Goal: Task Accomplishment & Management: Use online tool/utility

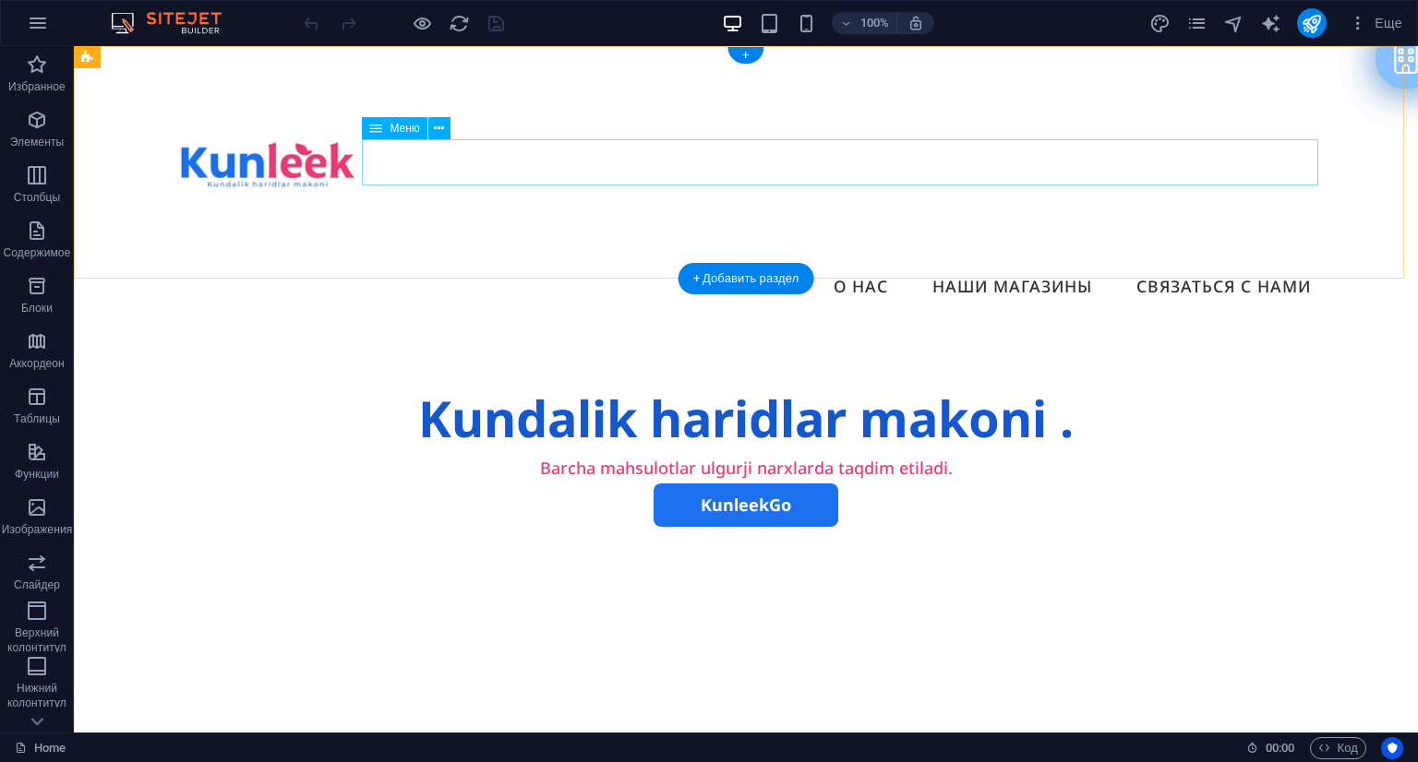
click at [1263, 264] on nav "Главная О нас Наши магазины Связаться с нами" at bounding box center [745, 287] width 1159 height 46
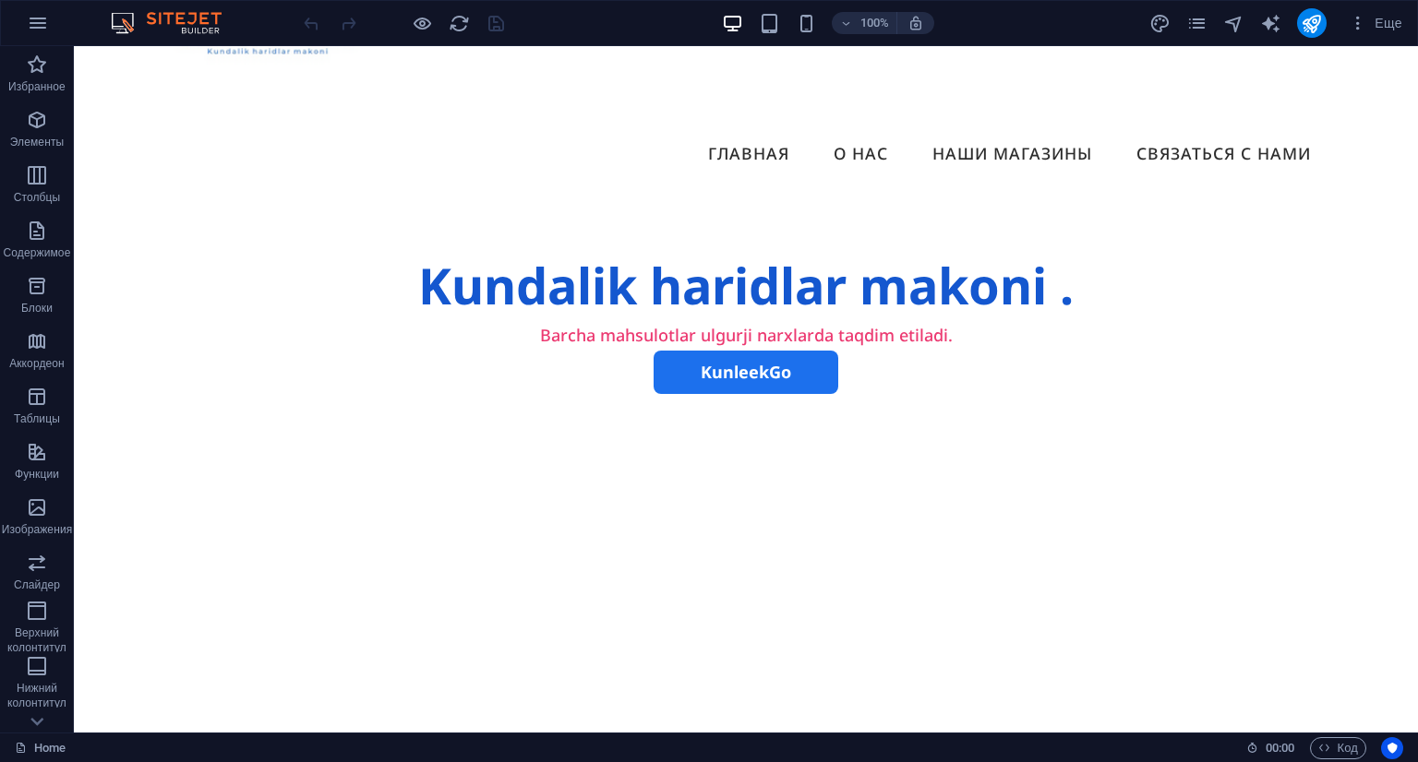
scroll to position [149, 0]
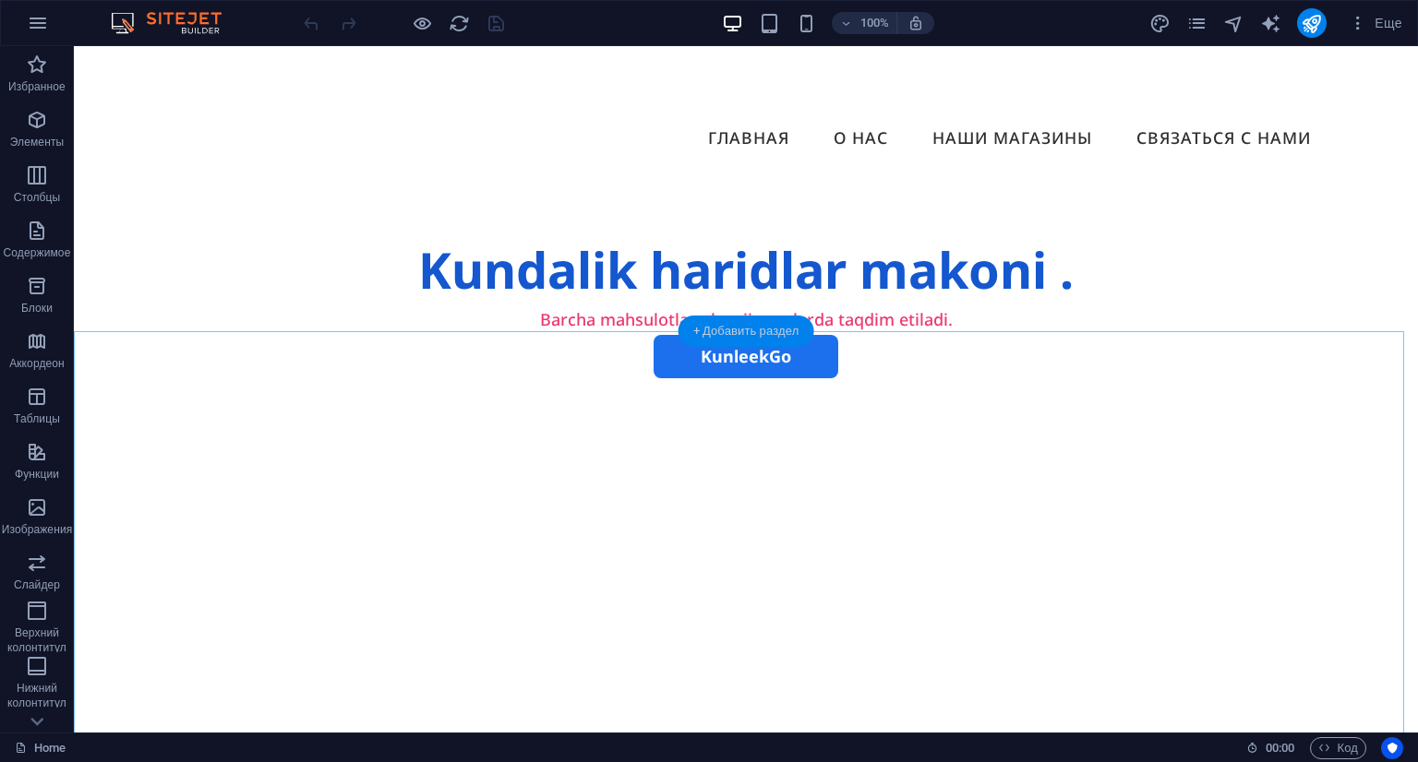
click at [768, 334] on div "+ Добавить раздел" at bounding box center [746, 331] width 136 height 31
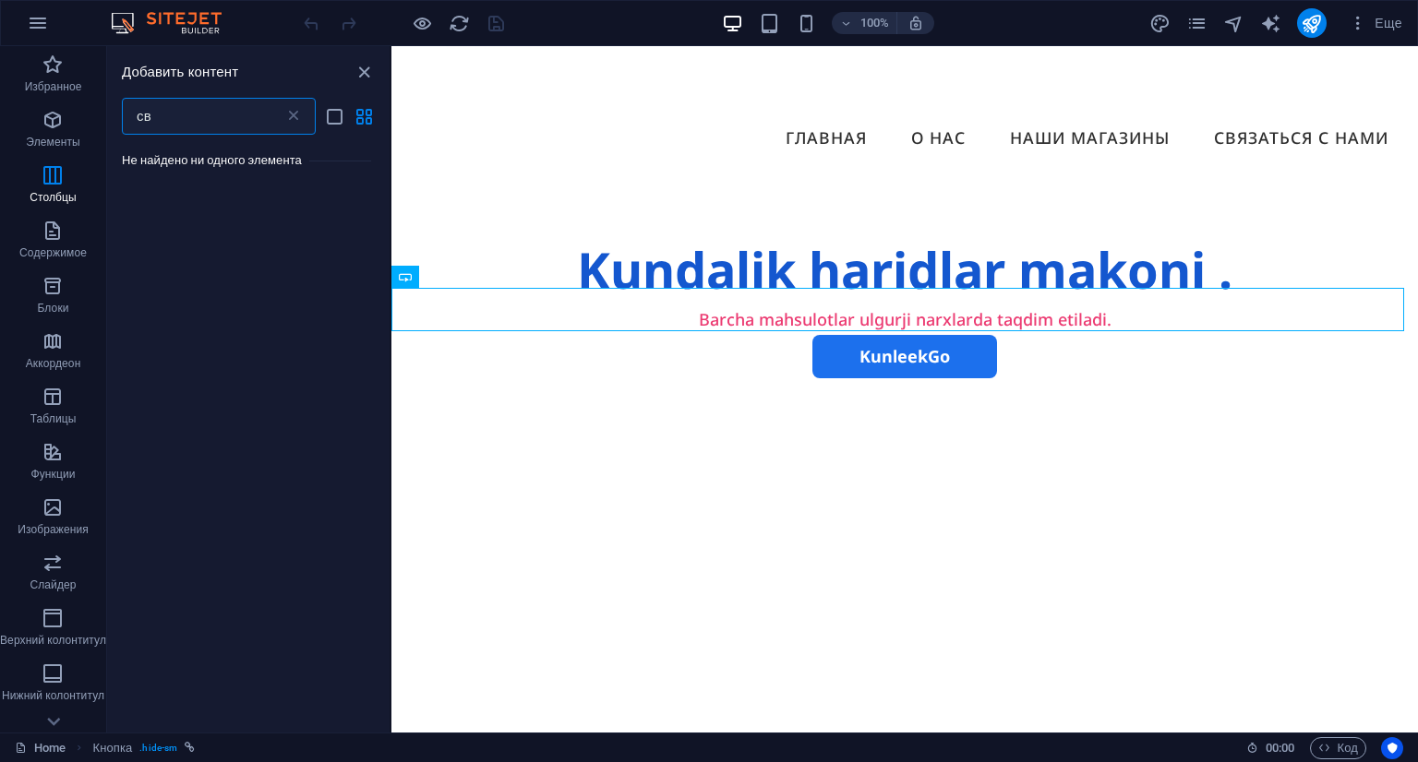
scroll to position [0, 0]
type input "с"
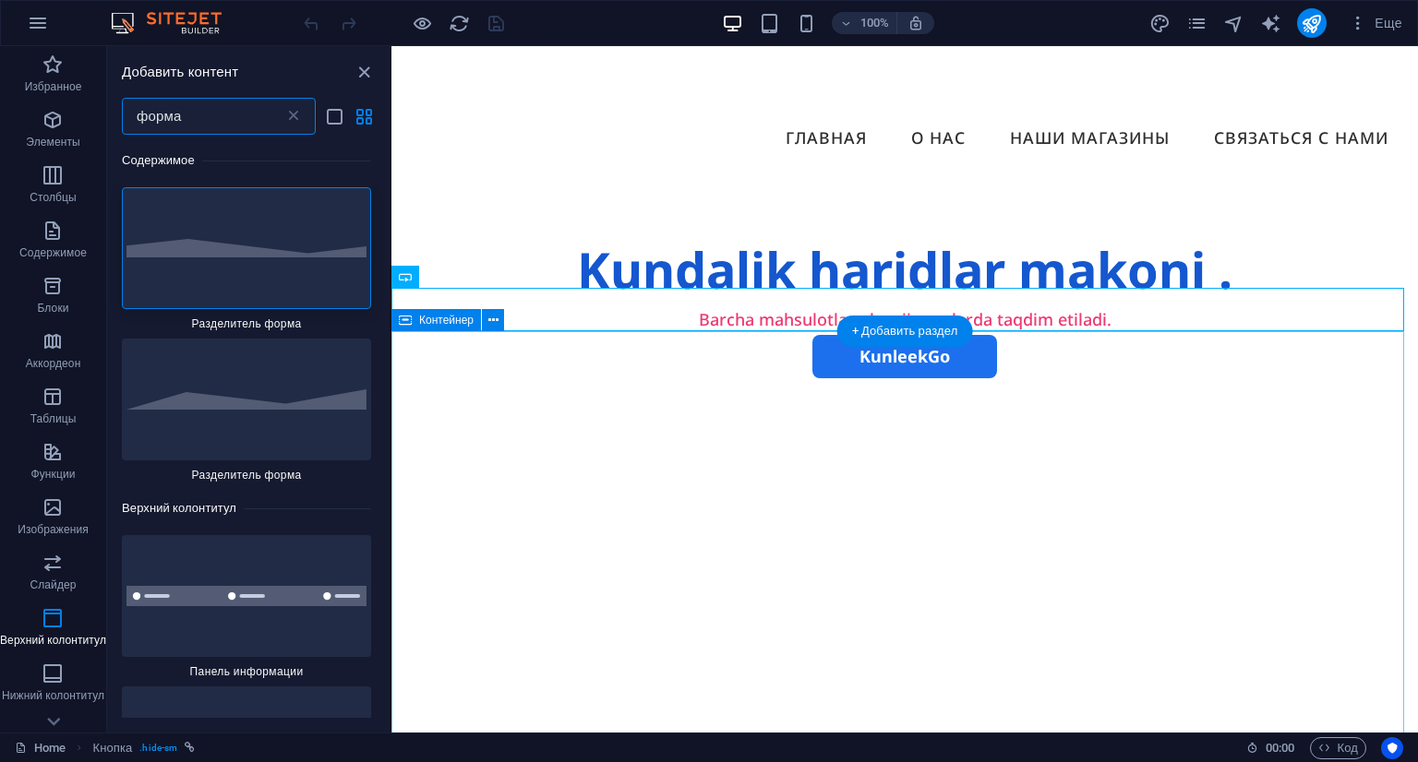
drag, startPoint x: 780, startPoint y: 204, endPoint x: 409, endPoint y: 367, distance: 405.5
type input "форма"
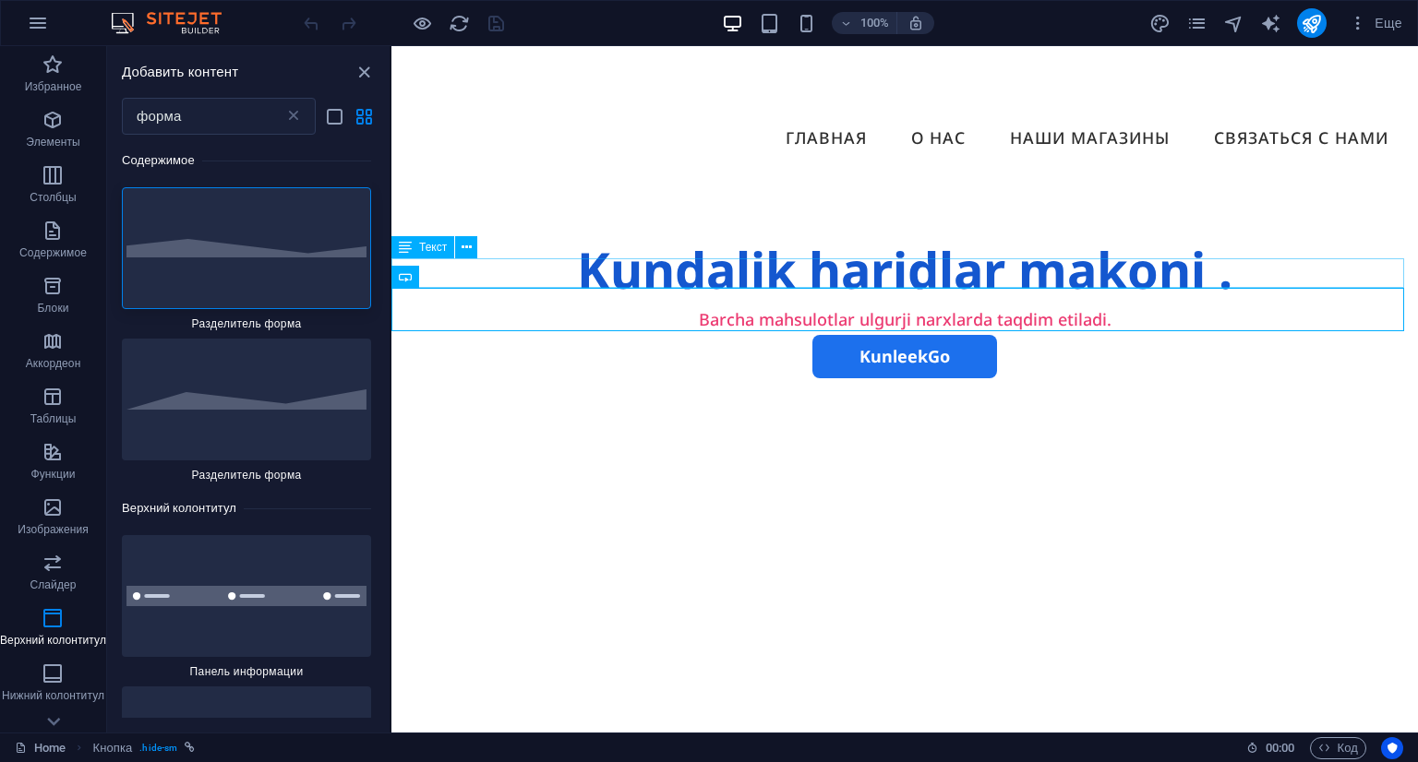
drag, startPoint x: 392, startPoint y: 244, endPoint x: 392, endPoint y: 255, distance: 11.1
click at [392, 255] on div "Текст" at bounding box center [422, 247] width 63 height 22
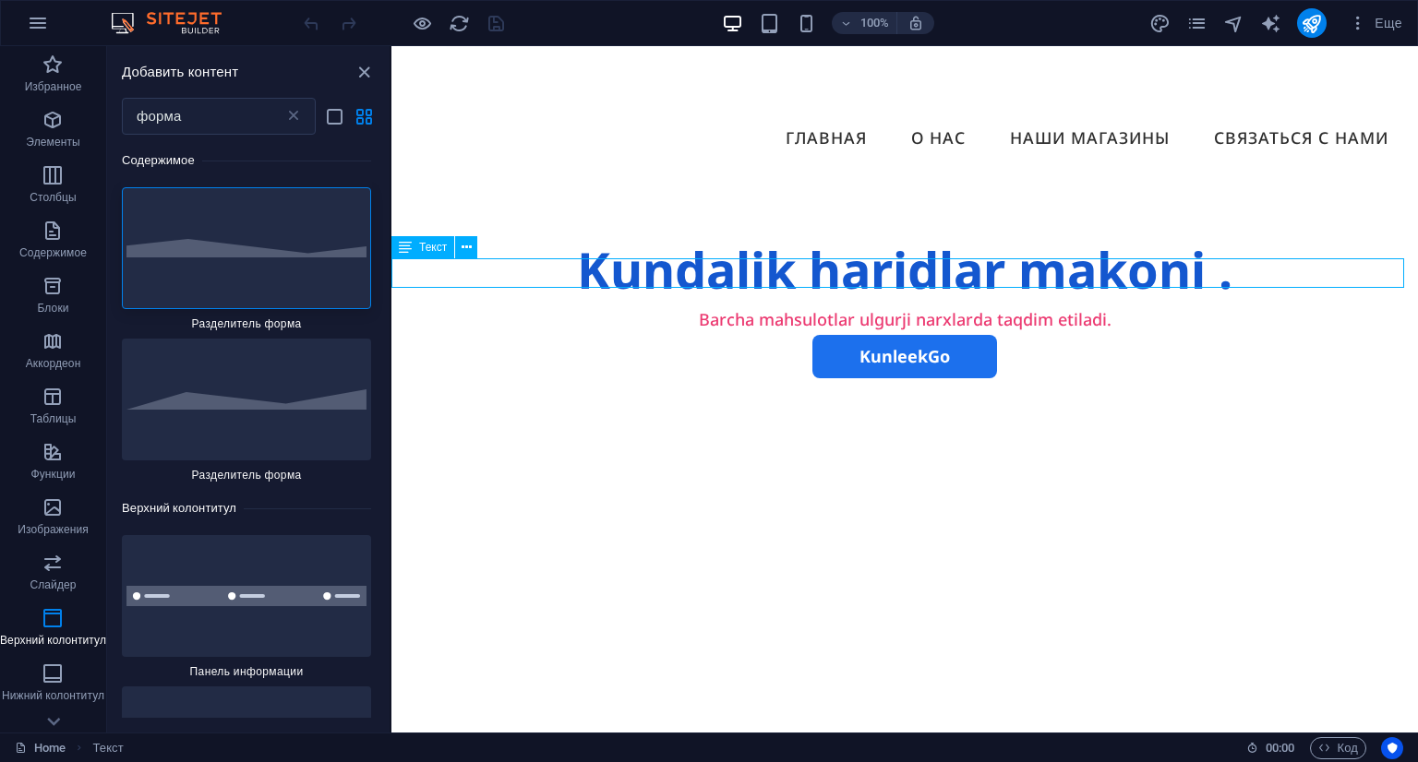
drag, startPoint x: 384, startPoint y: 222, endPoint x: 393, endPoint y: 252, distance: 31.8
click at [393, 252] on section "Избранное Элементы Столбцы Содержимое Блоки Аккордеон Таблицы Функции Изображен…" at bounding box center [709, 389] width 1418 height 687
click at [365, 171] on h6 "Содержимое" at bounding box center [246, 161] width 249 height 22
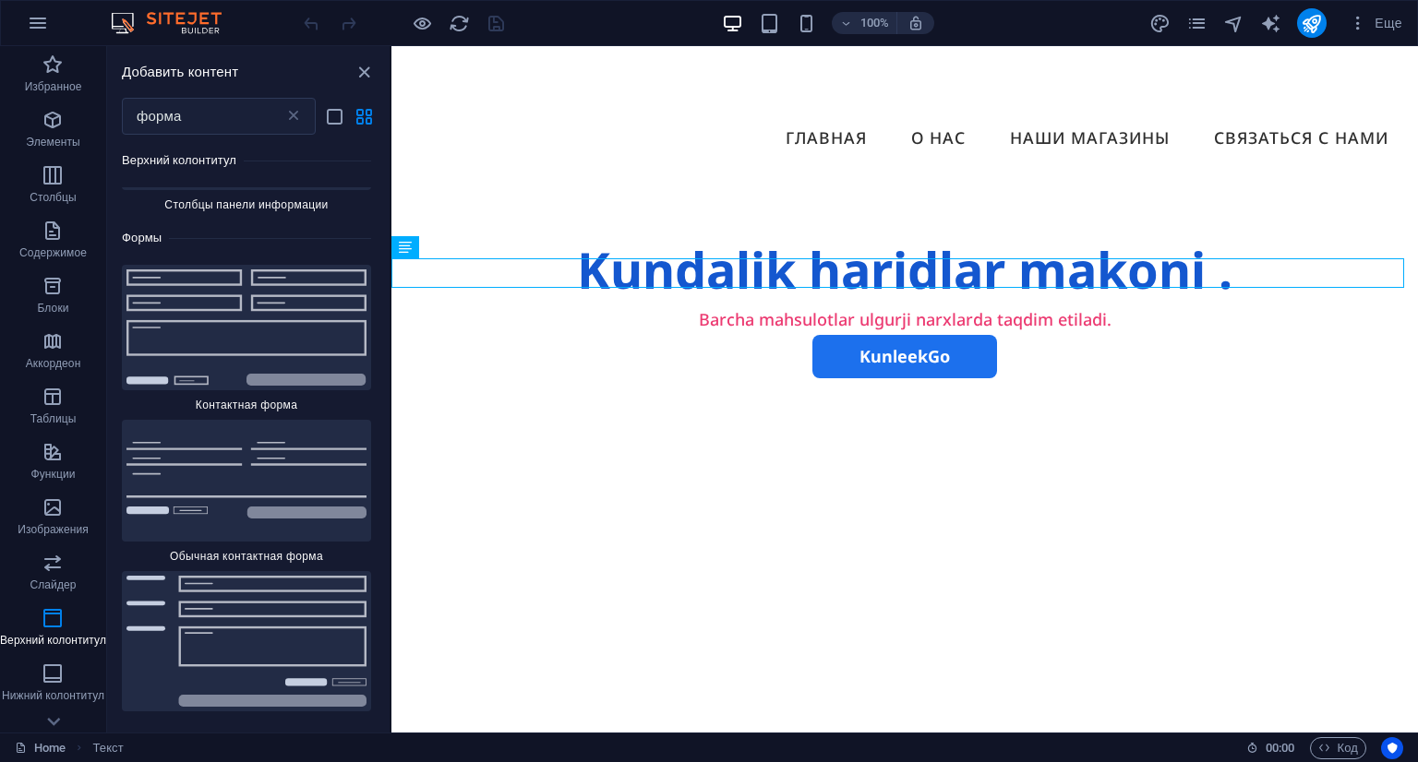
scroll to position [732, 0]
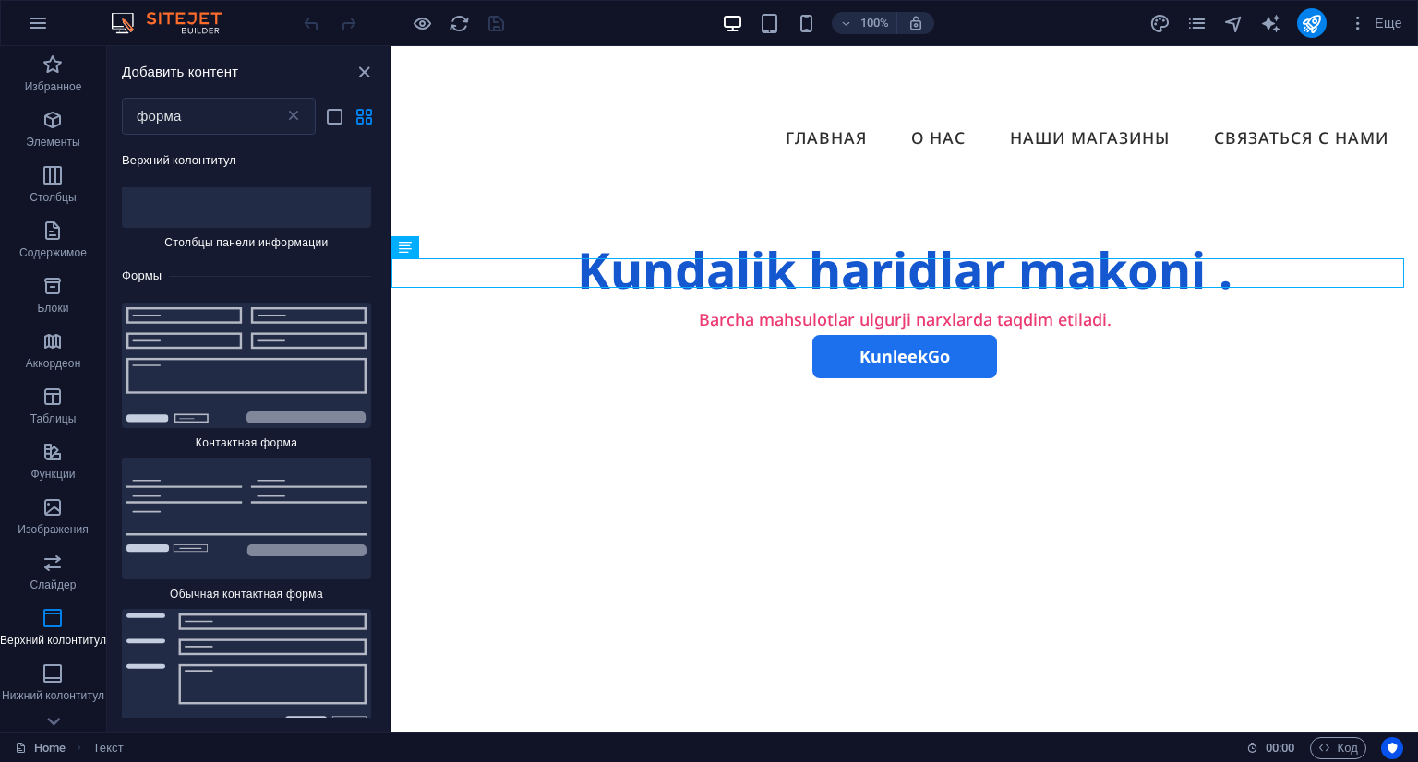
drag, startPoint x: 388, startPoint y: 188, endPoint x: 7, endPoint y: 338, distance: 408.7
click at [244, 363] on img at bounding box center [246, 365] width 240 height 116
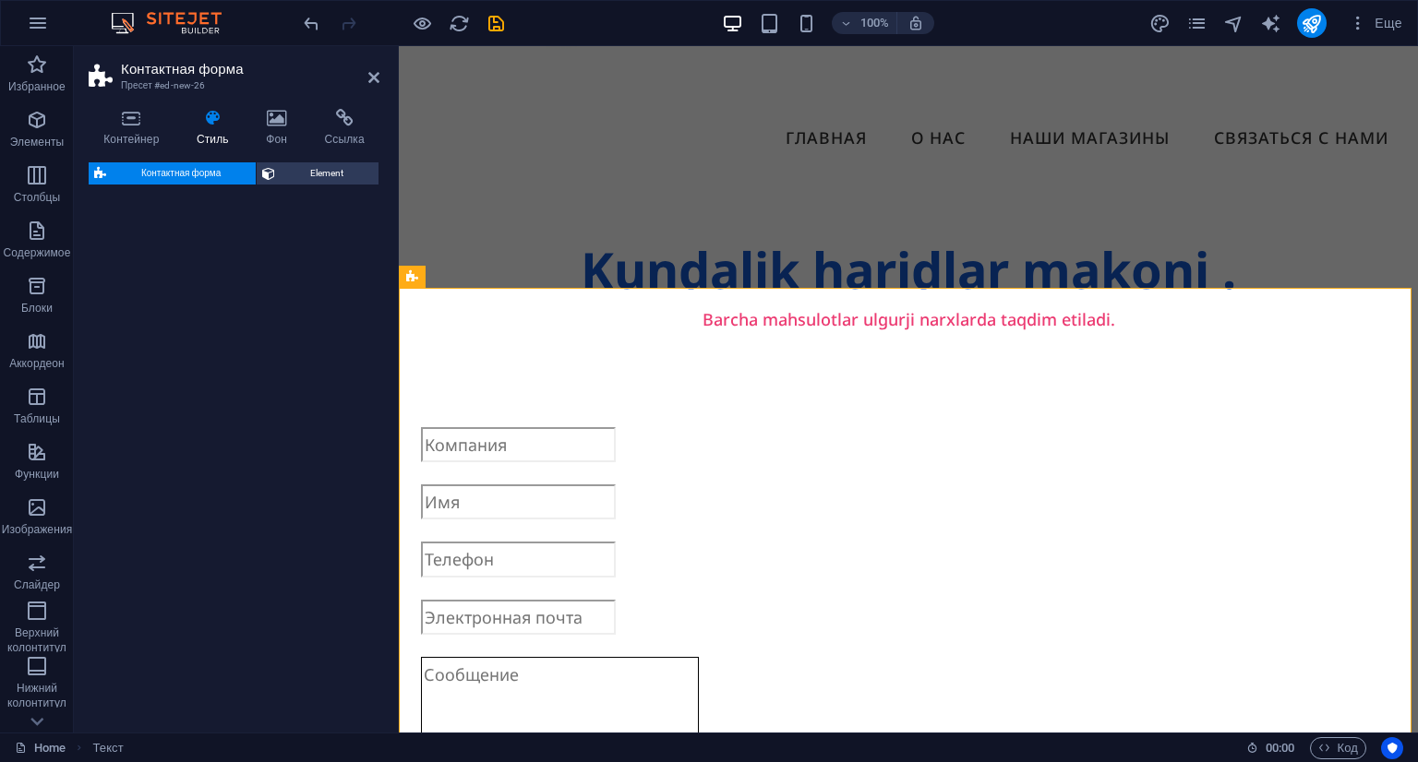
select select "rem"
select select "preset-contact-form-v3-default"
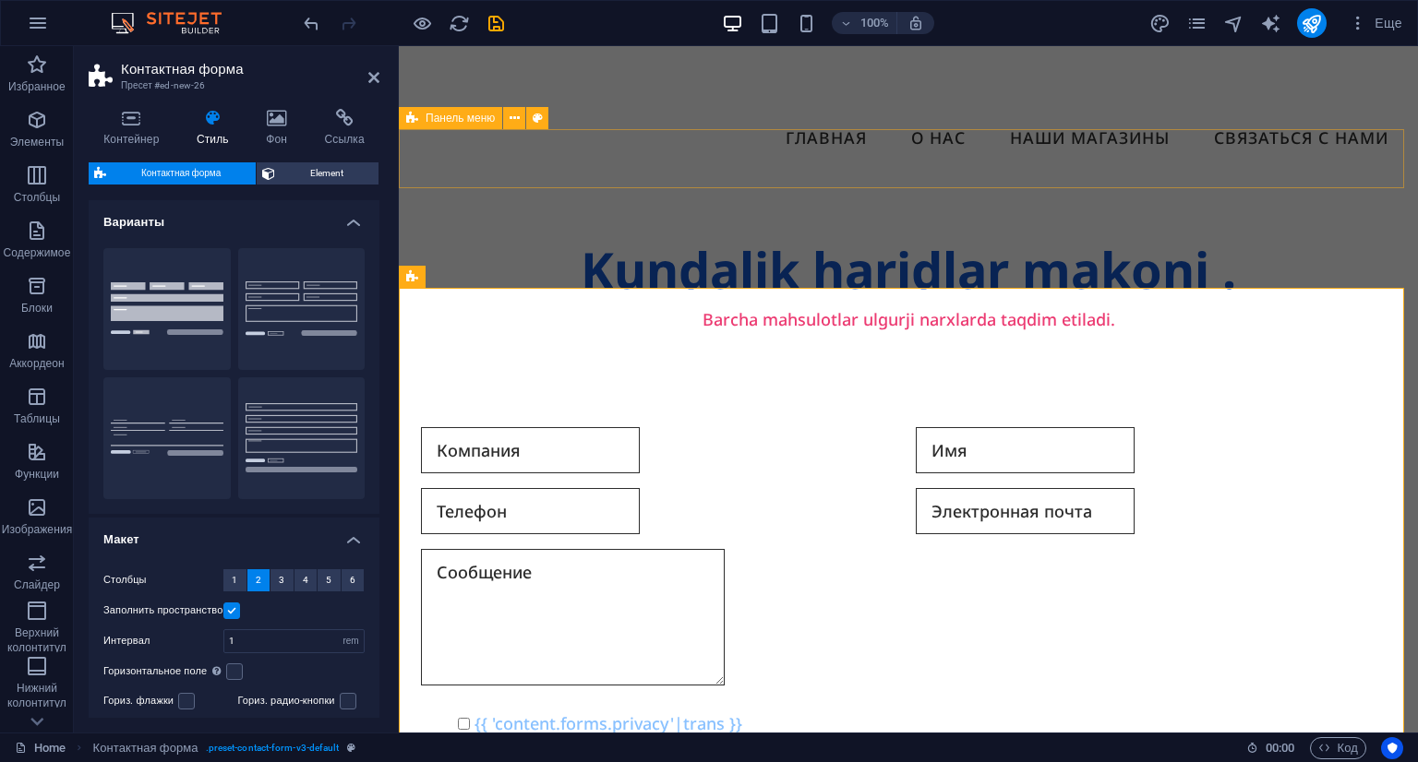
click at [866, 176] on div "Menu" at bounding box center [908, 205] width 1019 height 59
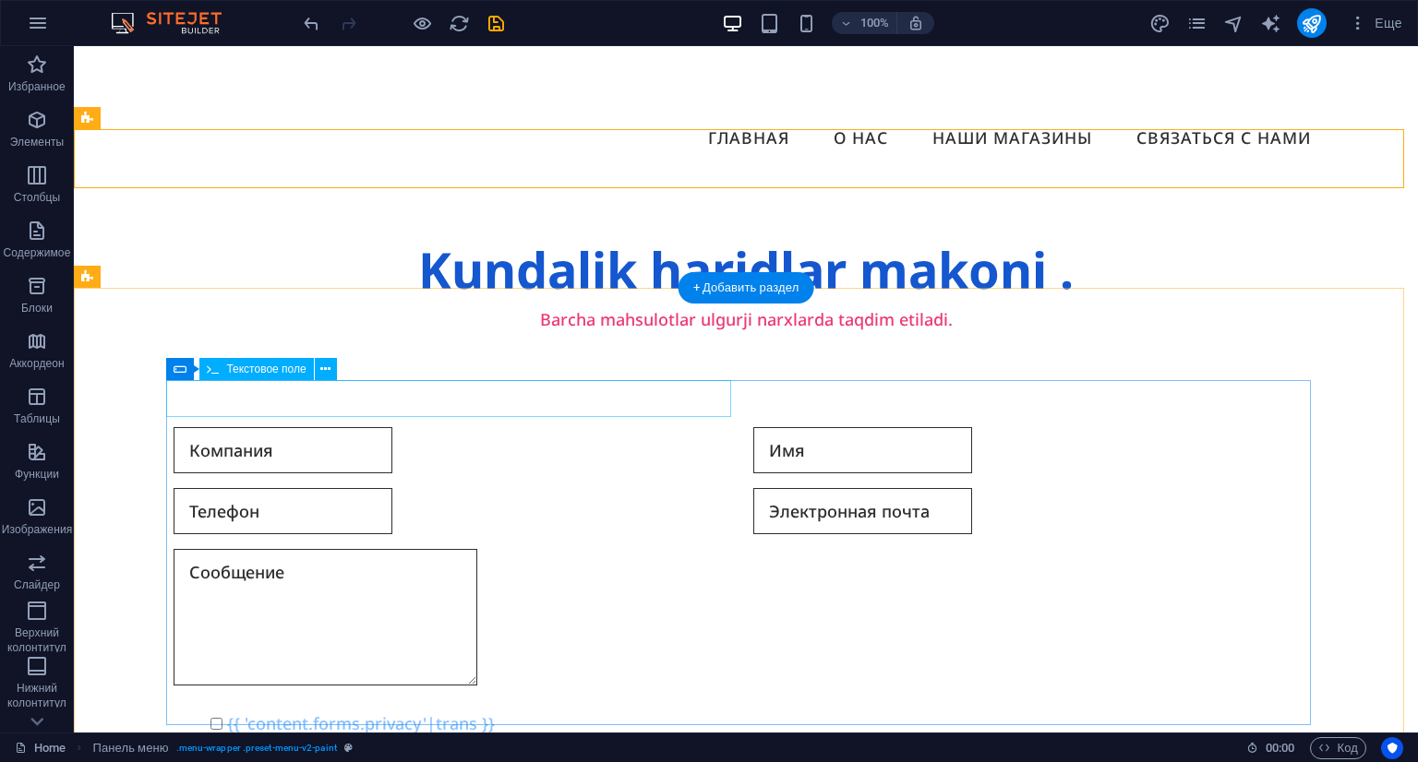
click at [417, 427] on div at bounding box center [456, 450] width 565 height 46
click at [427, 427] on div at bounding box center [456, 450] width 565 height 46
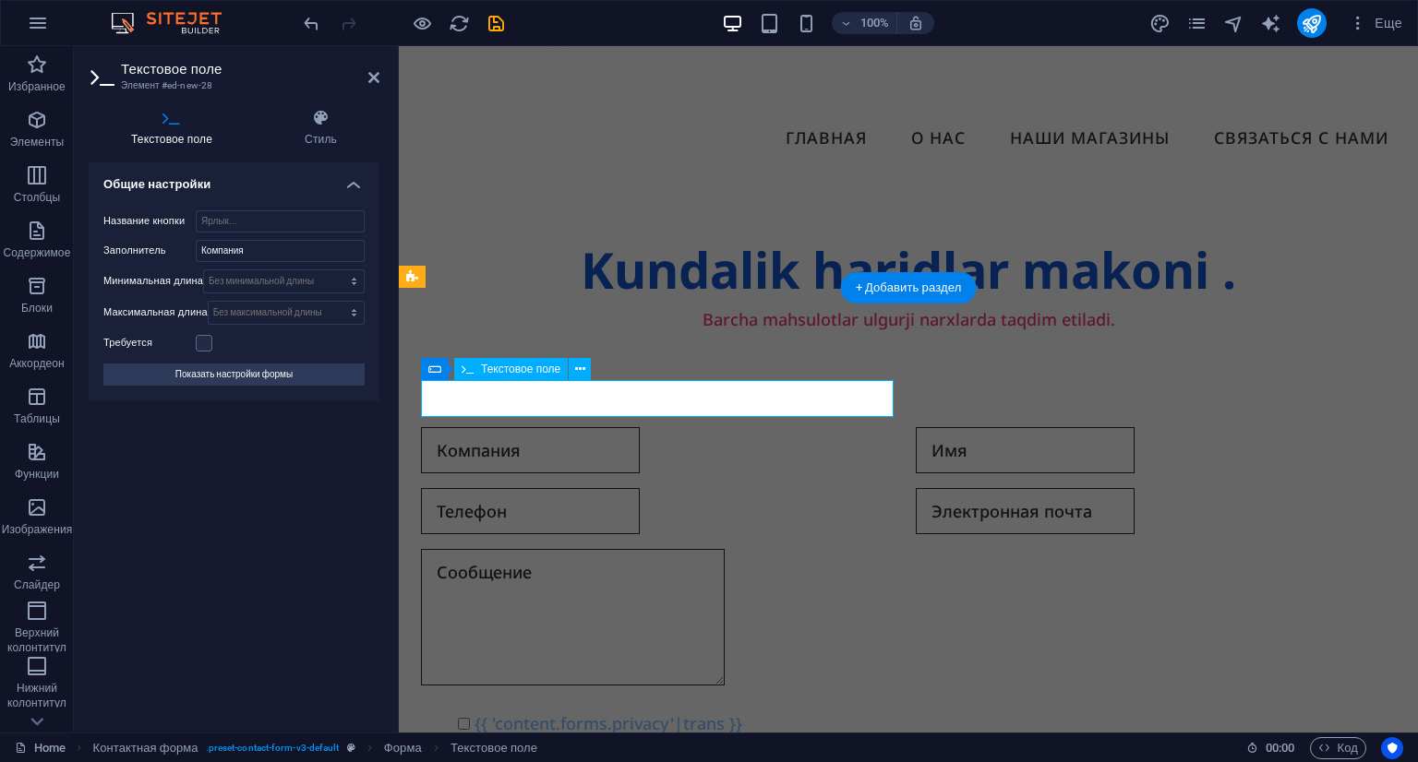
click at [562, 427] on input "text" at bounding box center [530, 450] width 219 height 46
click at [568, 427] on input "text" at bounding box center [530, 450] width 219 height 46
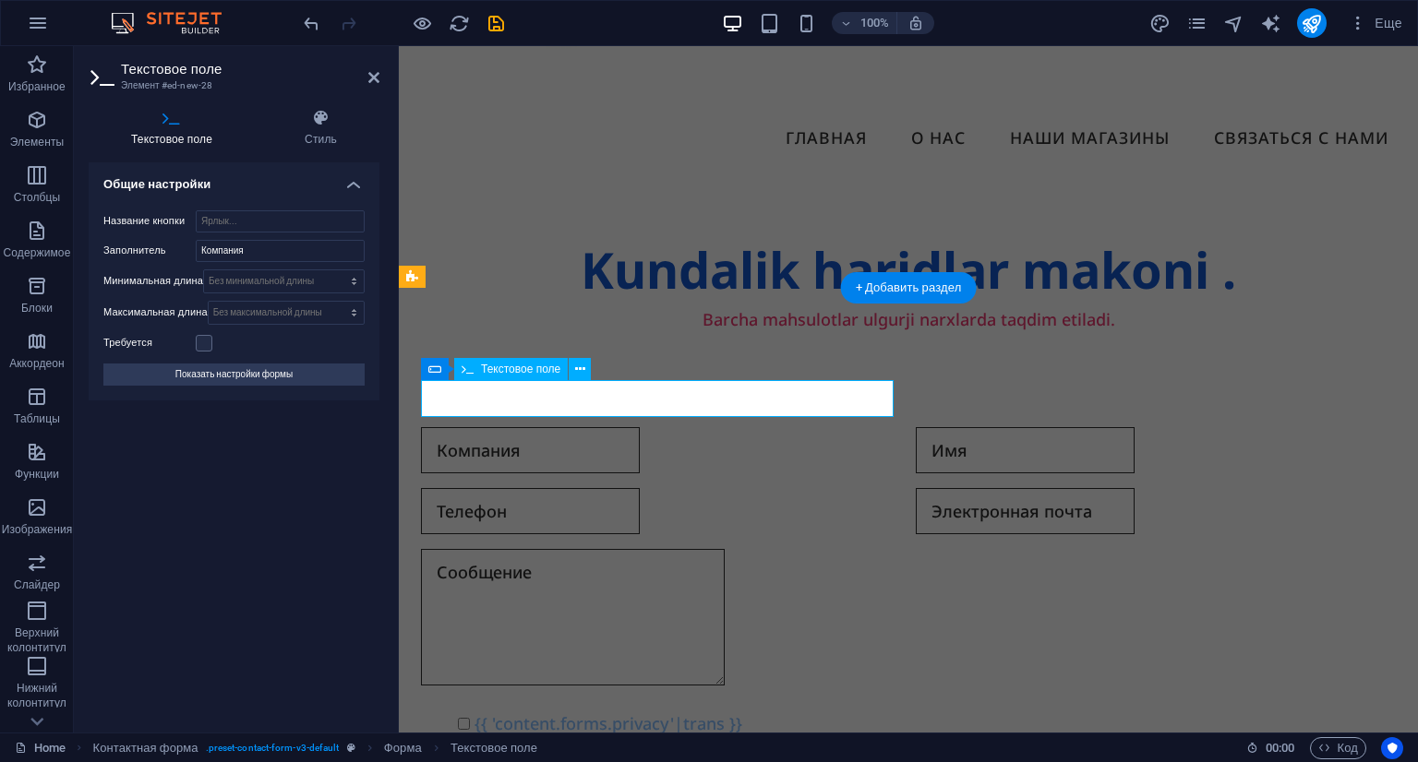
click at [568, 427] on input "text" at bounding box center [530, 450] width 219 height 46
type input "м"
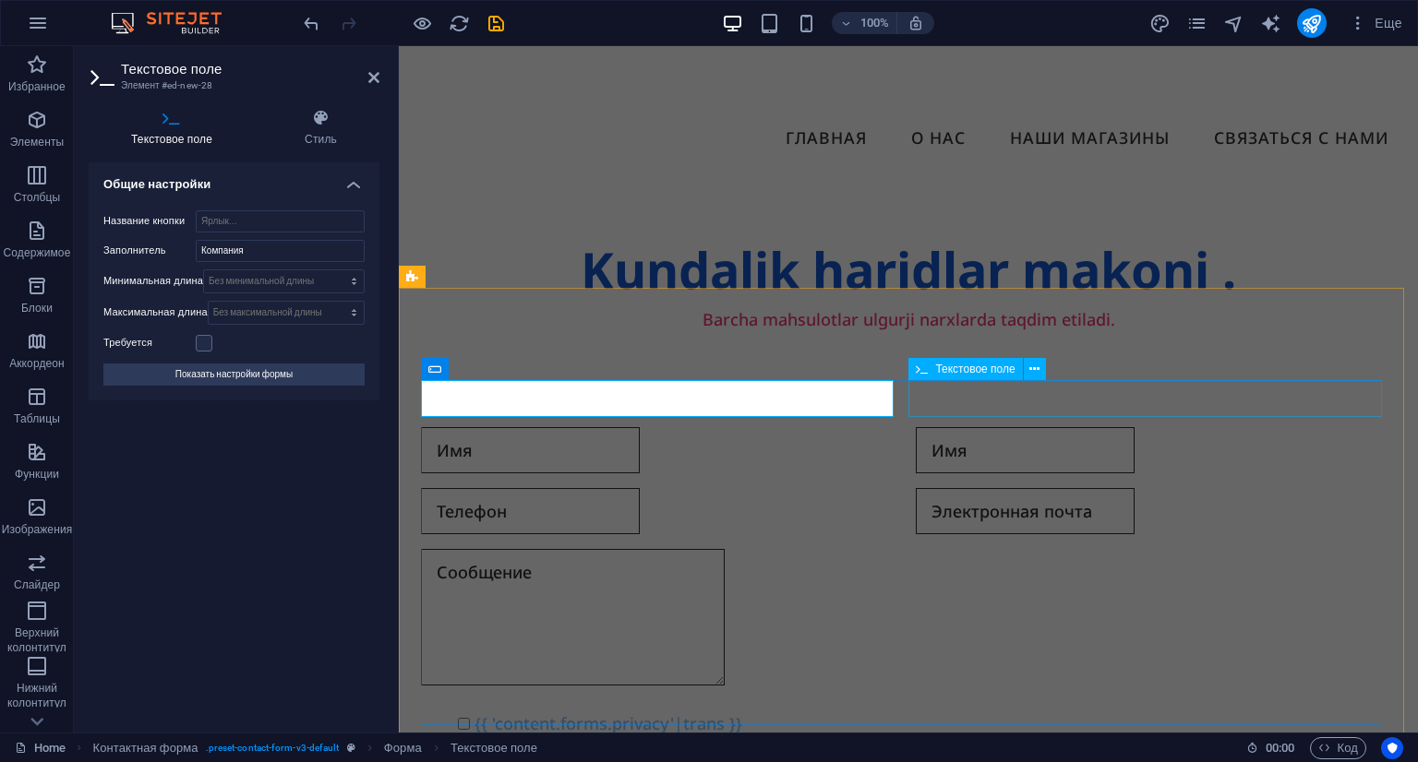
click at [984, 427] on div at bounding box center [1156, 450] width 480 height 46
type input "Имя"
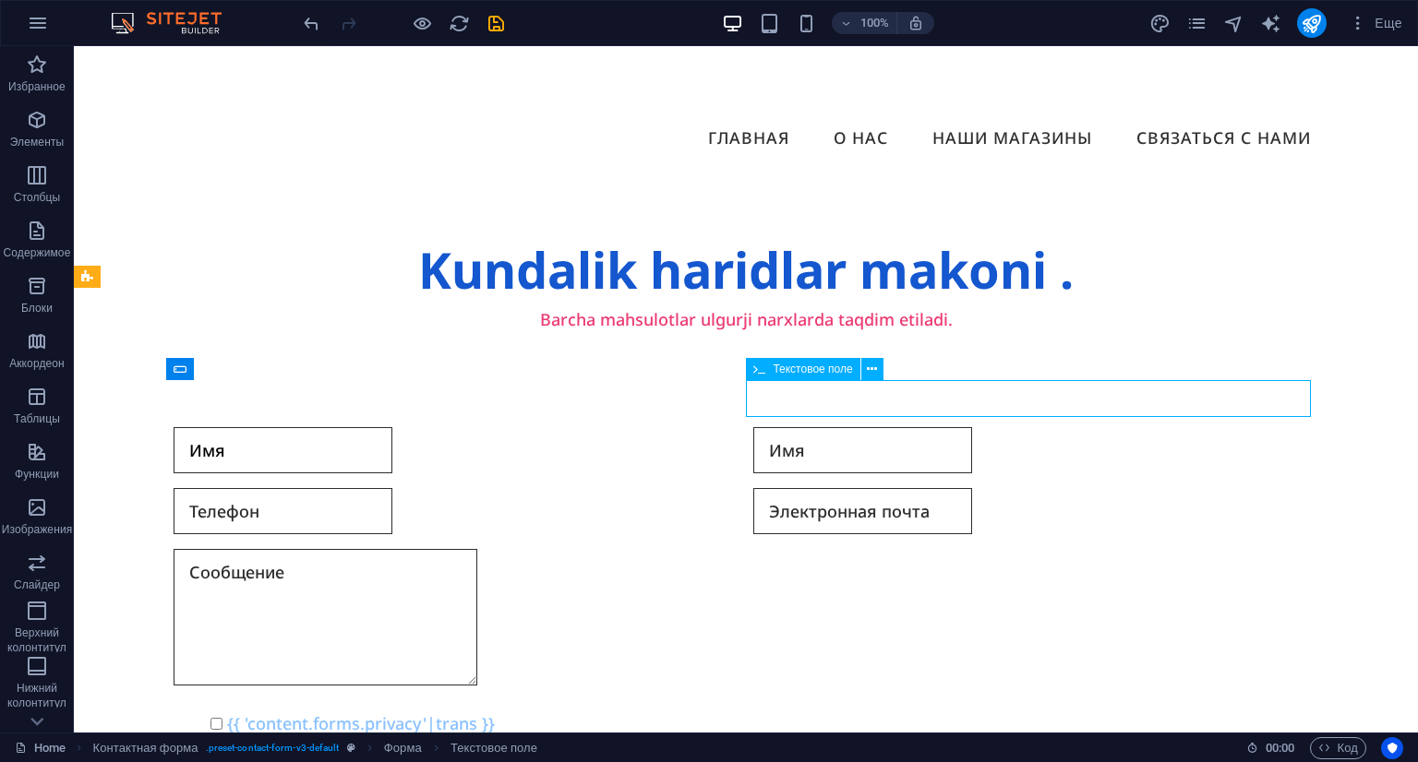
click at [988, 427] on div at bounding box center [1035, 450] width 565 height 46
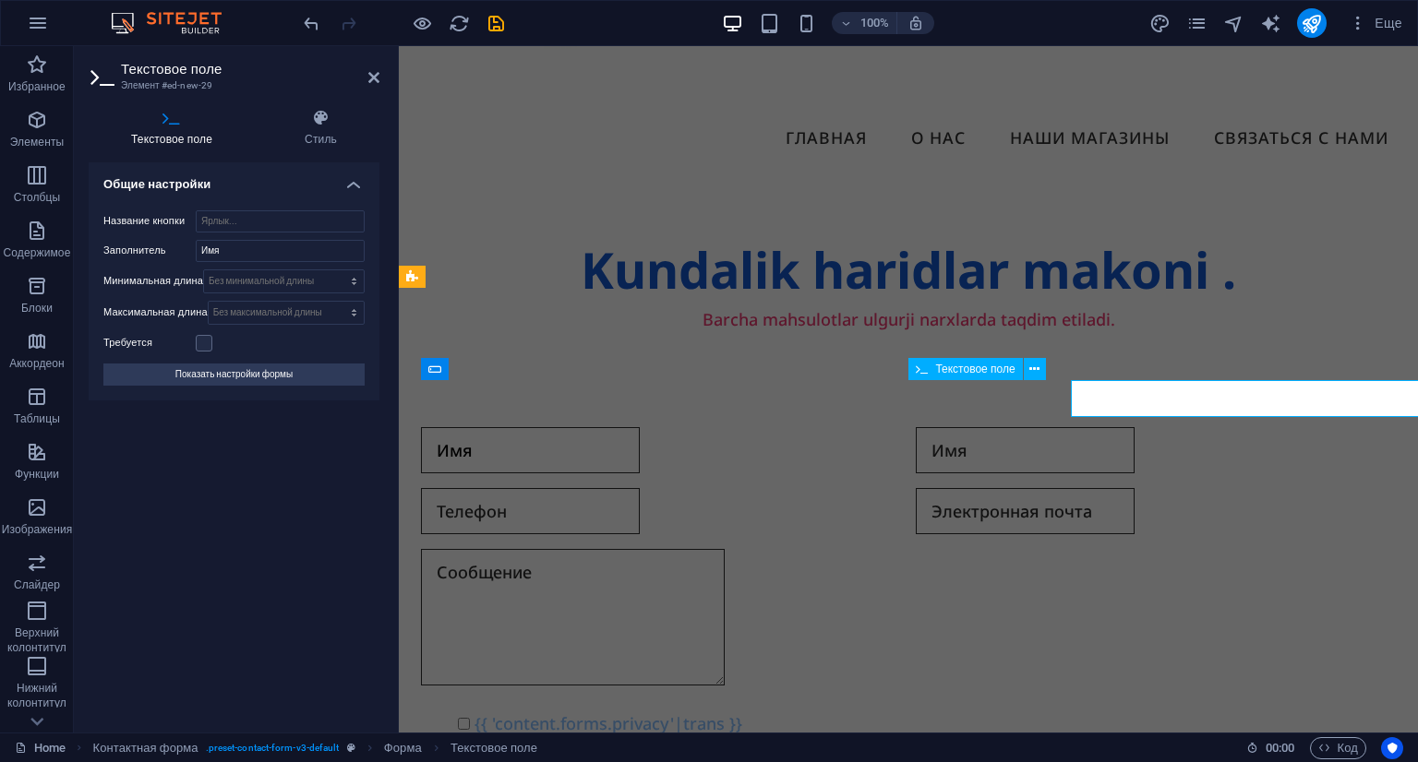
click at [988, 427] on input "text" at bounding box center [1025, 450] width 219 height 46
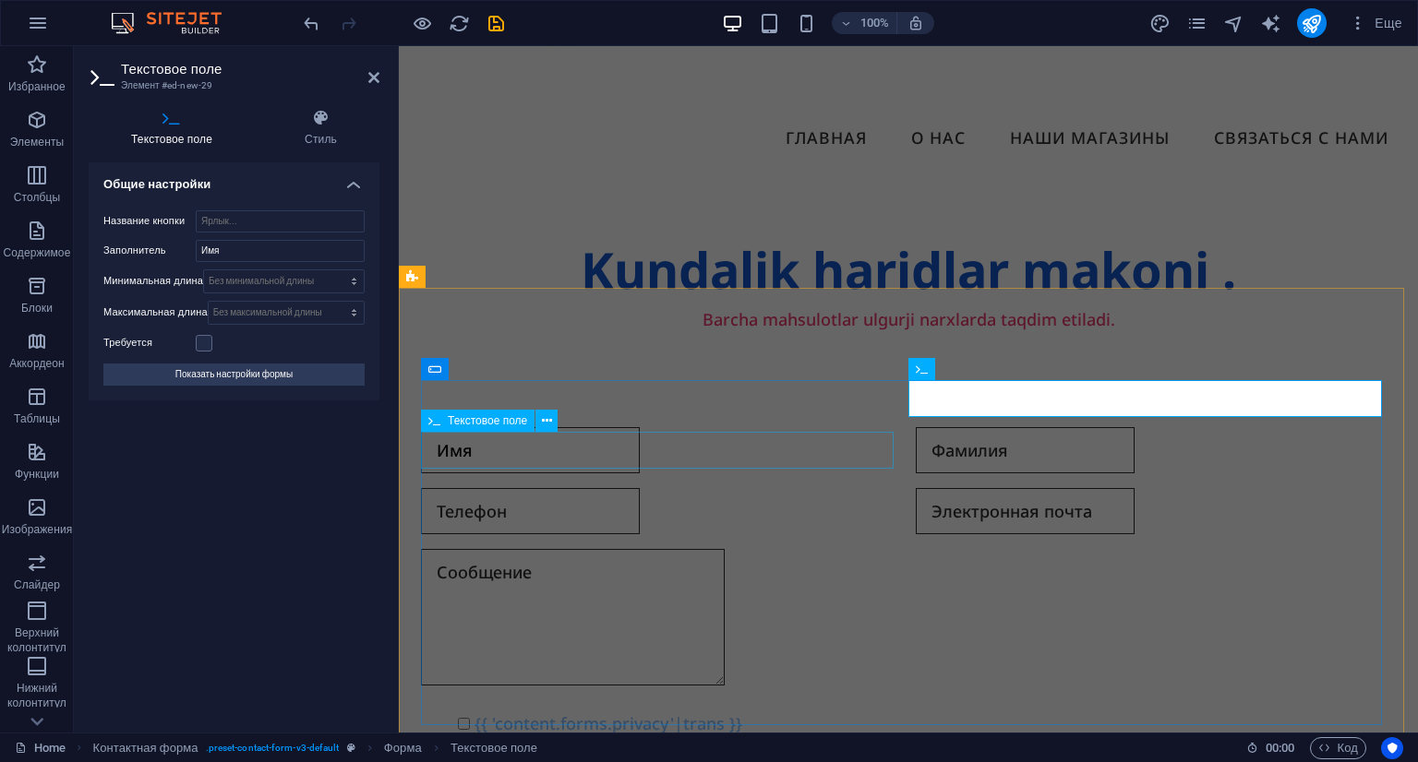
click at [860, 426] on div "Имя [PERSON_NAME] {{ 'content.forms.privacy'|trans }} [PERSON_NAME]? Восстанови…" at bounding box center [908, 614] width 975 height 389
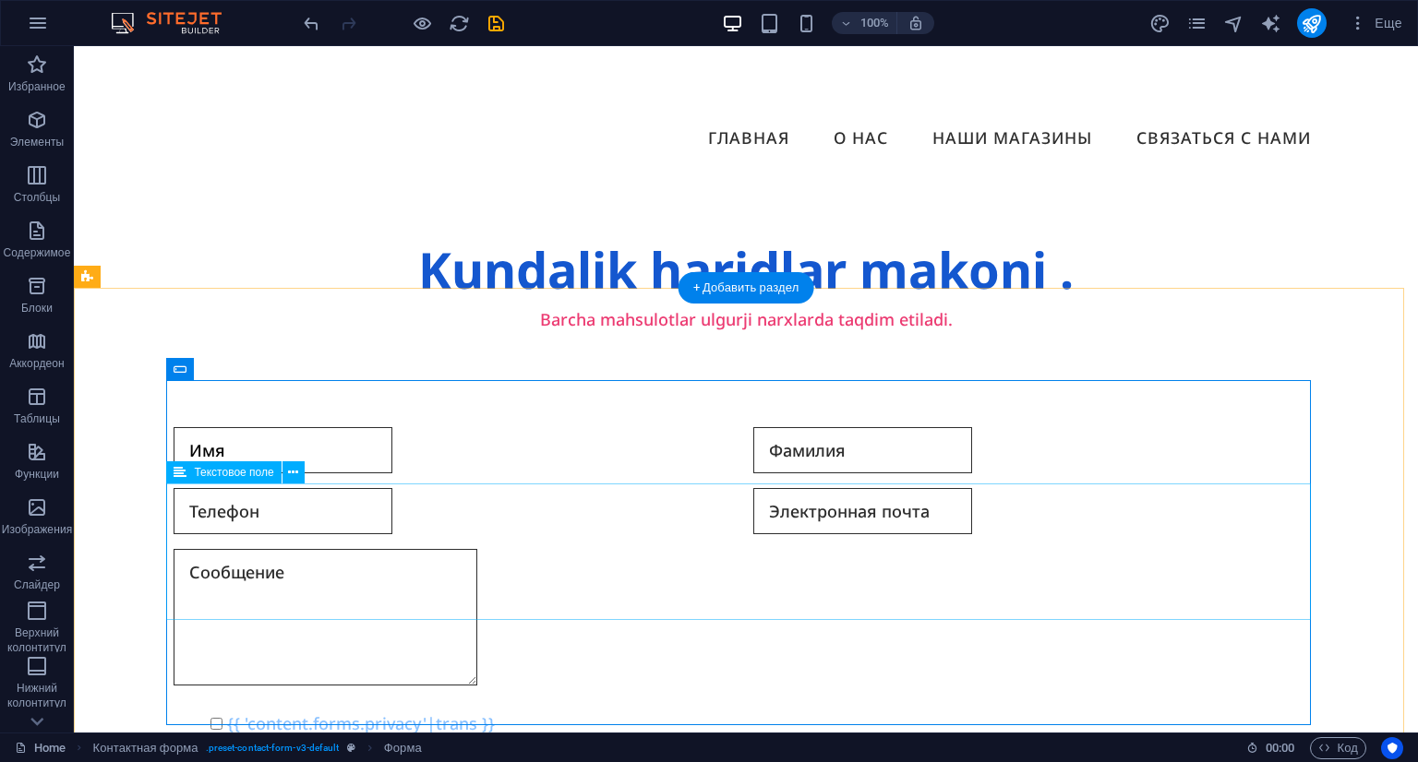
click at [332, 549] on div at bounding box center [746, 621] width 1145 height 145
type input "Фамилия"
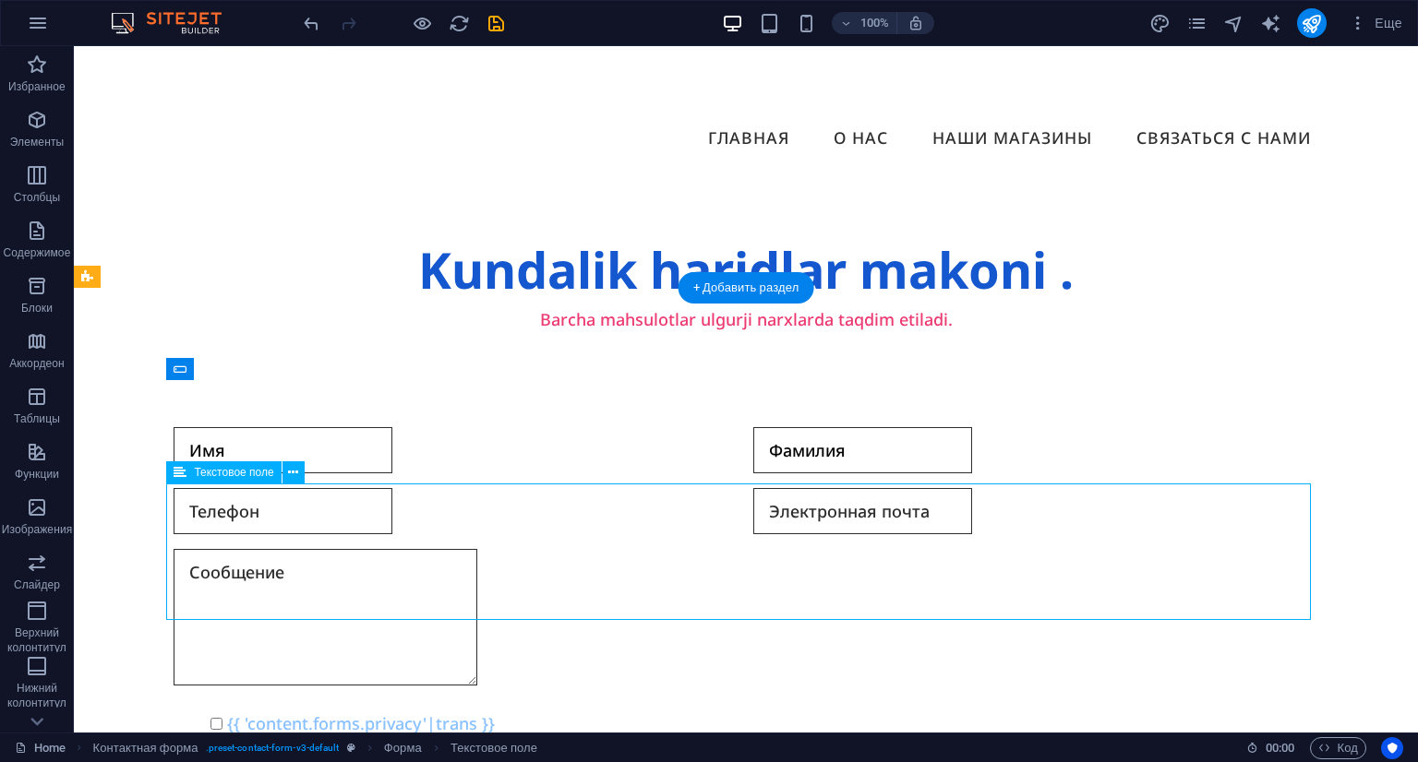
click at [245, 549] on div at bounding box center [746, 621] width 1145 height 145
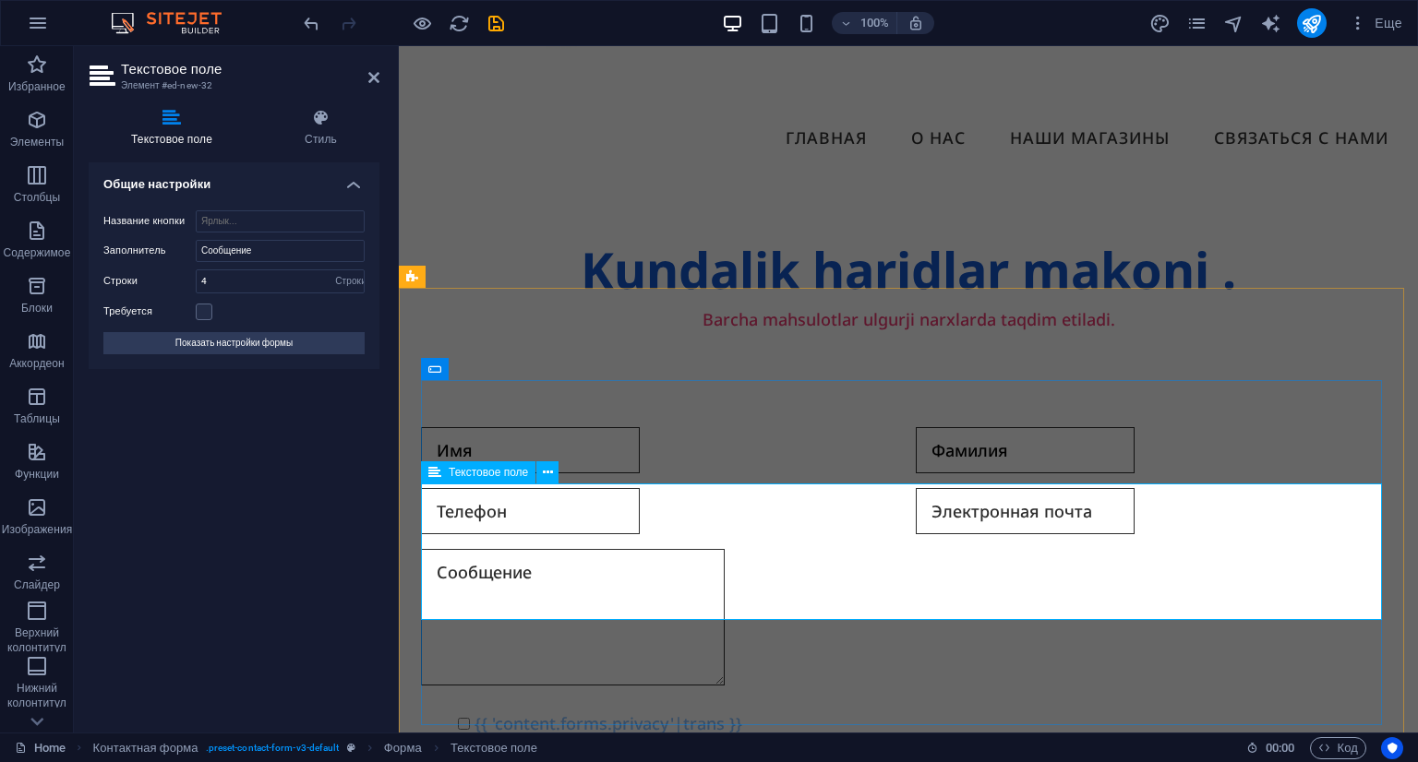
click at [579, 549] on textarea at bounding box center [573, 617] width 304 height 137
click at [779, 424] on div "Имя [PERSON_NAME] интересующий ваш вопрос {{ 'content.forms.privacy'|trans }} […" at bounding box center [908, 614] width 975 height 389
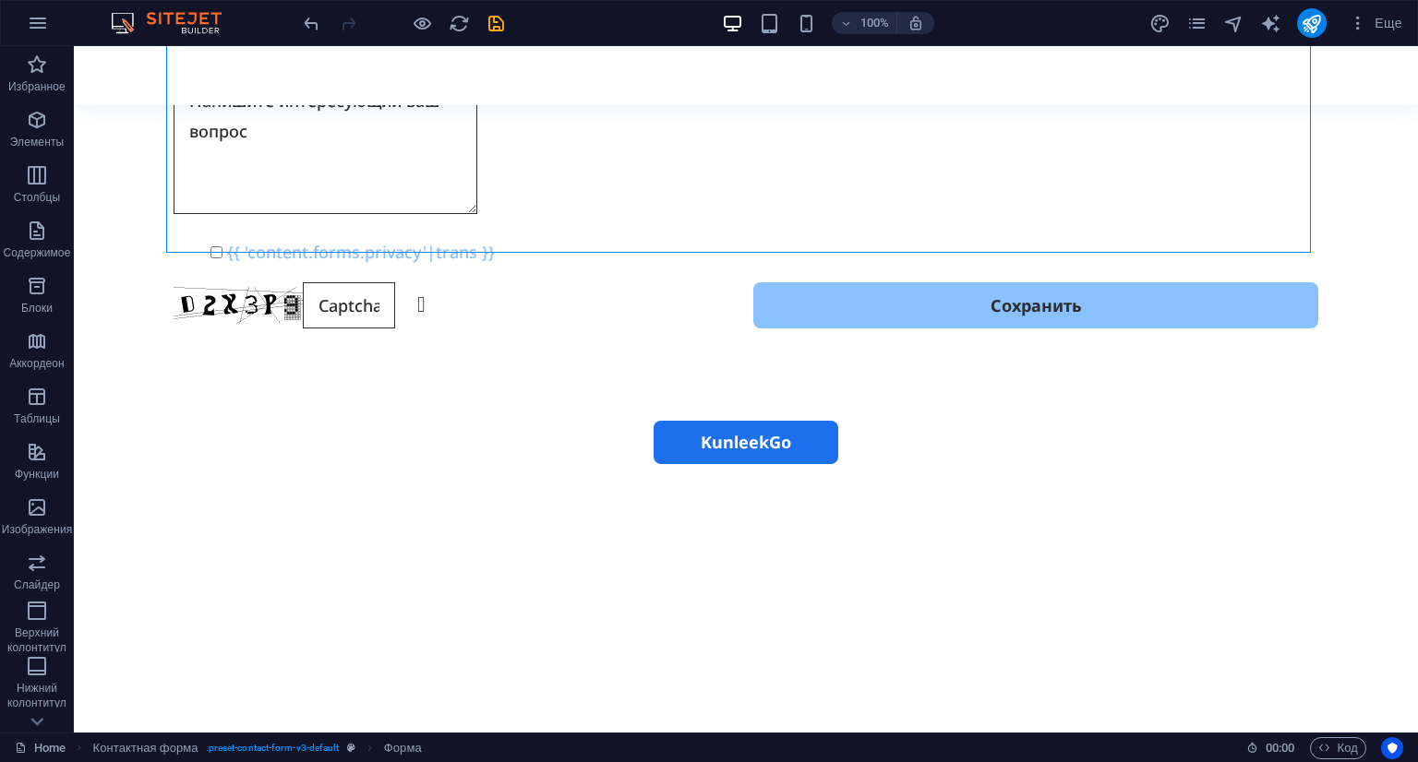
scroll to position [621, 0]
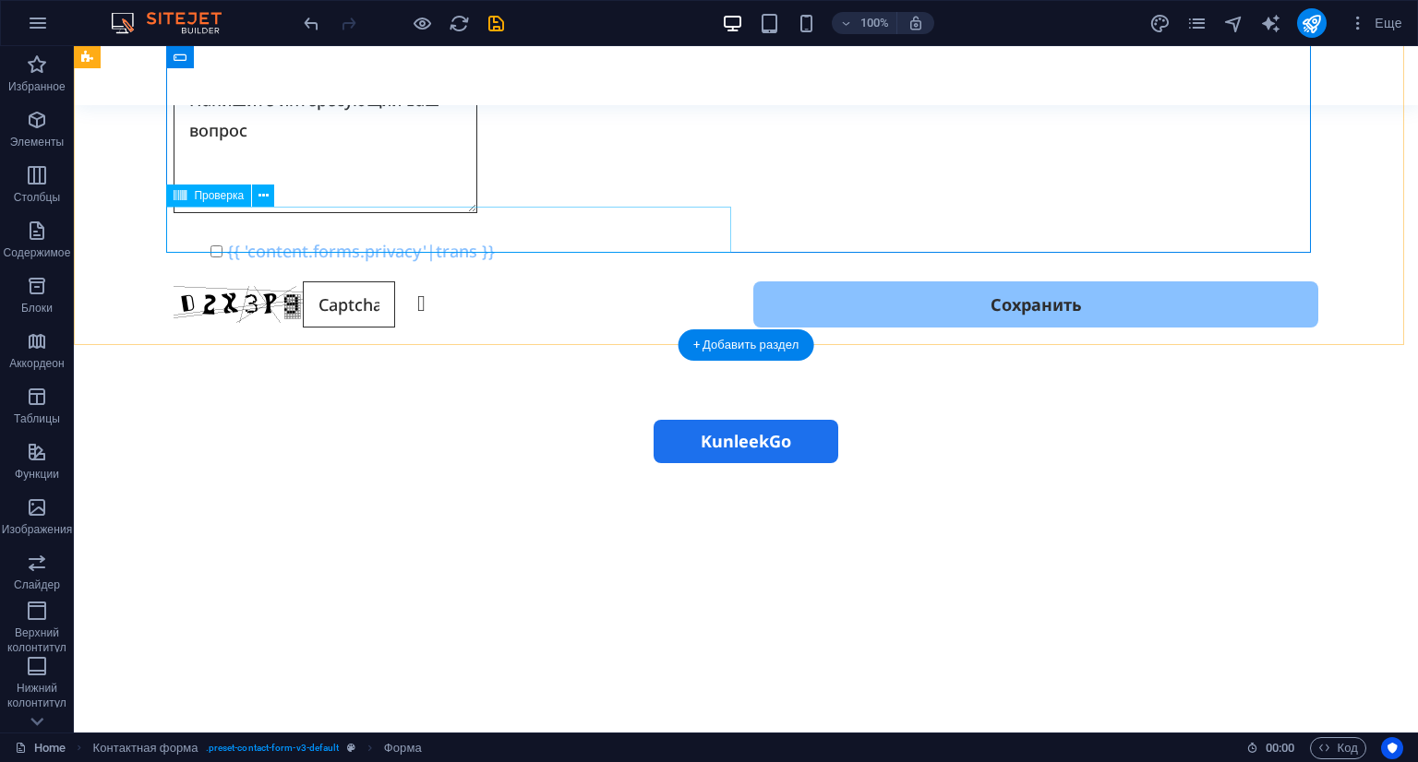
click at [431, 282] on div "Нечитаемо? Восстановить" at bounding box center [456, 305] width 565 height 46
type textarea "Напишите интересующий ваш вопрос"
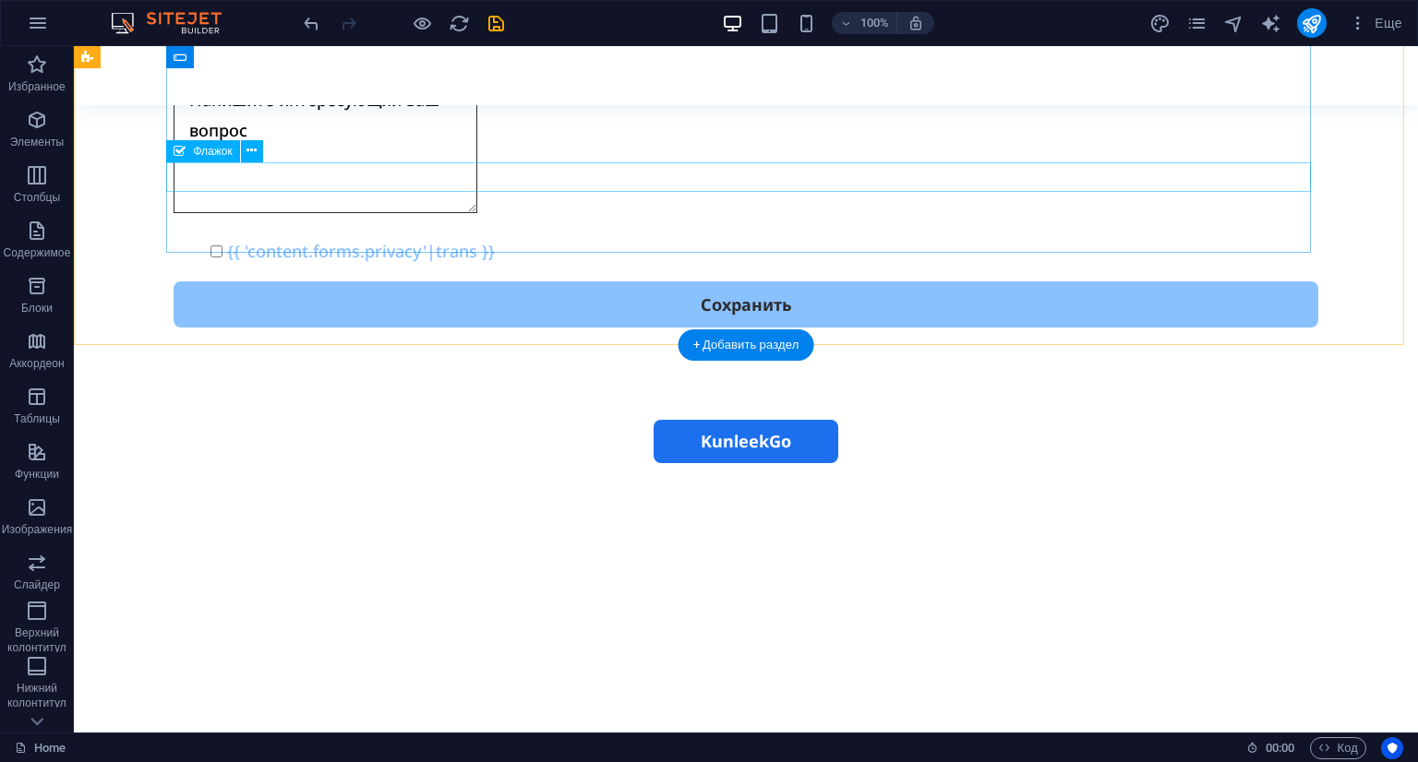
click at [401, 236] on div "{{ 'content.forms.privacy'|trans }}" at bounding box center [746, 251] width 1145 height 30
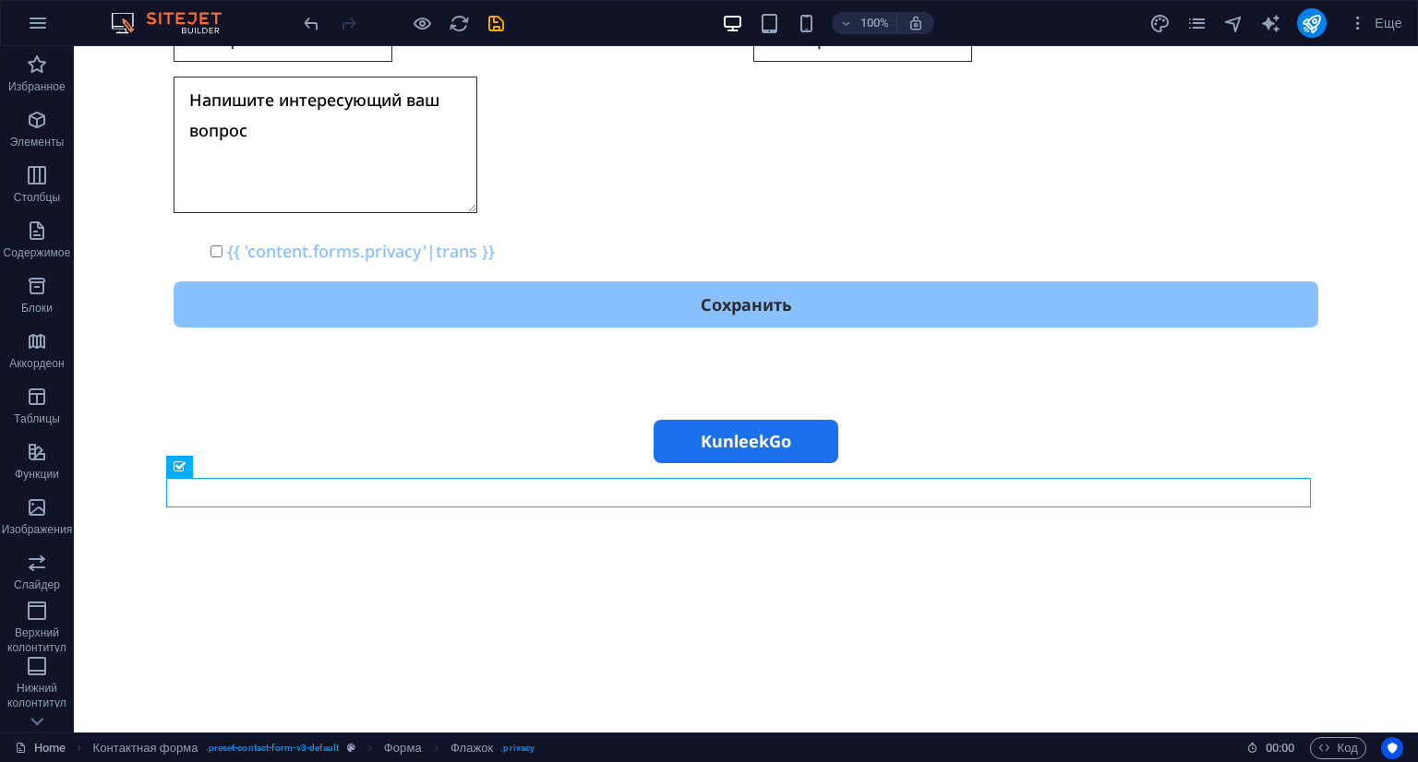
scroll to position [0, 0]
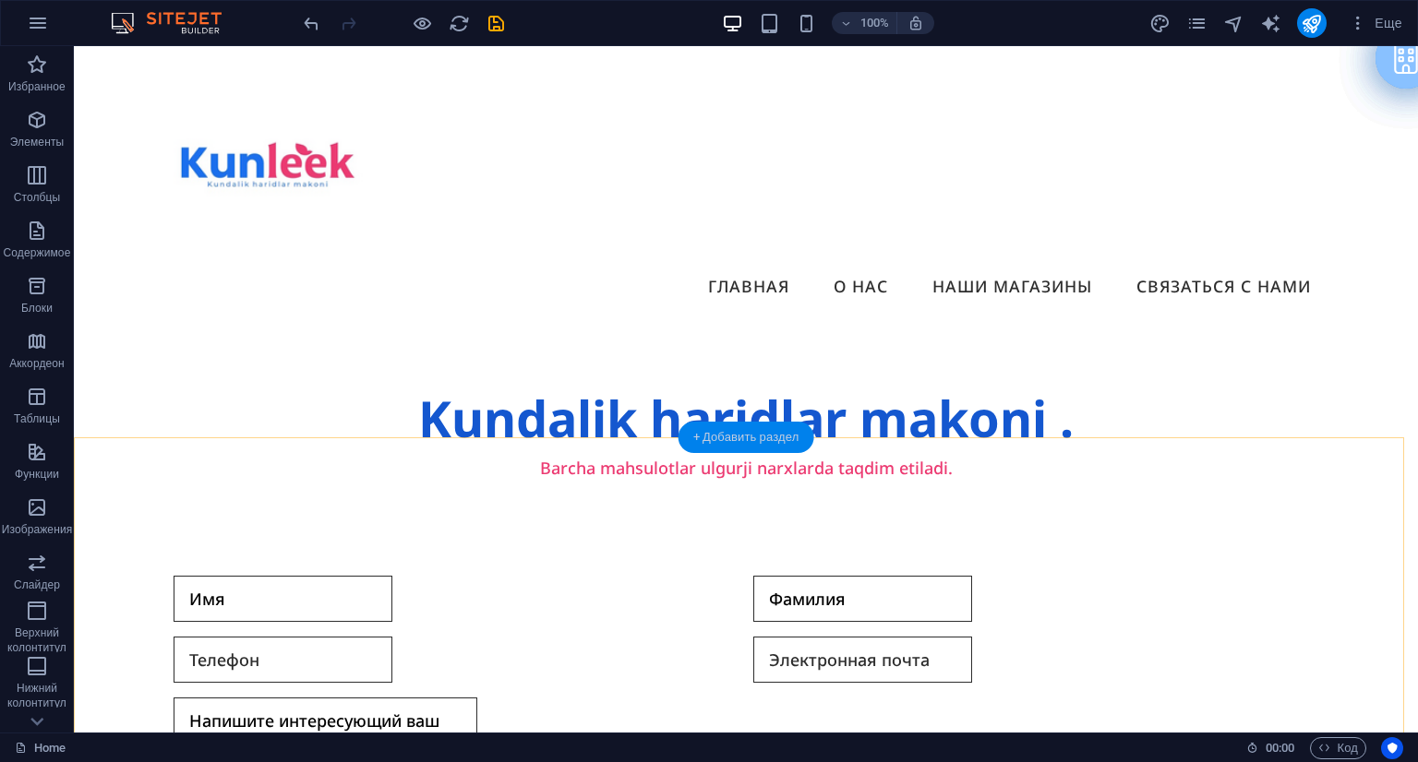
click at [736, 437] on div "+ Добавить раздел" at bounding box center [746, 437] width 136 height 31
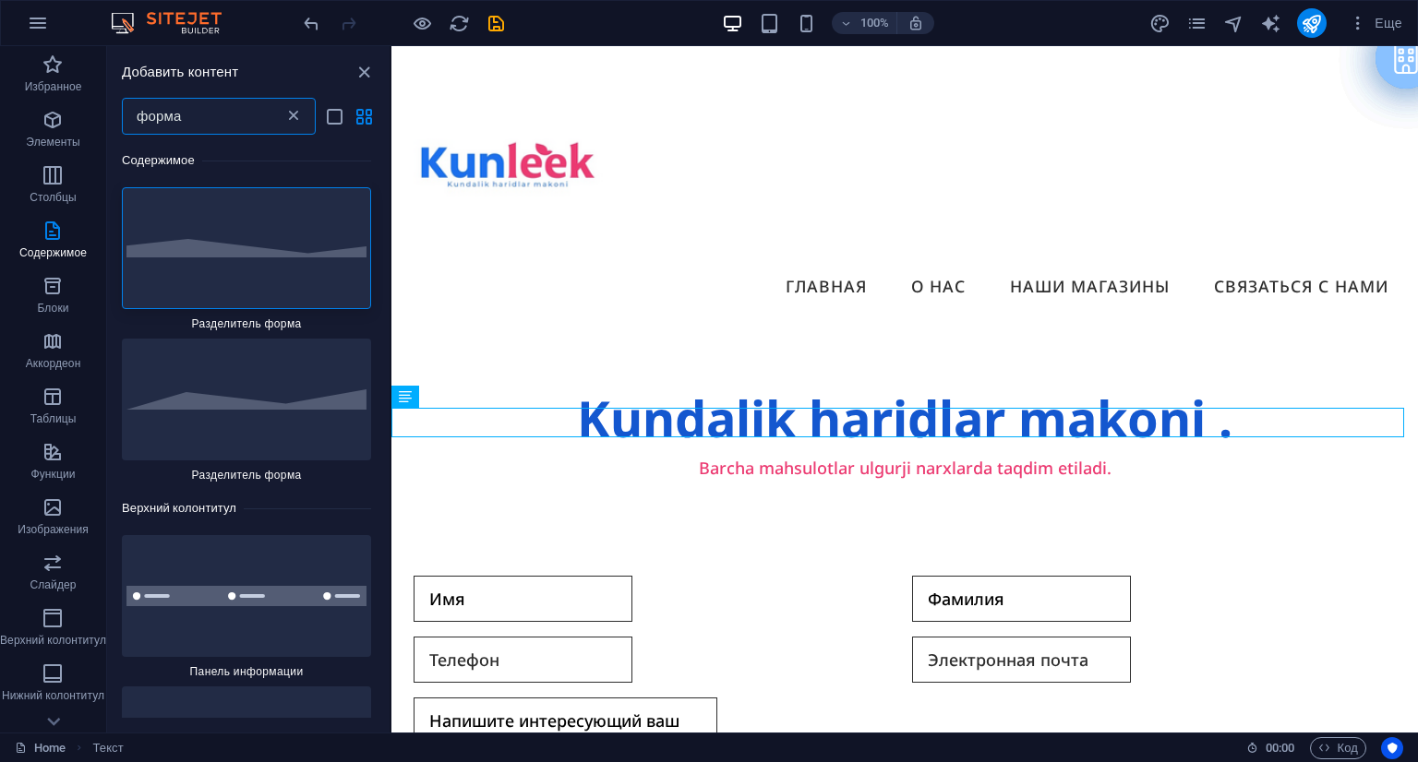
click at [290, 116] on icon at bounding box center [293, 116] width 18 height 18
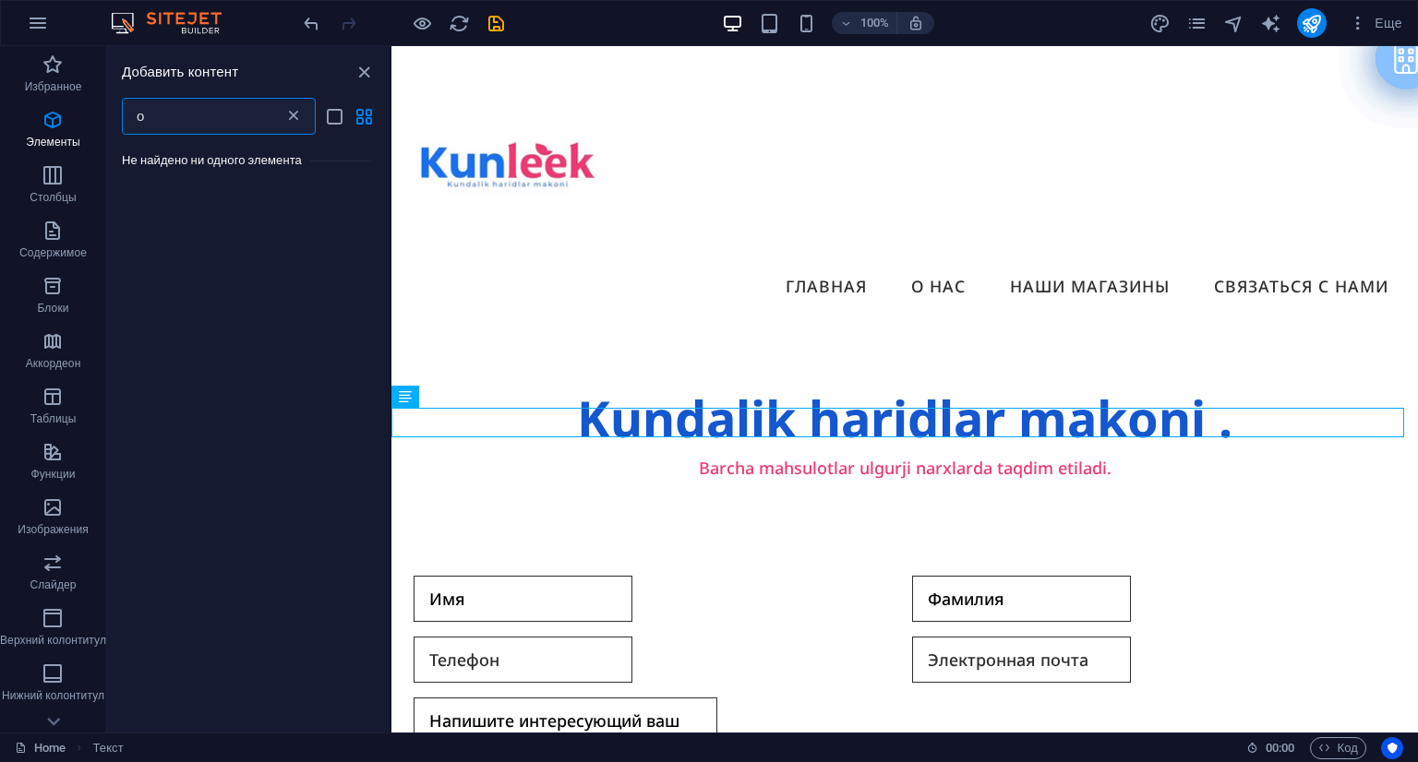
type input "о"
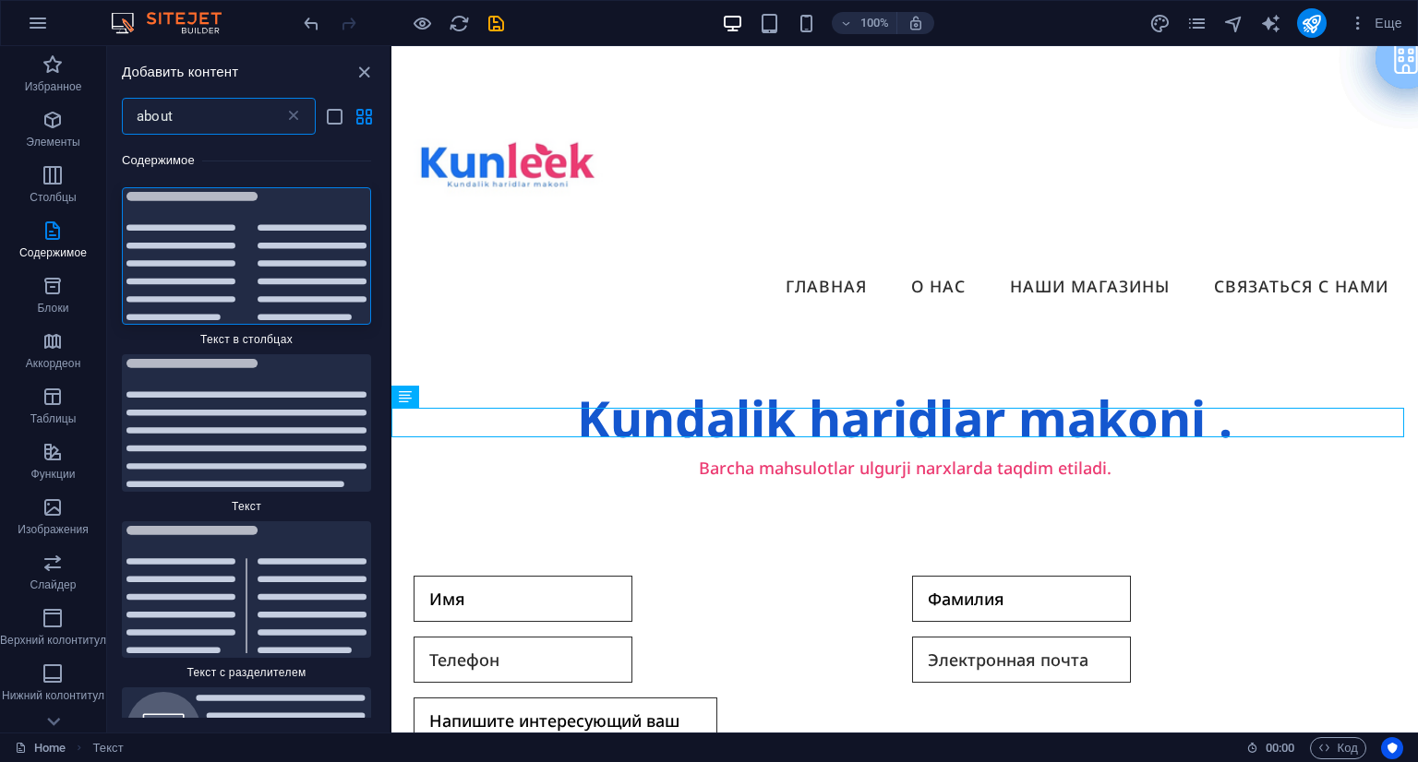
type input "about"
drag, startPoint x: 775, startPoint y: 270, endPoint x: 391, endPoint y: 248, distance: 384.7
click at [390, 232] on section "Избранное Элементы Столбцы Содержимое Блоки Аккордеон Таблицы Функции Изображен…" at bounding box center [709, 389] width 1418 height 687
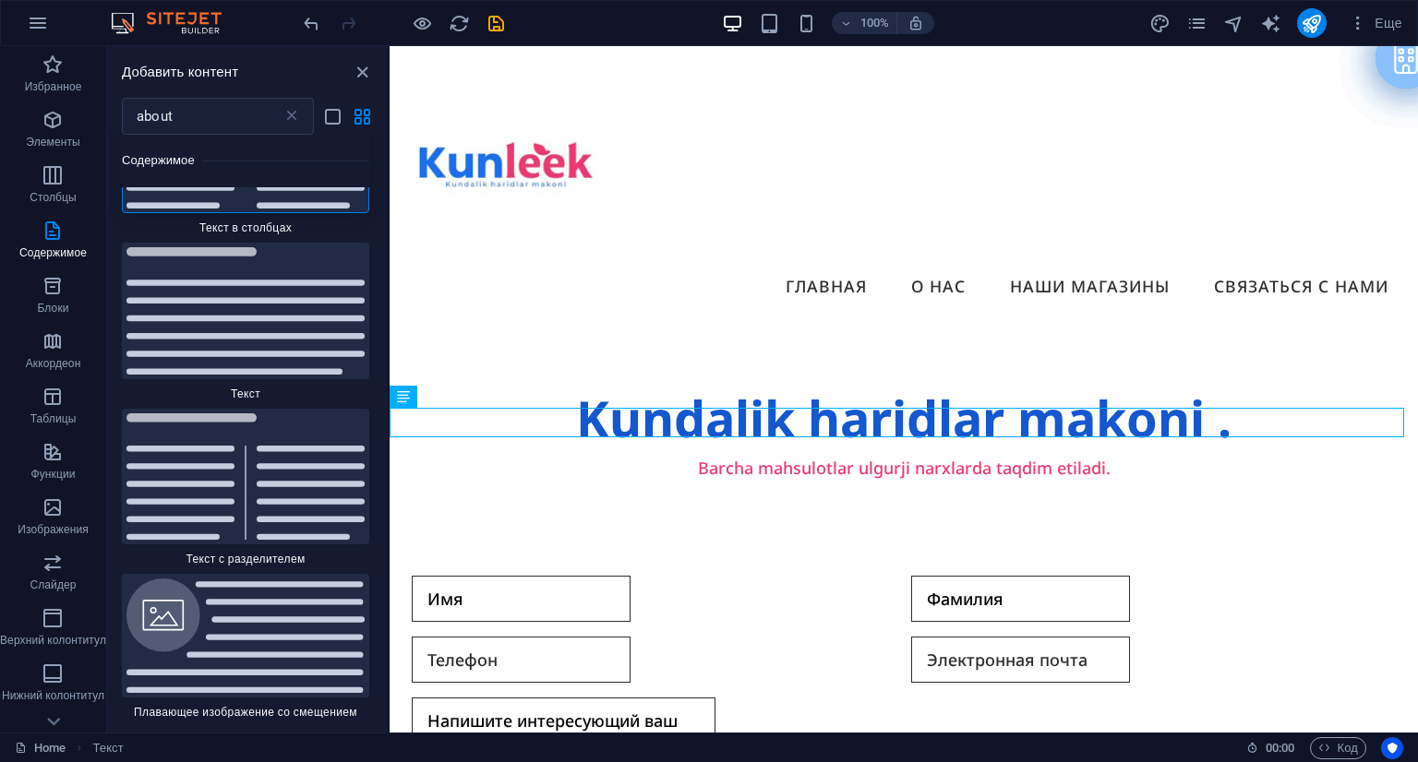
scroll to position [88, 0]
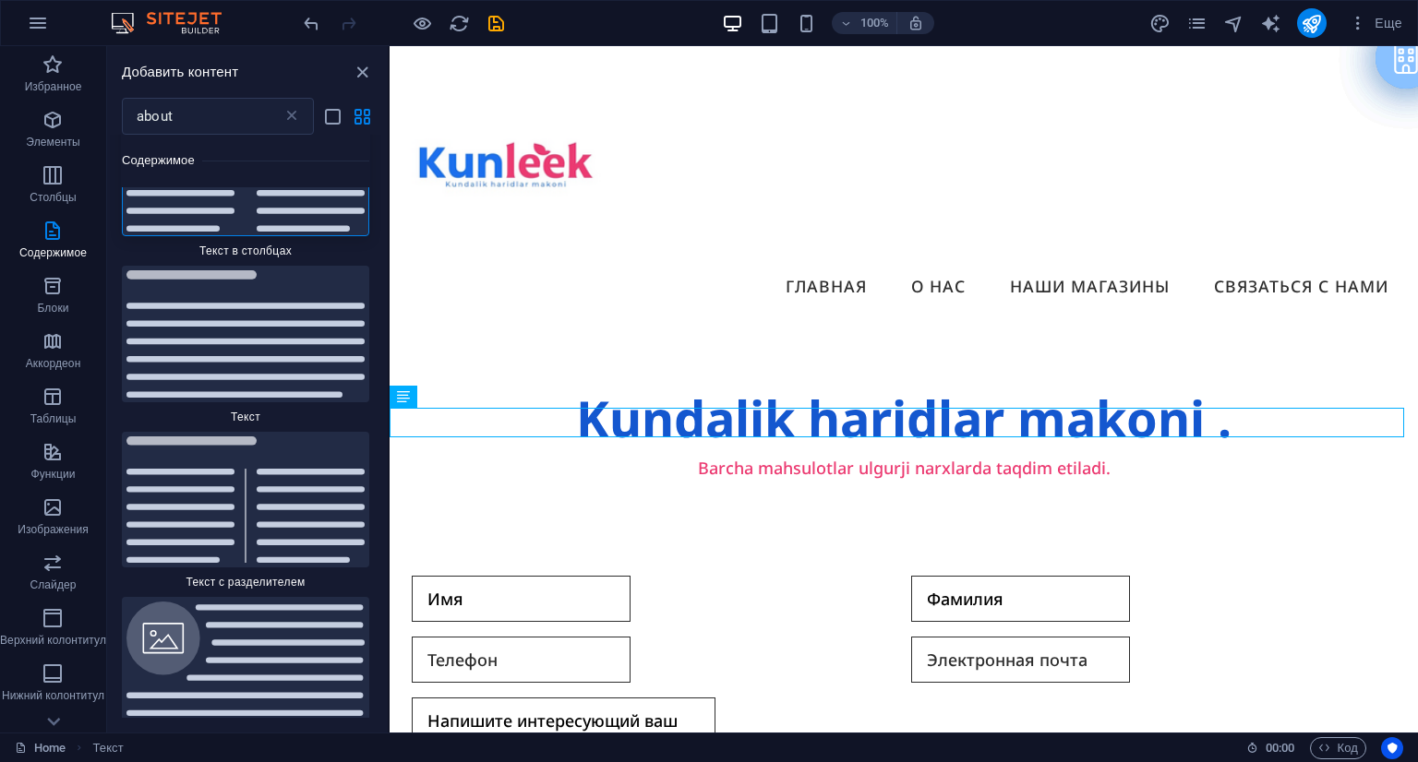
drag, startPoint x: 384, startPoint y: 234, endPoint x: 39, endPoint y: 204, distance: 346.5
click at [267, 493] on img at bounding box center [245, 500] width 238 height 127
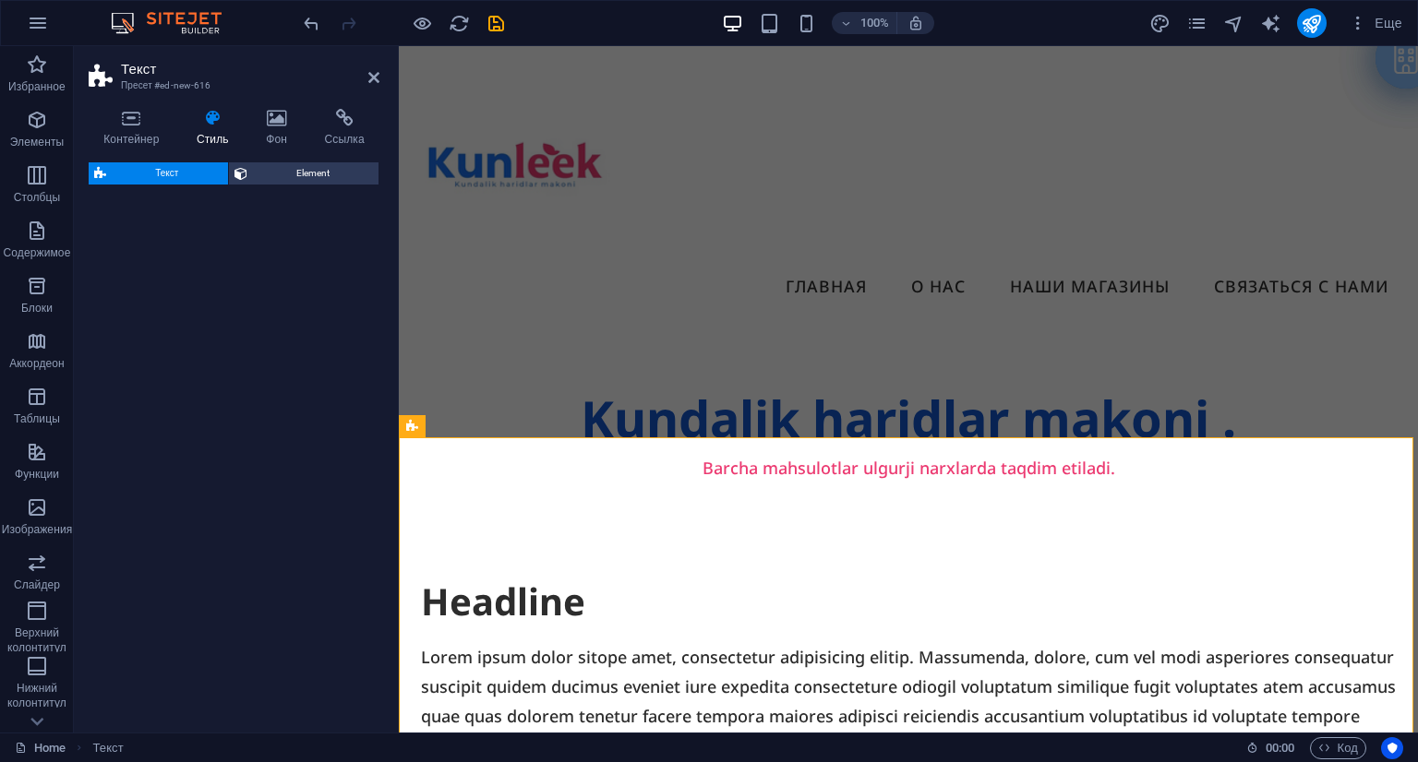
select select "rem"
select select "px"
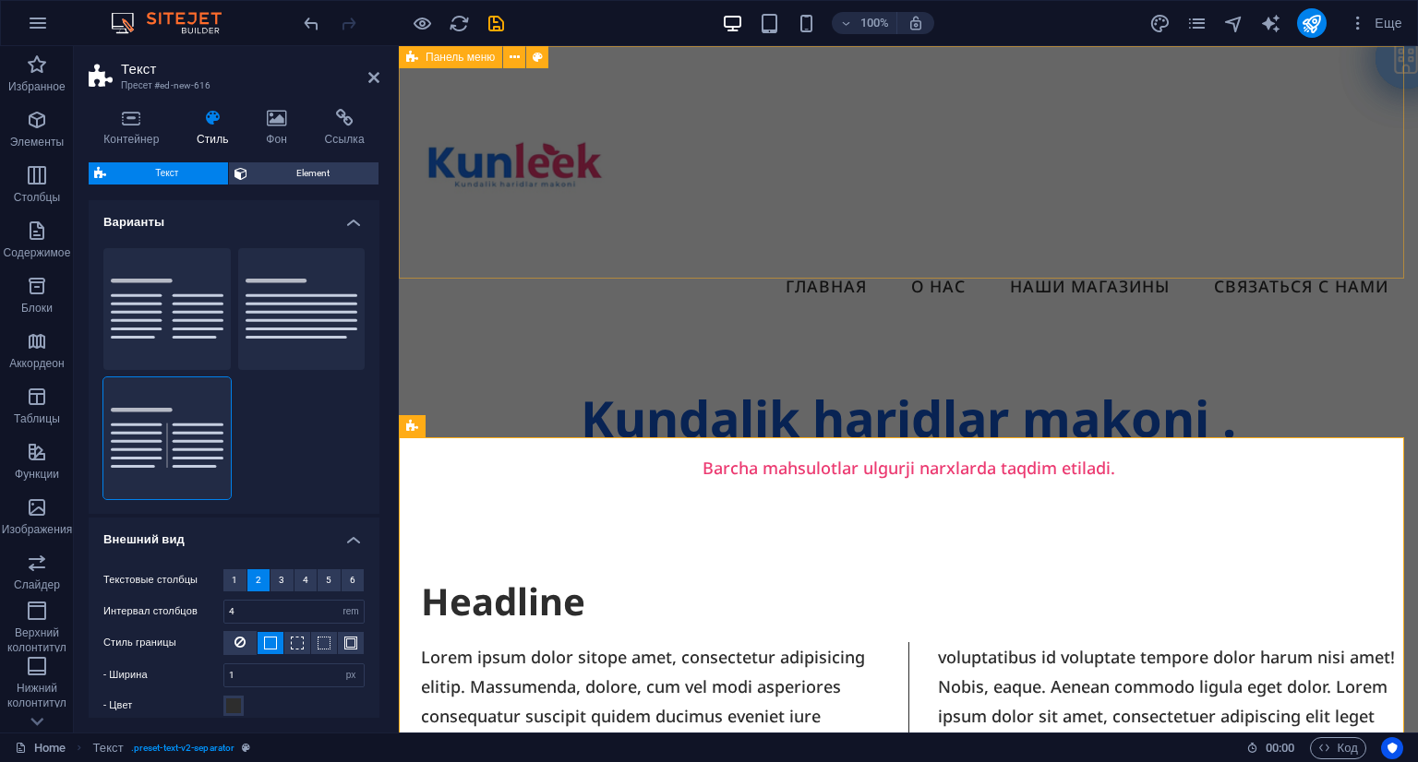
click at [861, 262] on div "Menu Главная О нас Наши магазины Связаться с нами" at bounding box center [908, 185] width 1019 height 279
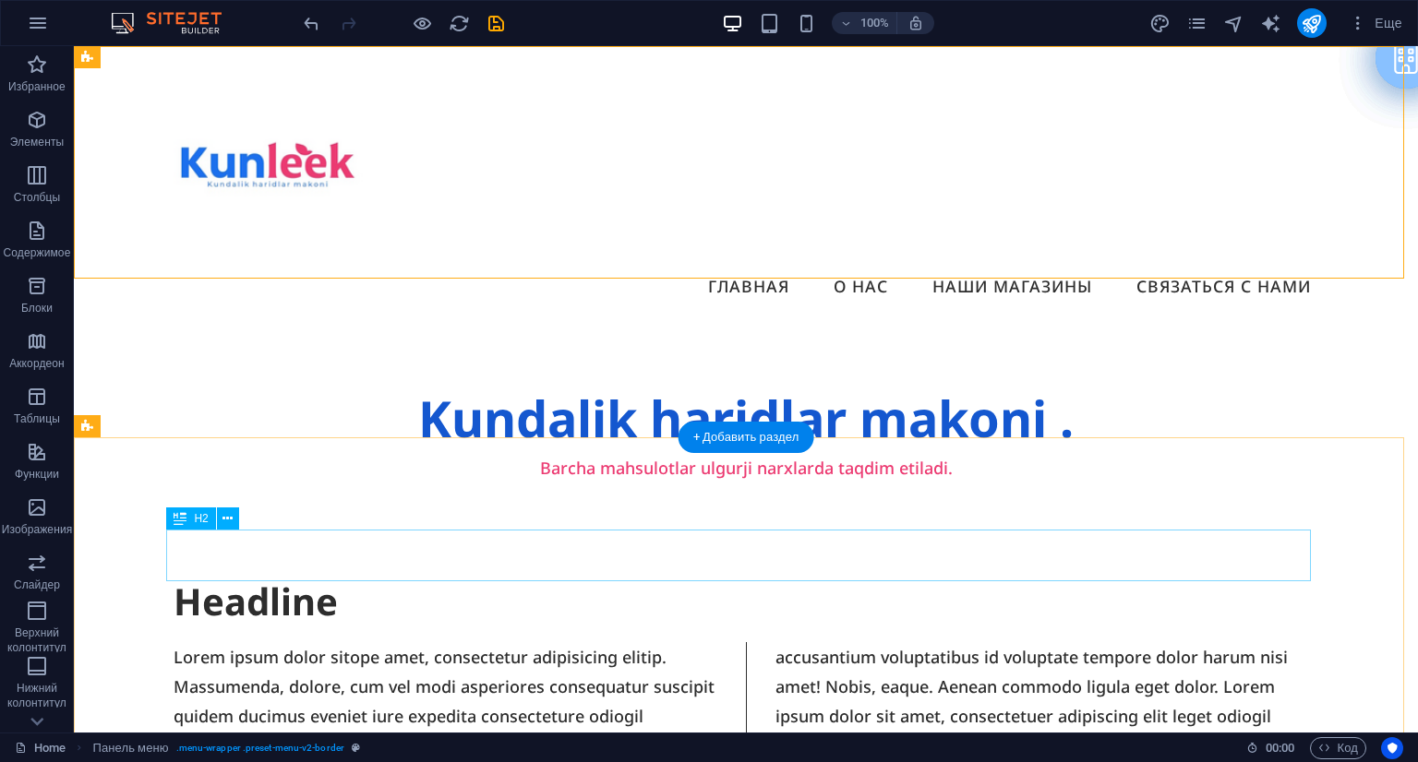
click at [297, 576] on div "Headline" at bounding box center [746, 602] width 1145 height 52
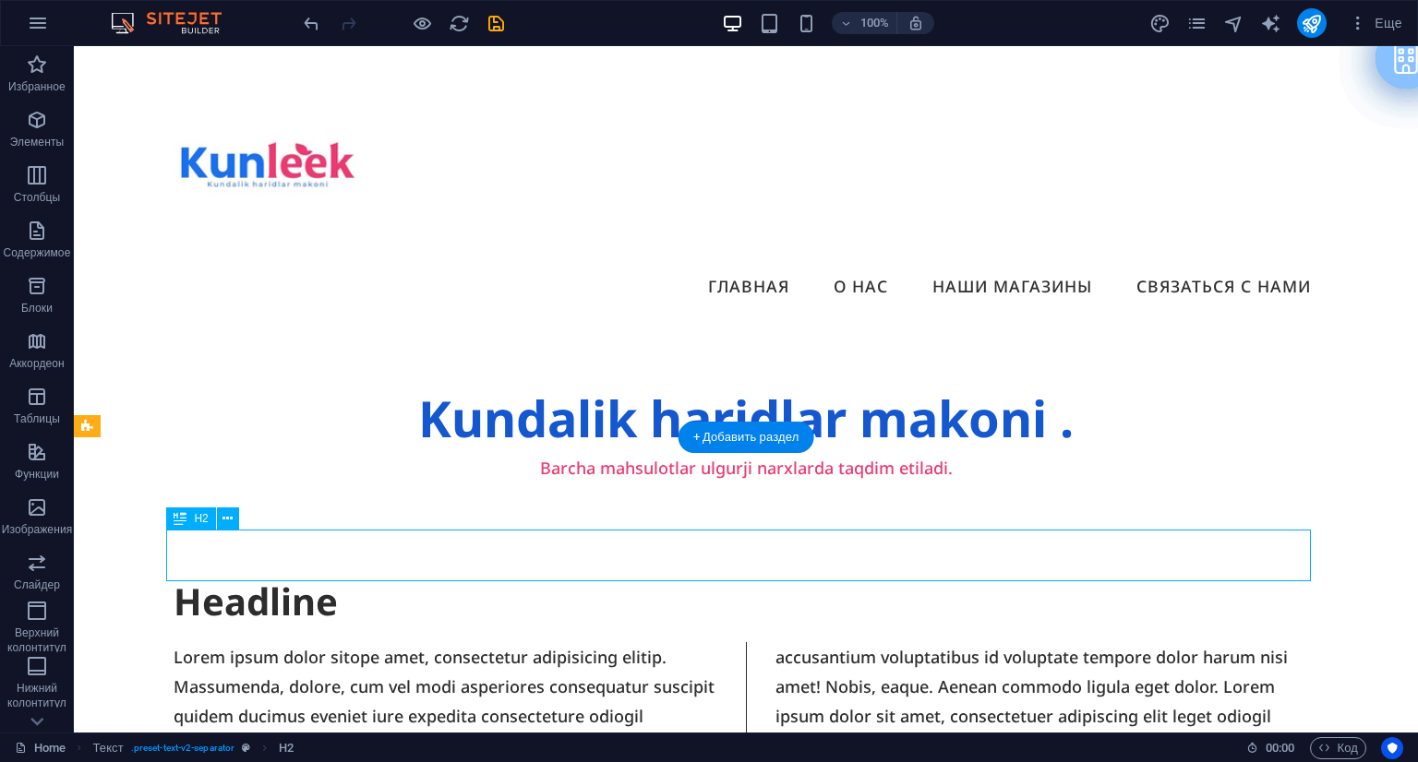
click at [295, 576] on div "Headline" at bounding box center [746, 602] width 1145 height 52
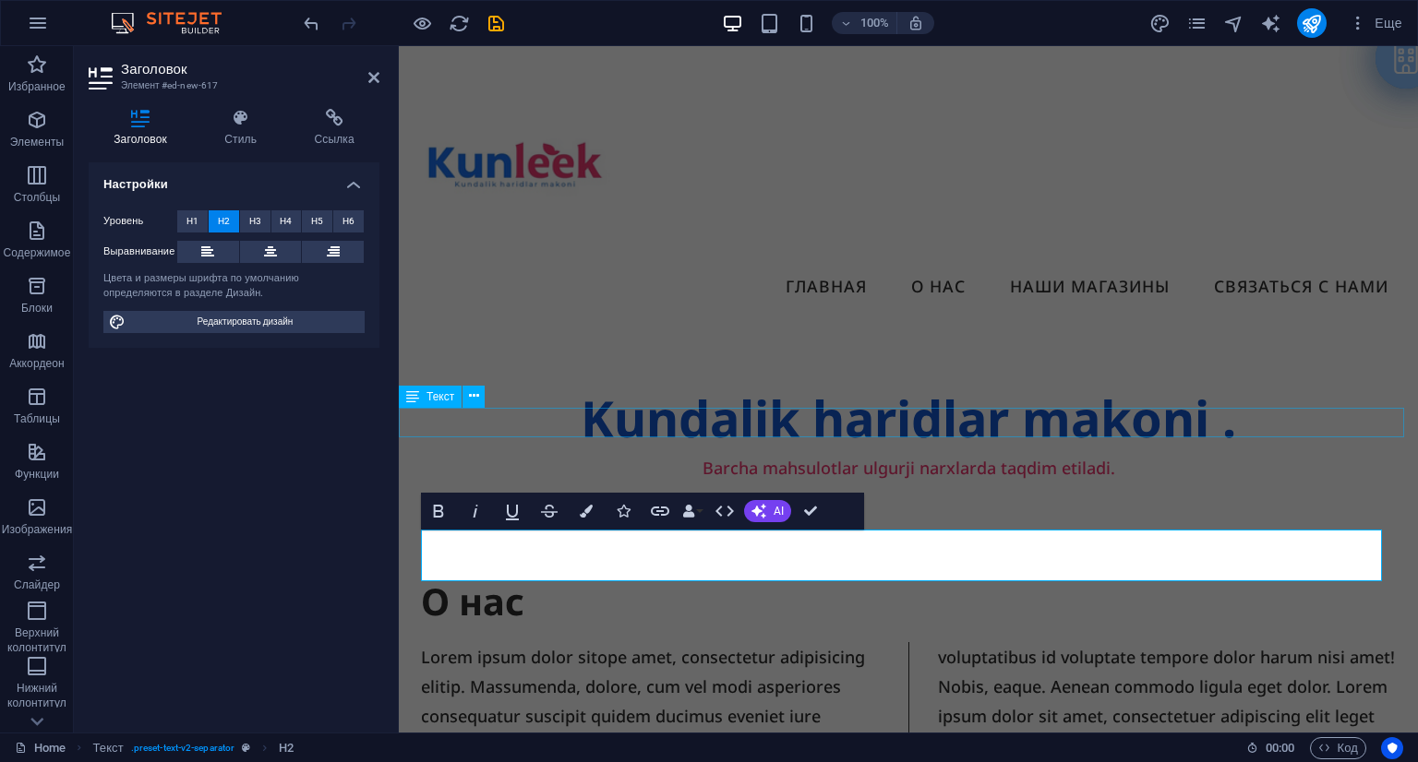
click at [545, 453] on div "Barcha mahsulotlar ulgurji narxlarda taqdim etiladi." at bounding box center [908, 468] width 1019 height 30
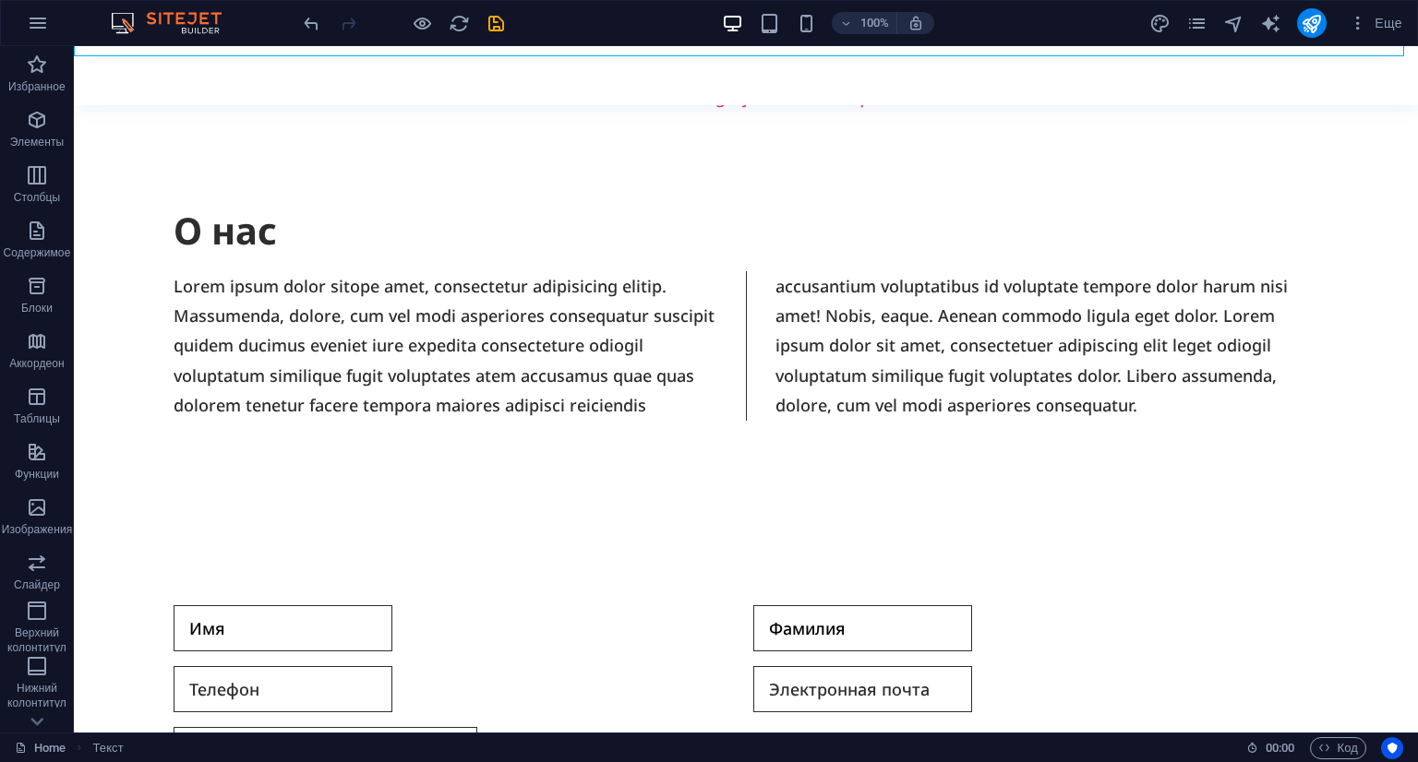
scroll to position [575, 0]
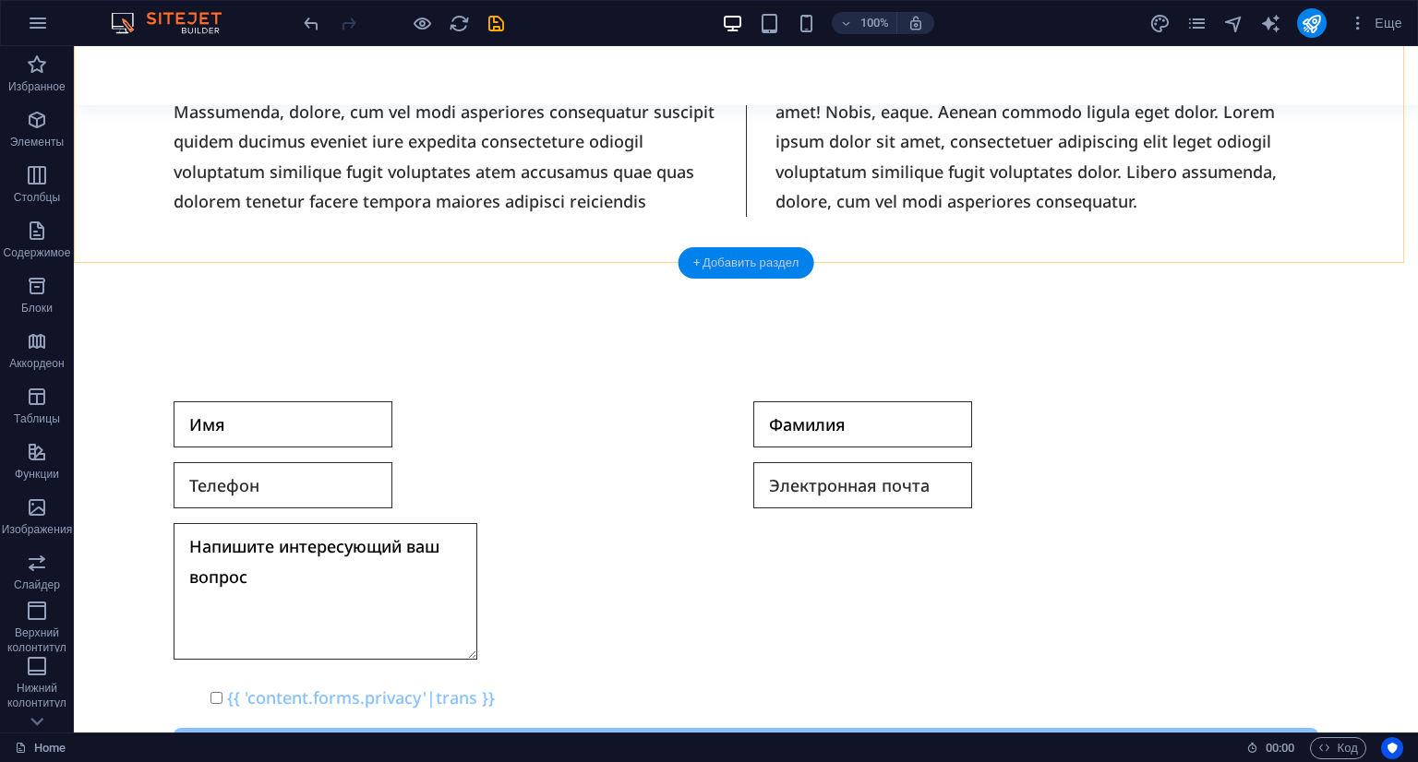
click at [764, 256] on div "+ Добавить раздел" at bounding box center [746, 262] width 136 height 31
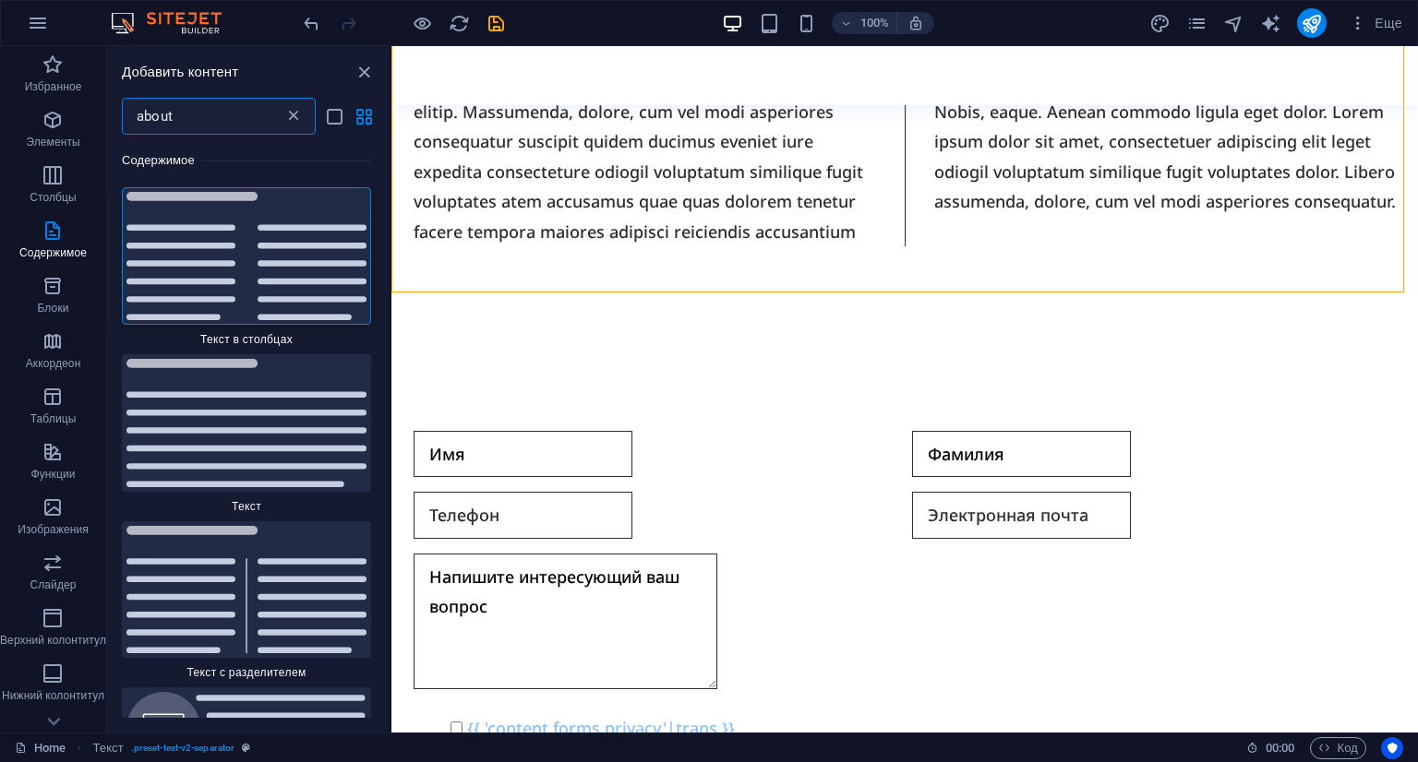
click at [295, 119] on icon at bounding box center [293, 116] width 18 height 18
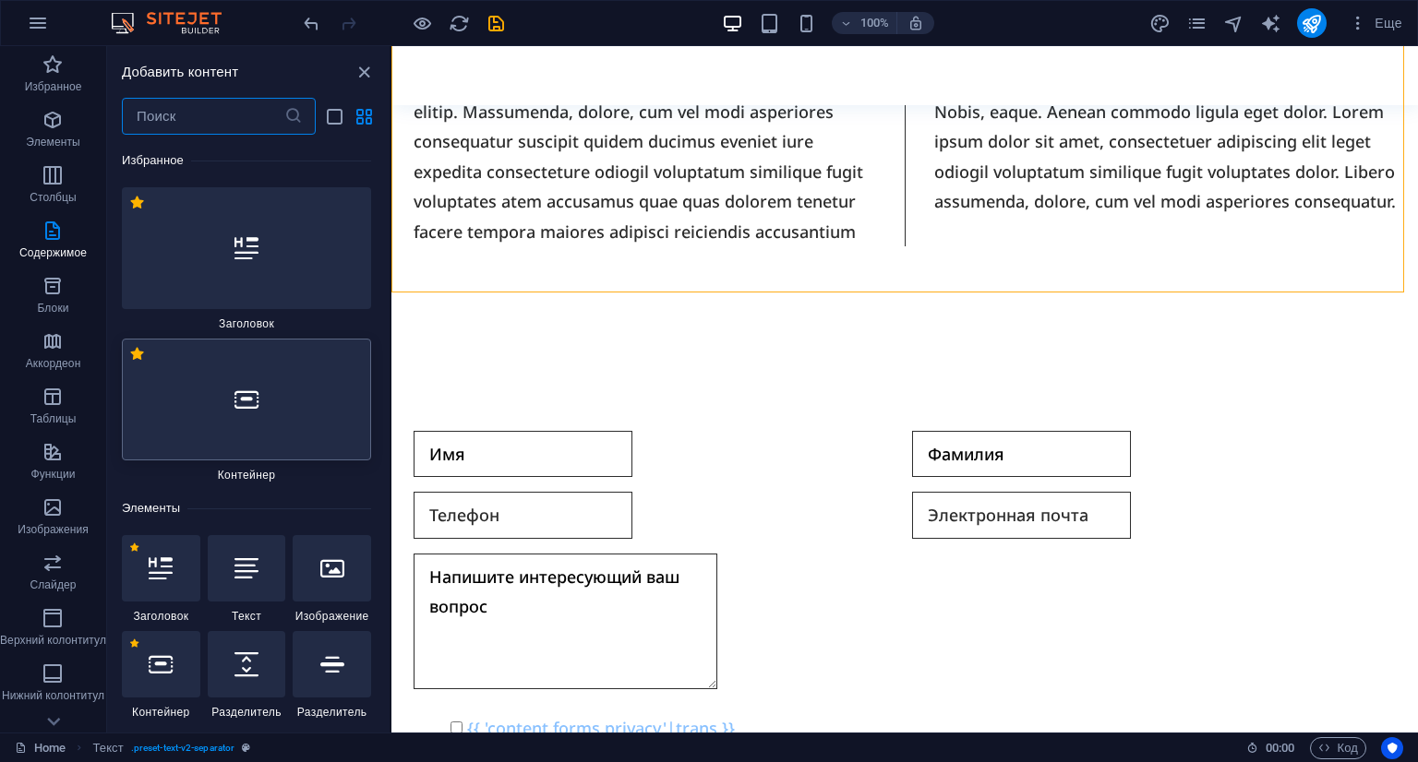
click at [299, 410] on div at bounding box center [246, 400] width 249 height 122
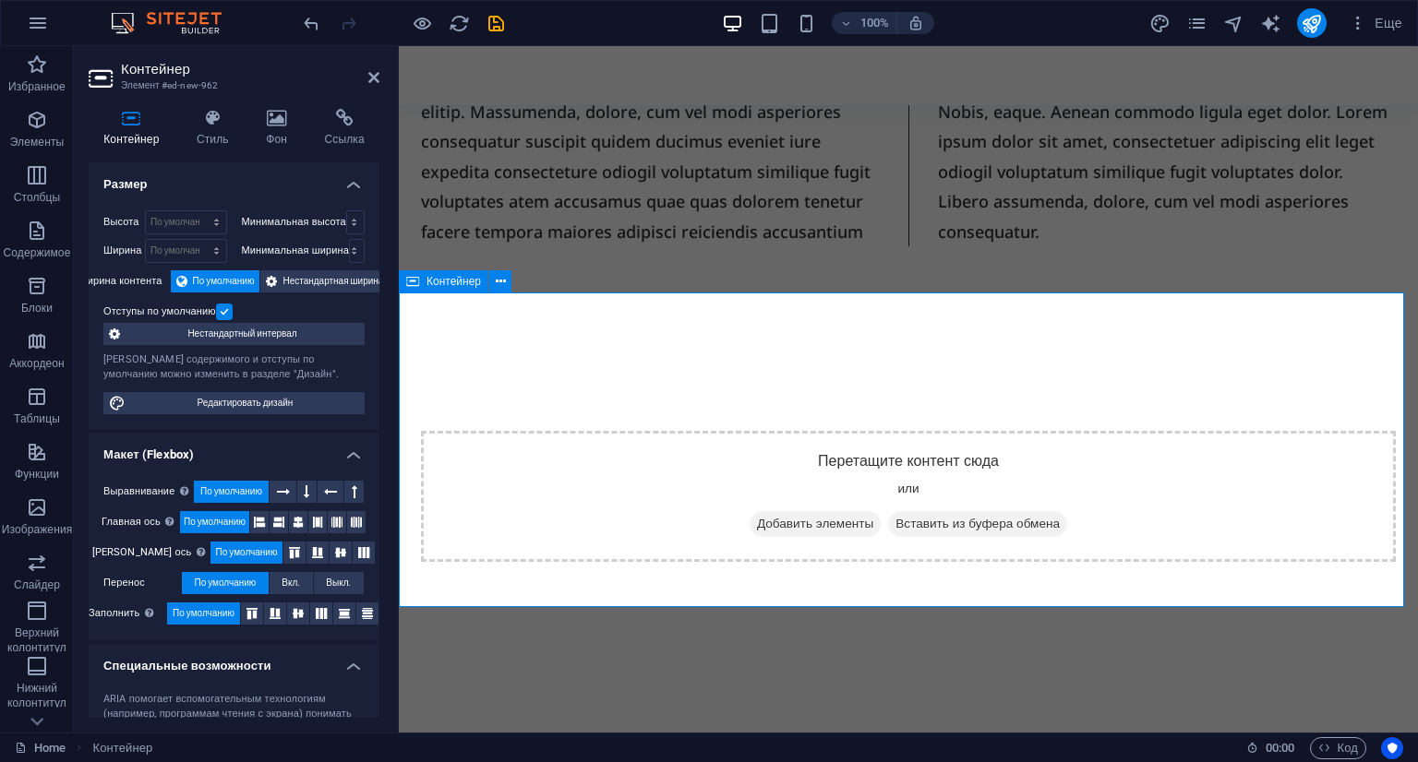
click at [751, 431] on div "Перетащите контент сюда или Добавить элементы Вставить из буфера обмена" at bounding box center [908, 496] width 975 height 131
click at [776, 511] on span "Добавить элементы" at bounding box center [815, 524] width 131 height 26
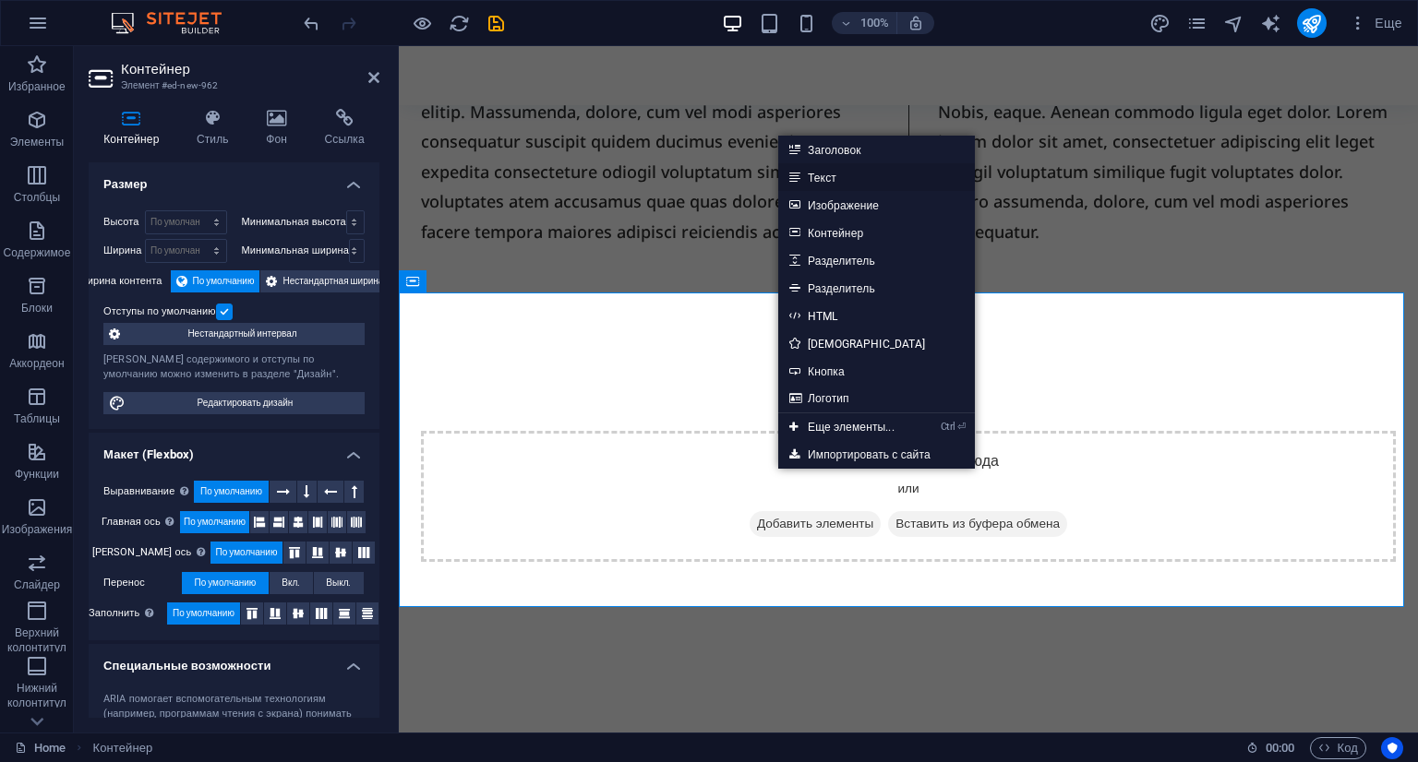
click at [872, 179] on link "Текст" at bounding box center [876, 177] width 197 height 28
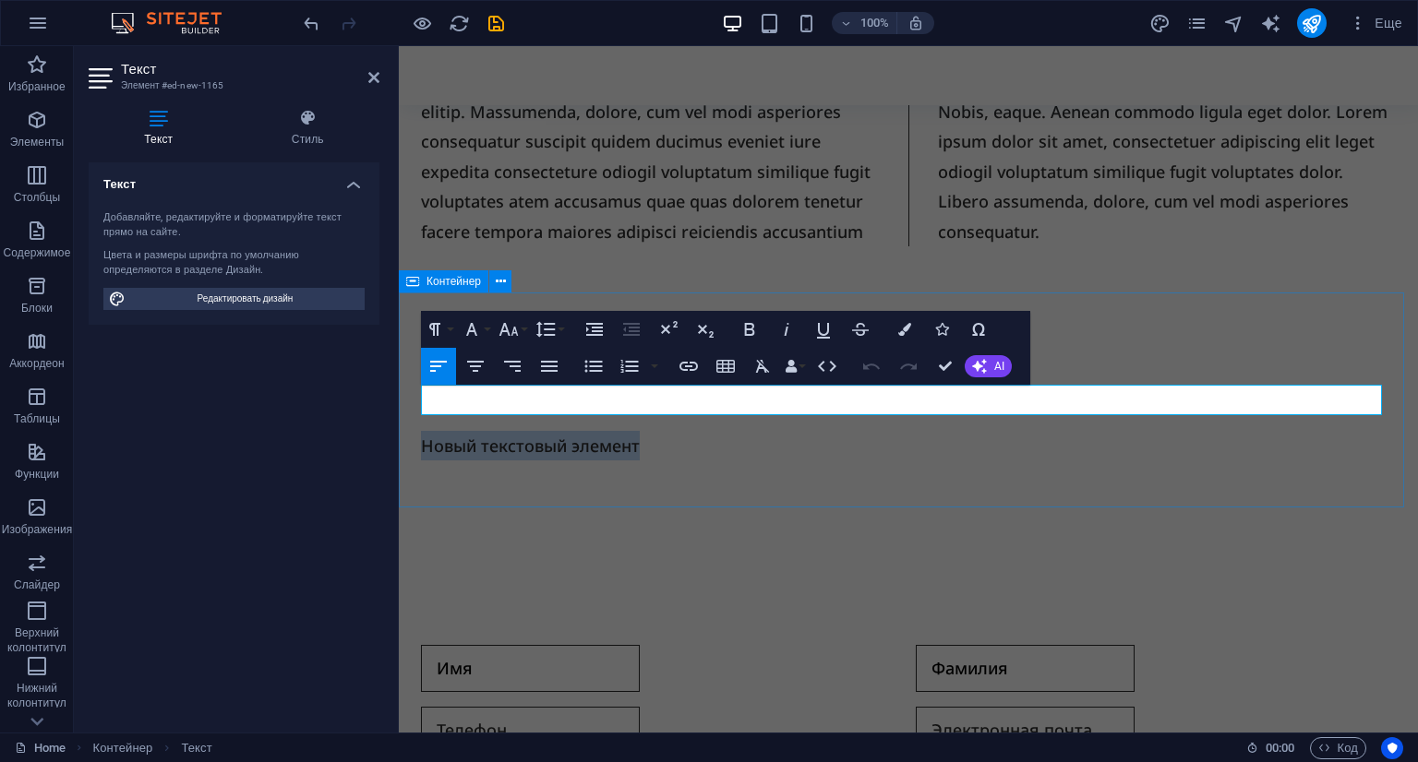
click at [849, 421] on div "Новый текстовый элемент" at bounding box center [908, 446] width 1019 height 214
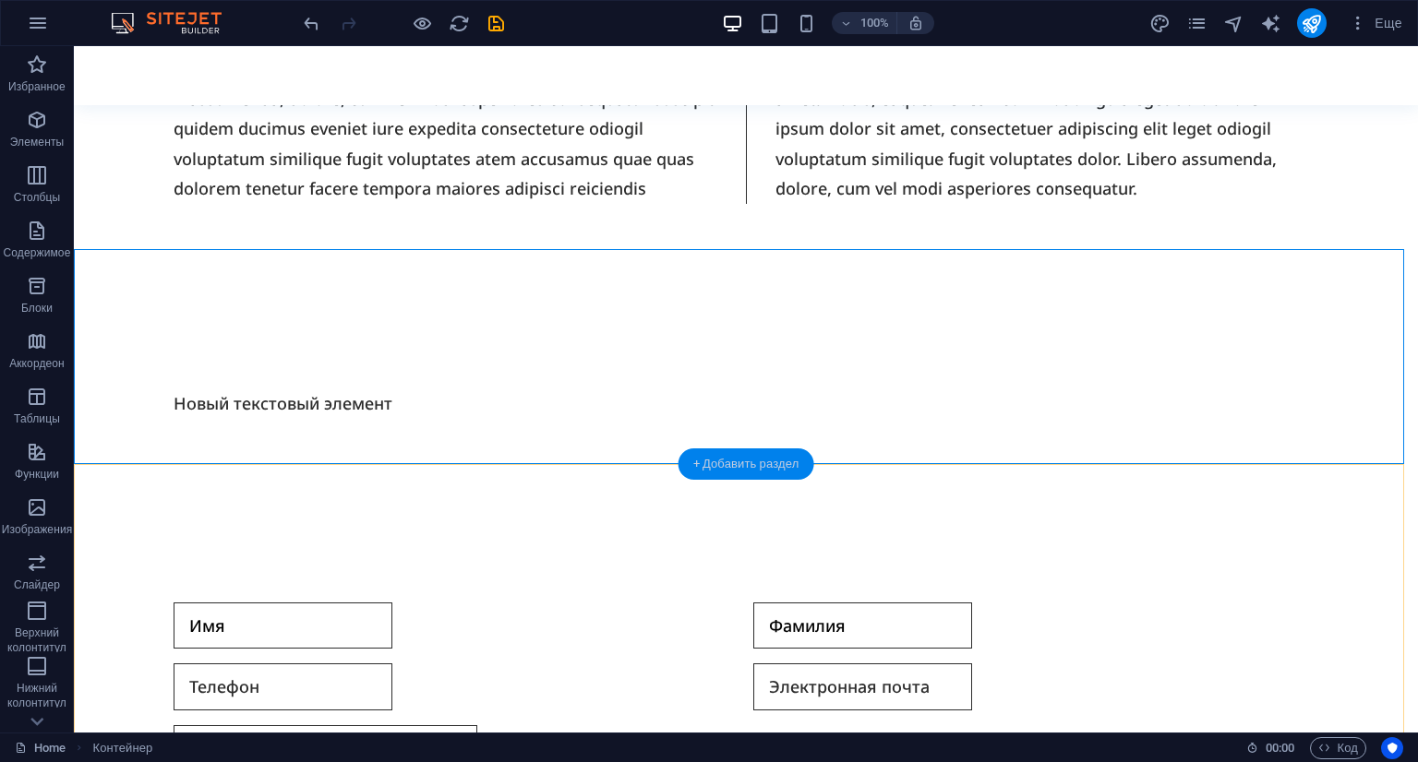
click at [753, 475] on div "+ Добавить раздел" at bounding box center [746, 464] width 136 height 31
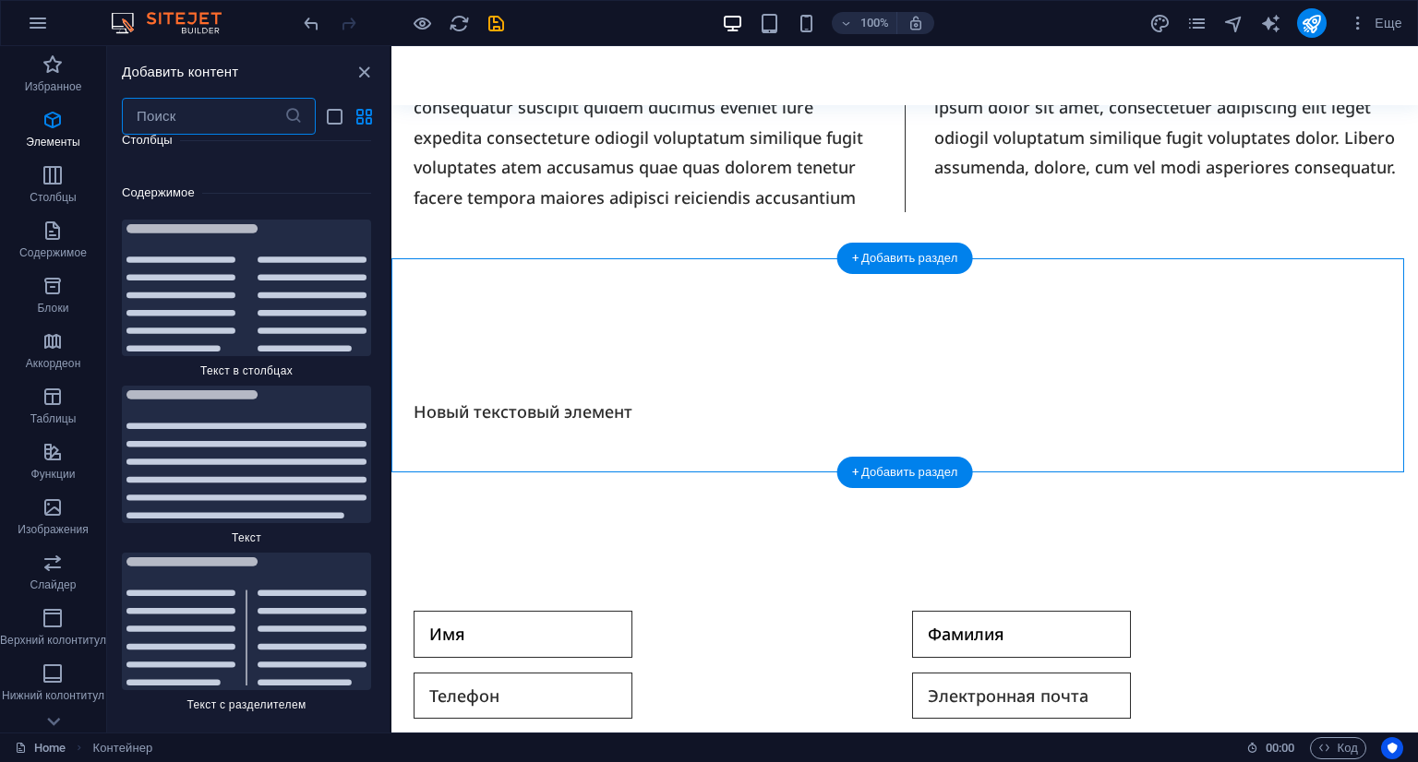
scroll to position [6211, 0]
click at [613, 397] on div "Новый текстовый элемент" at bounding box center [905, 412] width 982 height 30
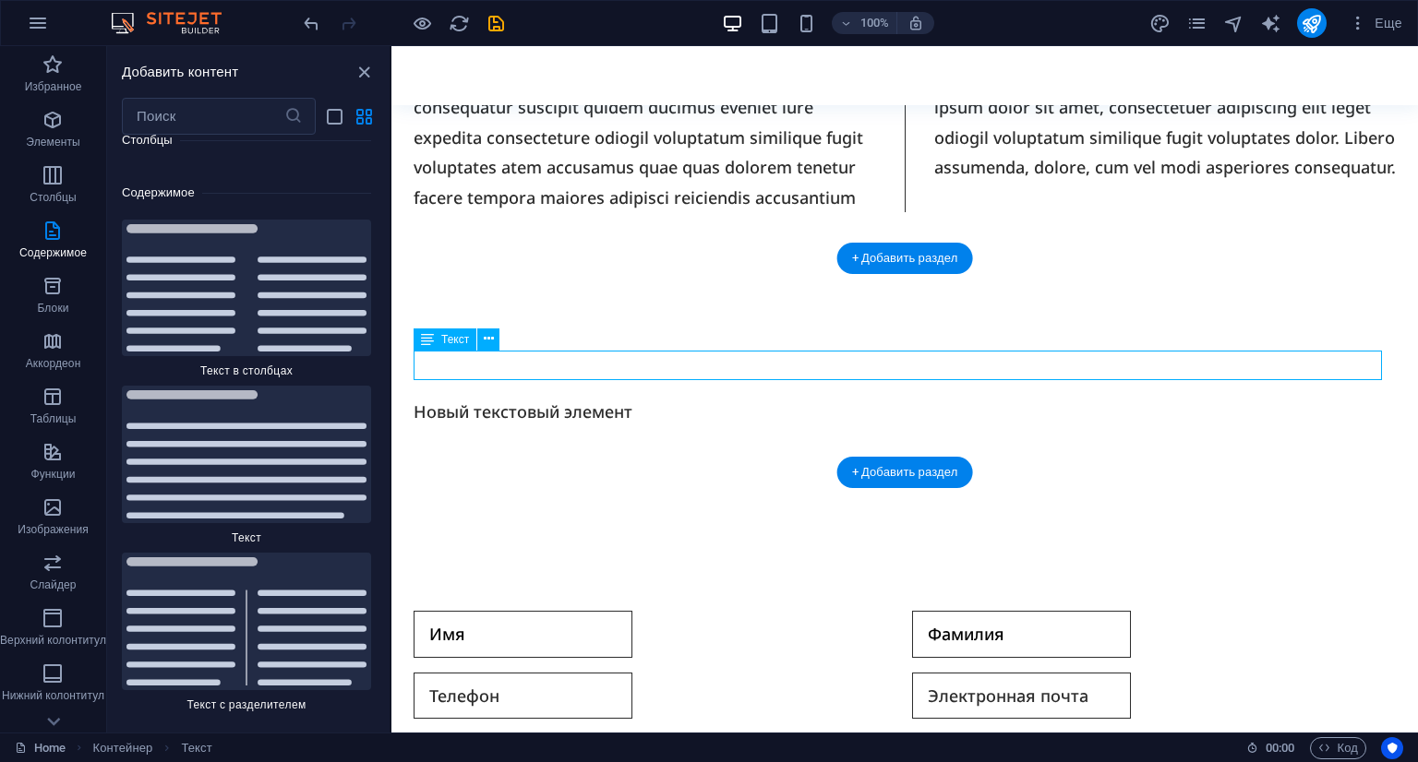
click at [611, 397] on div "Новый текстовый элемент" at bounding box center [905, 412] width 982 height 30
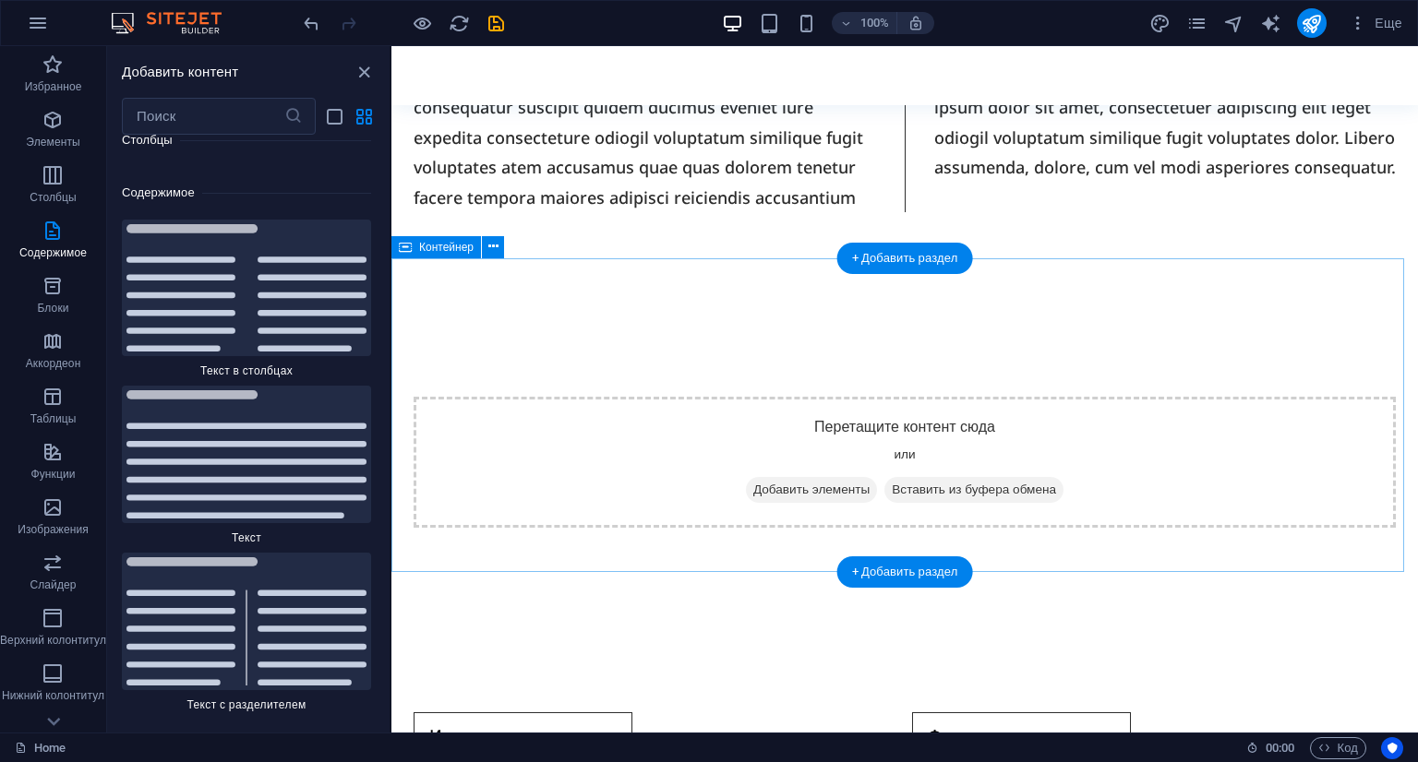
click at [809, 477] on span "Добавить элементы" at bounding box center [811, 490] width 131 height 26
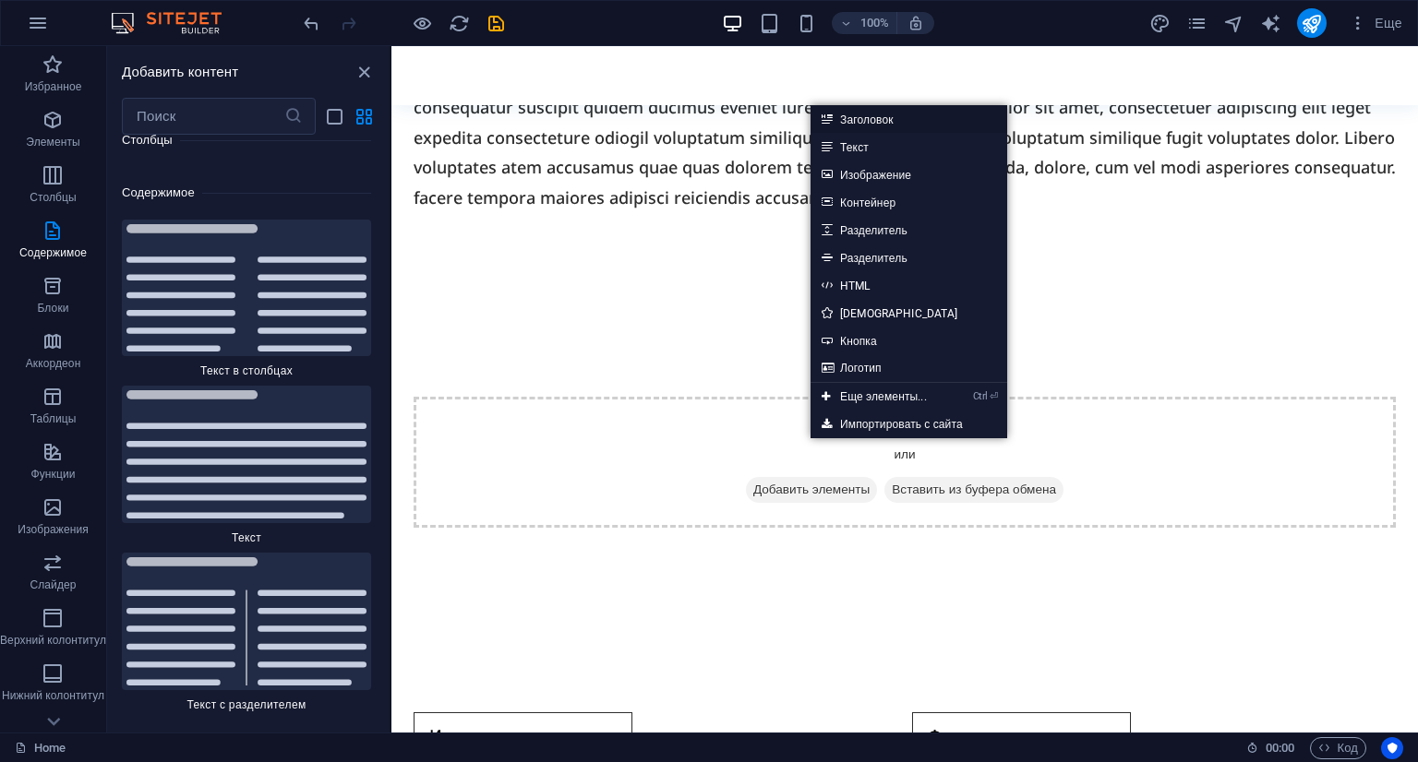
click at [886, 113] on link "Заголовок" at bounding box center [908, 119] width 197 height 28
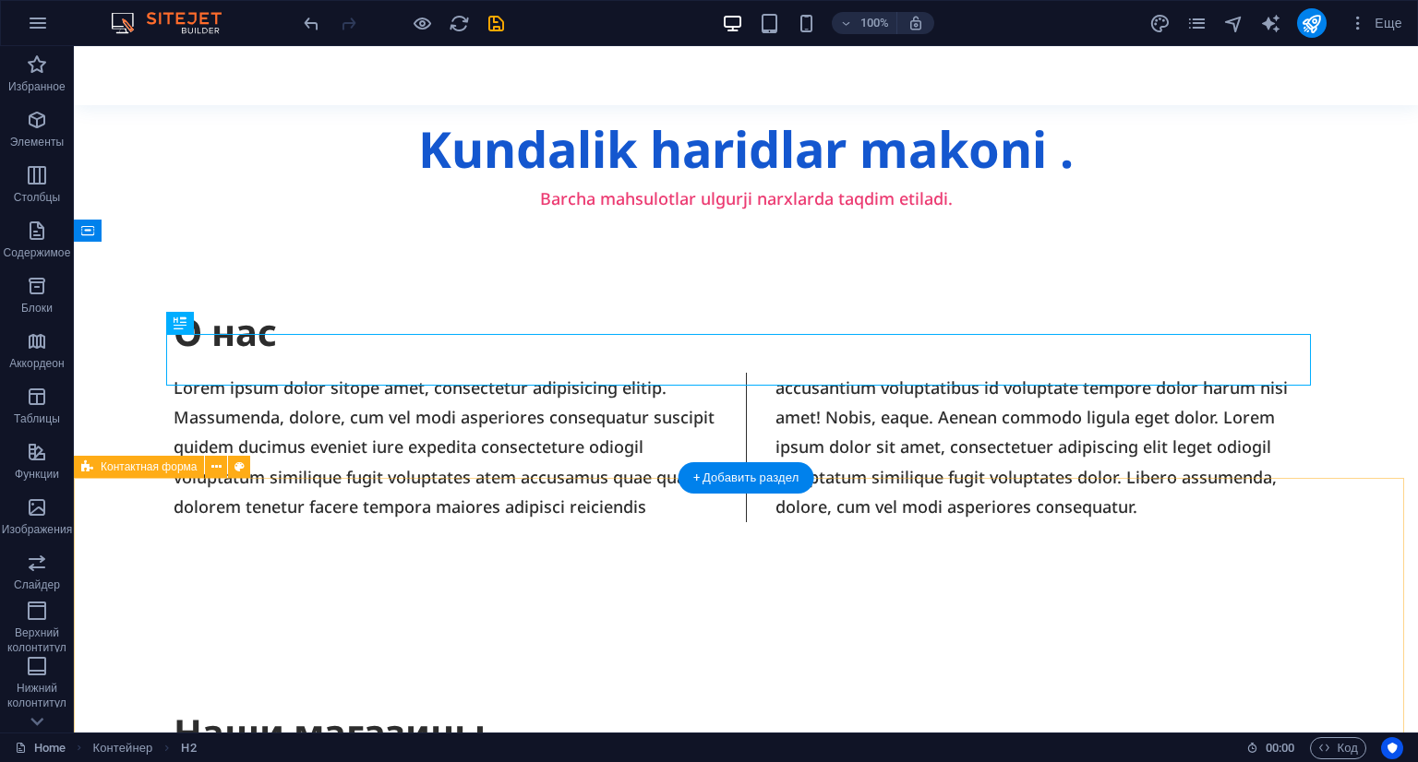
scroll to position [347, 0]
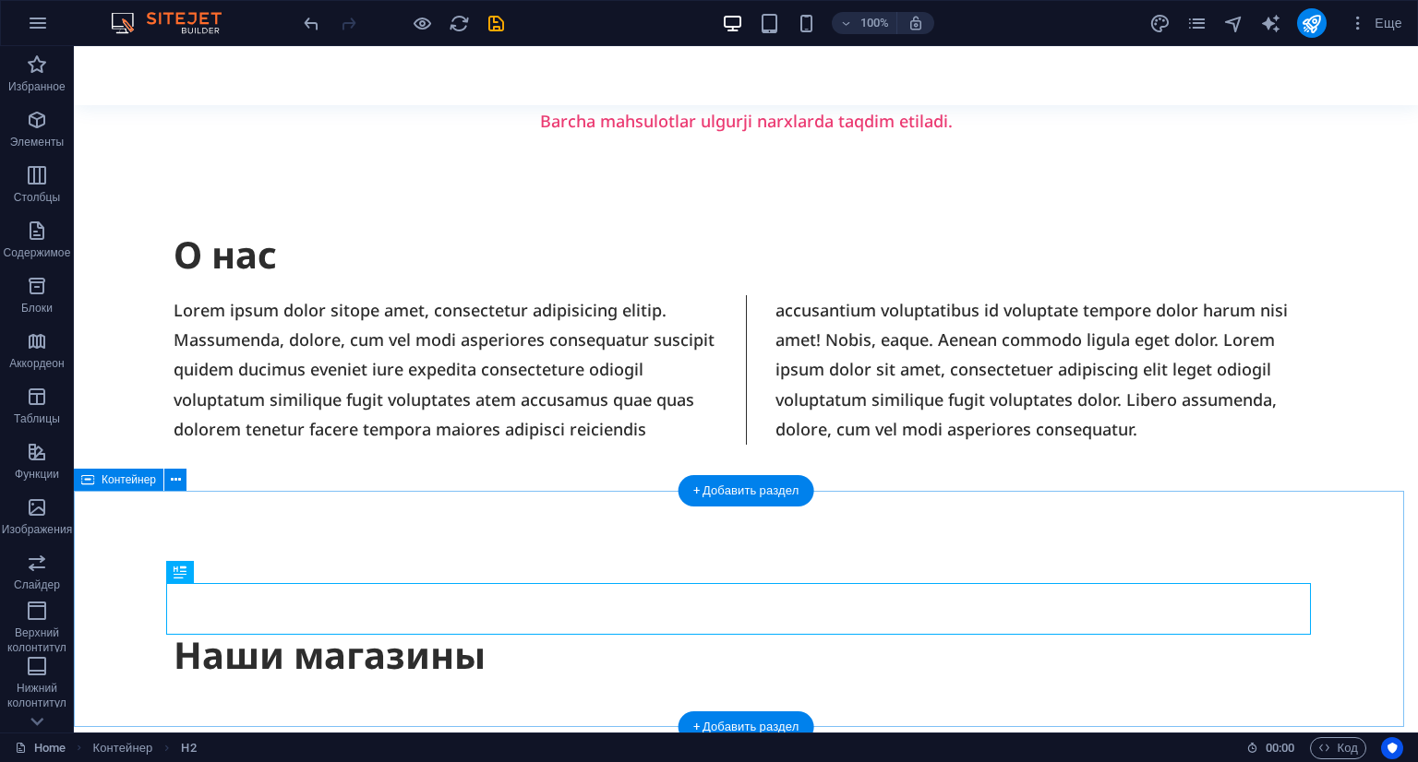
click at [597, 667] on div "Наши магазины" at bounding box center [746, 655] width 1344 height 236
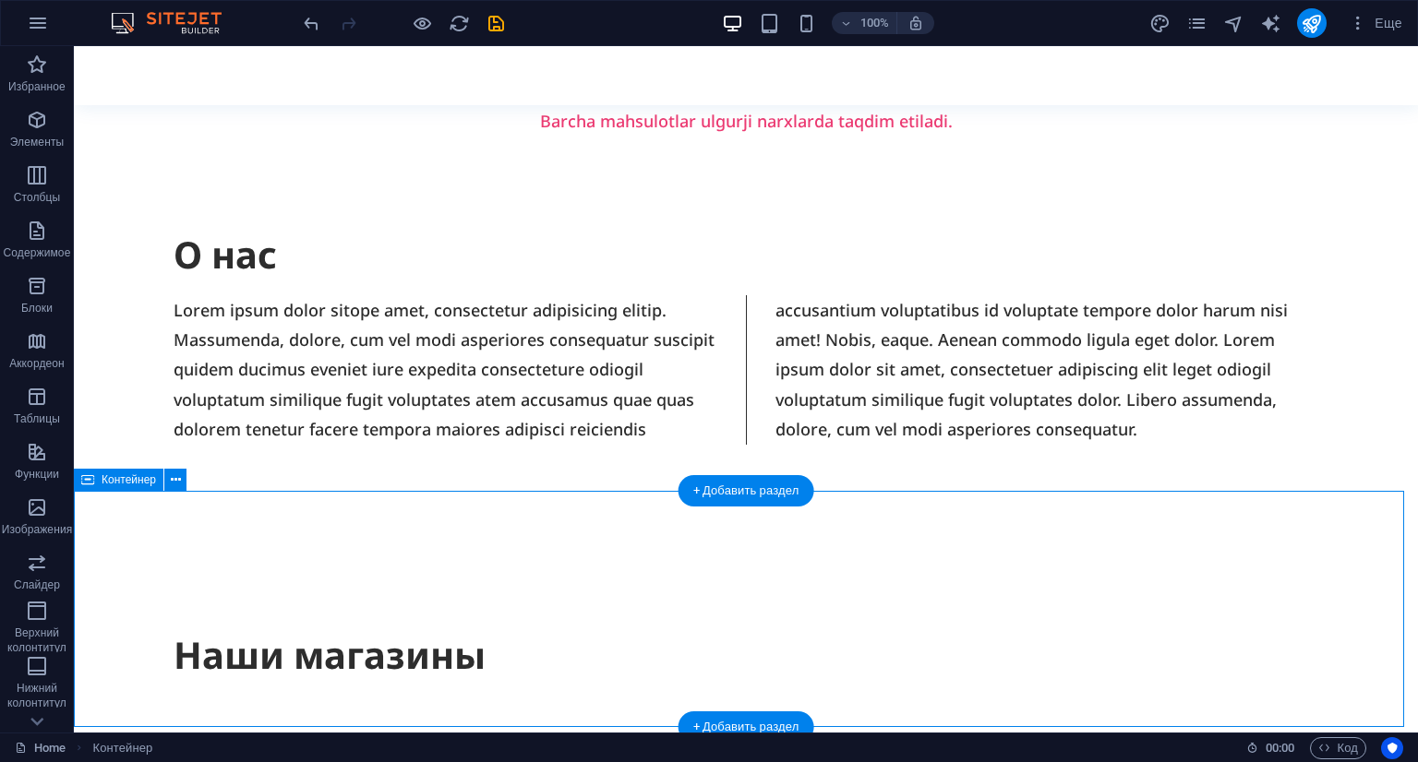
click at [594, 647] on div "Наши магазины" at bounding box center [746, 655] width 1344 height 236
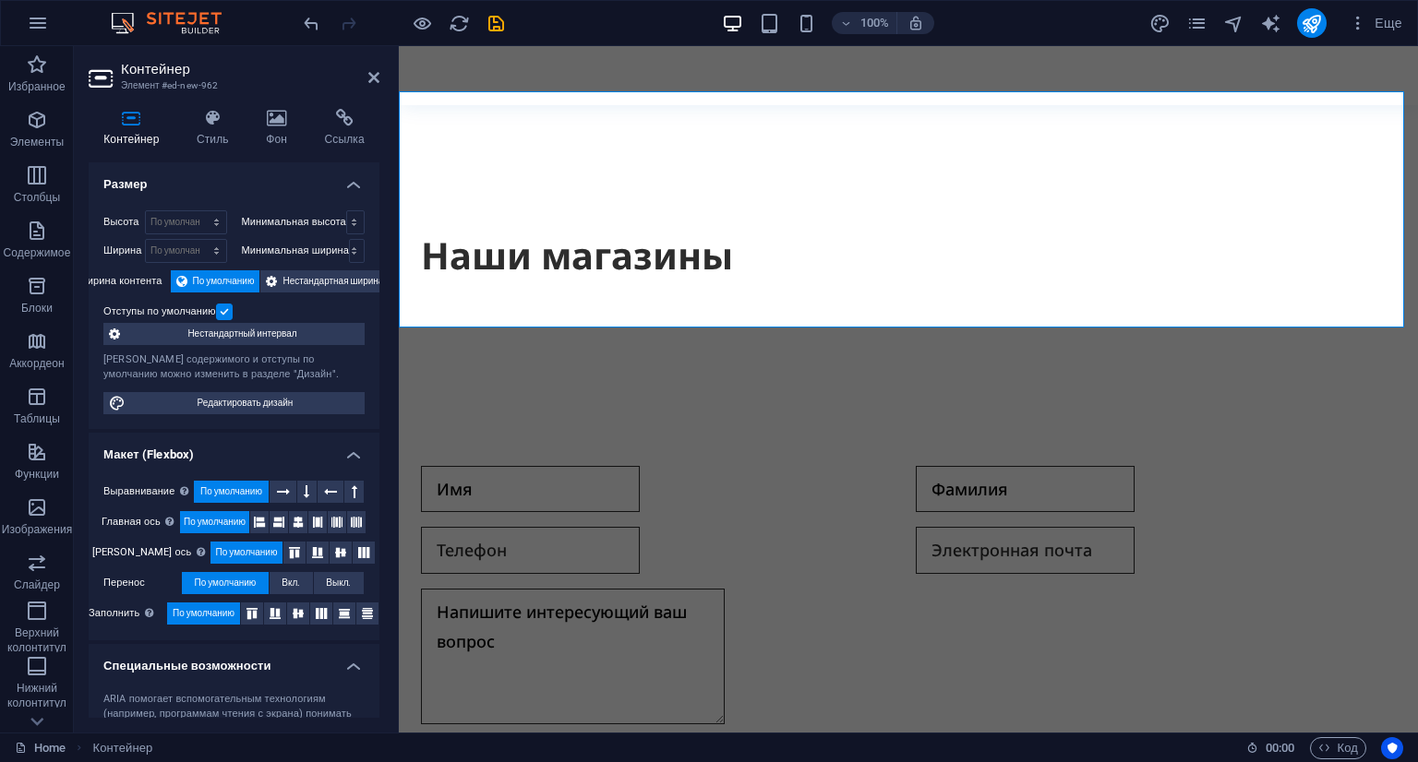
scroll to position [794, 0]
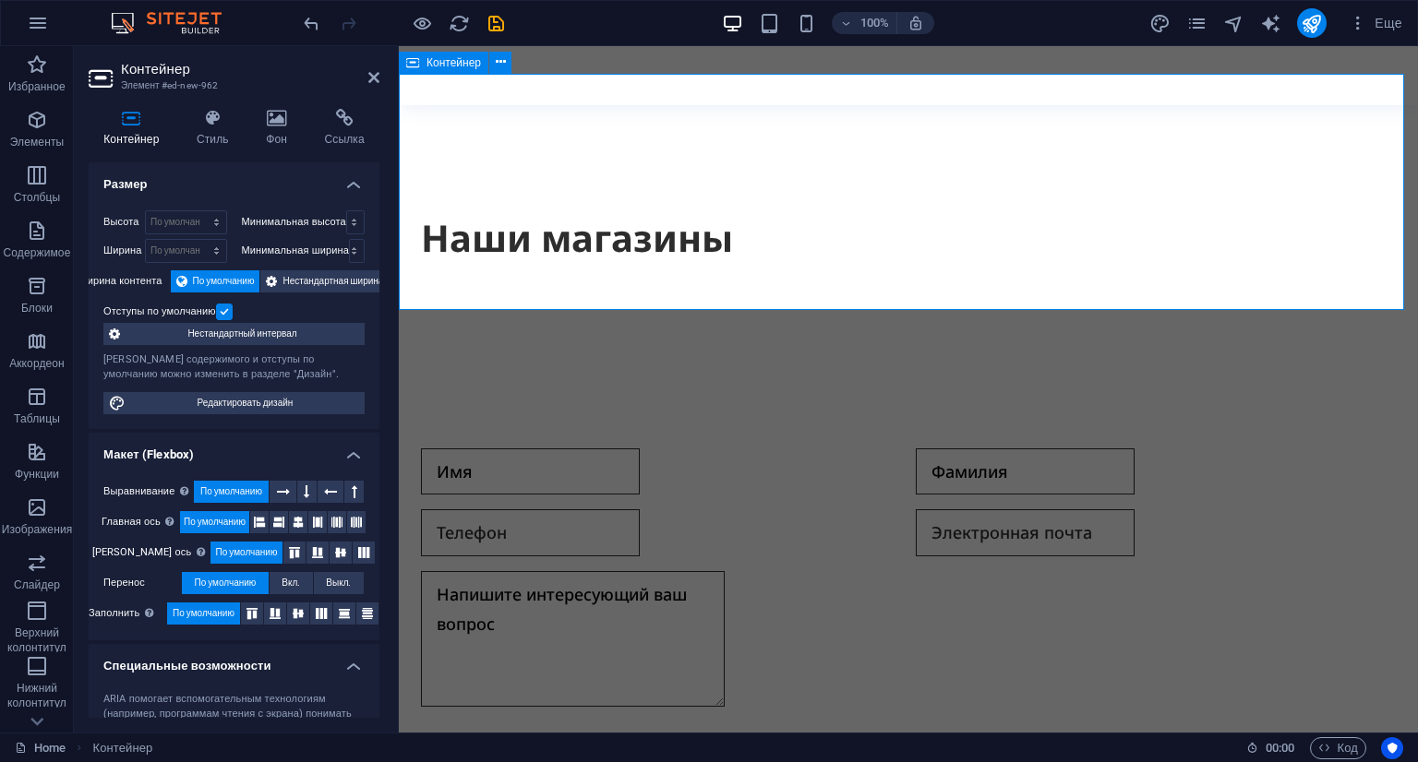
click at [1241, 151] on div "Наши магазины" at bounding box center [908, 238] width 1019 height 236
click at [886, 255] on div "Наши магазины" at bounding box center [908, 238] width 1019 height 236
click at [705, 254] on div "Наши магазины" at bounding box center [908, 238] width 1019 height 236
drag, startPoint x: 729, startPoint y: 219, endPoint x: 747, endPoint y: 200, distance: 25.5
click at [727, 219] on div "Наши магазины" at bounding box center [908, 238] width 1019 height 236
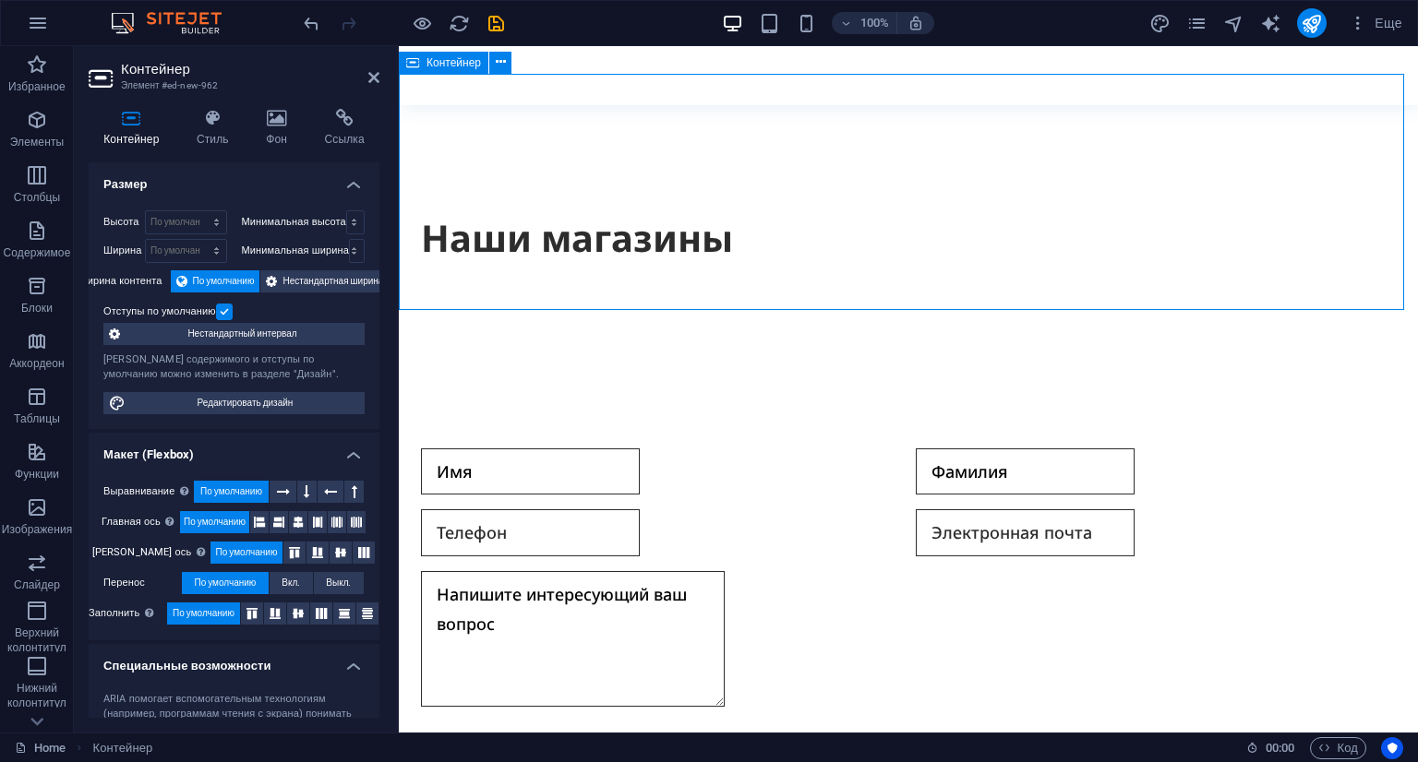
click at [719, 264] on div "Наши магазины" at bounding box center [908, 238] width 1019 height 236
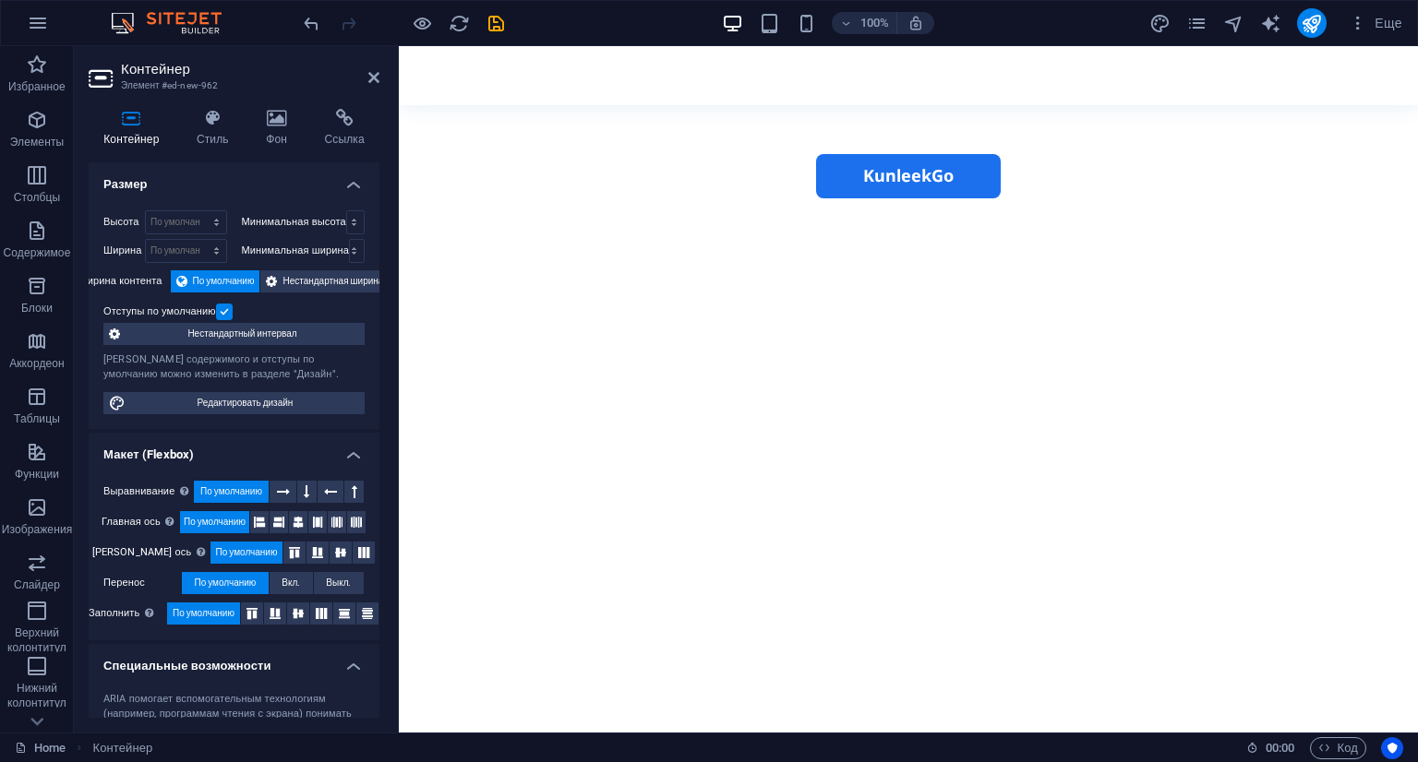
scroll to position [2278, 0]
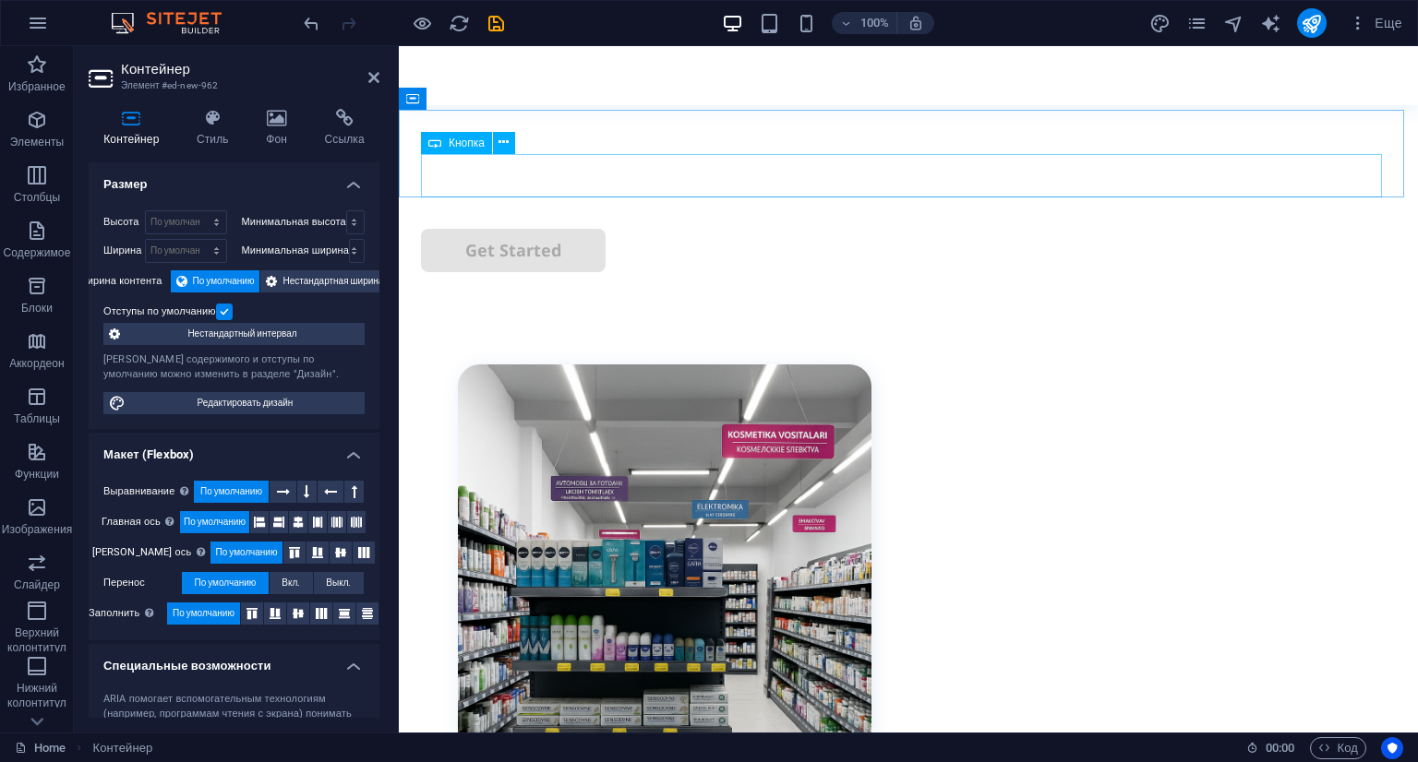
click at [916, 229] on div "Get Started" at bounding box center [908, 250] width 975 height 43
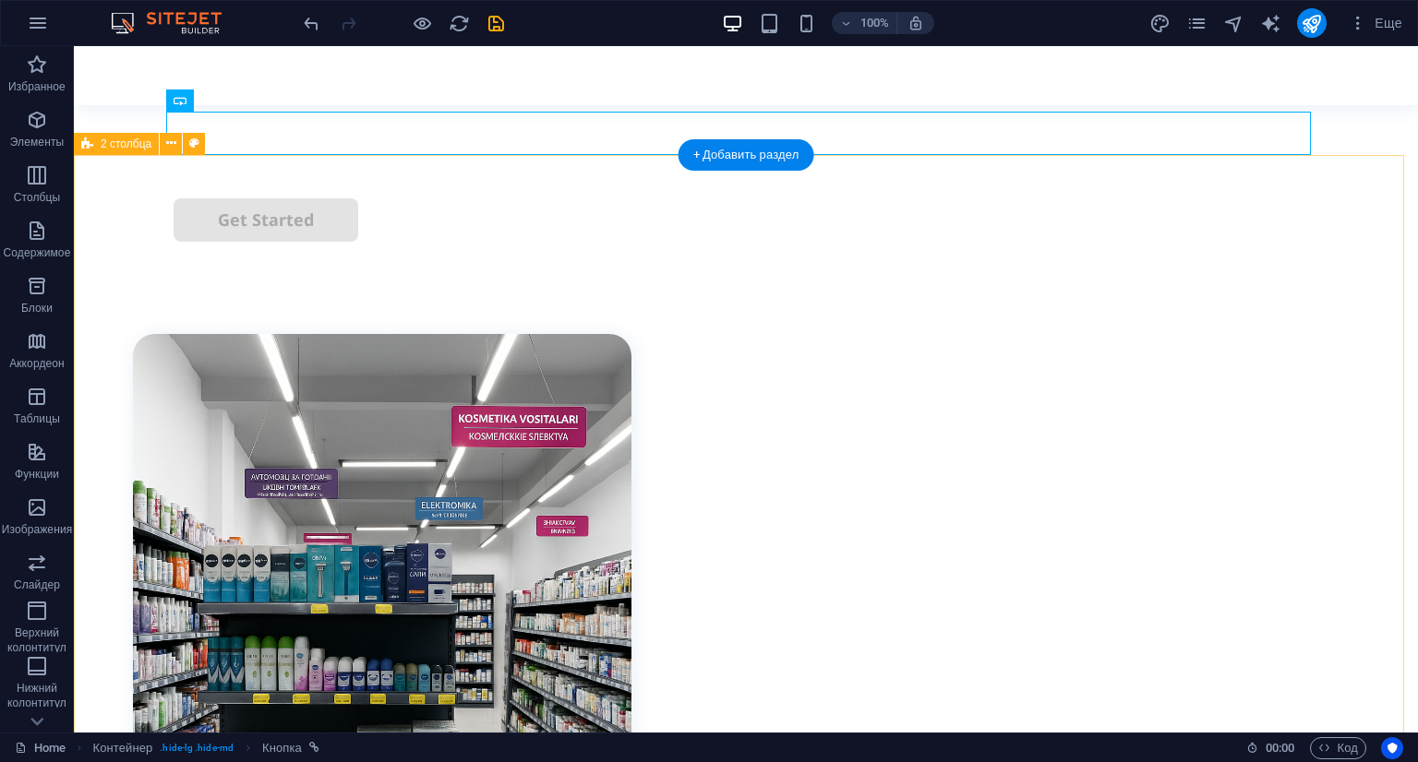
scroll to position [2523, 0]
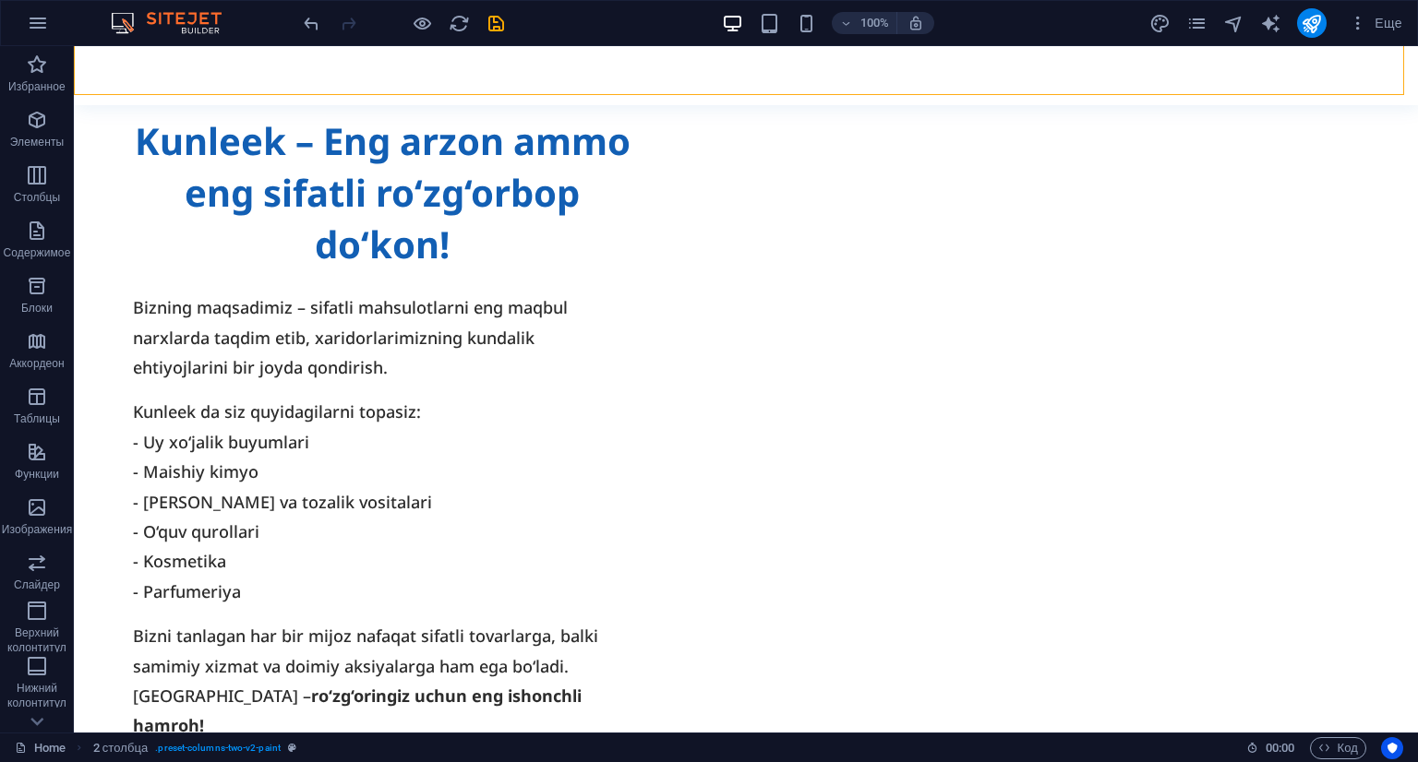
scroll to position [3500, 0]
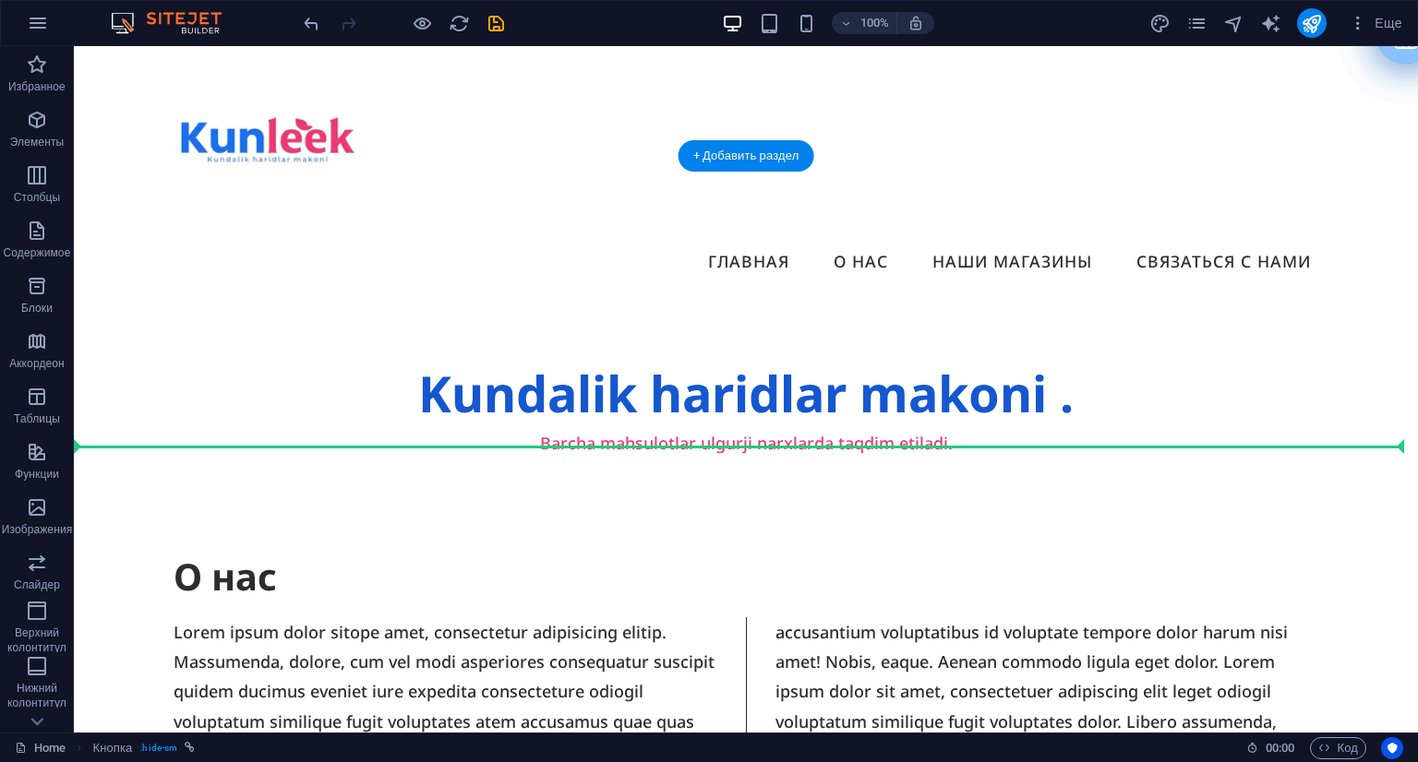
scroll to position [0, 0]
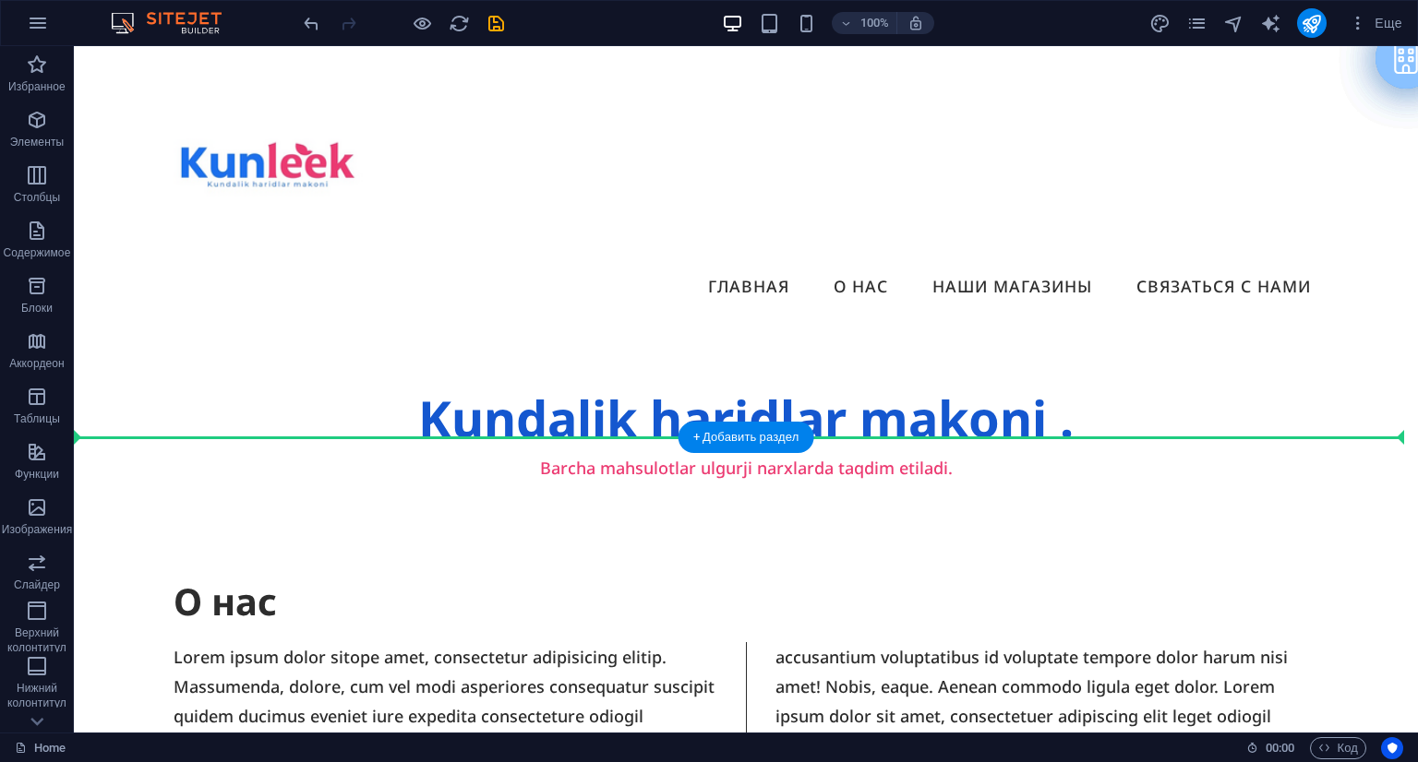
drag, startPoint x: 655, startPoint y: 406, endPoint x: 671, endPoint y: 466, distance: 62.0
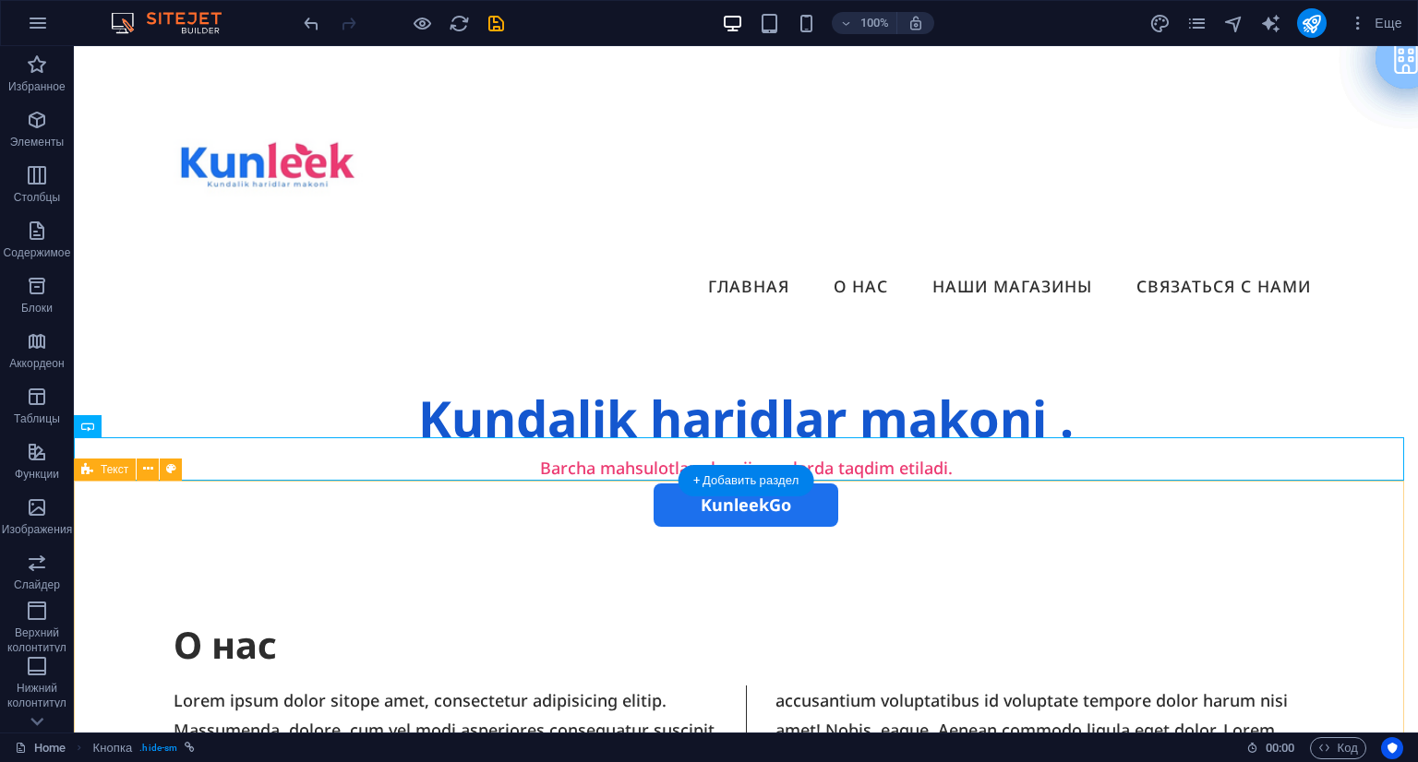
click at [828, 527] on div "О нас Lorem ipsum dolor sitope amet, consectetur adipisicing elitip. [PERSON_NA…" at bounding box center [746, 727] width 1344 height 401
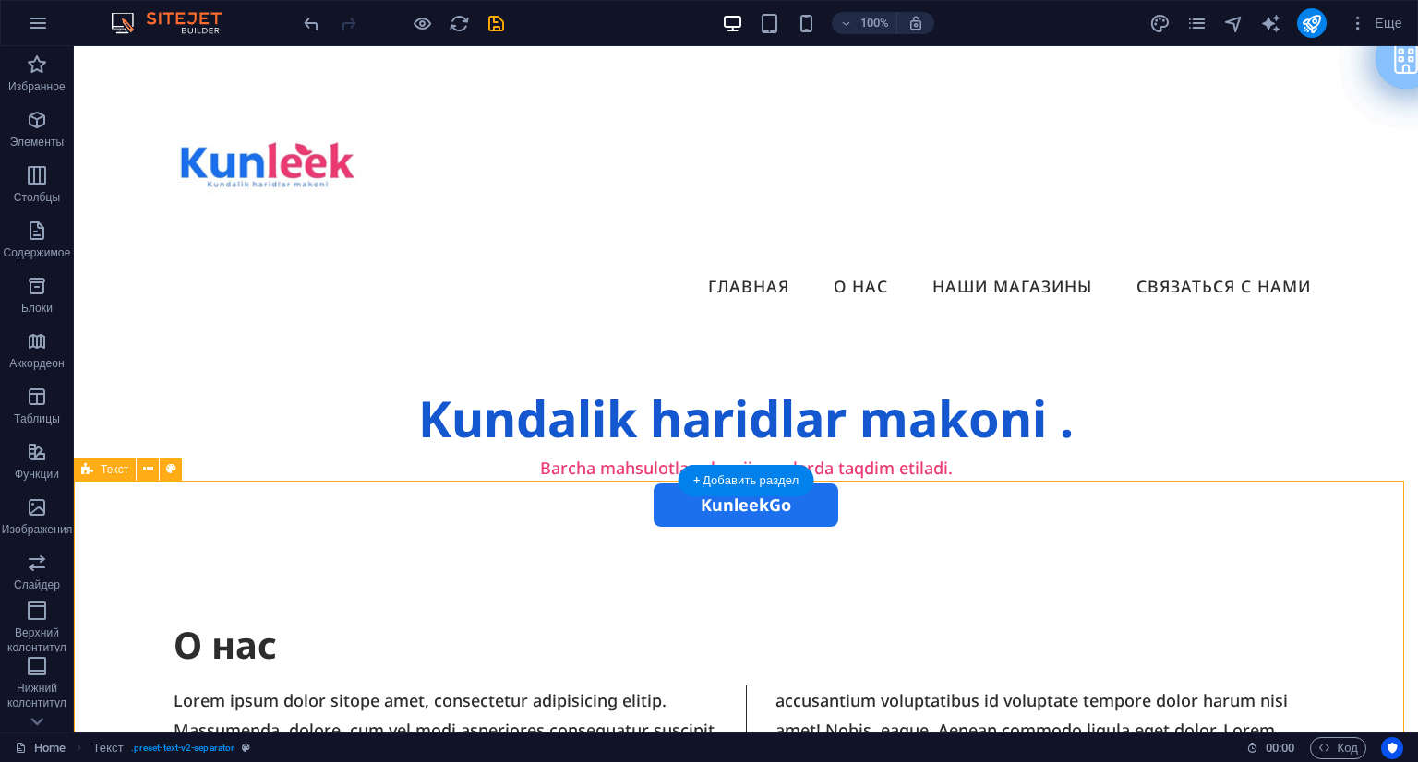
click at [872, 527] on div "О нас Lorem ipsum dolor sitope amet, consectetur adipisicing elitip. [PERSON_NA…" at bounding box center [746, 727] width 1344 height 401
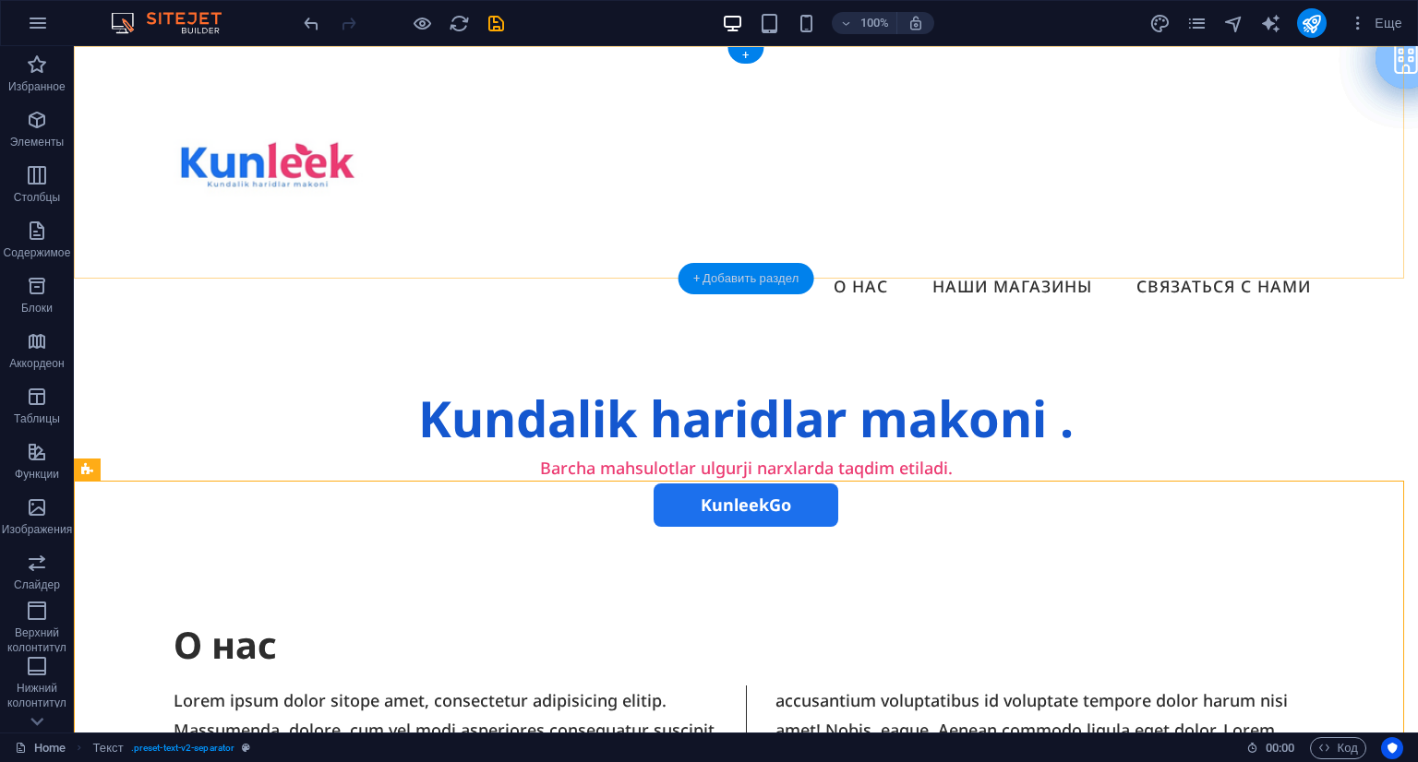
click at [691, 277] on div "+ Добавить раздел" at bounding box center [746, 278] width 136 height 31
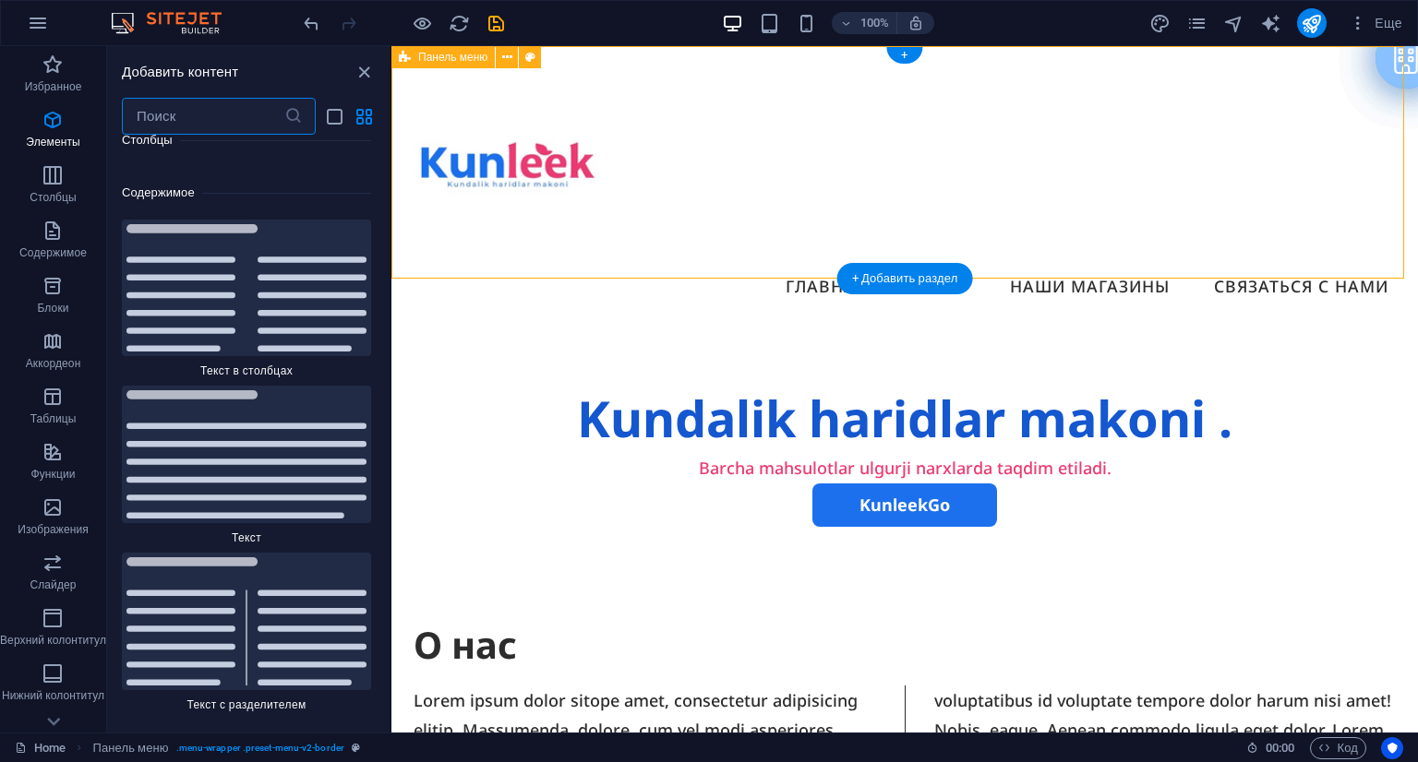
scroll to position [6211, 0]
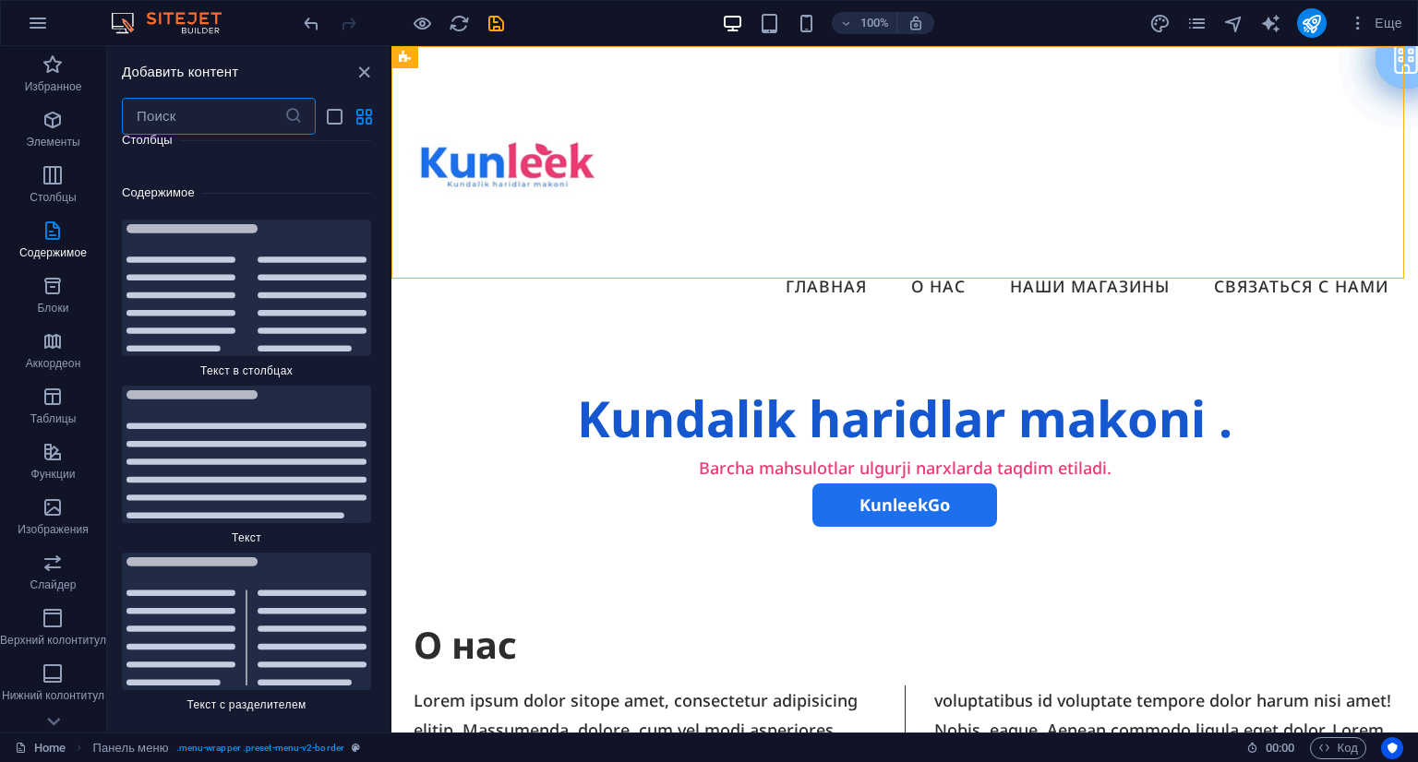
click at [247, 117] on input "text" at bounding box center [203, 116] width 162 height 37
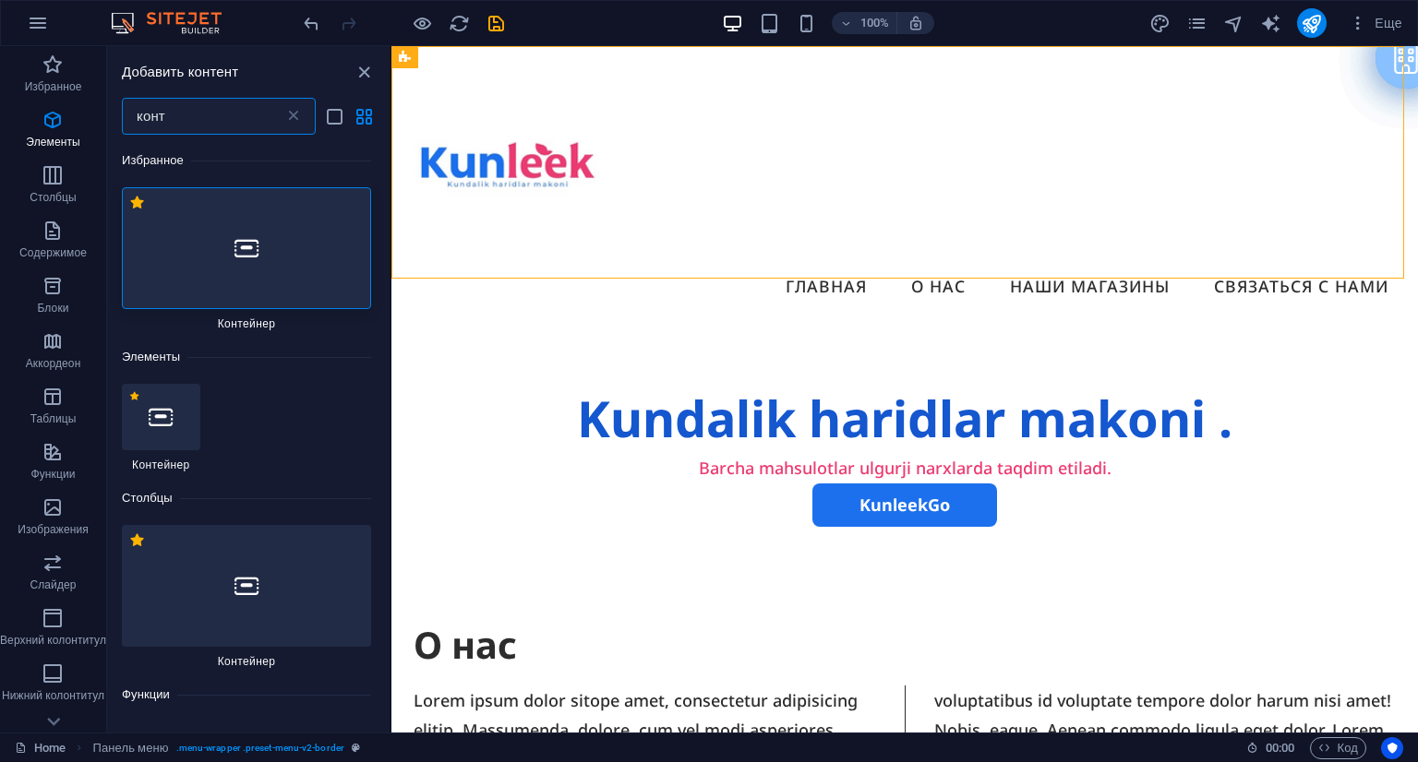
scroll to position [0, 0]
type input "конт"
click at [225, 253] on div at bounding box center [246, 248] width 249 height 122
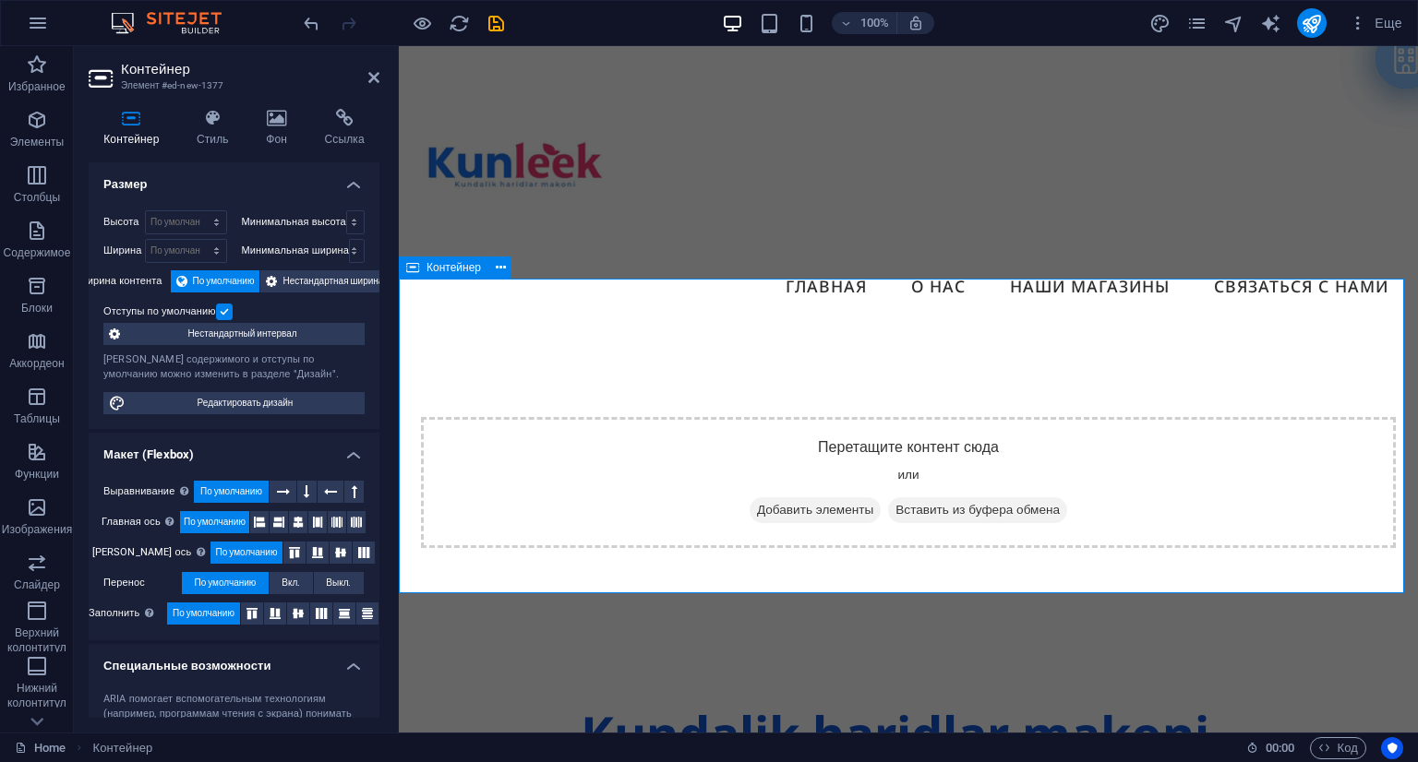
click at [860, 331] on div "Перетащите контент сюда или Добавить элементы Вставить из буфера обмена" at bounding box center [908, 483] width 1019 height 316
click at [806, 498] on span "Добавить элементы" at bounding box center [815, 511] width 131 height 26
click at [690, 227] on div "Menu Главная О нас Наши магазины Связаться с нами" at bounding box center [908, 185] width 1019 height 279
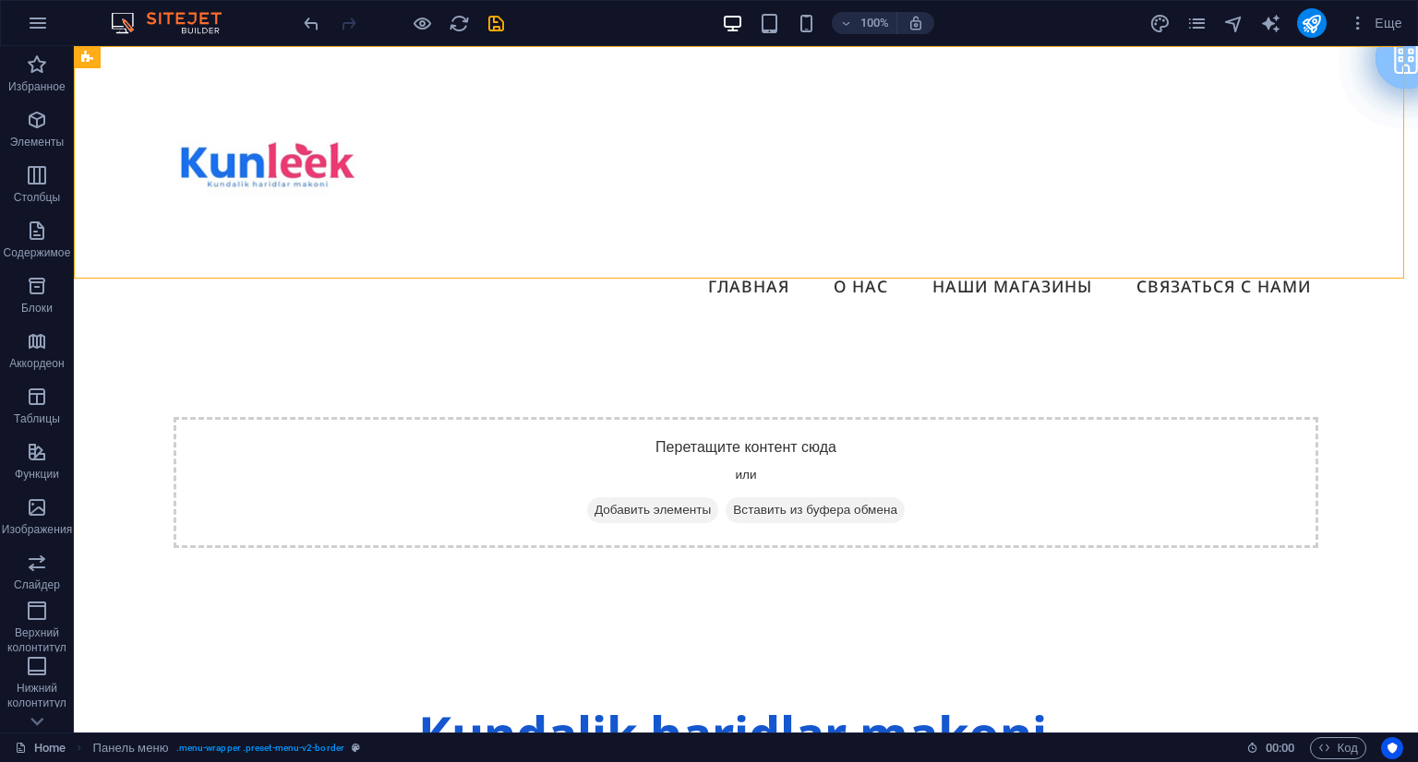
scroll to position [179, 0]
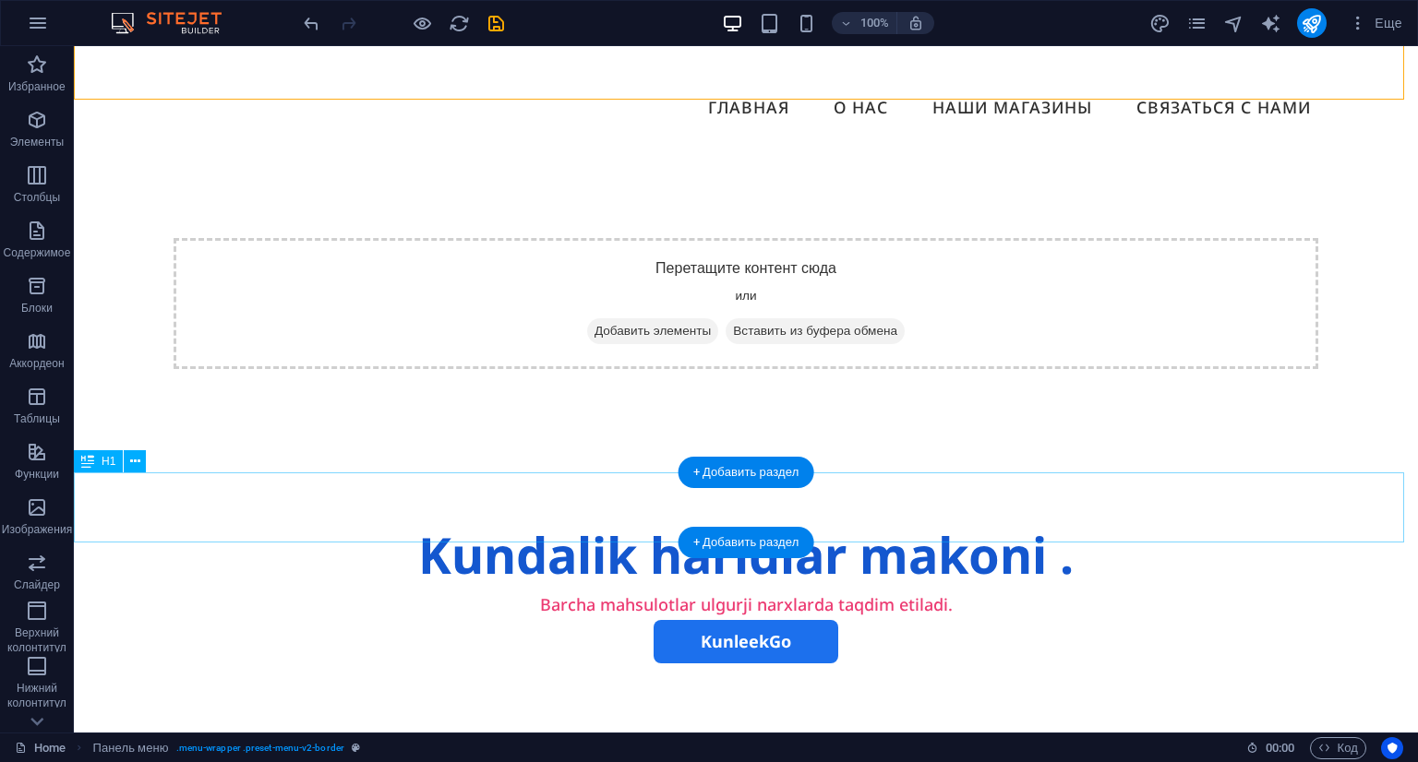
click at [827, 521] on div "Kundalik haridlar makoni ." at bounding box center [746, 556] width 1344 height 70
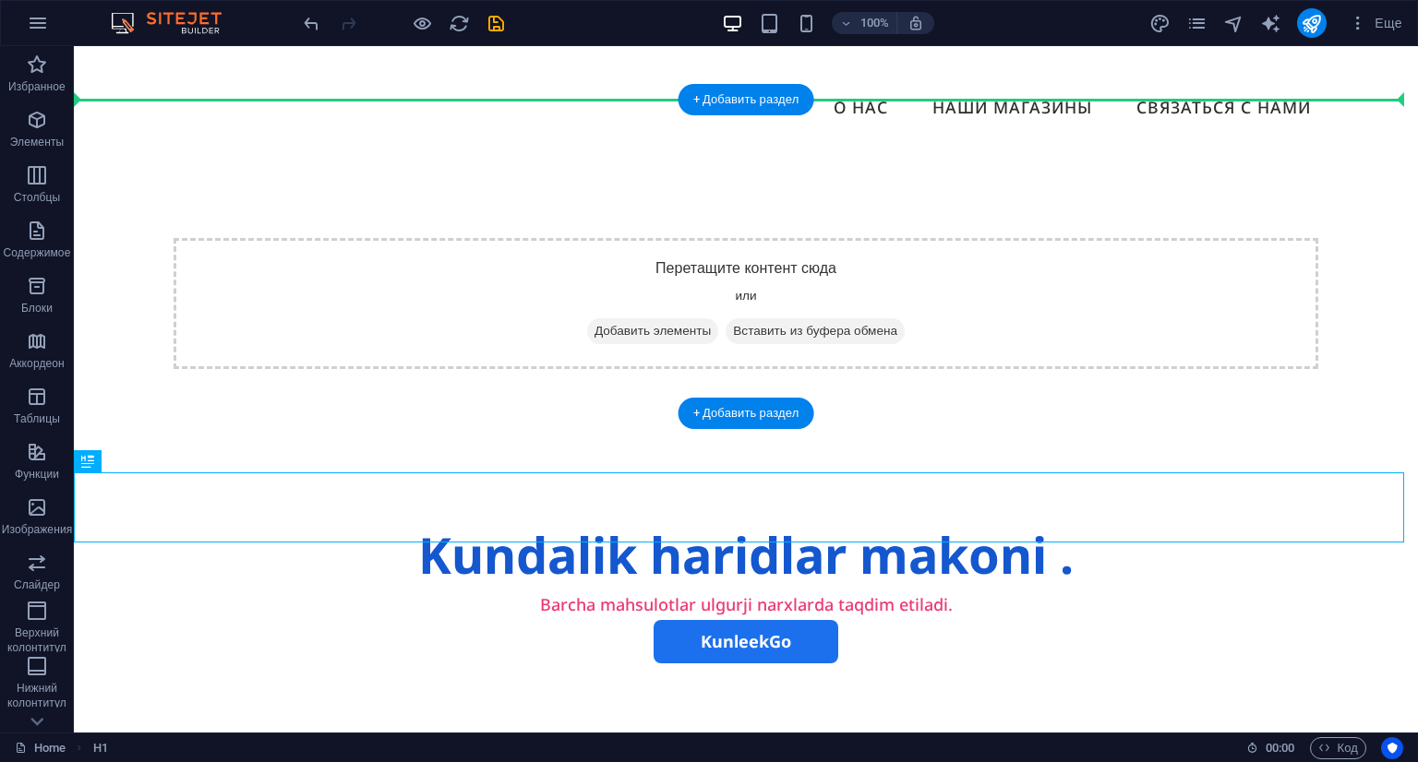
drag, startPoint x: 833, startPoint y: 511, endPoint x: 891, endPoint y: 167, distance: 349.2
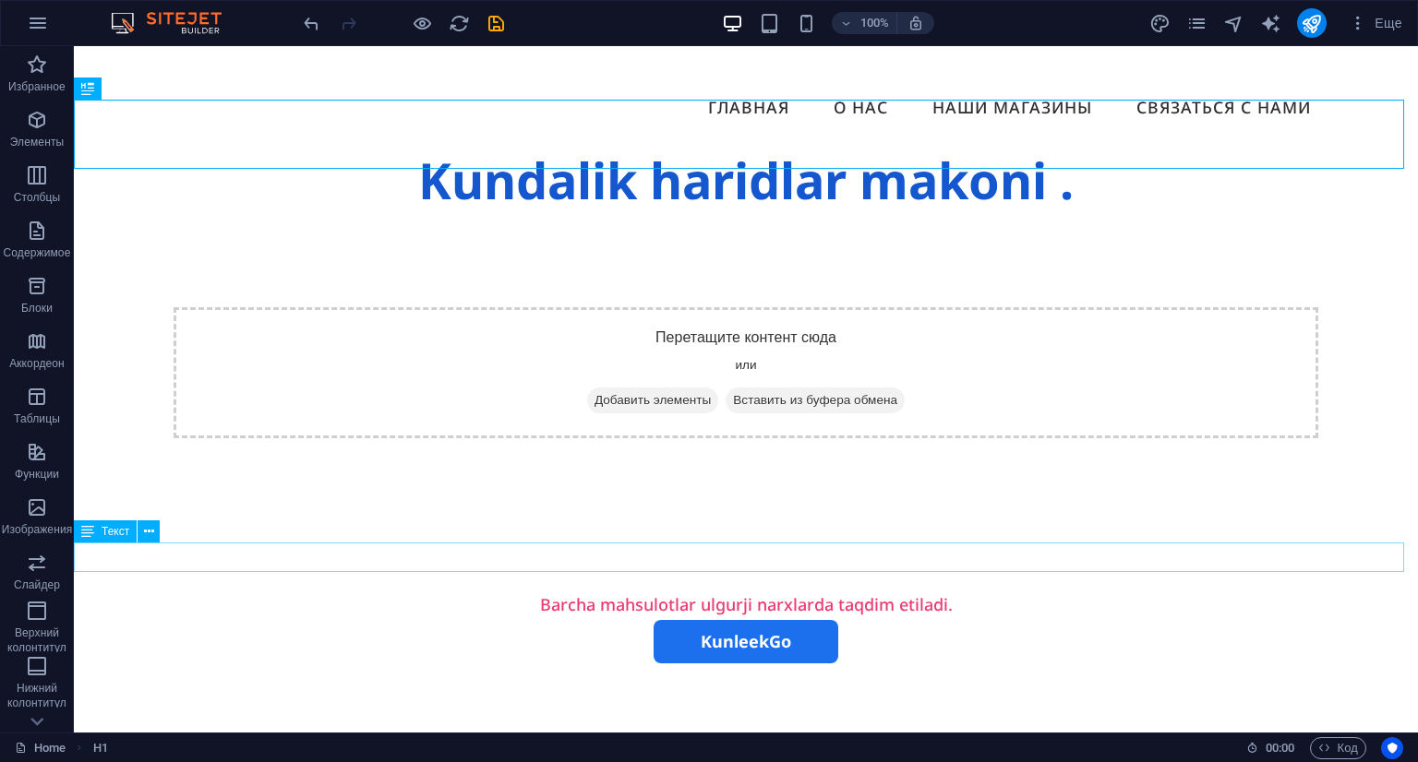
click at [884, 590] on div "Barcha mahsulotlar ulgurji narxlarda taqdim etiladi." at bounding box center [746, 605] width 1344 height 30
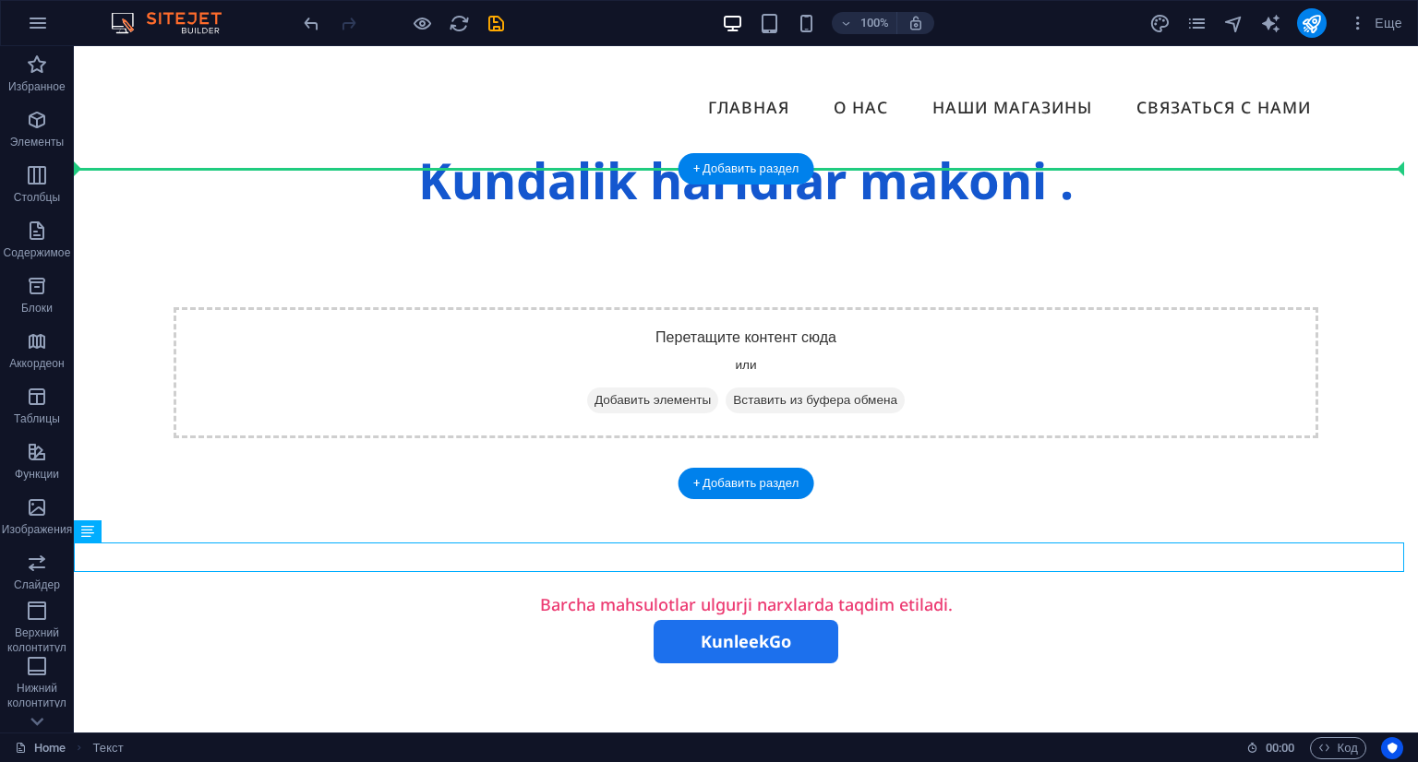
drag, startPoint x: 890, startPoint y: 557, endPoint x: 931, endPoint y: 239, distance: 320.3
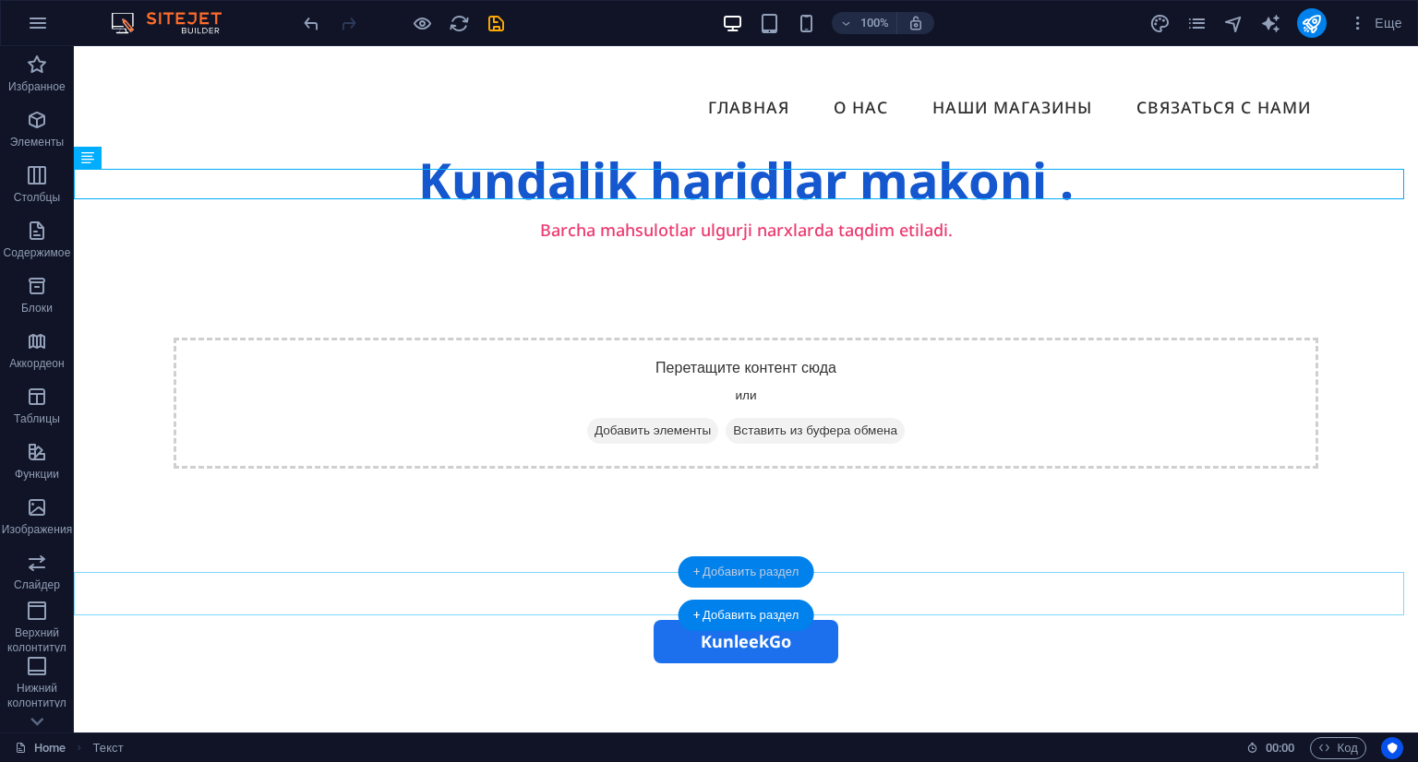
click at [798, 582] on div "+ Добавить раздел" at bounding box center [746, 572] width 136 height 31
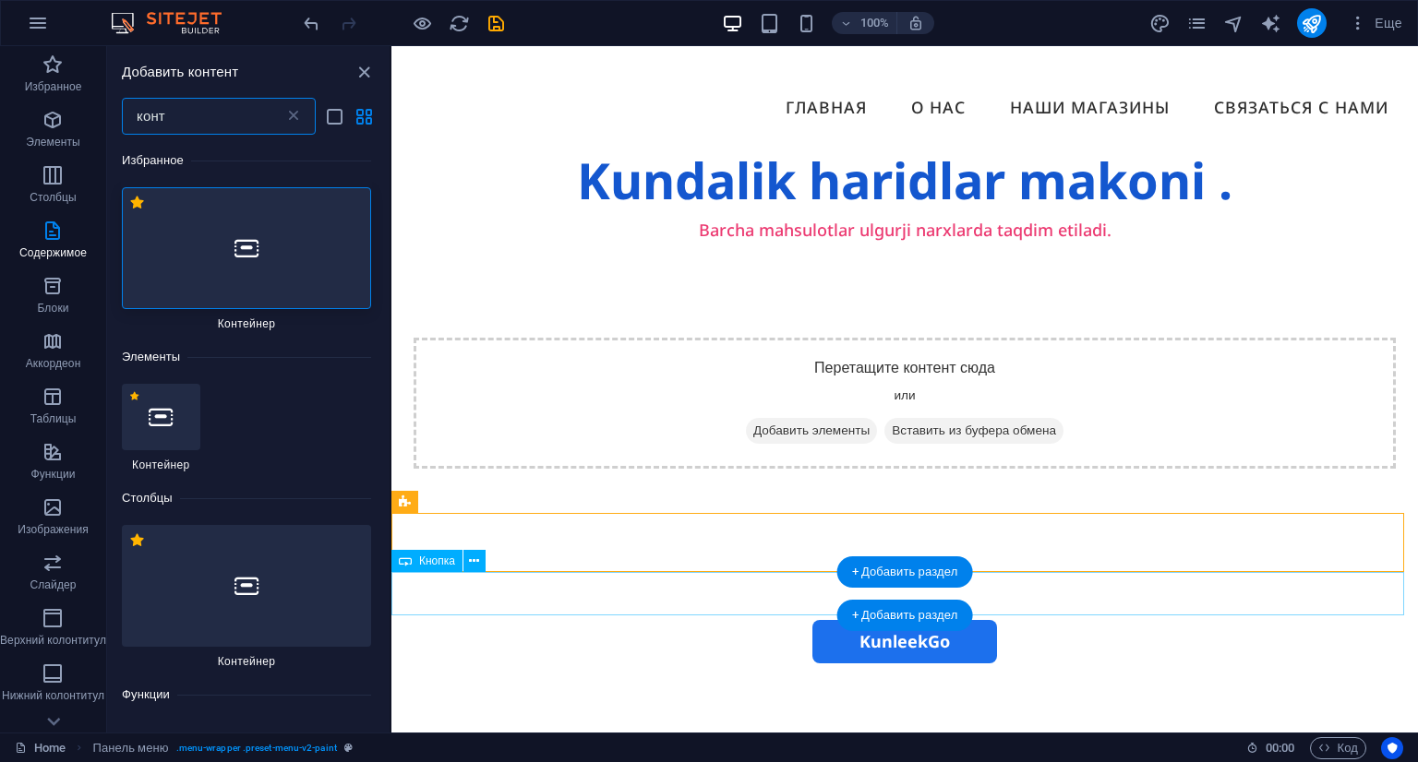
click at [1056, 620] on div "KunleekGo" at bounding box center [904, 641] width 1026 height 43
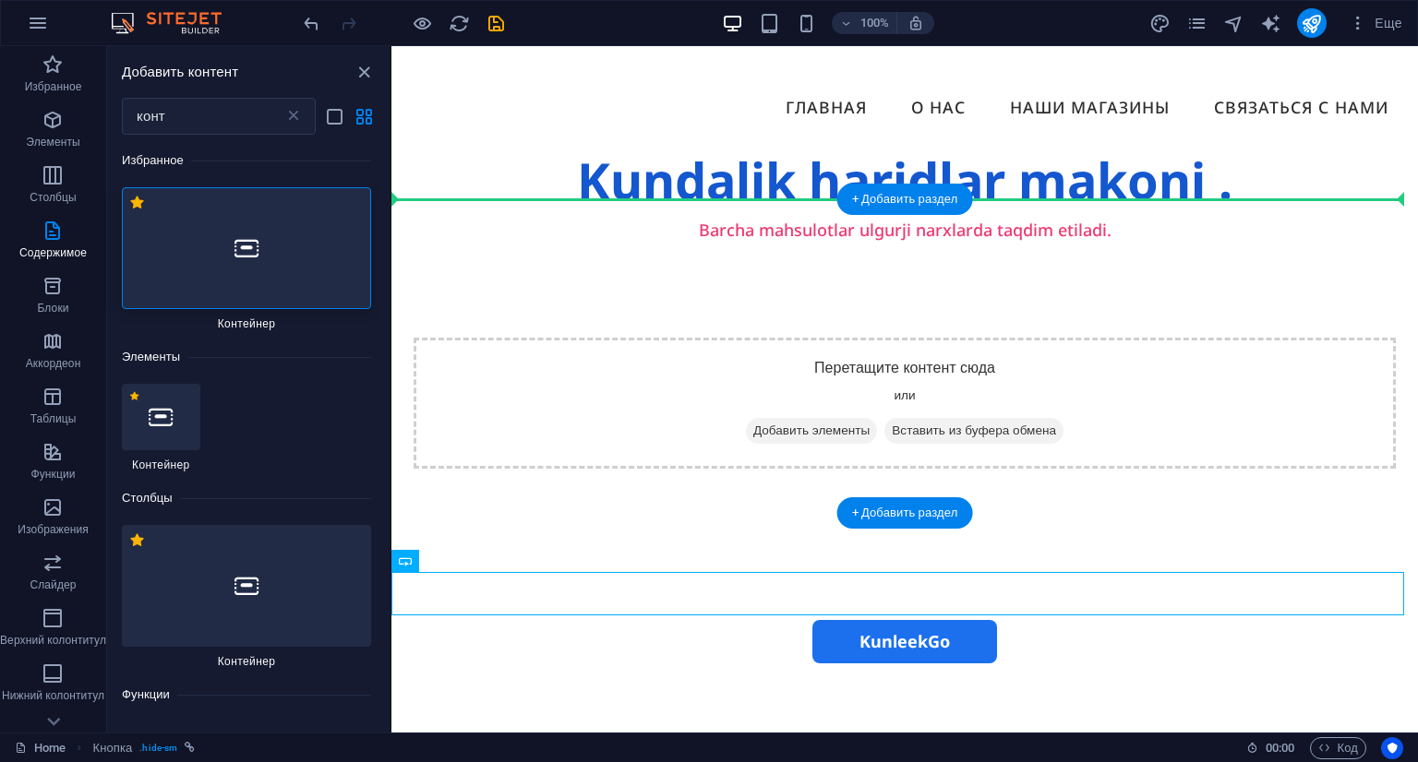
drag, startPoint x: 994, startPoint y: 599, endPoint x: 1037, endPoint y: 268, distance: 334.1
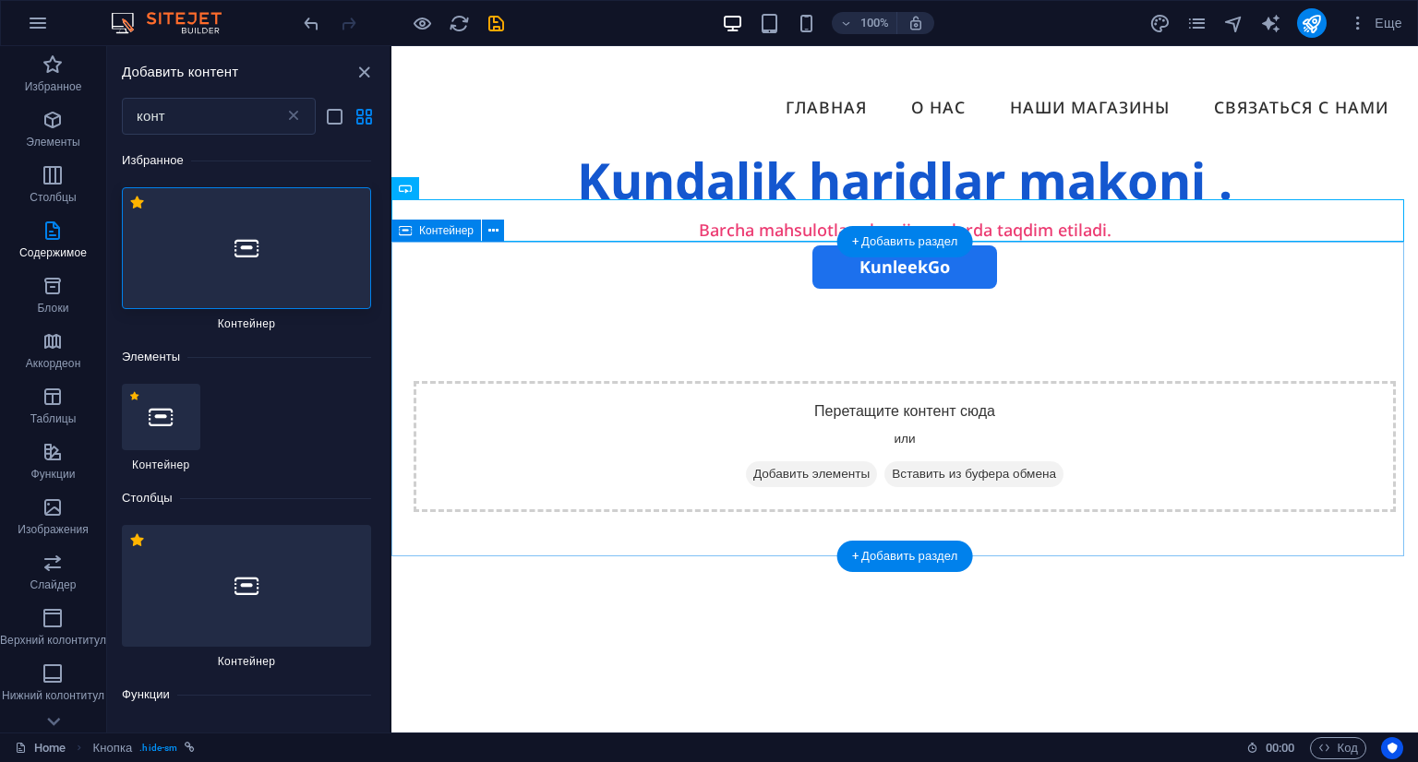
click at [1088, 507] on div "Перетащите контент сюда или Добавить элементы Вставить из буфера обмена" at bounding box center [904, 447] width 1026 height 316
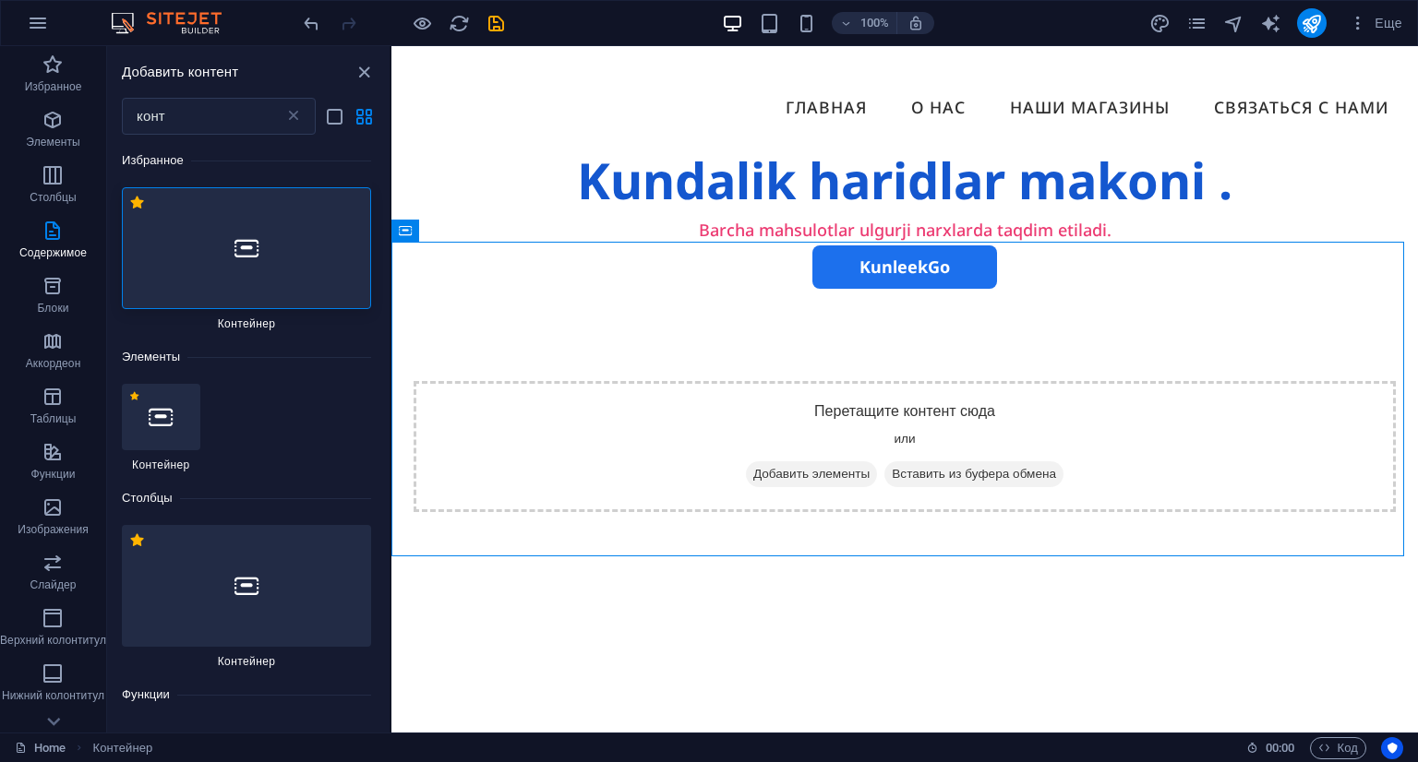
scroll to position [0, 0]
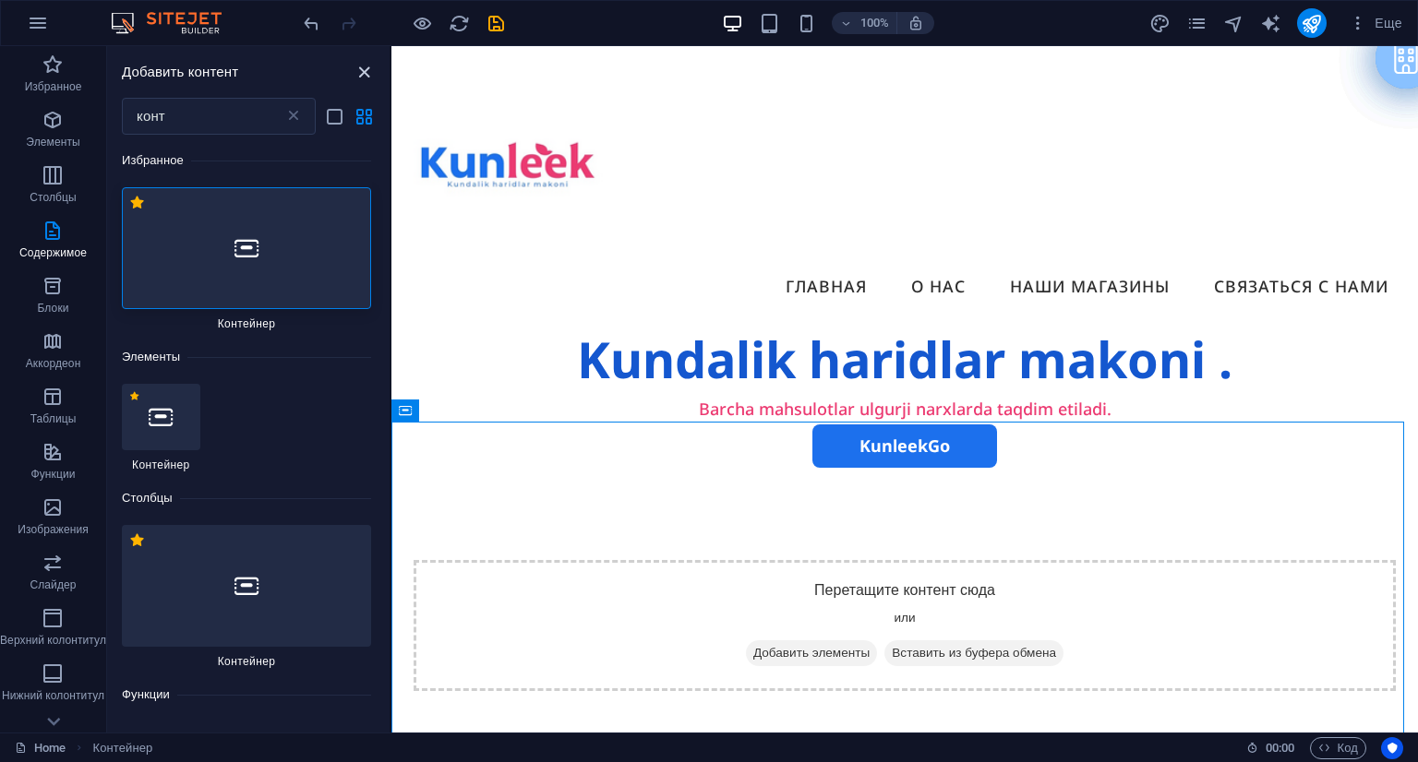
click at [361, 78] on icon "close panel" at bounding box center [364, 72] width 21 height 21
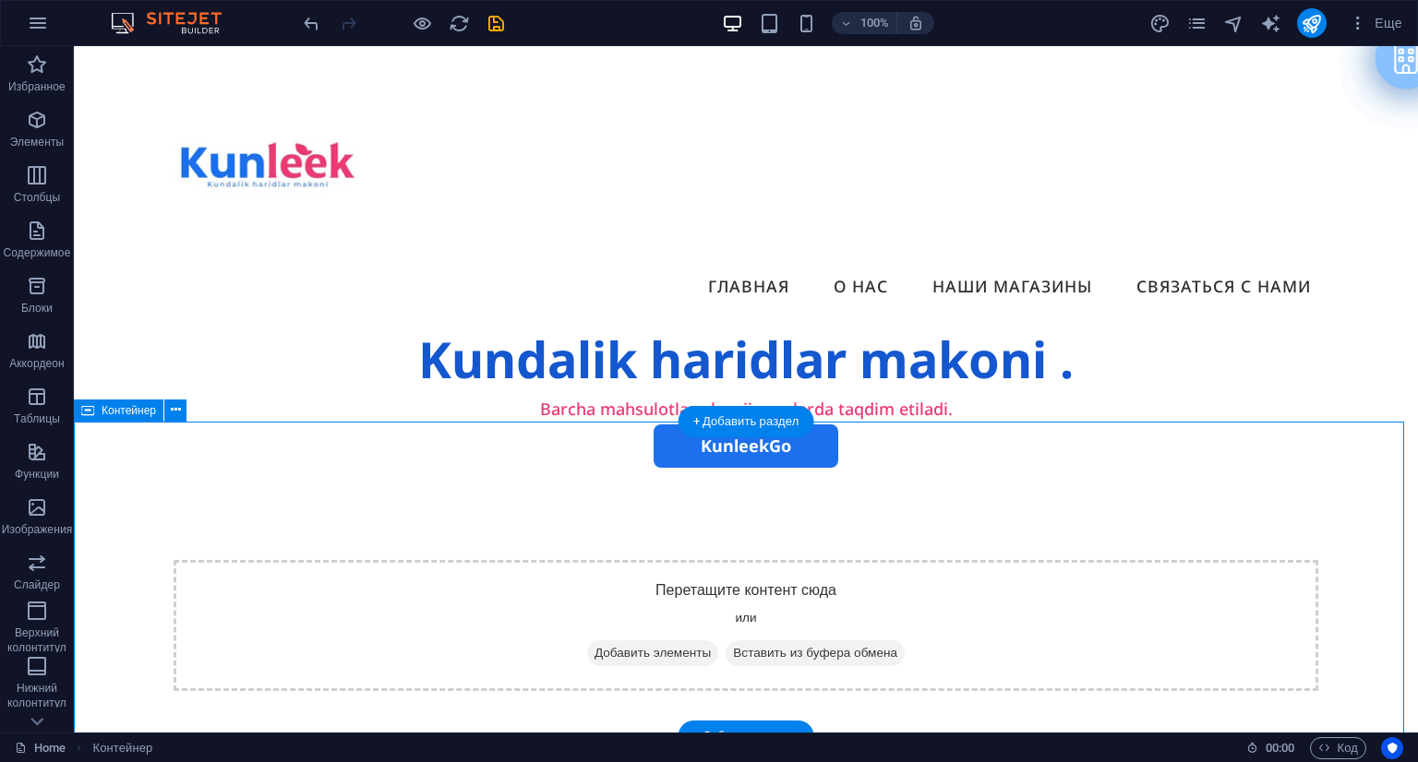
click at [82, 468] on div "Перетащите контент сюда или Добавить элементы Вставить из буфера обмена" at bounding box center [746, 626] width 1344 height 316
click at [659, 641] on span "Добавить элементы" at bounding box center [652, 654] width 131 height 26
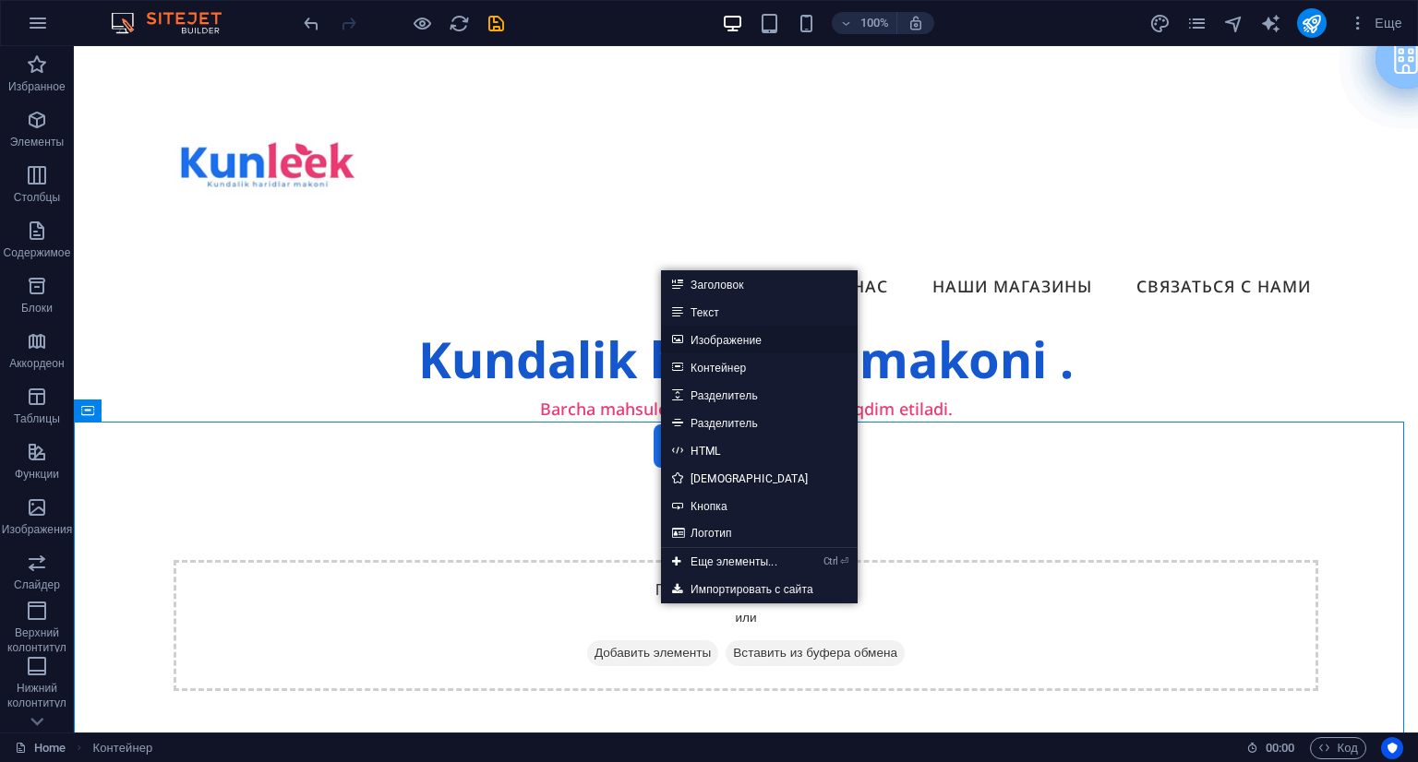
click at [736, 343] on link "Изображение" at bounding box center [759, 340] width 197 height 28
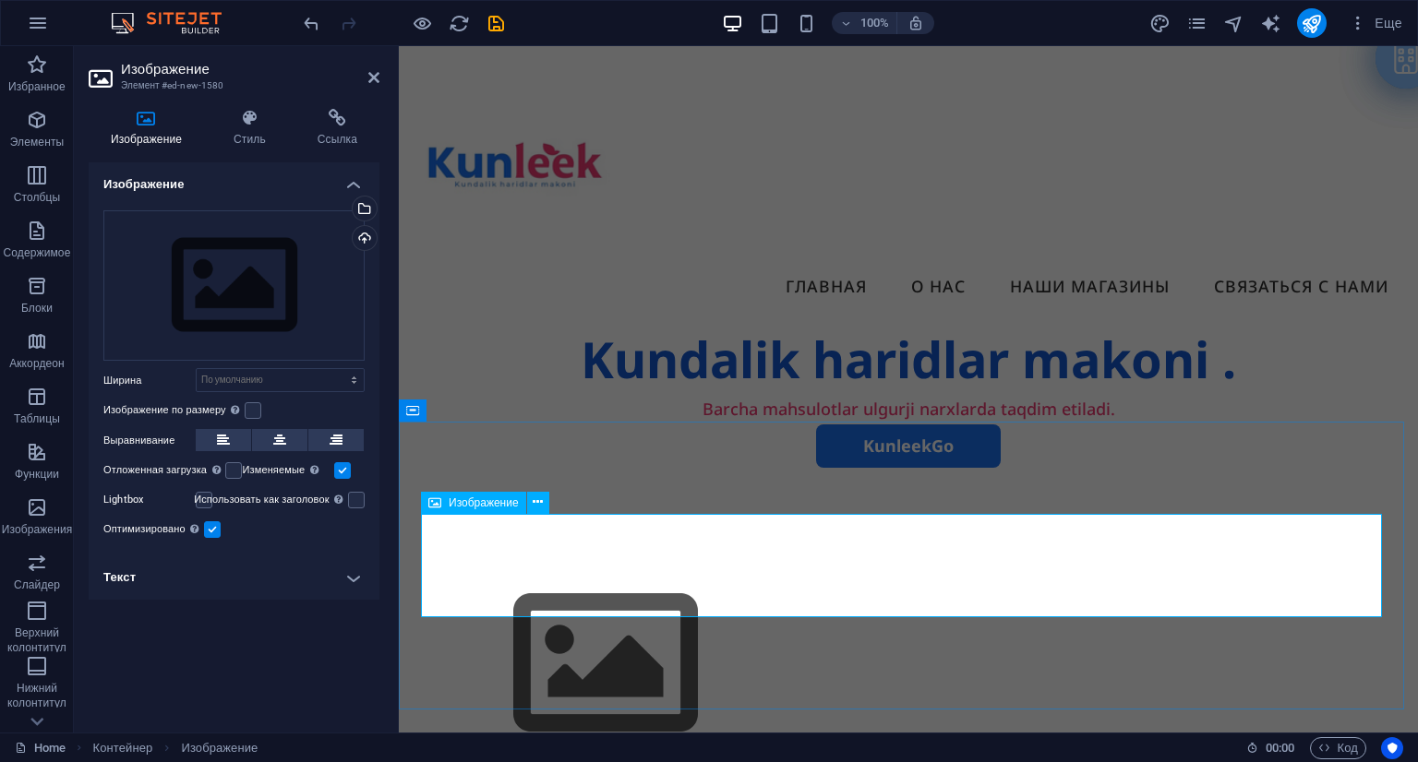
click at [574, 560] on figure at bounding box center [908, 664] width 975 height 208
click at [618, 394] on div "Barcha mahsulotlar ulgurji narxlarda taqdim etiladi." at bounding box center [908, 409] width 1019 height 30
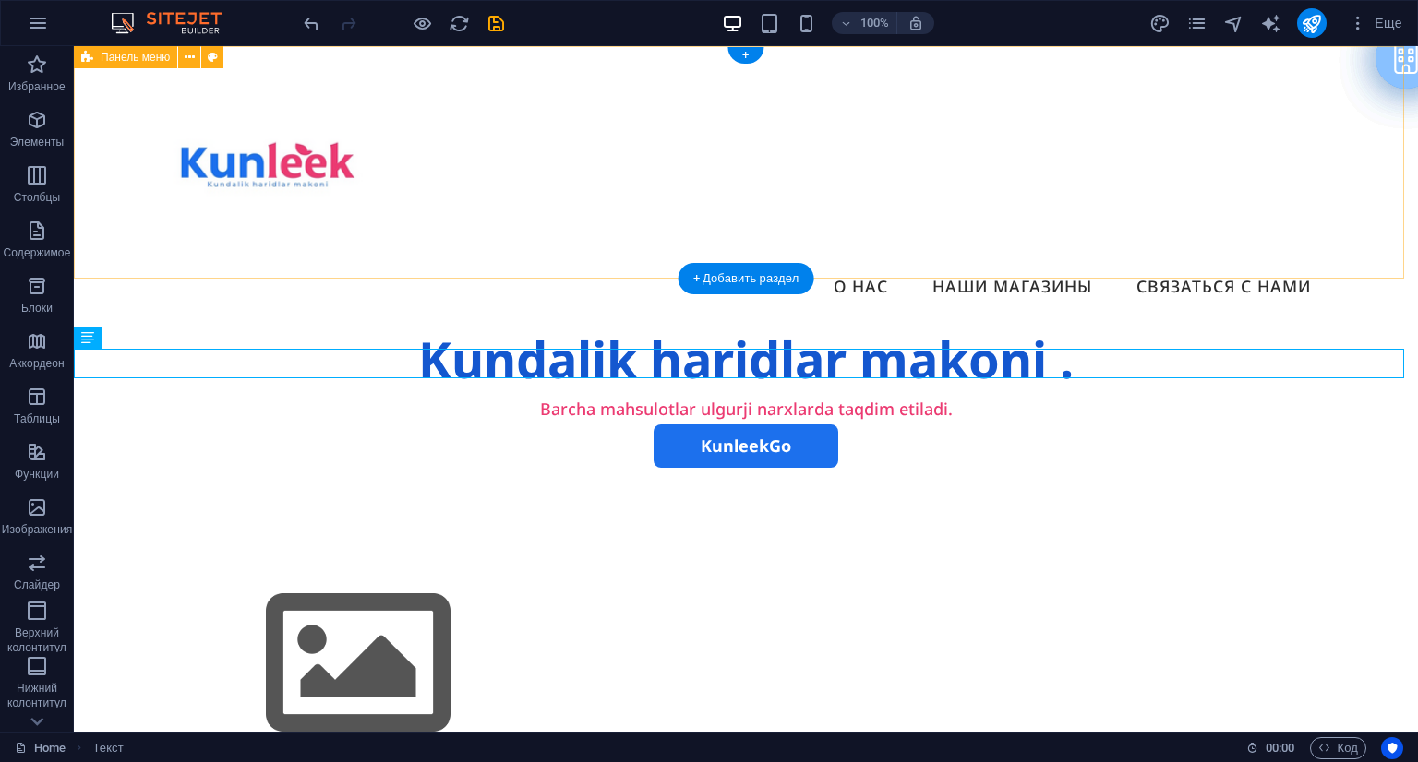
click at [567, 218] on div "Menu Главная О нас Наши магазины Связаться с нами" at bounding box center [746, 185] width 1344 height 279
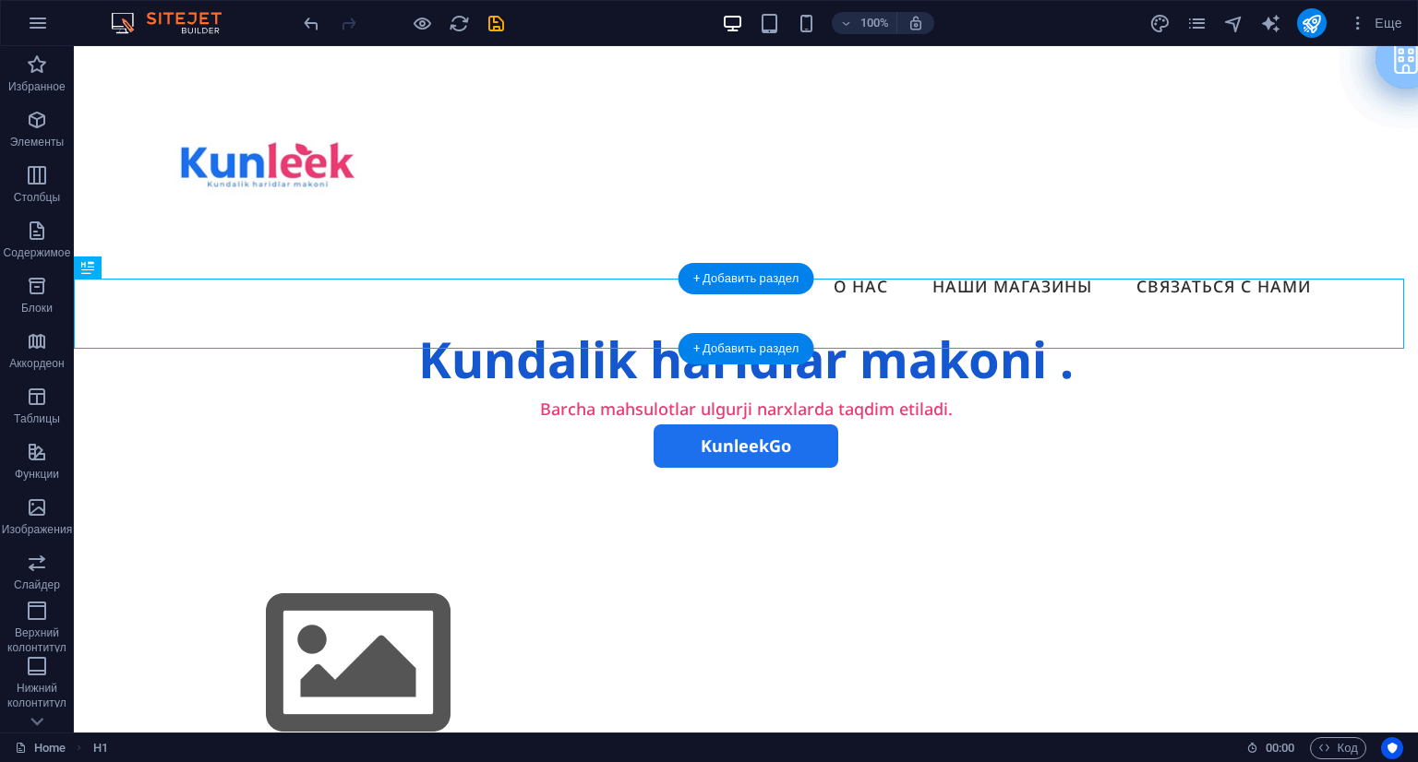
drag, startPoint x: 107, startPoint y: 289, endPoint x: 497, endPoint y: 330, distance: 391.8
click at [497, 330] on div "Kundalik haridlar makoni ." at bounding box center [746, 360] width 1344 height 70
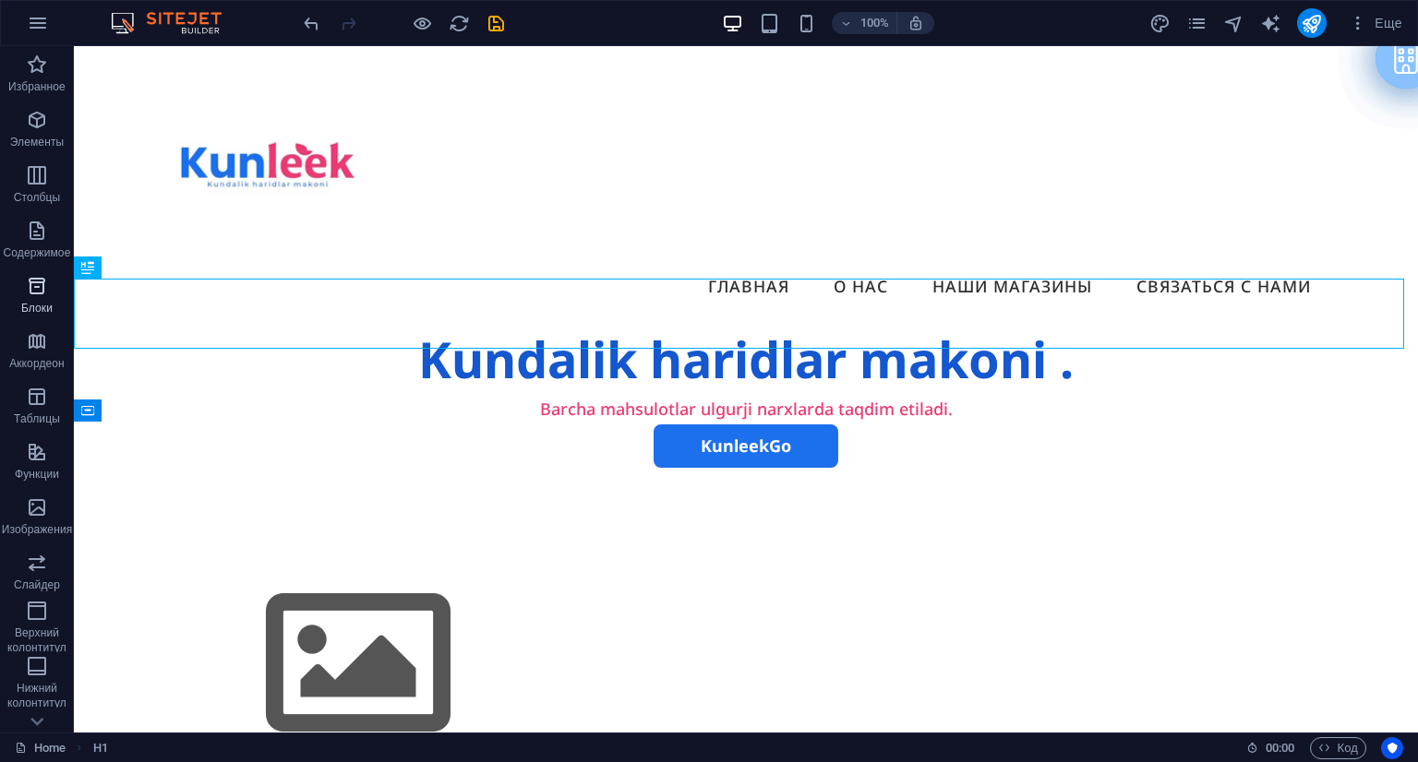
click at [48, 306] on p "Блоки" at bounding box center [36, 308] width 31 height 15
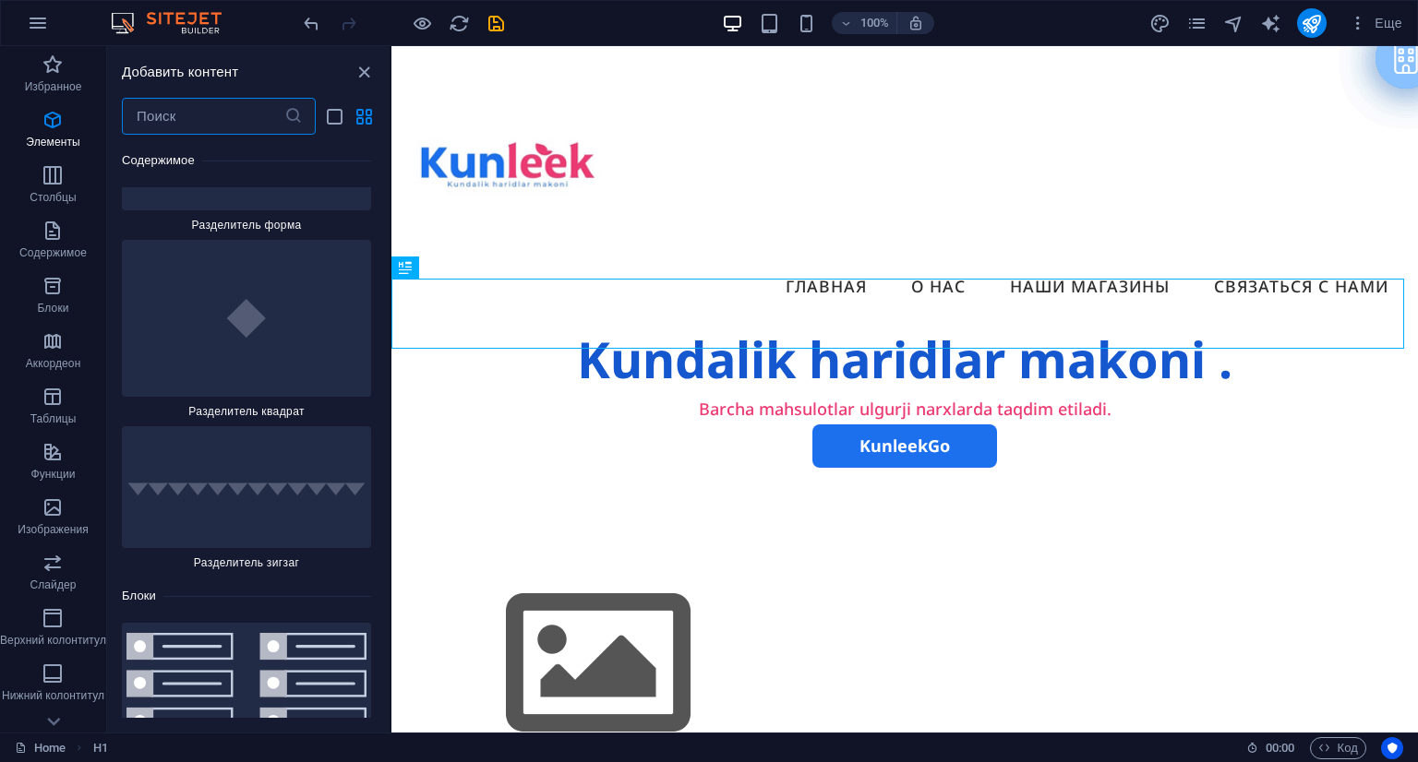
scroll to position [9868, 0]
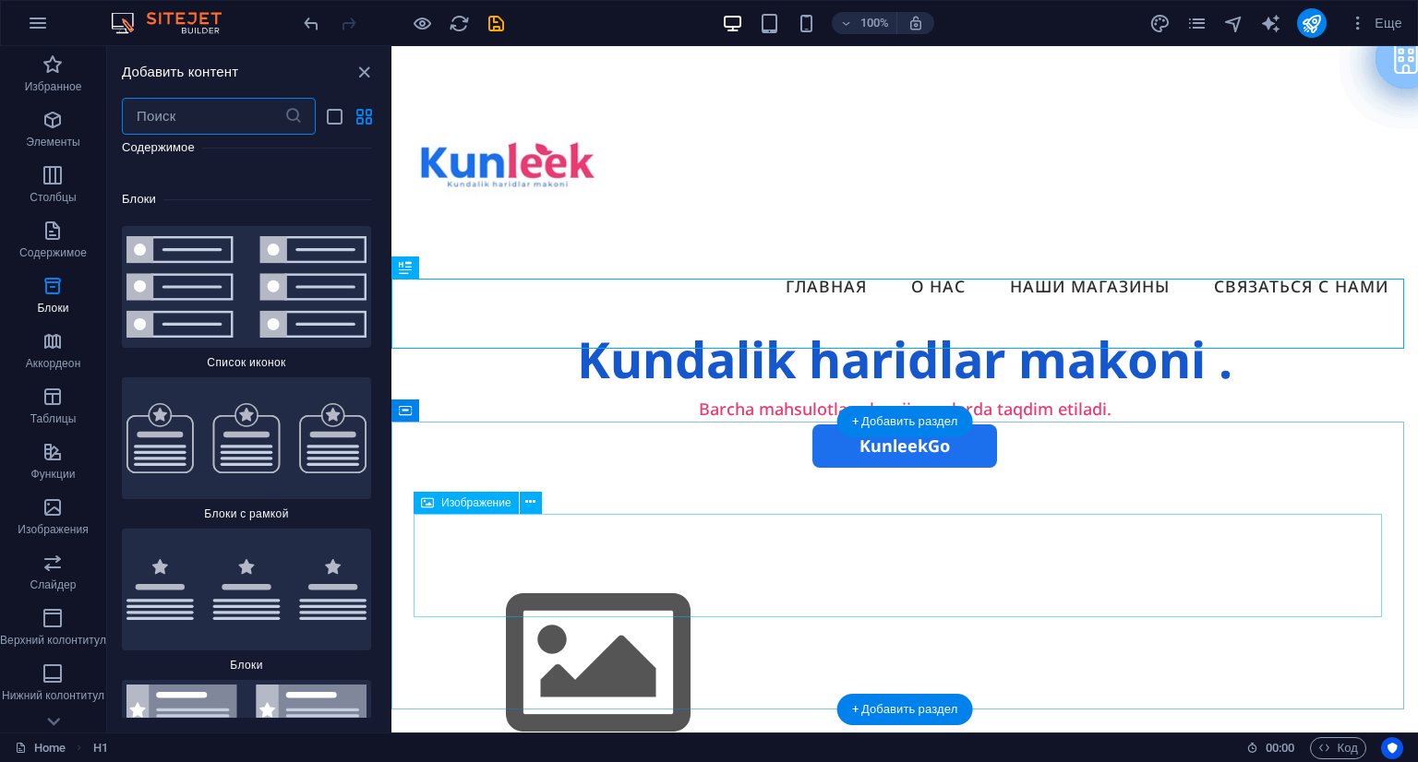
click at [492, 560] on figure at bounding box center [905, 664] width 982 height 208
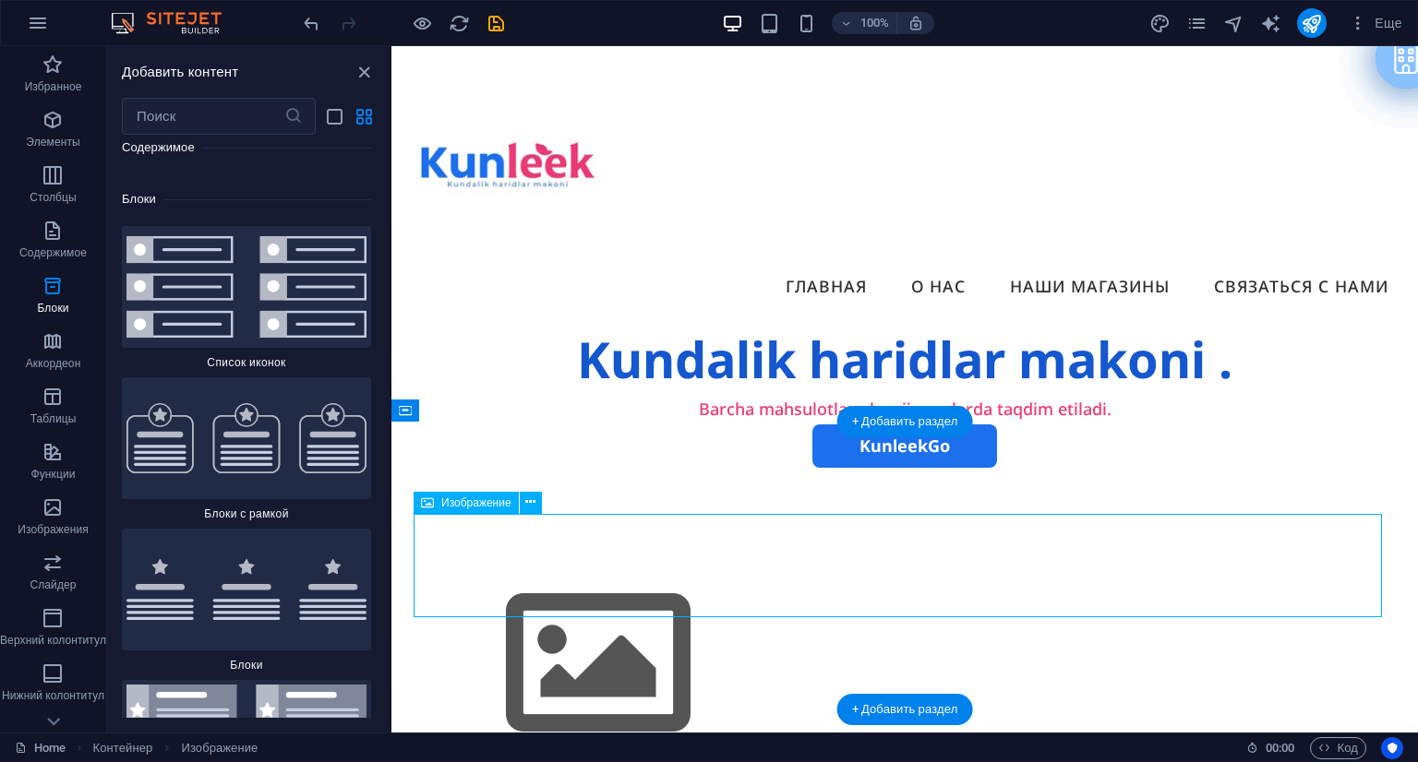
click at [553, 560] on figure at bounding box center [905, 664] width 982 height 208
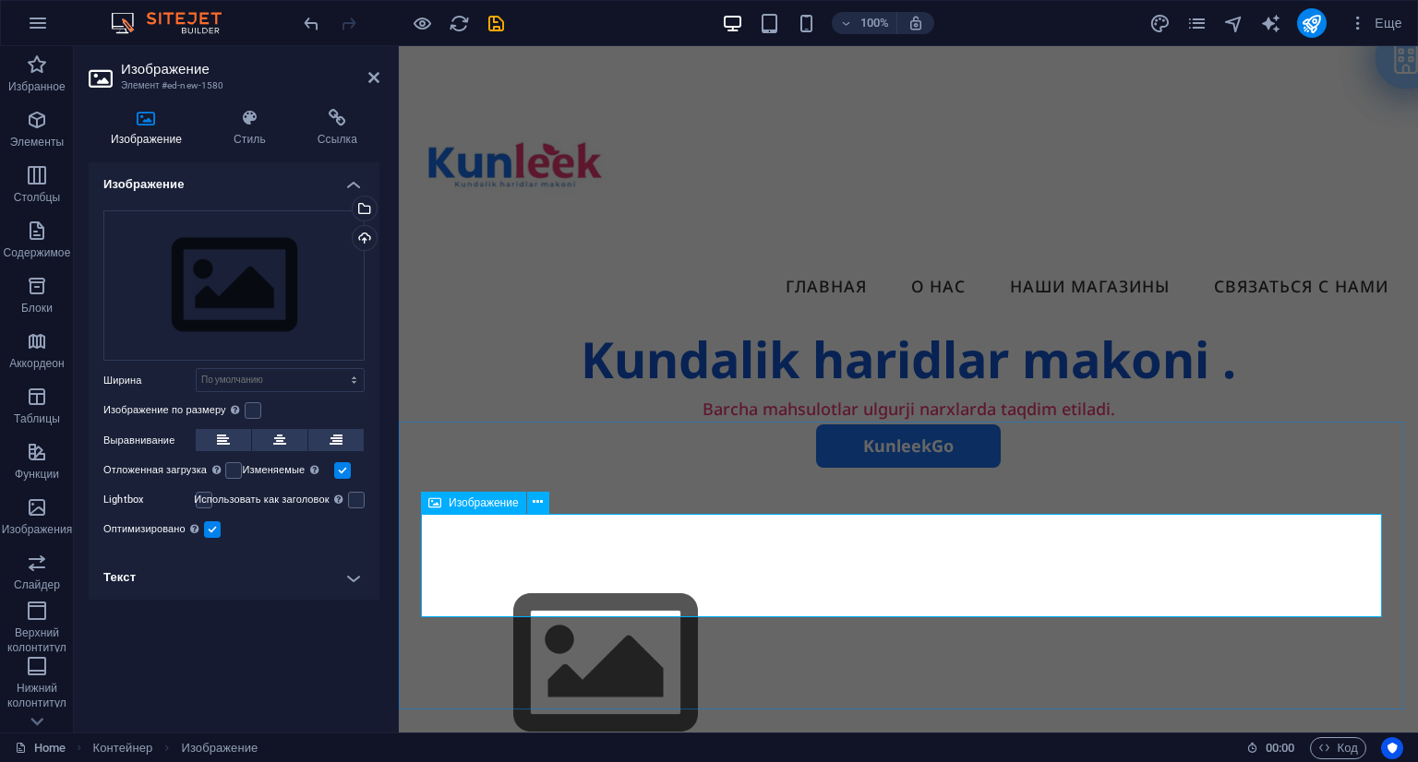
click at [452, 500] on span "Изображение" at bounding box center [484, 503] width 70 height 11
click at [591, 479] on div at bounding box center [908, 664] width 1019 height 392
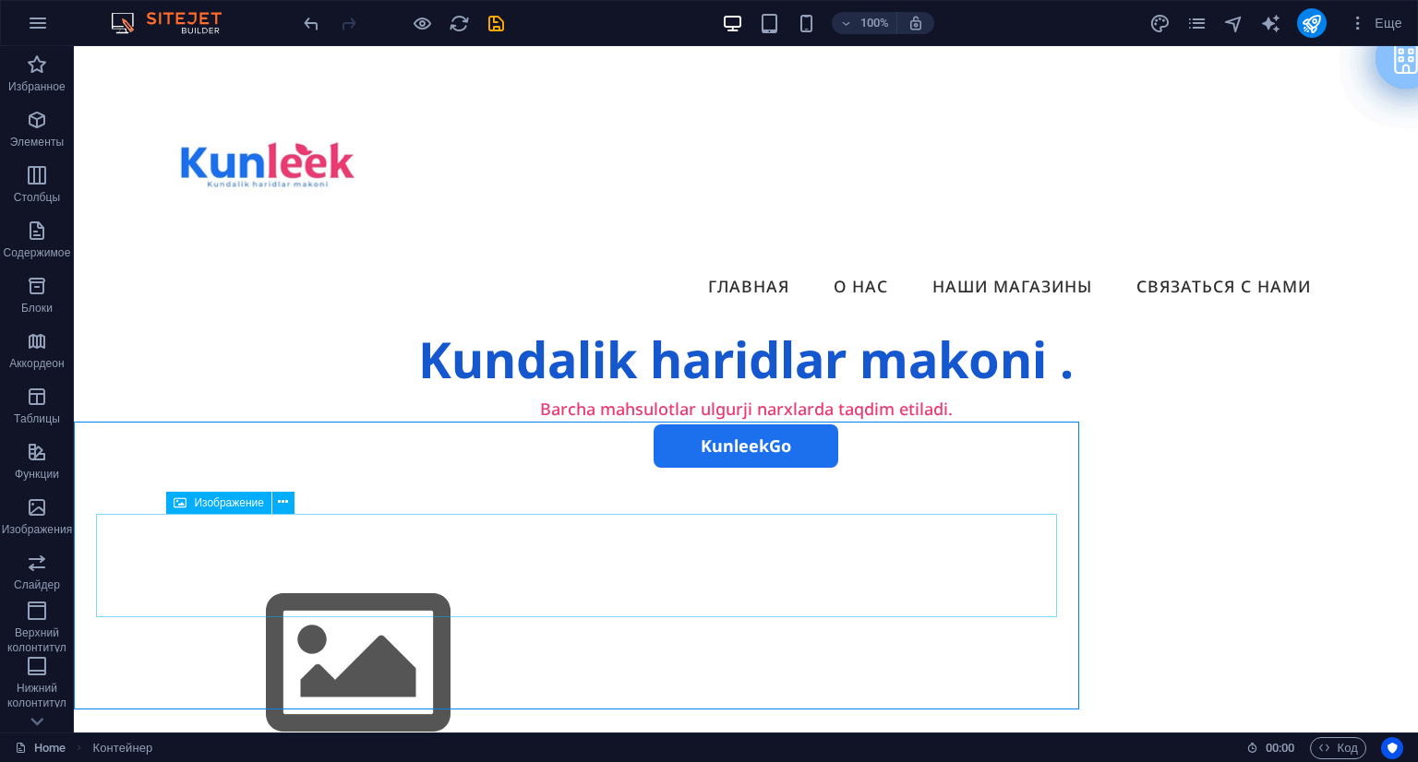
click at [553, 560] on figure at bounding box center [746, 664] width 1145 height 208
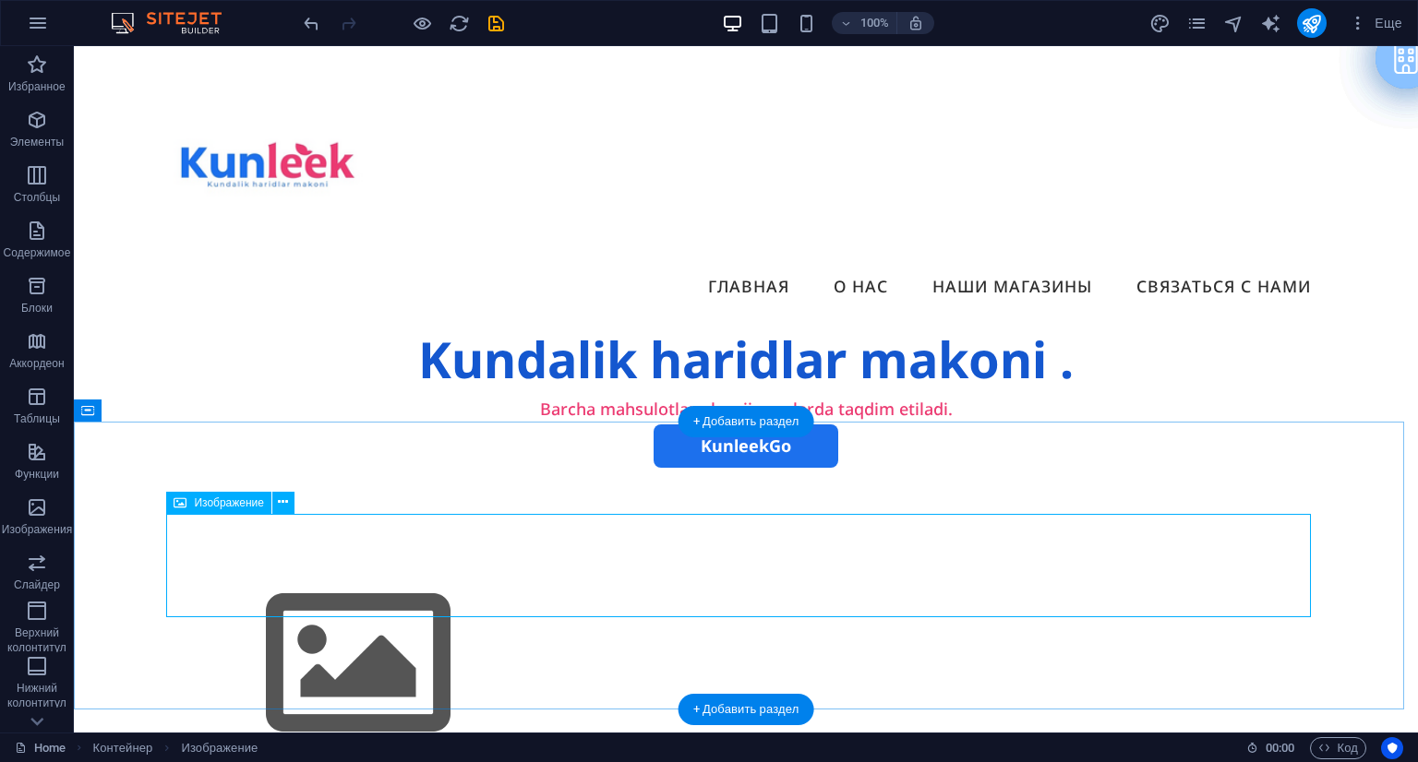
click at [275, 560] on figure at bounding box center [746, 664] width 1145 height 208
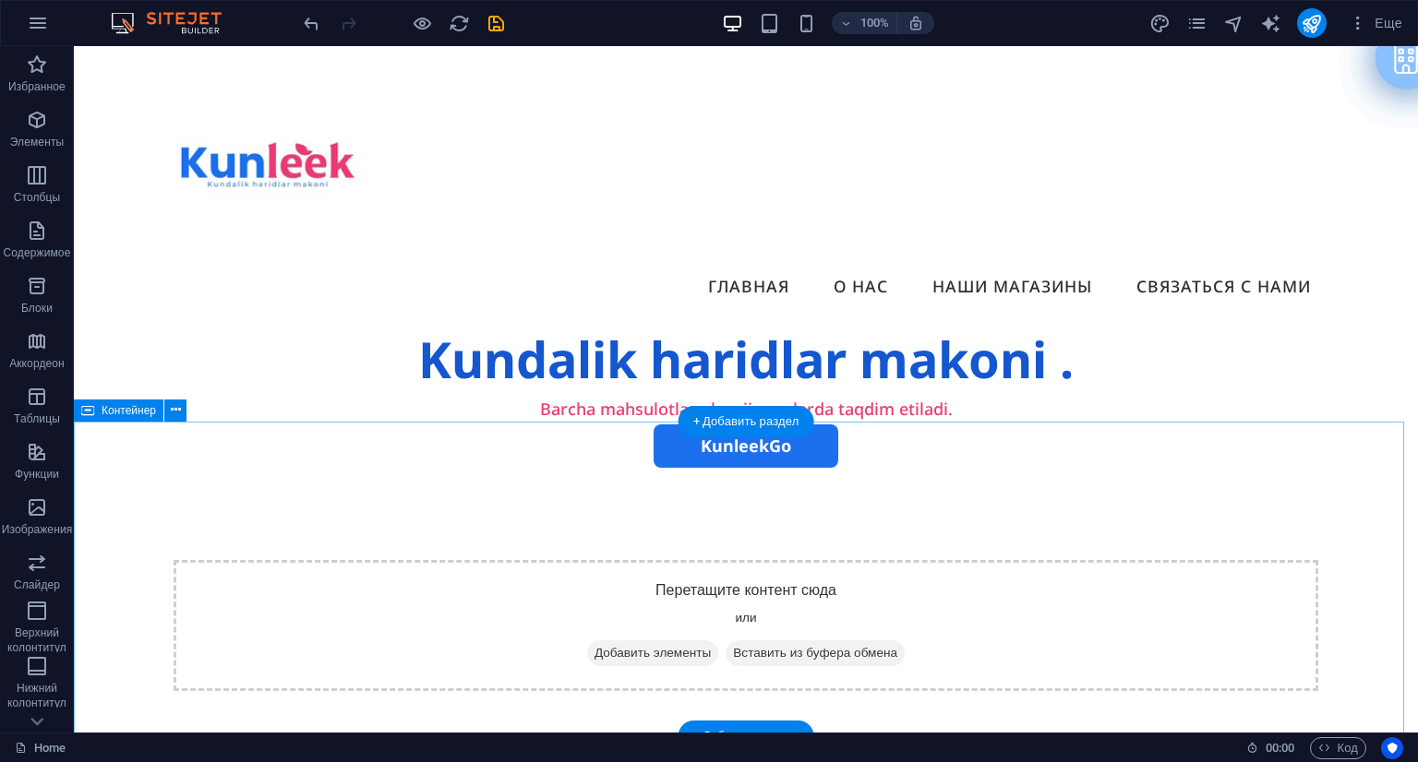
click at [312, 468] on div "Перетащите контент сюда или Добавить элементы Вставить из буфера обмена" at bounding box center [746, 626] width 1344 height 316
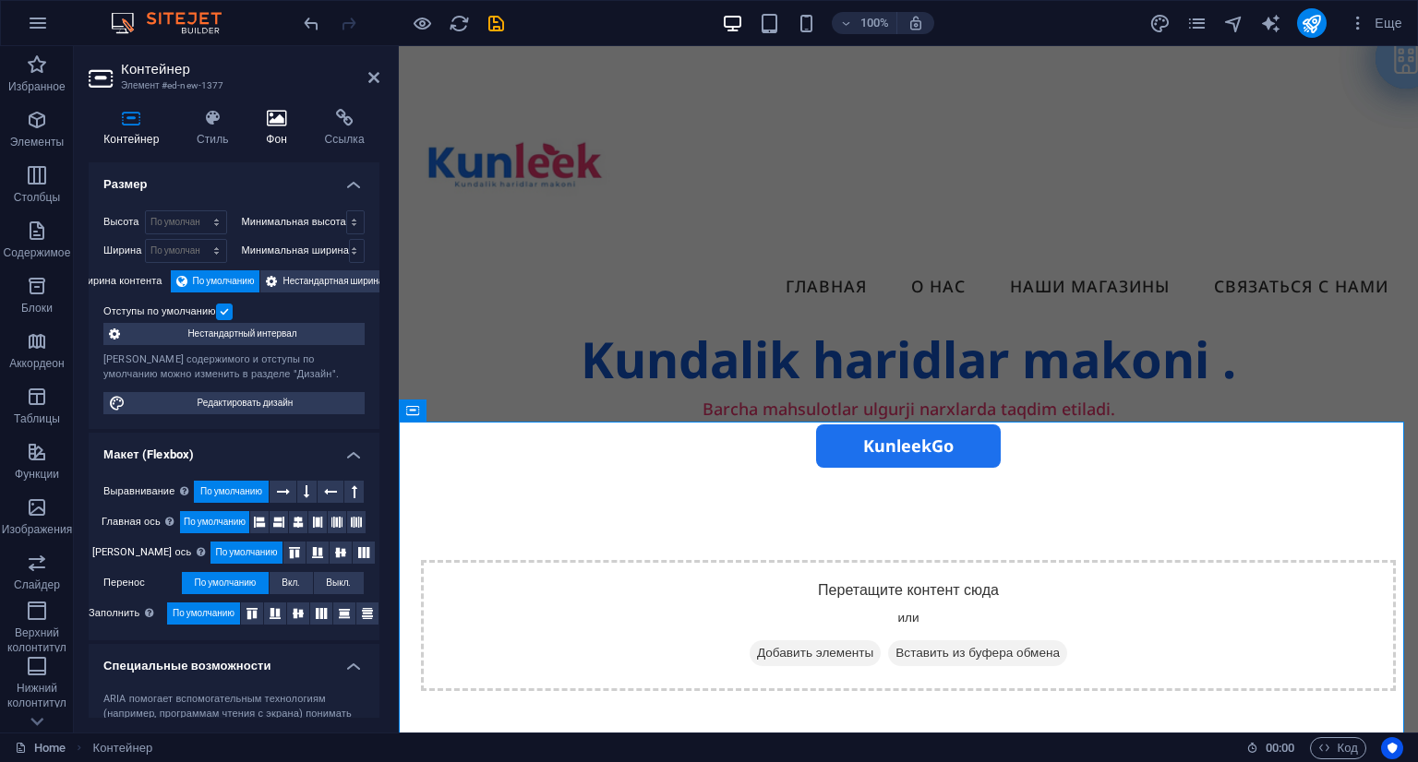
click at [275, 145] on h4 "Фон" at bounding box center [280, 128] width 58 height 39
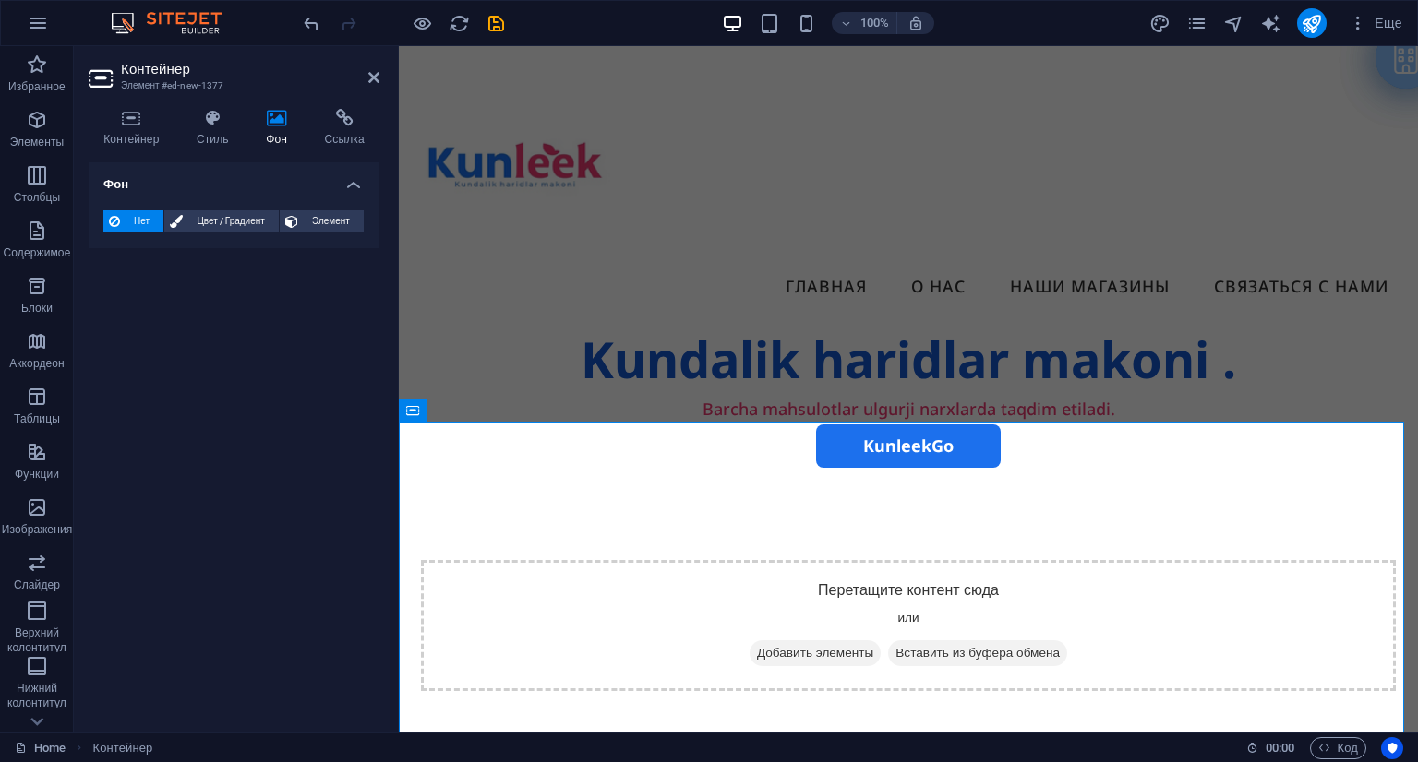
click at [235, 199] on div "Нет Цвет / Градиент Элемент Растянуть фон на всю ширину Наложение цвета Помещае…" at bounding box center [234, 222] width 291 height 53
click at [347, 190] on h4 "Фон" at bounding box center [234, 178] width 291 height 33
click at [348, 190] on h4 "Фон" at bounding box center [234, 184] width 291 height 44
click at [228, 223] on span "Цвет / Градиент" at bounding box center [230, 221] width 85 height 22
click at [196, 251] on span "Градиент" at bounding box center [179, 257] width 53 height 26
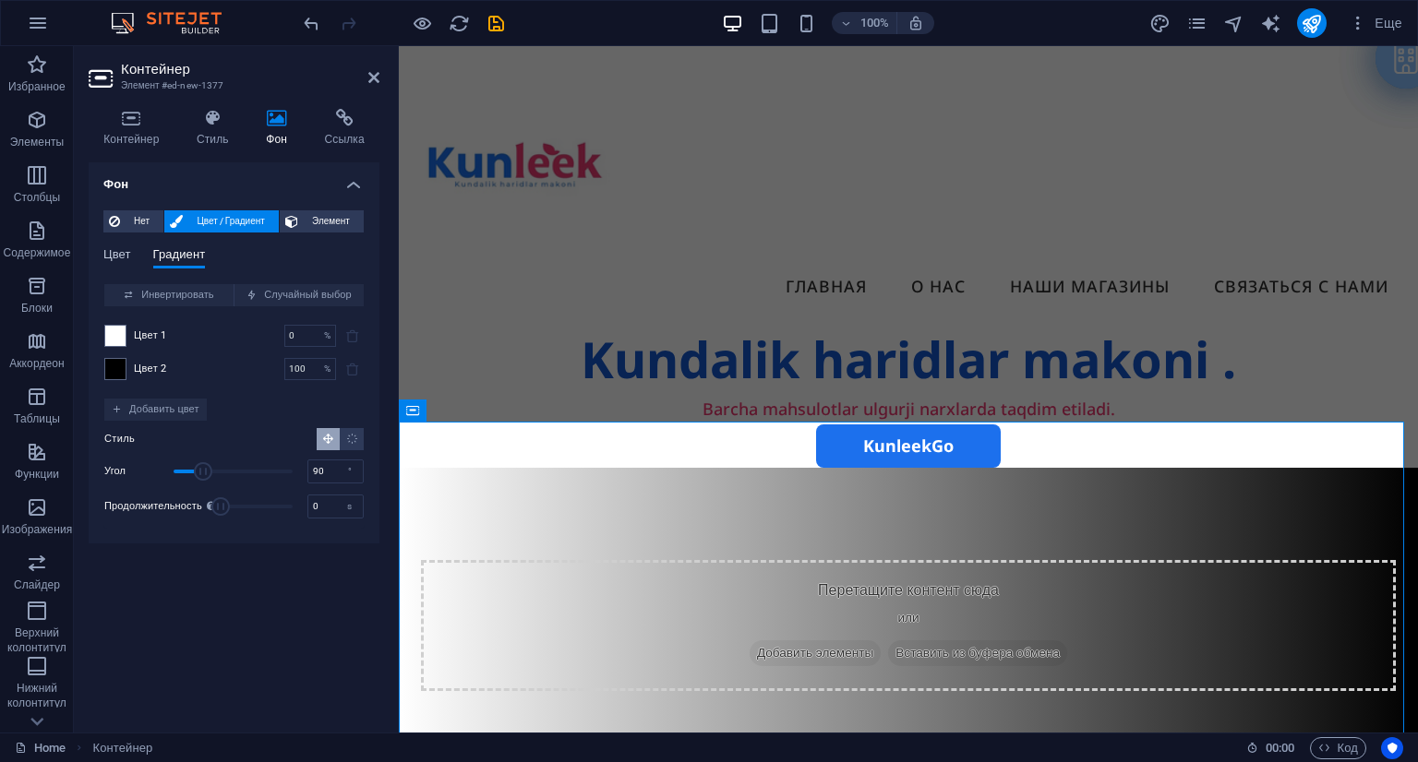
click at [110, 257] on span "Цвет" at bounding box center [117, 257] width 28 height 26
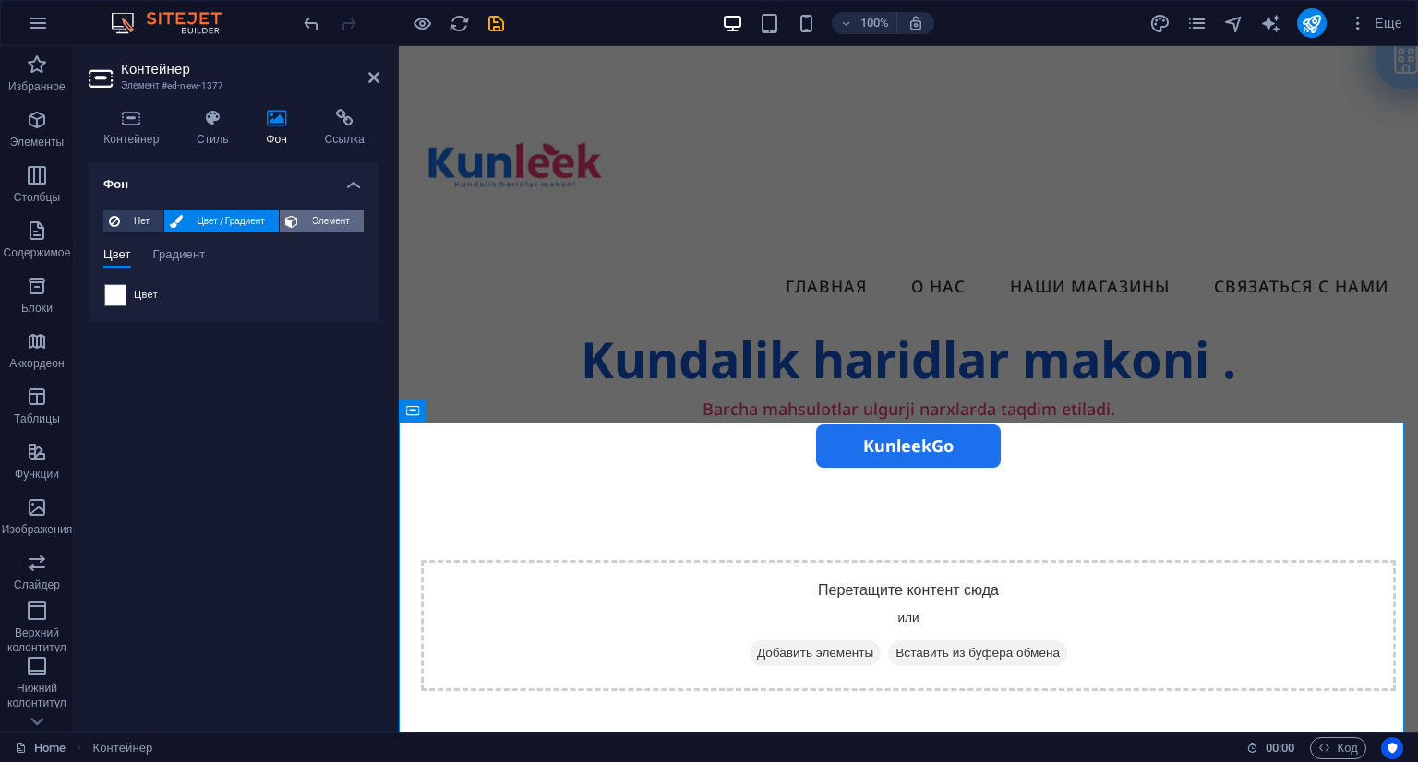
click at [338, 223] on span "Элемент" at bounding box center [331, 221] width 54 height 22
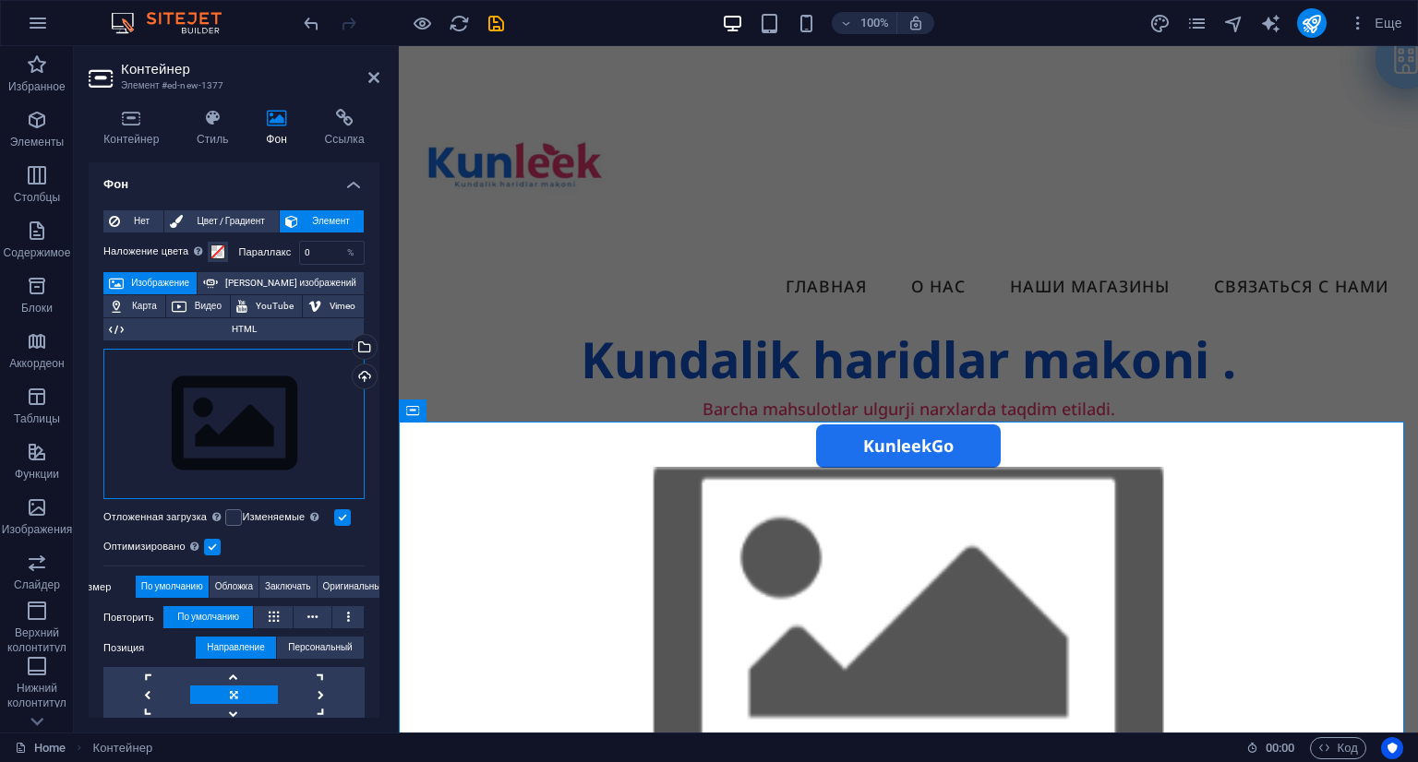
click at [226, 400] on div "Перетащите файлы сюда, нажмите, чтобы выбрать файлы, или выберите файлы из разд…" at bounding box center [233, 424] width 261 height 151
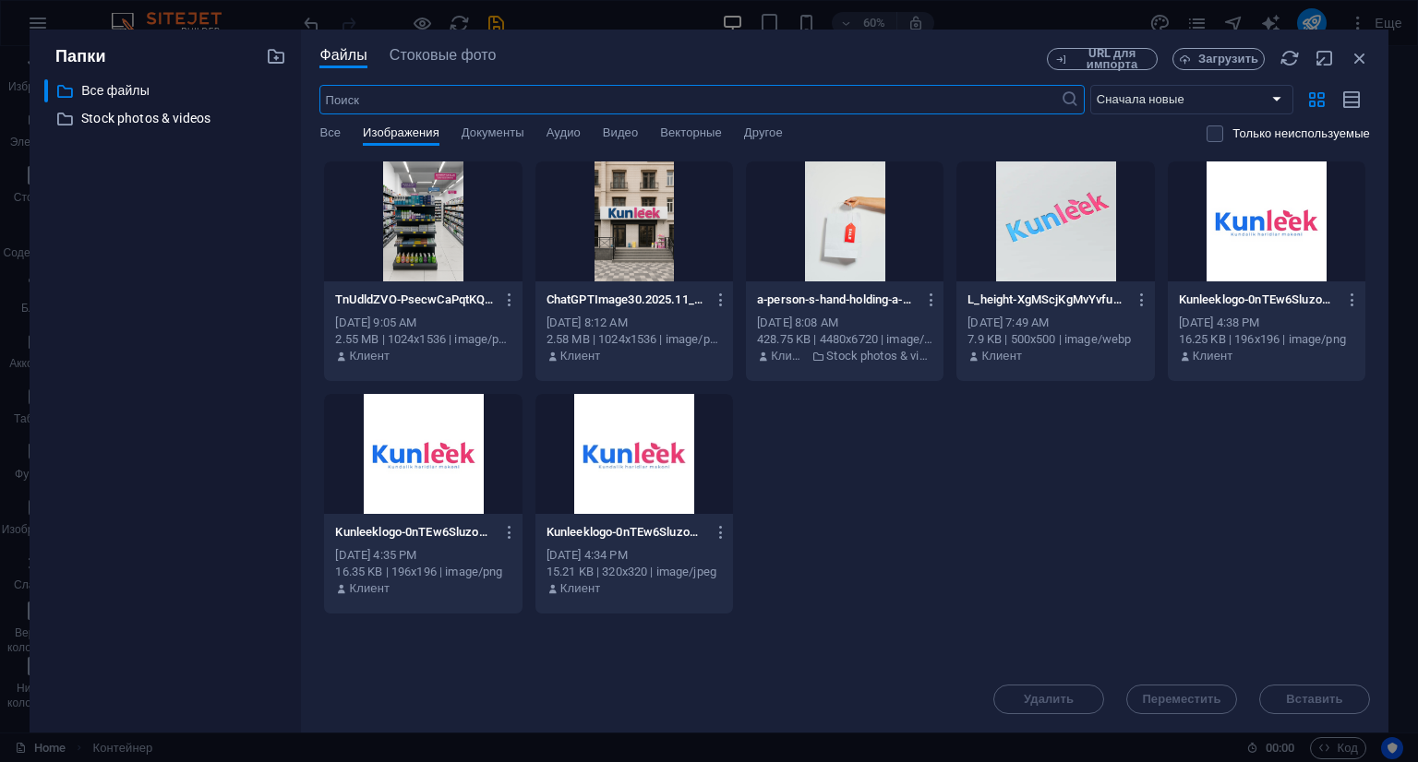
click at [1181, 695] on div "Удалить Переместить Вставить" at bounding box center [844, 690] width 1050 height 48
click at [1185, 694] on div "Удалить Переместить Вставить" at bounding box center [844, 690] width 1050 height 48
click at [1178, 63] on button "Загрузить" at bounding box center [1218, 59] width 92 height 22
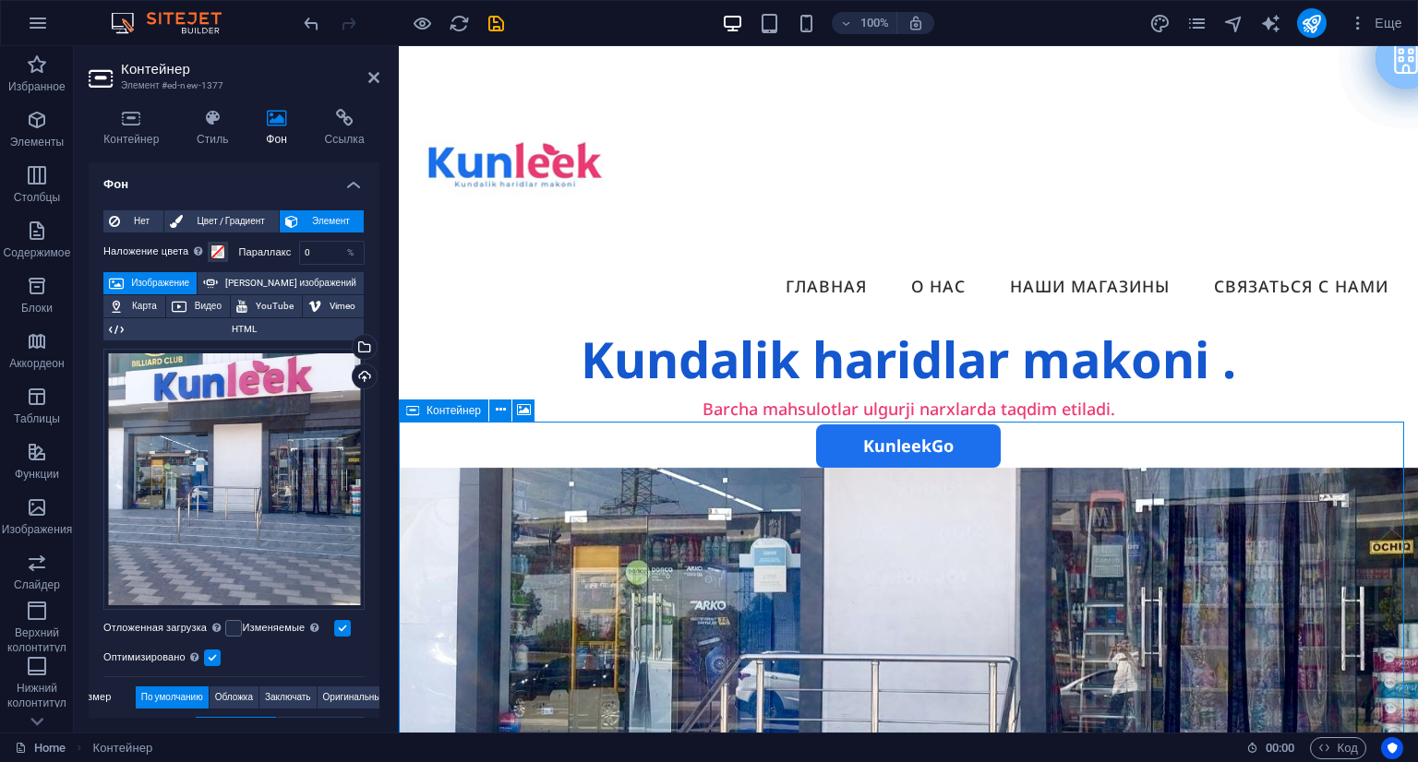
drag, startPoint x: 666, startPoint y: 534, endPoint x: 656, endPoint y: 608, distance: 75.5
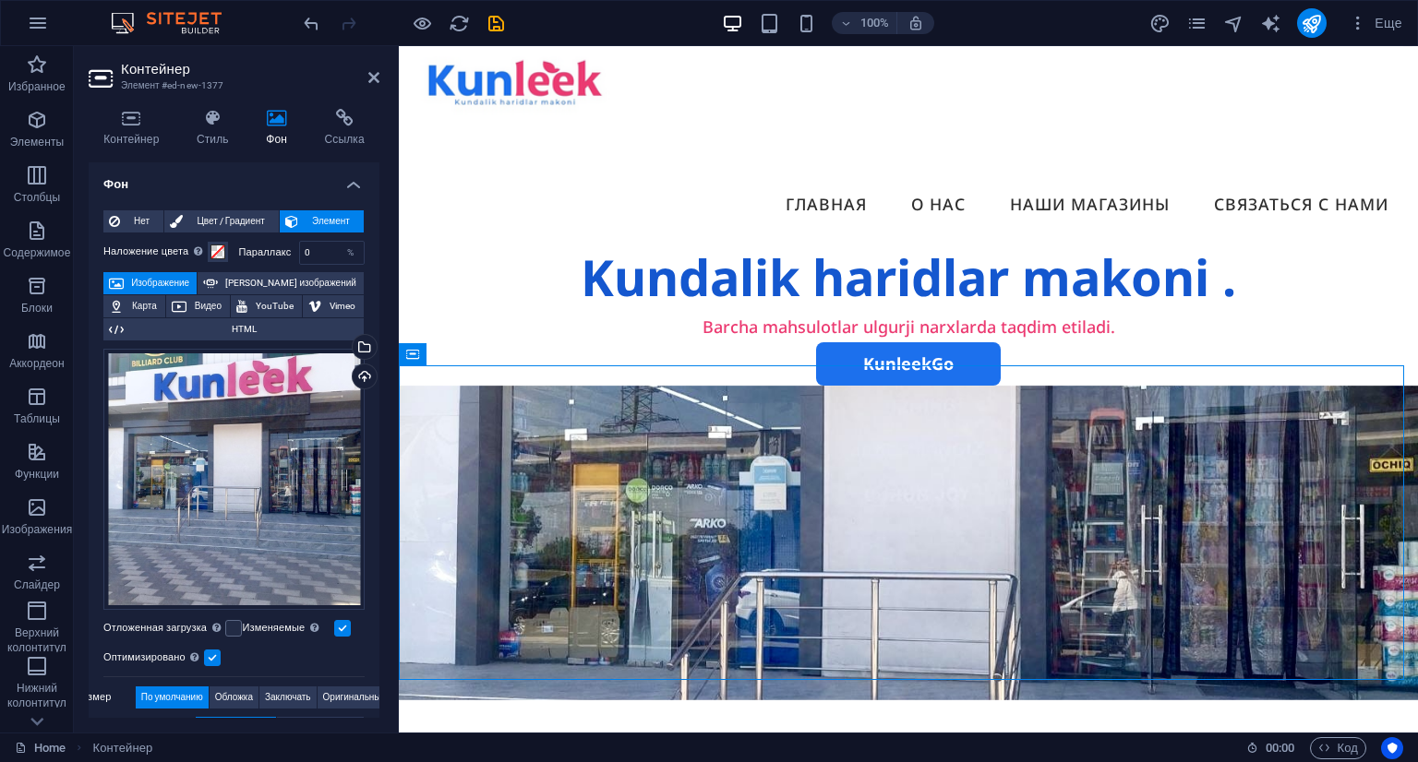
scroll to position [212, 0]
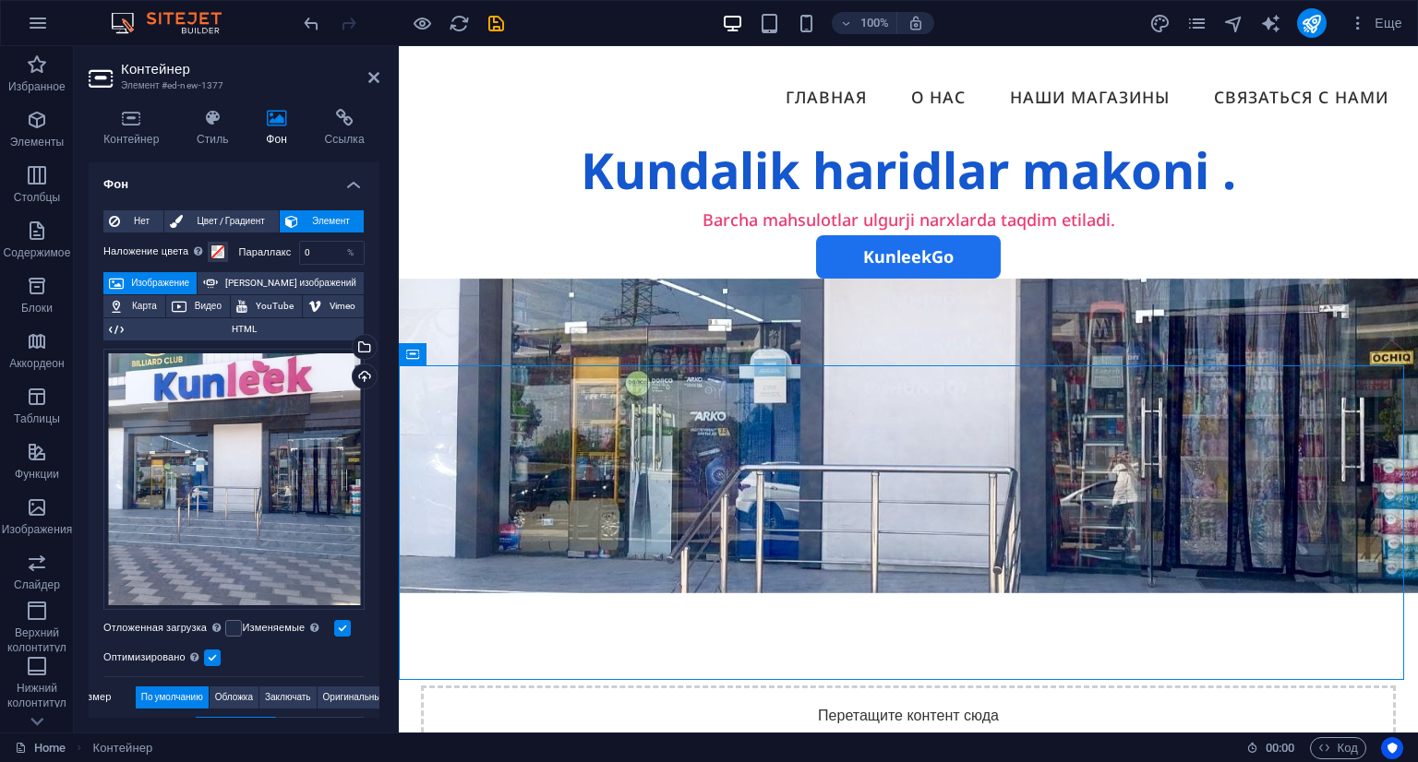
drag, startPoint x: 919, startPoint y: 548, endPoint x: 923, endPoint y: 672, distance: 123.8
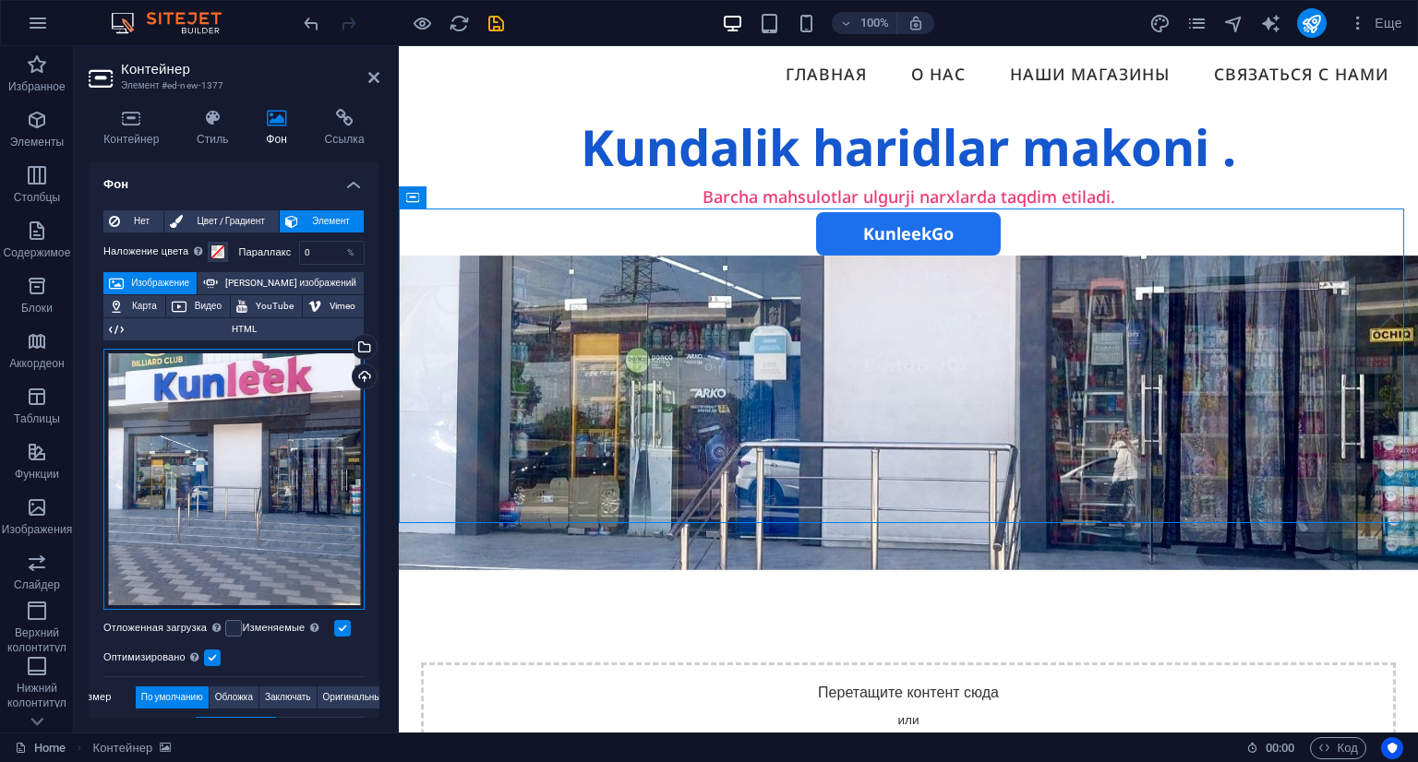
click at [269, 477] on div "Перетащите файлы сюда, нажмите, чтобы выбрать файлы, или выберите файлы из разд…" at bounding box center [233, 479] width 261 height 261
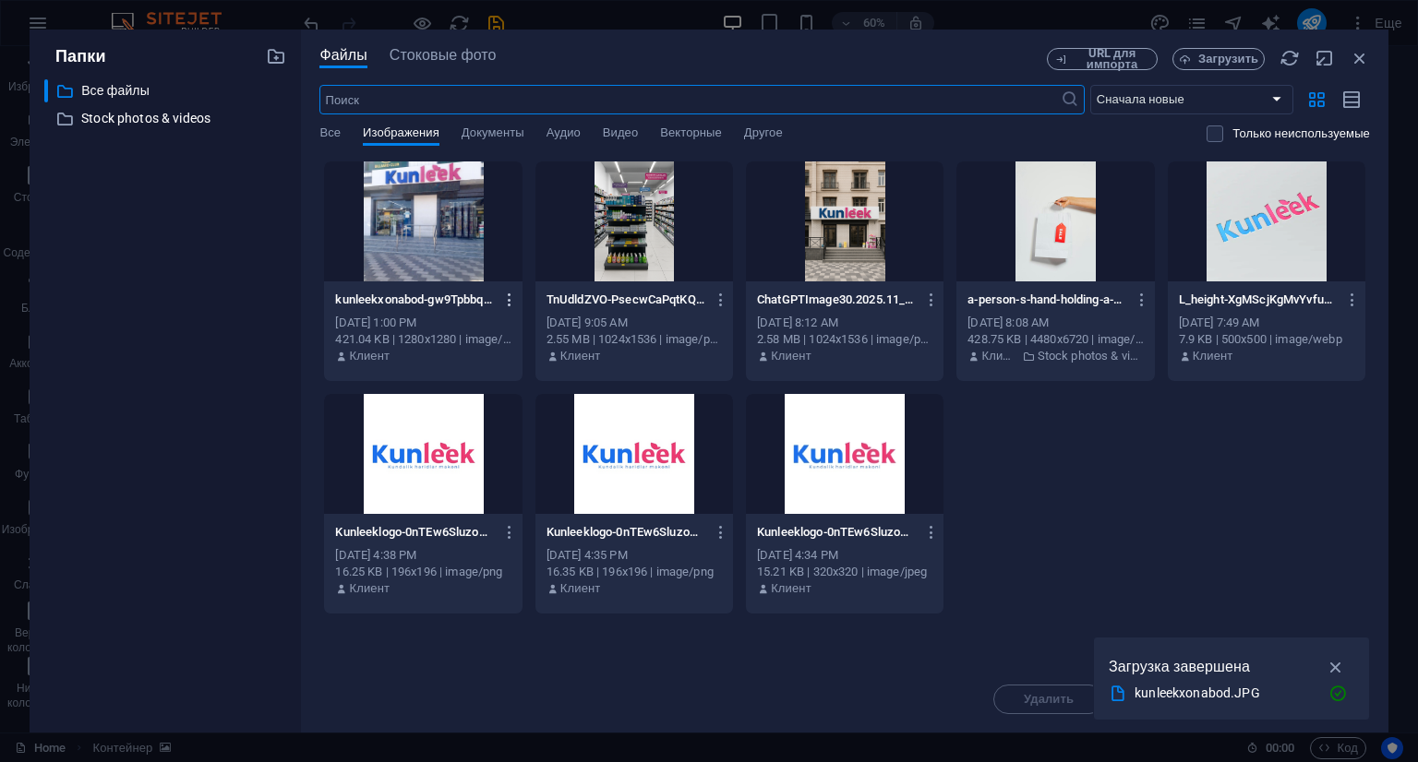
click at [501, 309] on button "button" at bounding box center [506, 300] width 25 height 30
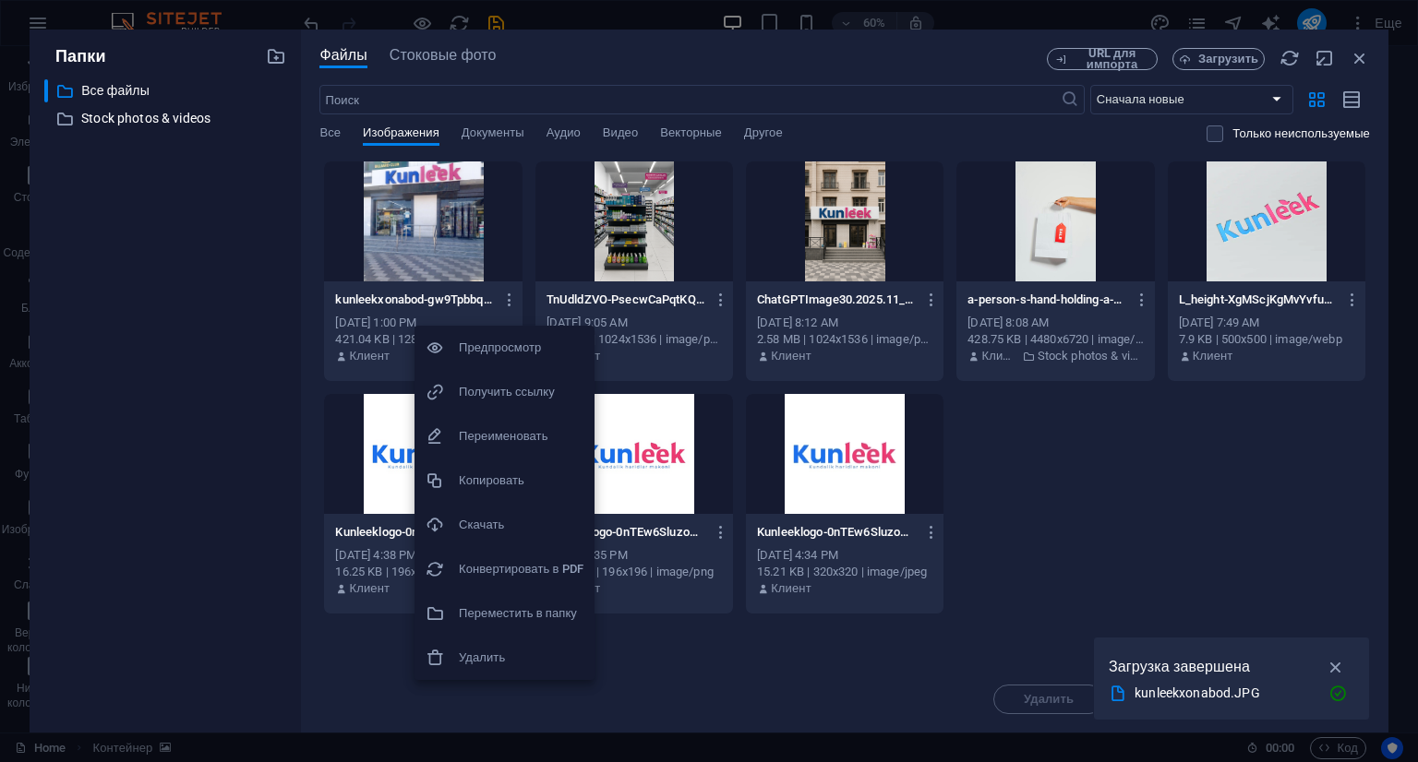
click at [1354, 62] on div at bounding box center [709, 381] width 1418 height 762
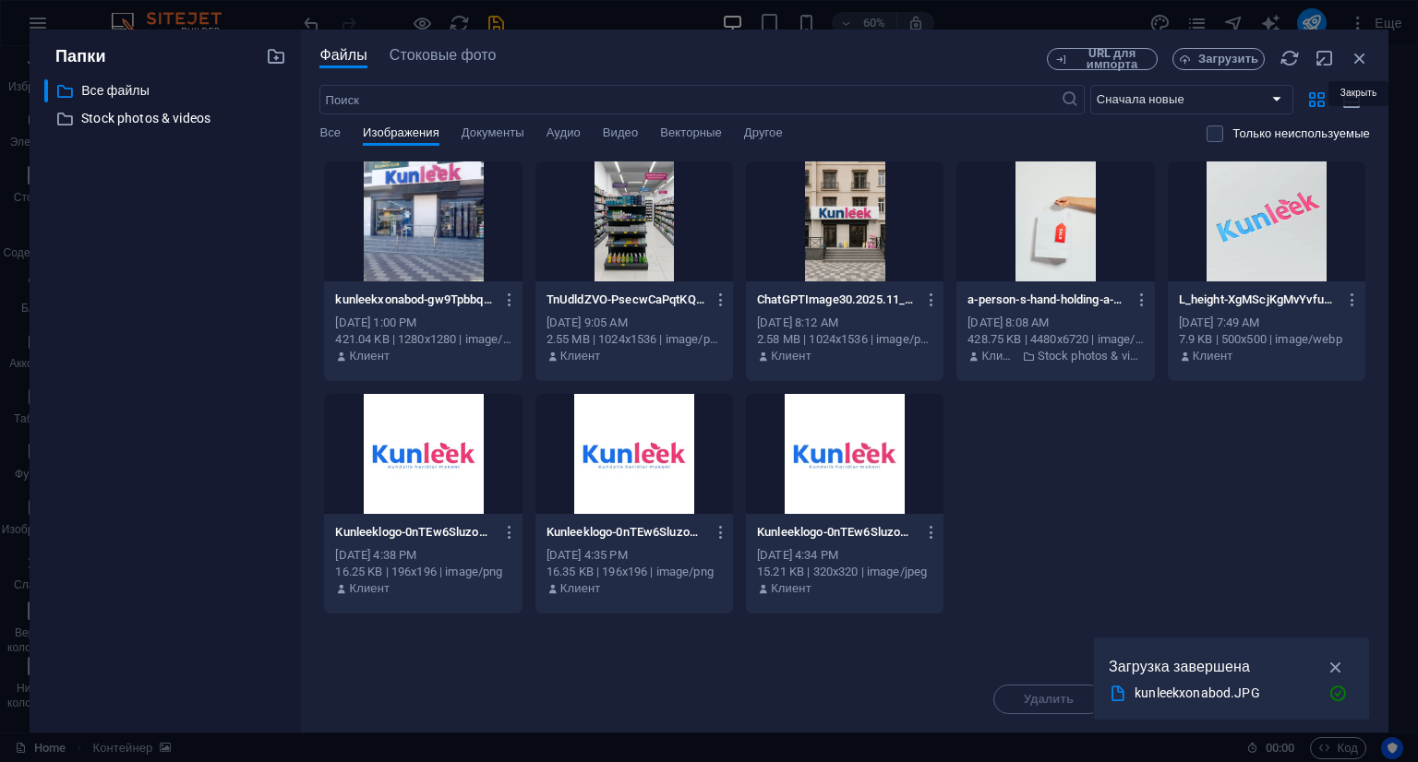
click at [1354, 62] on icon "button" at bounding box center [1360, 58] width 20 height 20
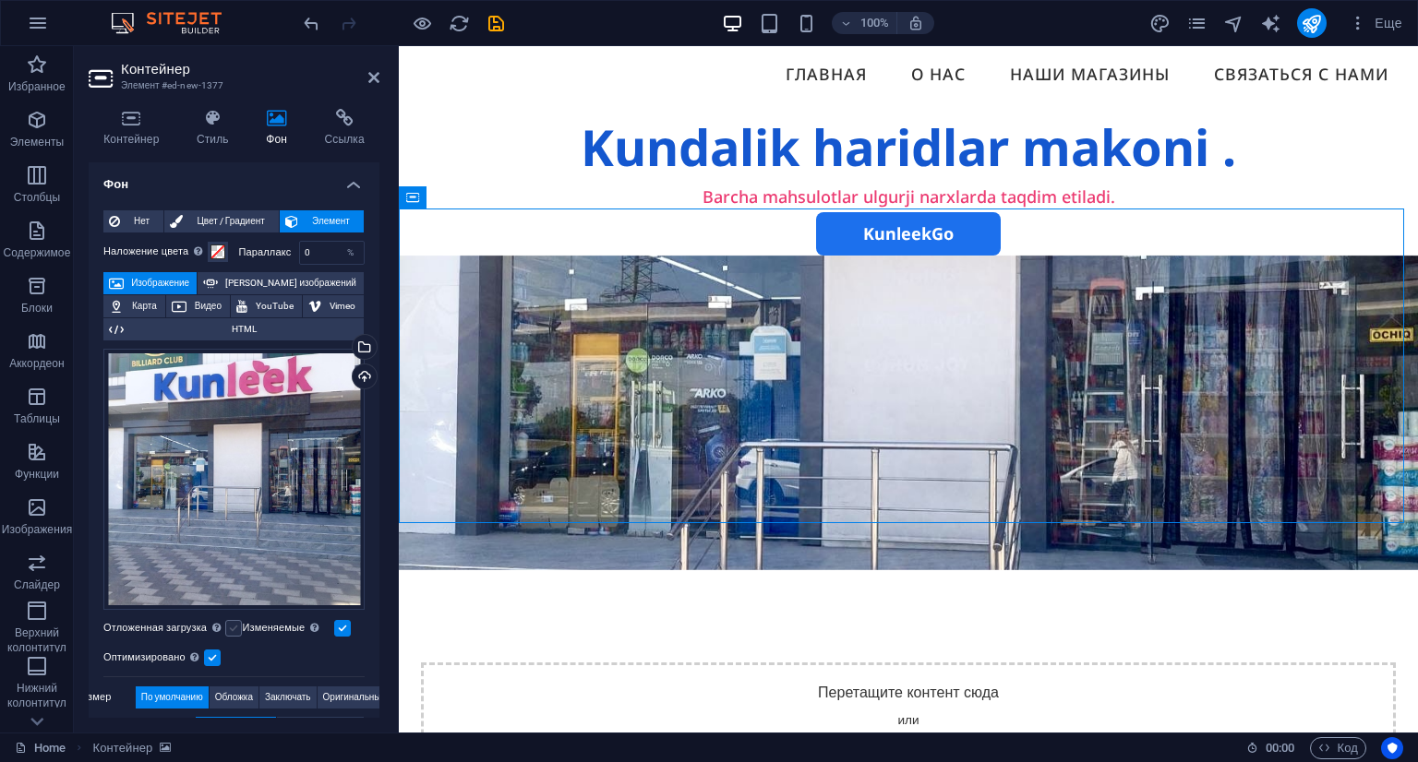
click at [232, 621] on label at bounding box center [233, 628] width 17 height 17
click at [0, 0] on input "Отложенная загрузка Загрузка изображений после загрузки страницы повышает скоро…" at bounding box center [0, 0] width 0 height 0
click at [283, 459] on div "Перетащите файлы сюда, нажмите, чтобы выбрать файлы, или выберите файлы из разд…" at bounding box center [233, 479] width 261 height 261
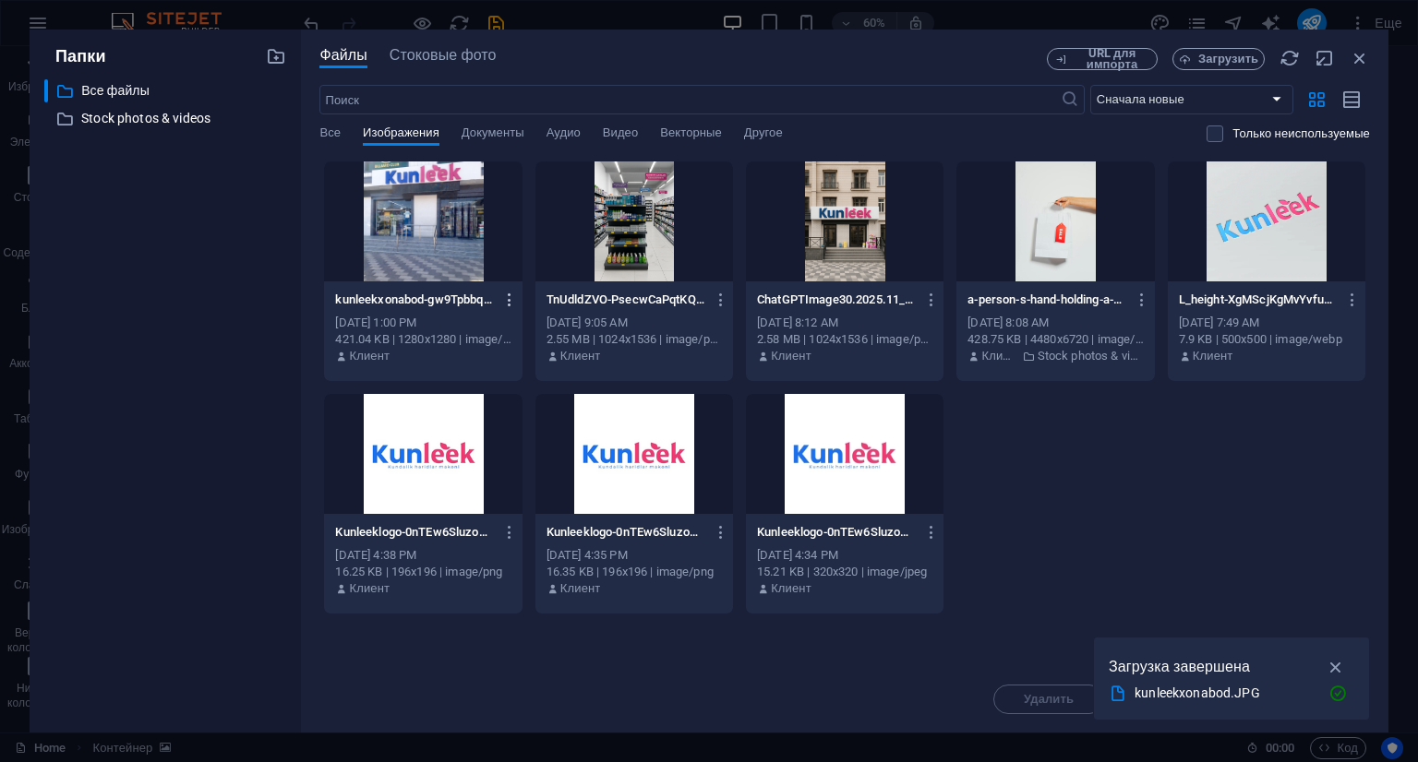
click at [508, 304] on icon "button" at bounding box center [510, 300] width 18 height 17
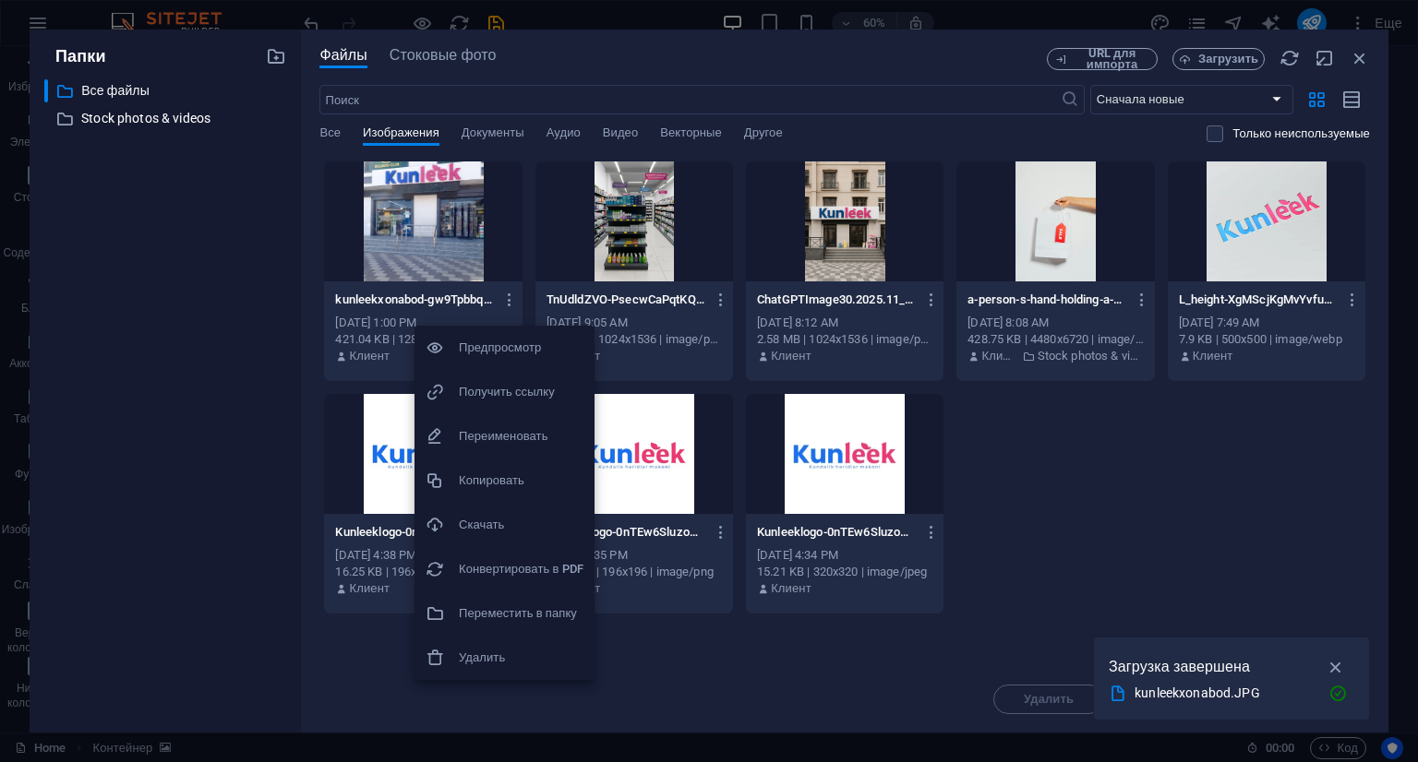
click at [1357, 59] on div at bounding box center [709, 381] width 1418 height 762
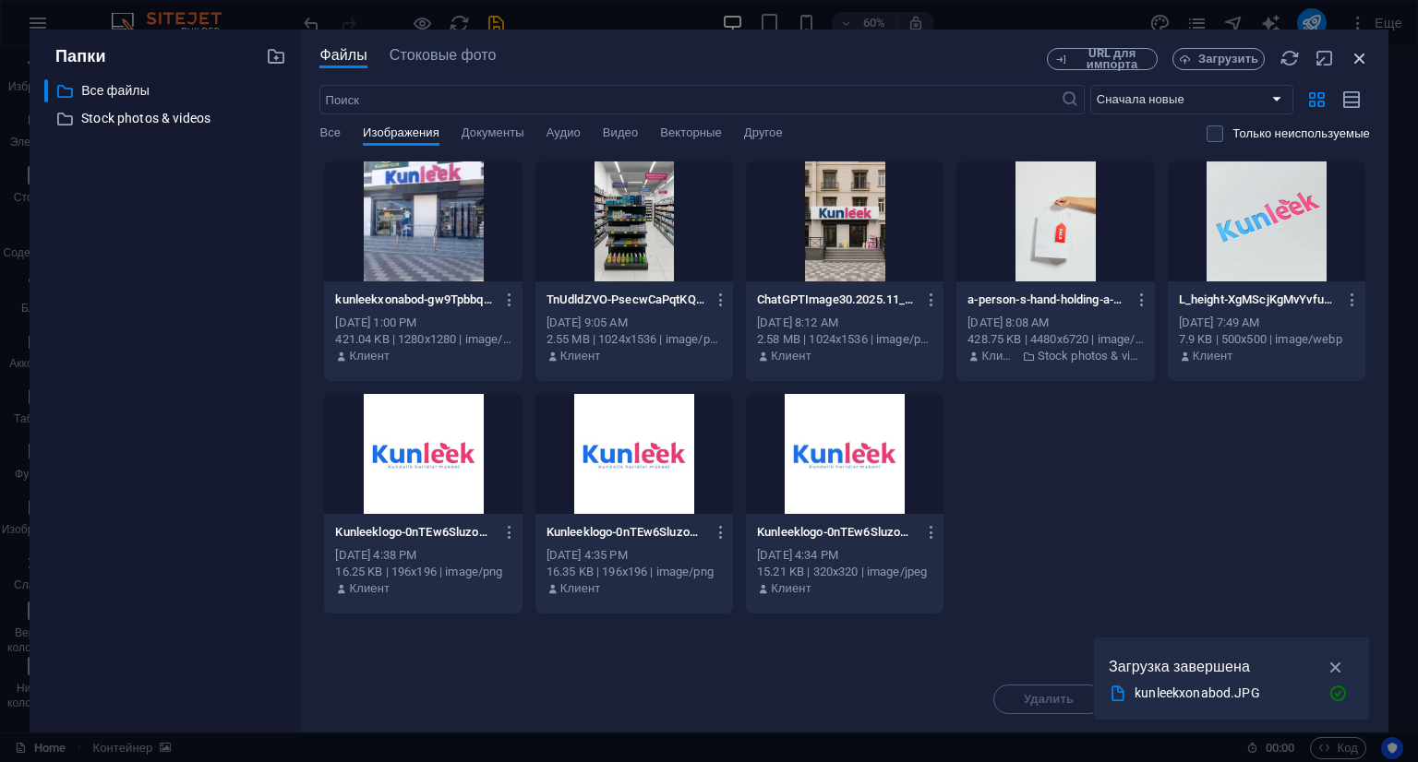
click at [1355, 64] on icon "button" at bounding box center [1360, 58] width 20 height 20
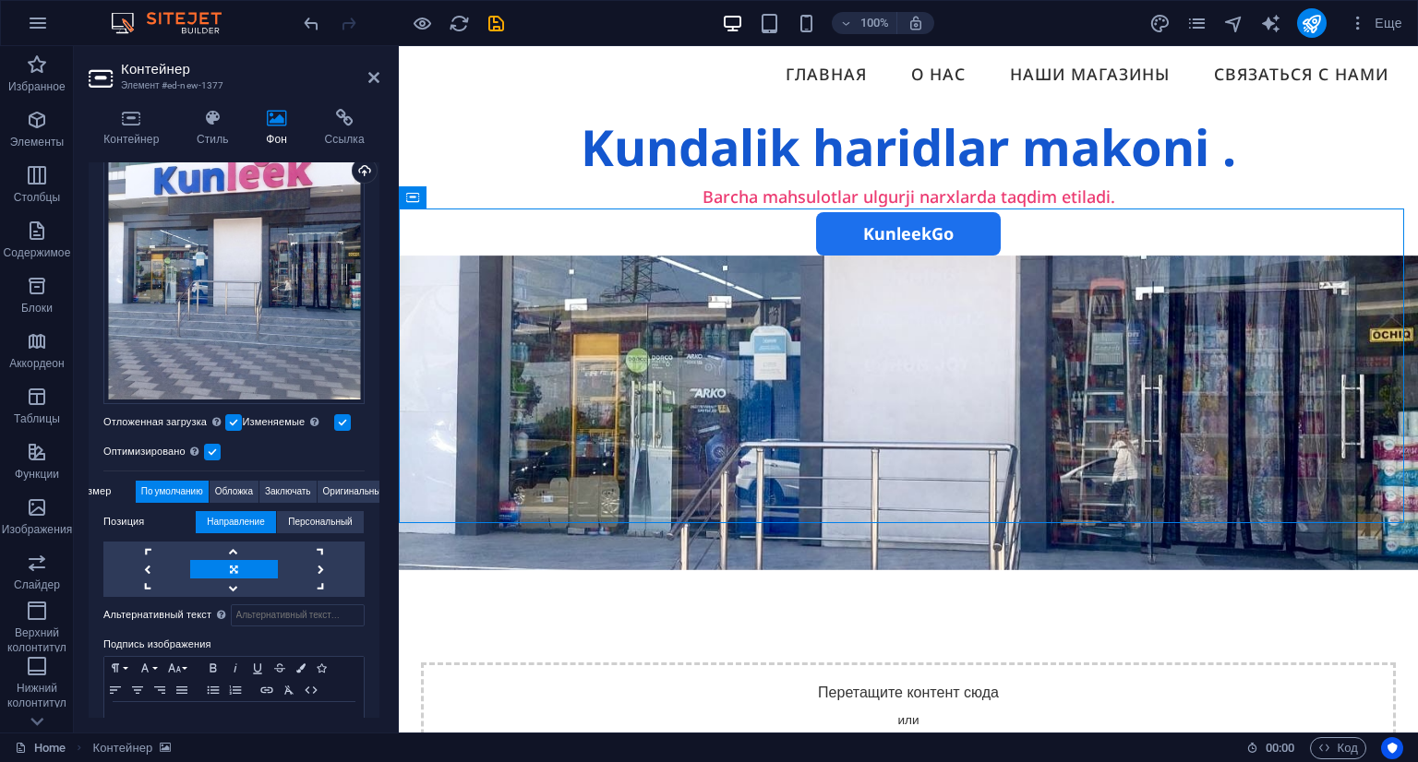
scroll to position [208, 0]
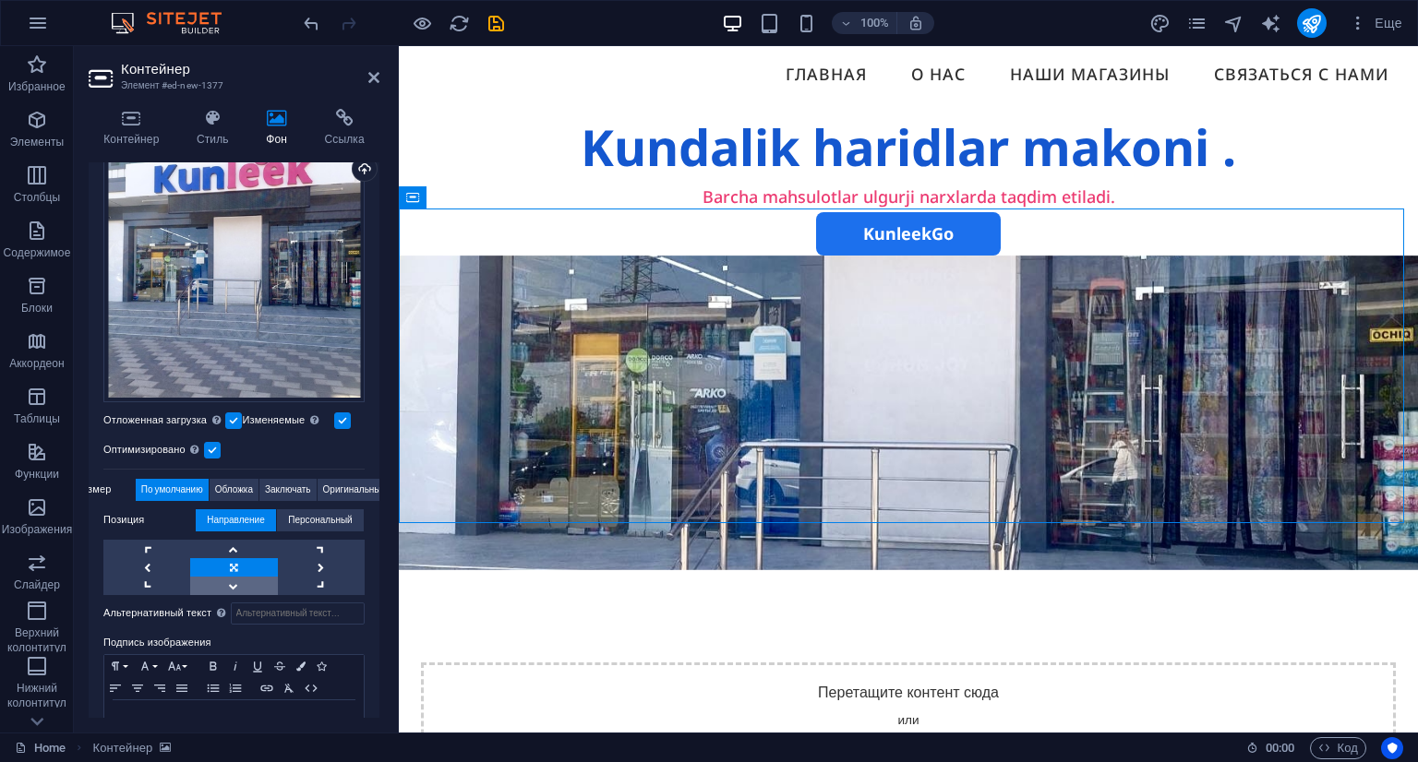
click at [233, 584] on link at bounding box center [233, 586] width 87 height 18
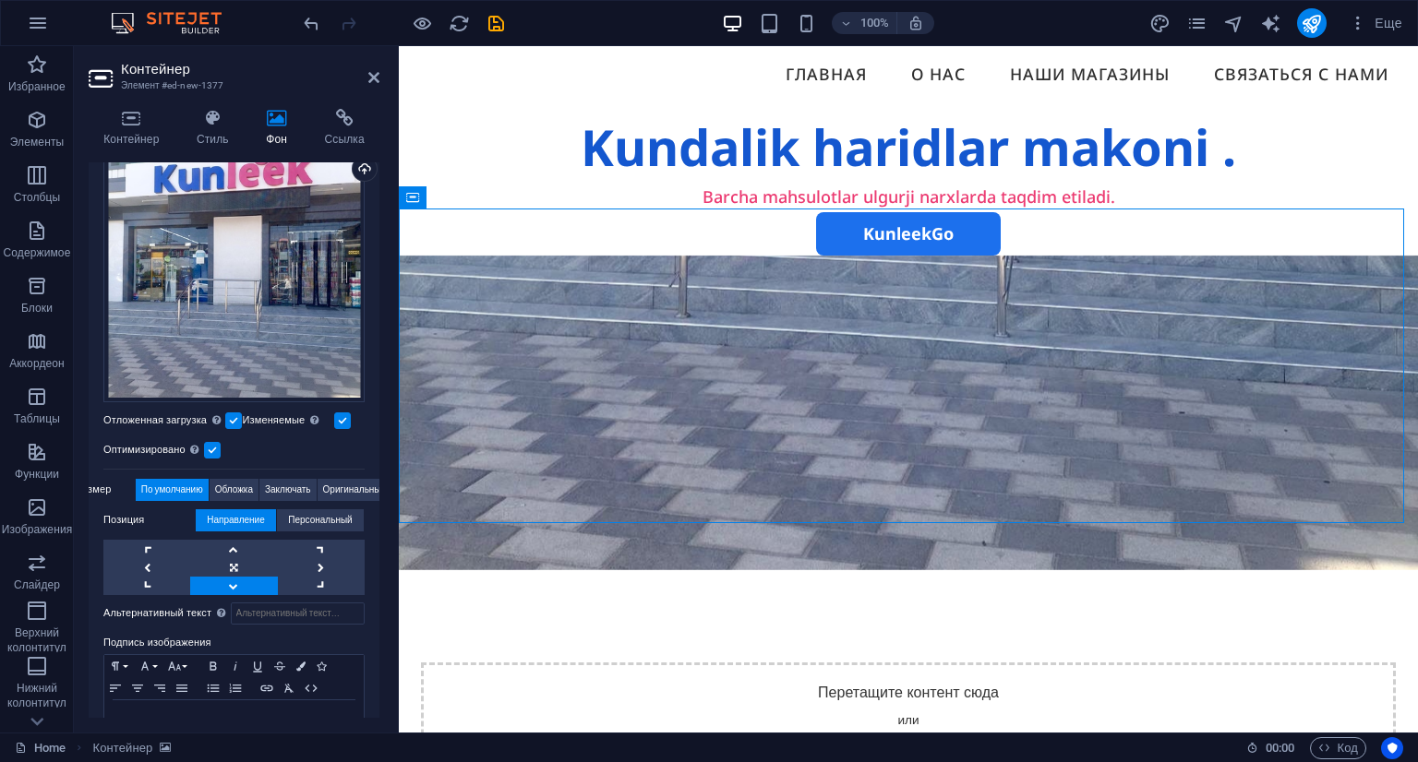
click at [233, 584] on link at bounding box center [233, 586] width 87 height 18
click at [246, 546] on link at bounding box center [233, 549] width 87 height 18
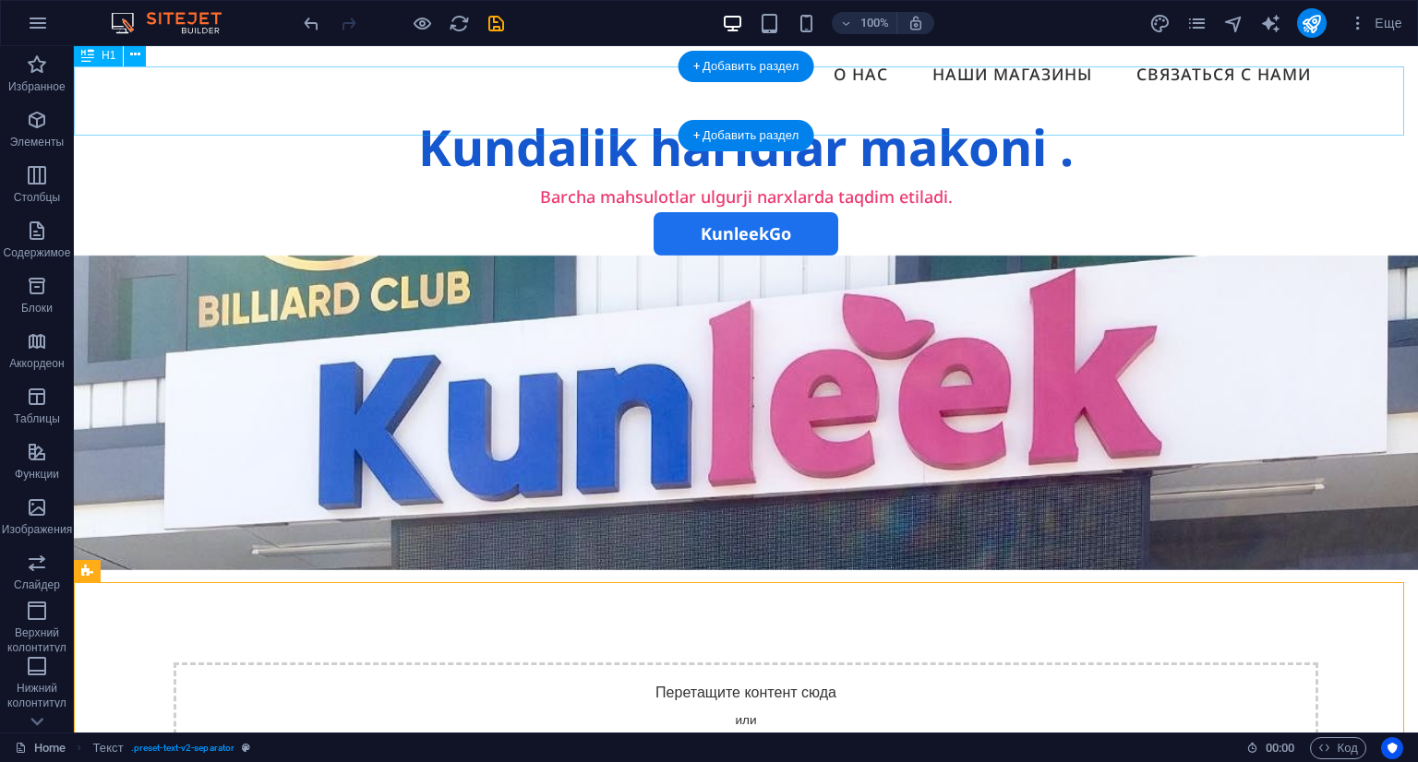
scroll to position [210, 0]
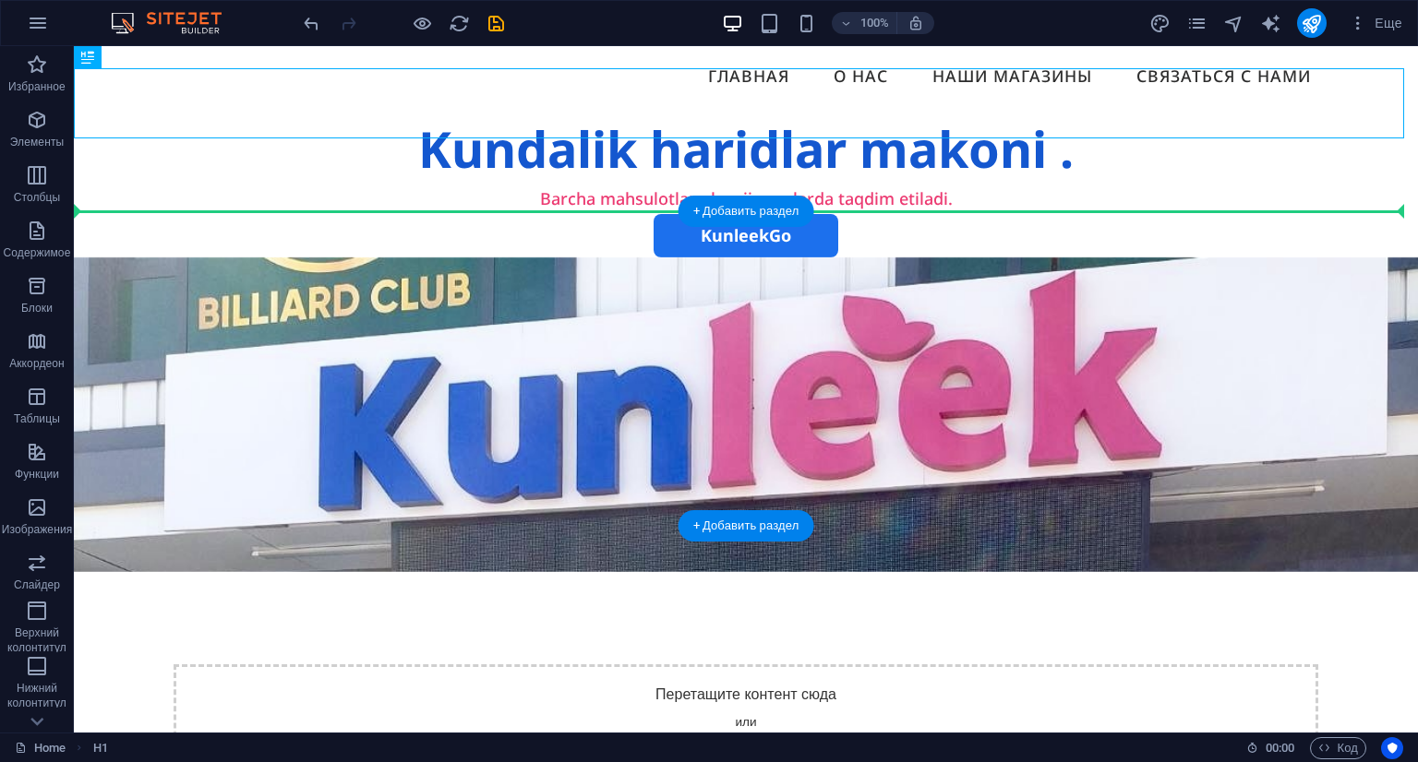
drag, startPoint x: 694, startPoint y: 108, endPoint x: 713, endPoint y: 275, distance: 168.1
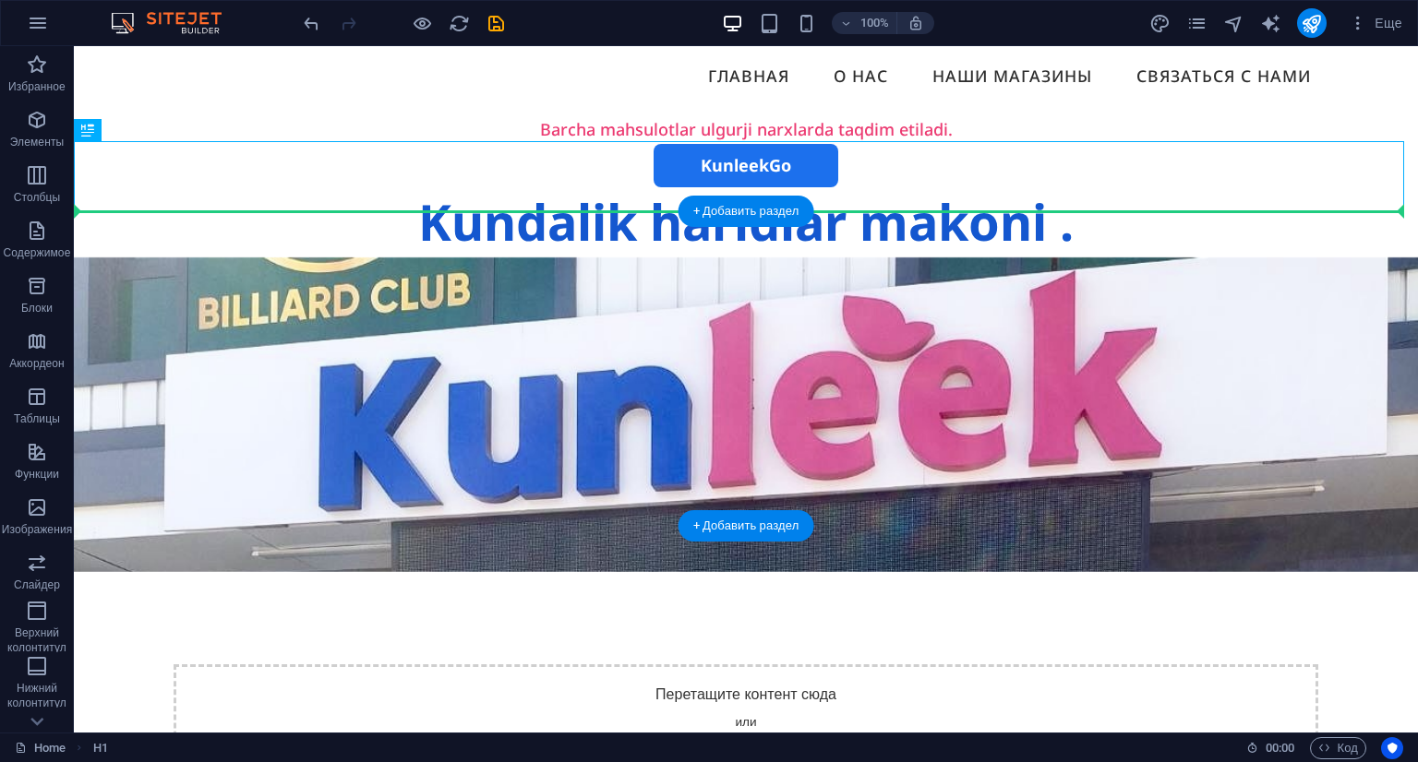
drag, startPoint x: 849, startPoint y: 188, endPoint x: 857, endPoint y: 292, distance: 103.7
drag, startPoint x: 895, startPoint y: 192, endPoint x: 891, endPoint y: 256, distance: 63.9
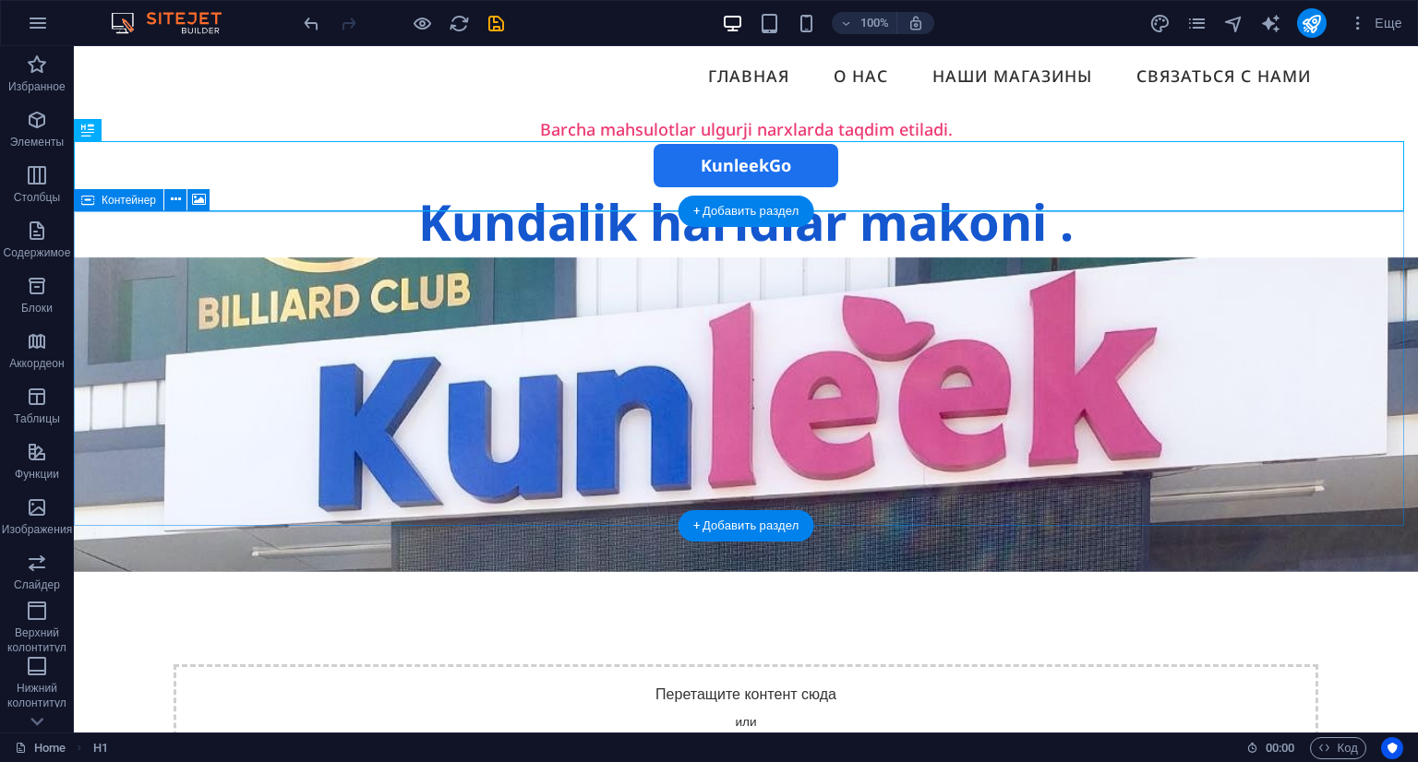
click at [659, 745] on span "Добавить элементы" at bounding box center [652, 758] width 131 height 26
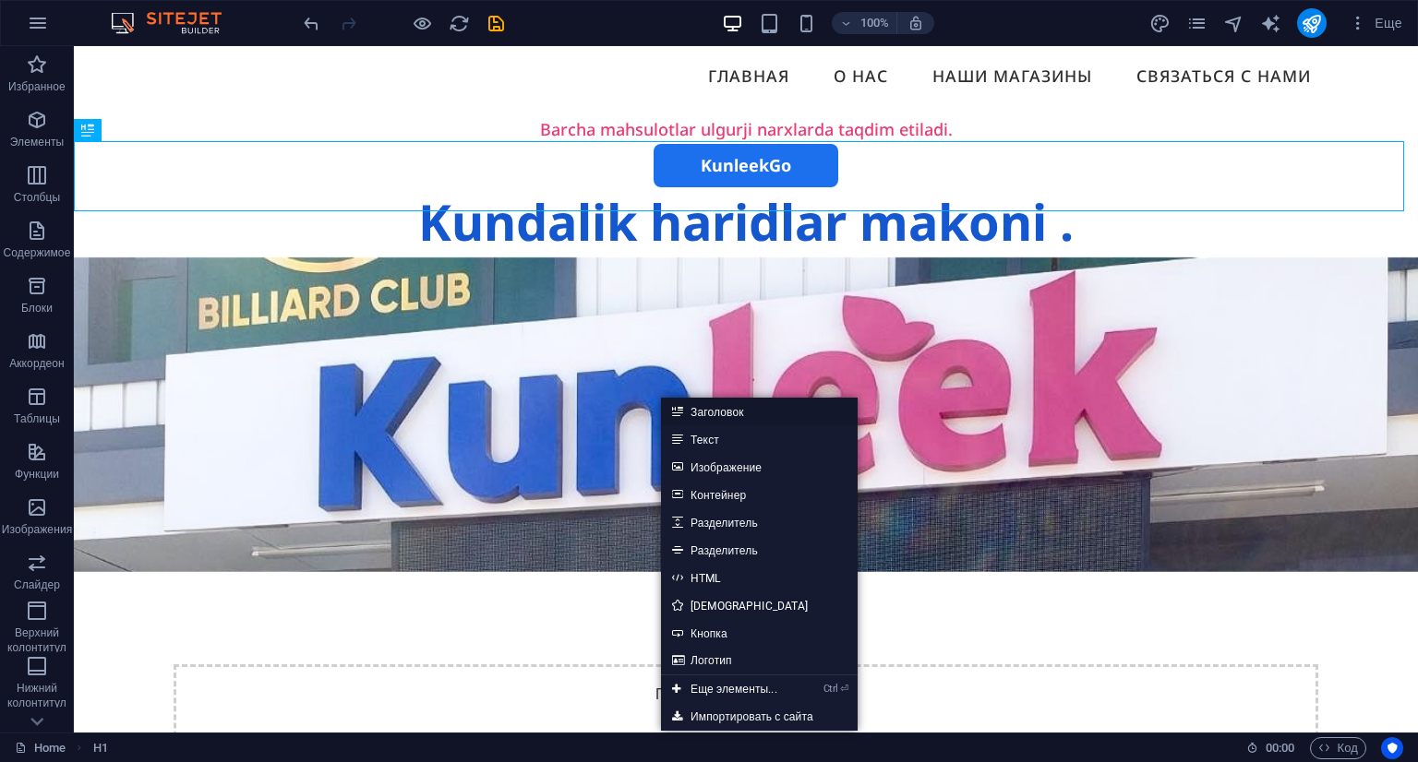
click at [737, 406] on link "Заголовок" at bounding box center [759, 412] width 197 height 28
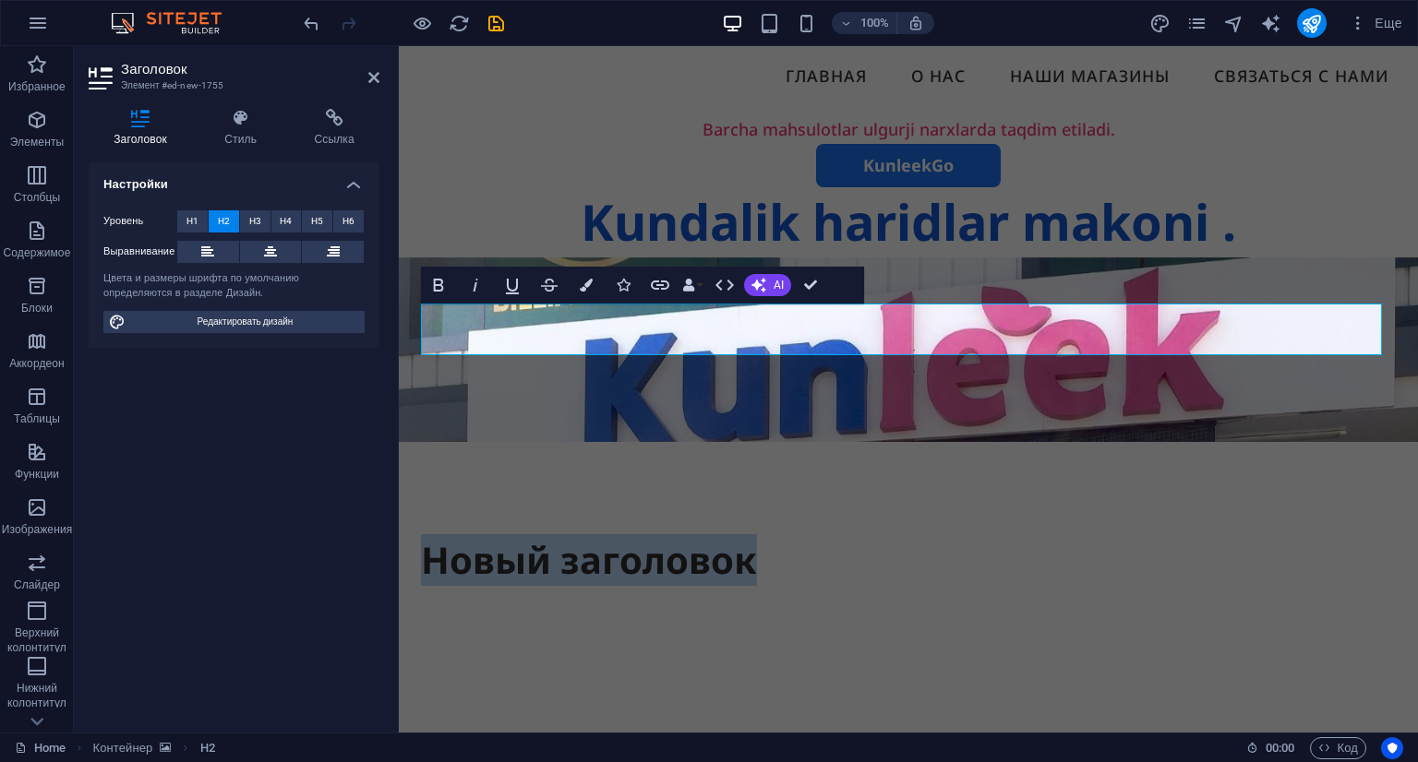
click at [831, 393] on figure at bounding box center [908, 350] width 1019 height 185
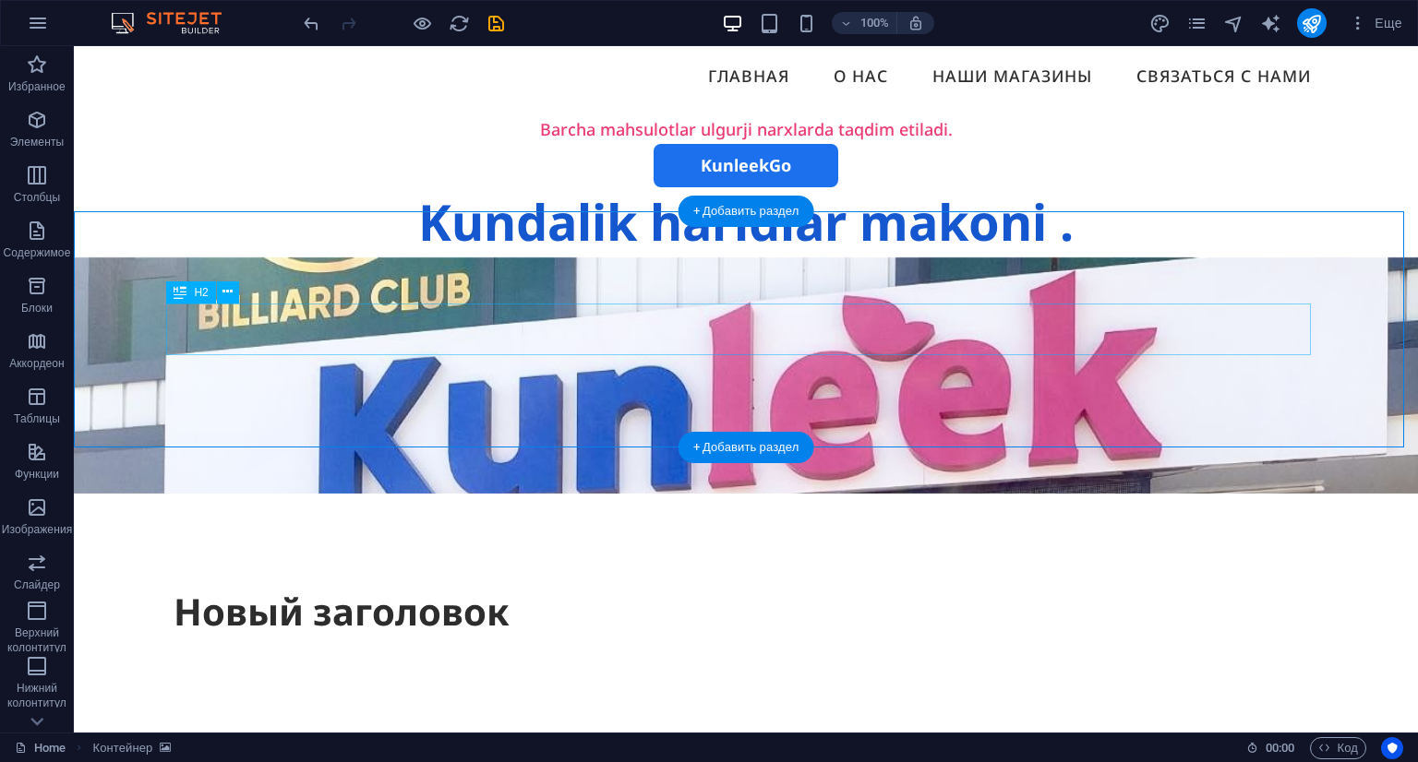
click at [459, 586] on div "Новый заголовок" at bounding box center [746, 612] width 1145 height 52
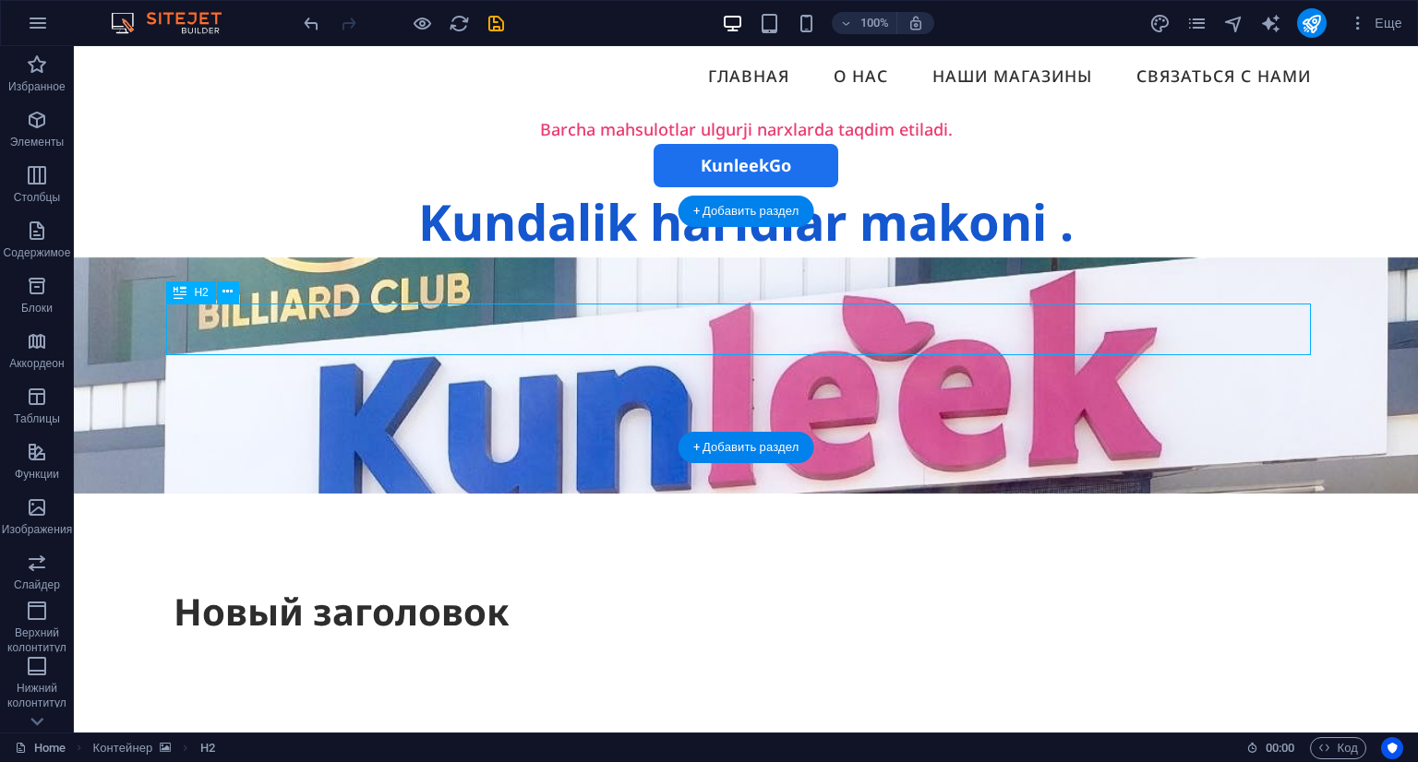
click at [459, 586] on div "Новый заголовок" at bounding box center [746, 612] width 1145 height 52
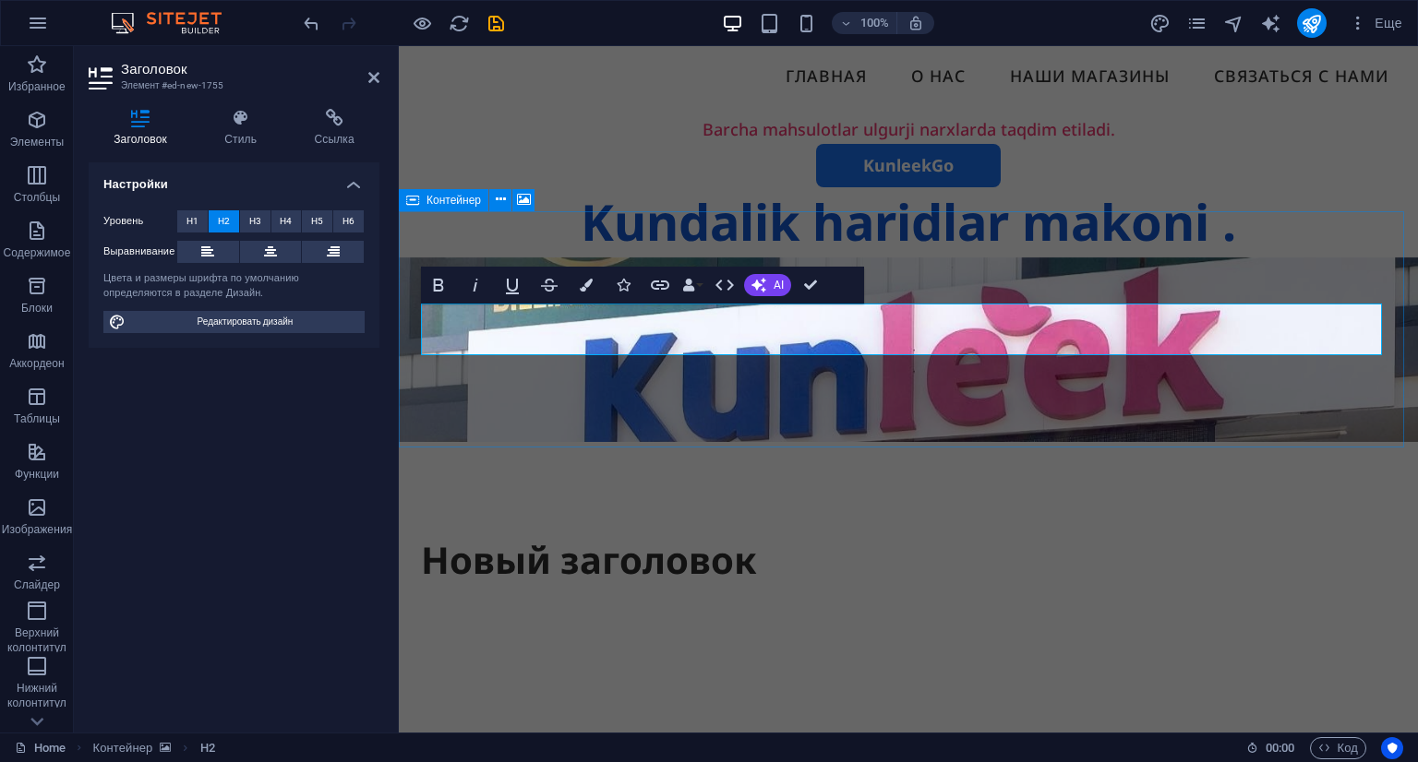
click at [738, 424] on div "Новый заголовок" at bounding box center [908, 468] width 1019 height 421
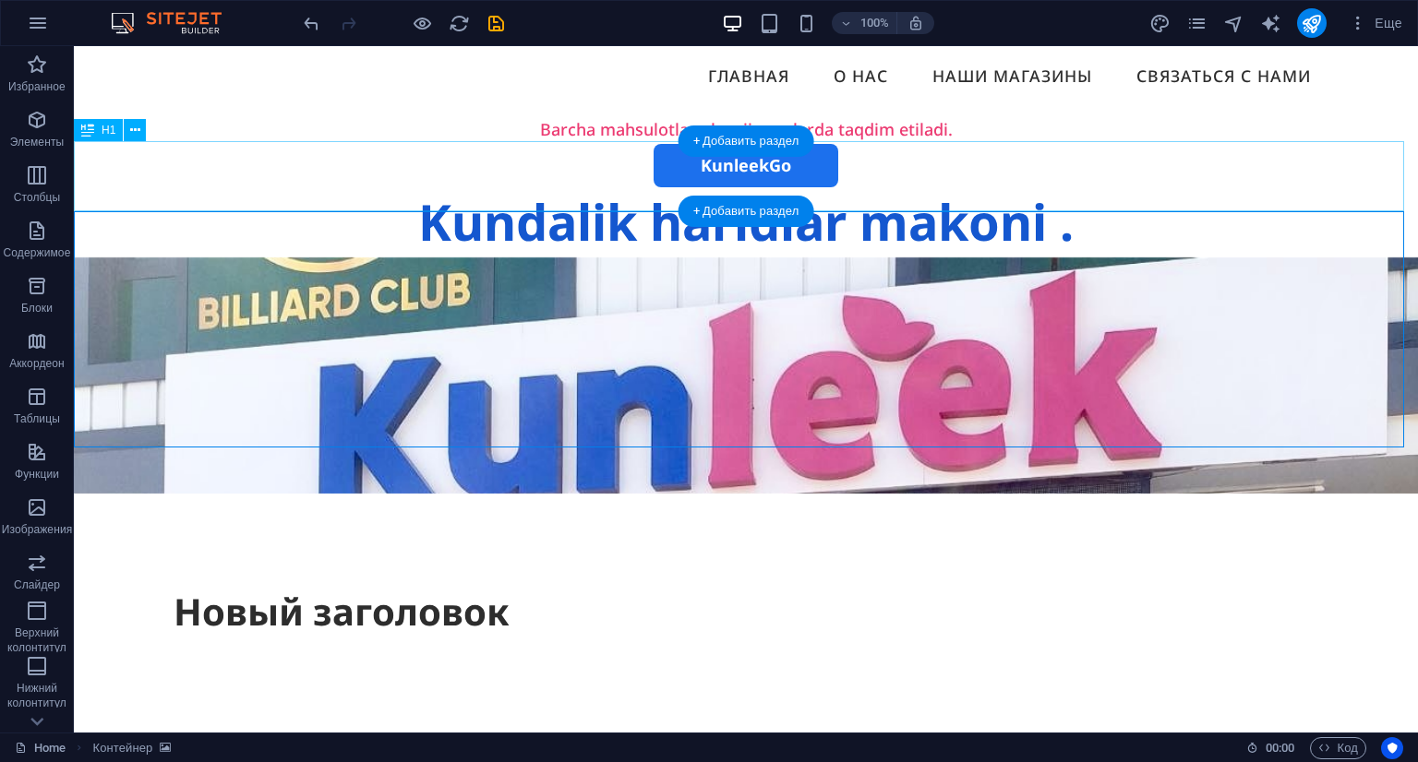
click at [849, 187] on div "Kundalik haridlar makoni ." at bounding box center [746, 222] width 1344 height 70
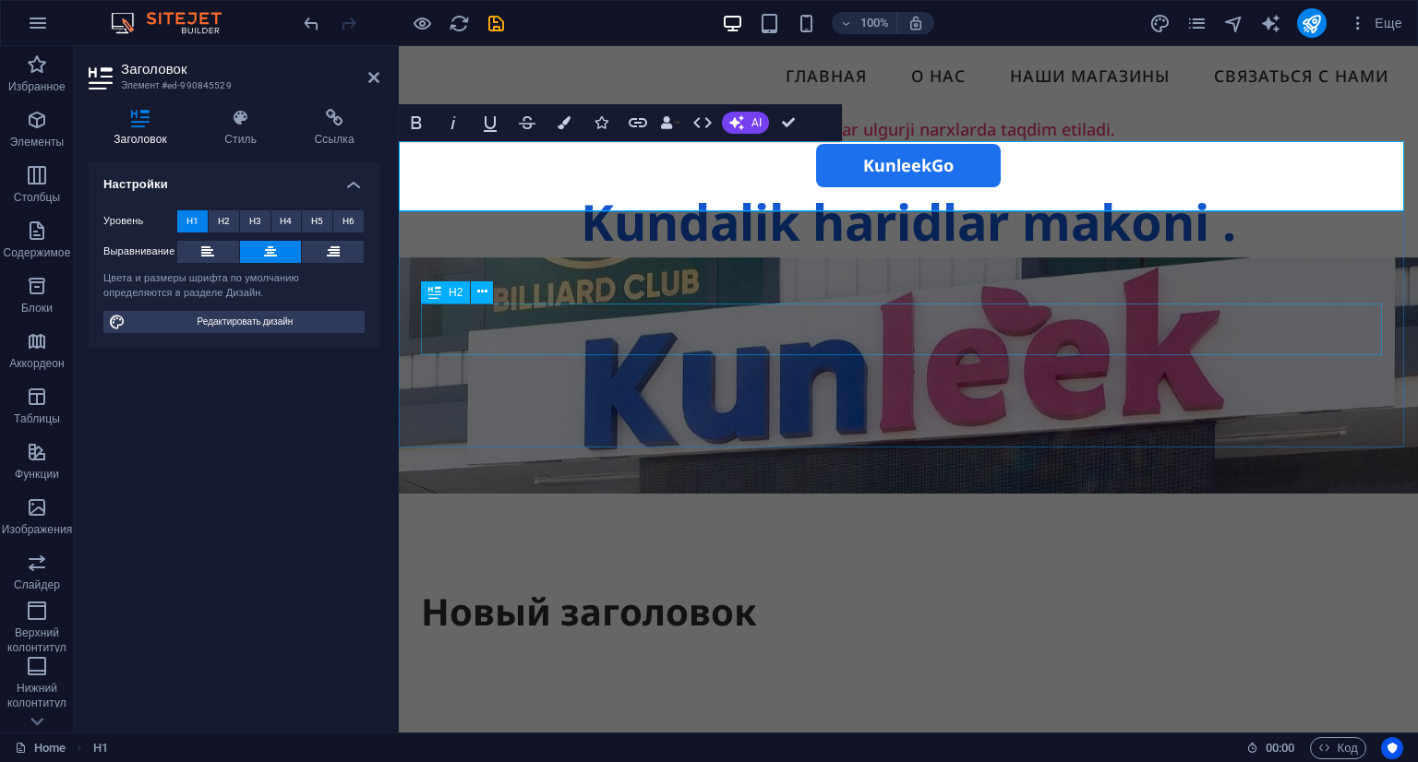
click at [667, 586] on div "Новый заголовок" at bounding box center [908, 612] width 975 height 52
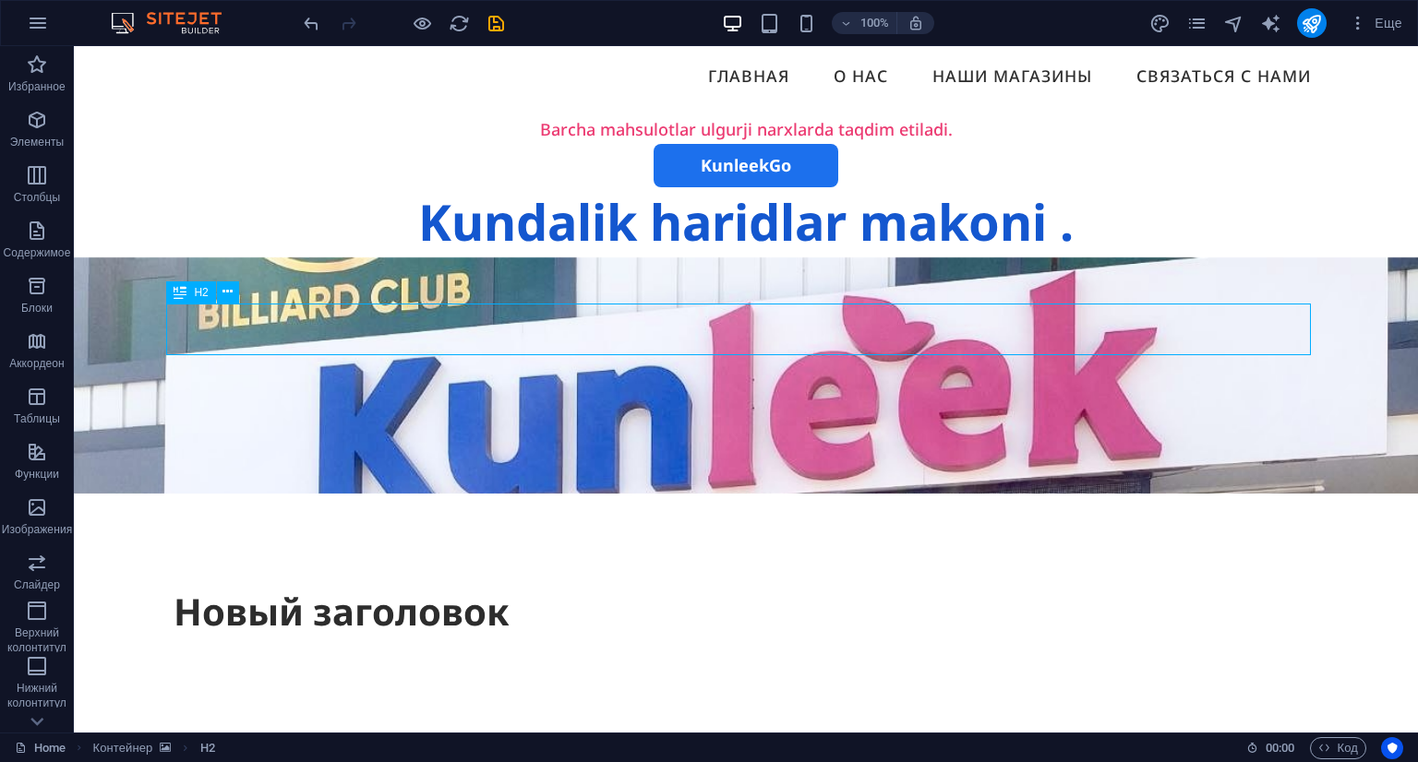
click at [667, 586] on div "Новый заголовок" at bounding box center [746, 612] width 1145 height 52
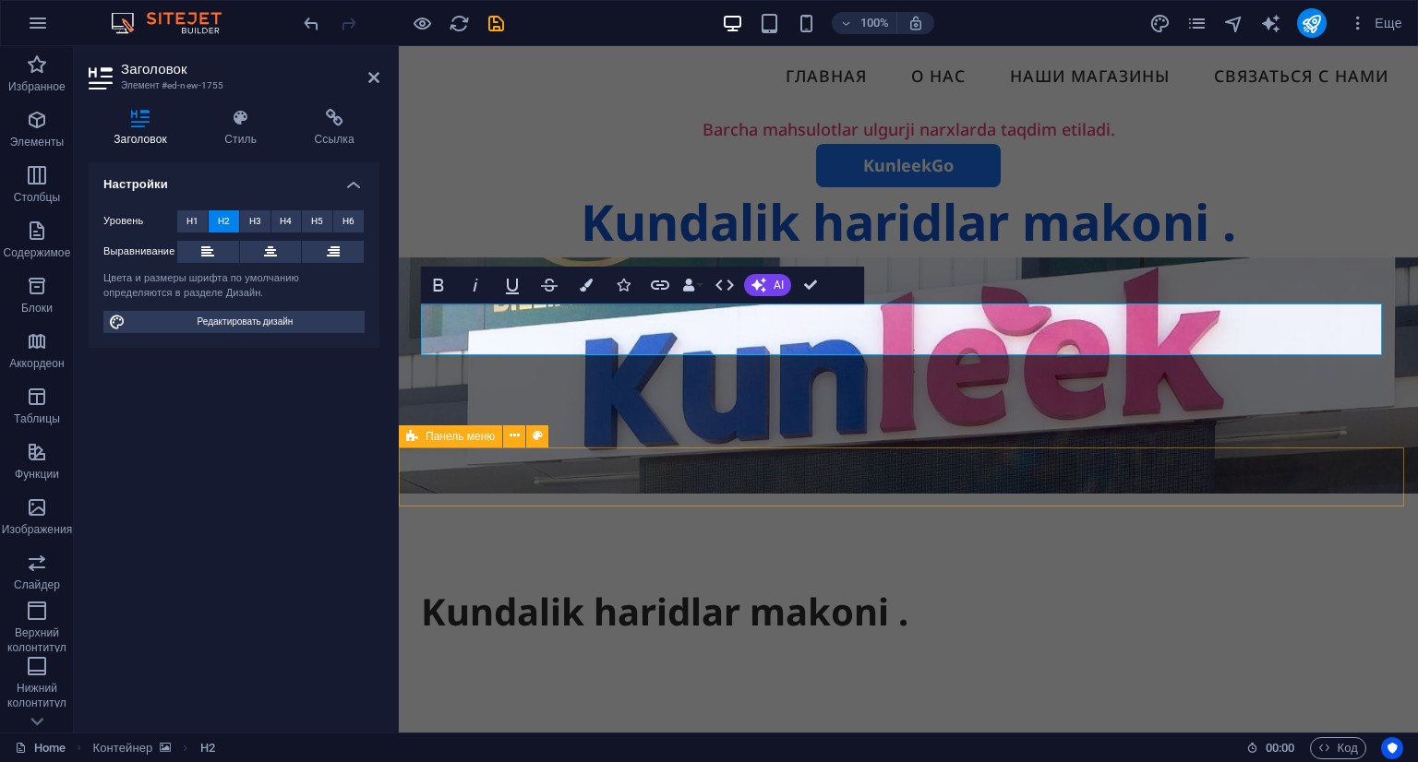
click at [658, 730] on div "Menu" at bounding box center [908, 759] width 1019 height 59
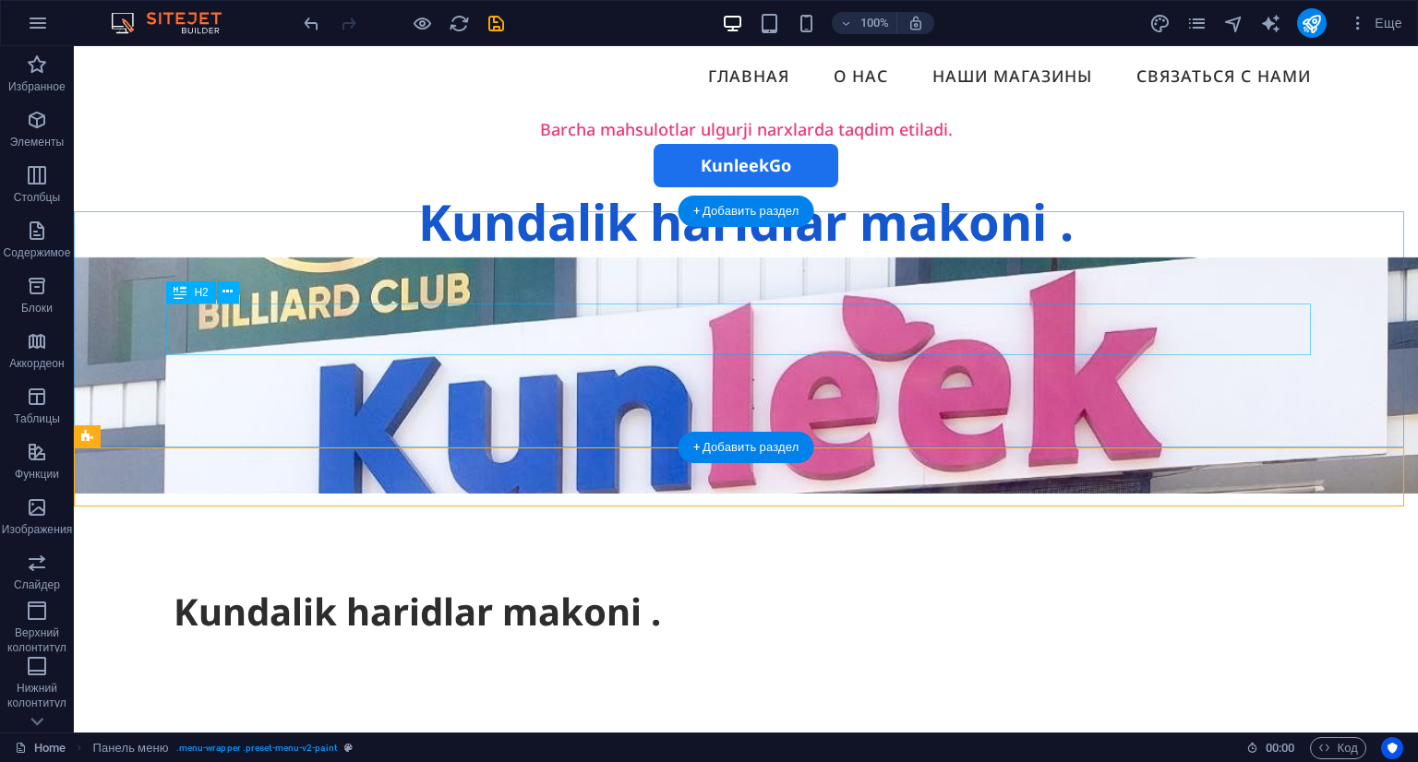
click at [522, 586] on div "Kundalik haridlar makoni ." at bounding box center [746, 612] width 1145 height 52
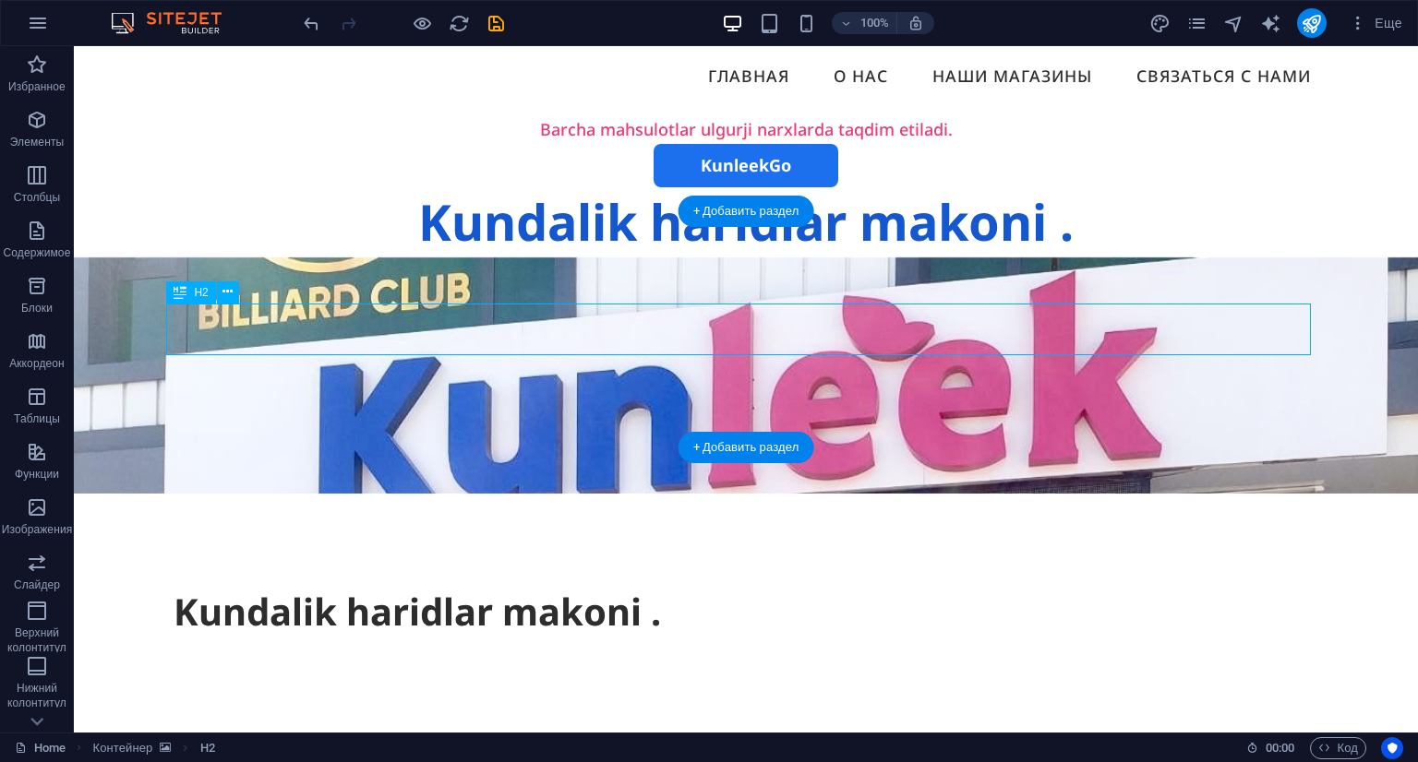
click at [735, 586] on div "Kundalik haridlar makoni ." at bounding box center [746, 612] width 1145 height 52
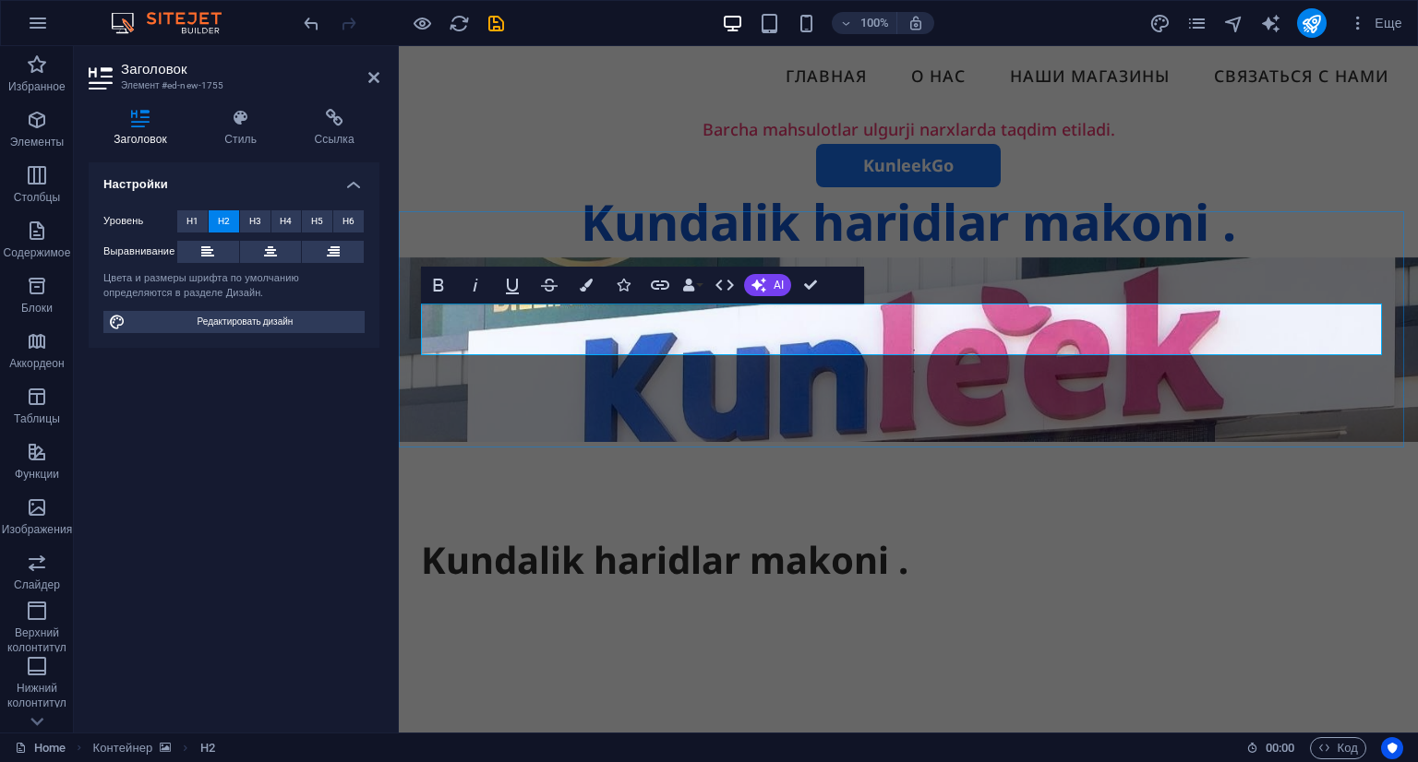
click at [976, 534] on h2 "Kundalik haridlar makoni ." at bounding box center [908, 560] width 975 height 52
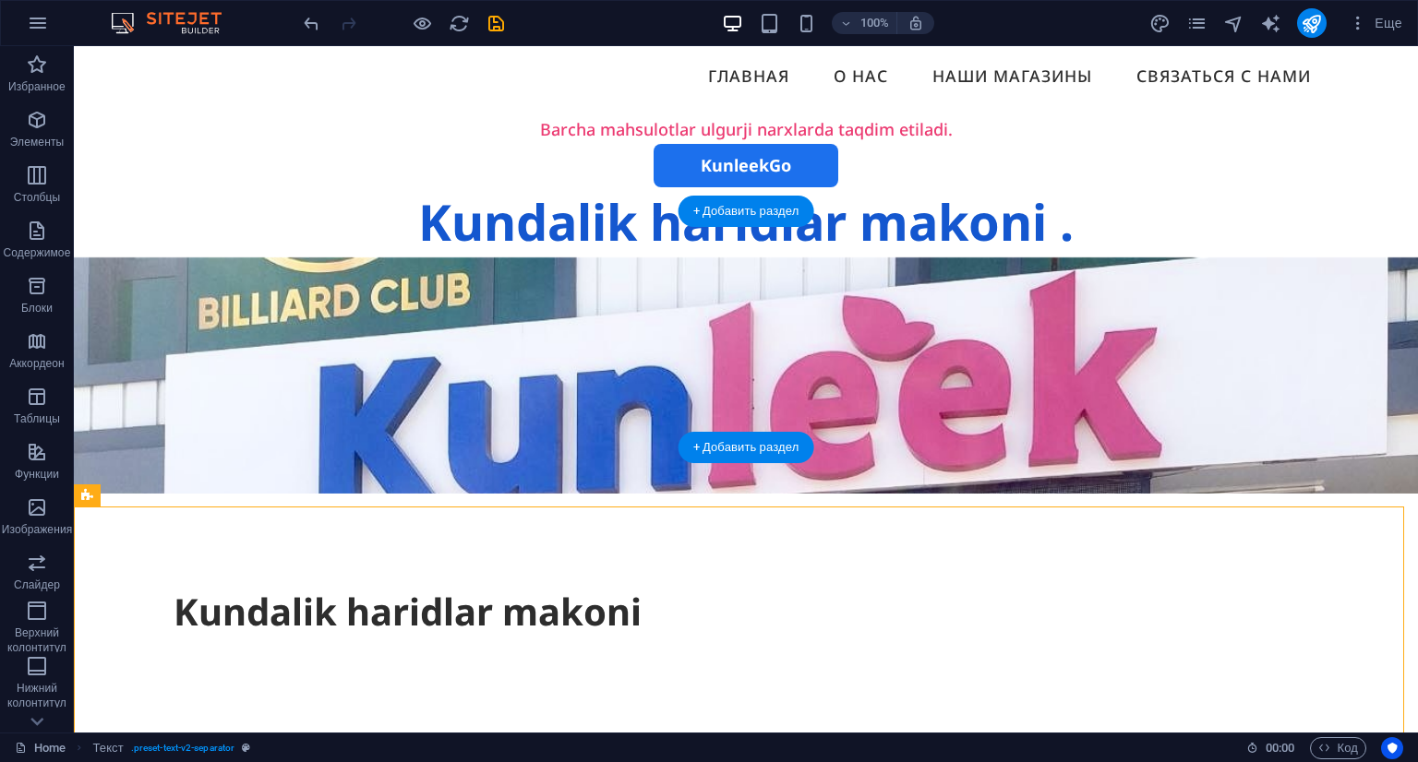
click at [880, 372] on figure at bounding box center [746, 376] width 1344 height 236
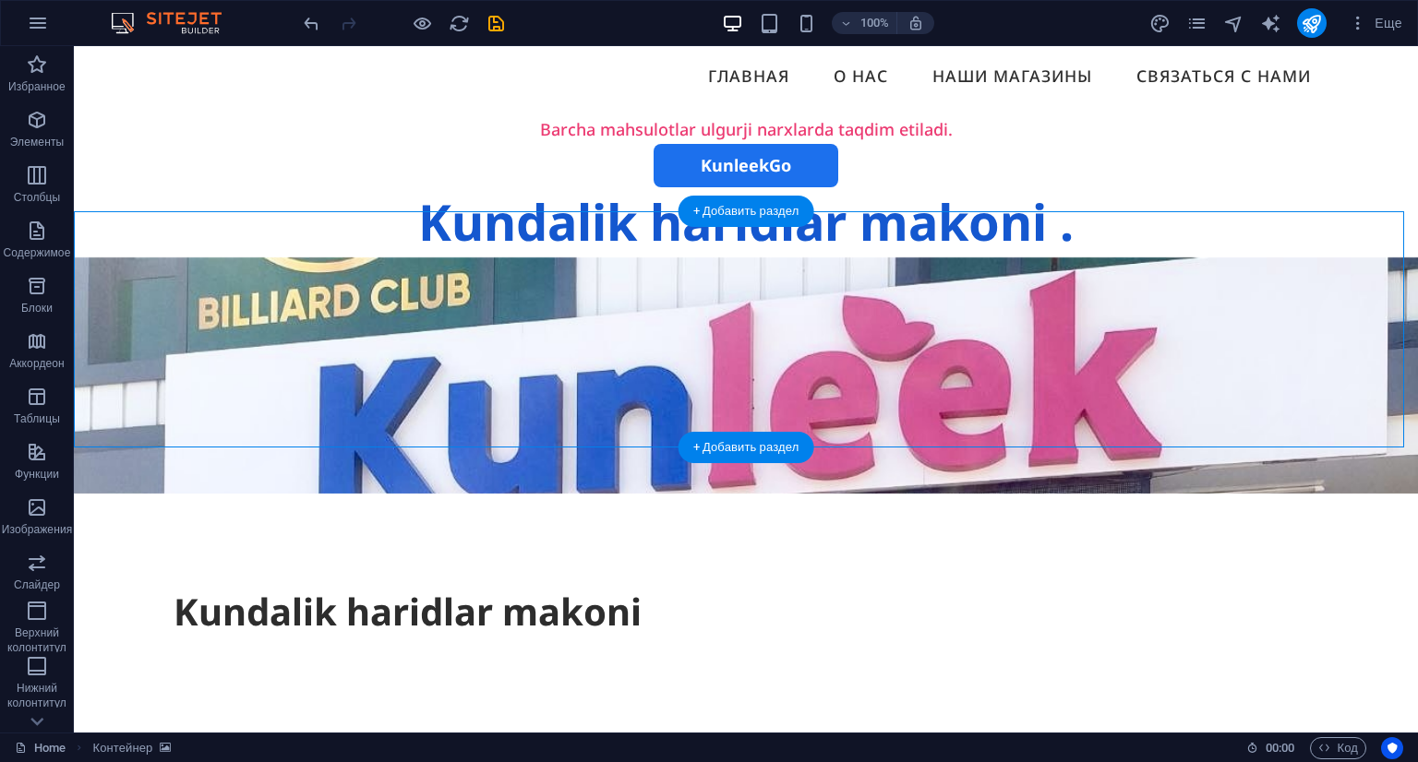
click at [406, 385] on figure at bounding box center [746, 376] width 1344 height 236
click at [260, 362] on figure at bounding box center [746, 376] width 1344 height 236
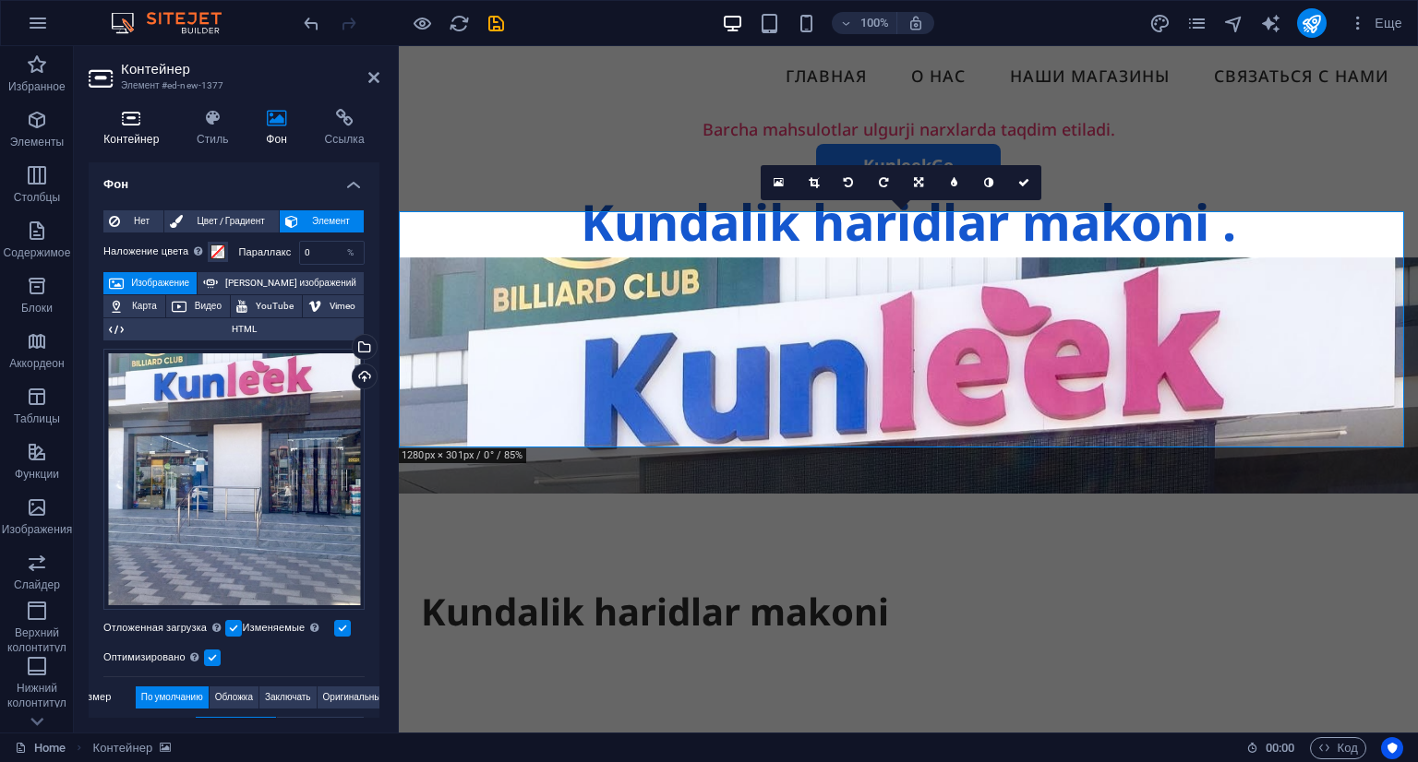
click at [140, 128] on h4 "Контейнер" at bounding box center [135, 128] width 93 height 39
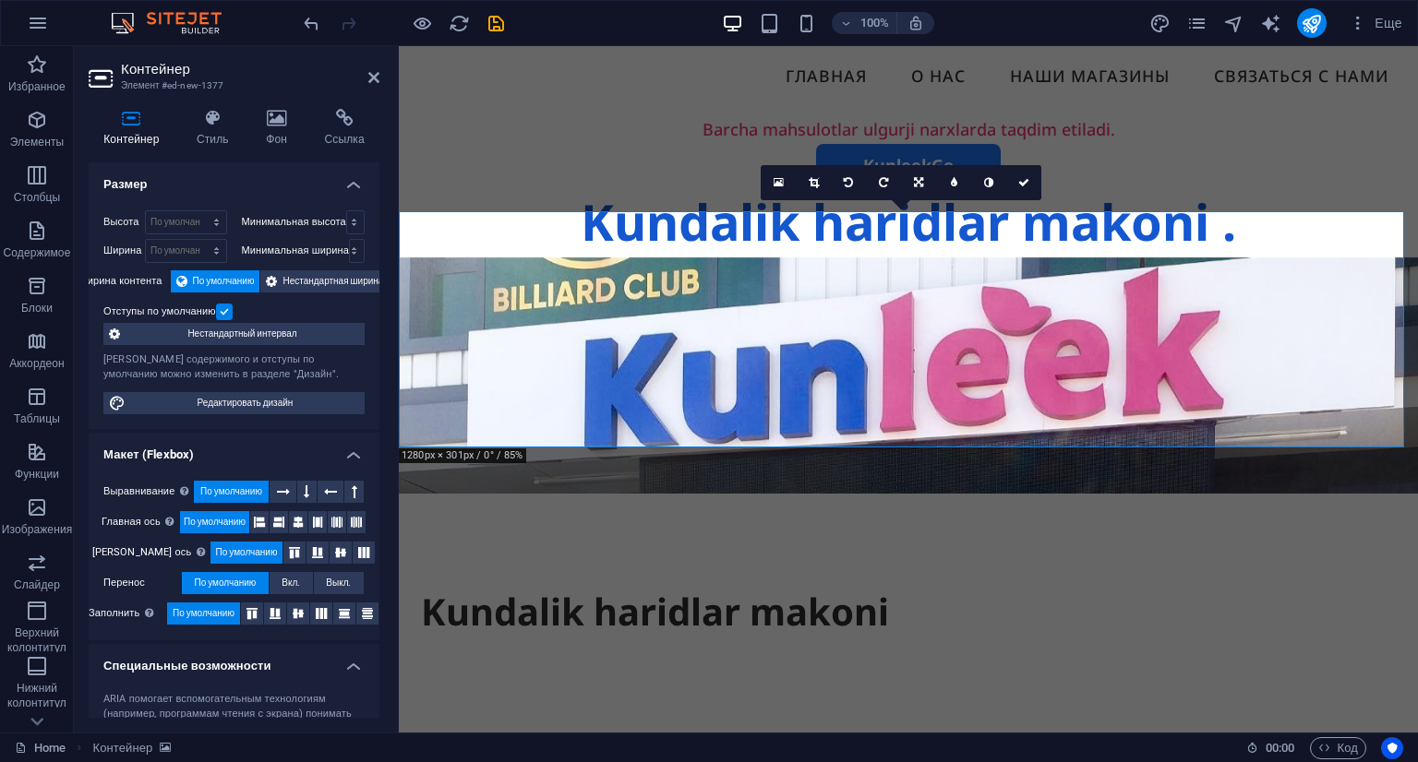
drag, startPoint x: 375, startPoint y: 407, endPoint x: 373, endPoint y: 514, distance: 107.1
click at [373, 514] on ul "Размер Высота По умолчанию px rem % vh vw Минимальная высота Нет px rem % vh vw…" at bounding box center [234, 531] width 291 height 738
drag, startPoint x: 374, startPoint y: 482, endPoint x: 378, endPoint y: 492, distance: 10.8
click at [378, 492] on div "Размер Высота По умолчанию px rem % vh vw Минимальная высота Нет px rem % vh vw…" at bounding box center [234, 440] width 291 height 556
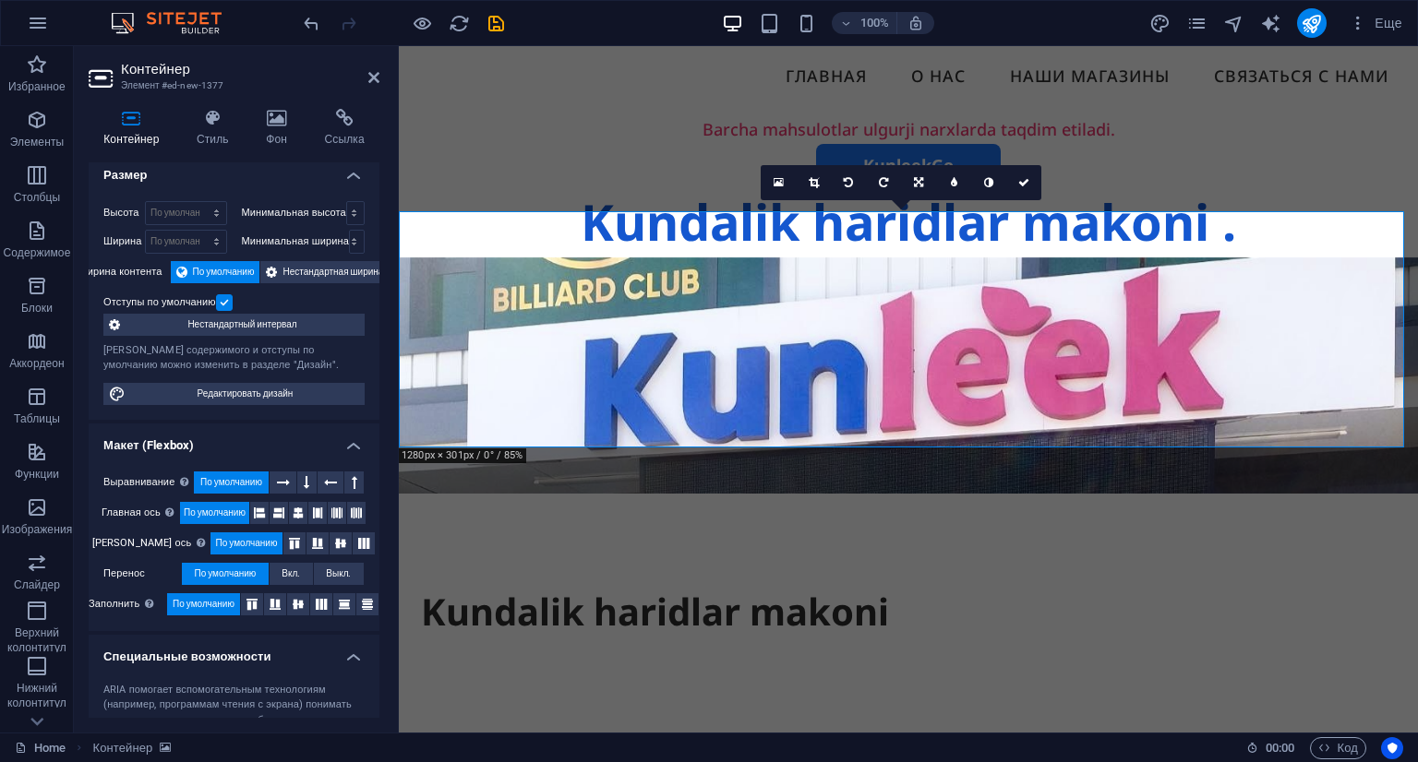
scroll to position [0, 0]
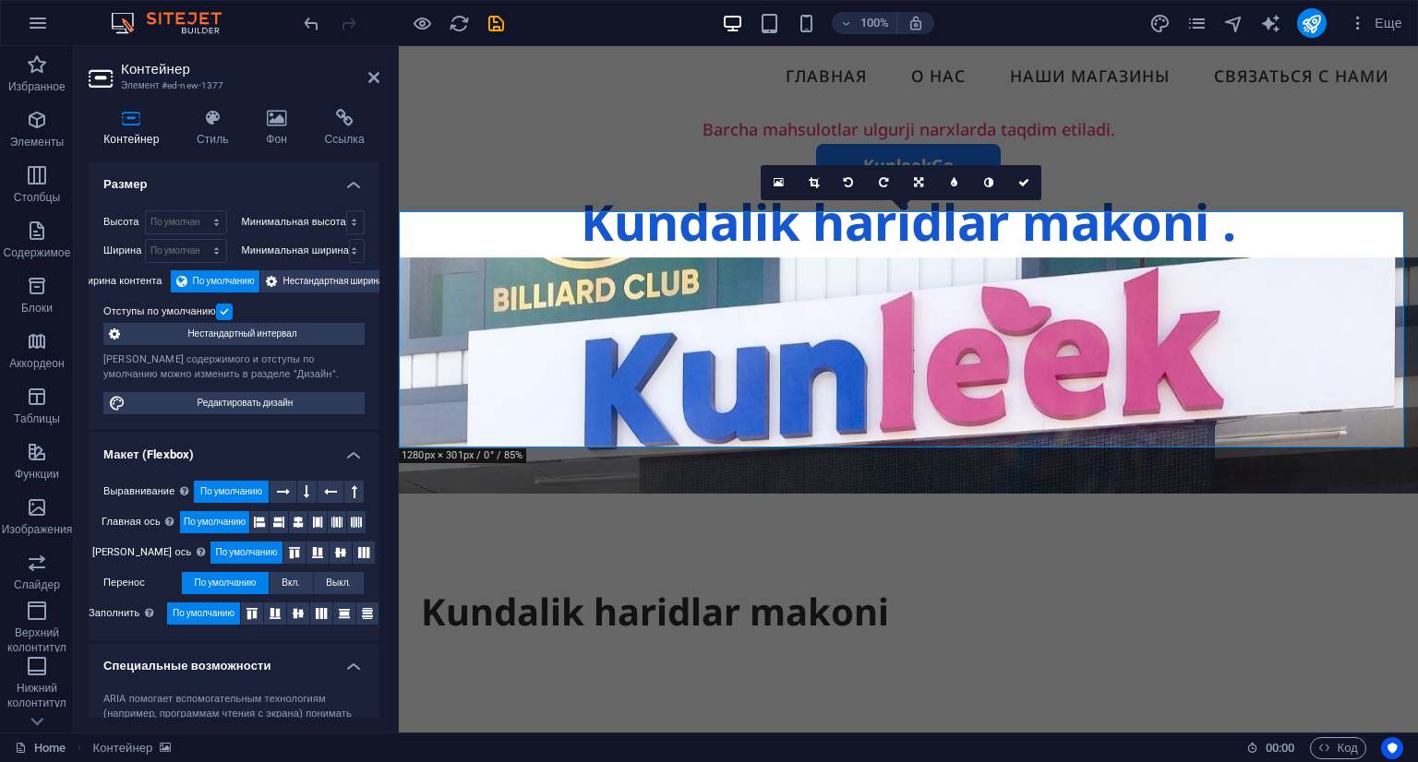
drag, startPoint x: 378, startPoint y: 493, endPoint x: 28, endPoint y: 427, distance: 355.9
click at [301, 522] on icon at bounding box center [298, 522] width 11 height 22
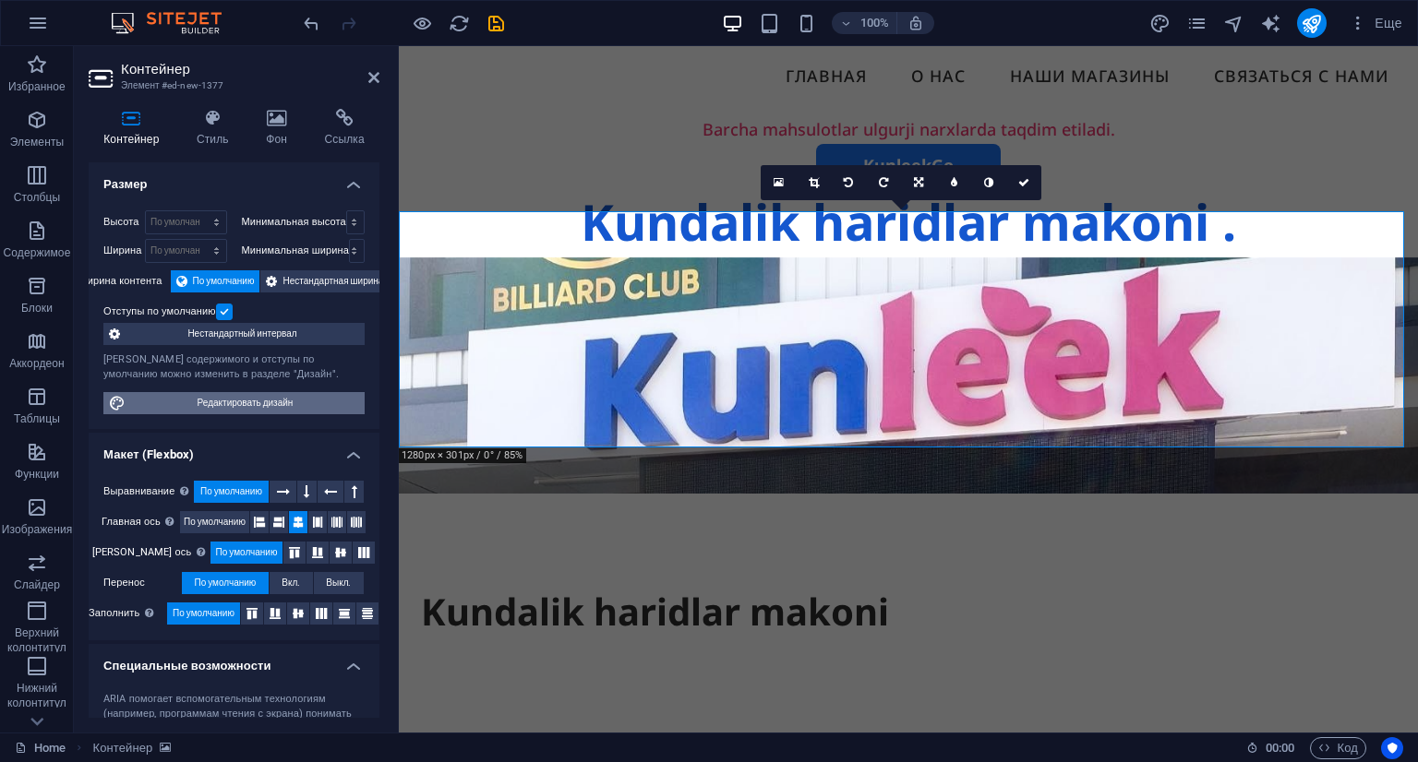
click at [266, 398] on span "Редактировать дизайн" at bounding box center [245, 403] width 228 height 22
select select "rem"
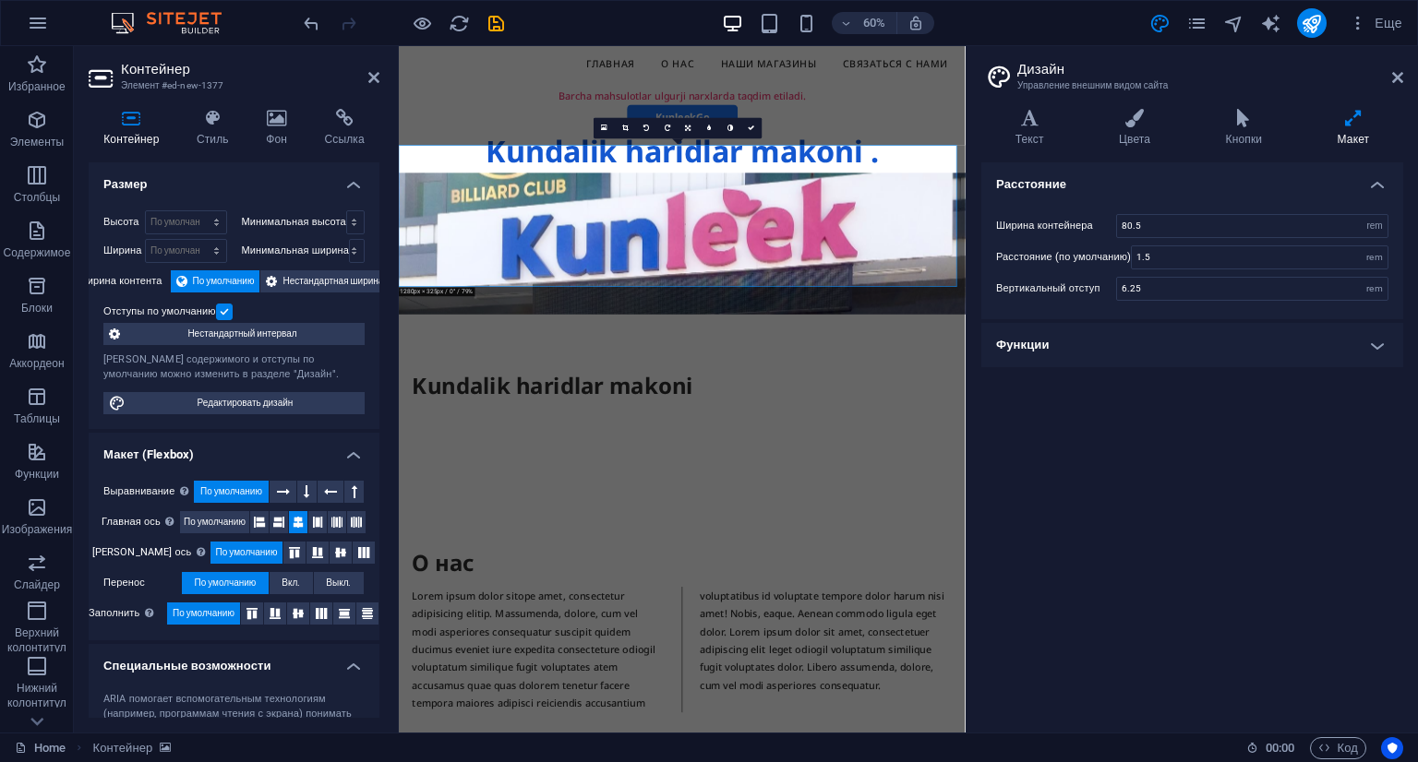
click at [314, 380] on div "[PERSON_NAME] содержимого и отступы по умолчанию можно изменить в разделе "Диза…" at bounding box center [233, 368] width 261 height 30
click at [1396, 77] on icon at bounding box center [1397, 77] width 11 height 15
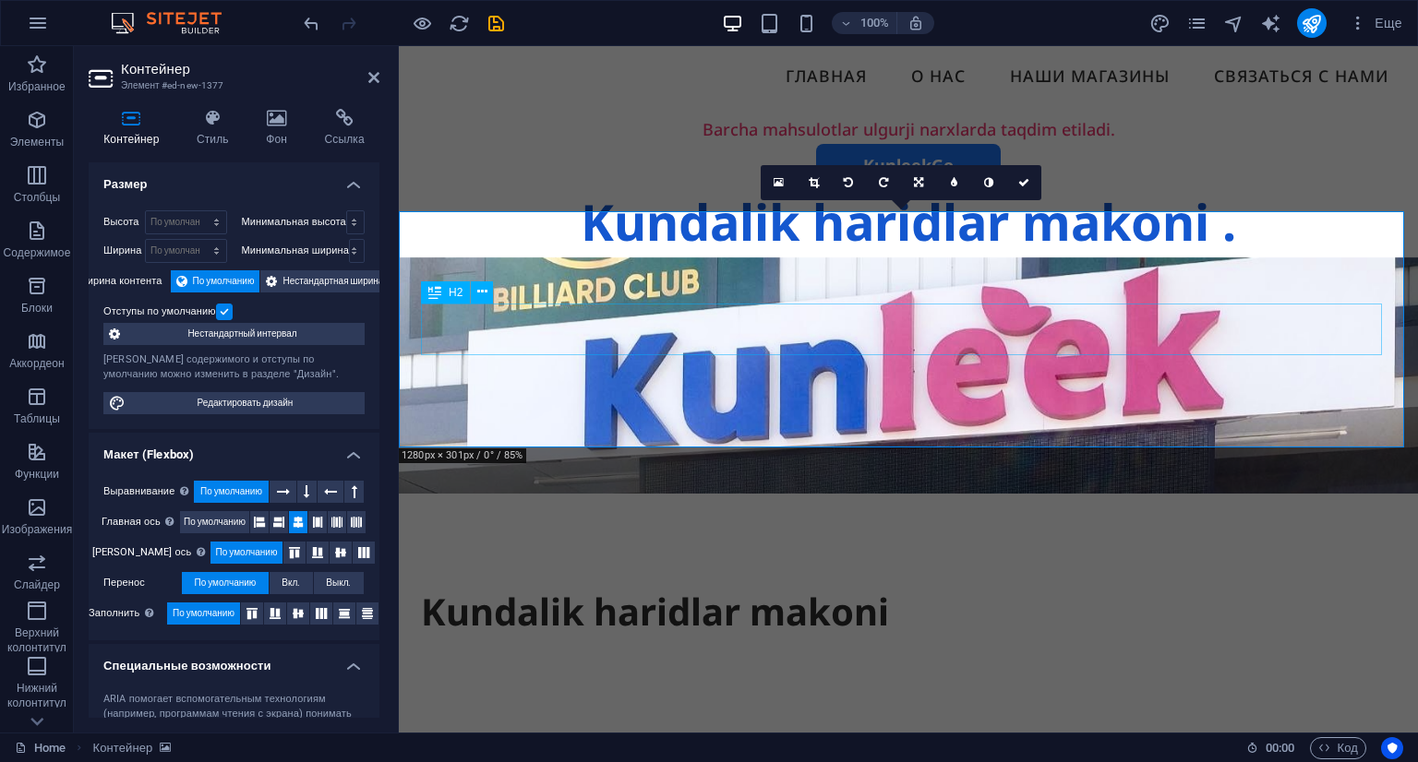
click at [471, 586] on div "Kundalik haridlar makoni" at bounding box center [908, 612] width 975 height 52
click at [489, 296] on button at bounding box center [482, 293] width 22 height 22
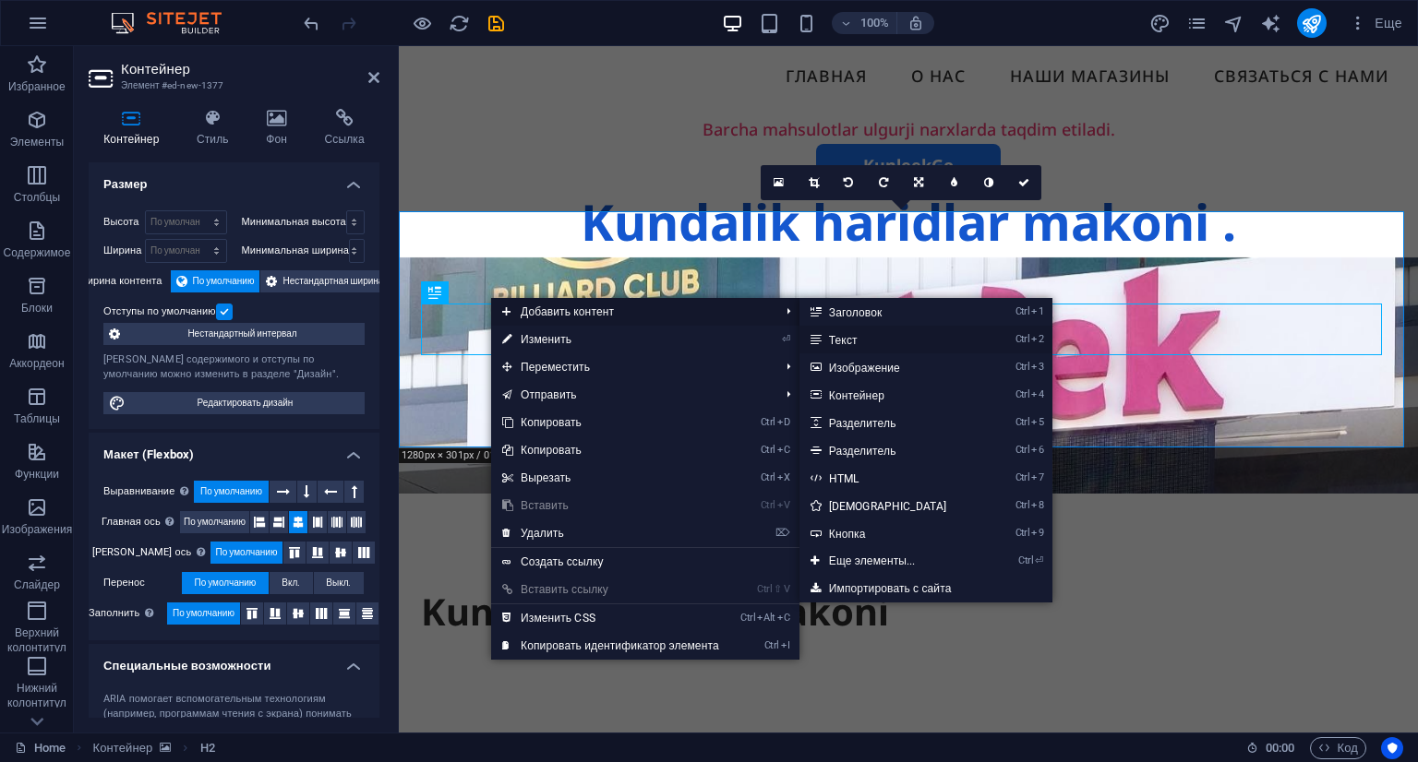
click at [880, 341] on link "Ctrl 2 Текст" at bounding box center [891, 340] width 185 height 28
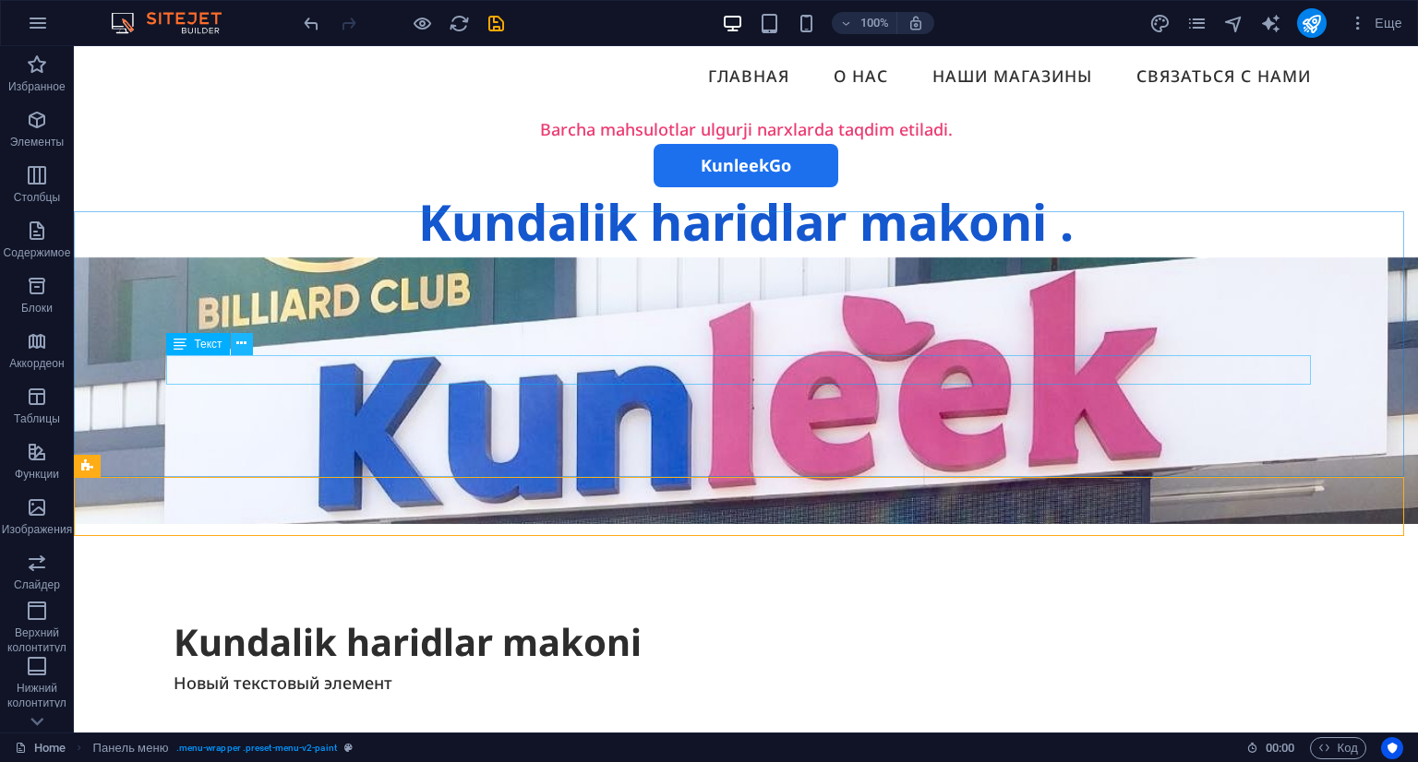
click at [244, 341] on icon at bounding box center [241, 343] width 10 height 19
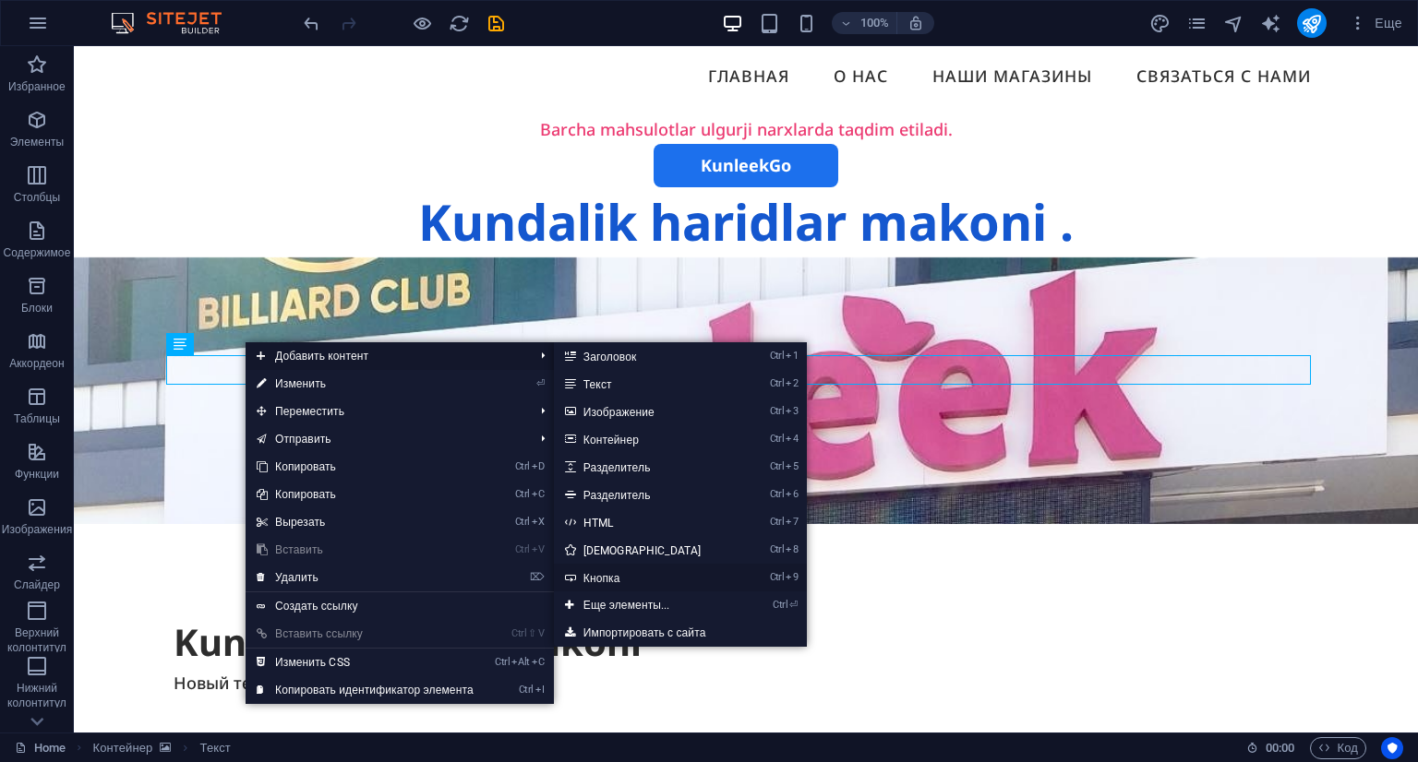
click at [643, 570] on link "Ctrl 9 Кнопка" at bounding box center [646, 578] width 185 height 28
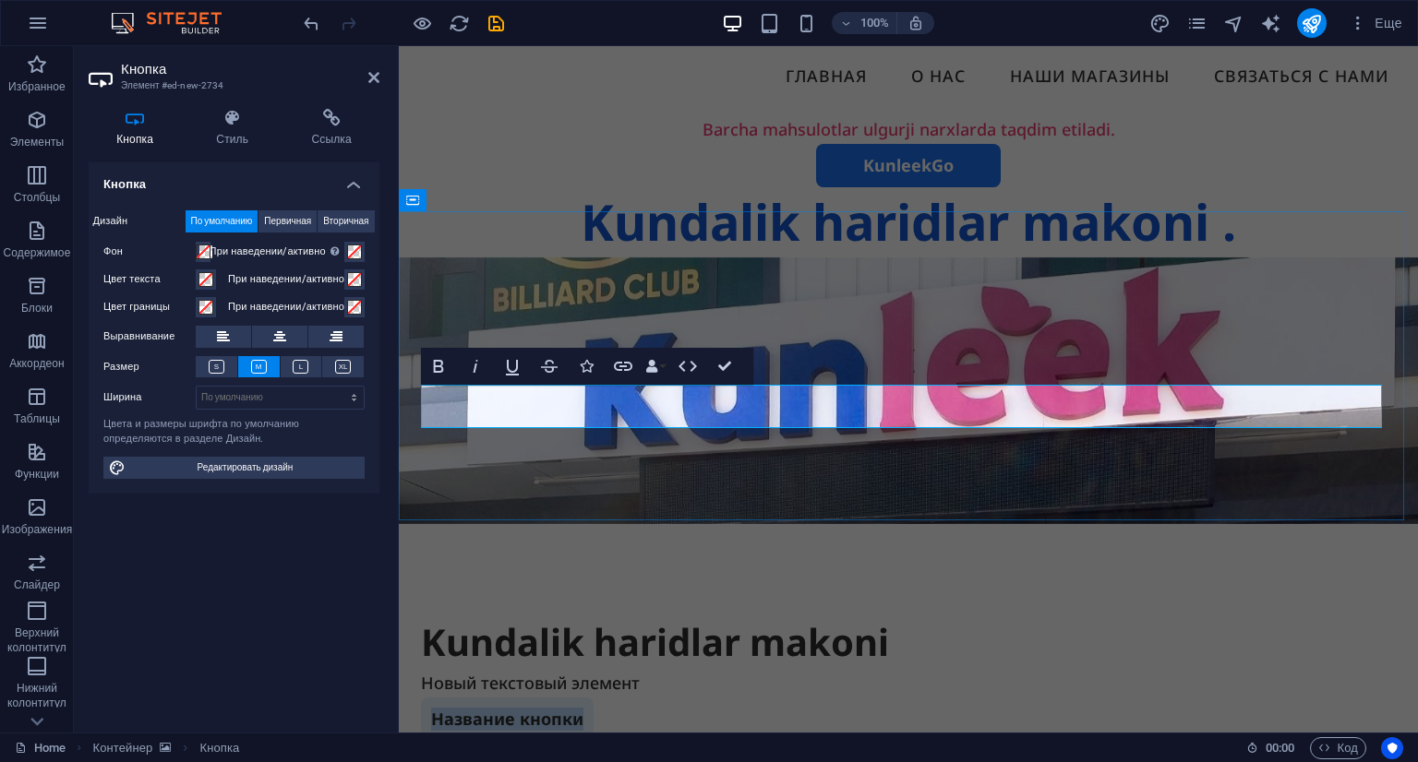
click at [553, 698] on link "Название кнопки" at bounding box center [507, 719] width 173 height 43
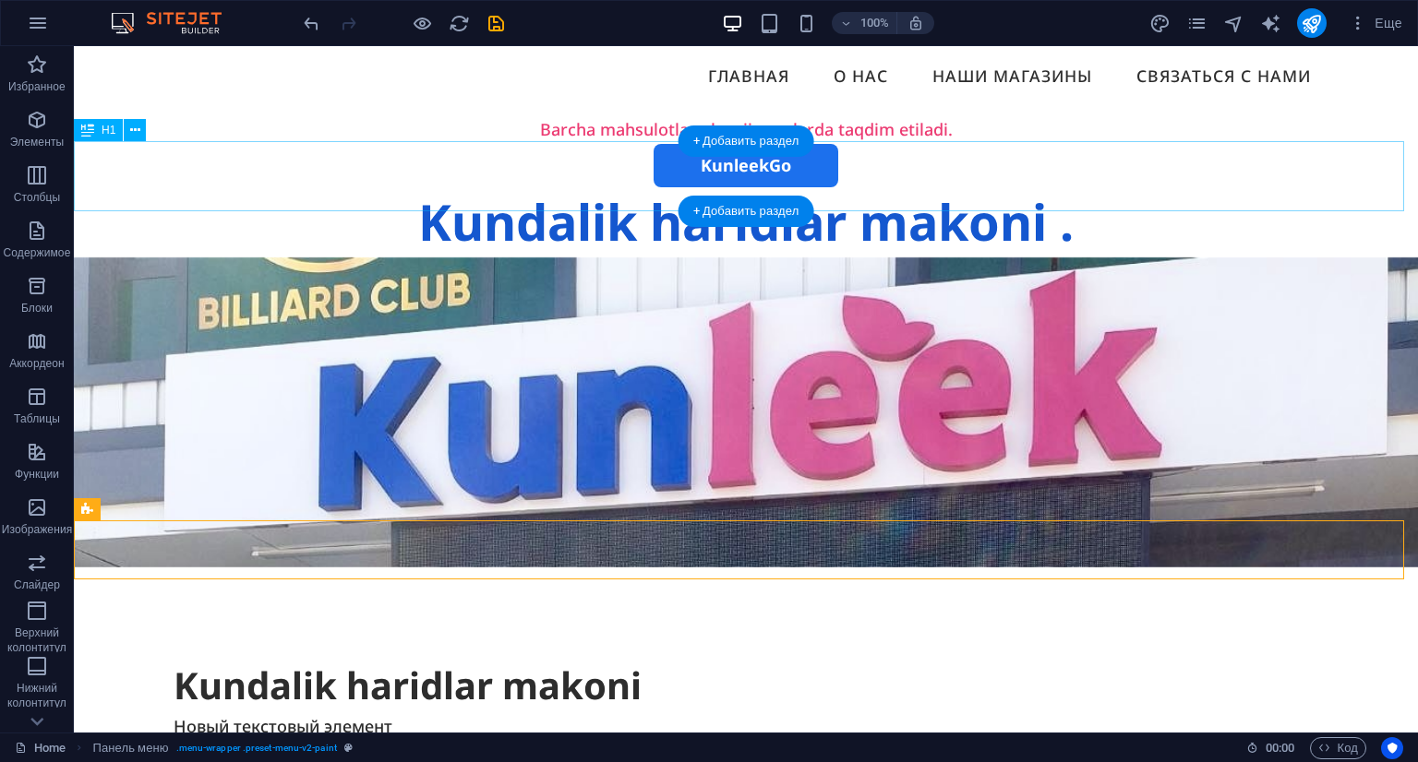
click at [905, 187] on div "Kundalik haridlar makoni ." at bounding box center [746, 222] width 1344 height 70
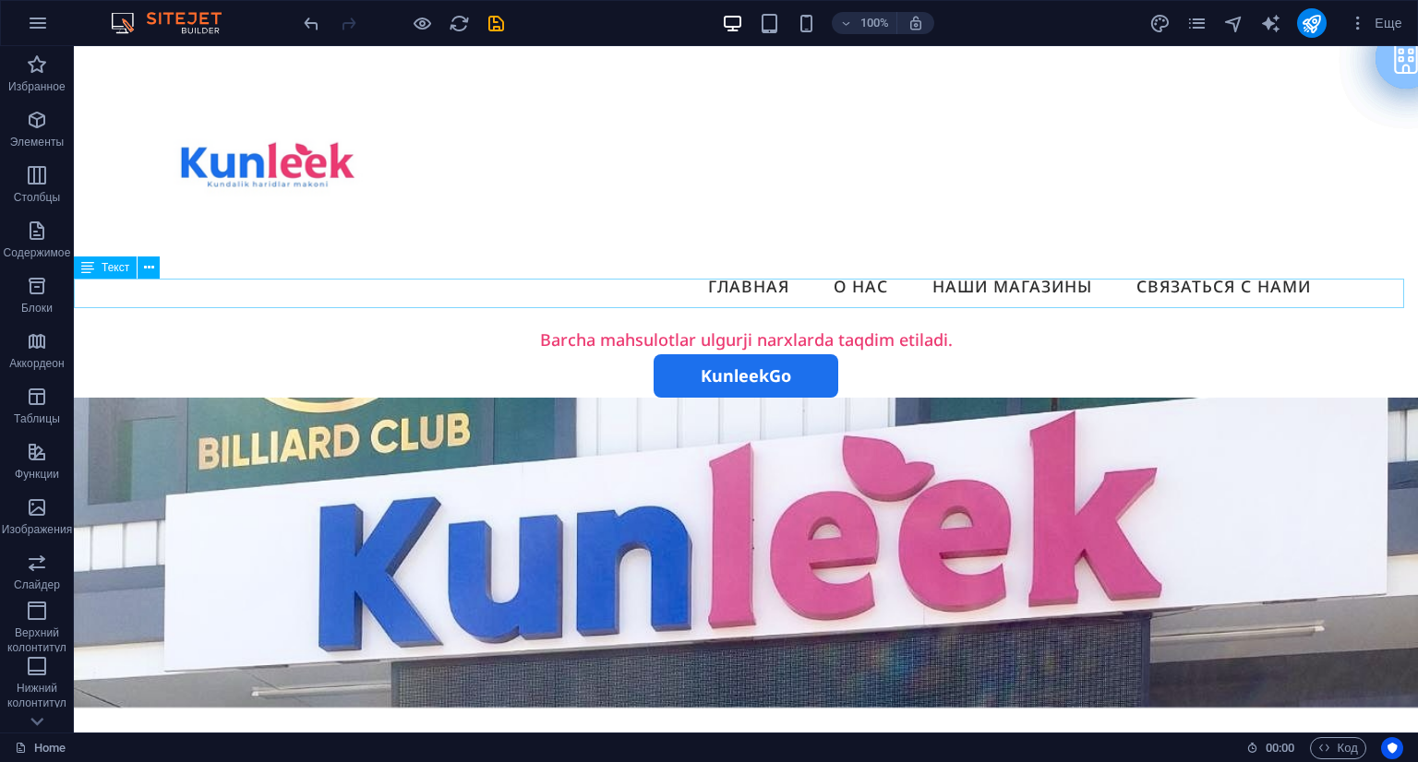
click at [892, 325] on div "Barcha mahsulotlar ulgurji narxlarda taqdim etiladi." at bounding box center [746, 340] width 1344 height 30
click at [946, 325] on div "Barcha mahsulotlar ulgurji narxlarda taqdim etiladi." at bounding box center [746, 340] width 1344 height 30
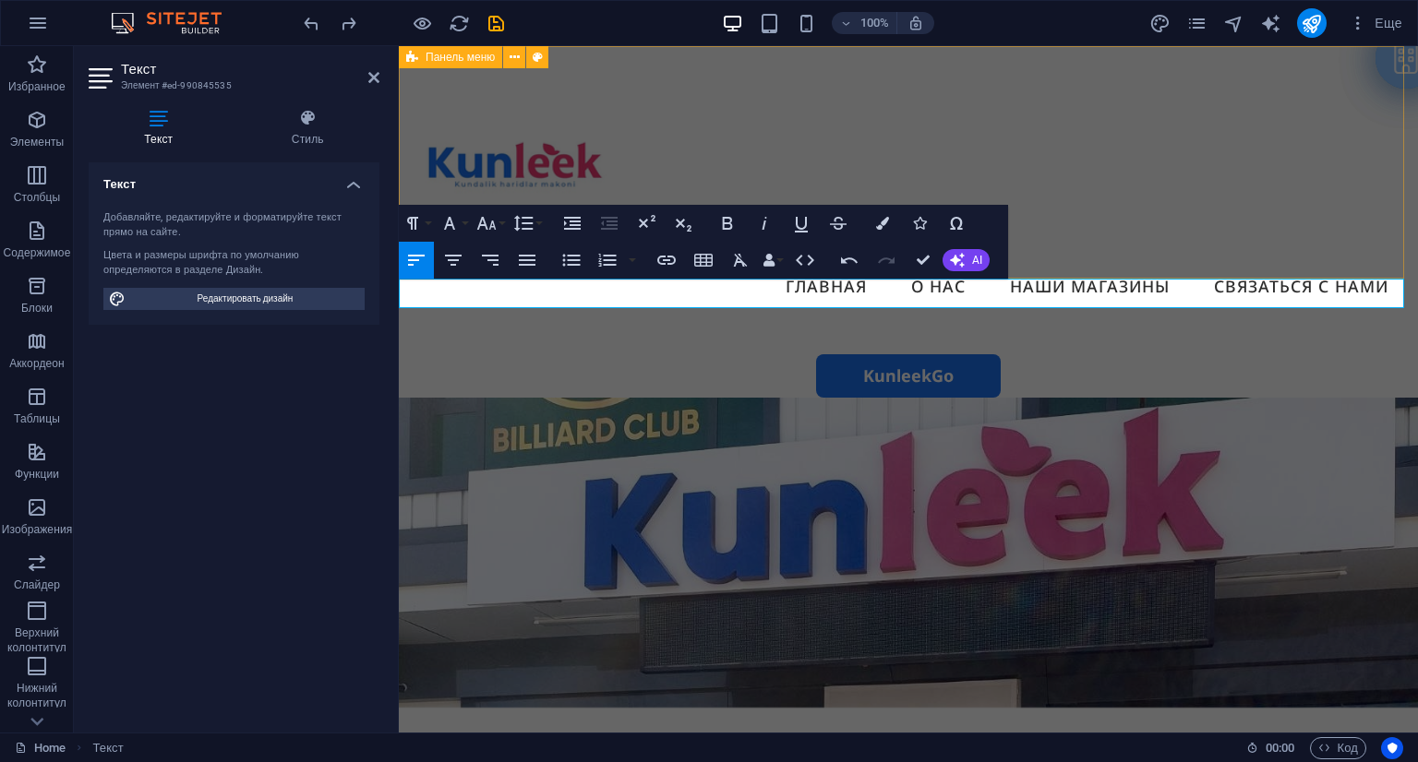
click at [1111, 245] on div "Menu Главная О нас Наши магазины Связаться с нами" at bounding box center [908, 185] width 1019 height 279
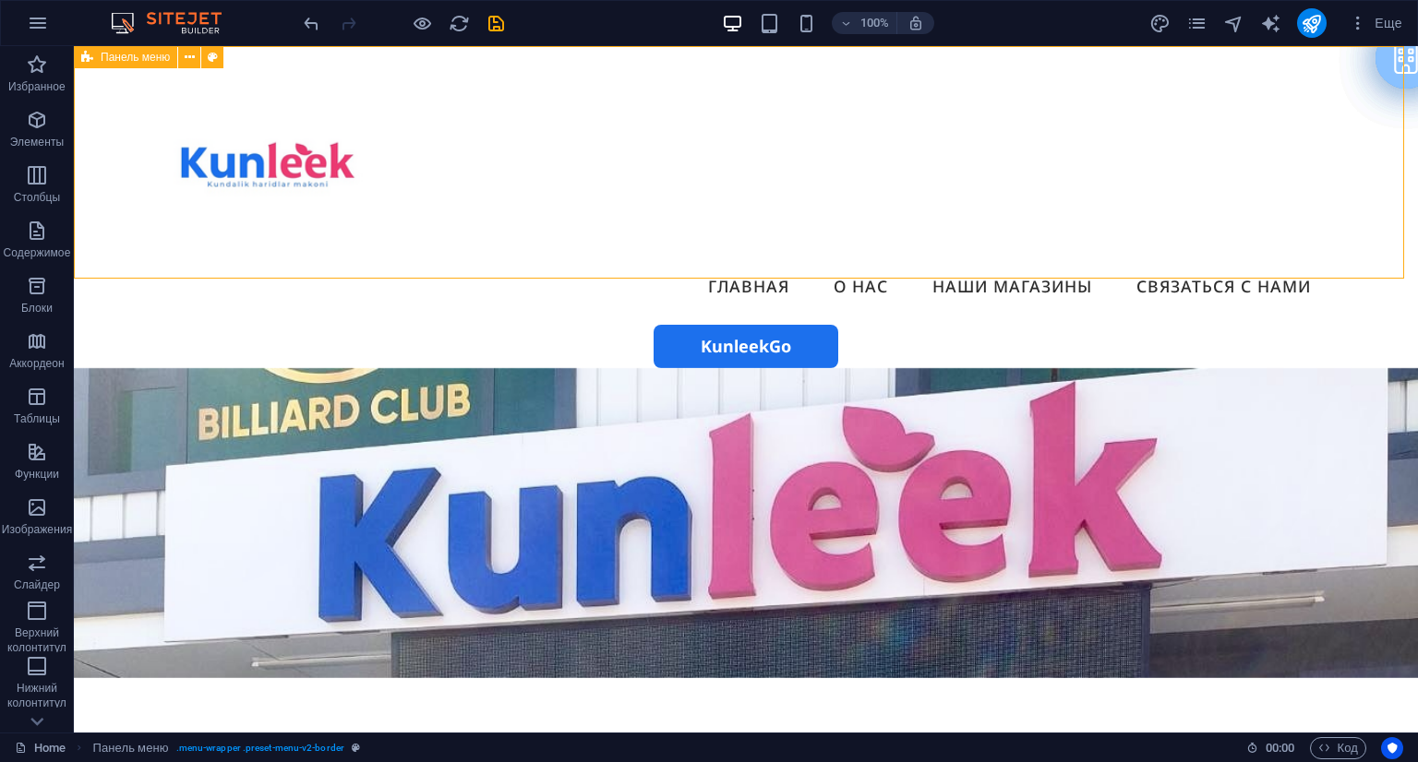
click at [1111, 245] on div "Menu Главная О нас Наши магазины Связаться с нами" at bounding box center [746, 185] width 1344 height 279
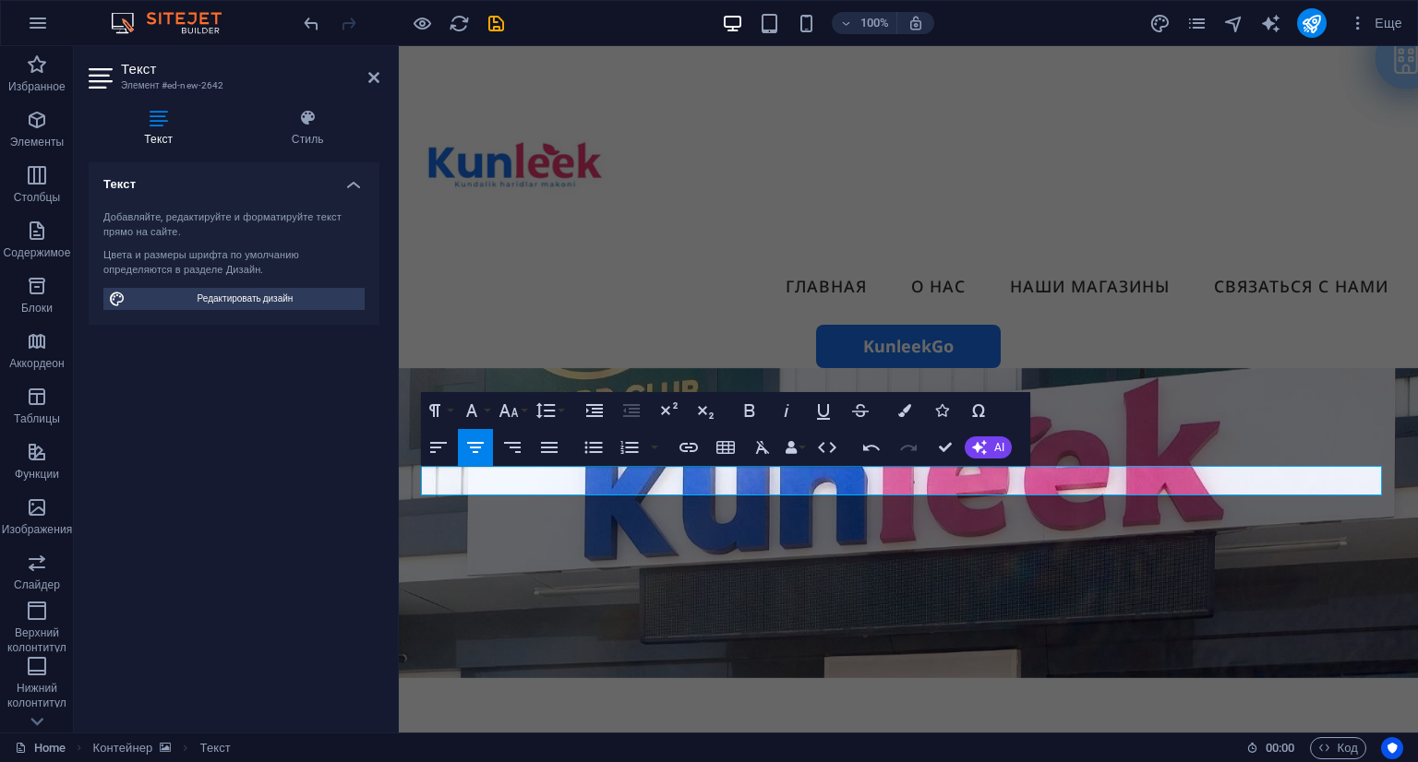
click at [643, 607] on figure at bounding box center [908, 523] width 1019 height 310
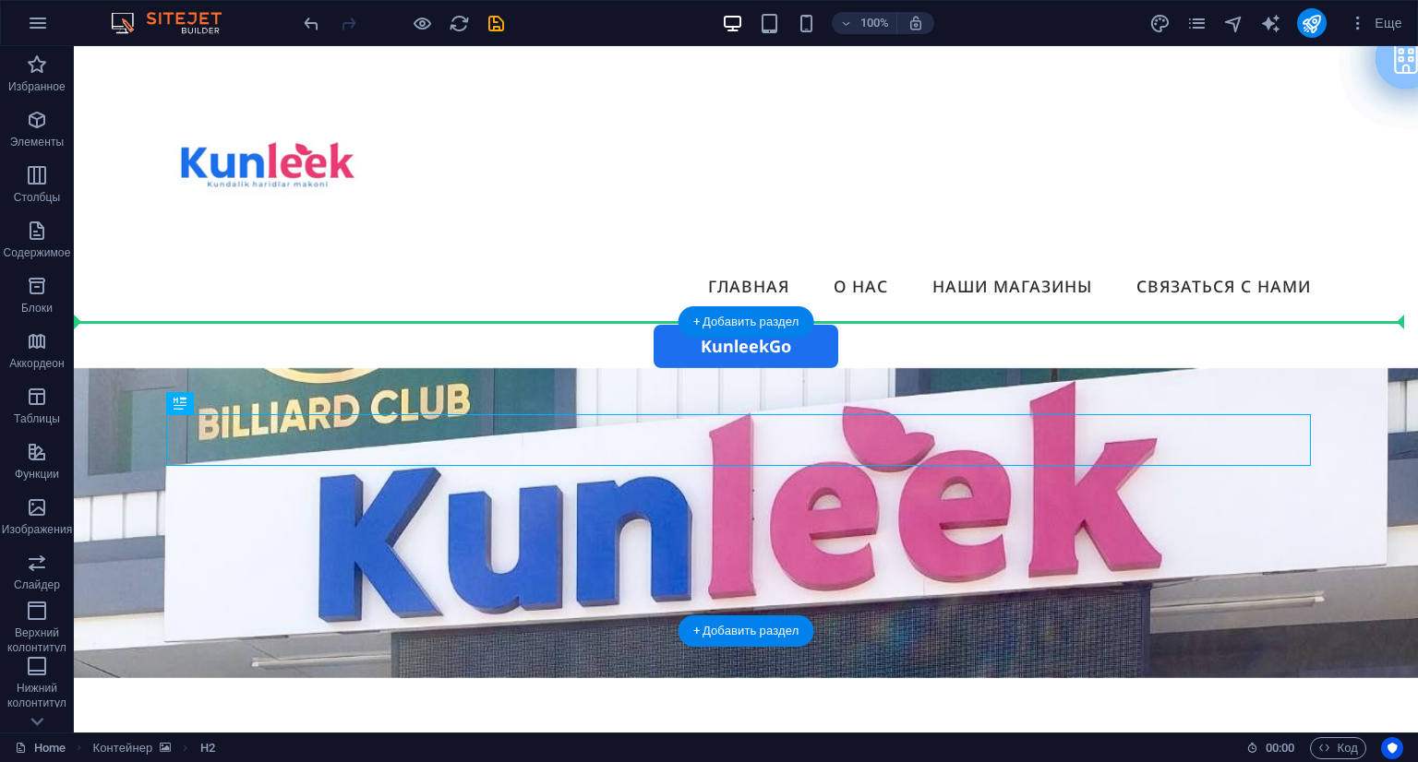
drag, startPoint x: 273, startPoint y: 447, endPoint x: 747, endPoint y: 411, distance: 474.9
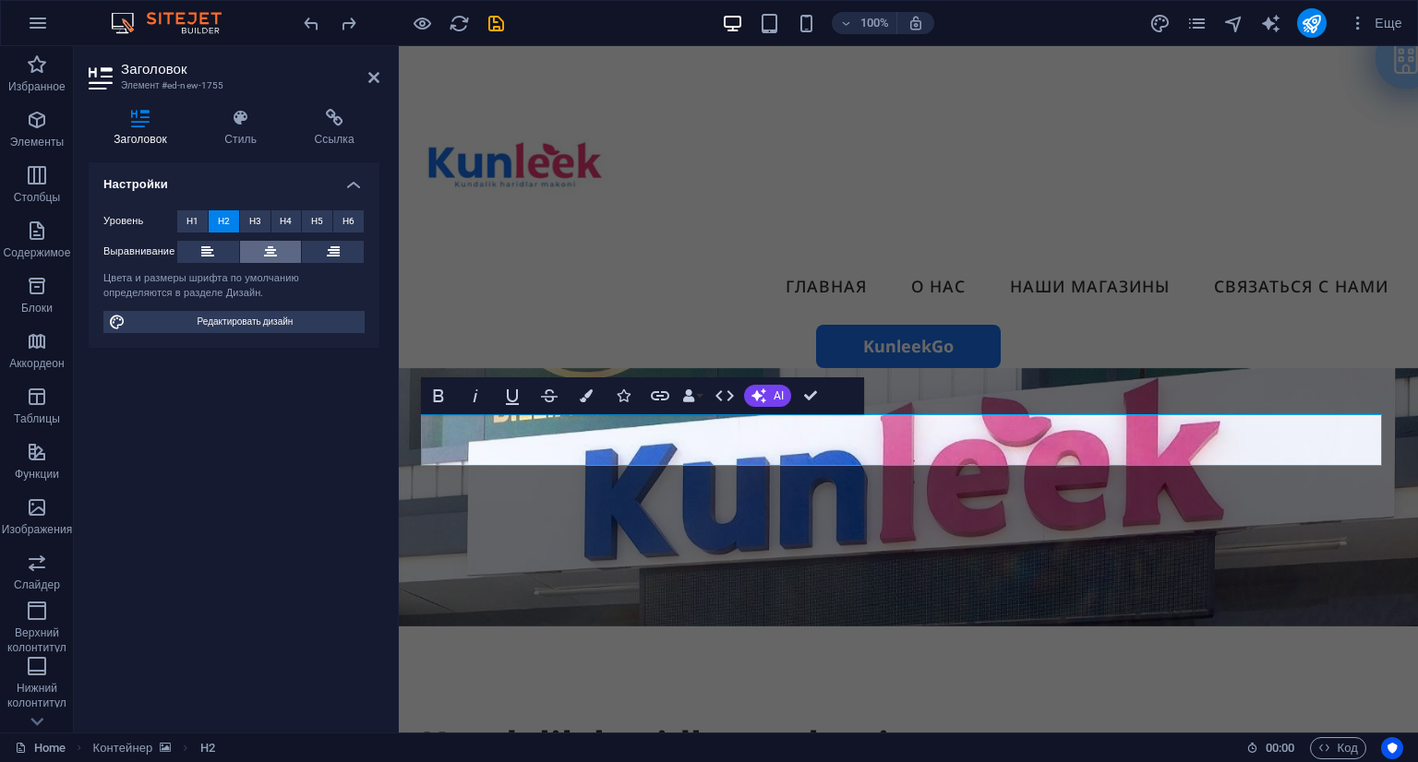
click at [275, 250] on icon at bounding box center [270, 252] width 13 height 22
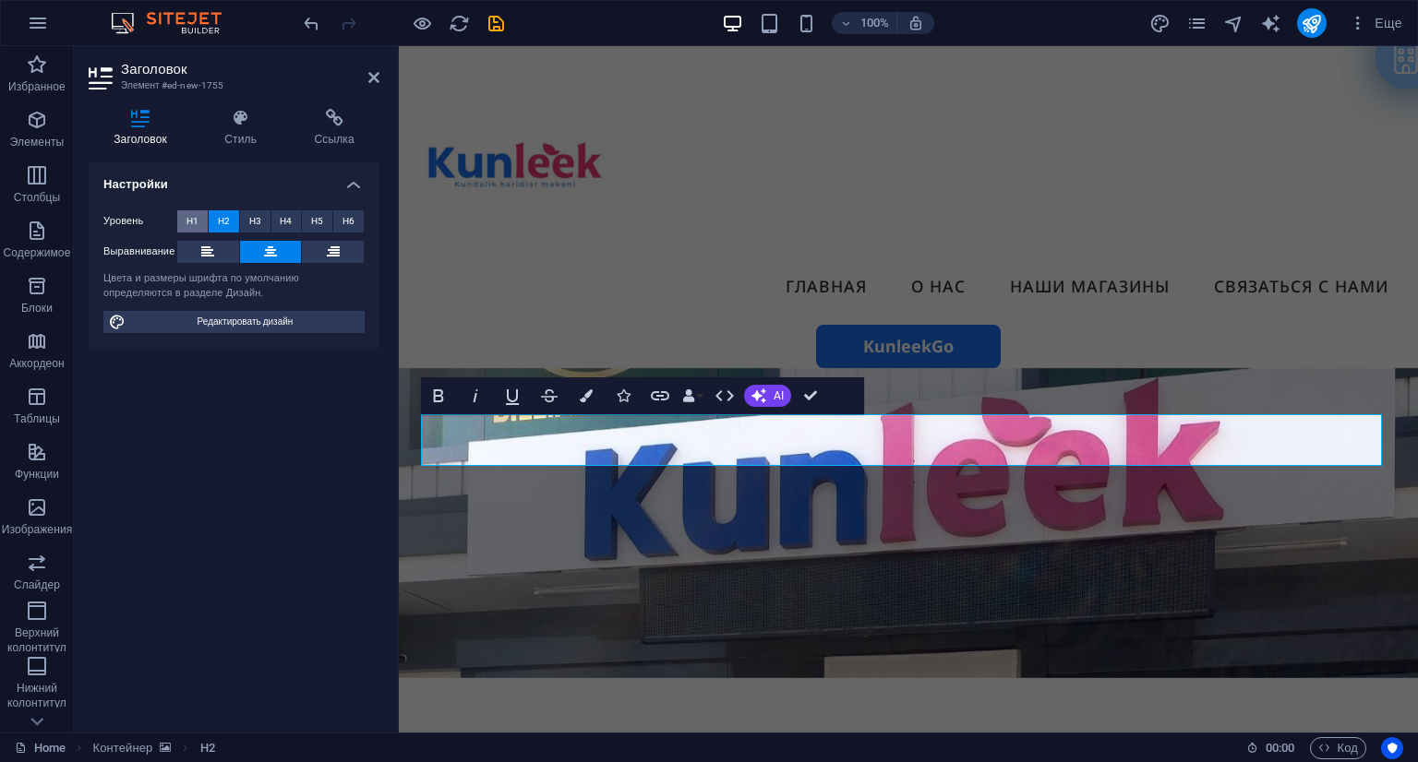
click at [188, 215] on span "H1" at bounding box center [192, 221] width 12 height 22
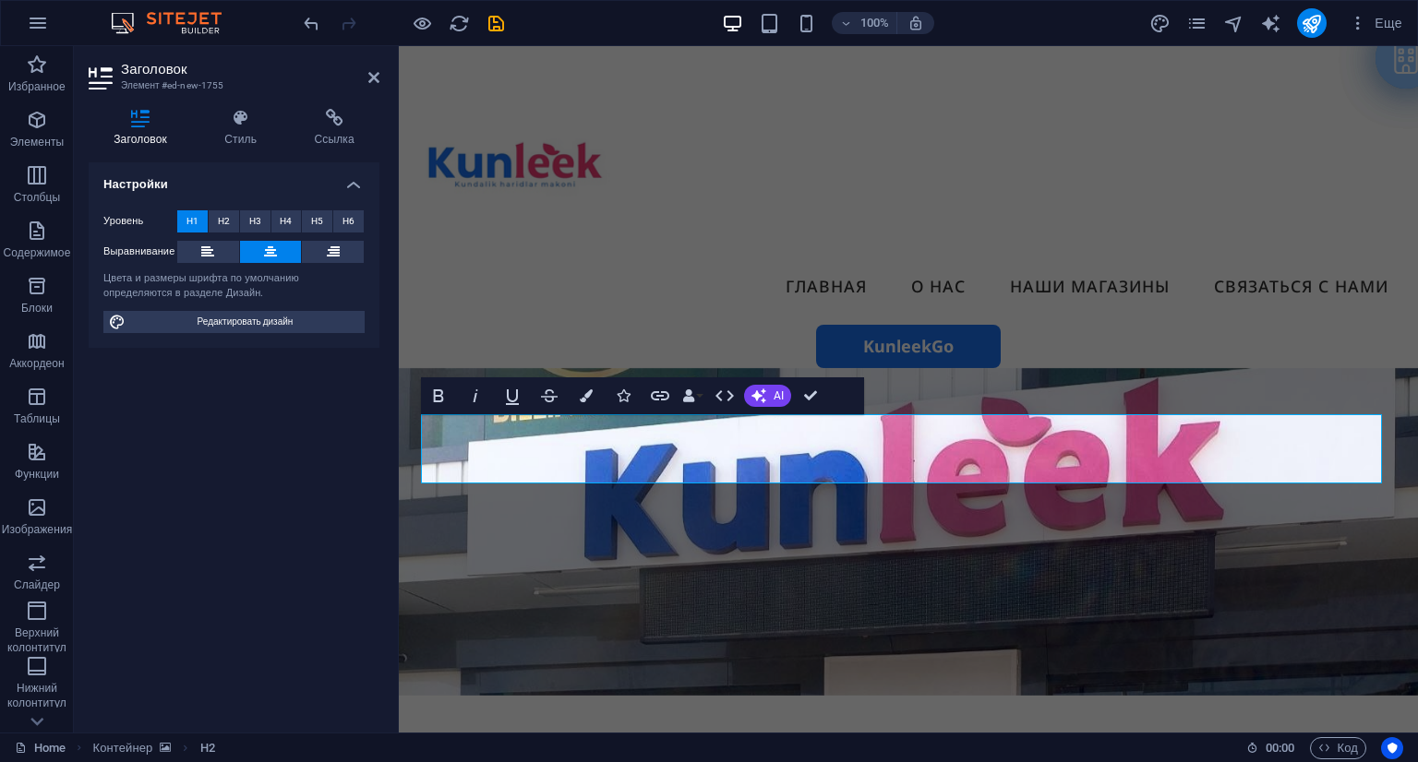
click at [305, 527] on div "Настройки Уровень H1 H2 H3 H4 H5 H6 Выравнивание Цвета и размеры шрифта по умол…" at bounding box center [234, 440] width 291 height 556
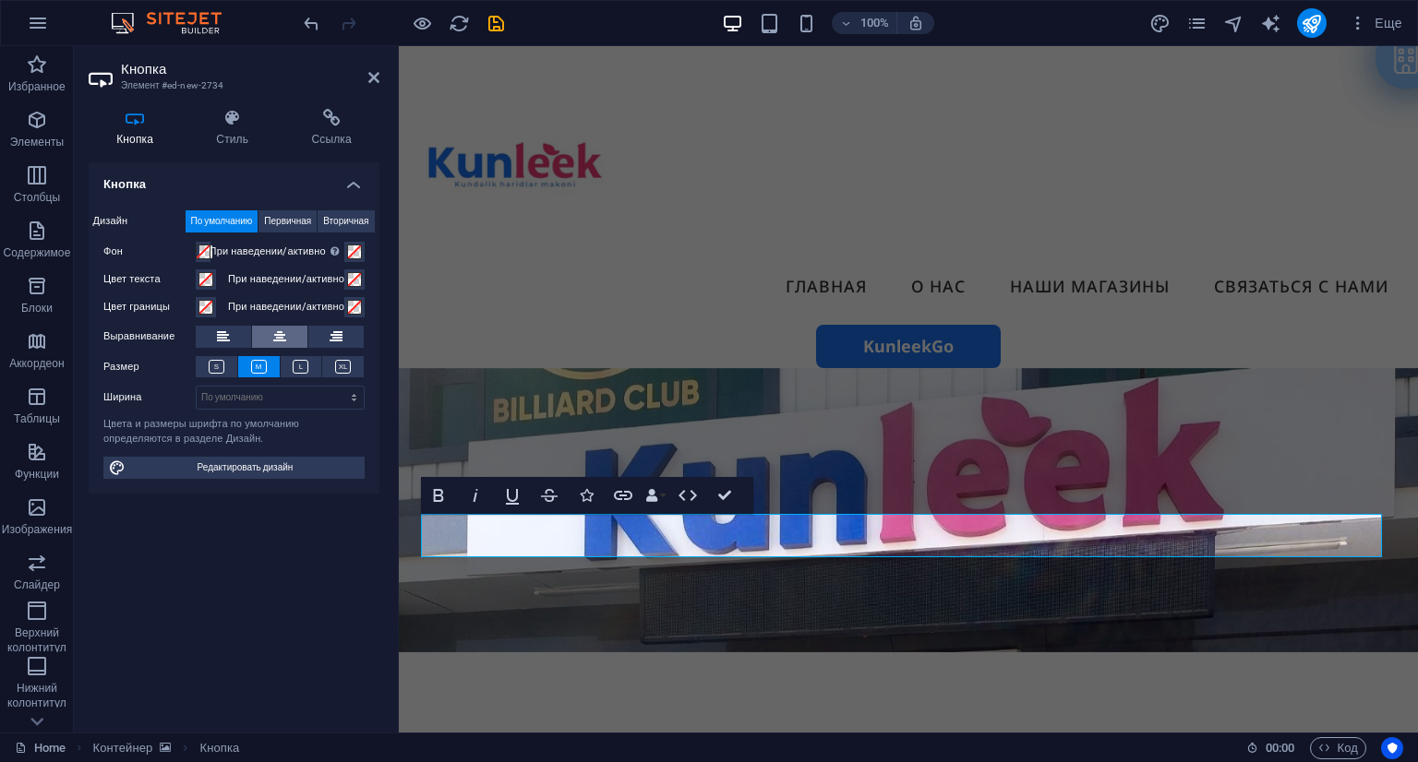
click at [290, 344] on button at bounding box center [279, 337] width 55 height 22
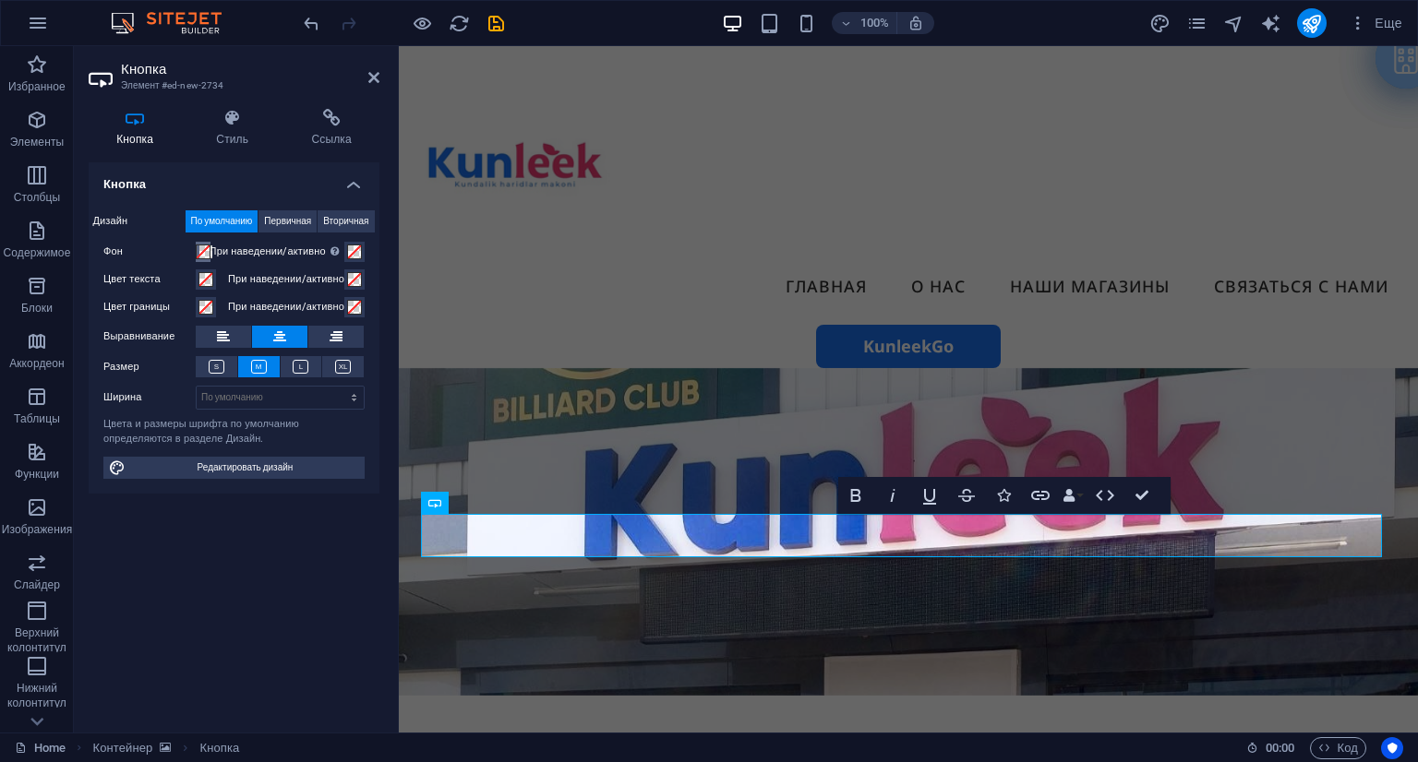
click at [201, 246] on span at bounding box center [203, 252] width 15 height 15
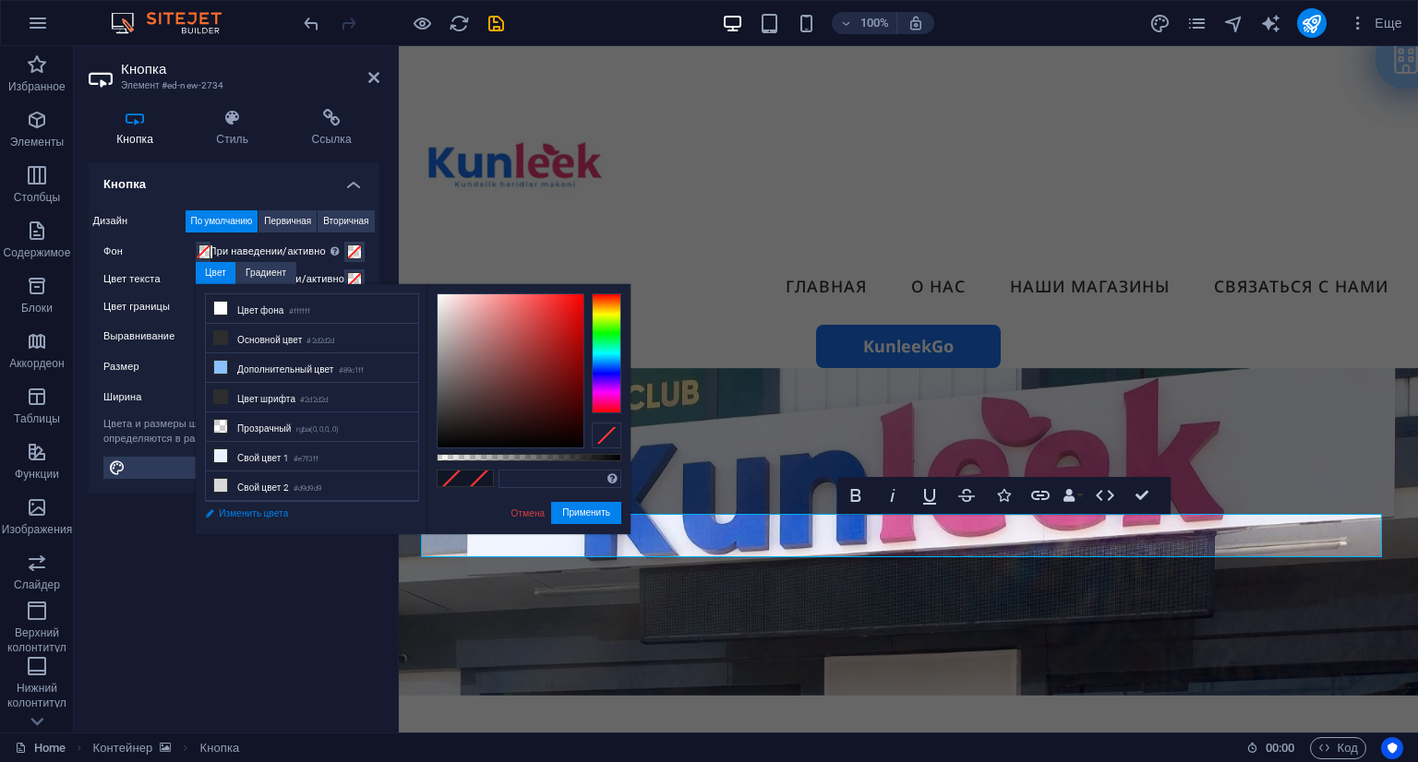
click at [275, 510] on link "Изменить цвета" at bounding box center [303, 513] width 214 height 23
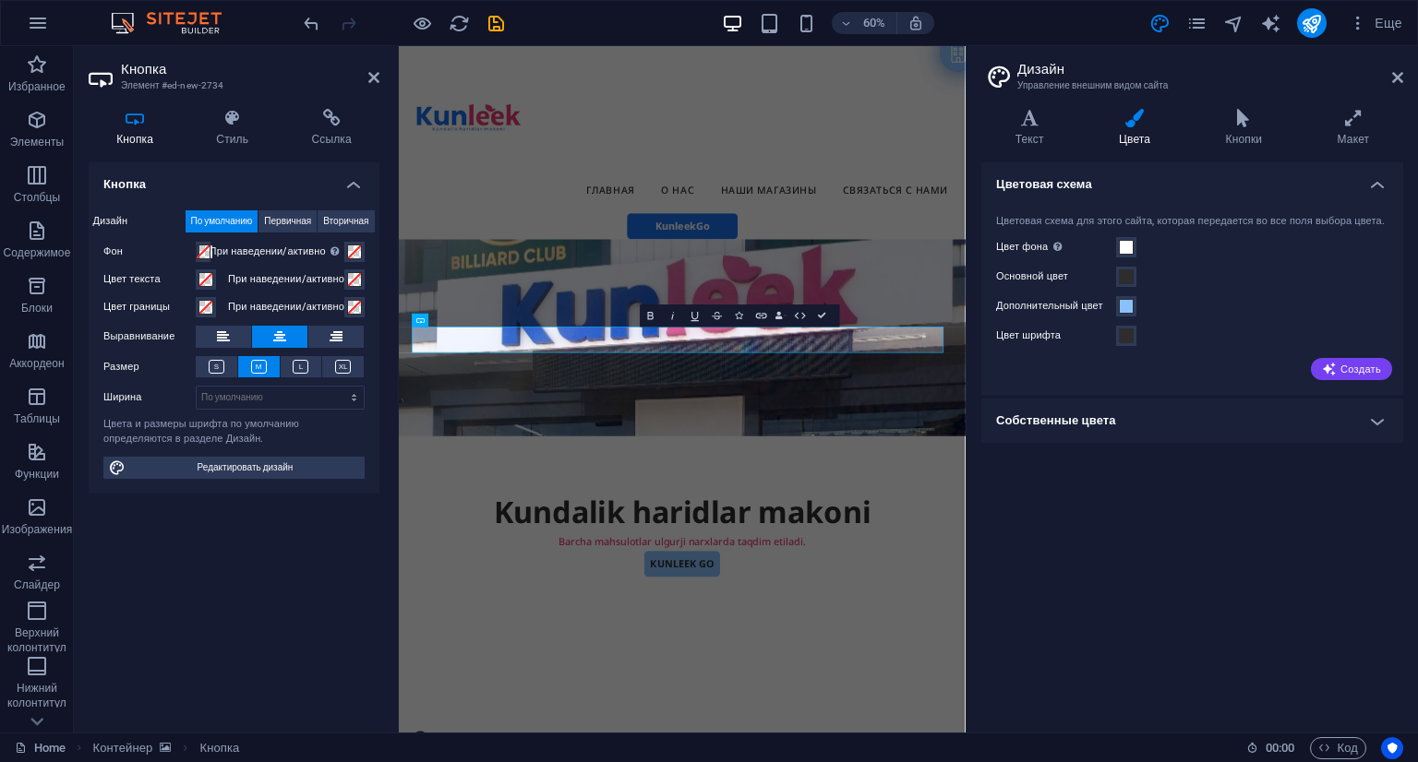
click at [1193, 426] on h4 "Собственные цвета" at bounding box center [1192, 421] width 422 height 44
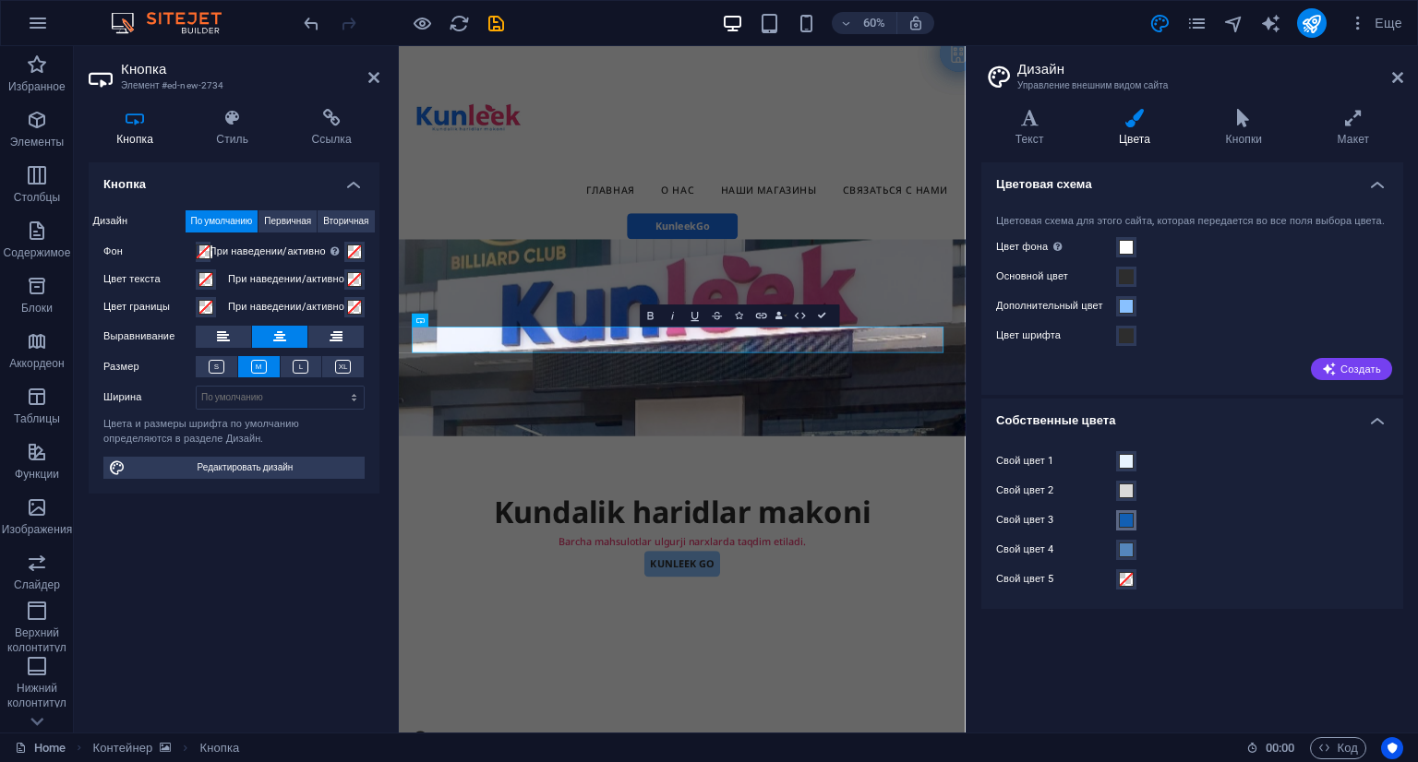
click at [1129, 528] on span at bounding box center [1126, 520] width 15 height 15
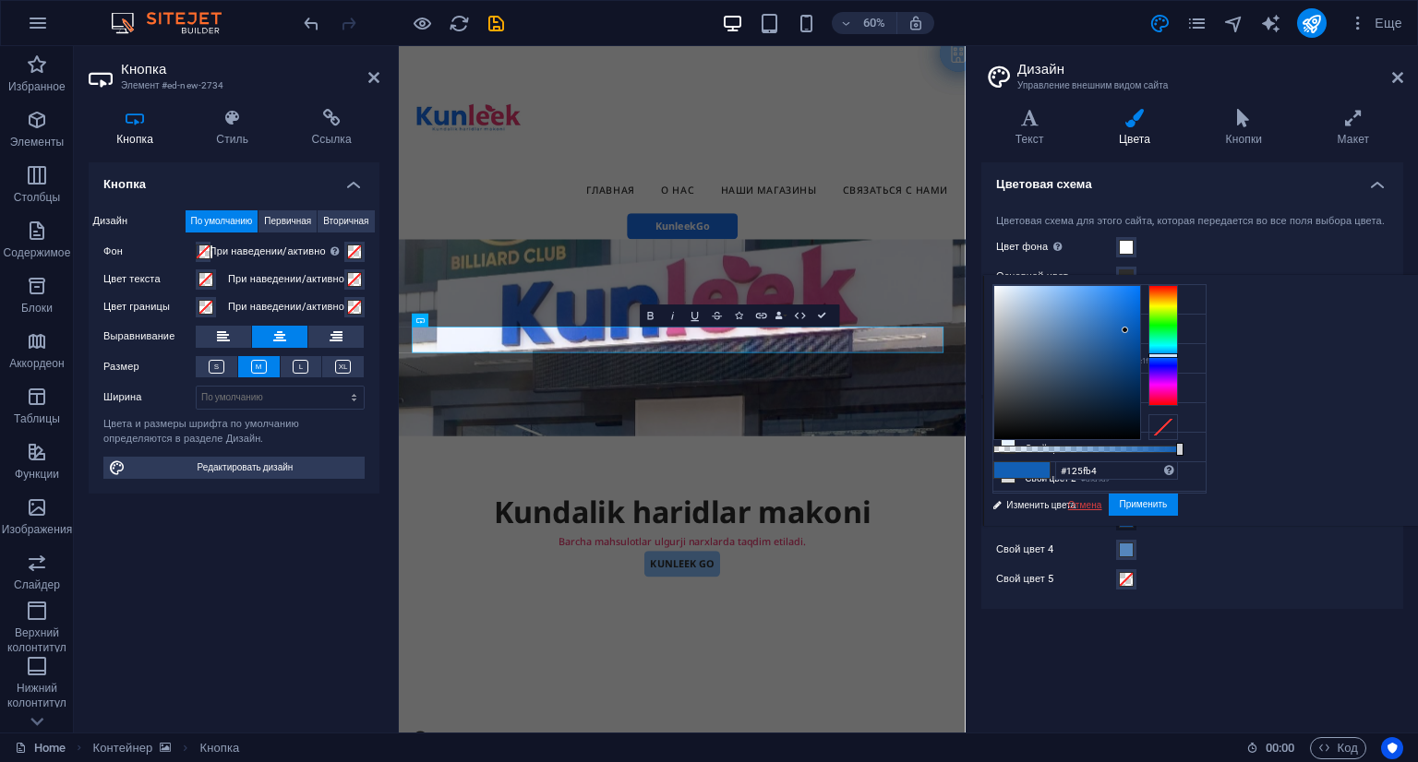
click at [1104, 510] on link "Отмена" at bounding box center [1085, 505] width 38 height 14
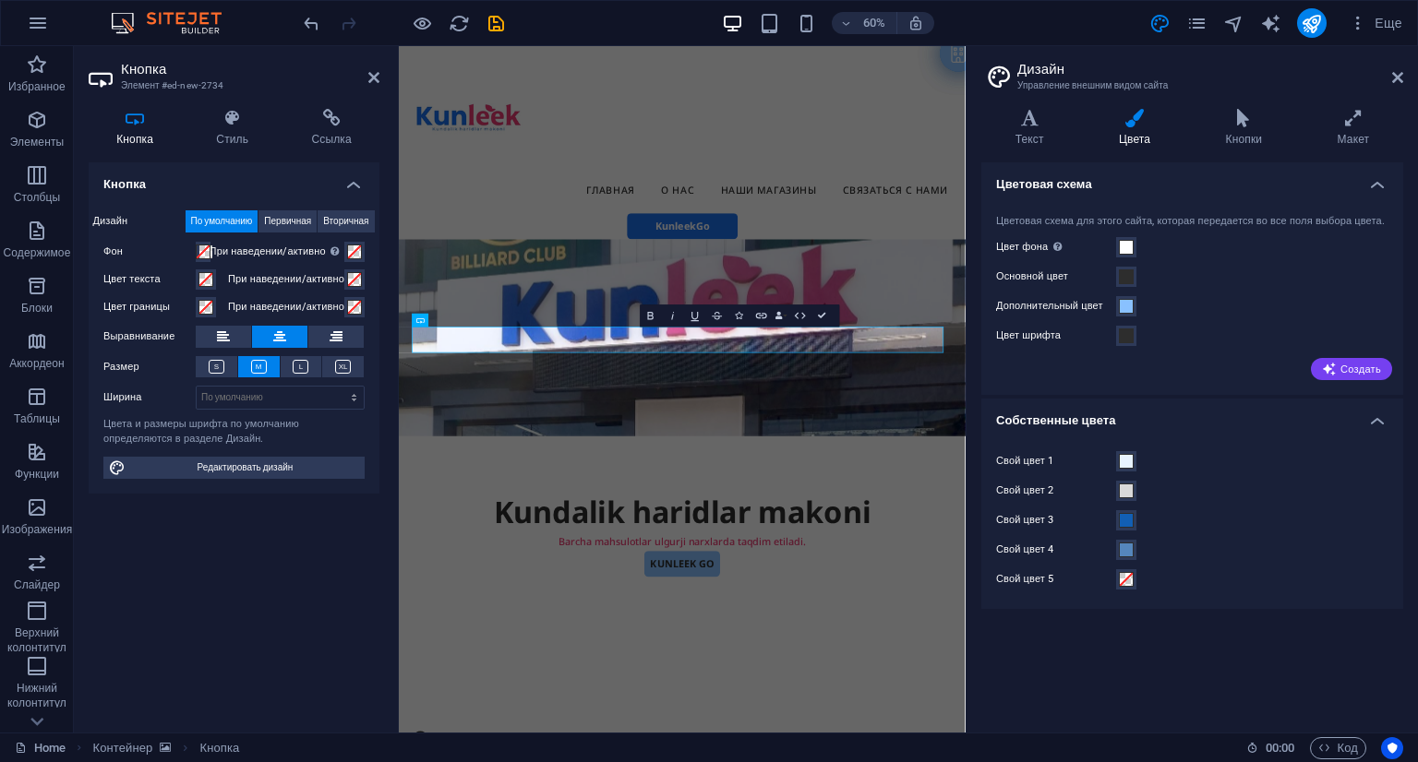
click at [1035, 473] on label "Свой цвет 1" at bounding box center [1056, 461] width 120 height 22
click at [1116, 472] on button "Свой цвет 1" at bounding box center [1126, 461] width 20 height 20
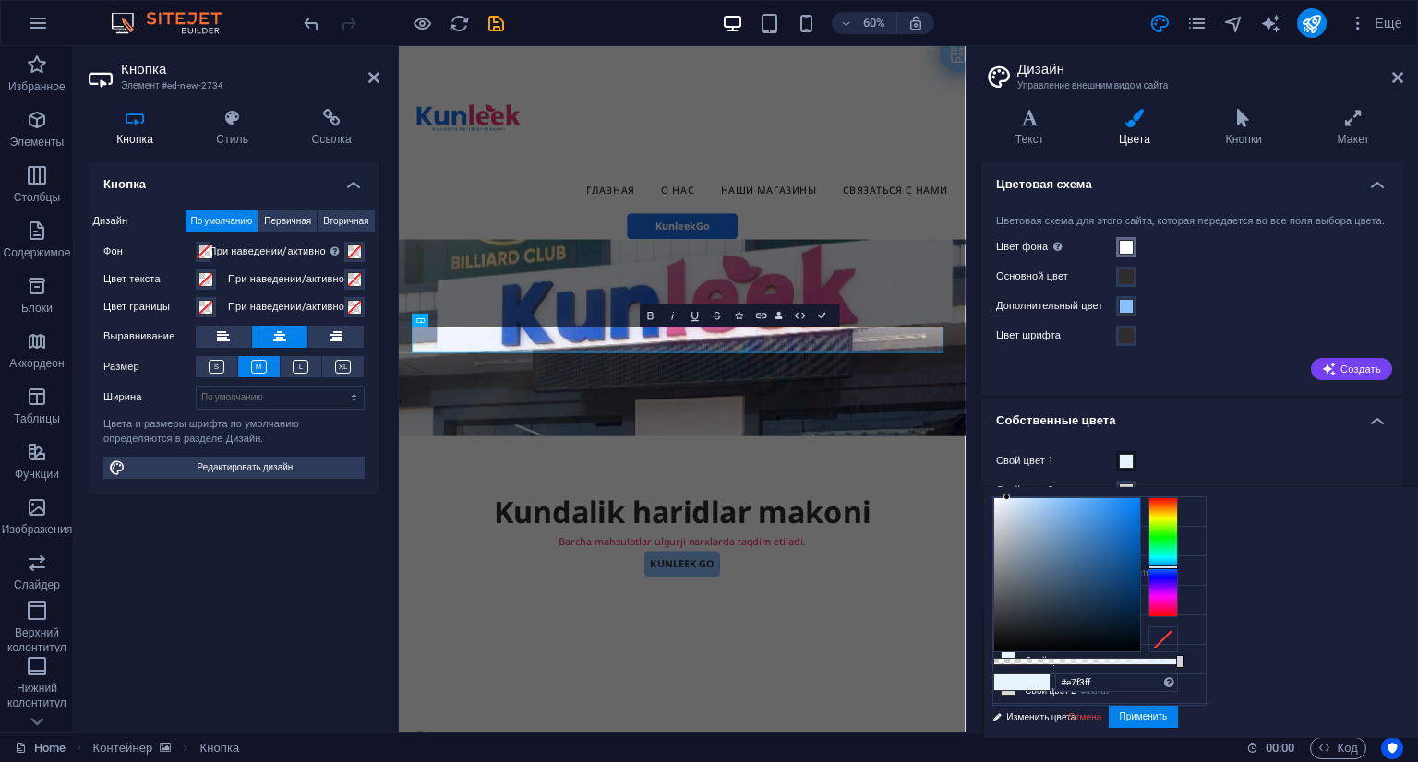
click at [1131, 255] on span at bounding box center [1126, 247] width 15 height 15
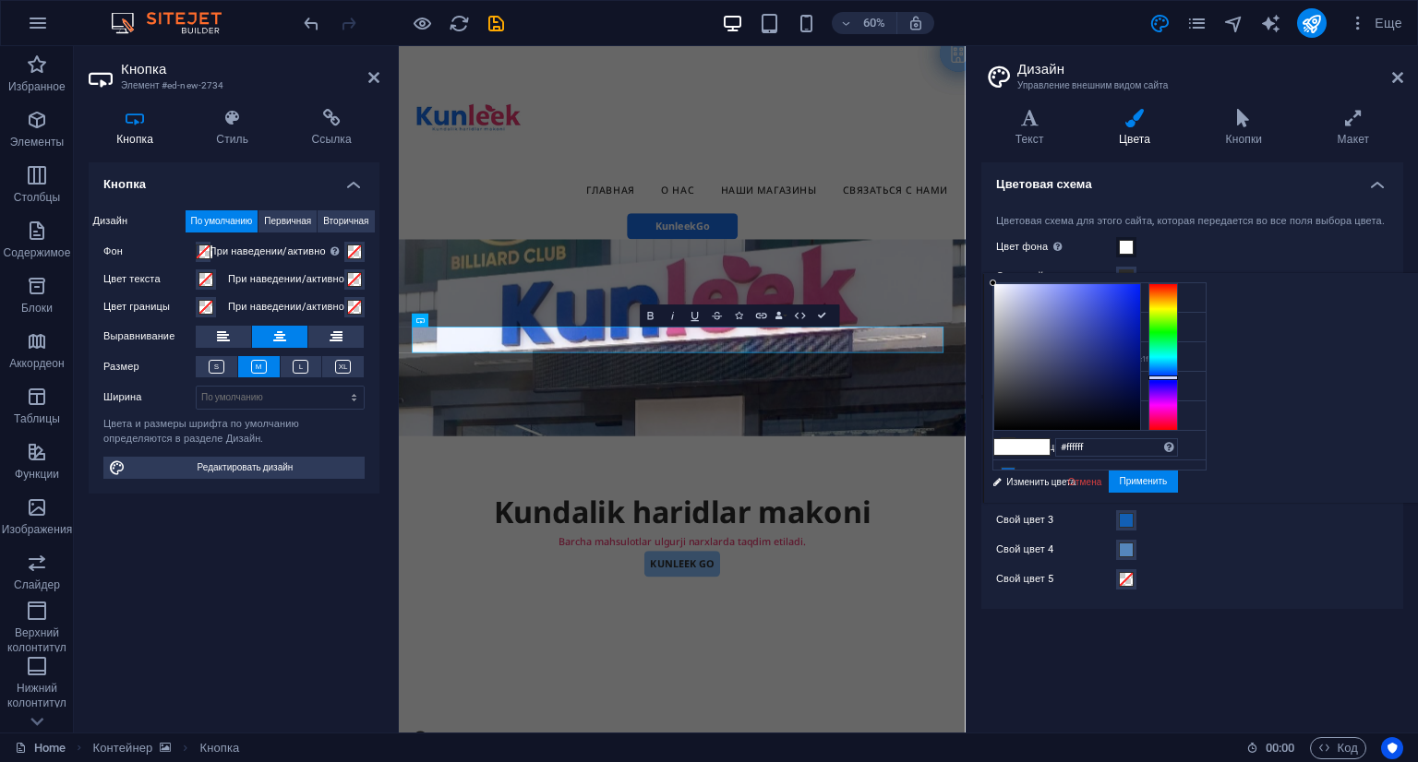
click at [1178, 377] on div at bounding box center [1163, 357] width 30 height 148
click at [1178, 377] on div at bounding box center [1163, 378] width 30 height 5
click at [1179, 476] on button "Применить" at bounding box center [1144, 482] width 70 height 22
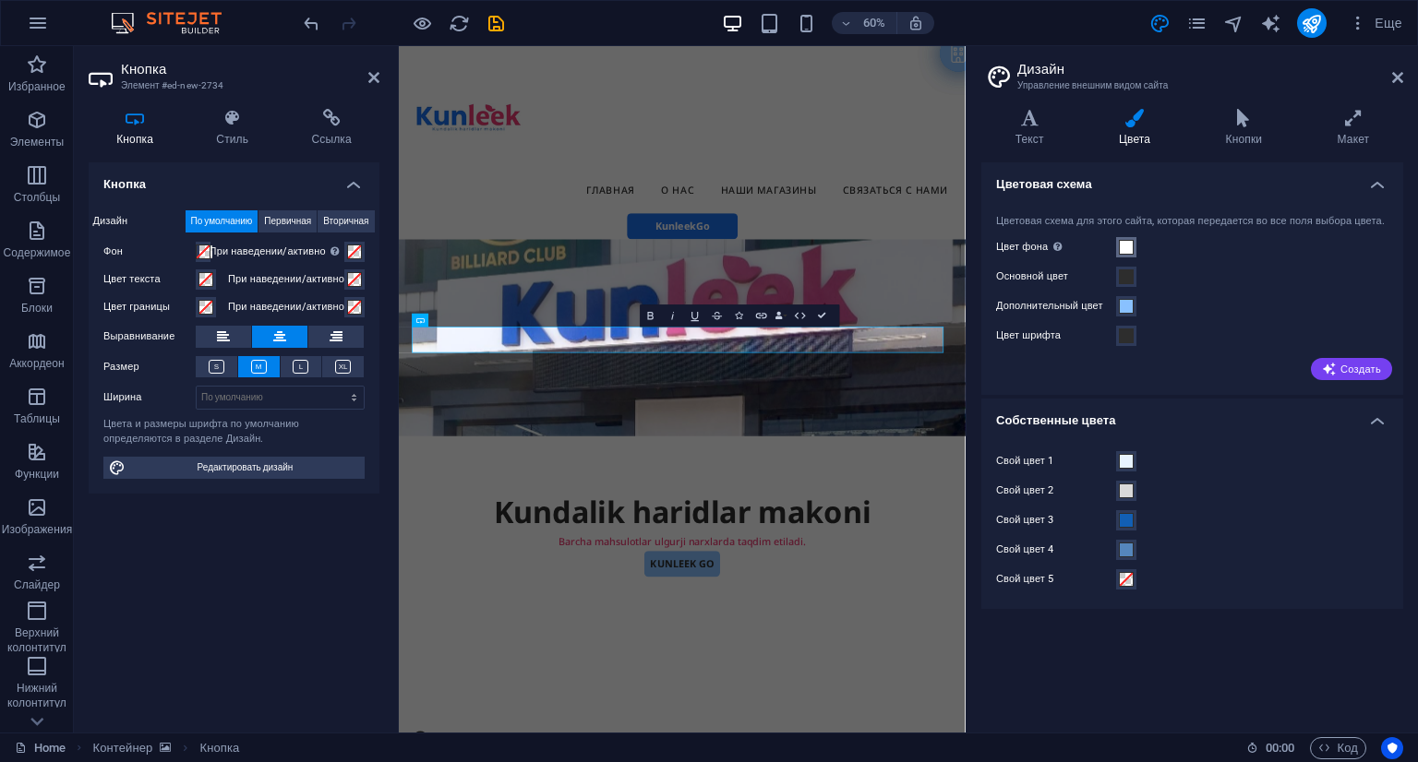
click at [1132, 255] on span at bounding box center [1126, 247] width 15 height 15
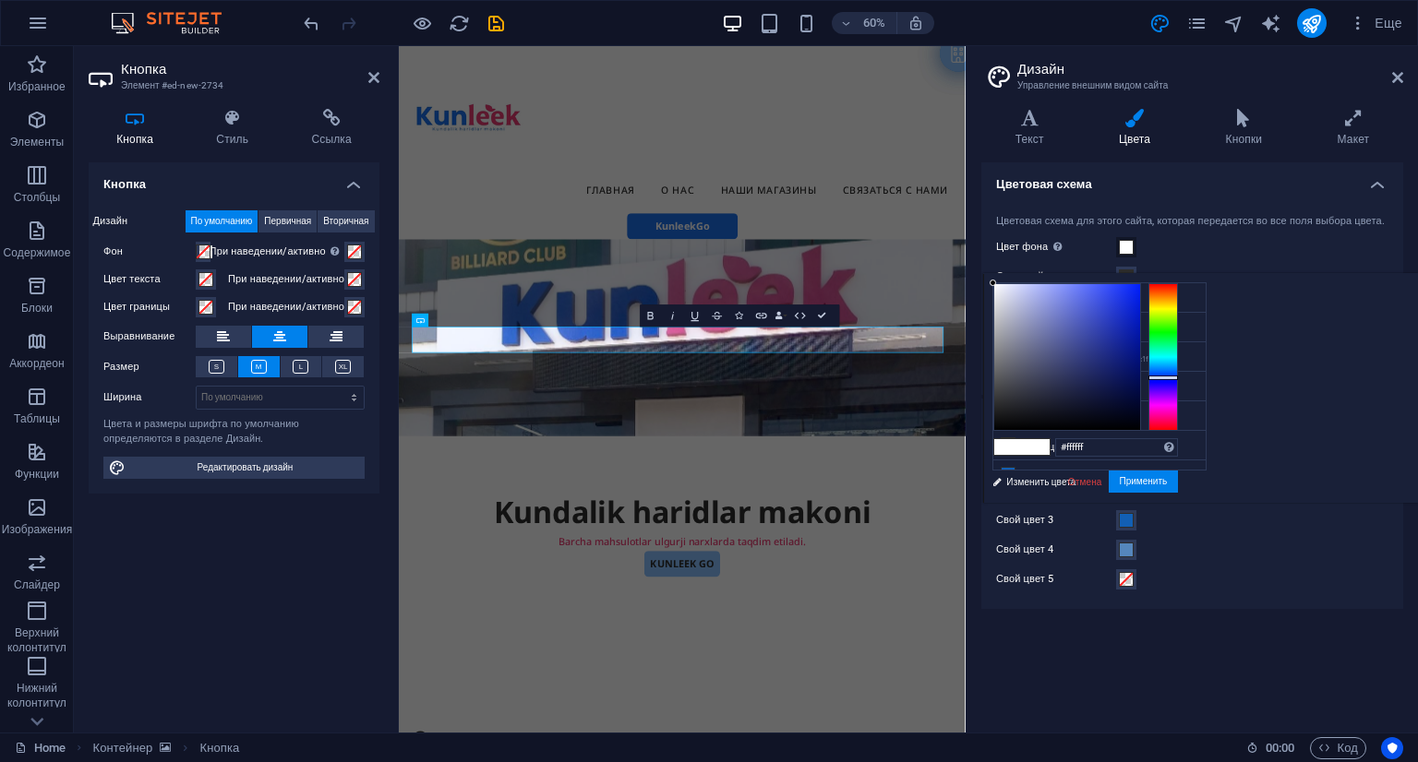
click at [1022, 440] on span at bounding box center [1008, 447] width 28 height 16
click at [1178, 438] on input "#ffffff" at bounding box center [1116, 447] width 123 height 18
click at [1178, 441] on input "#ffffff" at bounding box center [1116, 447] width 123 height 18
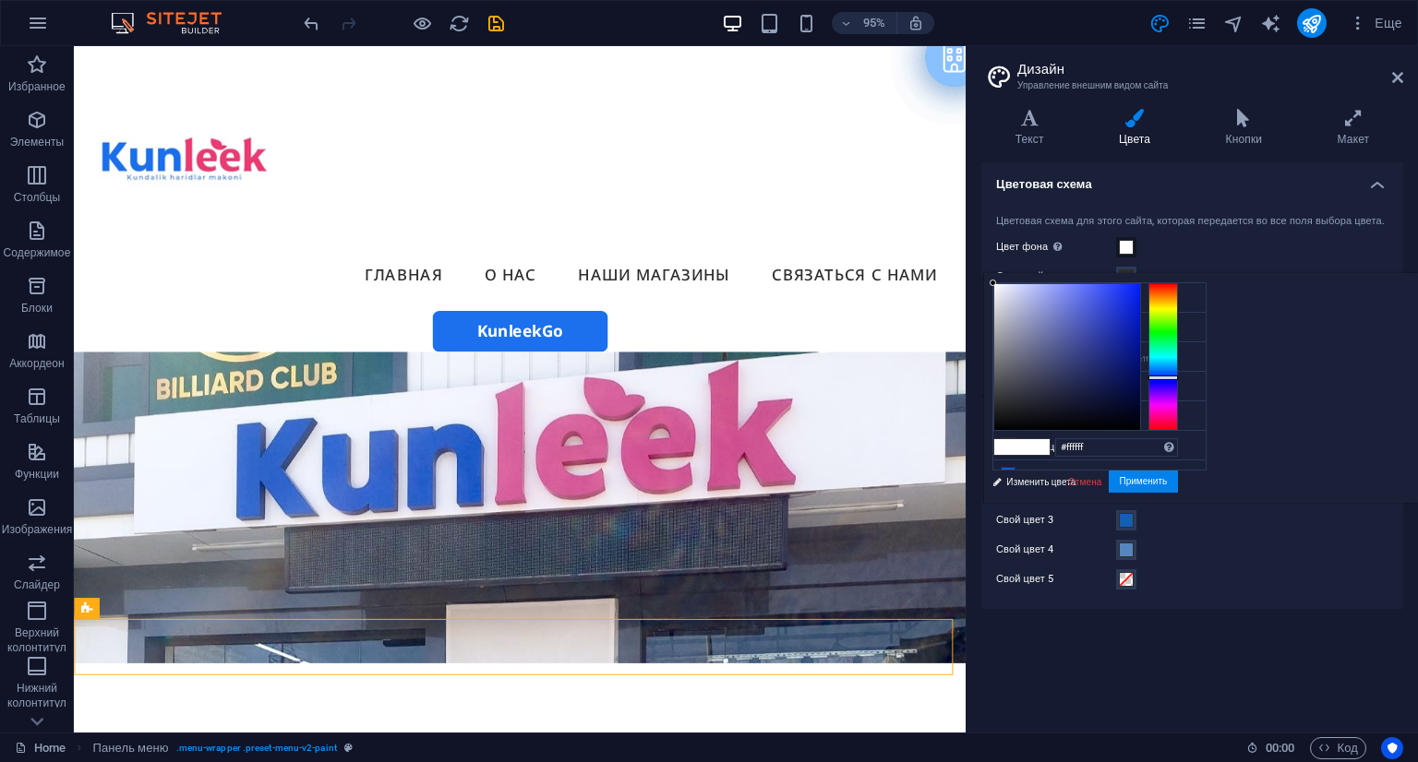
click at [996, 280] on div at bounding box center [993, 283] width 6 height 6
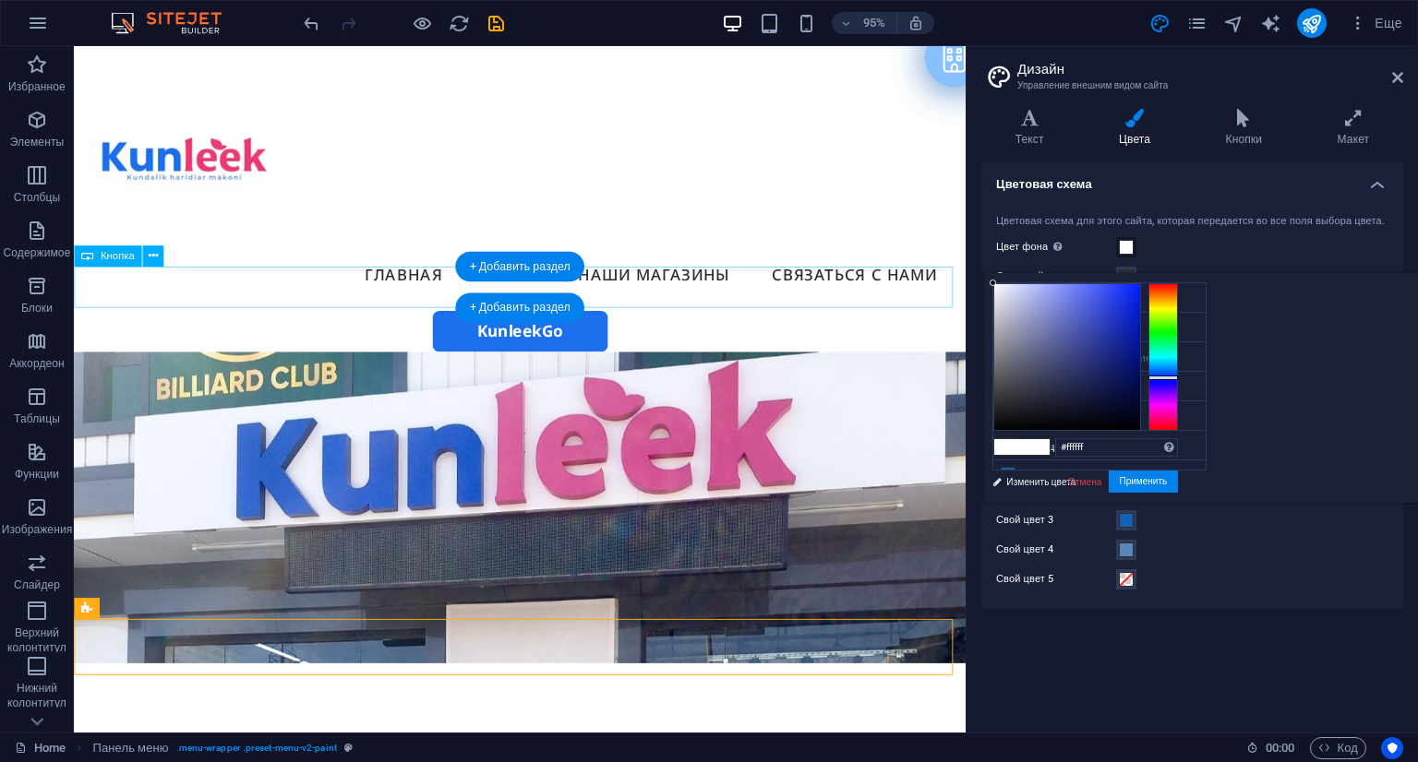
click at [472, 325] on div "KunleekGo" at bounding box center [543, 346] width 939 height 43
select select "px"
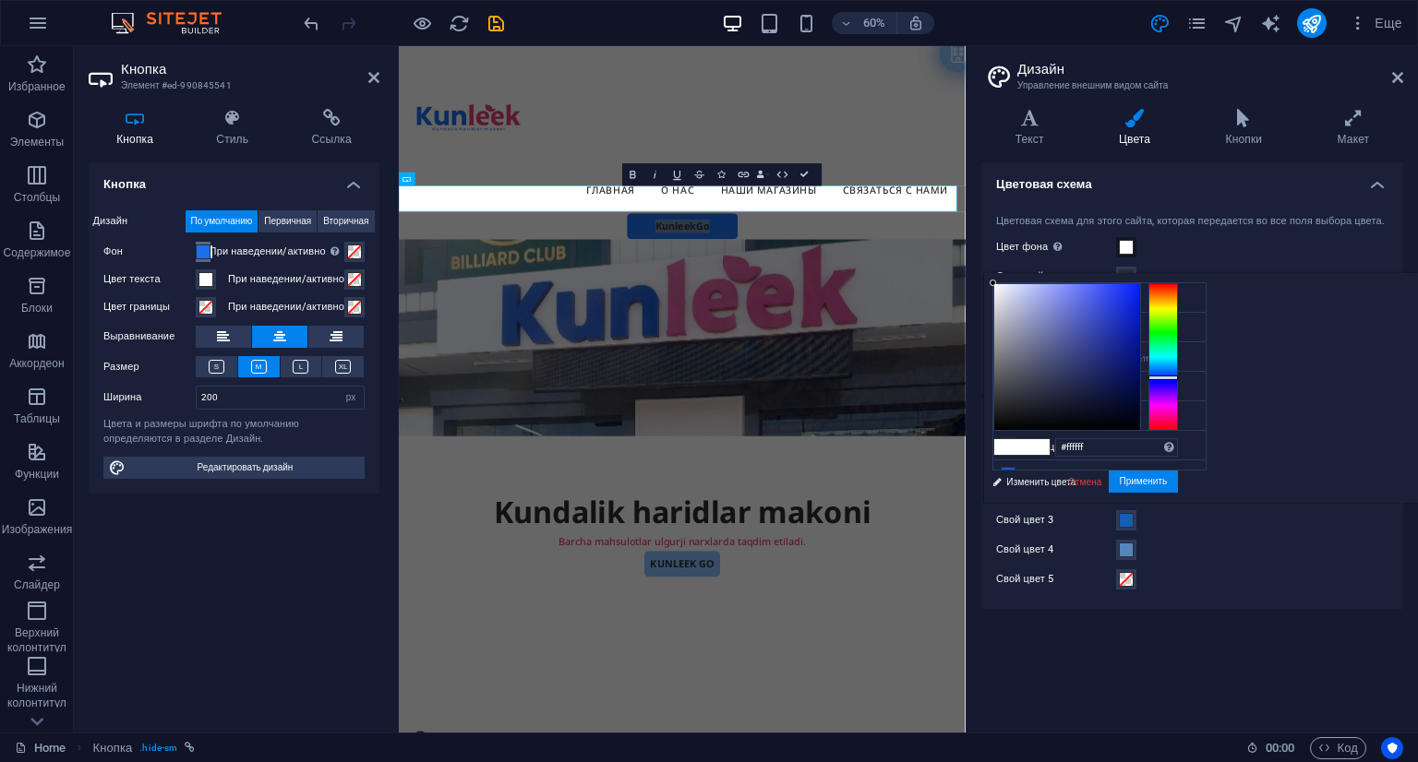
click at [210, 250] on span at bounding box center [203, 252] width 15 height 15
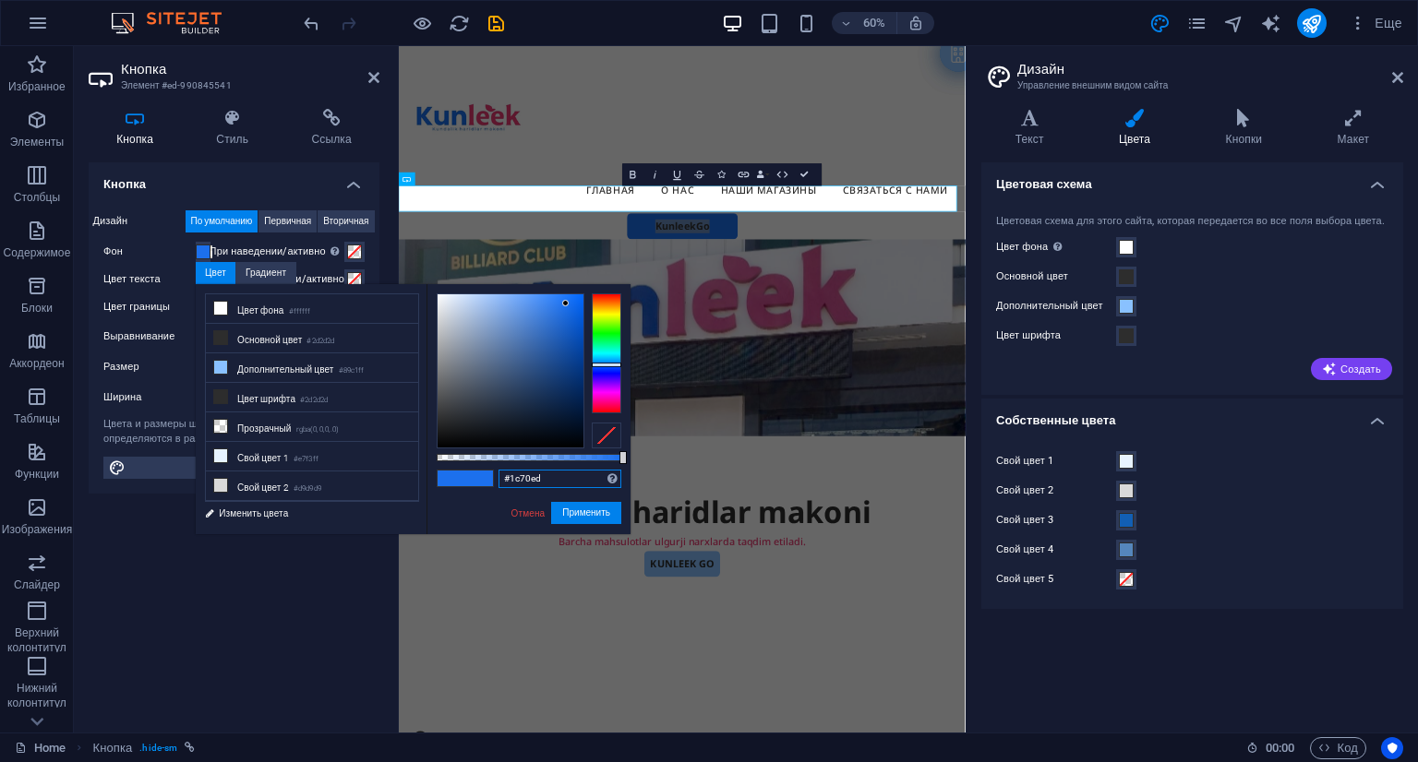
click at [587, 480] on input "#1c70ed" at bounding box center [559, 479] width 123 height 18
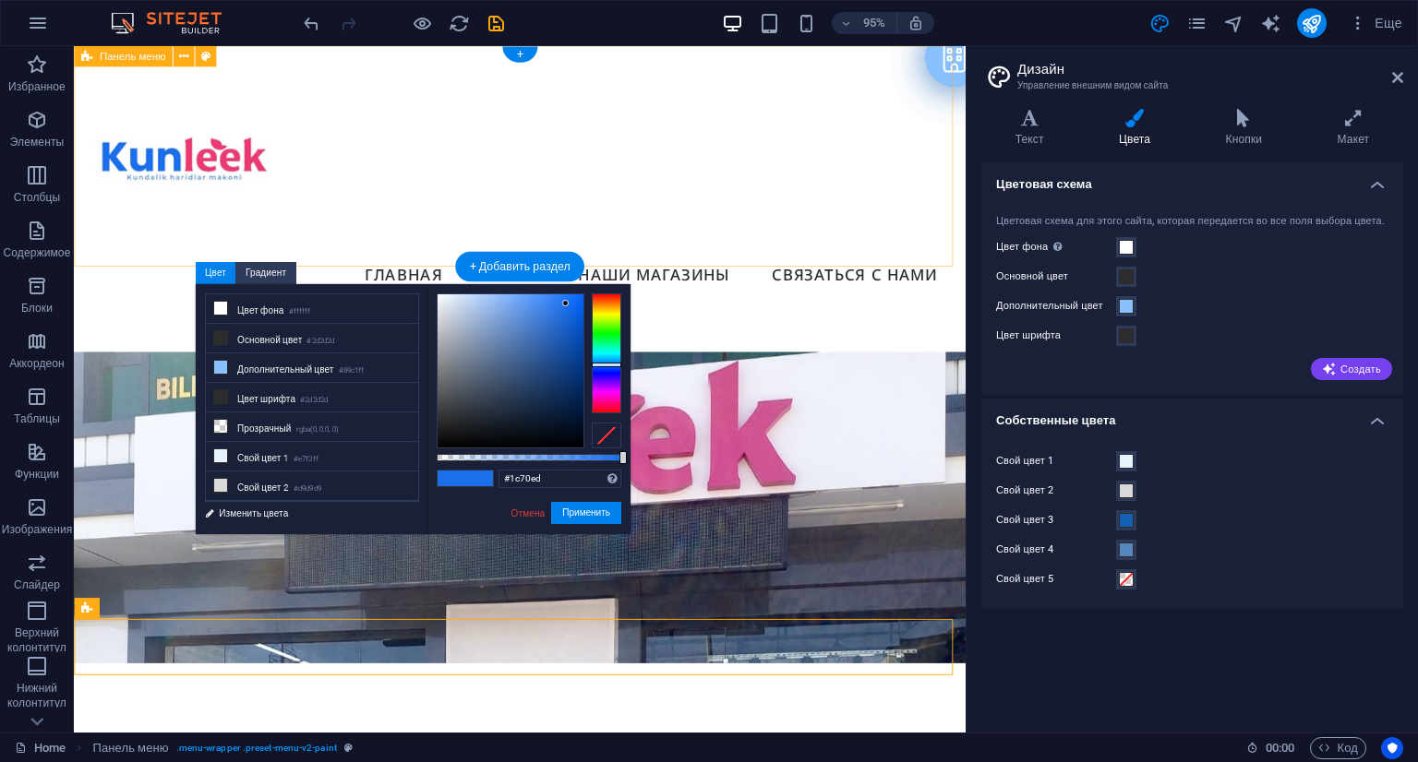
click at [862, 211] on div "Menu Главная О нас Наши магазины Связаться с нами" at bounding box center [543, 185] width 939 height 279
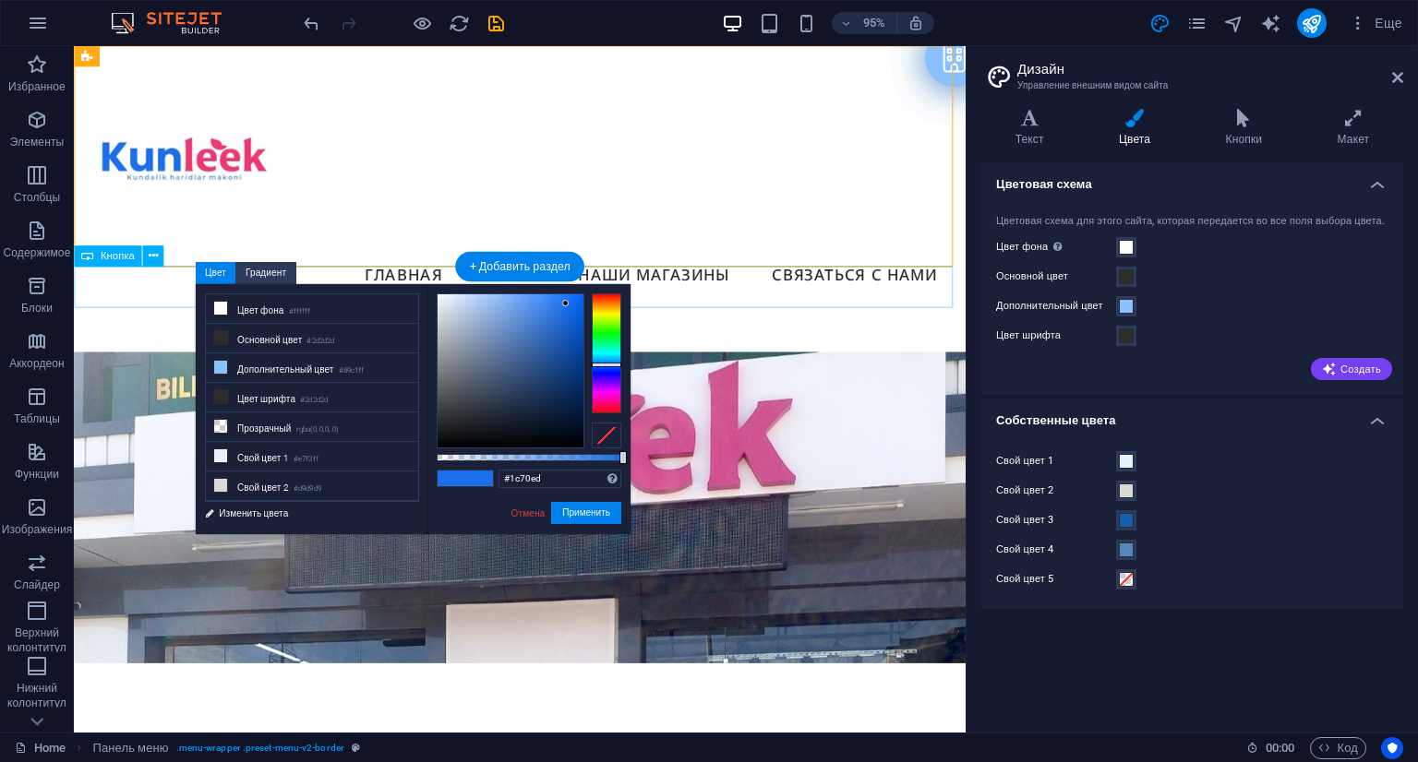
click at [857, 325] on div "KunleekGo" at bounding box center [543, 346] width 939 height 43
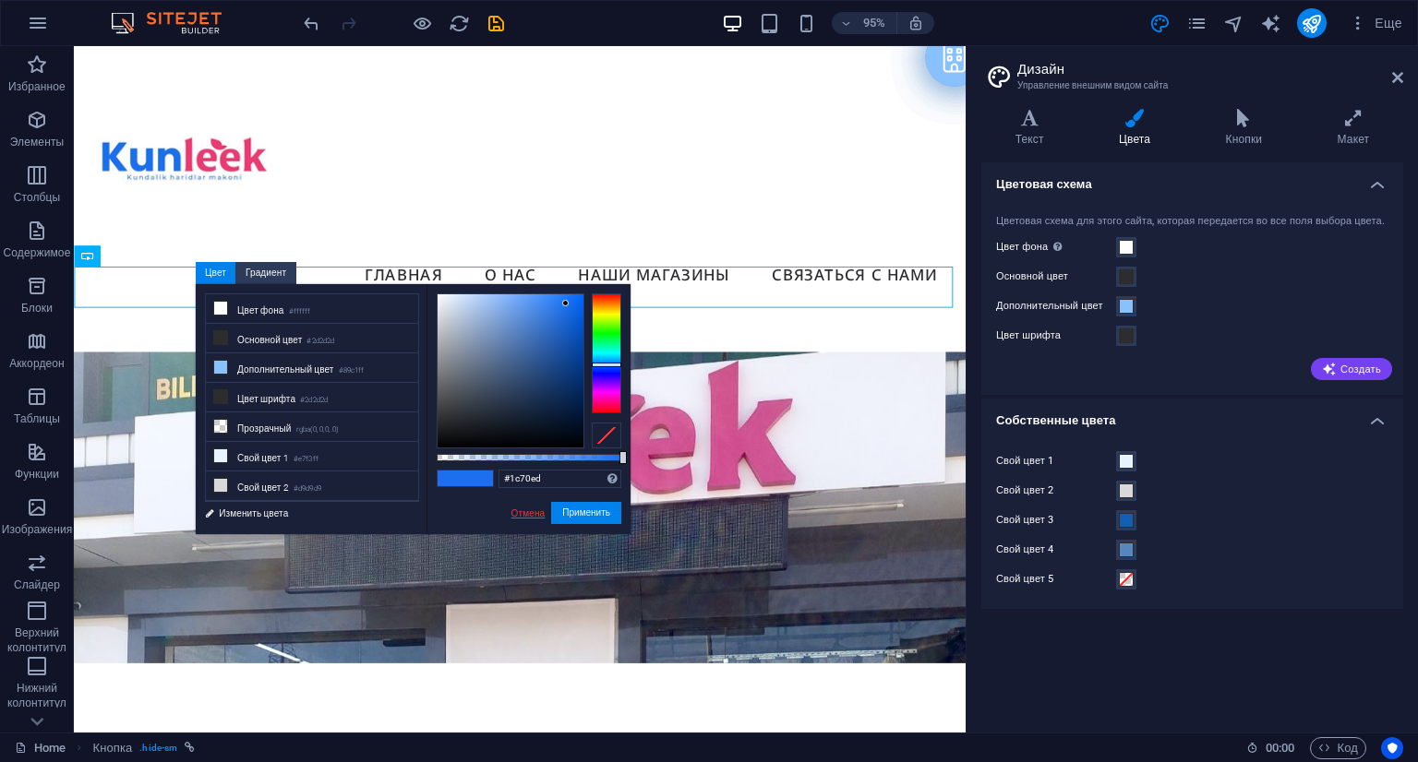
click at [522, 515] on link "Отмена" at bounding box center [529, 514] width 38 height 14
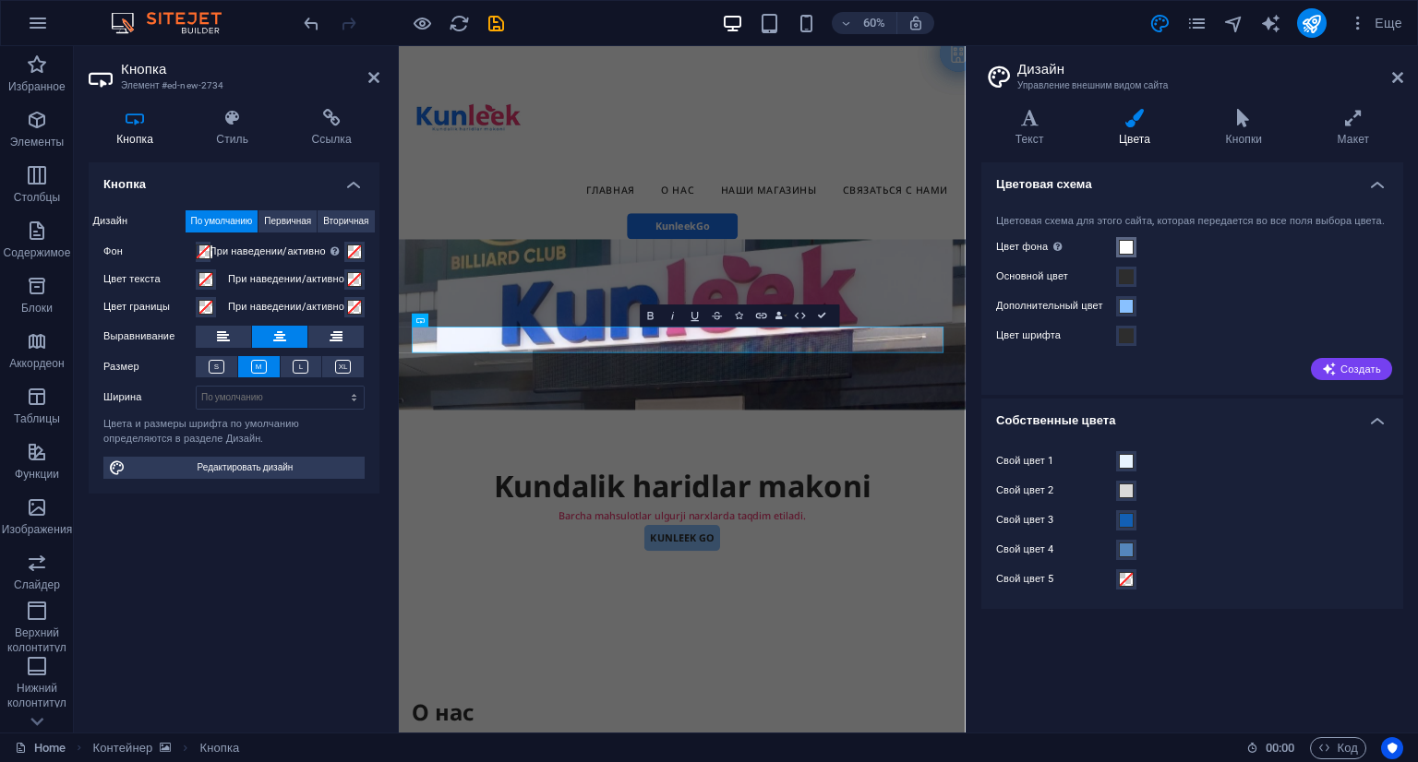
click at [1127, 255] on span at bounding box center [1126, 247] width 15 height 15
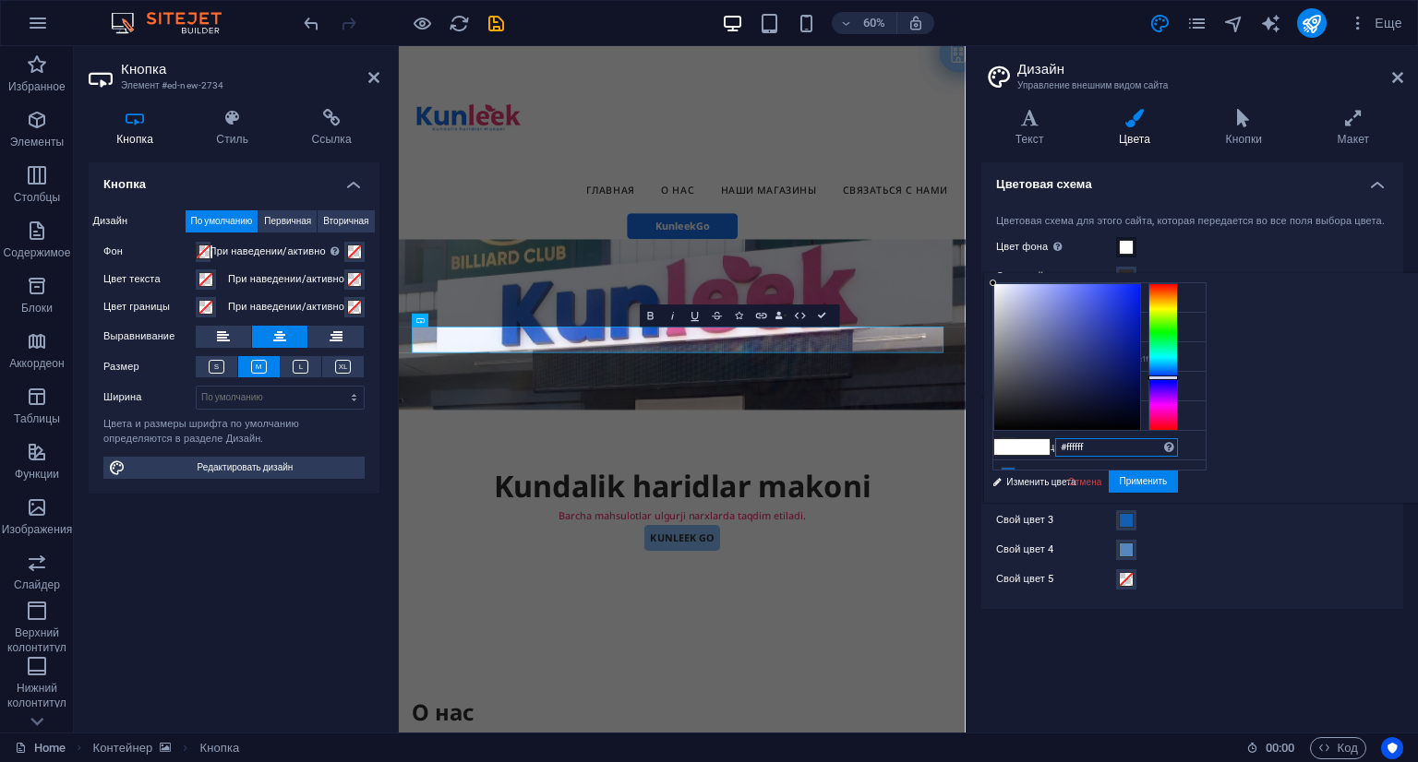
click at [1108, 451] on input "#ffffff" at bounding box center [1116, 447] width 123 height 18
paste input "1c70ed"
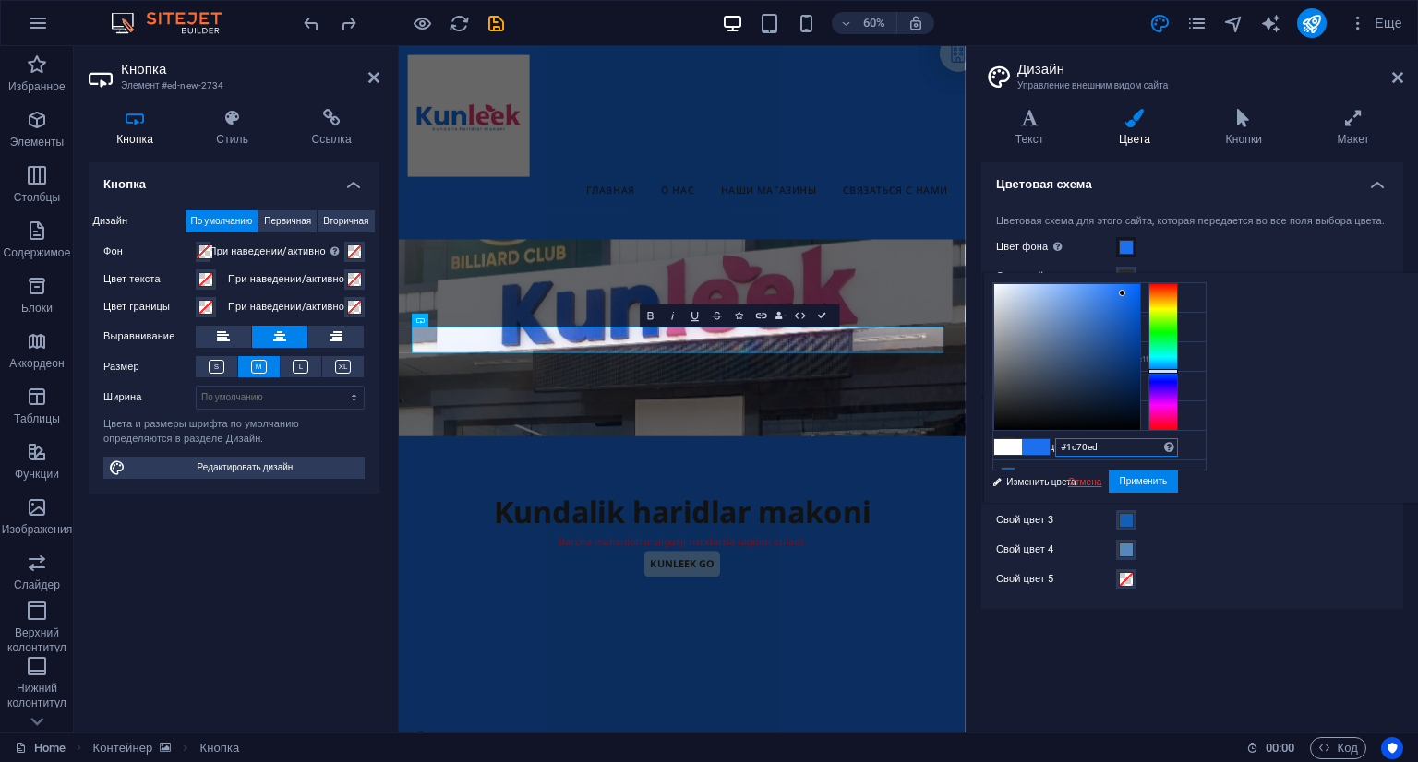
type input "#1c70ed"
click at [1087, 482] on link "Отмена" at bounding box center [1085, 482] width 38 height 14
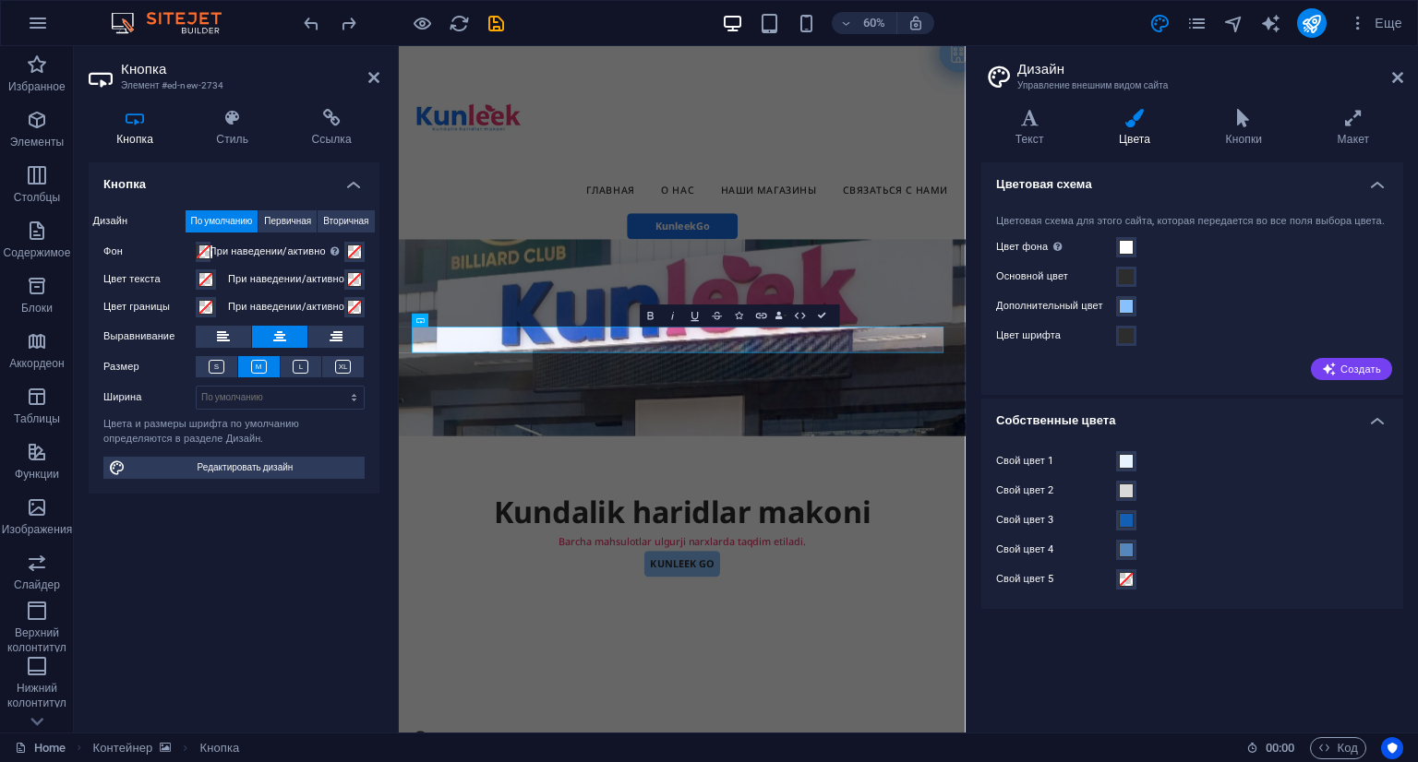
click at [954, 622] on figure at bounding box center [871, 532] width 944 height 328
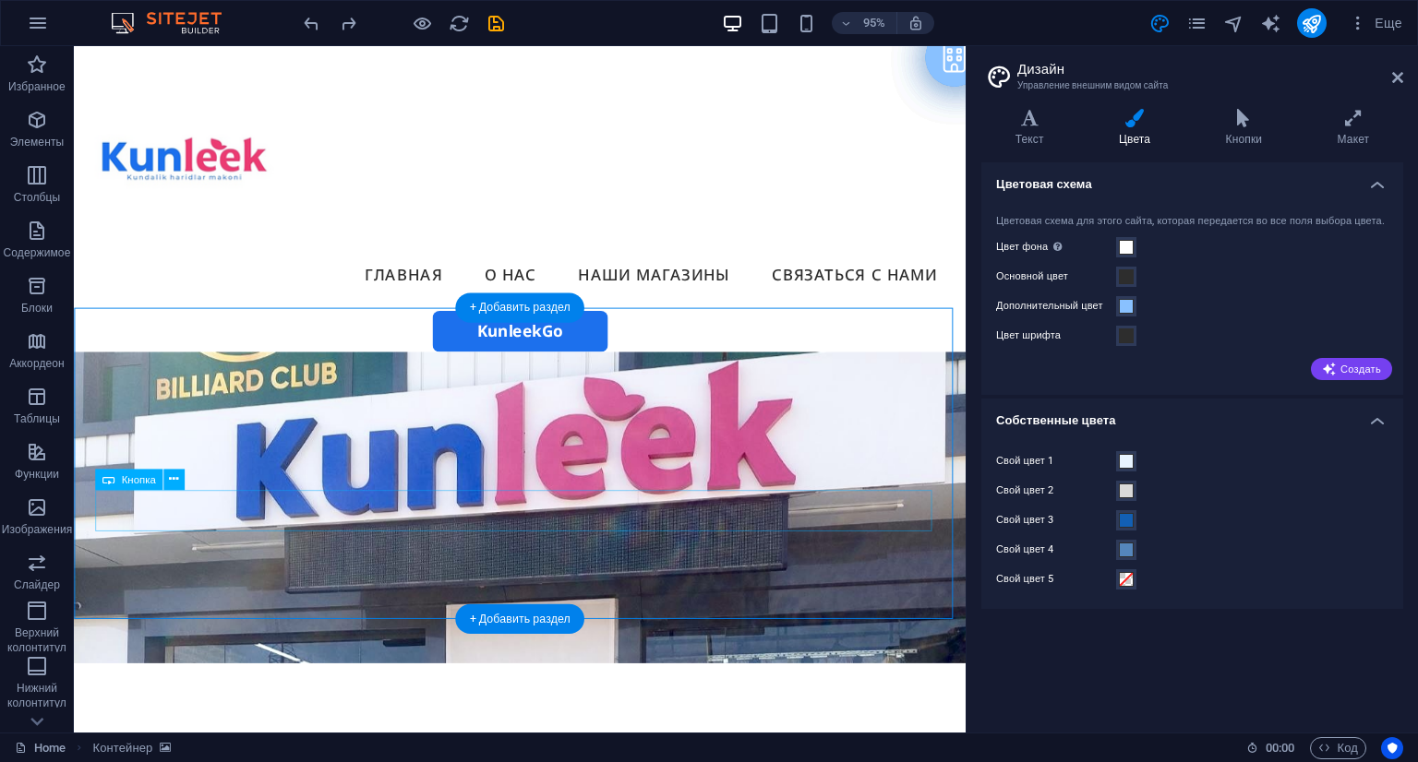
click at [148, 484] on span "Кнопка" at bounding box center [138, 479] width 34 height 10
click at [174, 478] on icon at bounding box center [173, 480] width 9 height 18
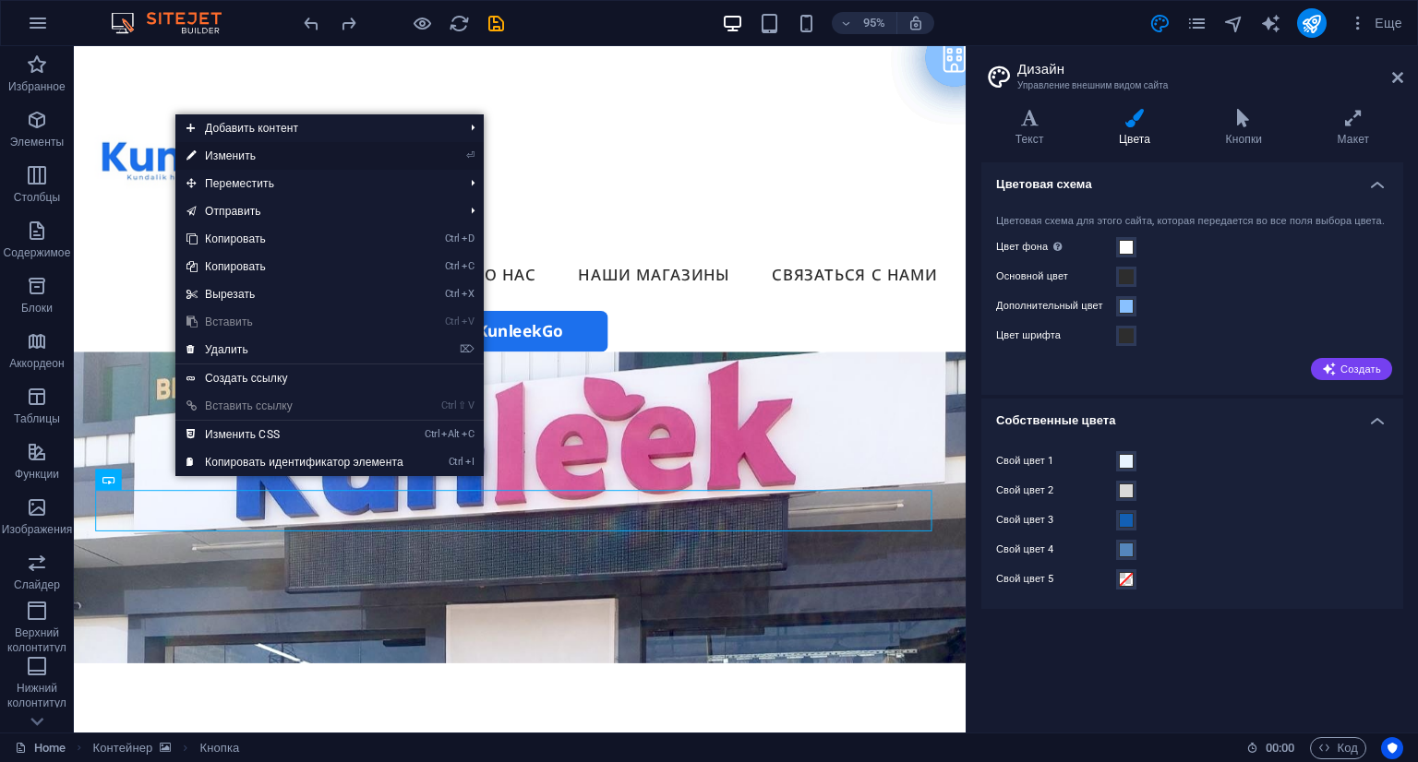
click at [414, 160] on link "⏎ Изменить" at bounding box center [294, 156] width 239 height 28
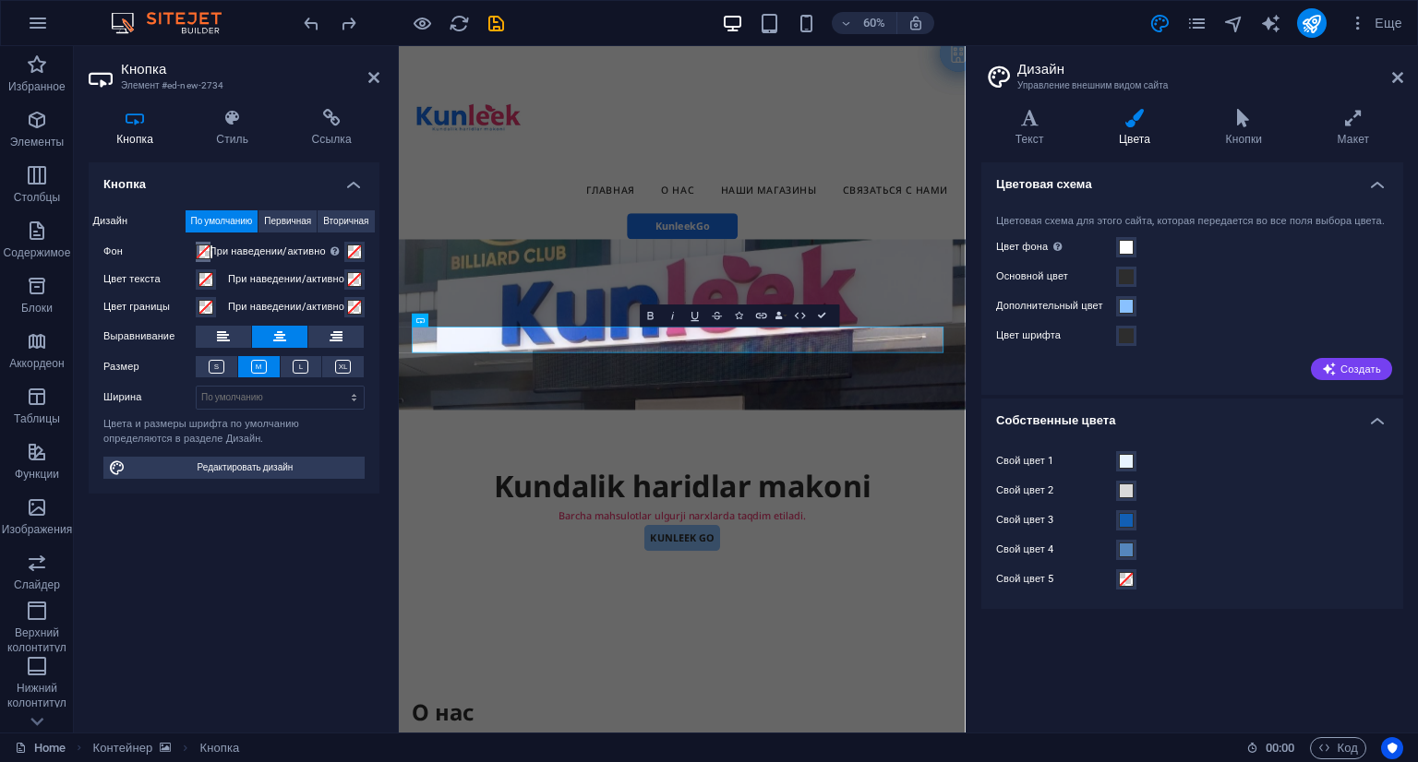
click at [210, 242] on button "Фон" at bounding box center [203, 252] width 15 height 20
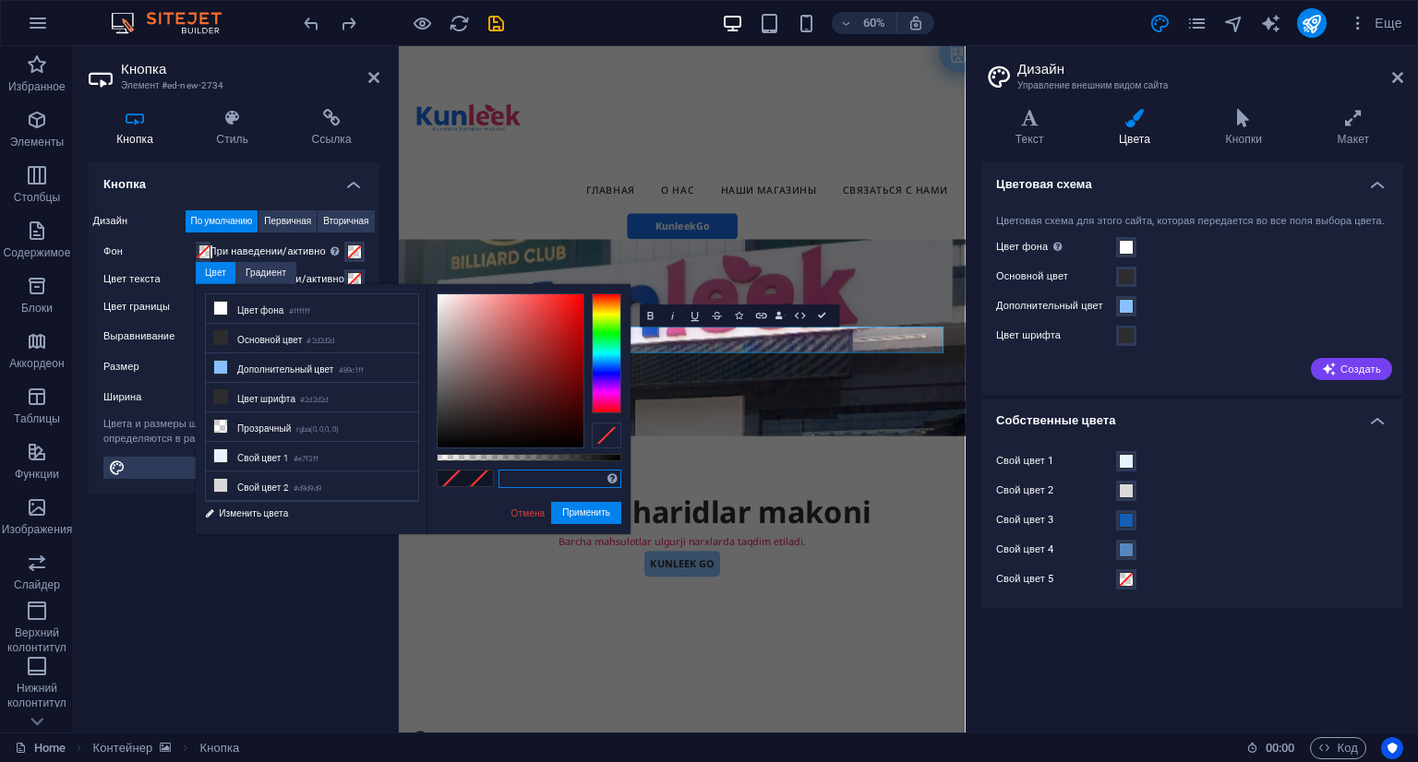
click at [525, 478] on input "text" at bounding box center [559, 479] width 123 height 18
paste input "1c70ed"
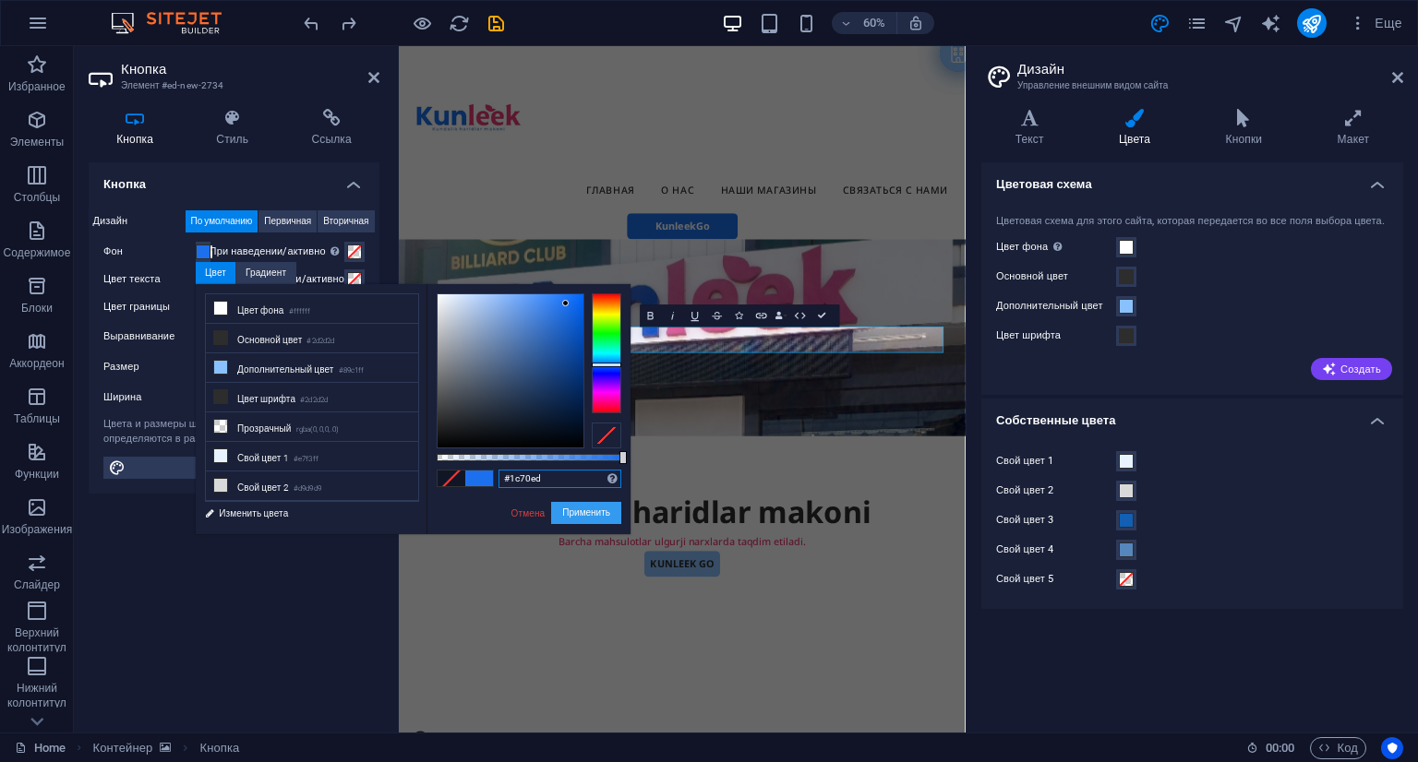
type input "#1c70ed"
click at [569, 512] on button "Применить" at bounding box center [586, 513] width 70 height 22
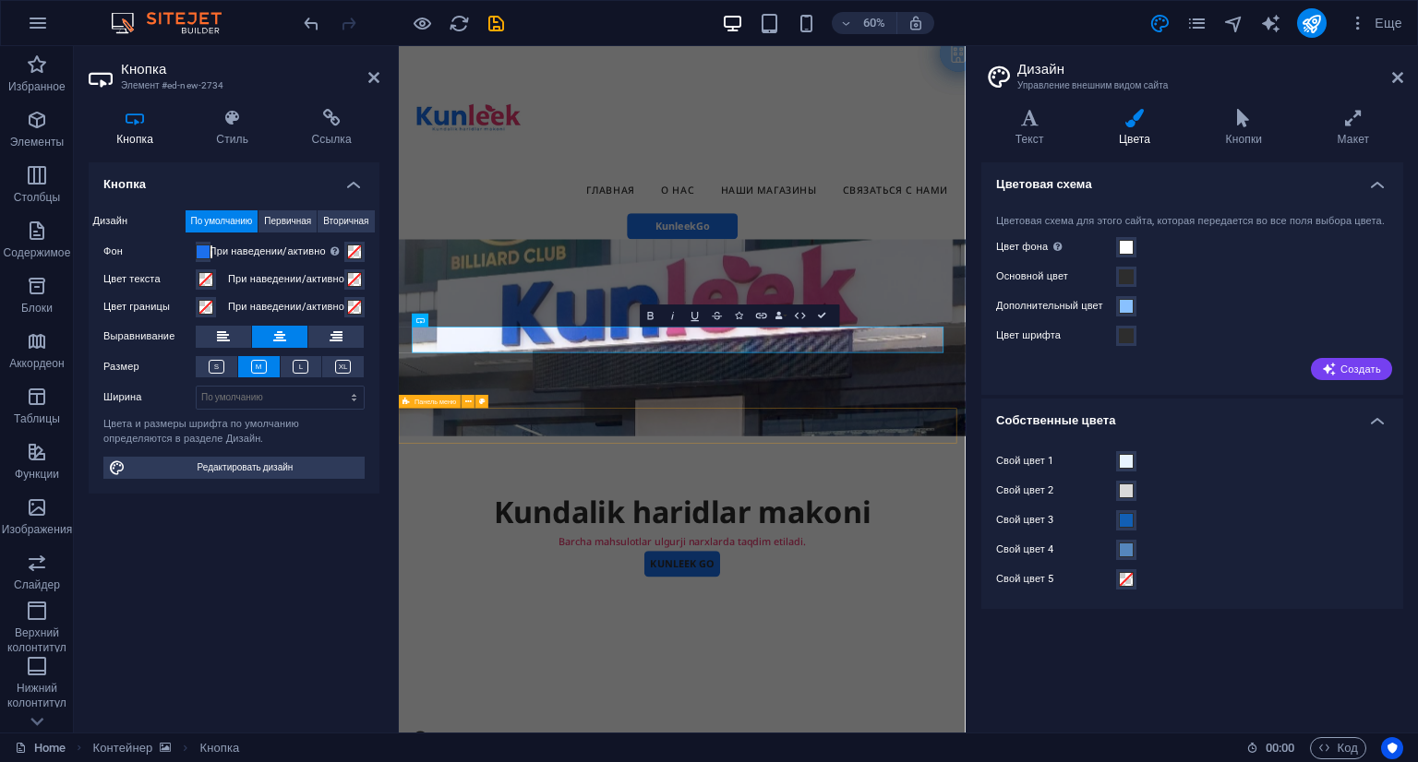
select select "header"
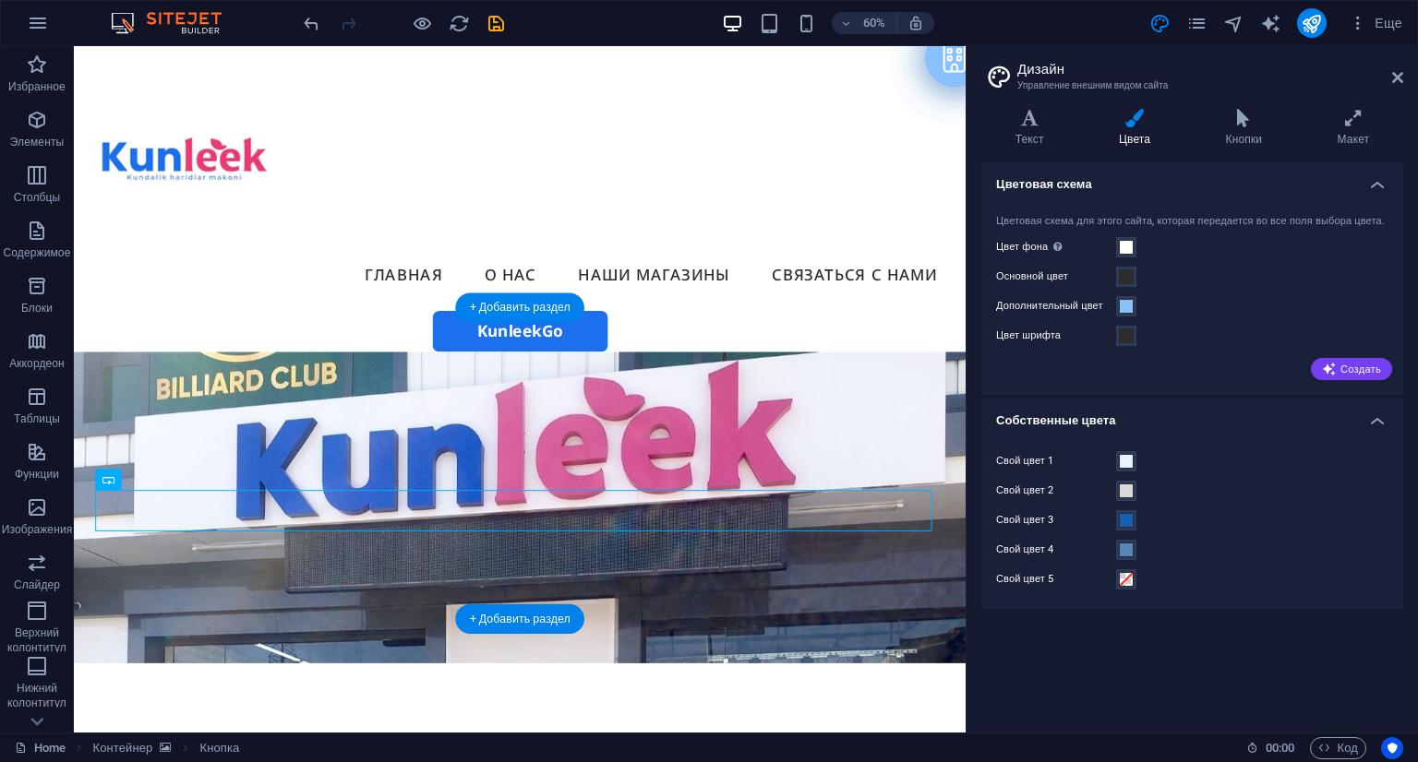
click at [718, 368] on div "Kundalik haridlar makoni Barcha mahsulotlar ulgurji narxlarda taqdim etiladi. K…" at bounding box center [543, 695] width 939 height 655
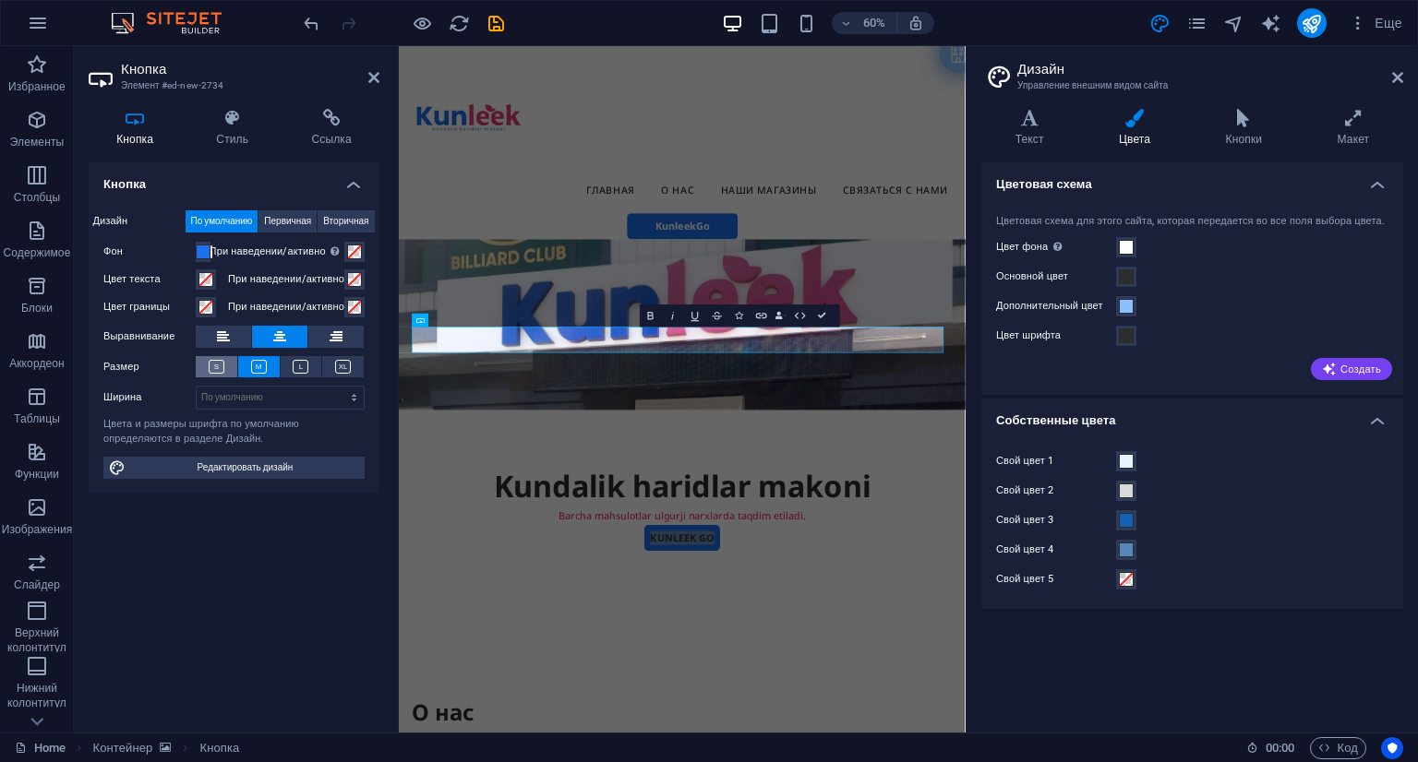
click at [211, 356] on button at bounding box center [217, 366] width 42 height 21
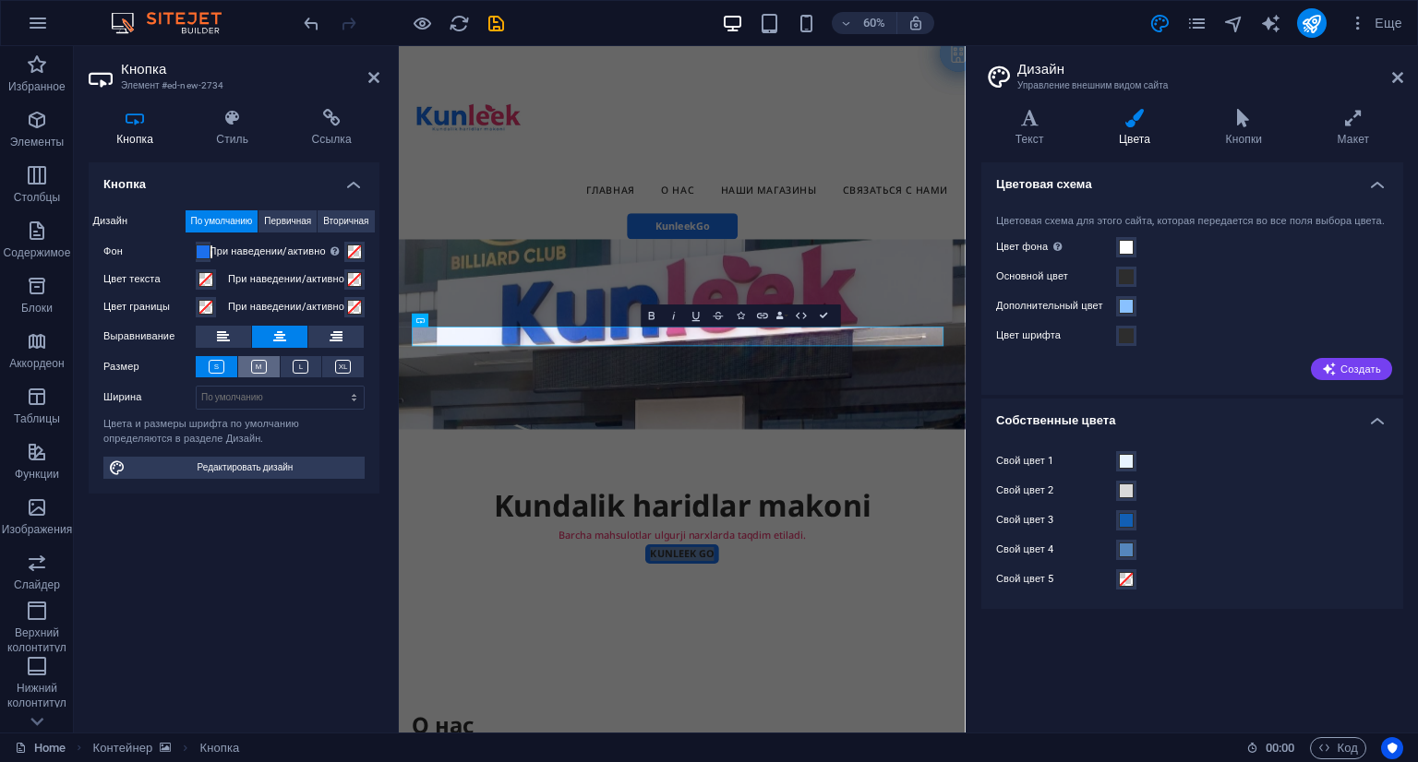
click at [247, 359] on button at bounding box center [259, 366] width 42 height 21
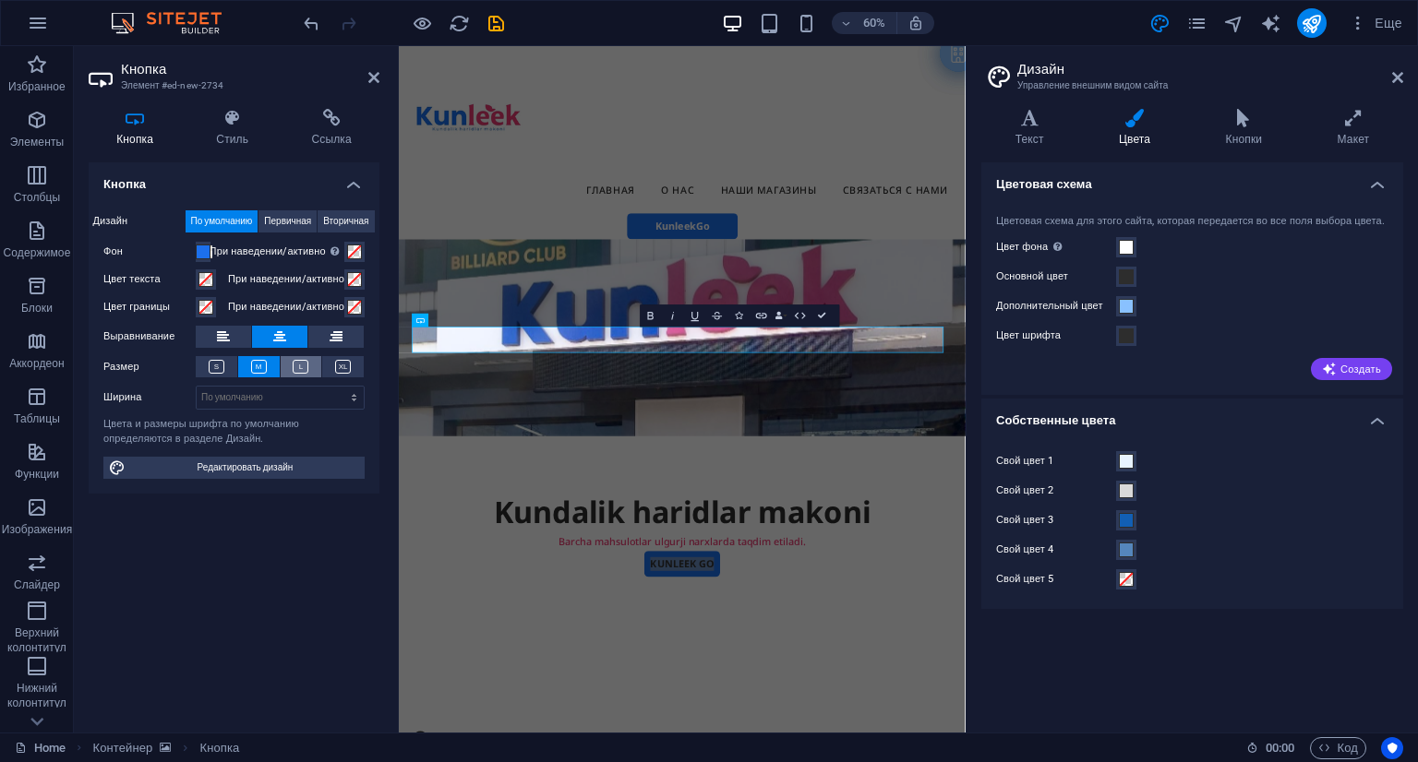
click at [294, 370] on icon at bounding box center [301, 367] width 16 height 14
click at [332, 362] on button at bounding box center [343, 366] width 42 height 21
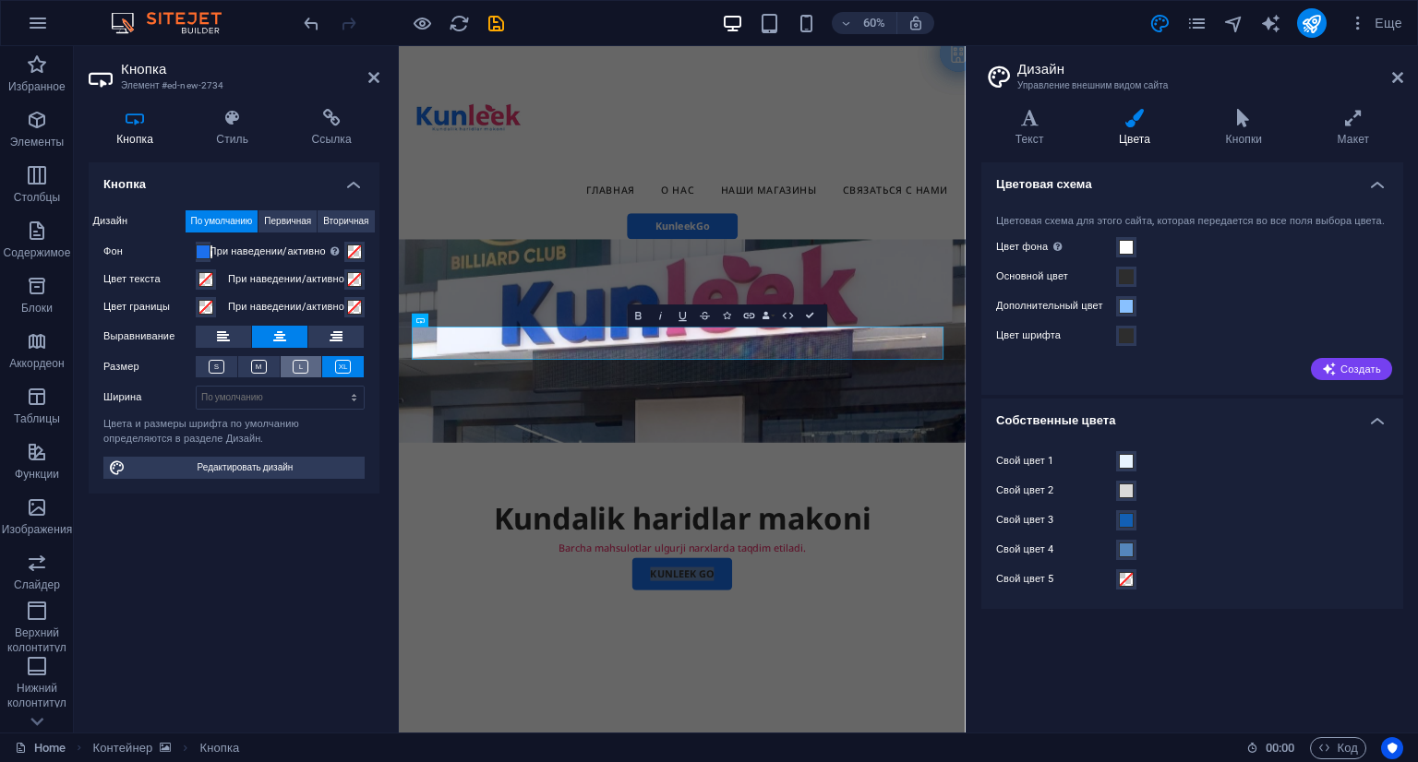
click at [308, 361] on button at bounding box center [302, 366] width 42 height 21
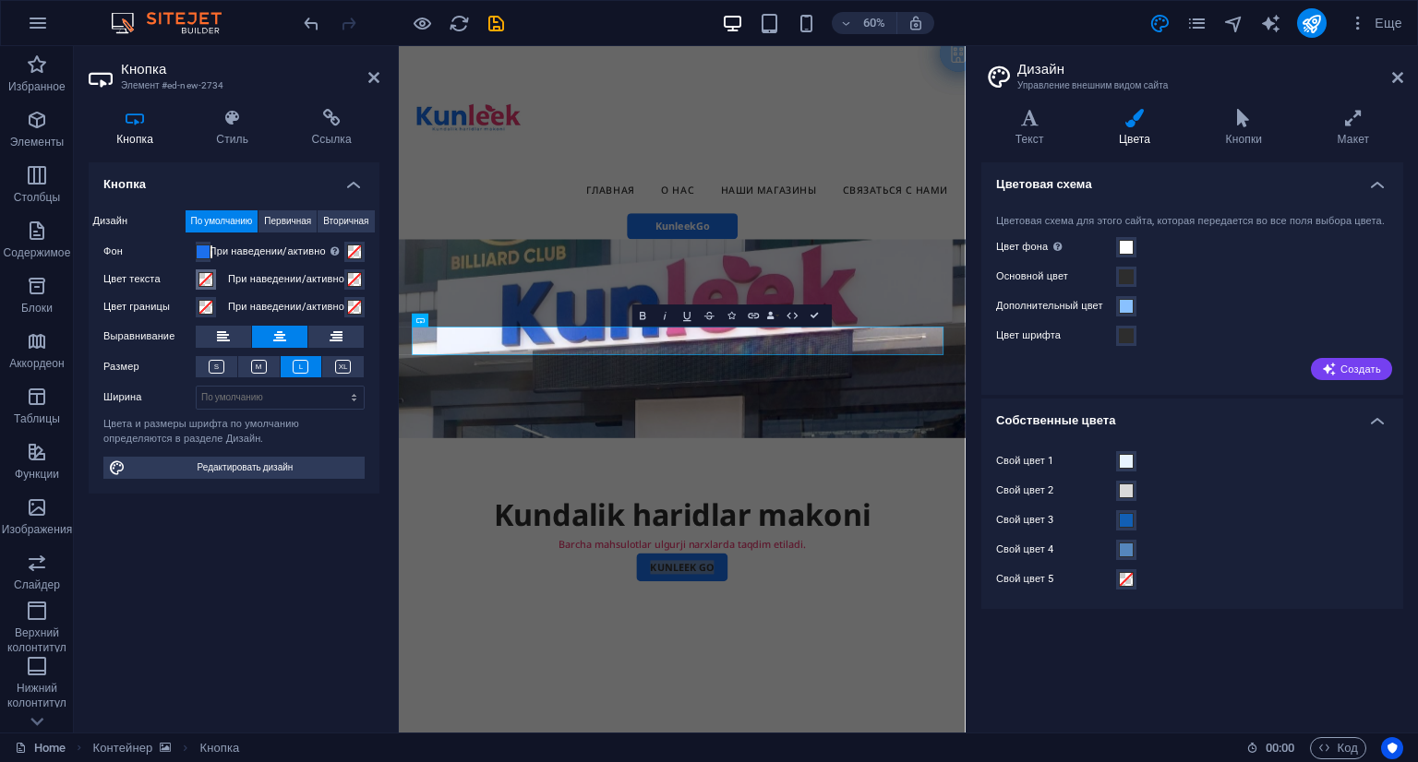
click at [200, 282] on span at bounding box center [205, 279] width 15 height 15
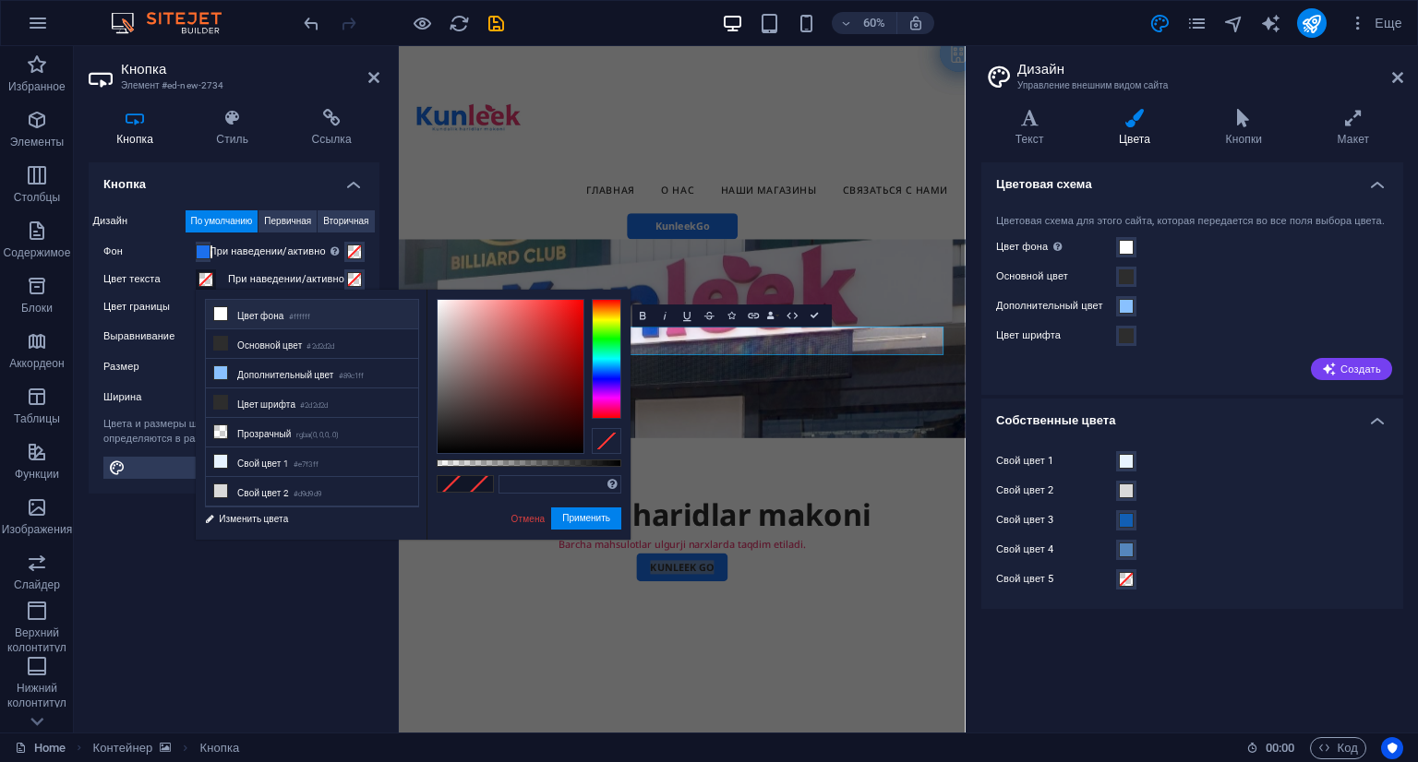
click at [222, 307] on icon at bounding box center [220, 313] width 13 height 13
type input "#ffffff"
click at [599, 518] on button "Применить" at bounding box center [586, 519] width 70 height 22
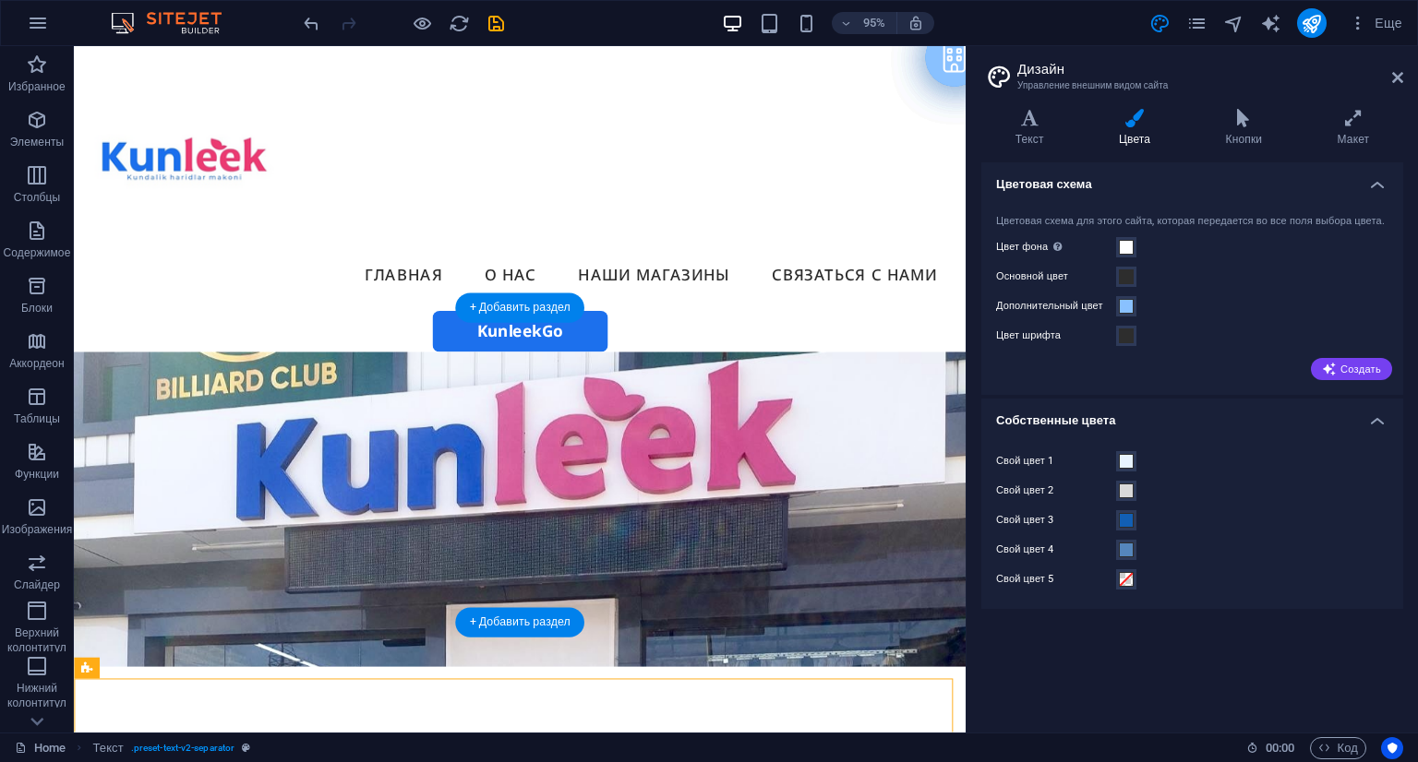
click at [868, 576] on figure at bounding box center [543, 533] width 939 height 331
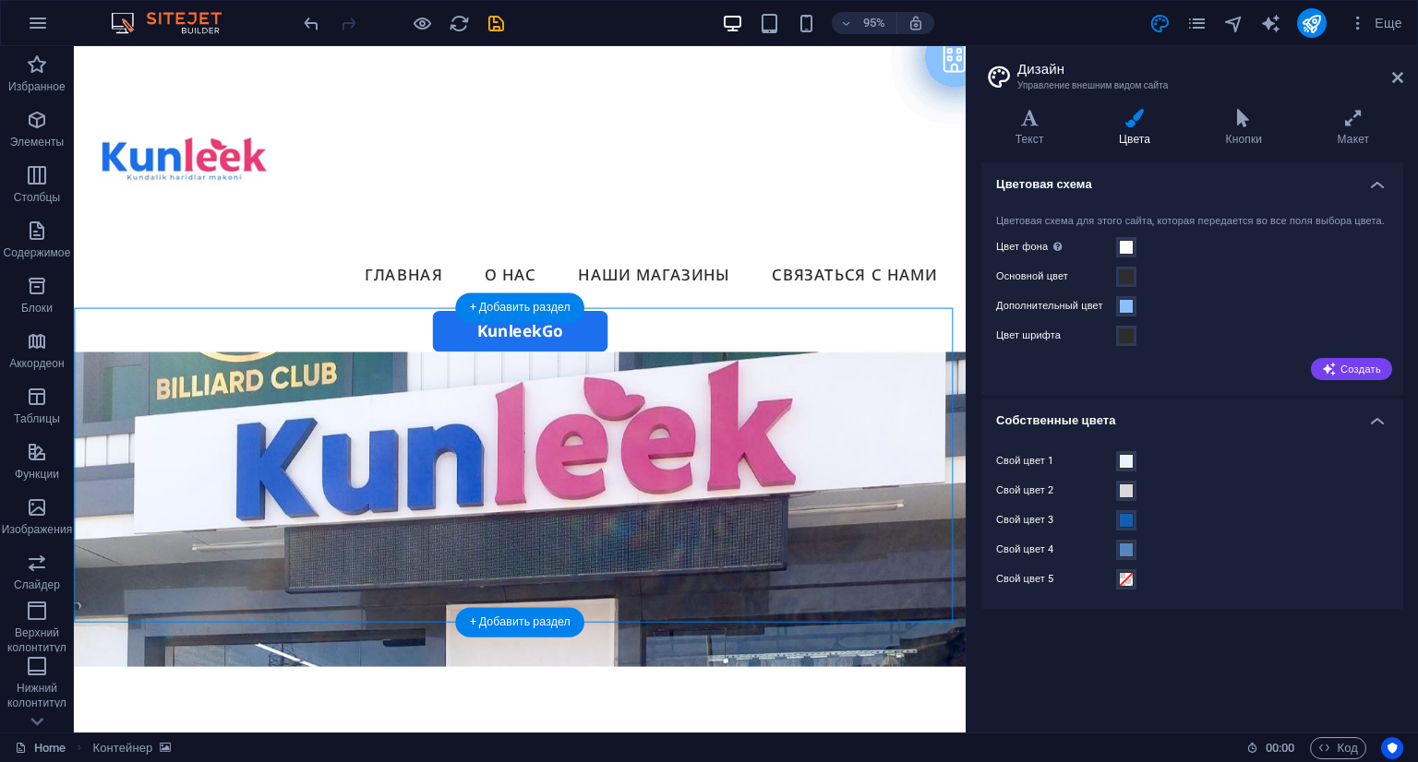
click at [946, 368] on figure at bounding box center [543, 533] width 939 height 331
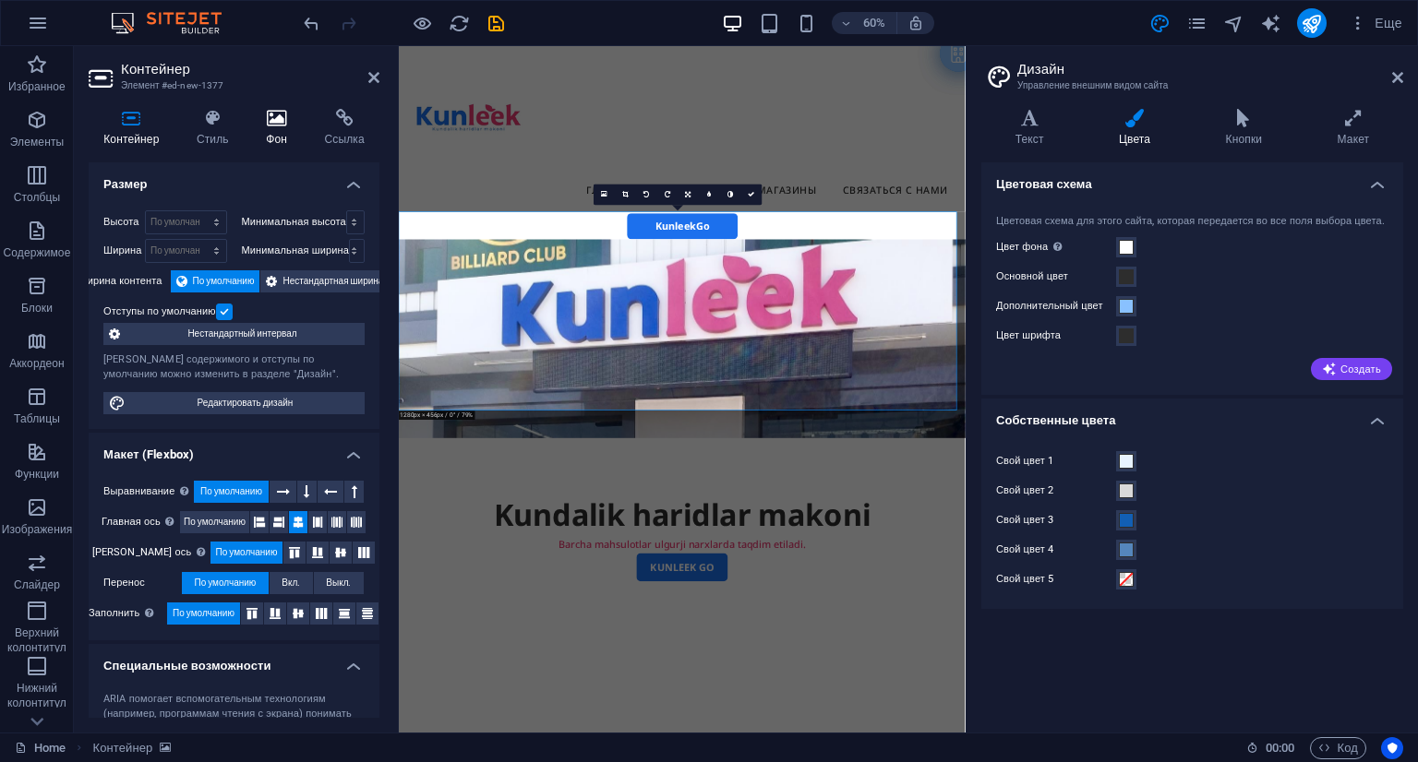
click at [265, 137] on h4 "Фон" at bounding box center [280, 128] width 58 height 39
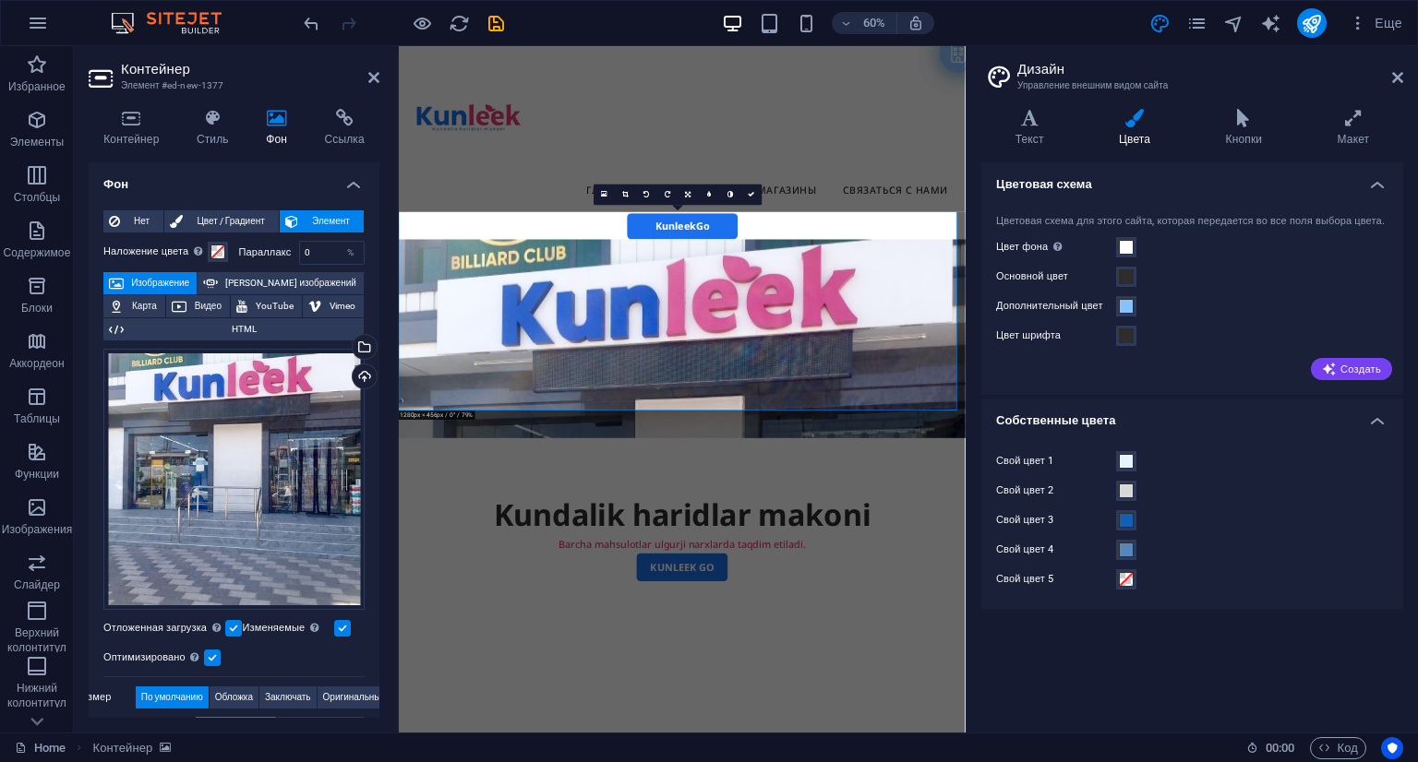
scroll to position [59, 0]
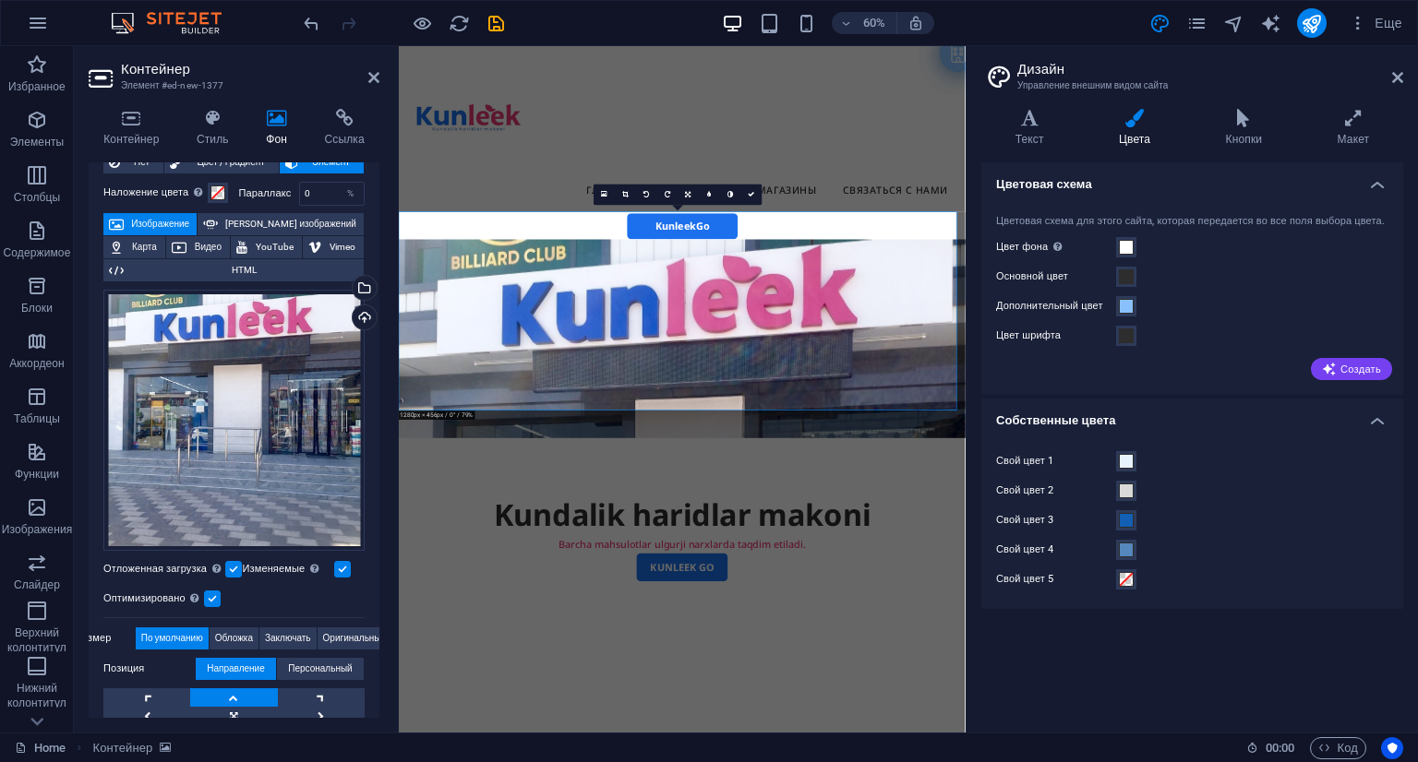
drag, startPoint x: 380, startPoint y: 438, endPoint x: 384, endPoint y: 419, distance: 18.8
click at [384, 419] on div "Контейнер Стиль Фон Ссылка Размер Высота По умолчанию px rem % vh vw Минимальна…" at bounding box center [234, 413] width 320 height 639
drag, startPoint x: 374, startPoint y: 432, endPoint x: 378, endPoint y: 366, distance: 65.7
click at [378, 366] on div "Фон Нет Цвет / Градиент Элемент Растянуть фон на всю ширину Наложение цвета Пом…" at bounding box center [234, 440] width 291 height 556
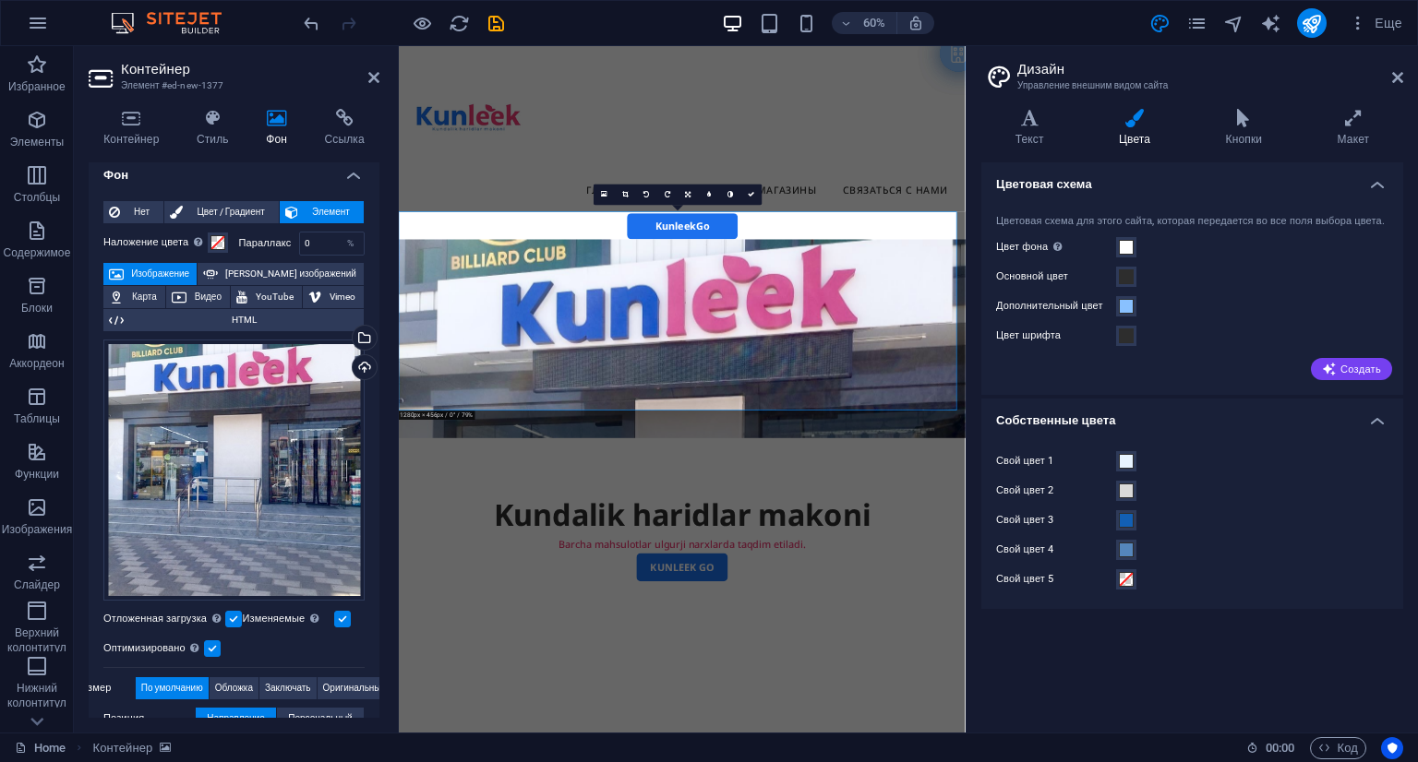
scroll to position [0, 0]
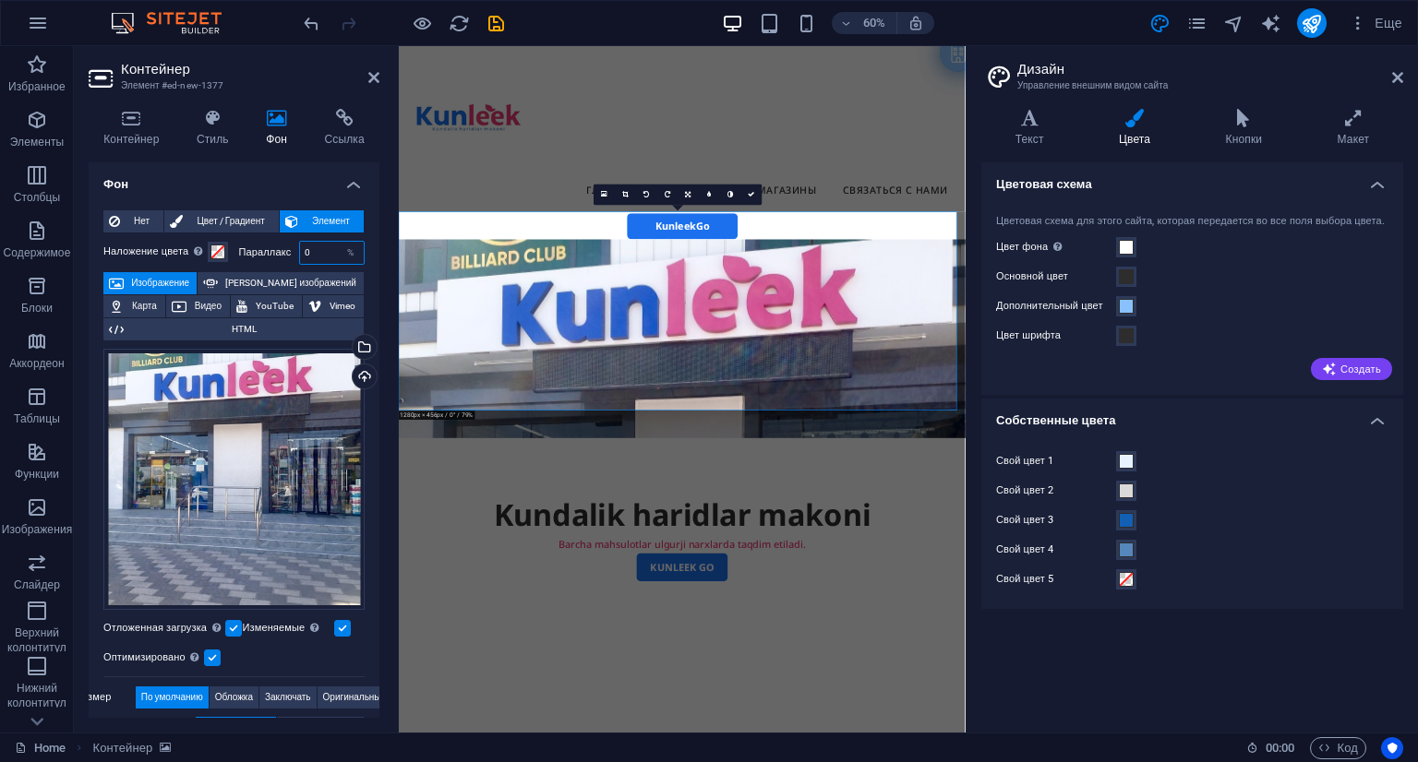
click at [323, 252] on input "0" at bounding box center [332, 253] width 65 height 22
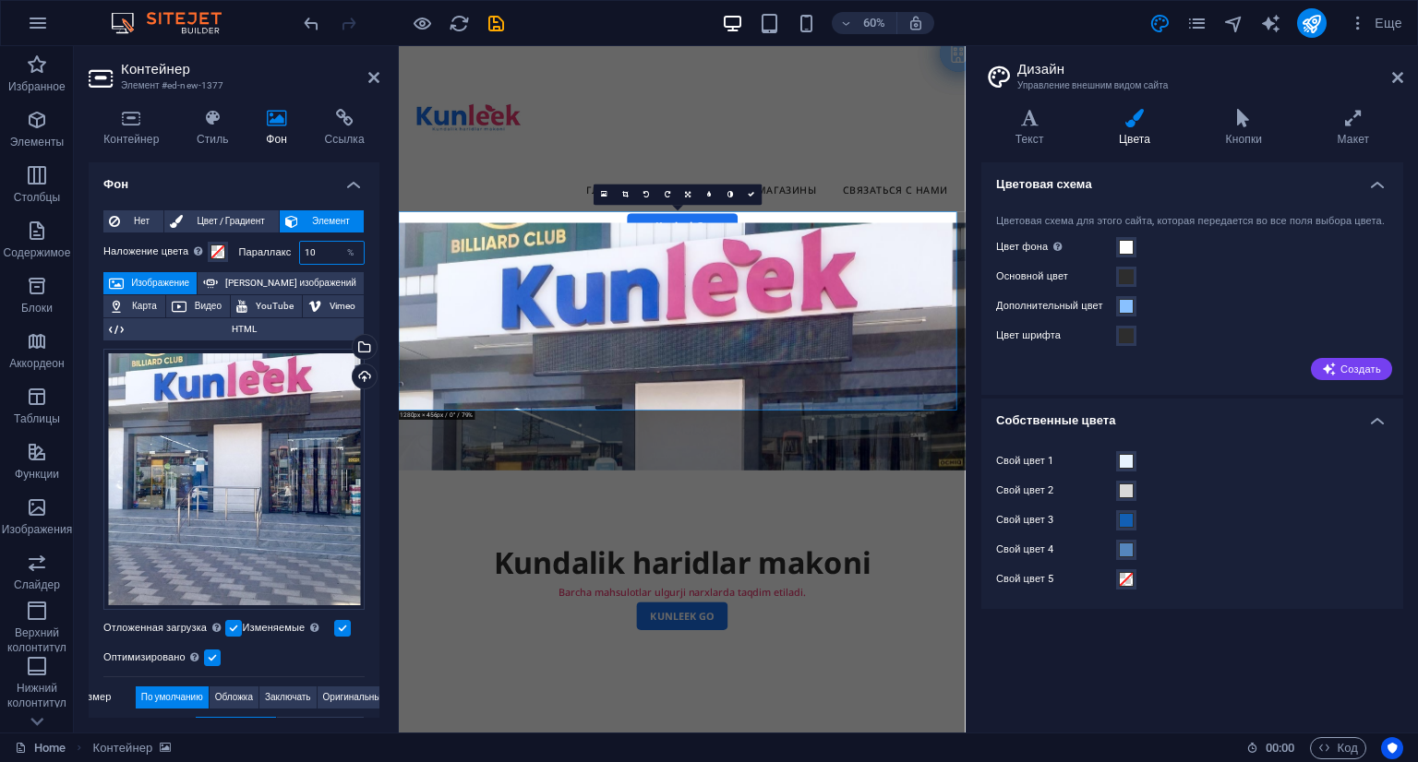
type input "0"
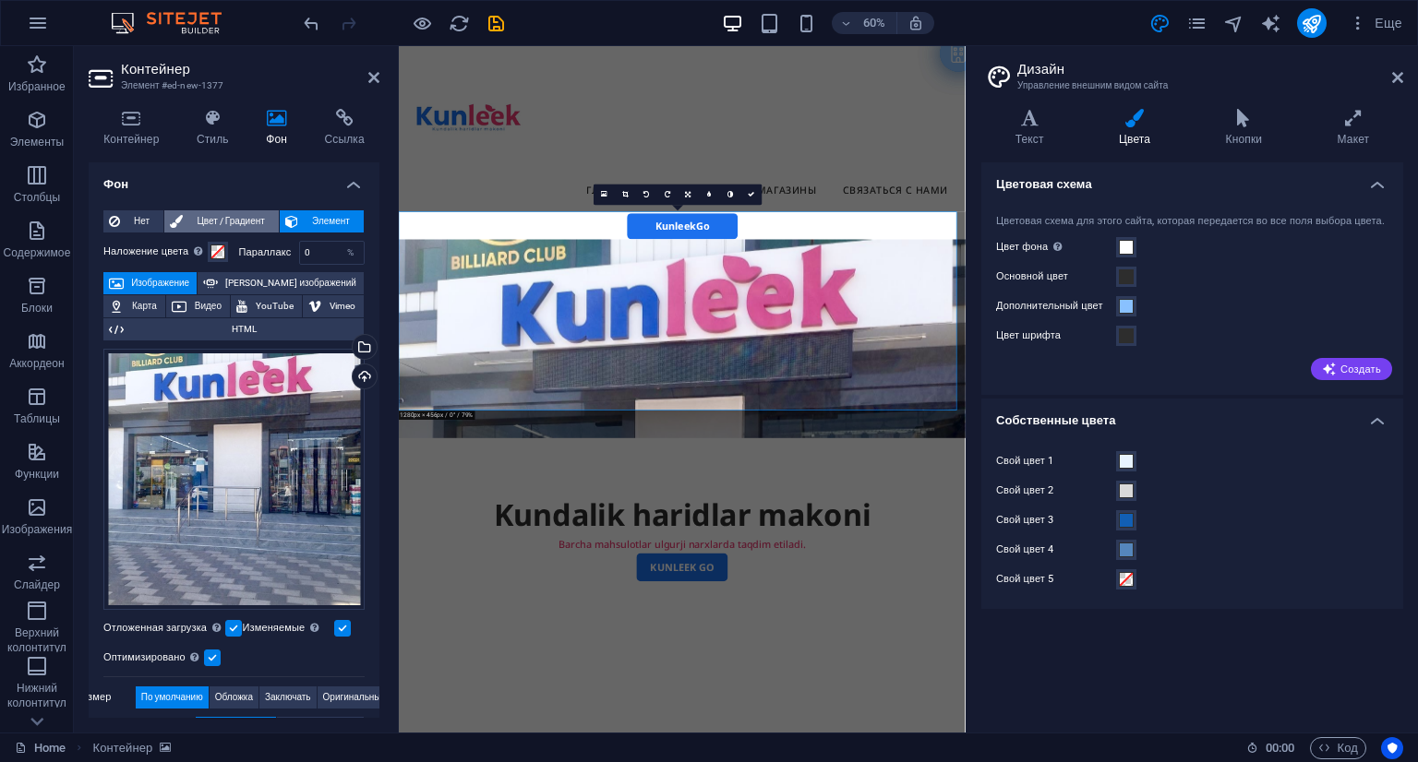
click at [240, 216] on span "Цвет / Градиент" at bounding box center [230, 221] width 85 height 22
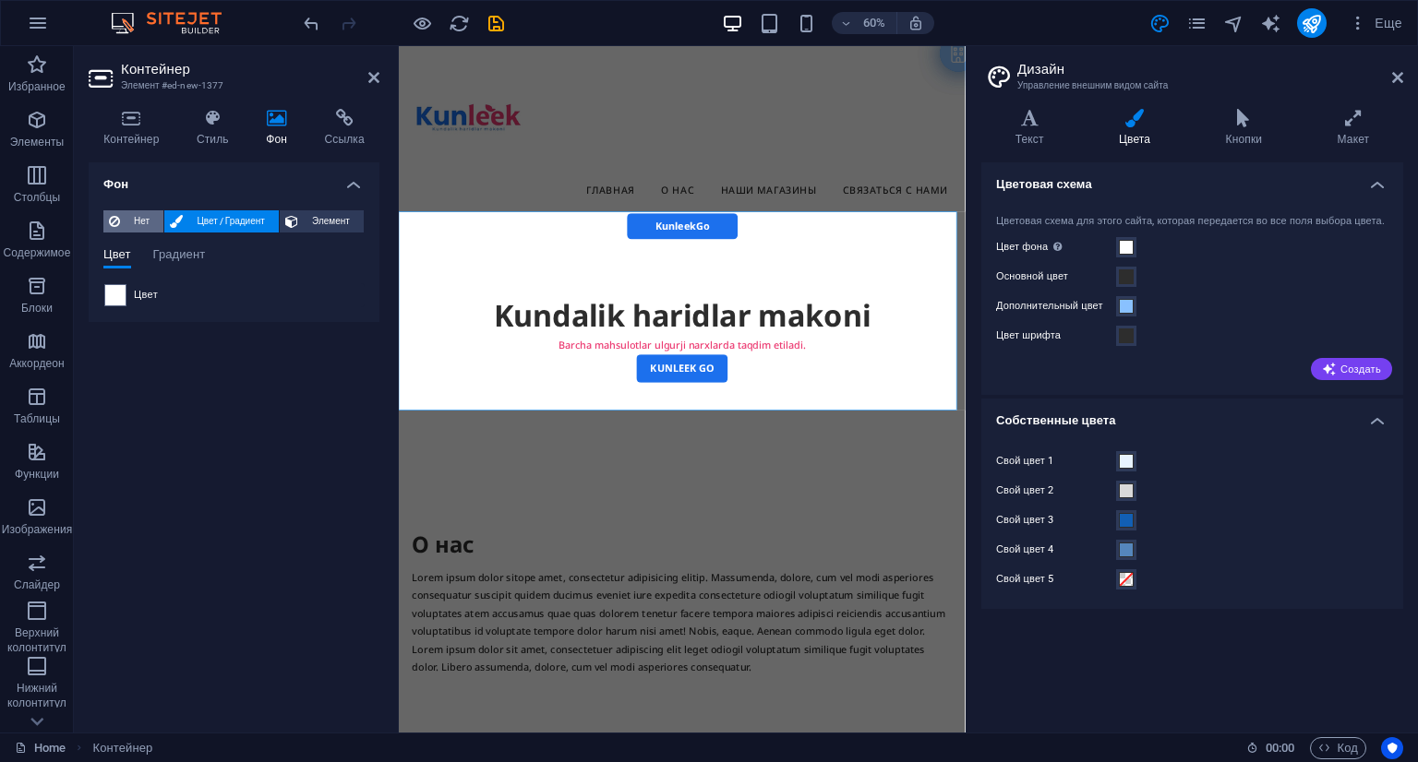
click at [136, 211] on span "Нет" at bounding box center [142, 221] width 32 height 22
click at [327, 217] on span "Элемент" at bounding box center [331, 221] width 54 height 22
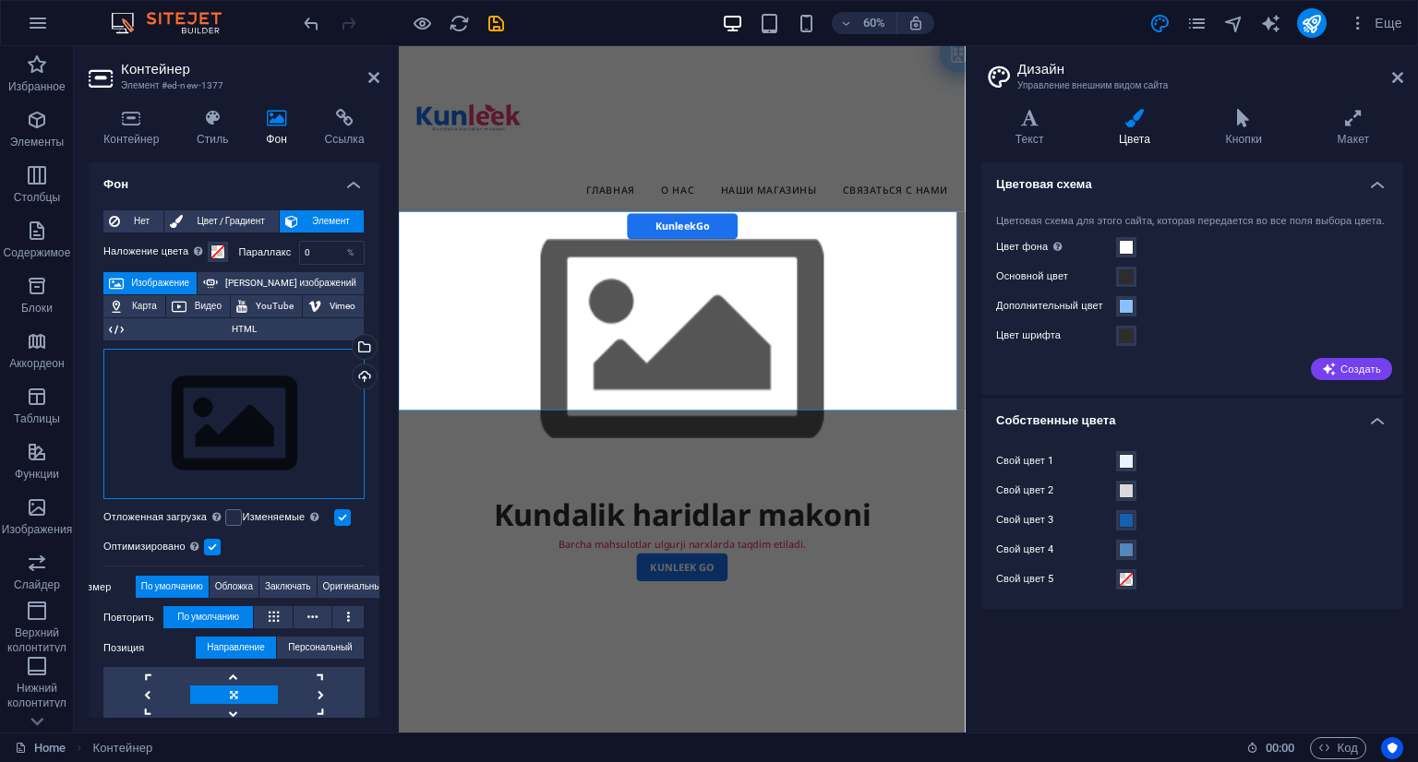
click at [280, 420] on div "Перетащите файлы сюда, нажмите, чтобы выбрать файлы, или выберите файлы из разд…" at bounding box center [233, 424] width 261 height 151
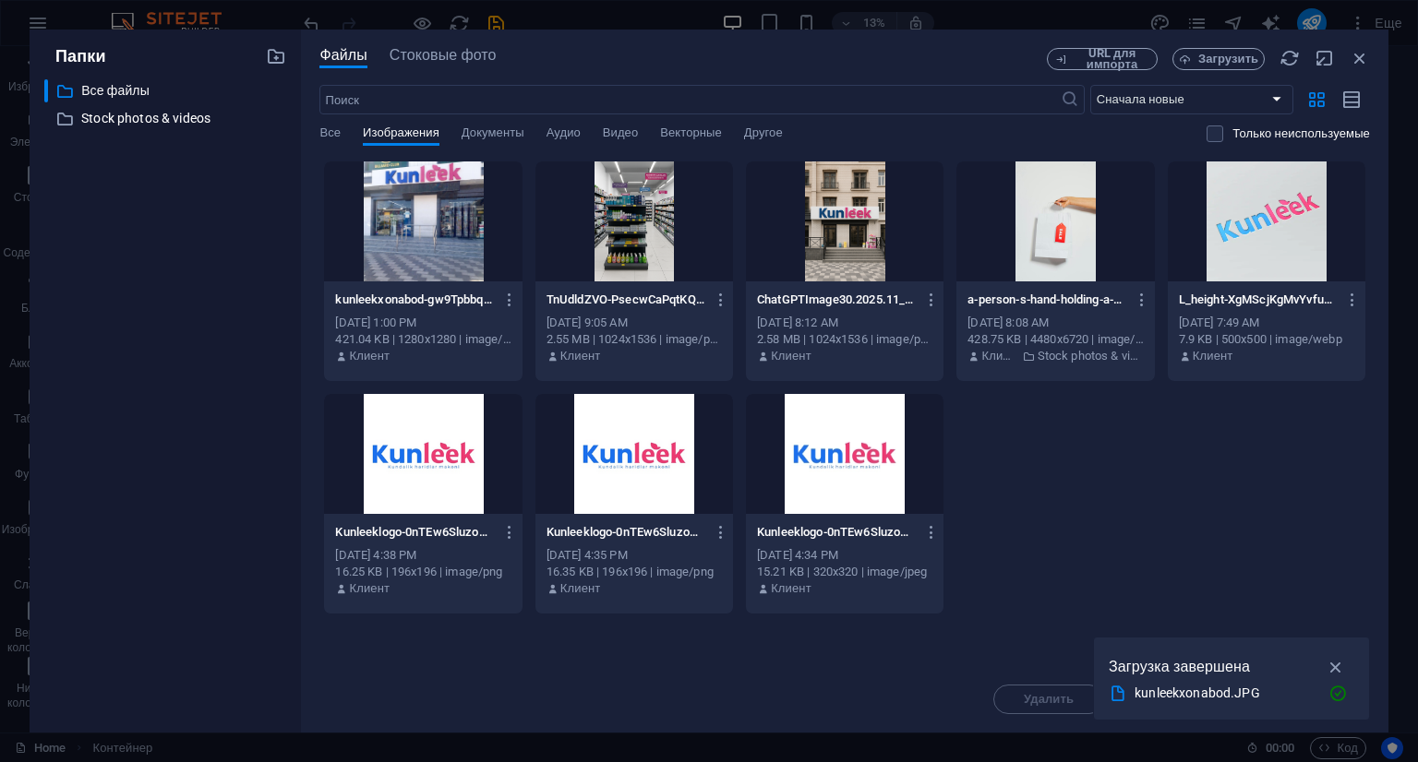
click at [403, 245] on div at bounding box center [423, 222] width 198 height 120
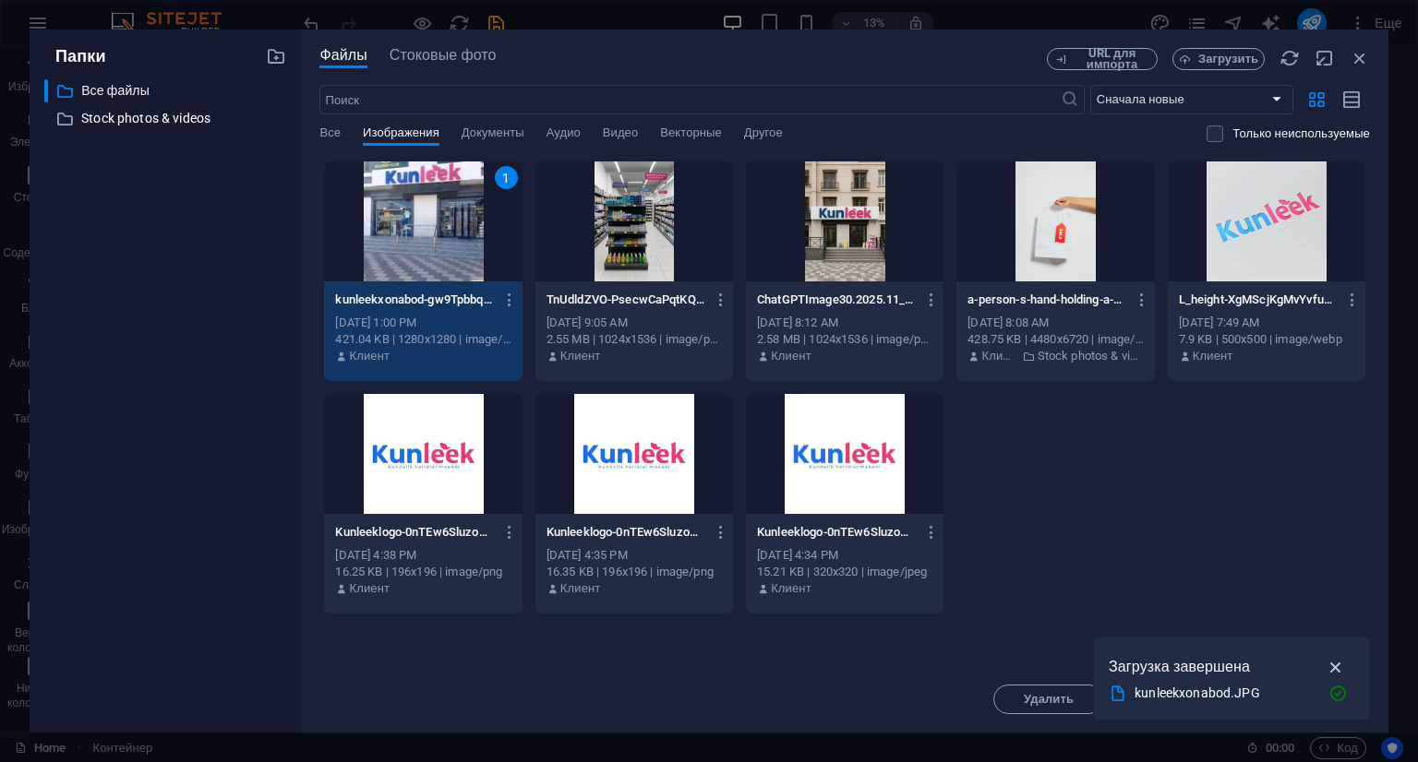
click at [1346, 660] on icon "button" at bounding box center [1336, 667] width 21 height 20
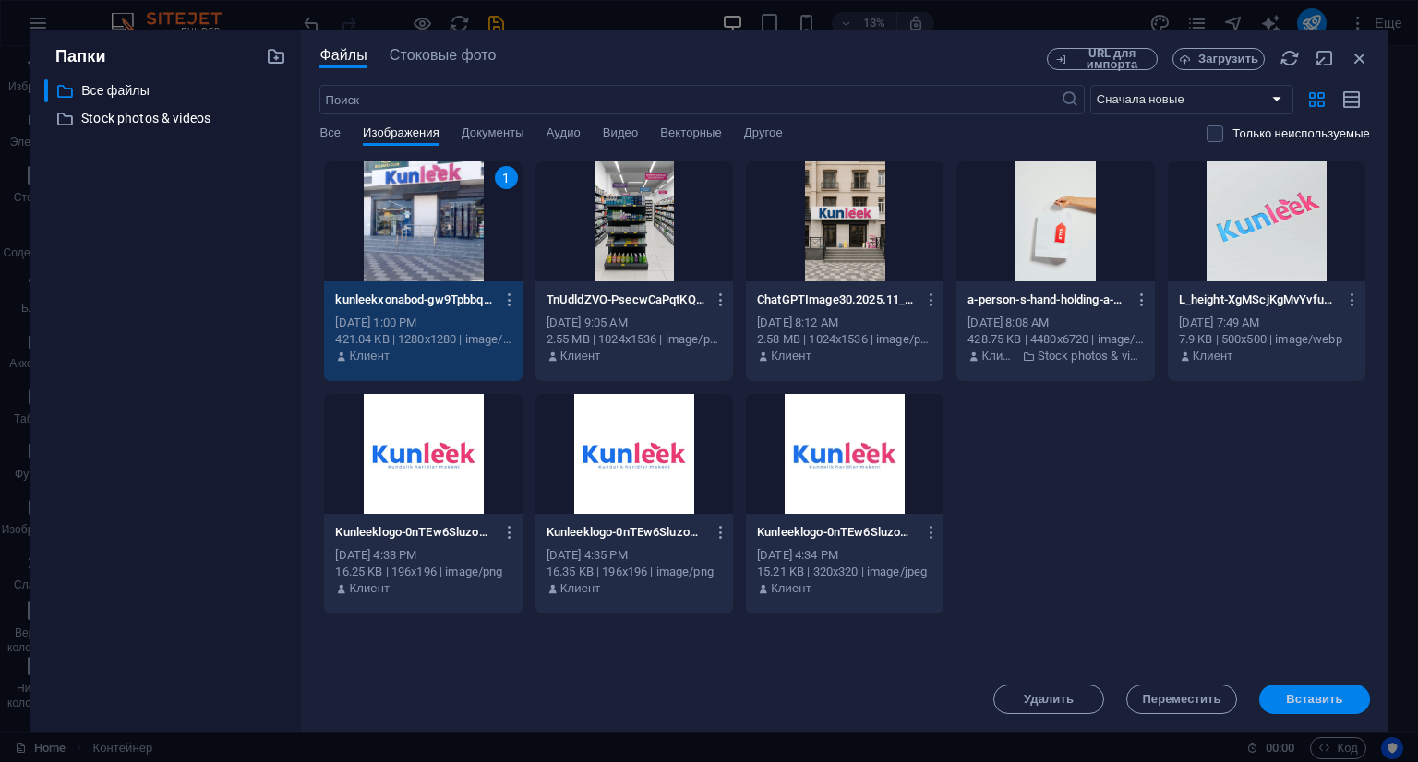
click at [1331, 697] on span "Вставить" at bounding box center [1314, 699] width 56 height 11
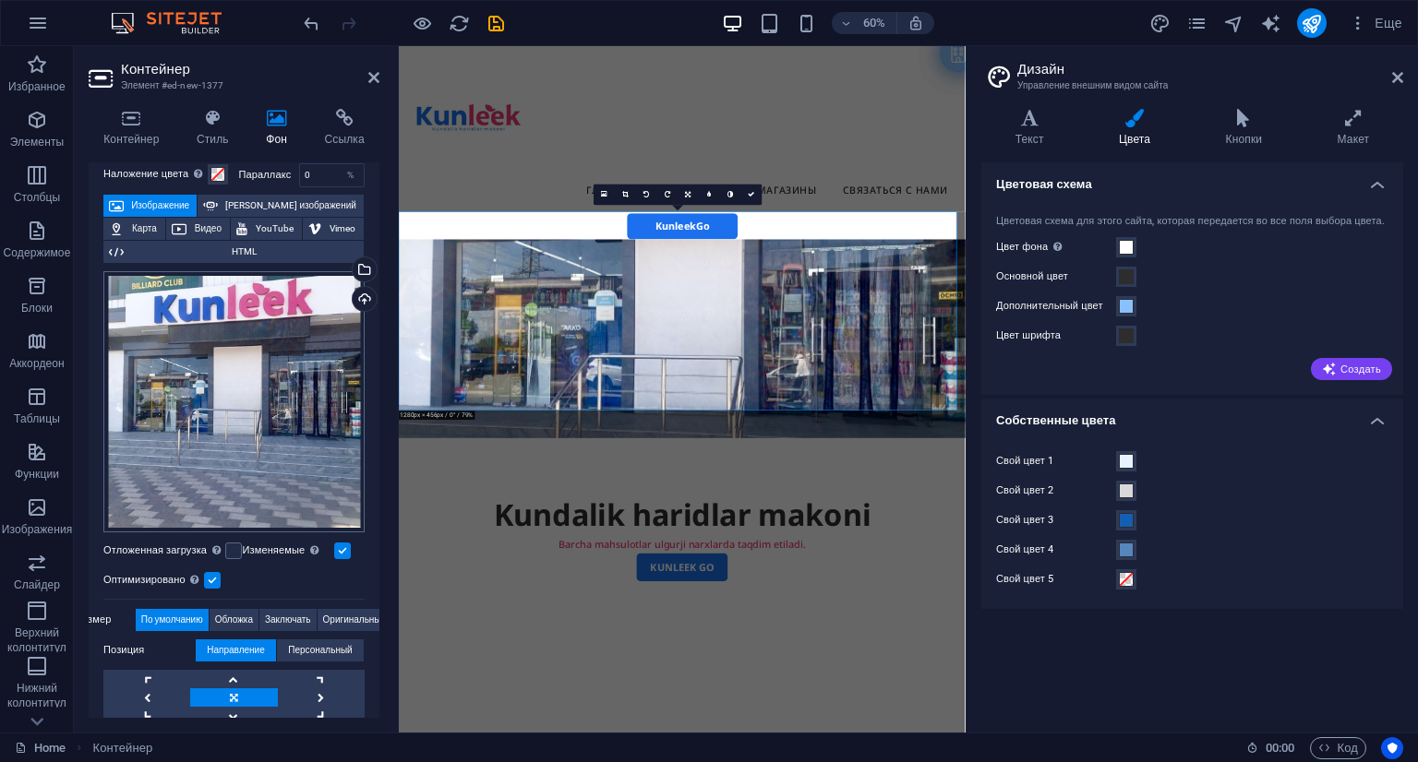
scroll to position [92, 0]
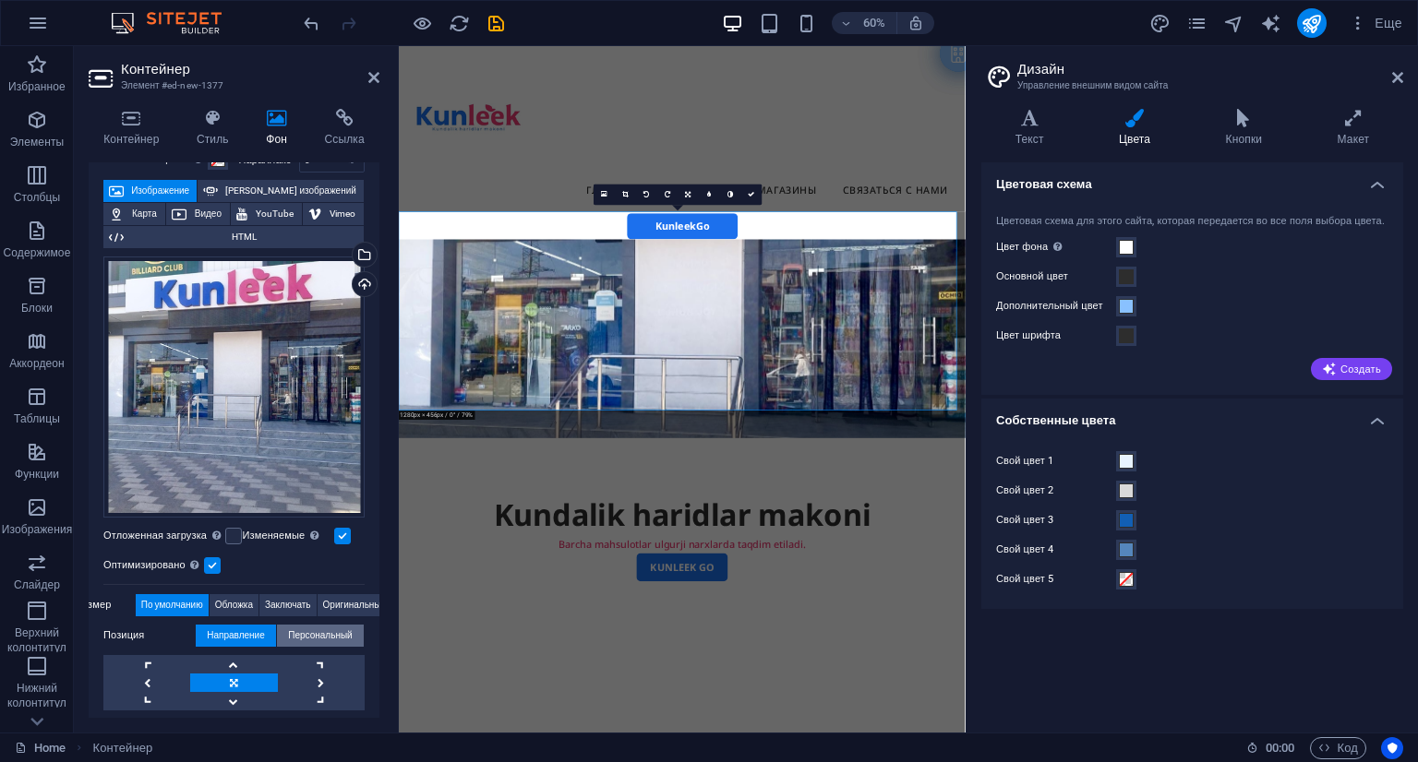
click at [308, 636] on span "Персональный" at bounding box center [320, 636] width 64 height 22
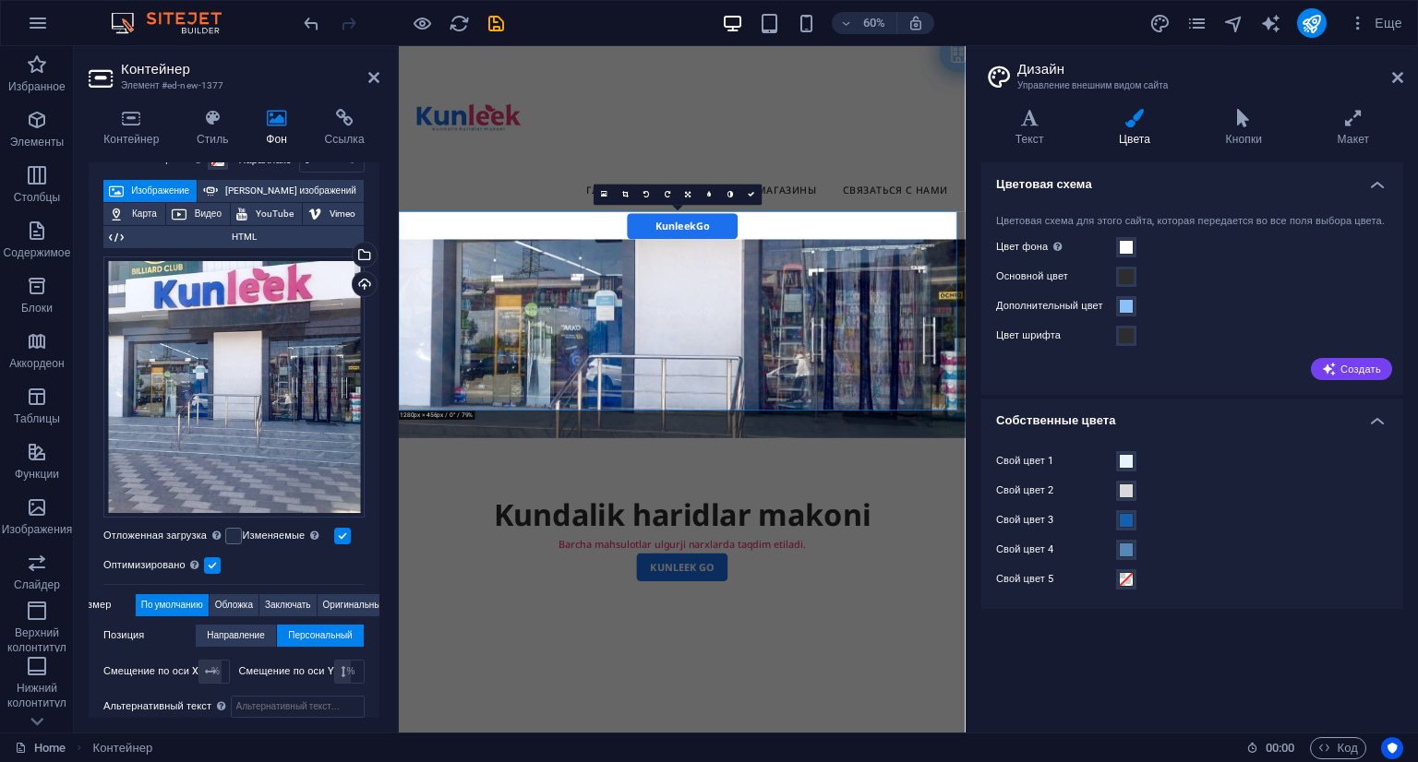
scroll to position [234, 0]
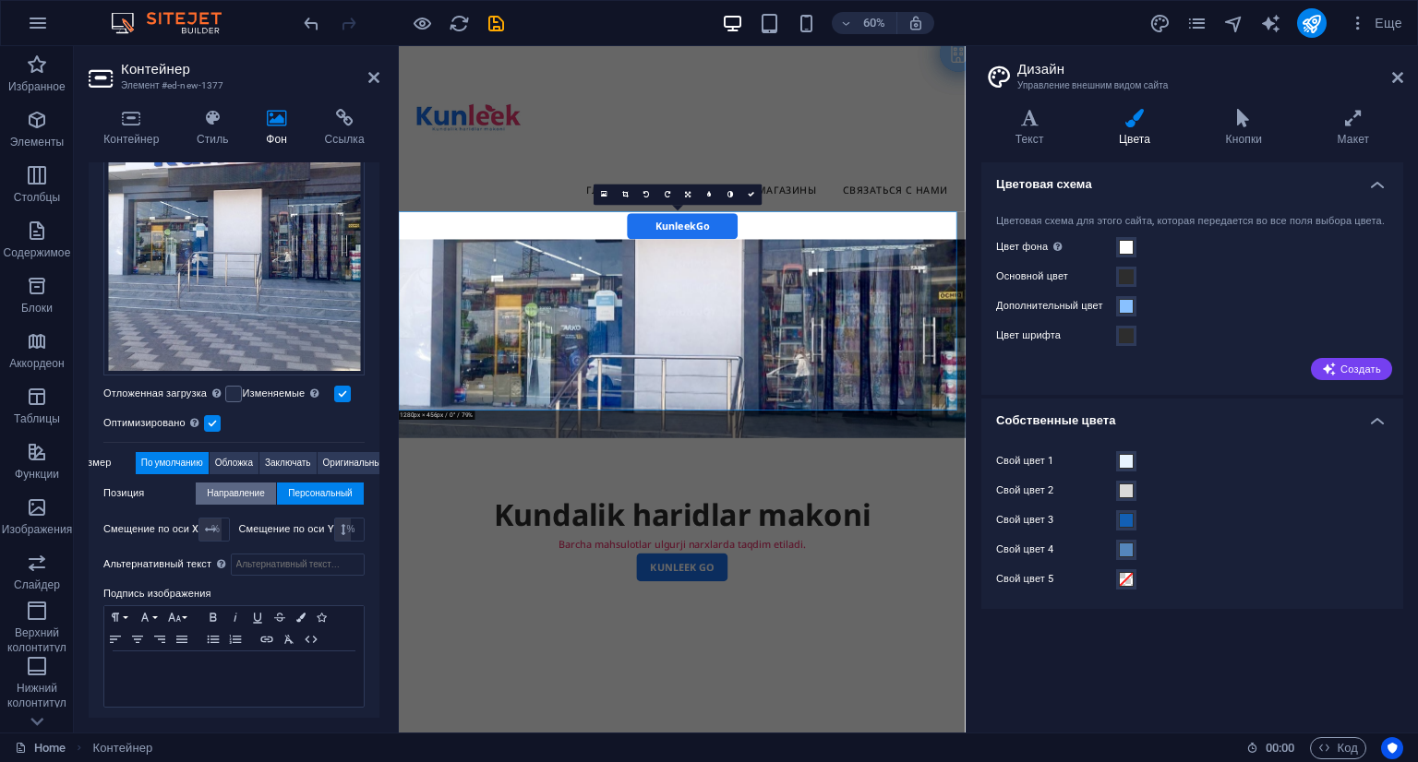
click at [229, 485] on span "Направление" at bounding box center [235, 494] width 57 height 22
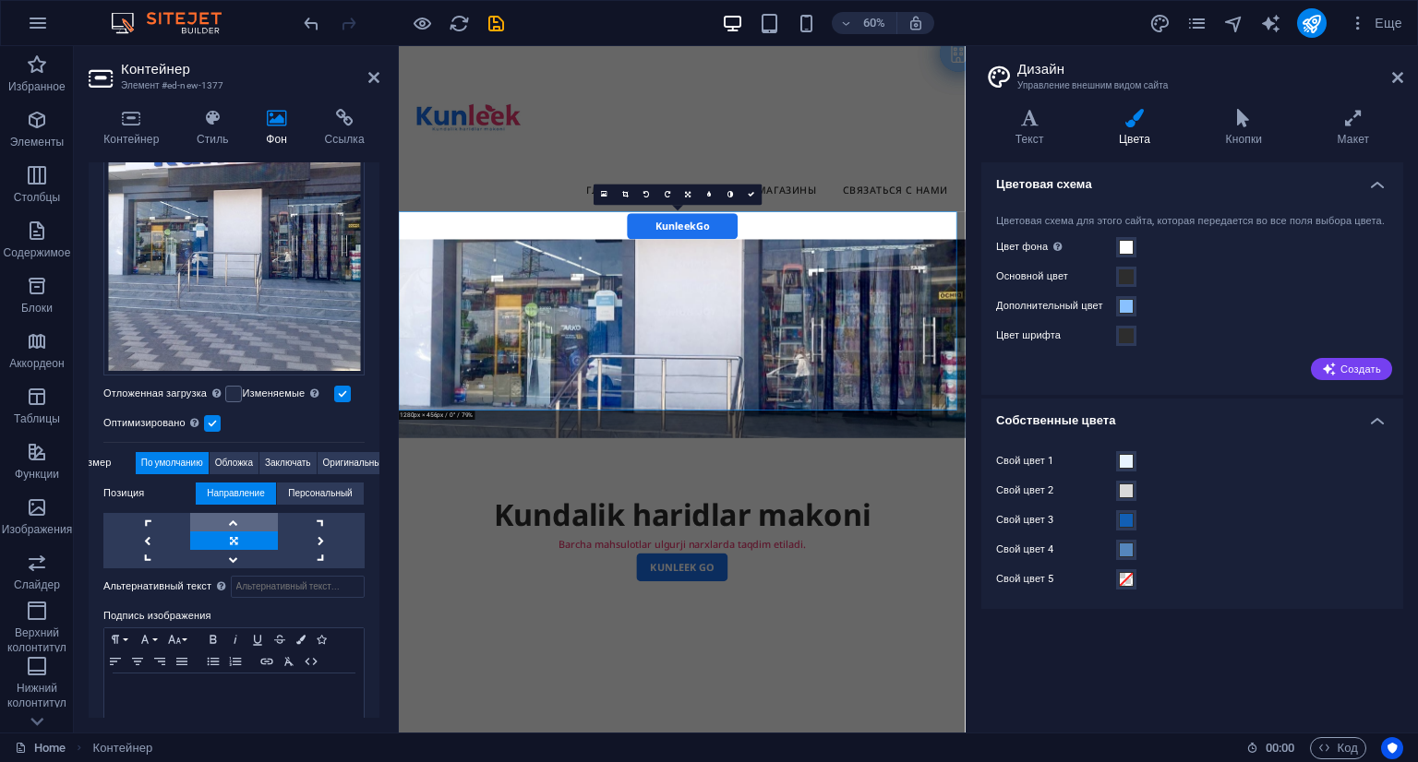
click at [238, 514] on link at bounding box center [233, 522] width 87 height 18
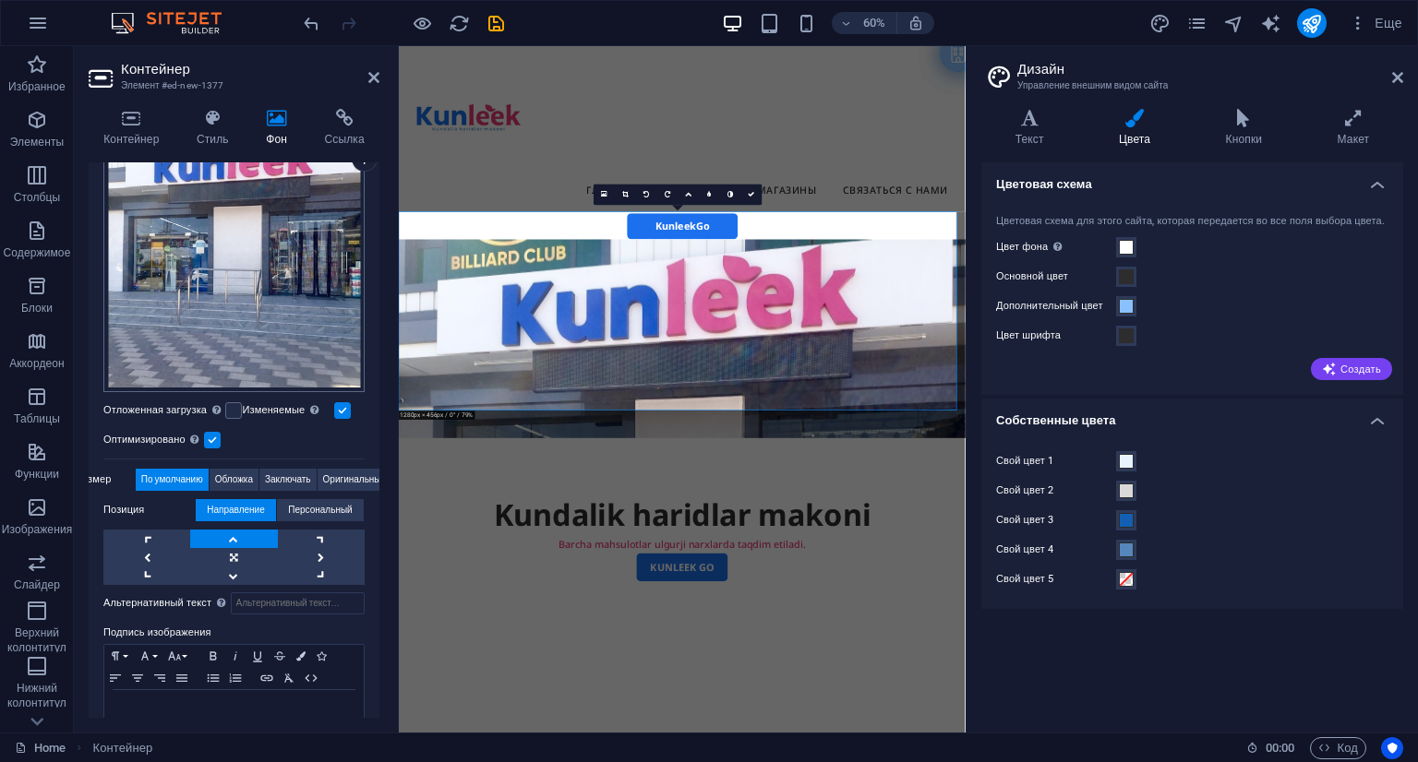
scroll to position [0, 0]
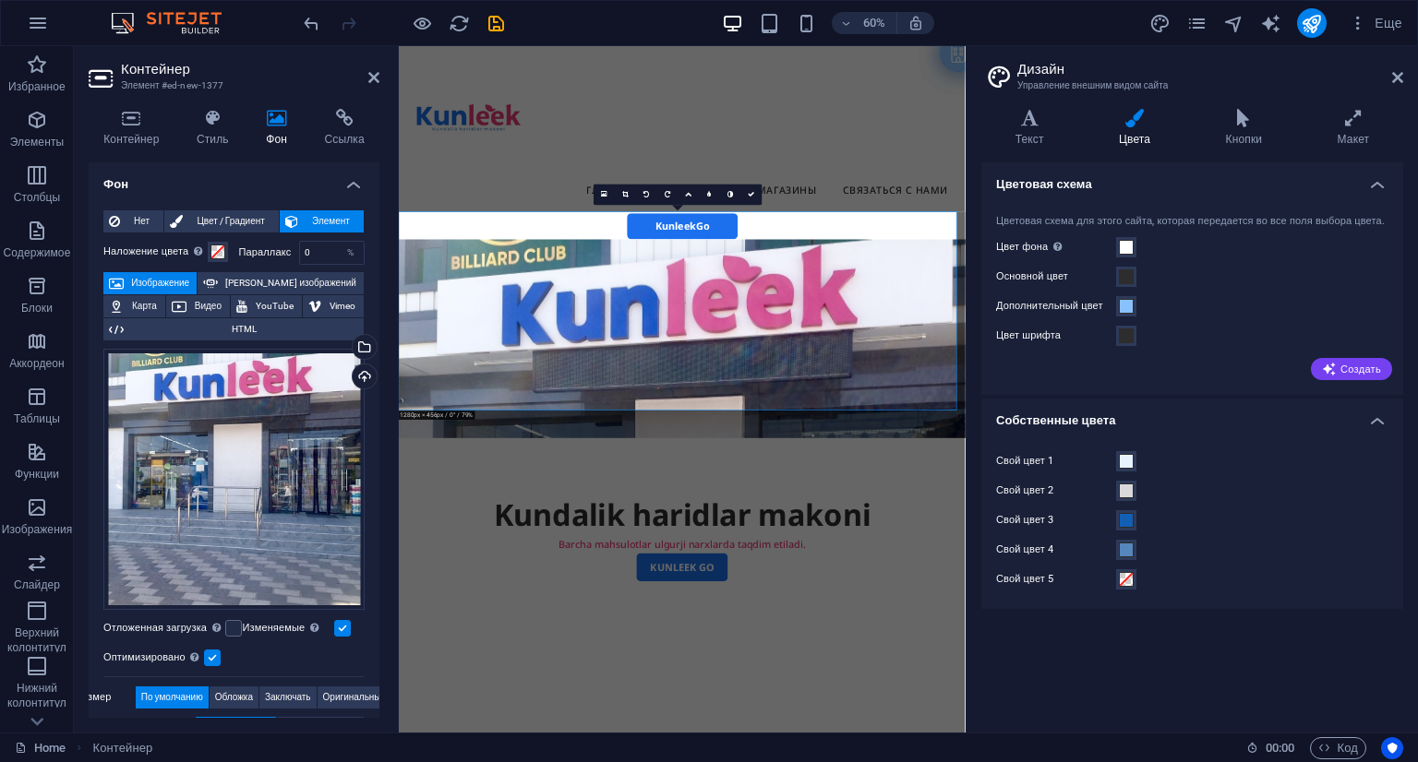
click at [163, 252] on label "Наложение цвета Помещает наложение поверх фона, чтобы раскрасить его" at bounding box center [155, 252] width 104 height 22
click at [208, 252] on button "Наложение цвета Помещает наложение поверх фона, чтобы раскрасить его" at bounding box center [218, 252] width 20 height 20
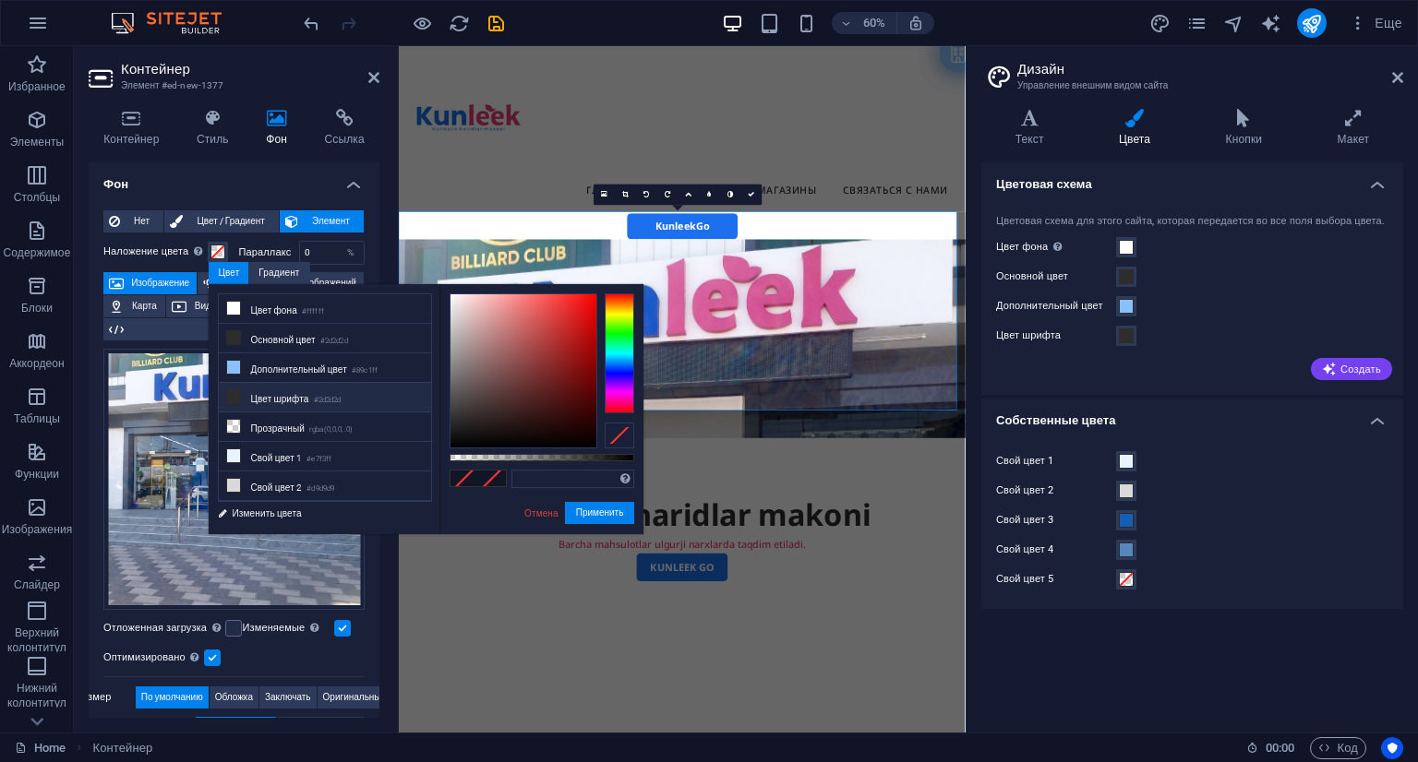
click at [234, 395] on icon at bounding box center [233, 396] width 13 height 13
type input "#2d2d2d"
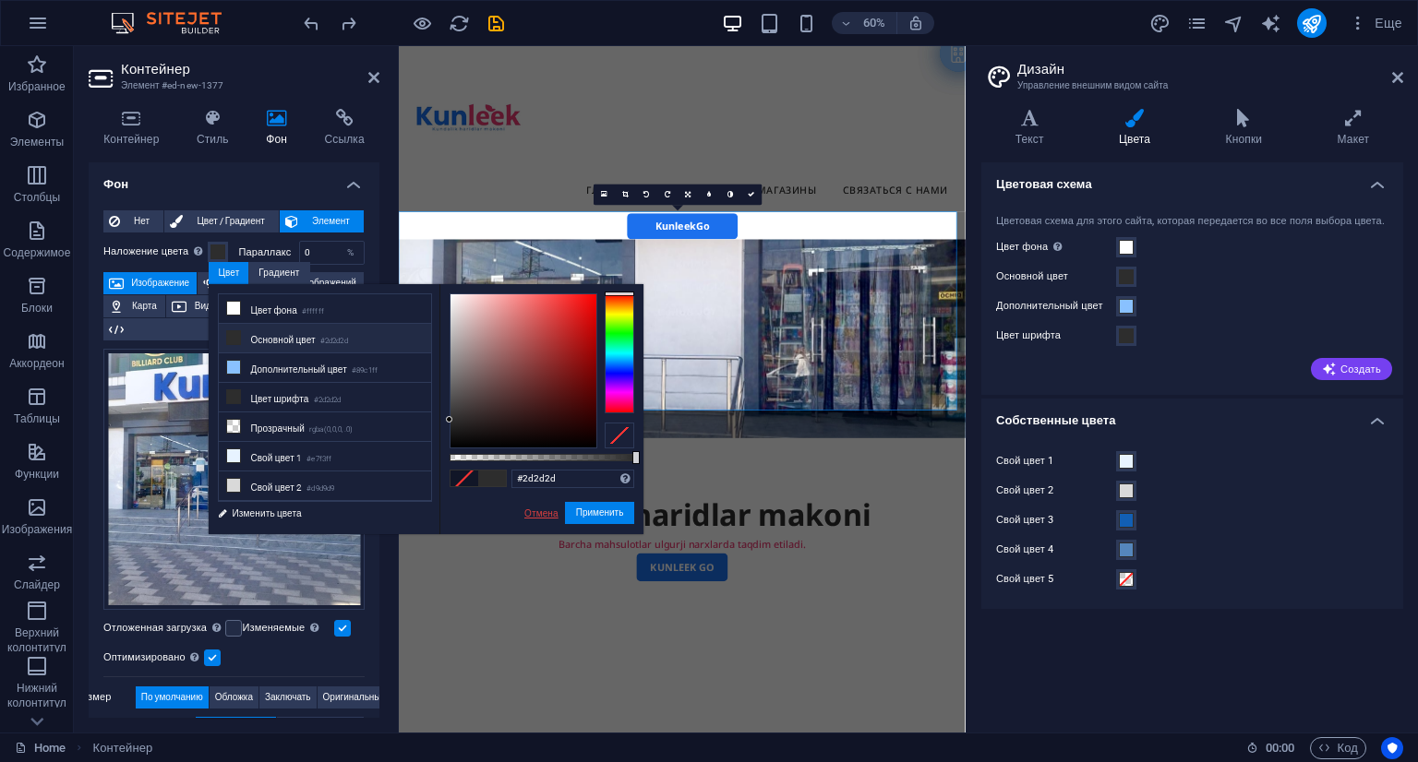
click at [541, 518] on link "Отмена" at bounding box center [541, 514] width 38 height 14
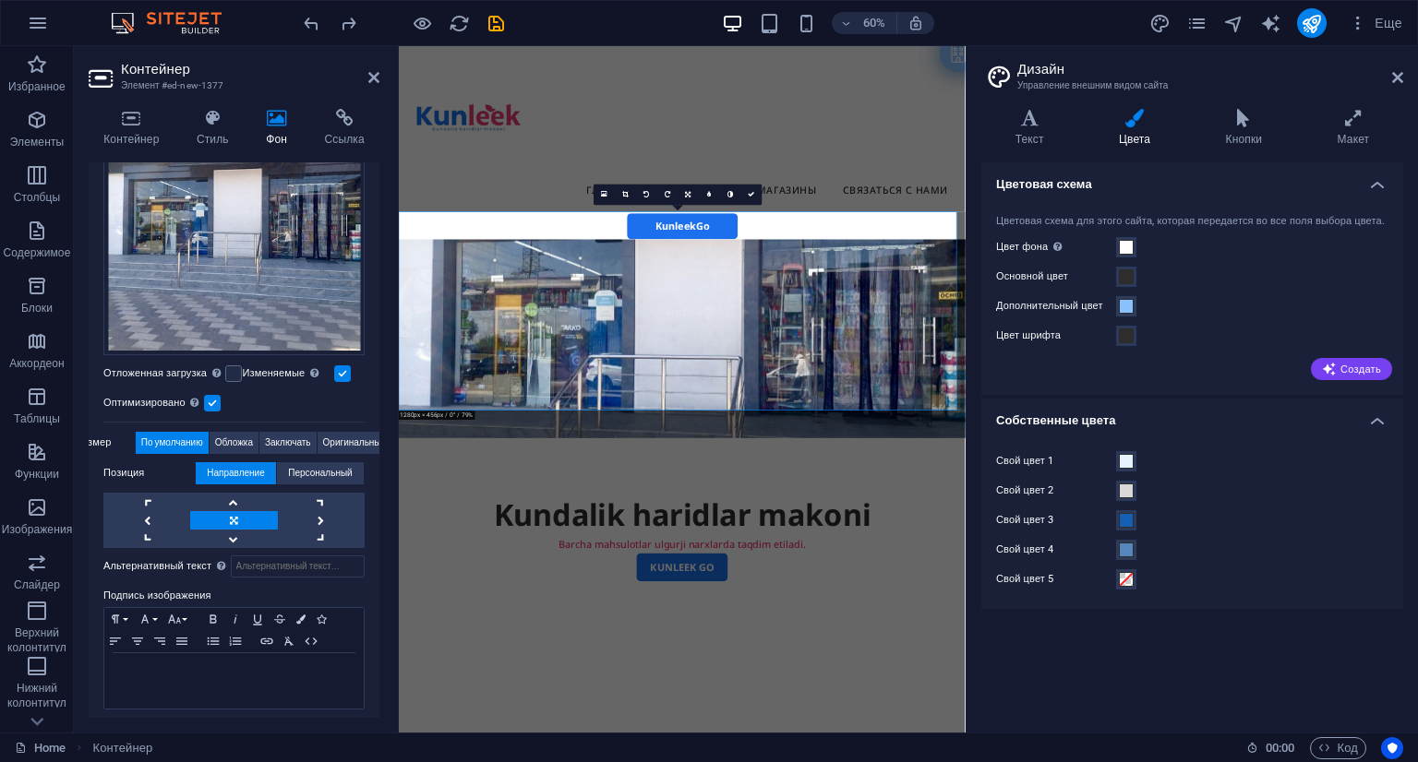
scroll to position [258, 0]
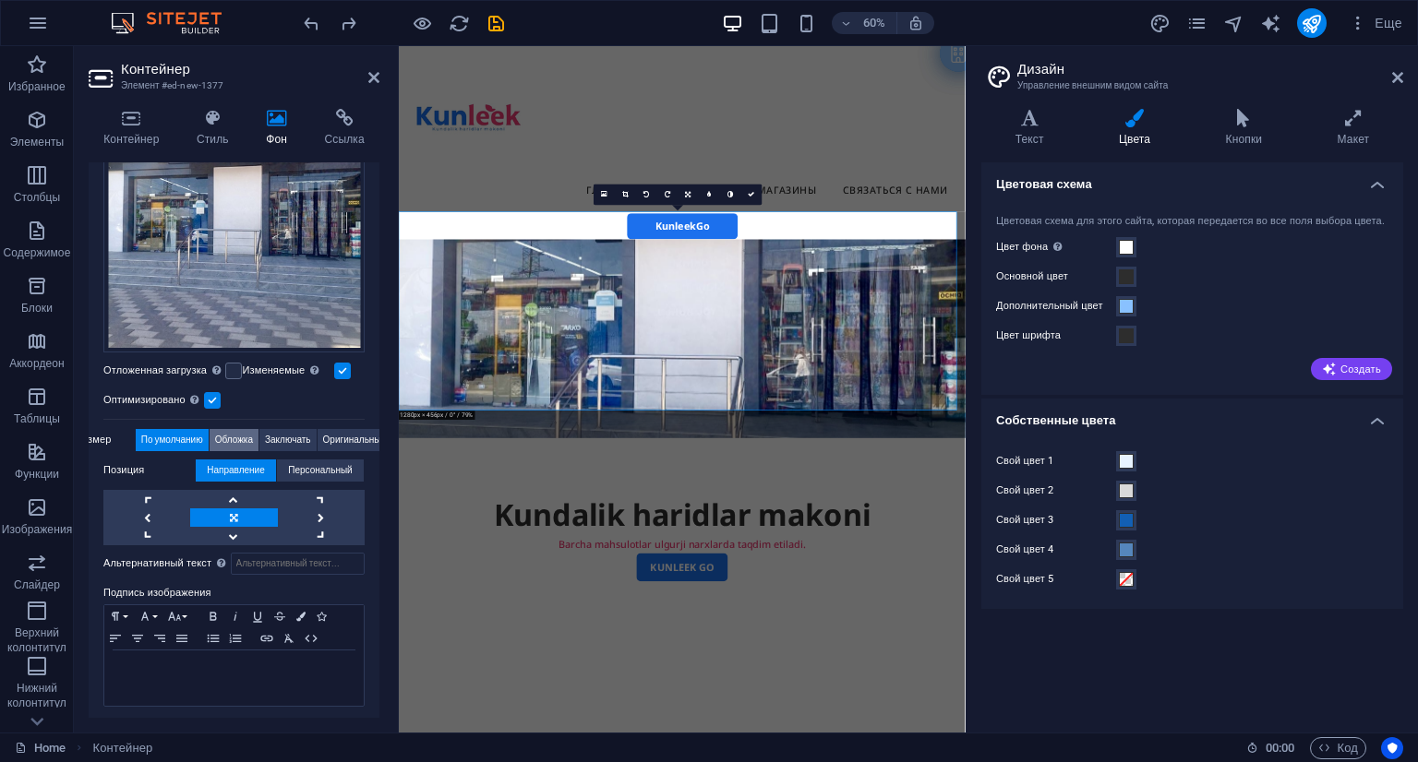
click at [250, 438] on span "Обложка" at bounding box center [234, 440] width 38 height 22
click at [273, 433] on span "Заключать" at bounding box center [288, 440] width 46 height 22
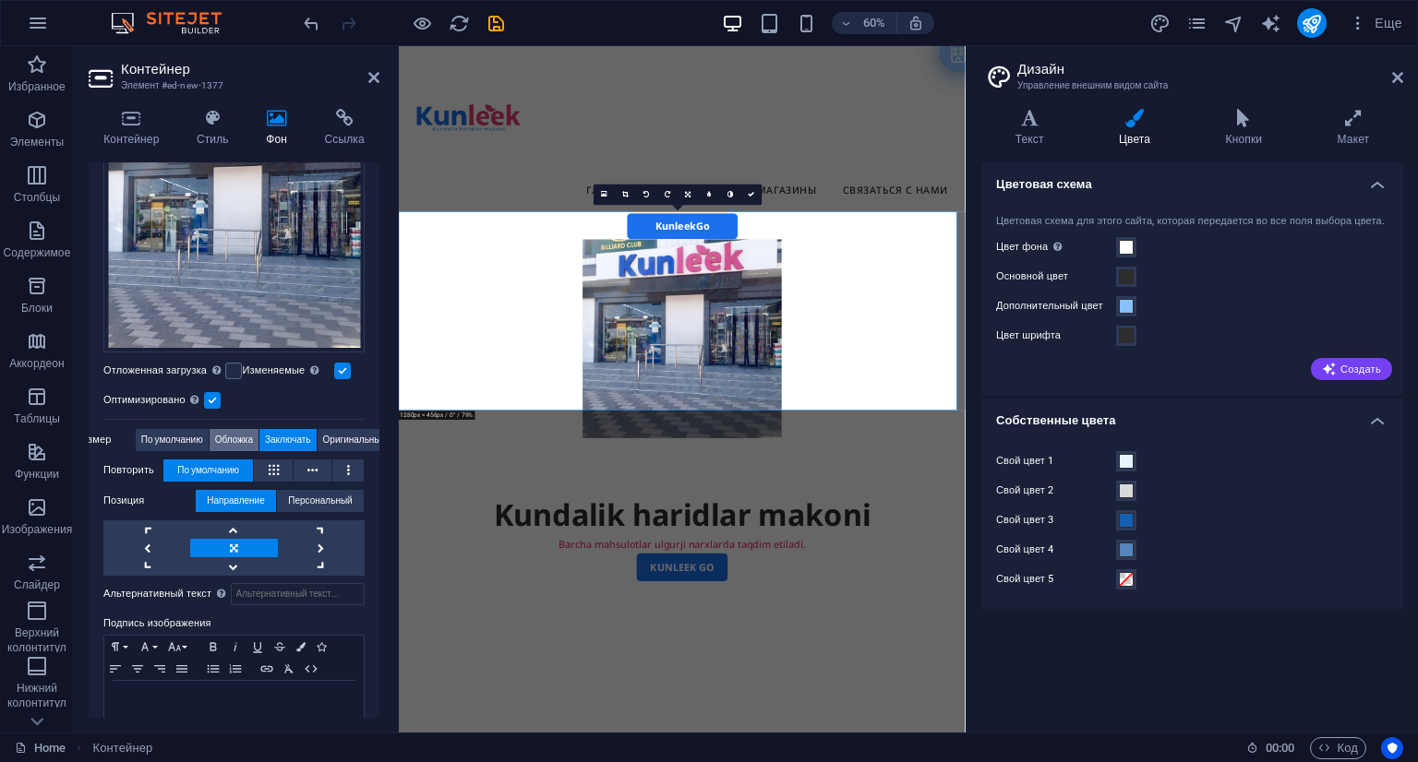
click at [222, 430] on span "Обложка" at bounding box center [234, 440] width 38 height 22
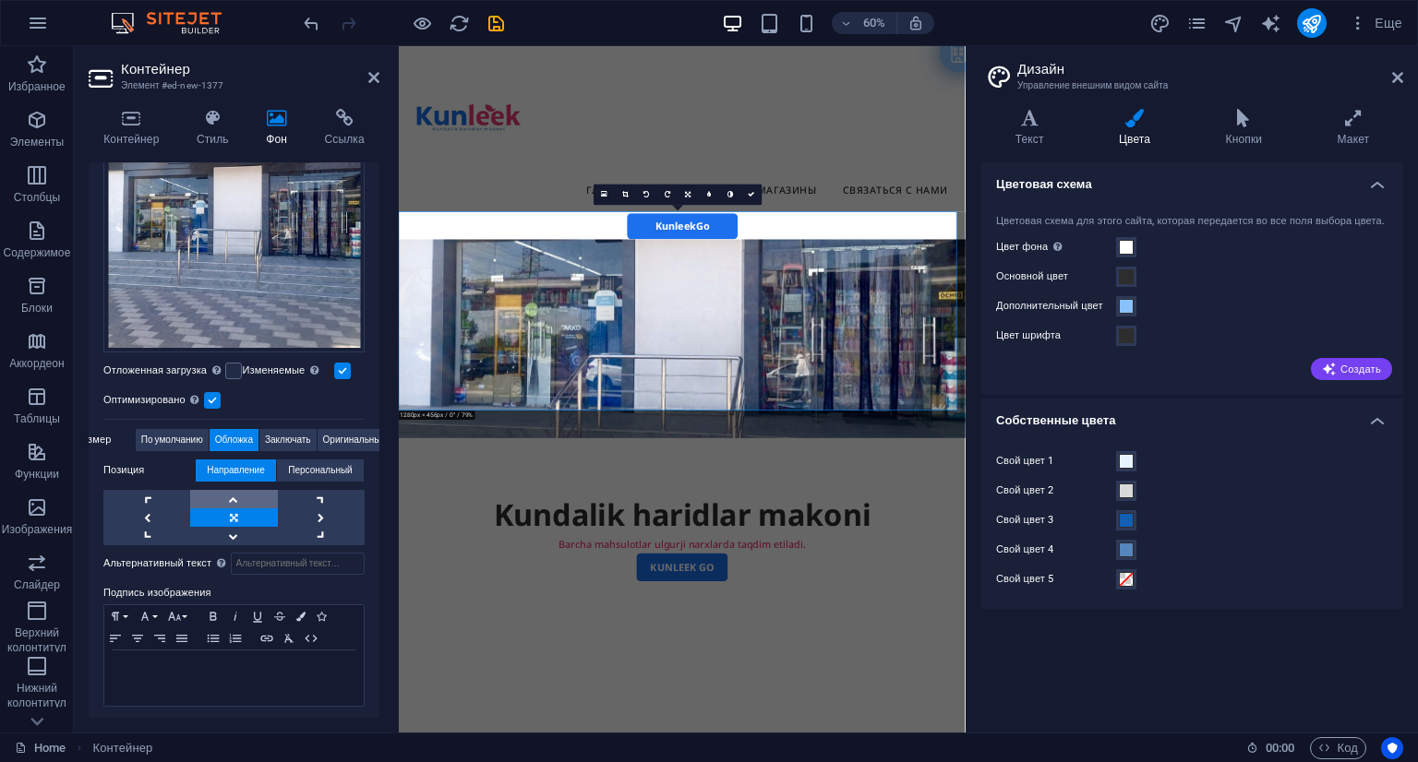
click at [245, 490] on link at bounding box center [233, 499] width 87 height 18
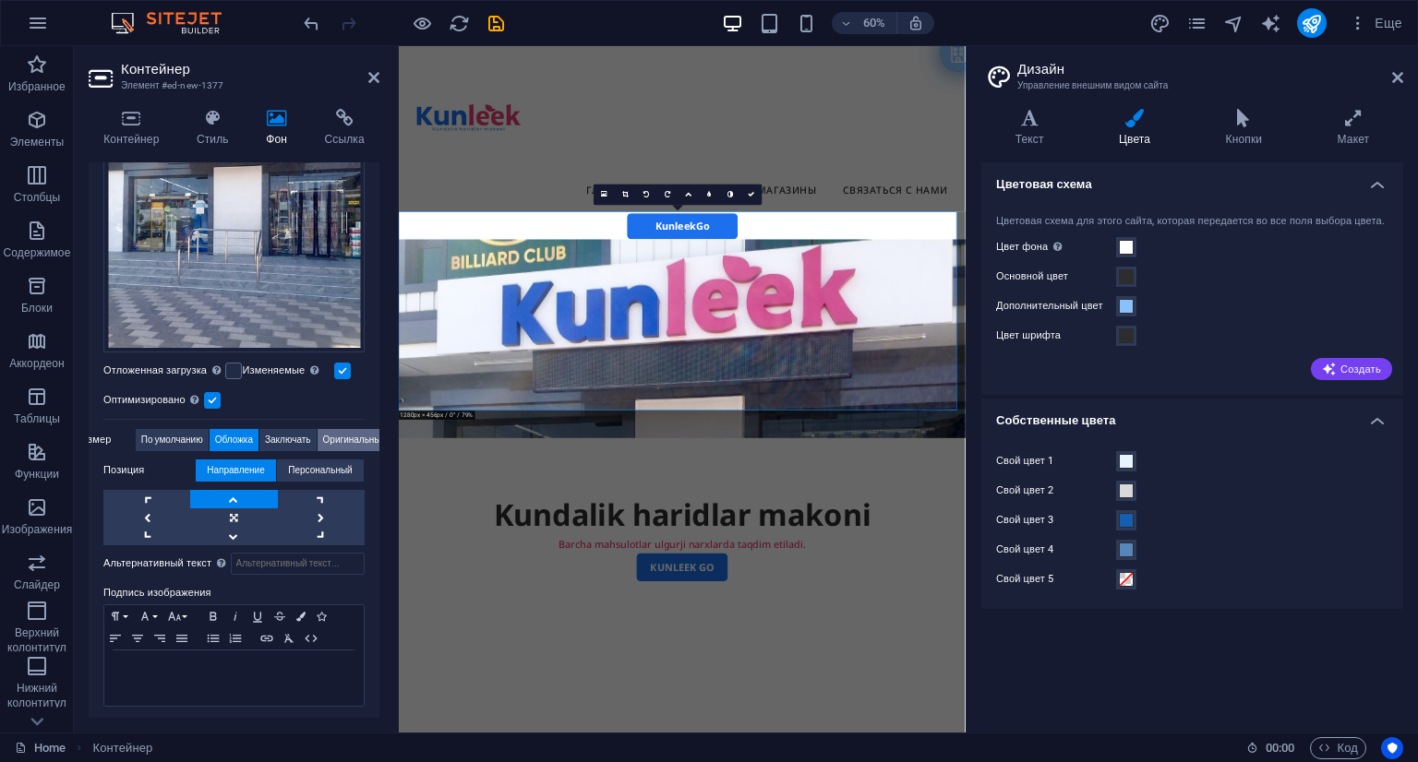
click at [333, 441] on span "Оригинальный" at bounding box center [355, 440] width 64 height 22
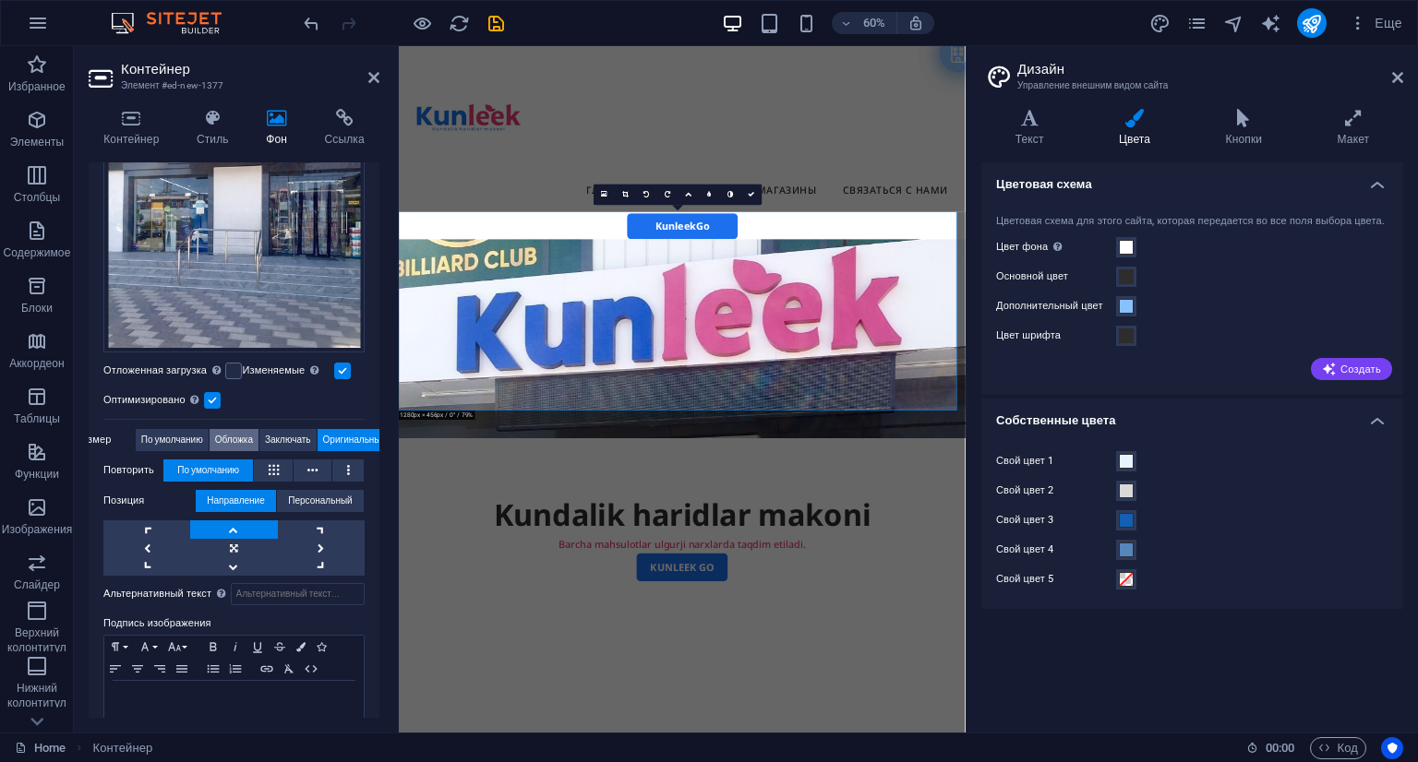
click at [215, 433] on span "Обложка" at bounding box center [234, 440] width 38 height 22
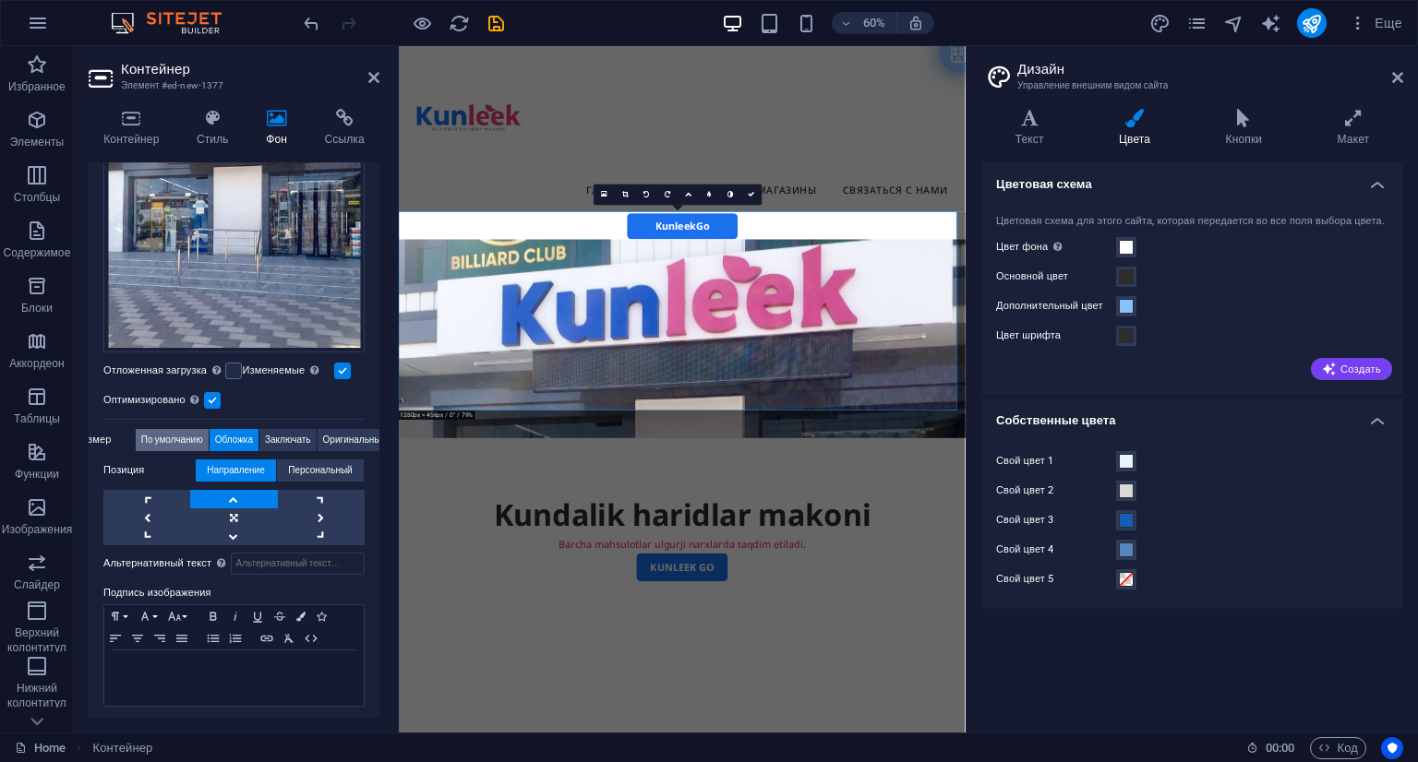
click at [160, 433] on span "По умолчанию" at bounding box center [172, 440] width 62 height 22
click at [351, 439] on span "Оригинальный" at bounding box center [355, 440] width 64 height 22
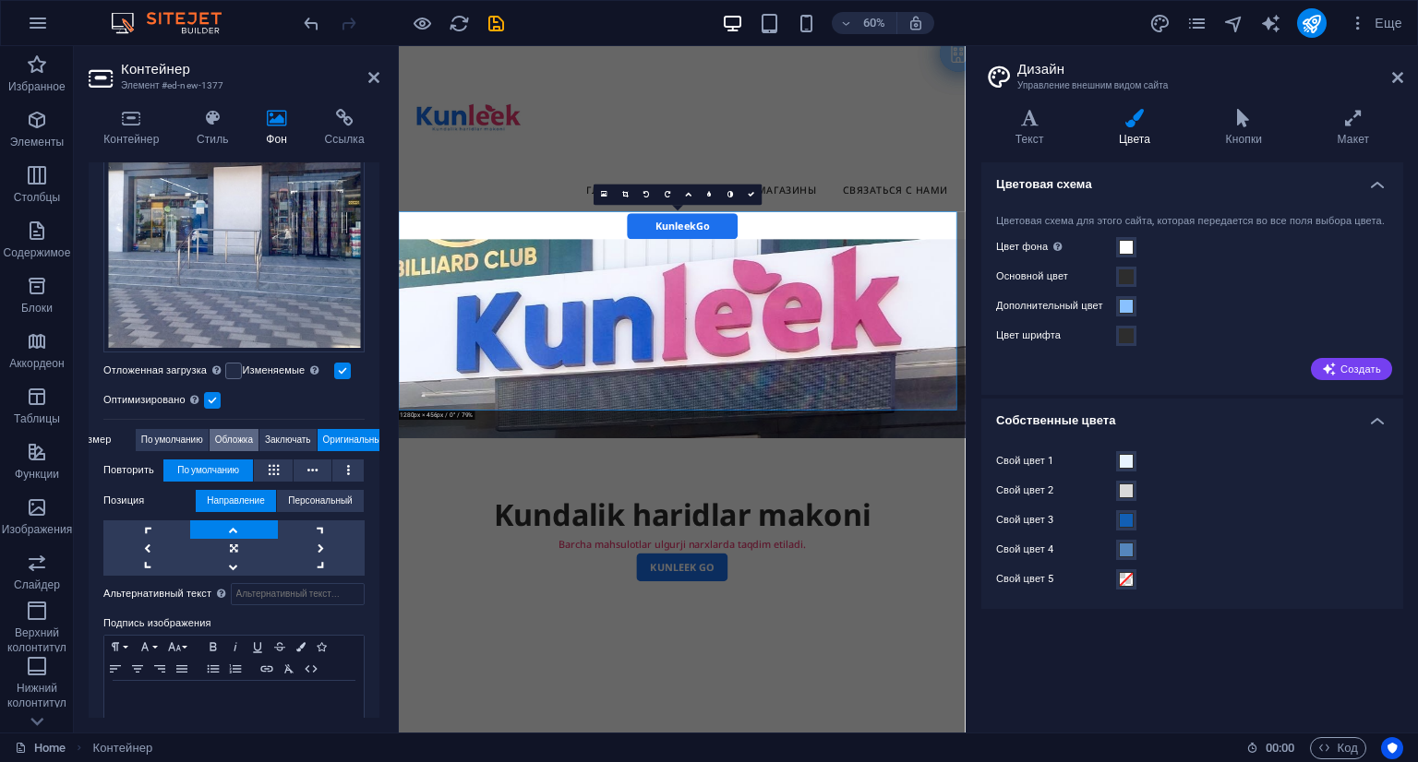
click at [242, 429] on span "Обложка" at bounding box center [234, 440] width 38 height 22
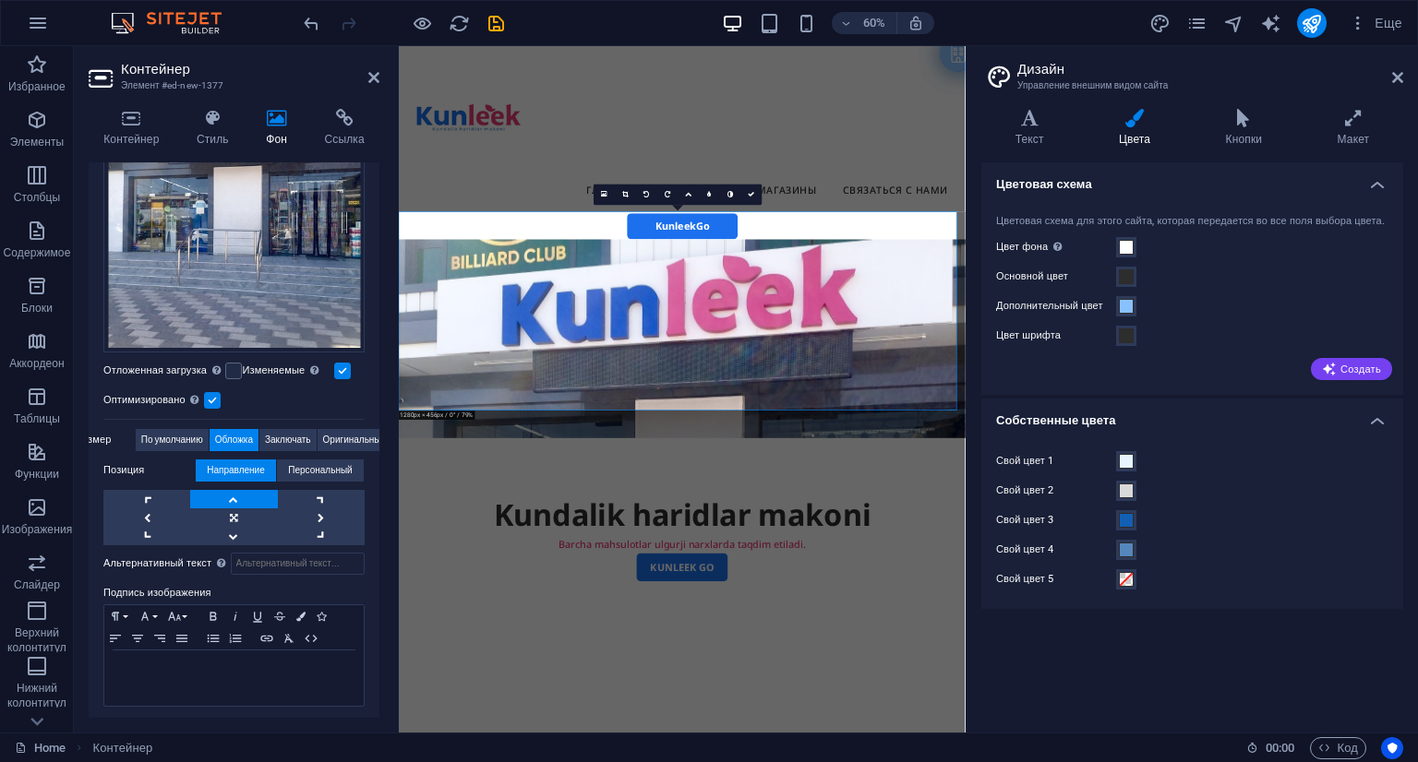
drag, startPoint x: 374, startPoint y: 505, endPoint x: 380, endPoint y: 461, distance: 44.8
click at [380, 461] on div "Контейнер Стиль Фон Ссылка Размер Высота По умолчанию px rem % vh vw Минимальна…" at bounding box center [234, 413] width 320 height 639
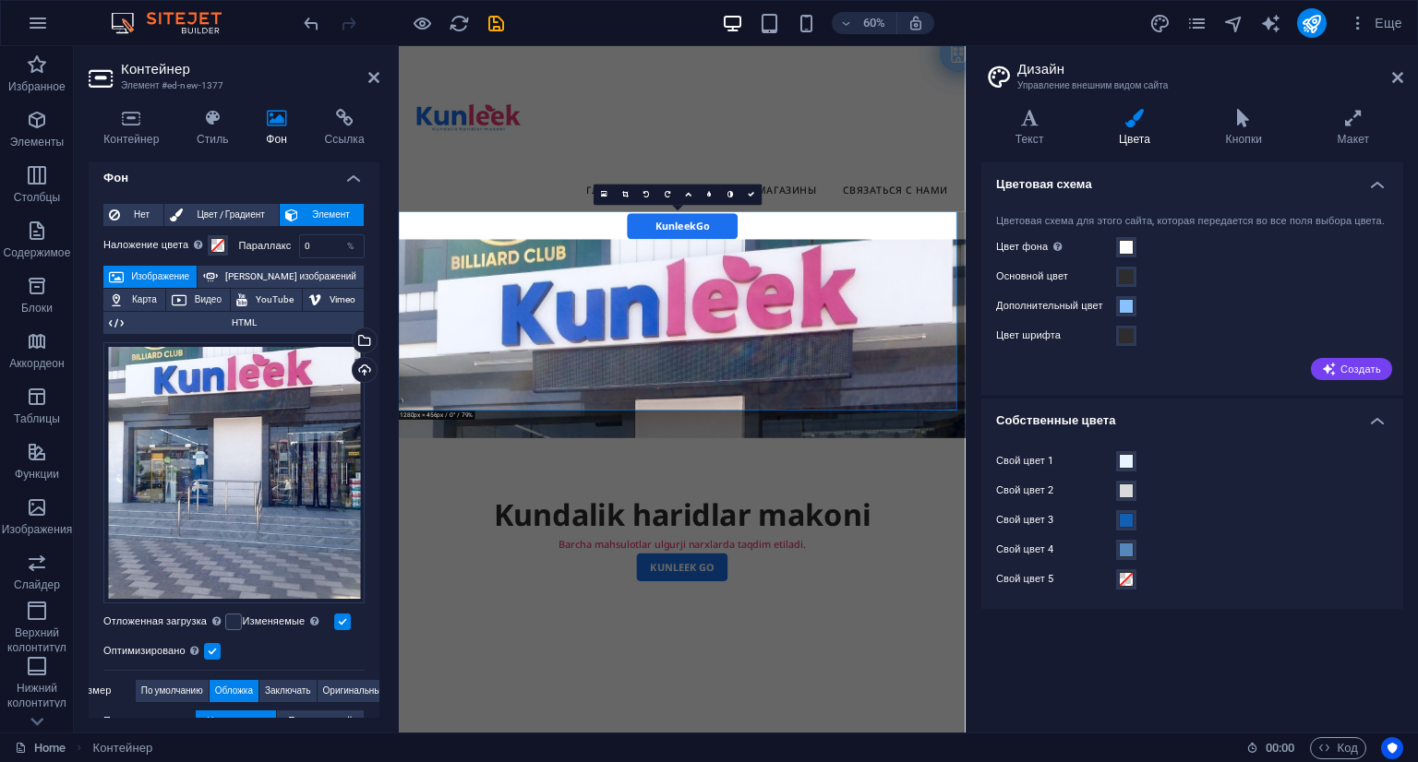
scroll to position [0, 0]
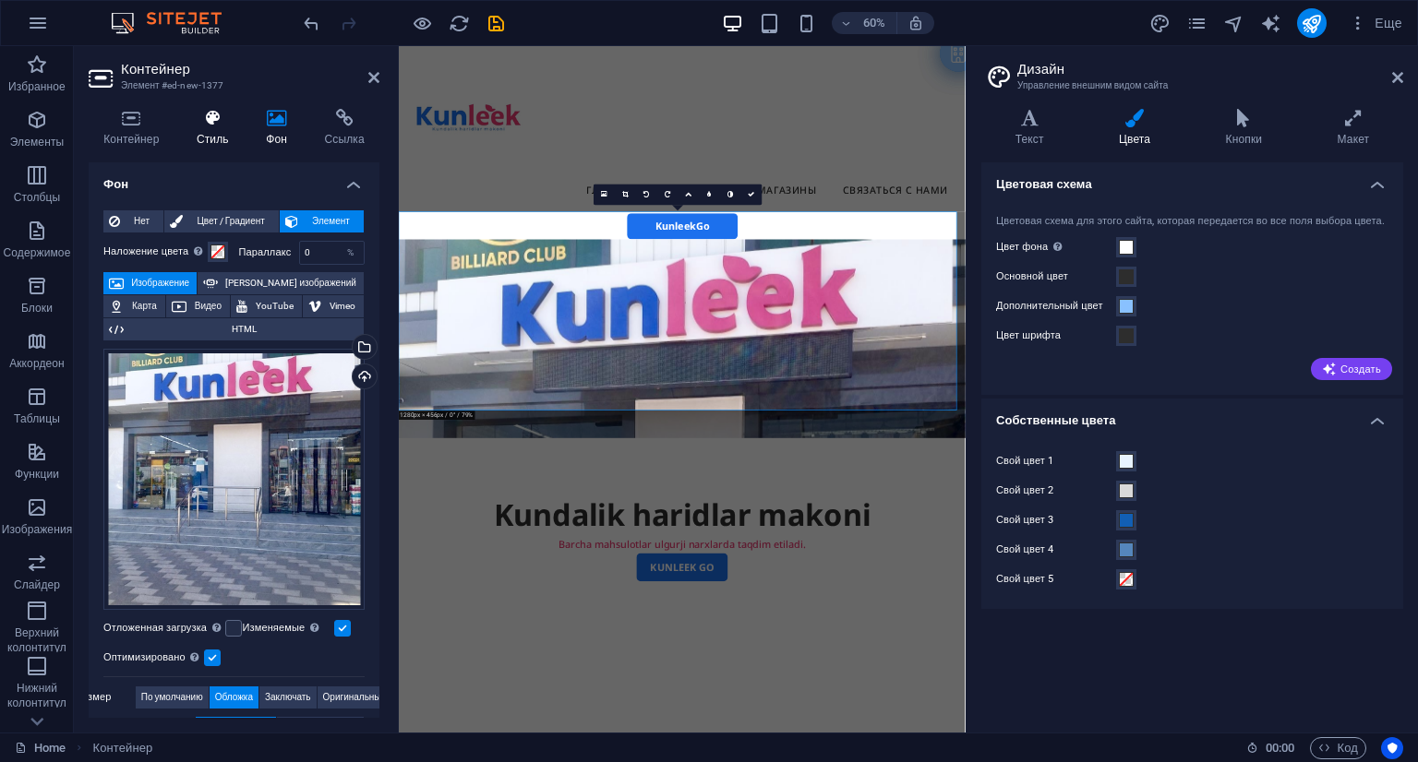
click at [216, 138] on h4 "Стиль" at bounding box center [216, 128] width 69 height 39
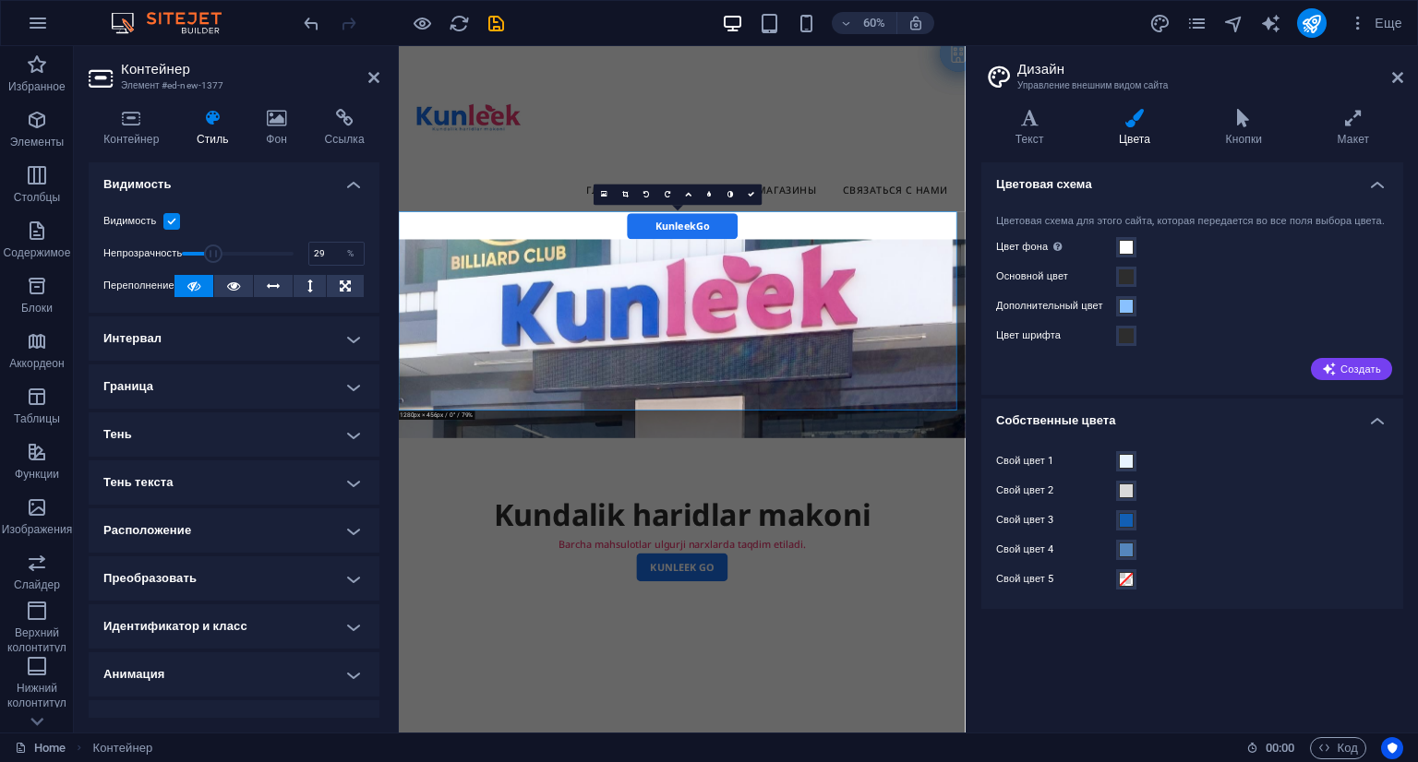
drag, startPoint x: 283, startPoint y: 253, endPoint x: 214, endPoint y: 252, distance: 69.2
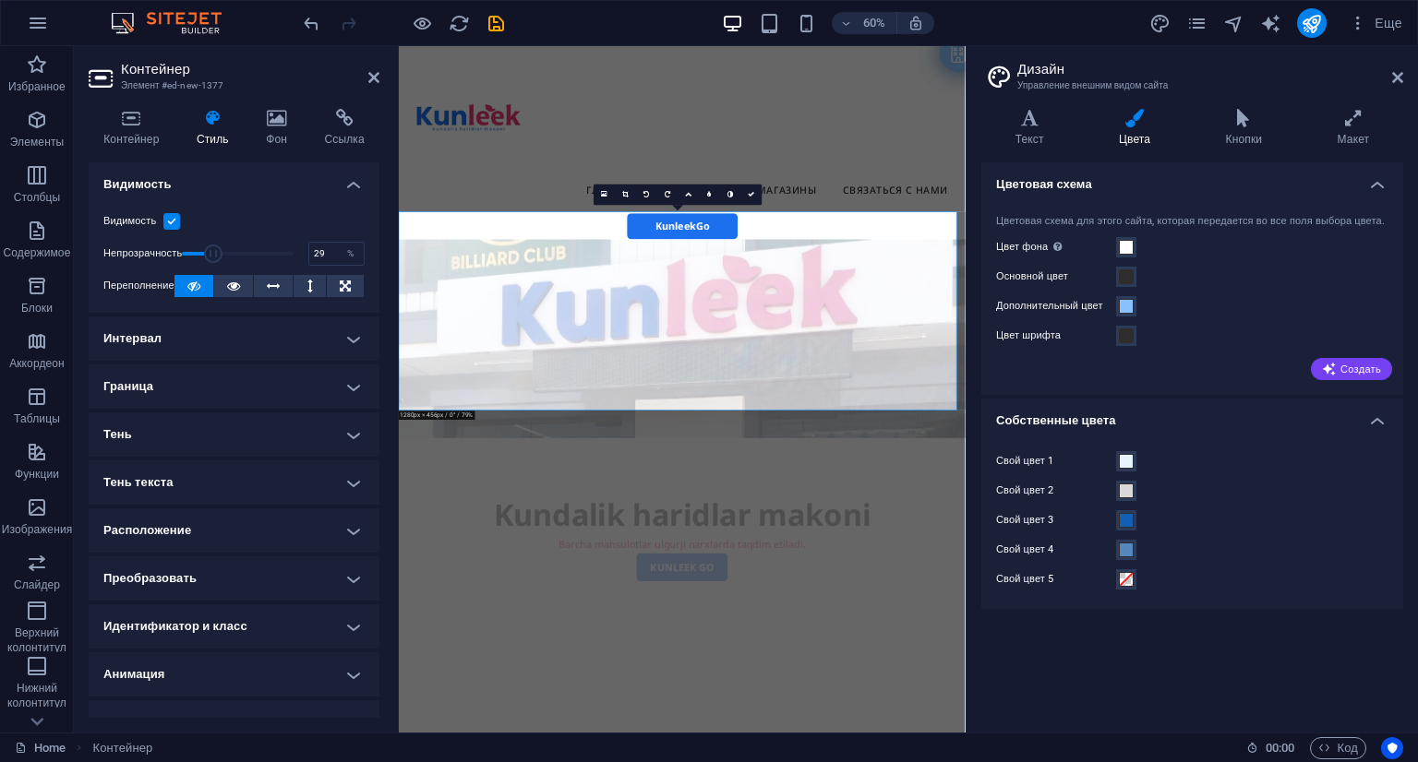
click at [214, 252] on span at bounding box center [213, 254] width 18 height 18
drag, startPoint x: 214, startPoint y: 252, endPoint x: 233, endPoint y: 248, distance: 18.8
click at [233, 248] on span at bounding box center [232, 254] width 18 height 18
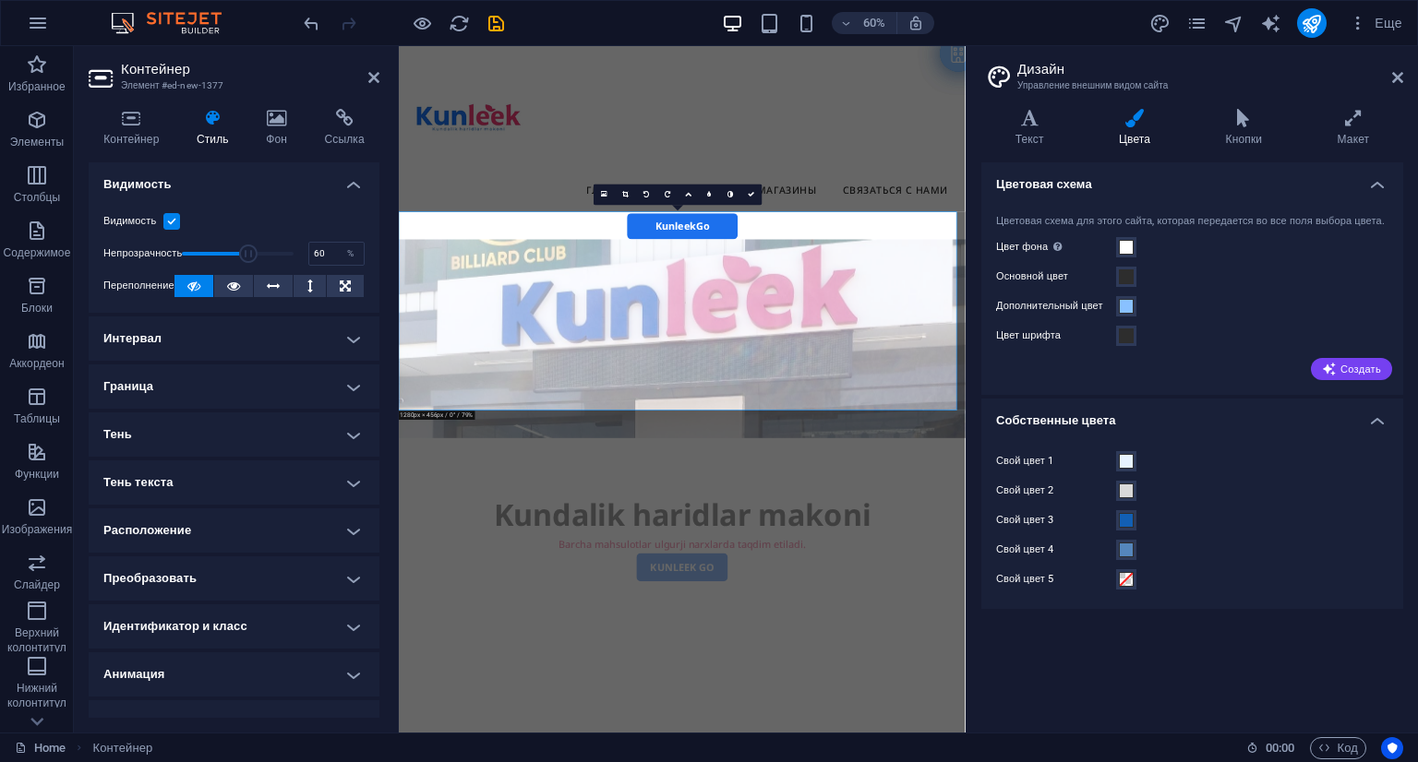
drag, startPoint x: 233, startPoint y: 248, endPoint x: 247, endPoint y: 250, distance: 14.9
click at [247, 250] on span at bounding box center [248, 254] width 18 height 18
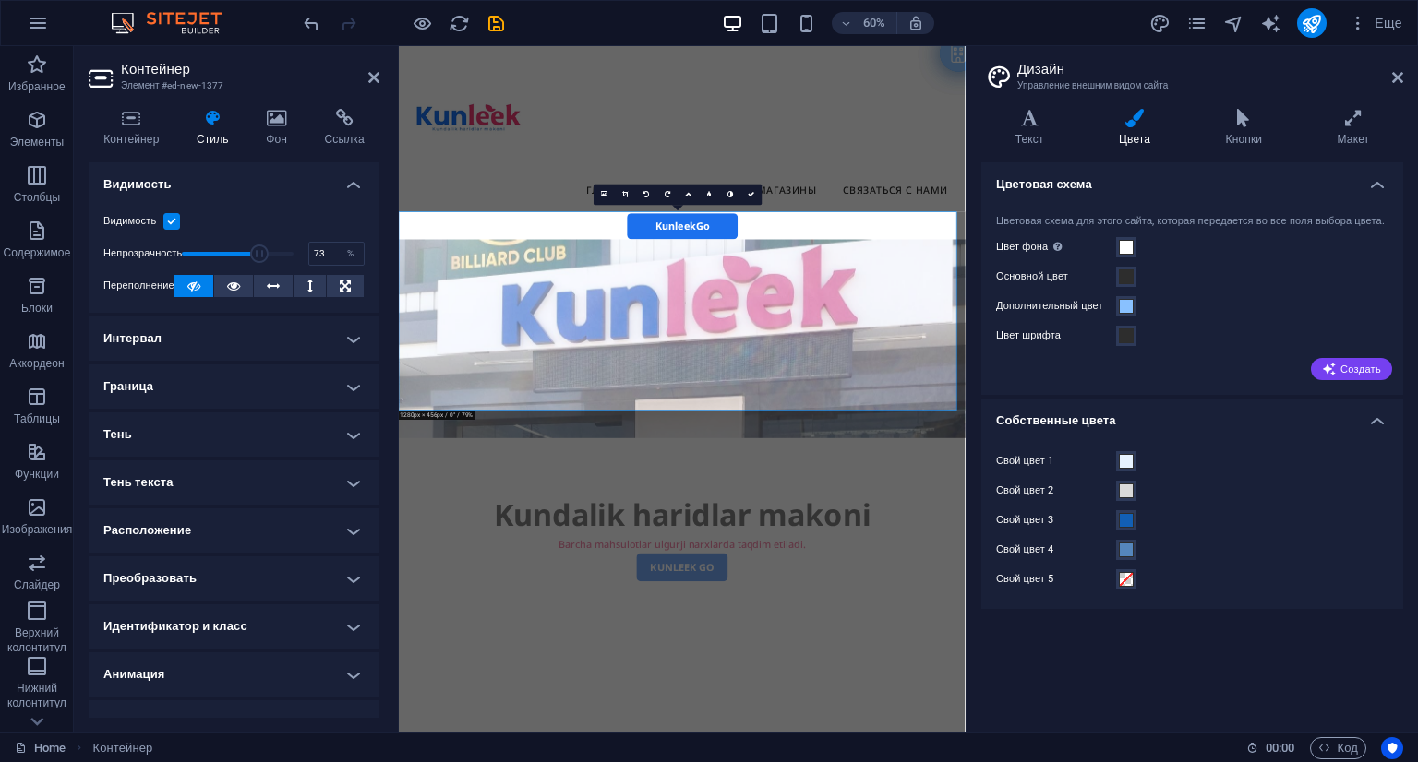
drag, startPoint x: 247, startPoint y: 250, endPoint x: 261, endPoint y: 247, distance: 14.1
click at [261, 247] on span at bounding box center [259, 254] width 18 height 18
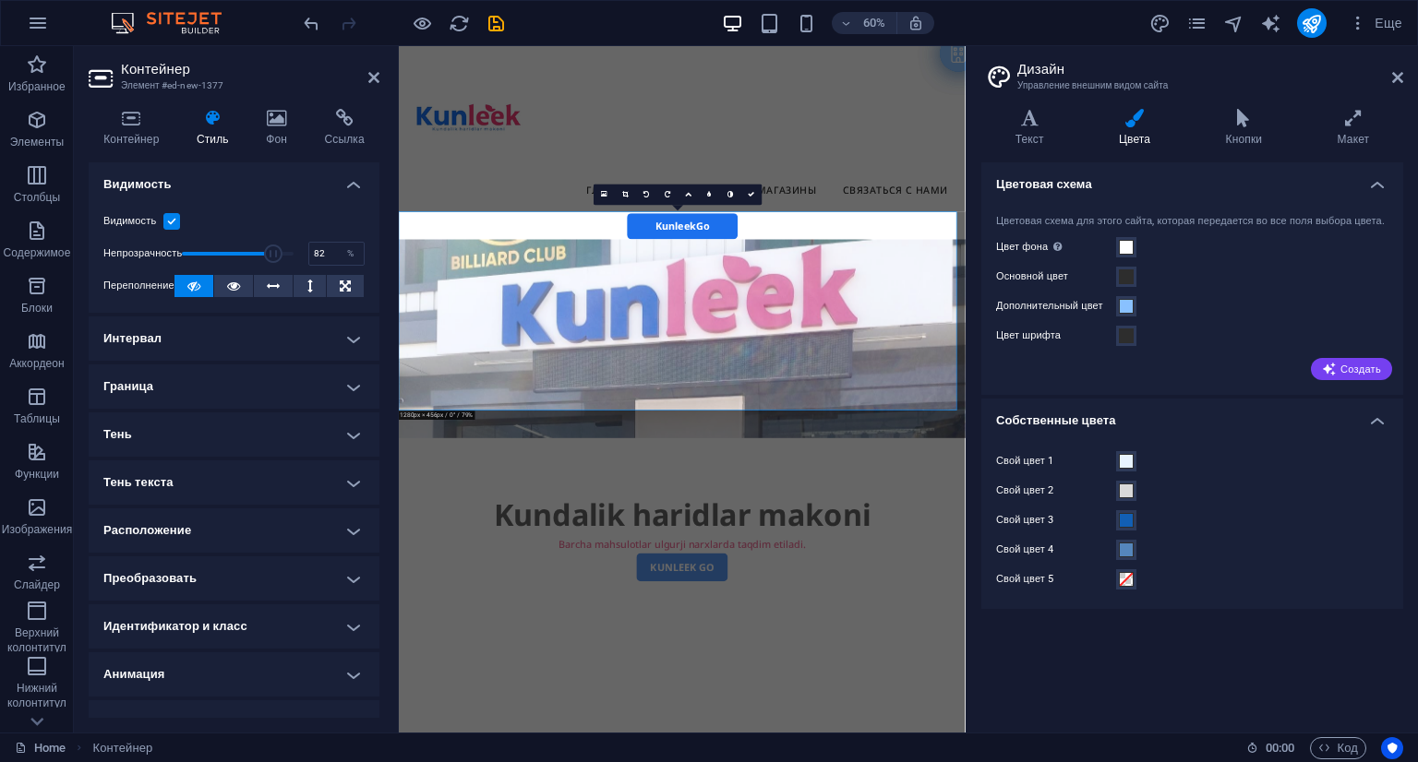
click at [270, 259] on span at bounding box center [273, 254] width 18 height 18
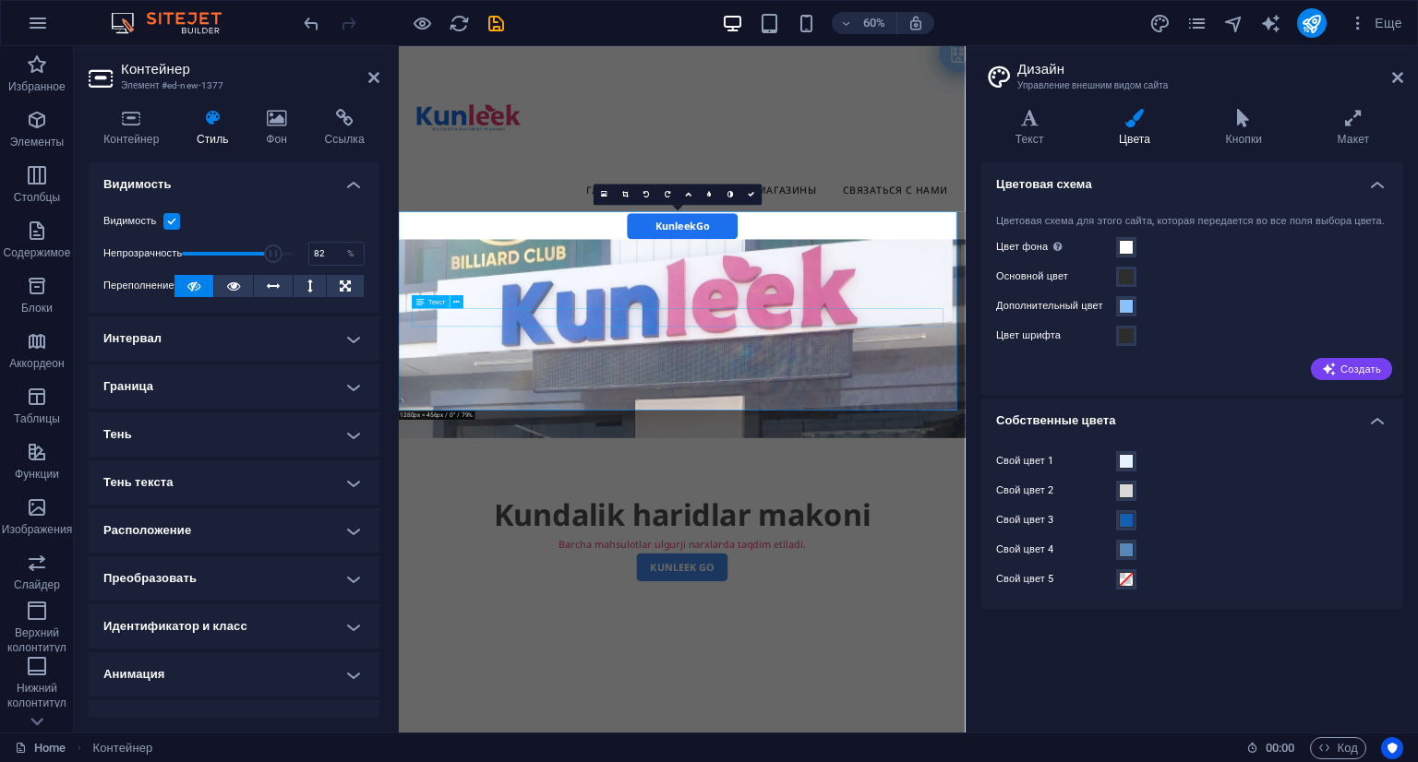
type input "100"
drag, startPoint x: 273, startPoint y: 253, endPoint x: 315, endPoint y: 260, distance: 42.2
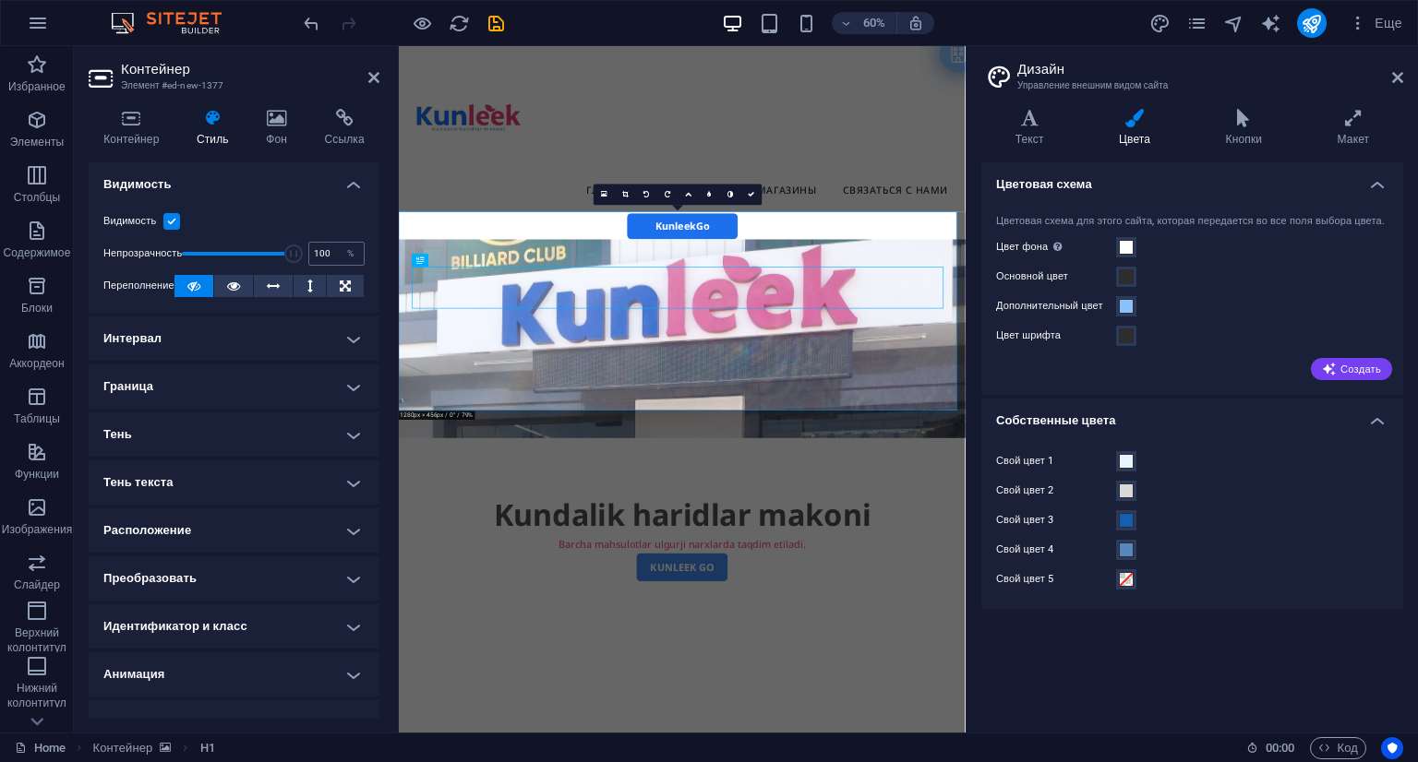
click at [315, 260] on div "Непрозрачность 100 %" at bounding box center [233, 254] width 261 height 28
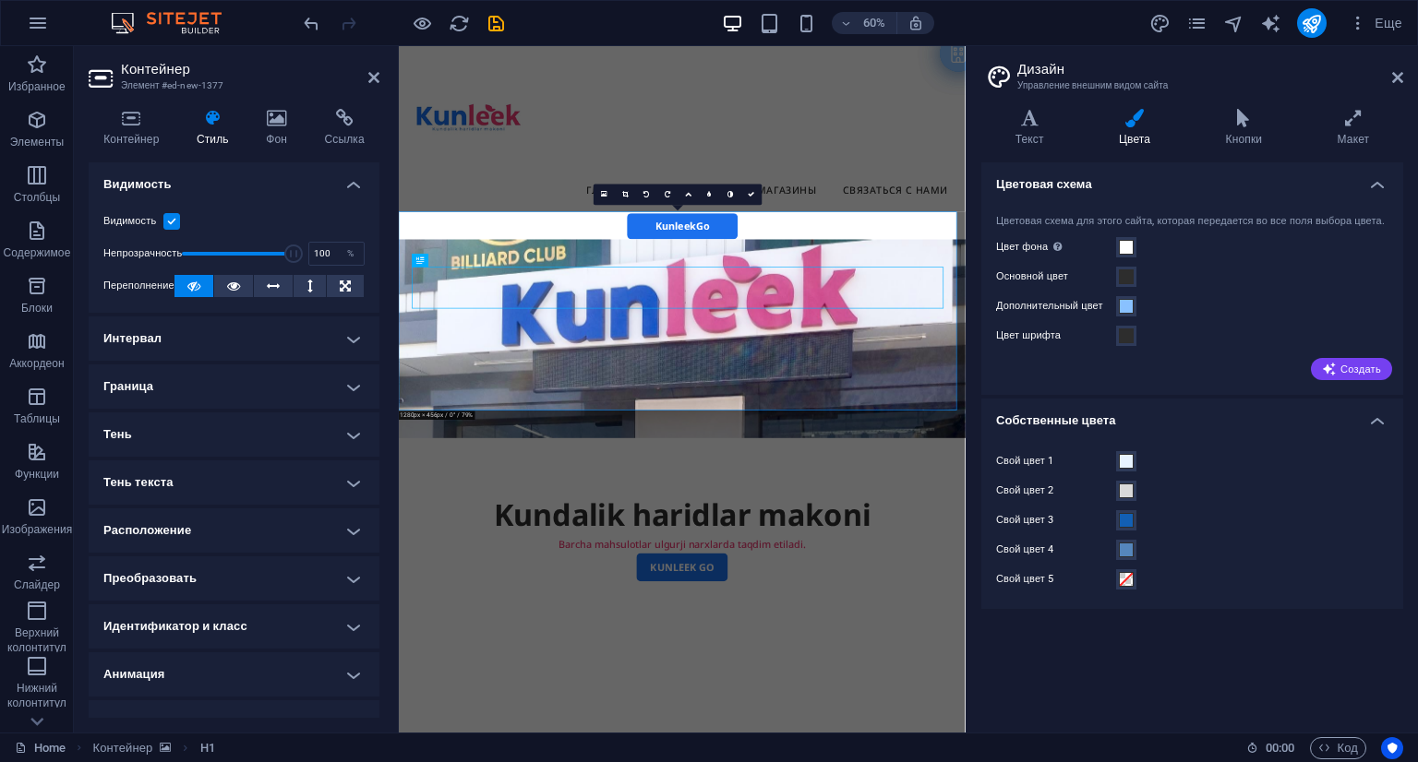
click at [172, 222] on label at bounding box center [171, 221] width 17 height 17
click at [0, 0] on input "Видимость" at bounding box center [0, 0] width 0 height 0
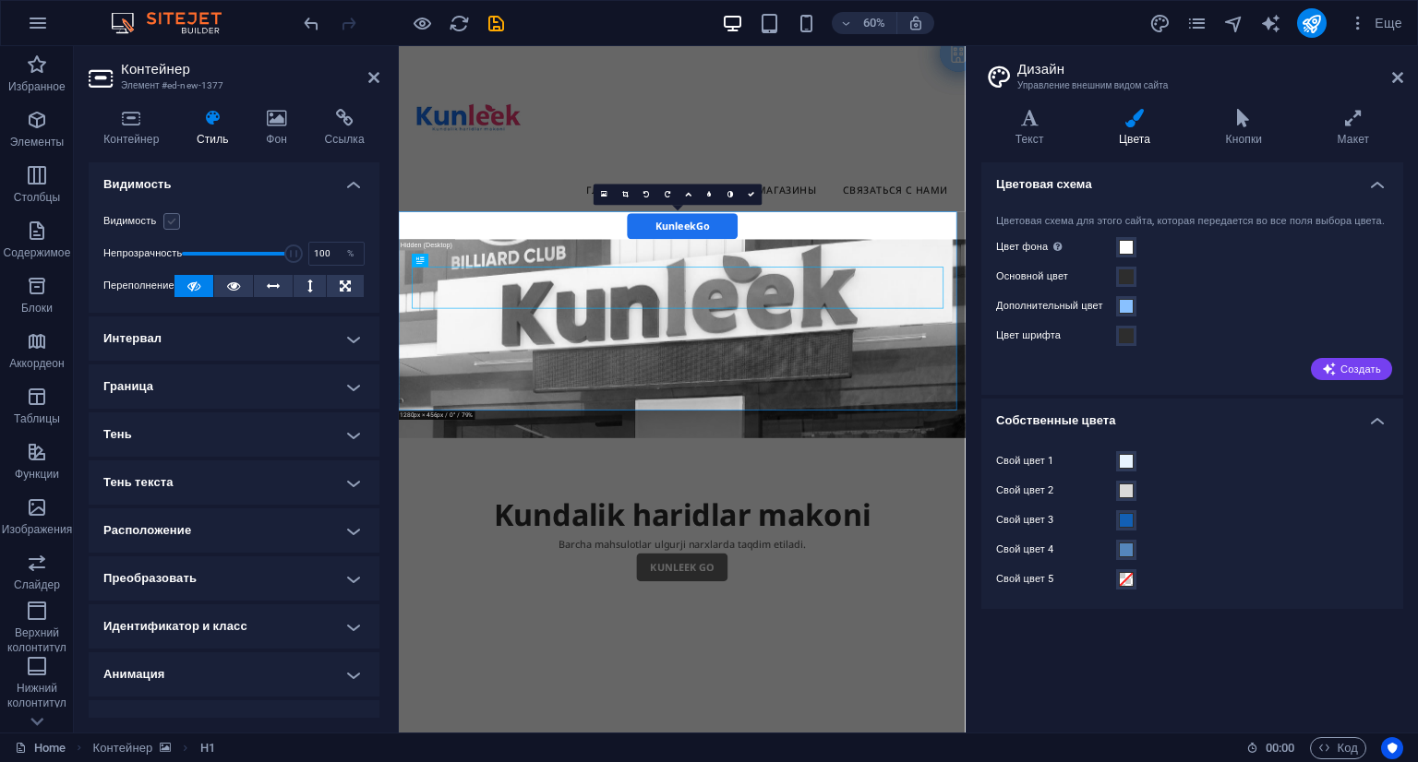
click at [172, 222] on label at bounding box center [171, 221] width 17 height 17
click at [0, 0] on input "Видимость" at bounding box center [0, 0] width 0 height 0
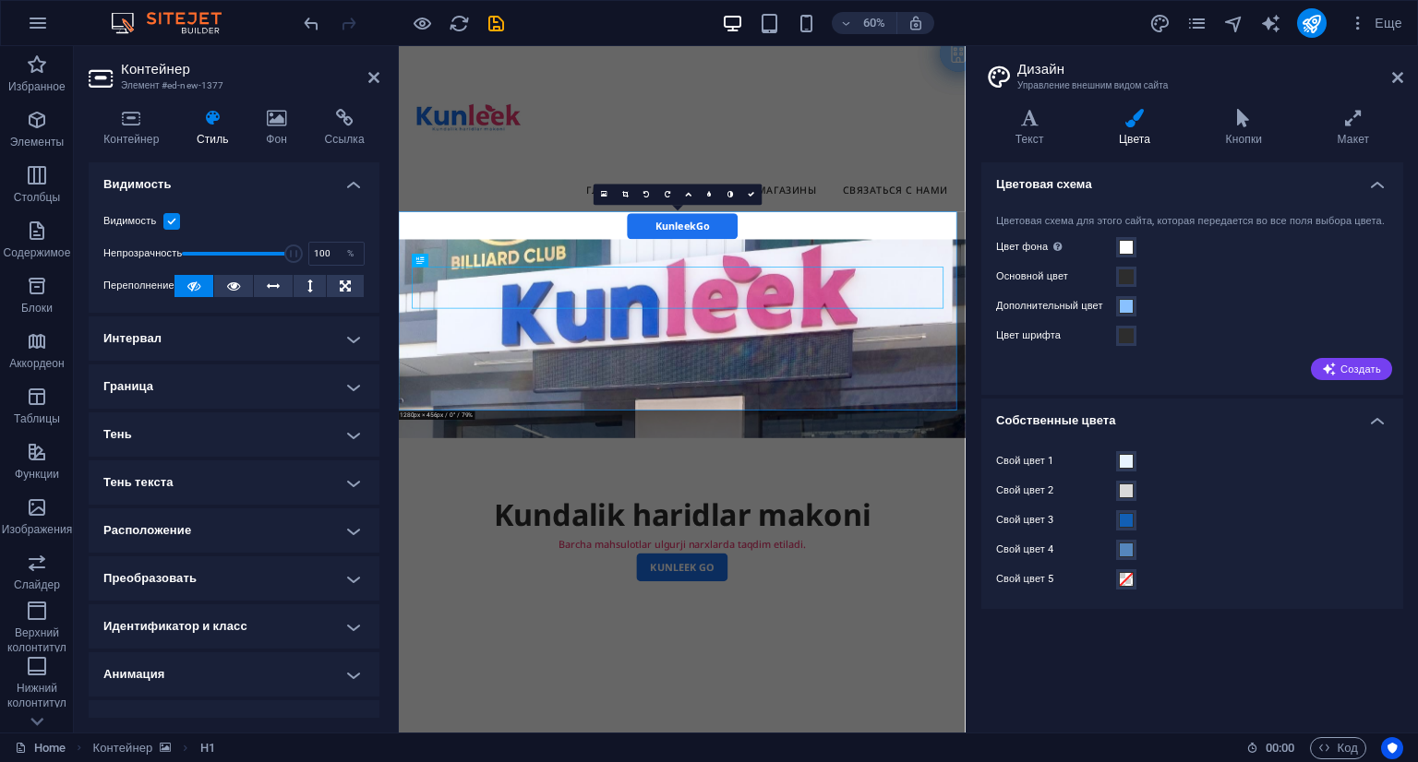
click at [244, 437] on h4 "Тень" at bounding box center [234, 435] width 291 height 44
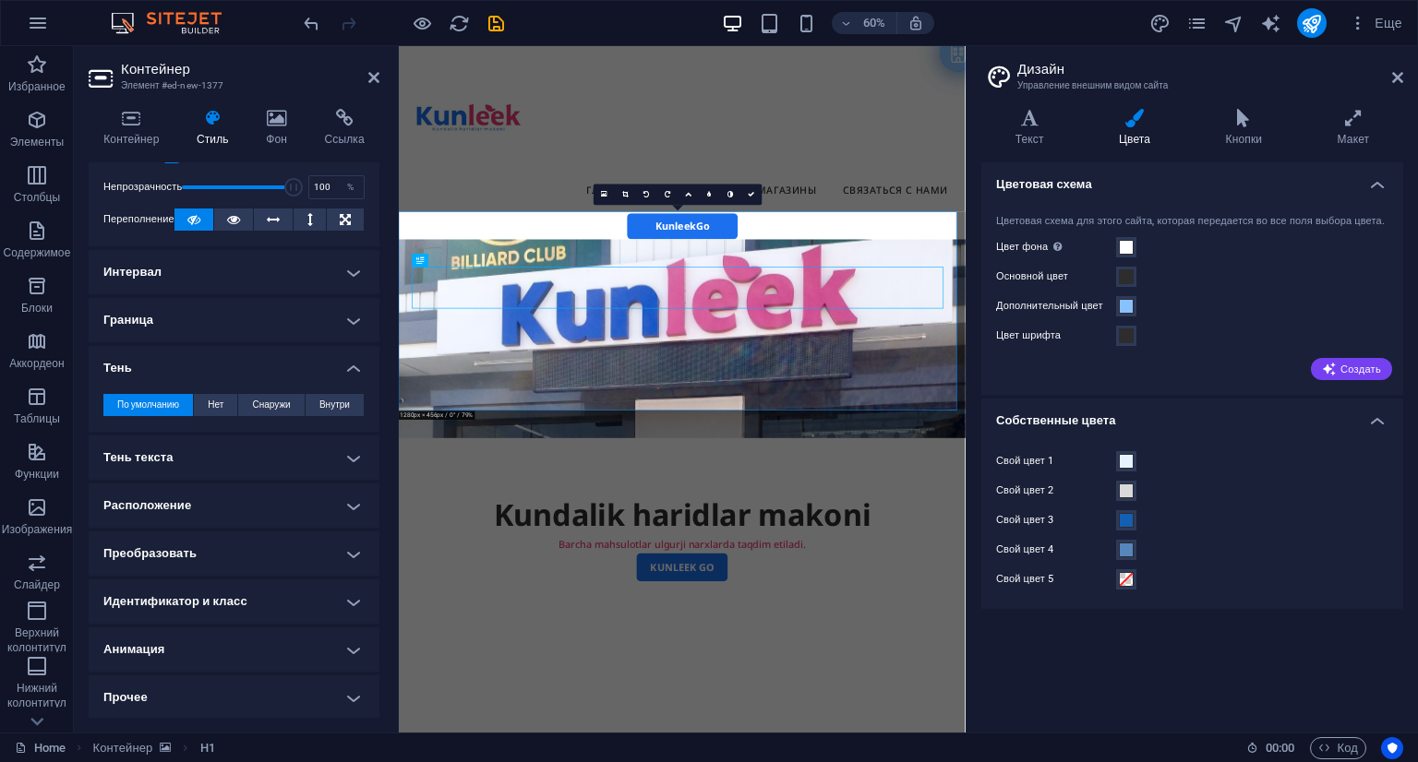
scroll to position [67, 0]
drag, startPoint x: 377, startPoint y: 307, endPoint x: -1, endPoint y: 619, distance: 489.8
click at [214, 404] on span "Нет" at bounding box center [216, 404] width 16 height 22
click at [130, 403] on span "По умолчанию" at bounding box center [148, 404] width 62 height 22
click at [247, 401] on button "Снаружи" at bounding box center [271, 404] width 66 height 22
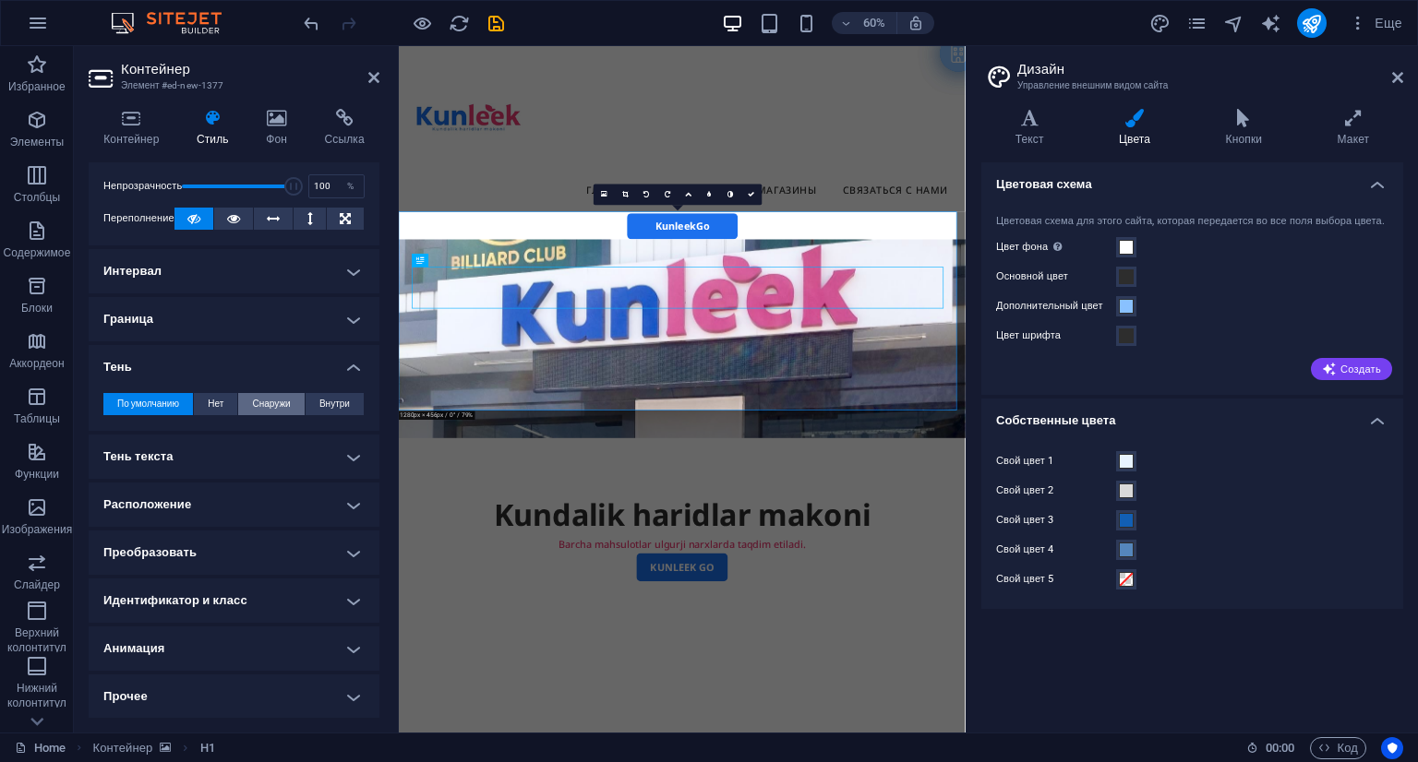
type input "2"
type input "4"
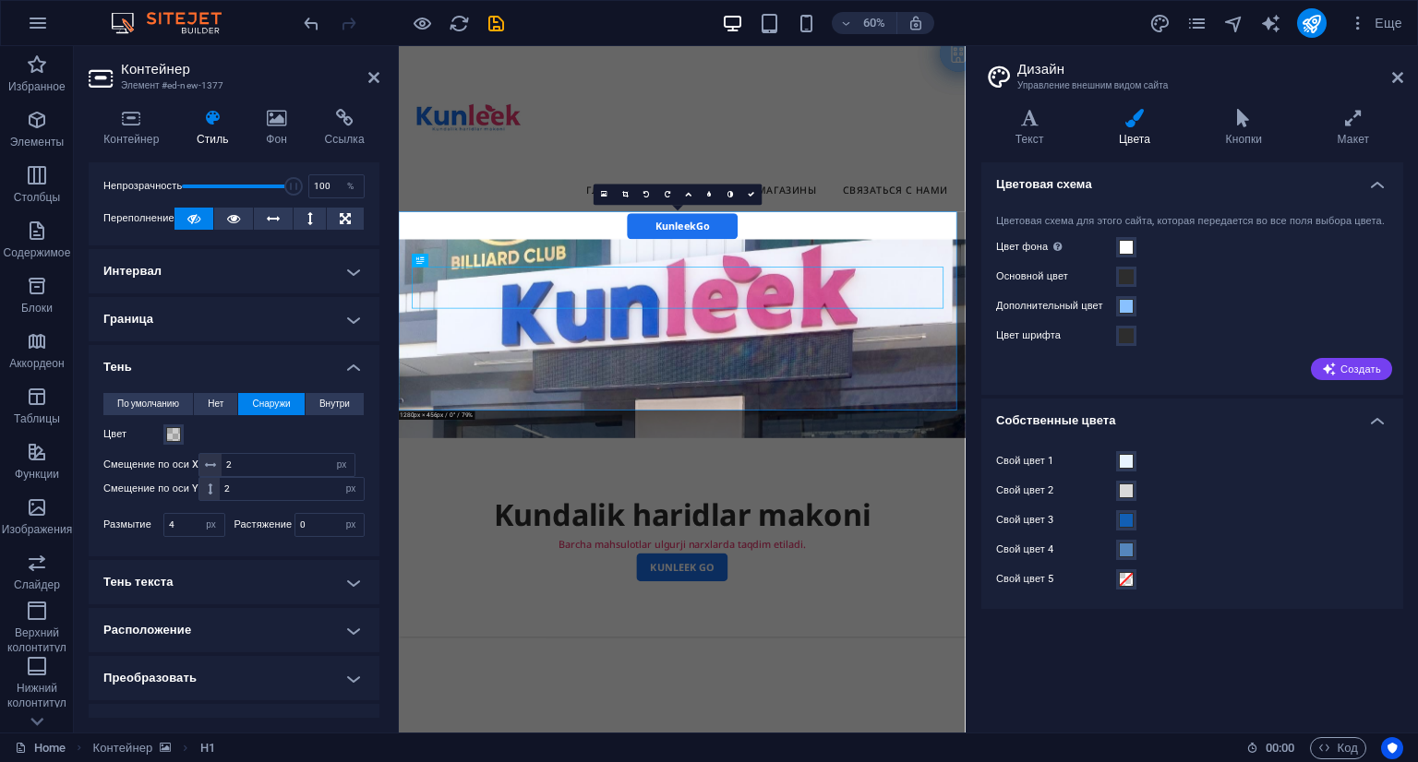
drag, startPoint x: 112, startPoint y: 433, endPoint x: 133, endPoint y: 431, distance: 21.3
click at [122, 433] on label "Цвет" at bounding box center [133, 435] width 60 height 22
click at [163, 433] on button "Цвет" at bounding box center [173, 435] width 20 height 20
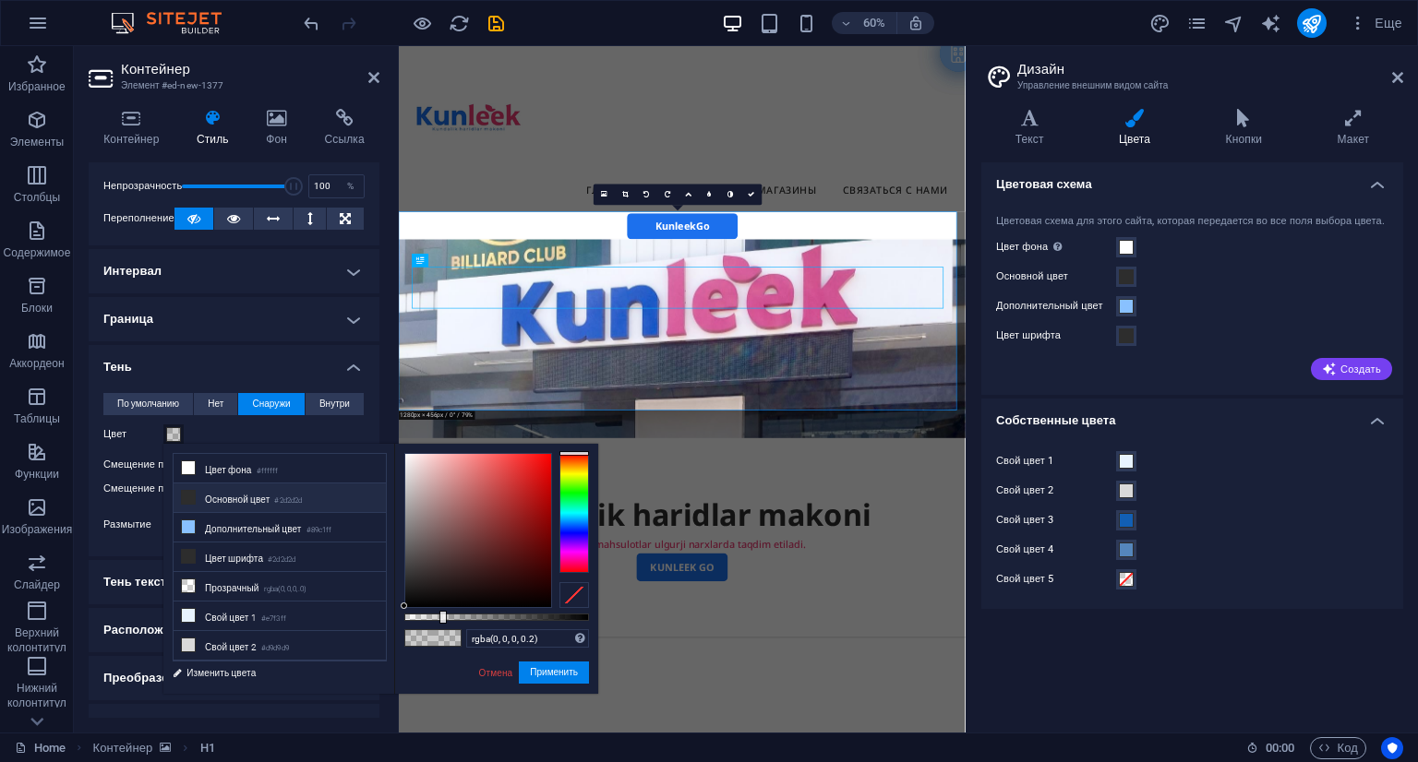
click at [198, 496] on li "Основной цвет #2d2d2d" at bounding box center [280, 499] width 212 height 30
type input "#2d2d2d"
click at [232, 435] on div "Цвет" at bounding box center [233, 435] width 261 height 22
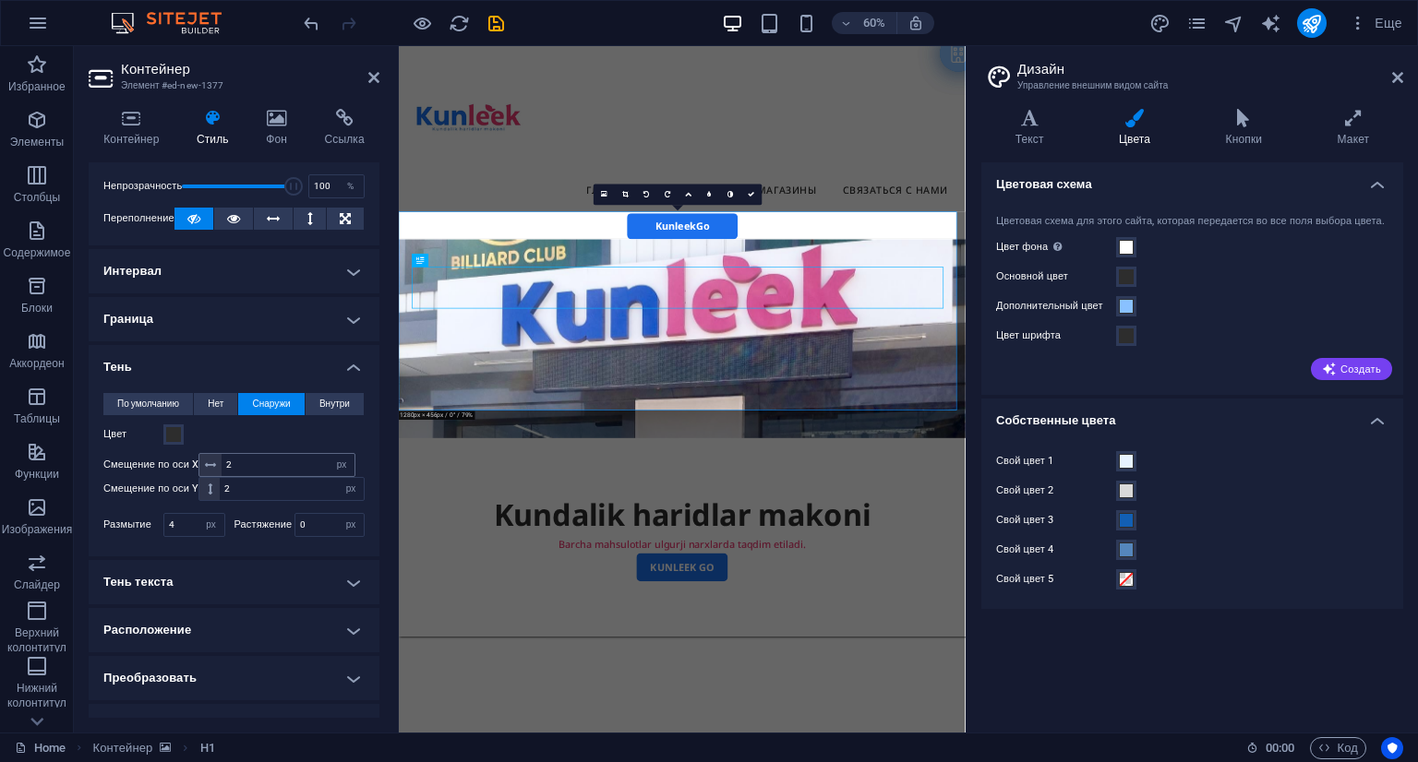
drag, startPoint x: 214, startPoint y: 462, endPoint x: 239, endPoint y: 465, distance: 25.1
click at [239, 465] on div "2 px rem vh vw" at bounding box center [276, 465] width 157 height 24
drag, startPoint x: 170, startPoint y: 464, endPoint x: 347, endPoint y: 473, distance: 177.4
click at [347, 473] on div "Смещение по оси X 2 px rem vh vw" at bounding box center [229, 465] width 252 height 24
click at [244, 467] on input "2" at bounding box center [288, 465] width 133 height 22
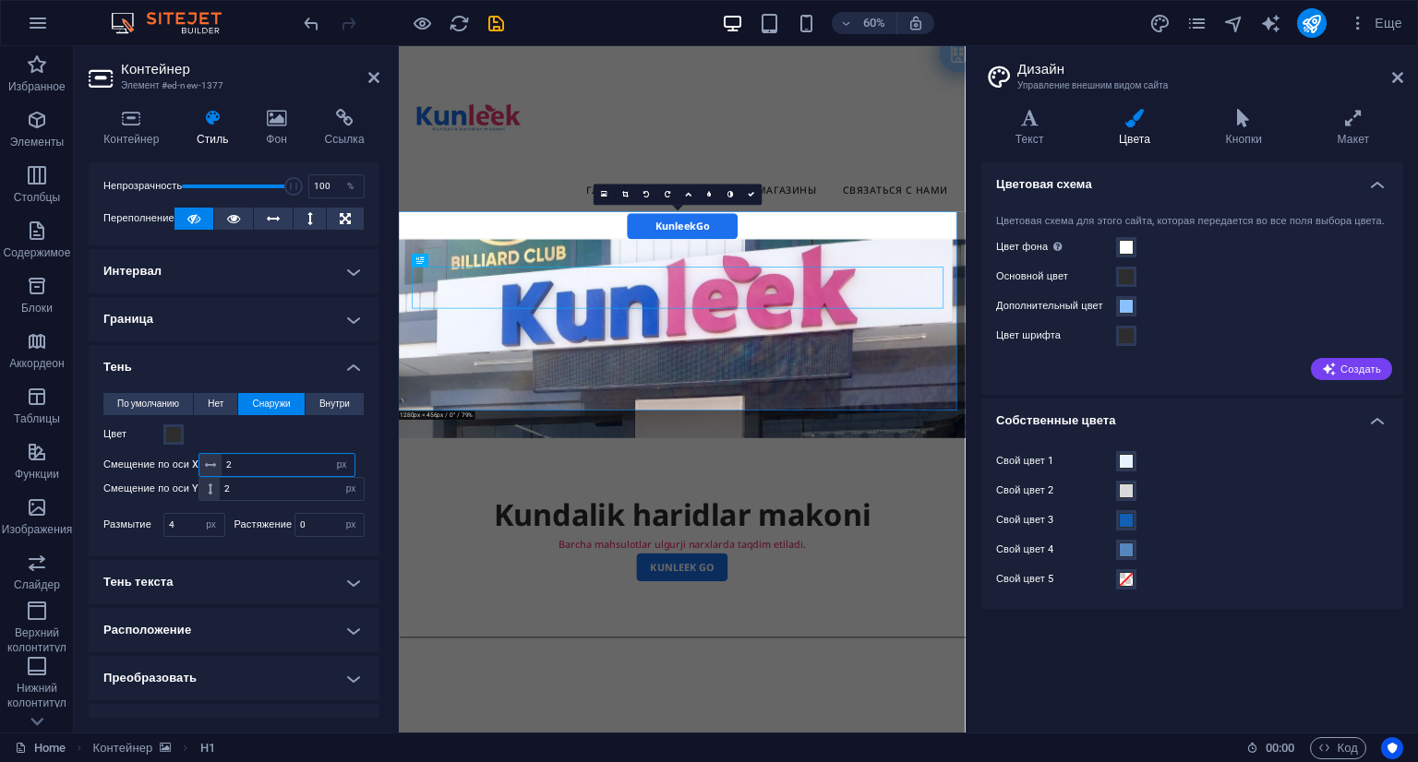
click at [244, 467] on input "2" at bounding box center [288, 465] width 133 height 22
type input "5"
click at [288, 439] on div "Цвет" at bounding box center [233, 435] width 261 height 22
click at [265, 467] on input "5" at bounding box center [288, 465] width 133 height 22
click at [332, 439] on div "Цвет" at bounding box center [233, 435] width 261 height 22
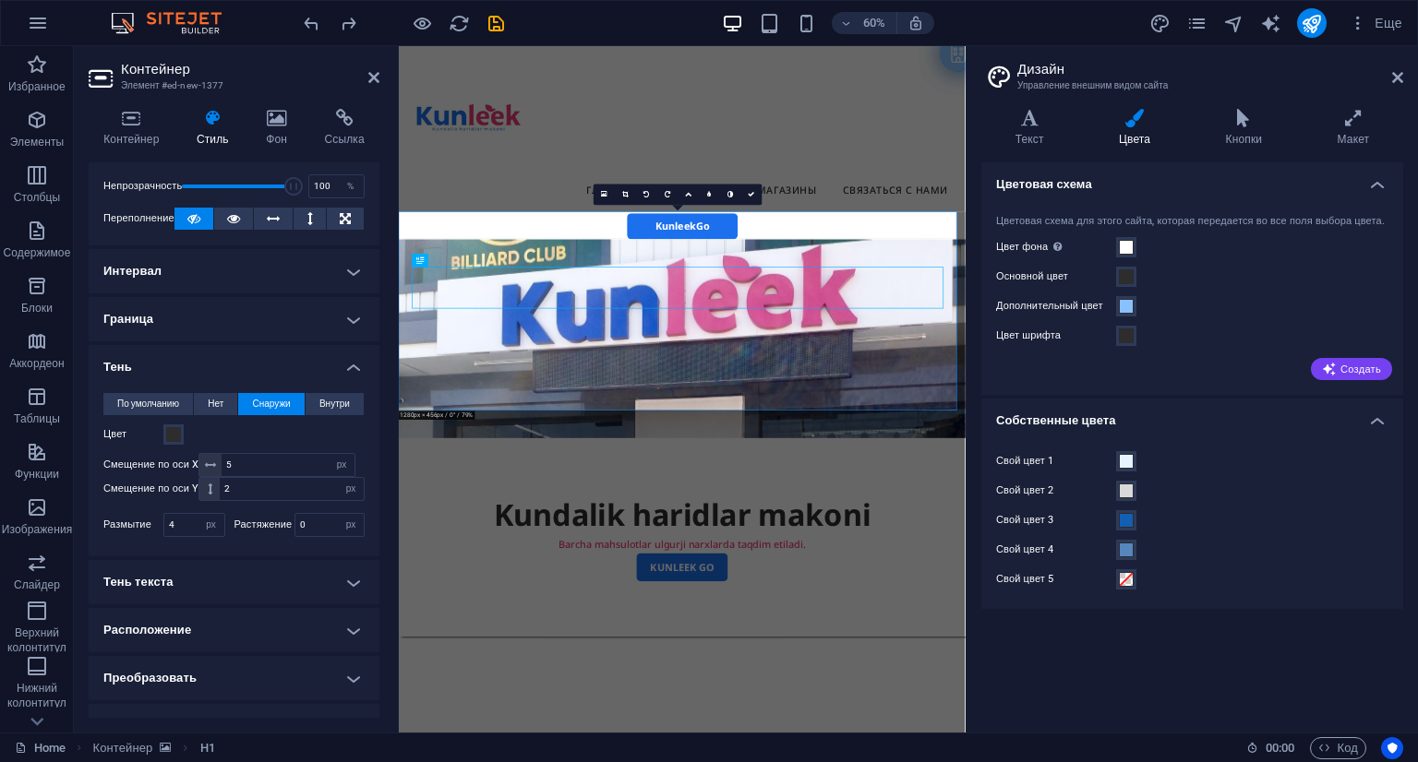
type input "2"
click at [131, 405] on span "По умолчанию" at bounding box center [148, 404] width 62 height 22
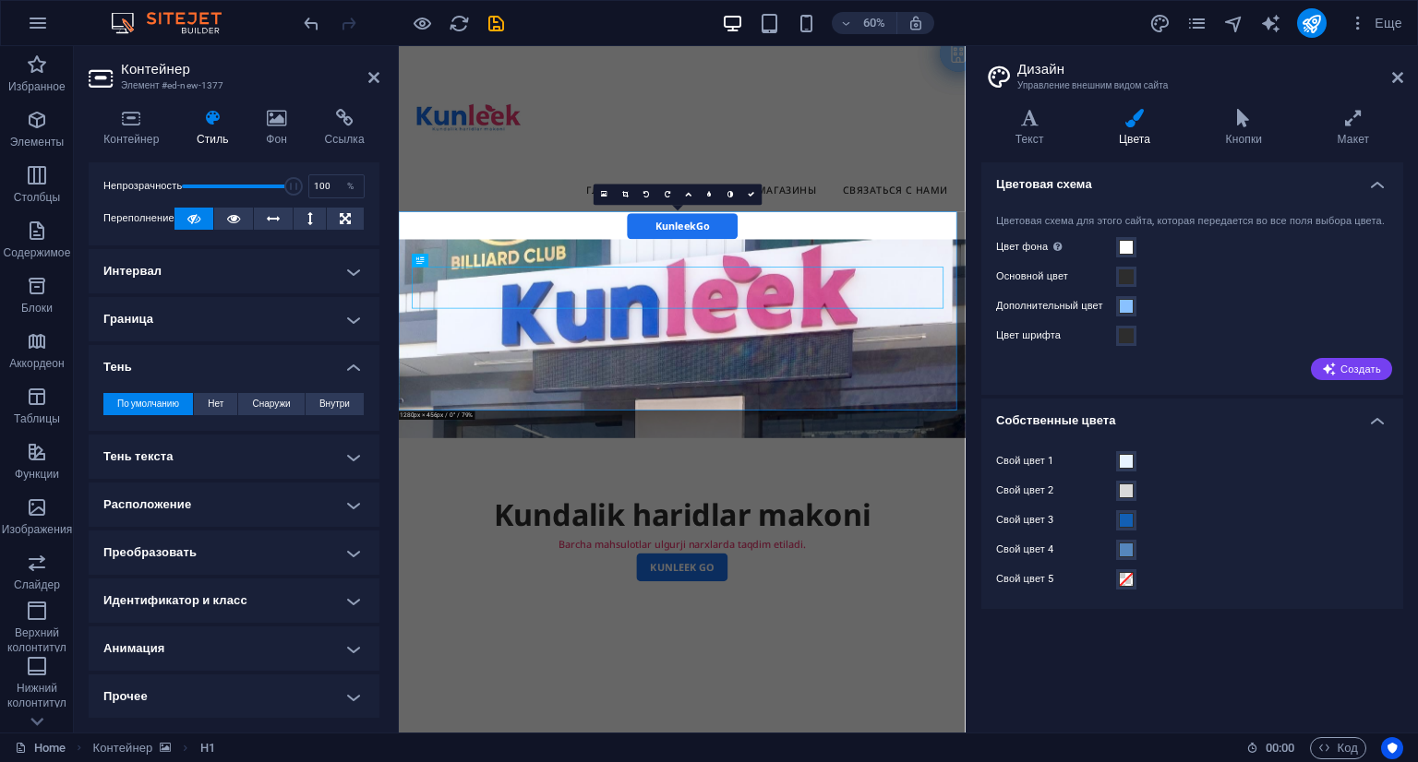
click at [752, 368] on figure at bounding box center [871, 533] width 944 height 331
click at [288, 181] on span at bounding box center [291, 186] width 18 height 18
click at [316, 185] on input "98" at bounding box center [336, 186] width 54 height 22
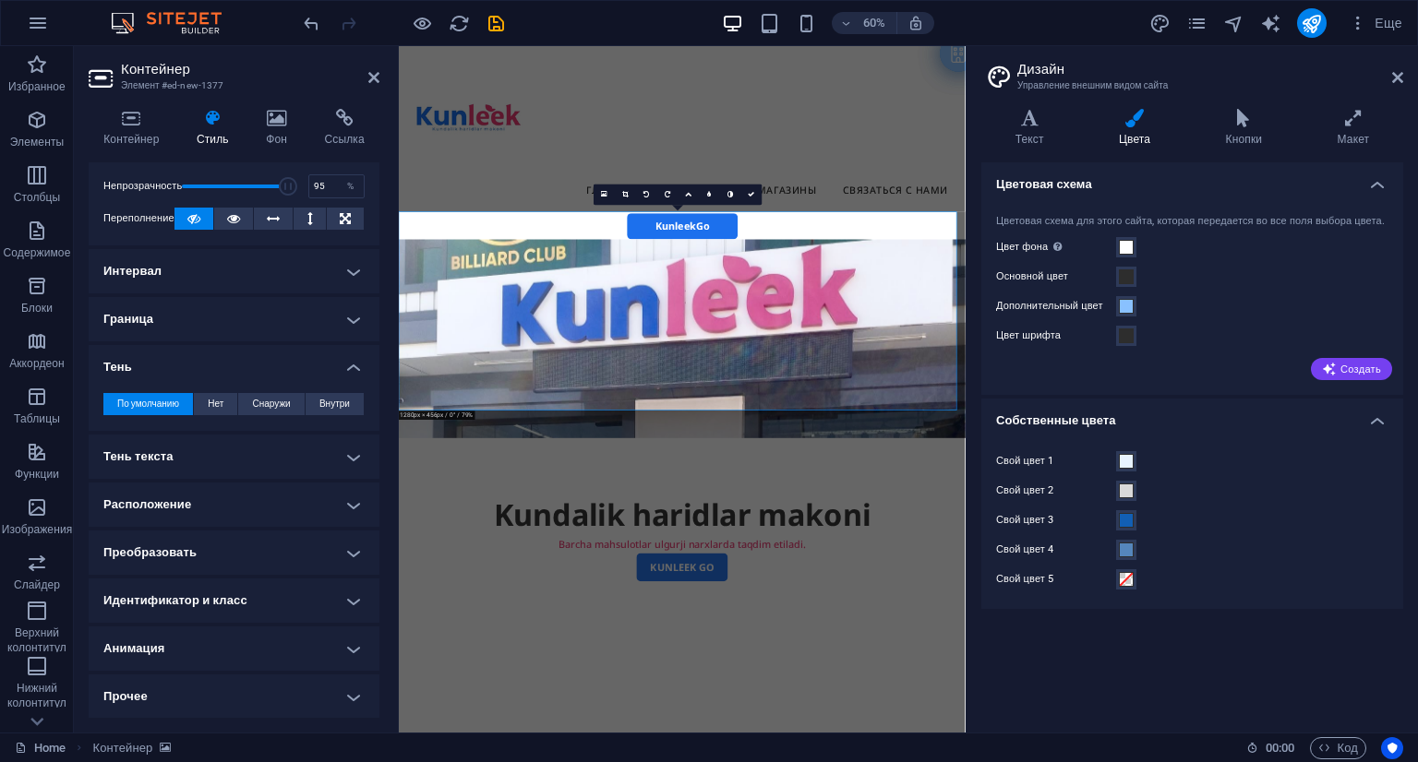
click at [370, 182] on div "Видимость Непрозрачность 95 % Переполнение" at bounding box center [234, 186] width 291 height 117
click at [282, 184] on span at bounding box center [287, 186] width 18 height 18
click at [274, 186] on span at bounding box center [277, 186] width 18 height 18
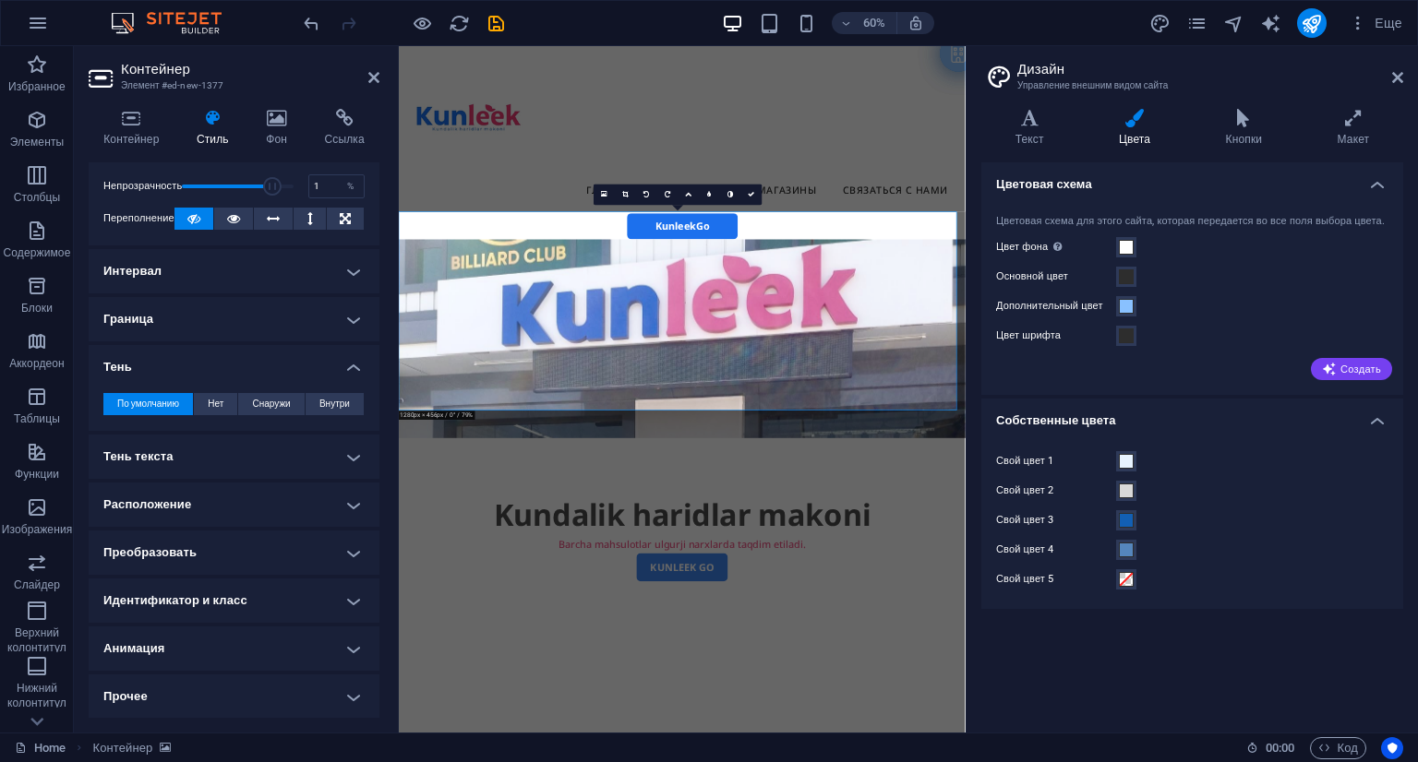
drag, startPoint x: 269, startPoint y: 182, endPoint x: 128, endPoint y: 197, distance: 141.1
click at [128, 197] on div "Непрозрачность 1 %" at bounding box center [233, 187] width 261 height 28
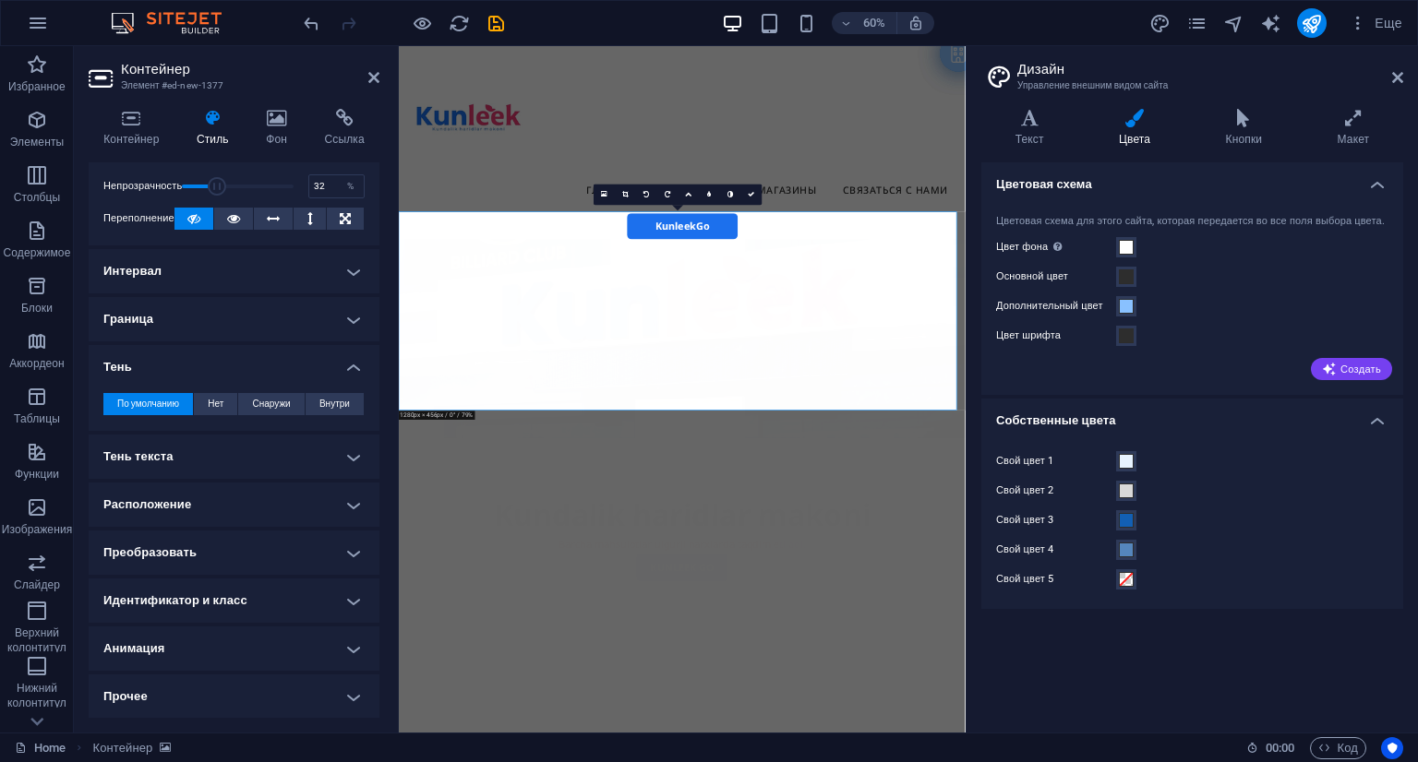
drag, startPoint x: 186, startPoint y: 189, endPoint x: 218, endPoint y: 189, distance: 32.3
click at [218, 189] on span at bounding box center [217, 186] width 18 height 18
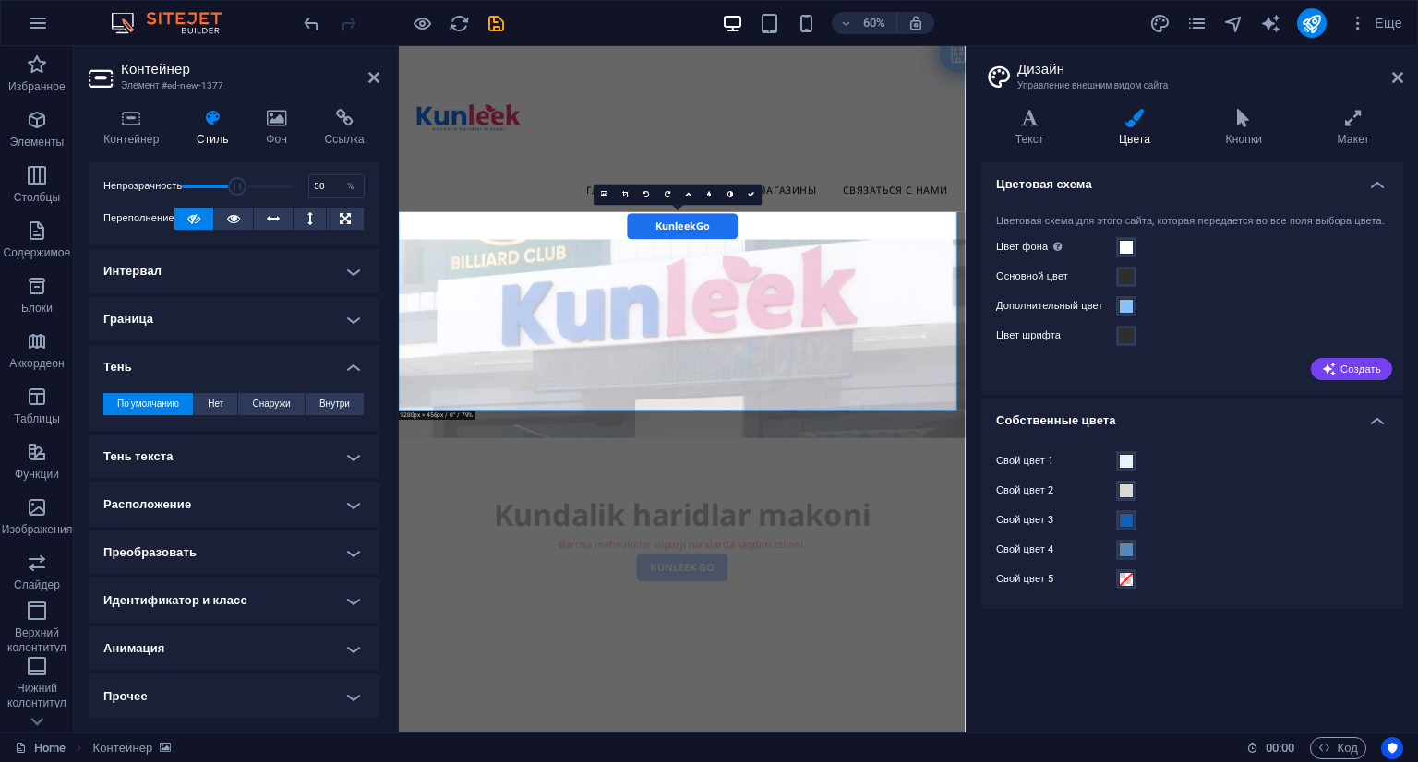
drag, startPoint x: 218, startPoint y: 189, endPoint x: 236, endPoint y: 189, distance: 18.5
click at [236, 189] on span at bounding box center [237, 186] width 18 height 18
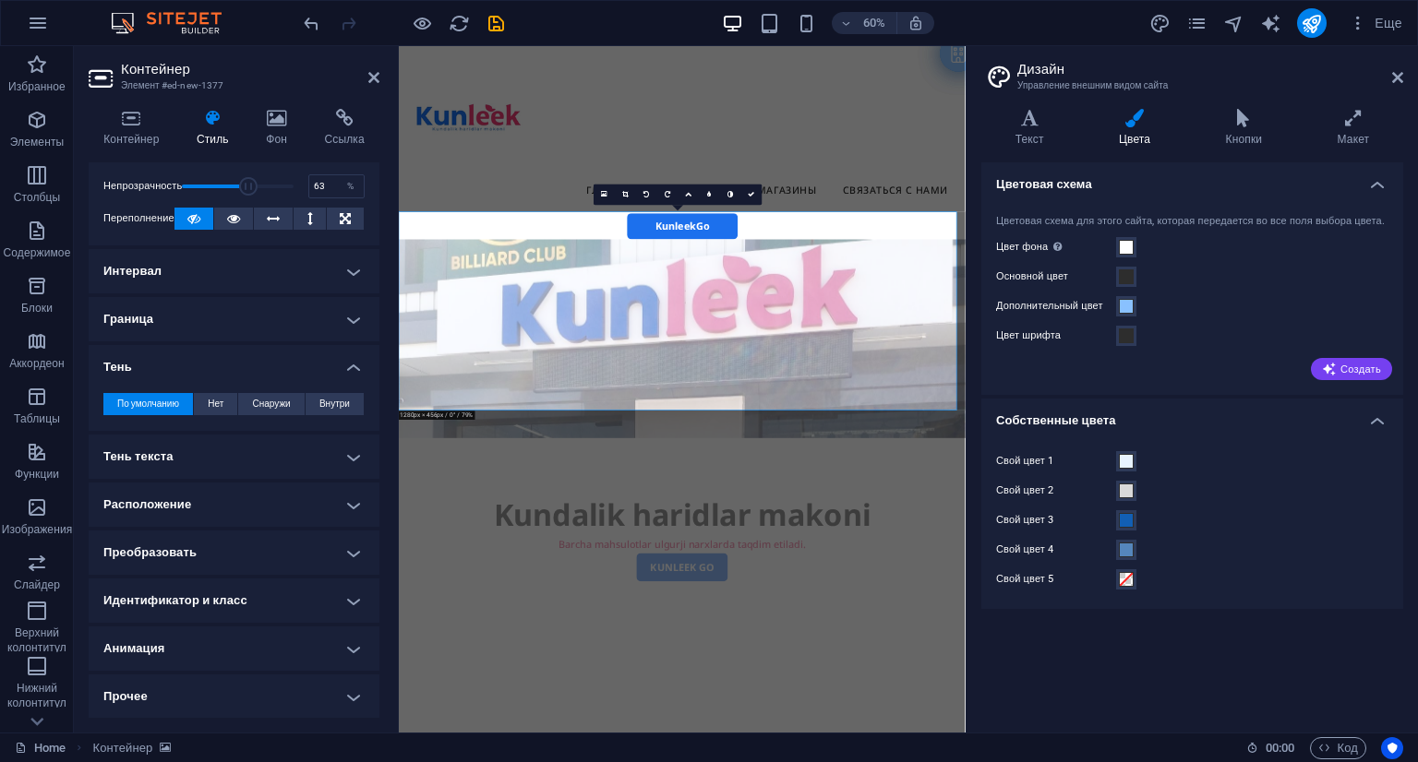
drag, startPoint x: 236, startPoint y: 189, endPoint x: 251, endPoint y: 193, distance: 15.2
click at [251, 193] on span at bounding box center [248, 186] width 18 height 18
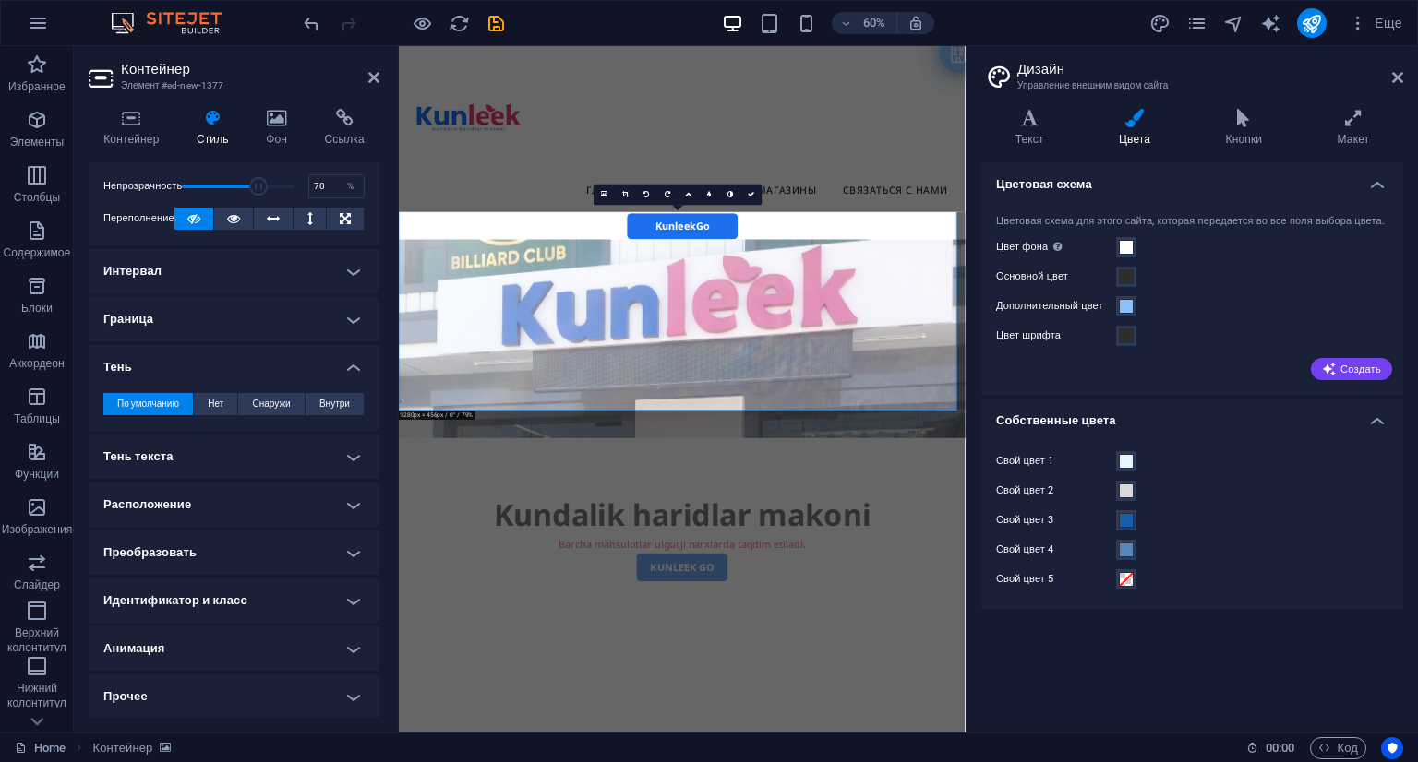
click at [258, 186] on span at bounding box center [258, 186] width 18 height 18
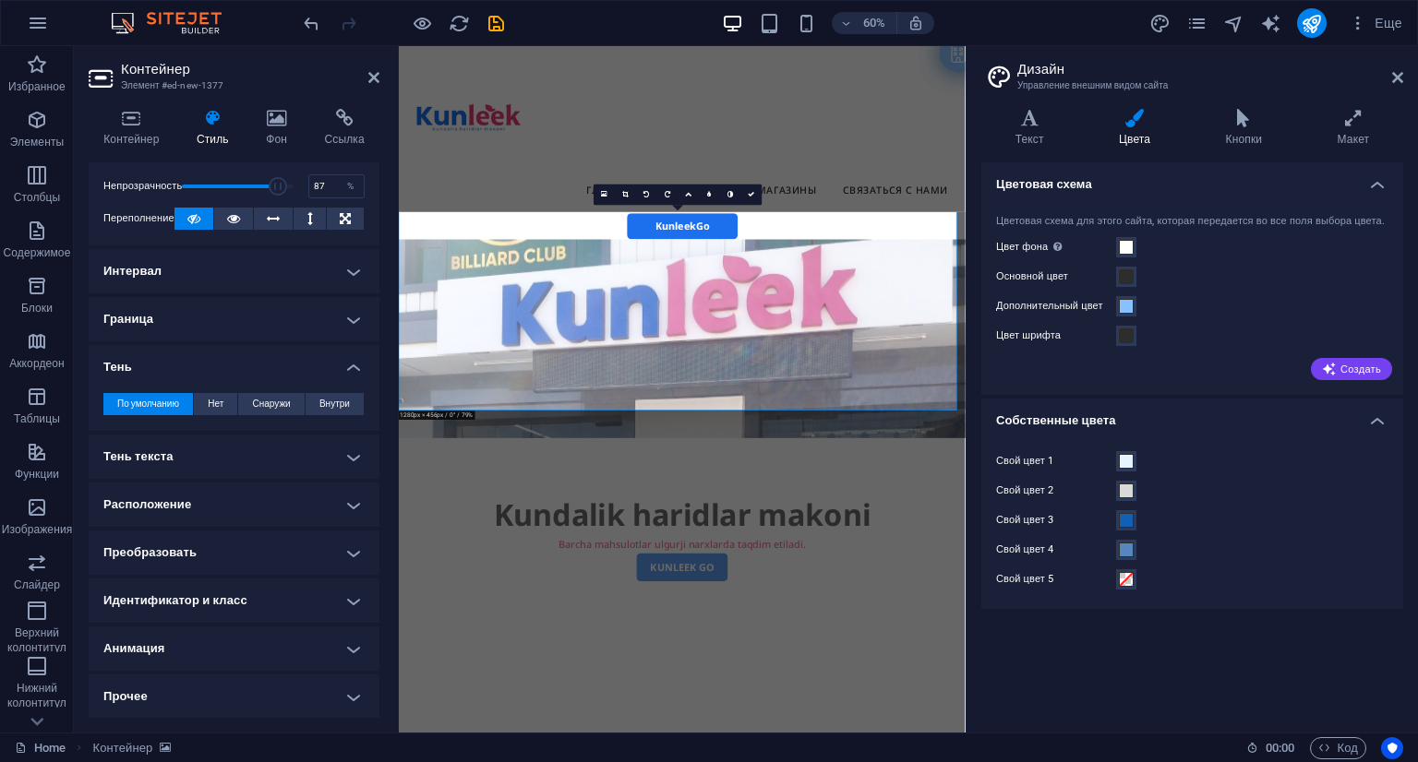
type input "88"
drag, startPoint x: 266, startPoint y: 182, endPoint x: 277, endPoint y: 182, distance: 11.1
click at [277, 182] on span at bounding box center [279, 186] width 18 height 18
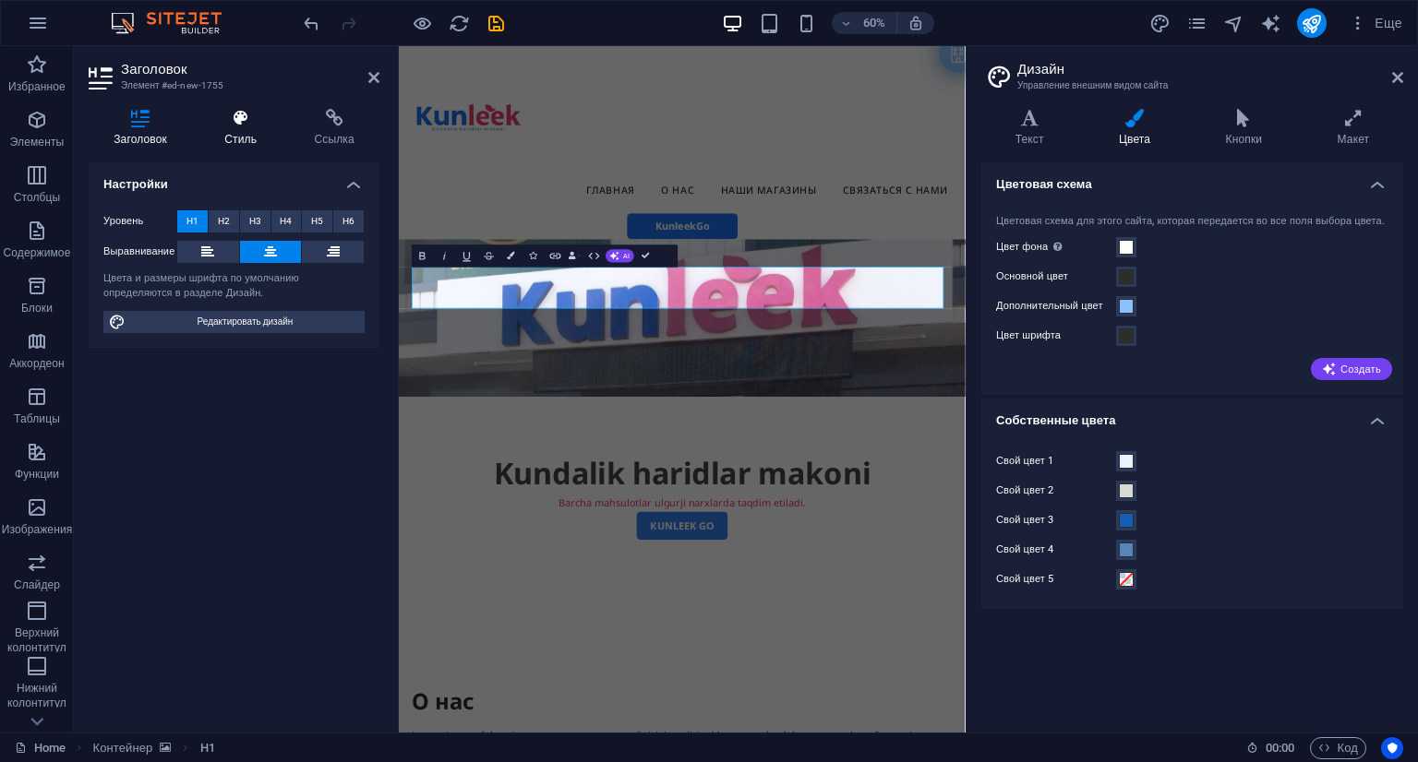
click at [251, 123] on icon at bounding box center [240, 118] width 82 height 18
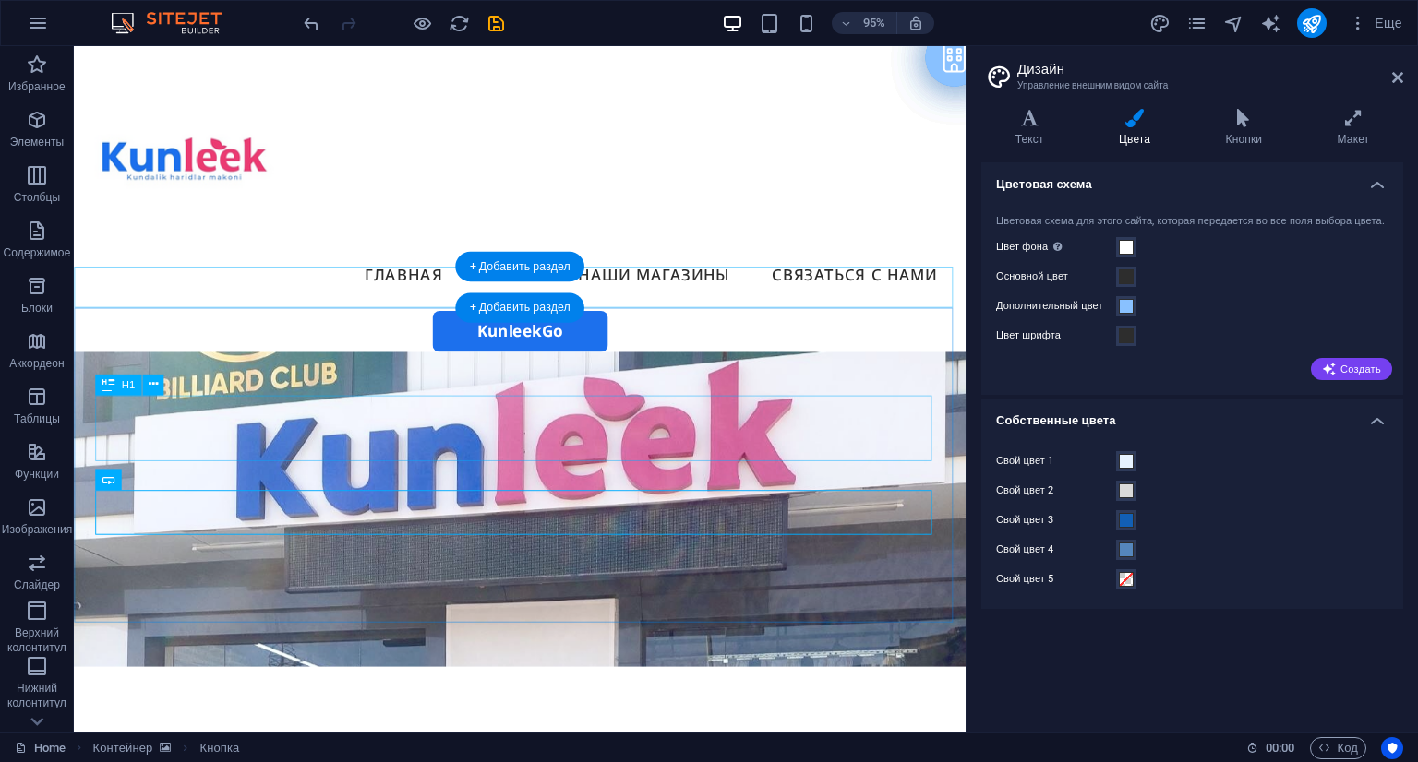
click at [507, 294] on div "+ Добавить раздел" at bounding box center [519, 309] width 128 height 30
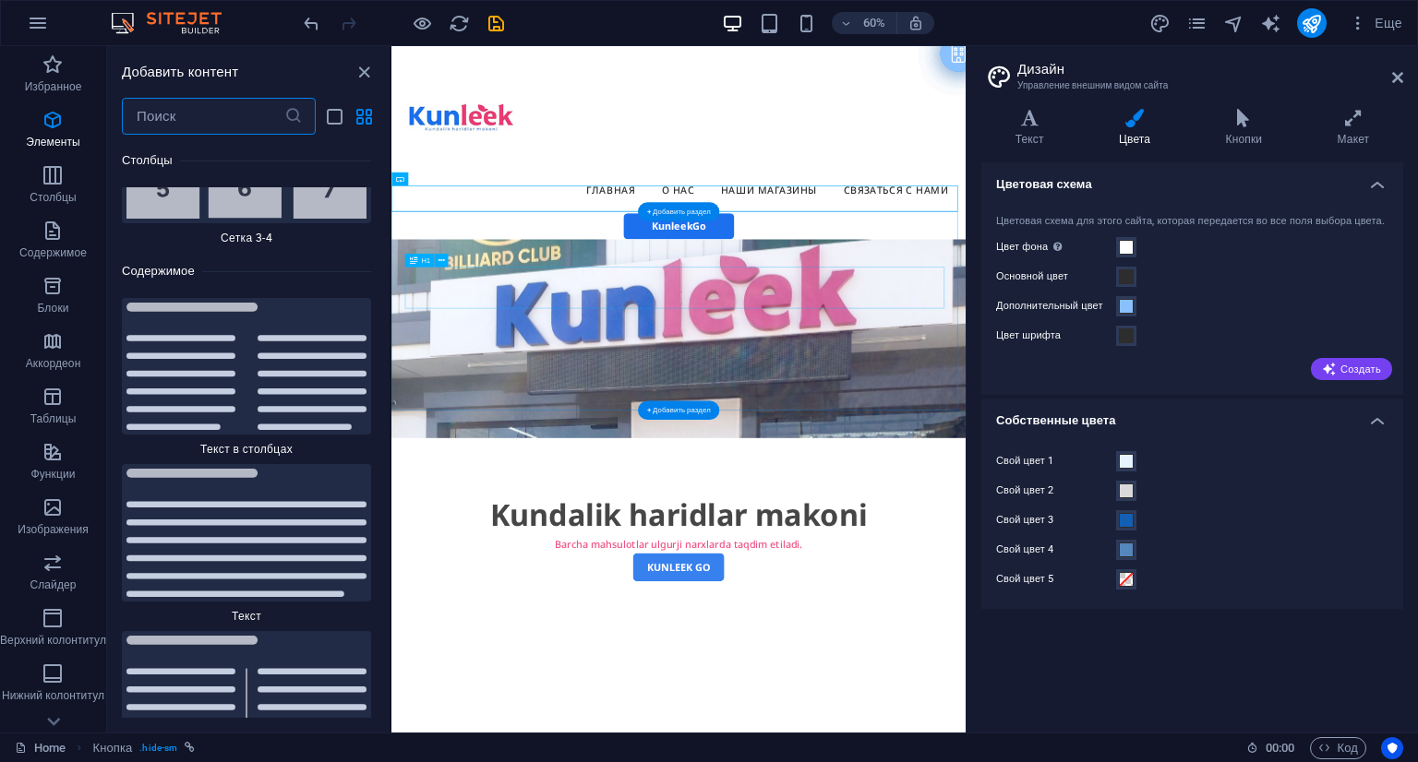
scroll to position [6211, 0]
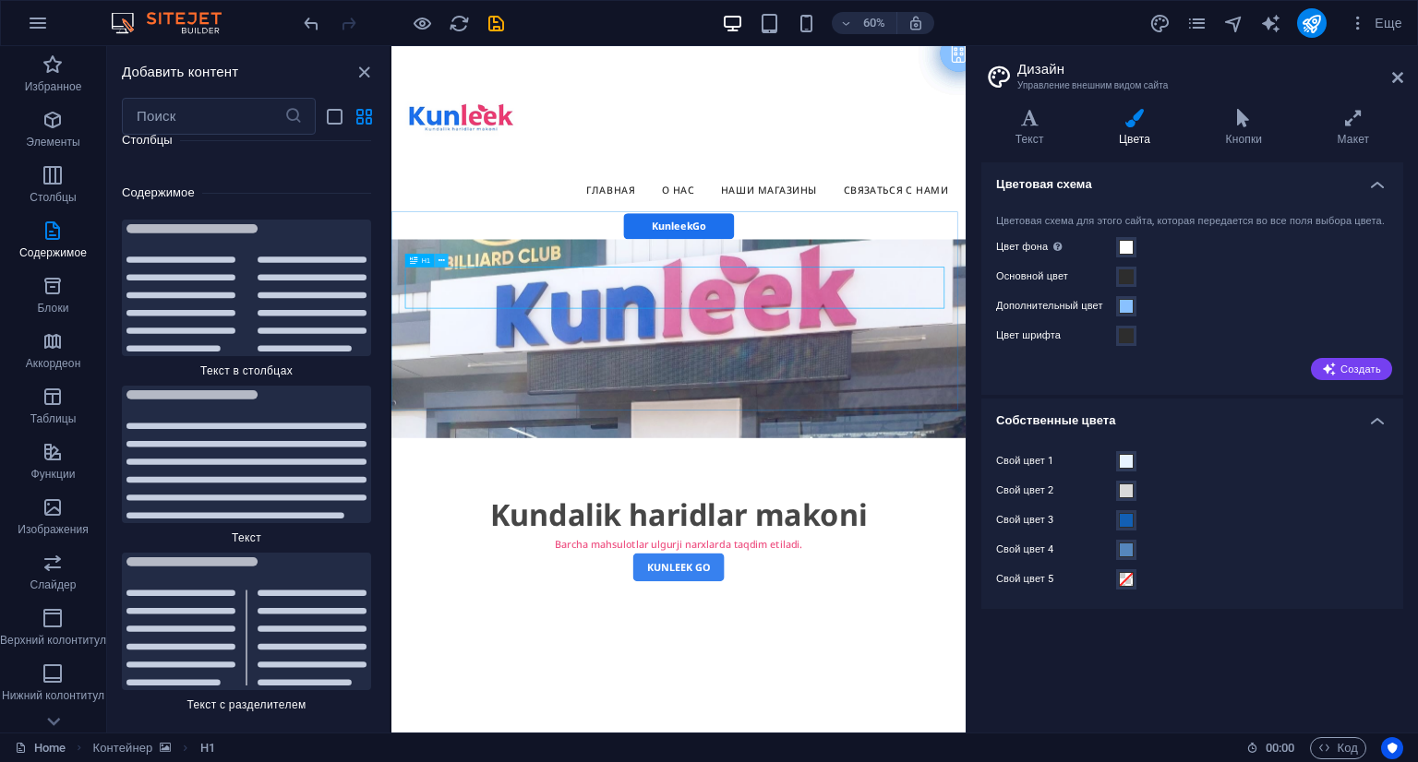
click at [439, 258] on icon at bounding box center [441, 261] width 6 height 12
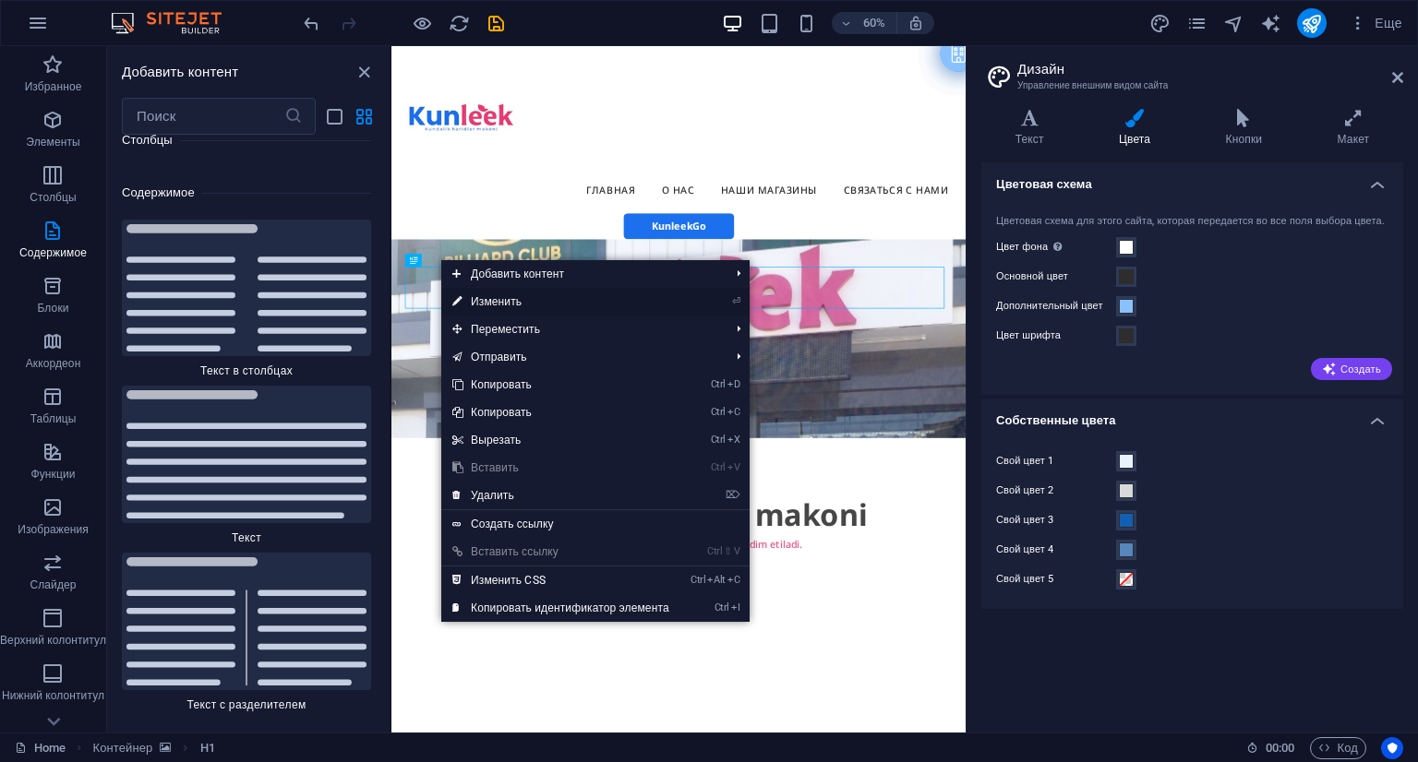
click at [506, 296] on link "⏎ Изменить" at bounding box center [560, 302] width 239 height 28
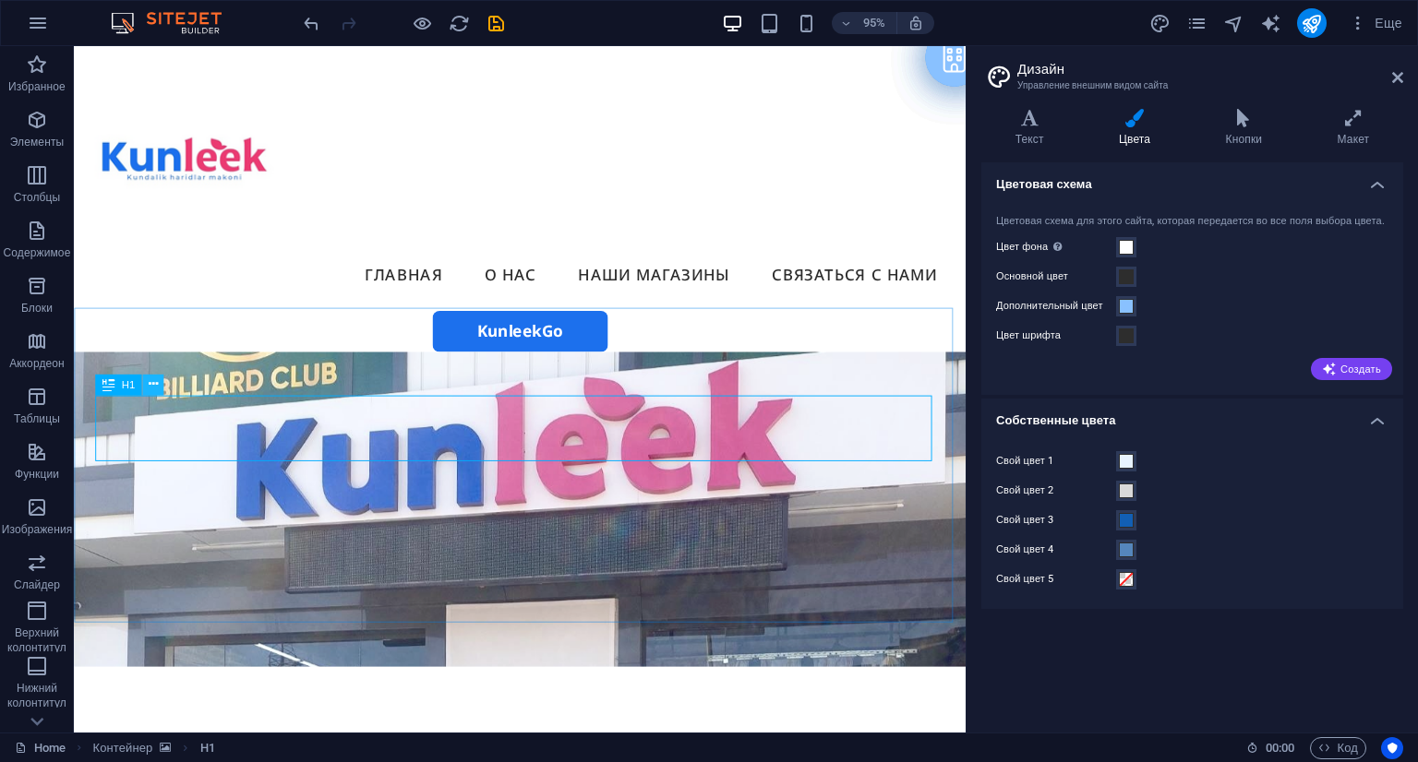
click at [156, 385] on icon at bounding box center [153, 385] width 9 height 18
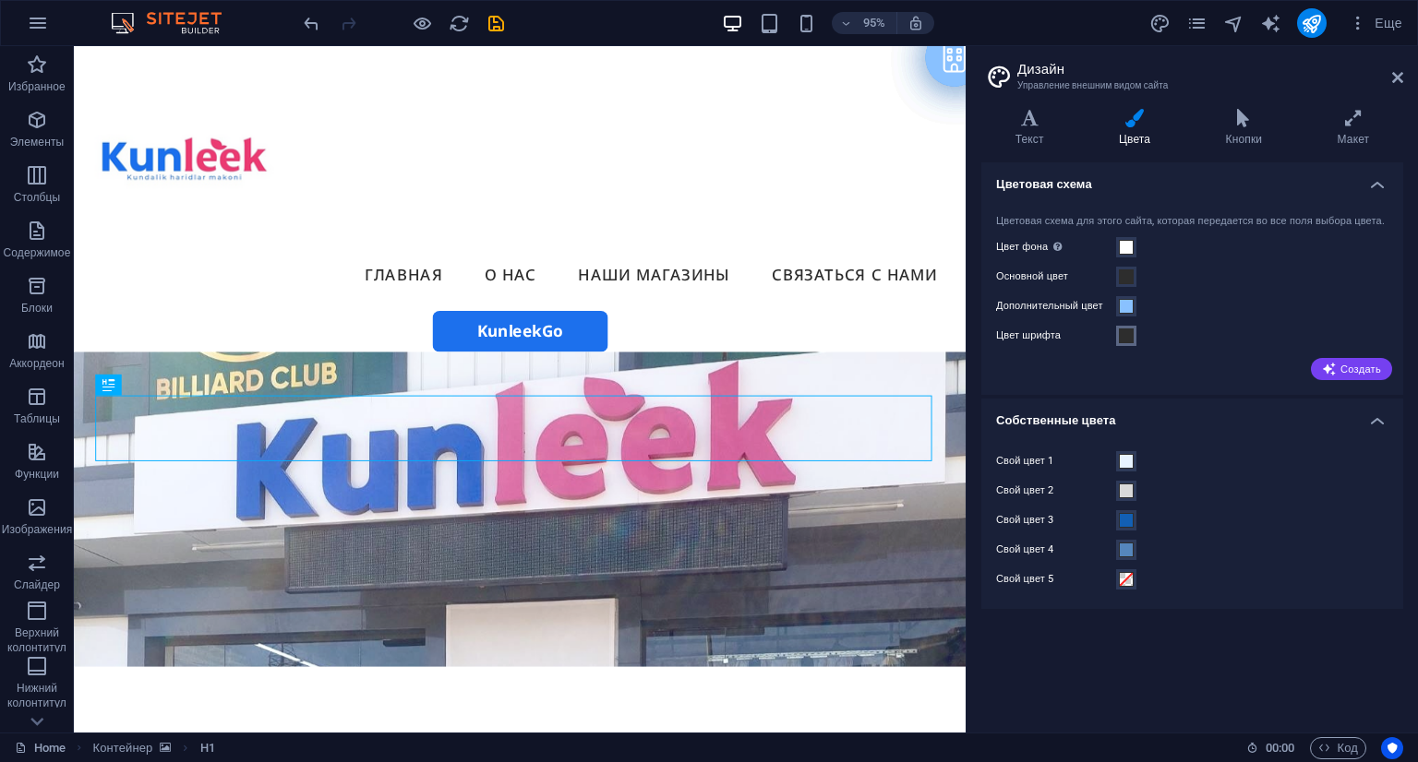
click at [1133, 343] on span at bounding box center [1126, 336] width 15 height 15
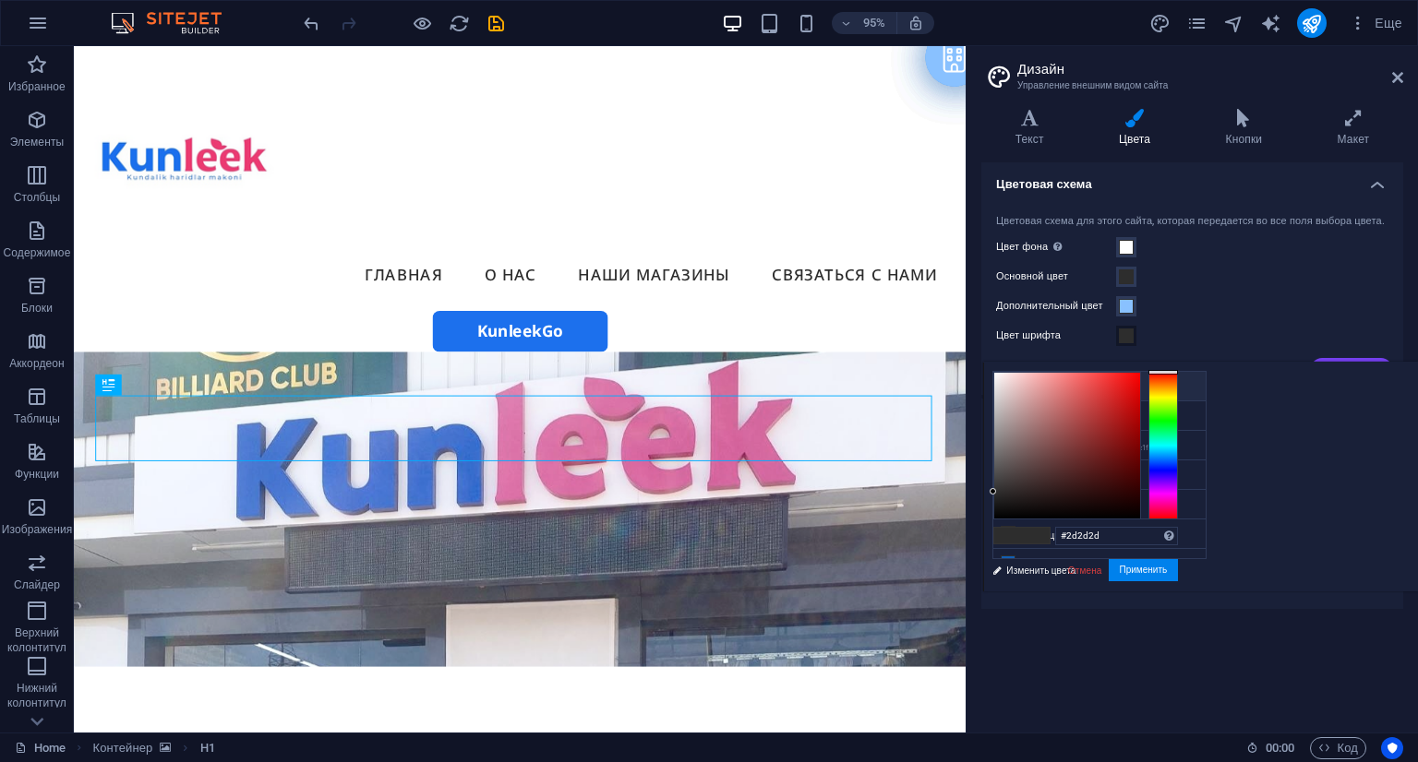
click at [1007, 379] on icon at bounding box center [1008, 385] width 13 height 13
type input "#ffffff"
click at [1179, 570] on button "Применить" at bounding box center [1144, 570] width 70 height 22
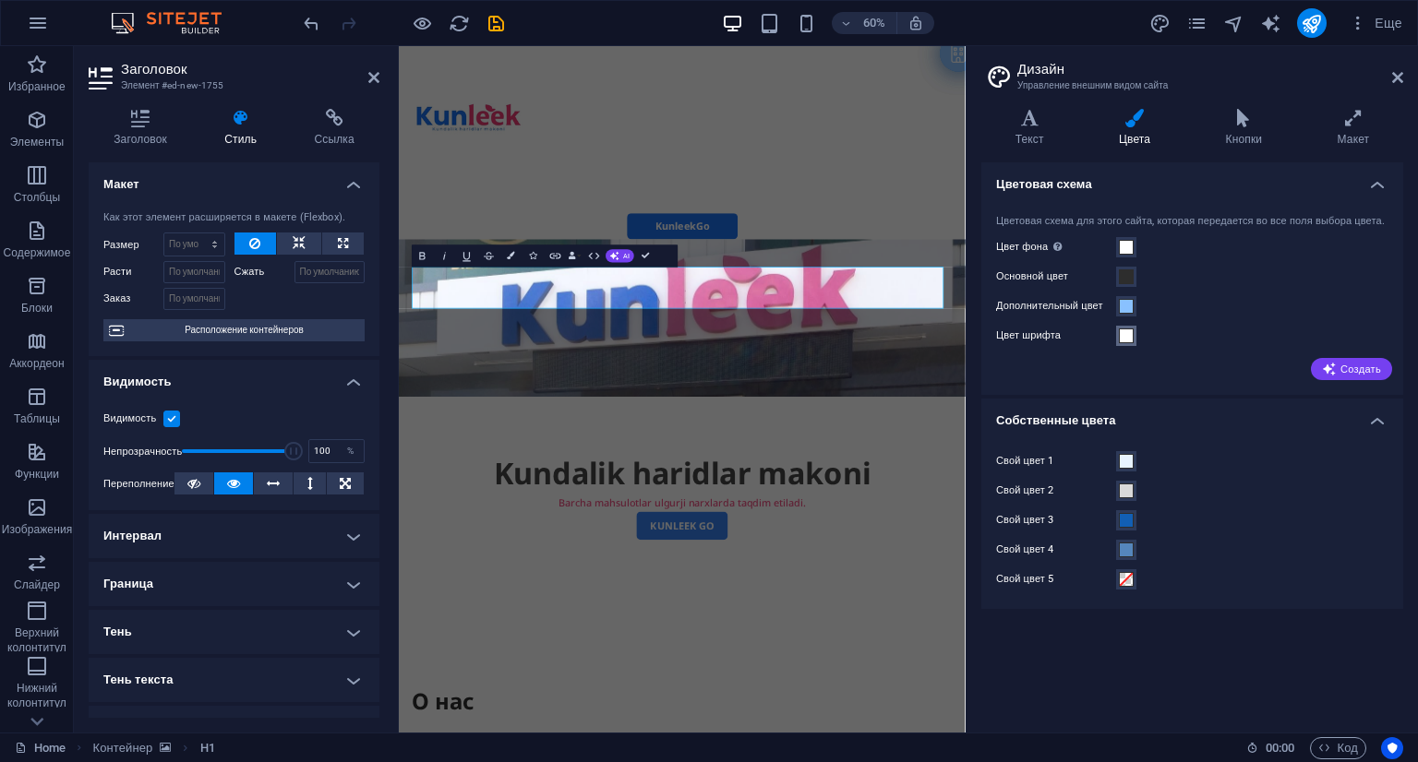
click at [1125, 343] on span at bounding box center [1126, 336] width 15 height 15
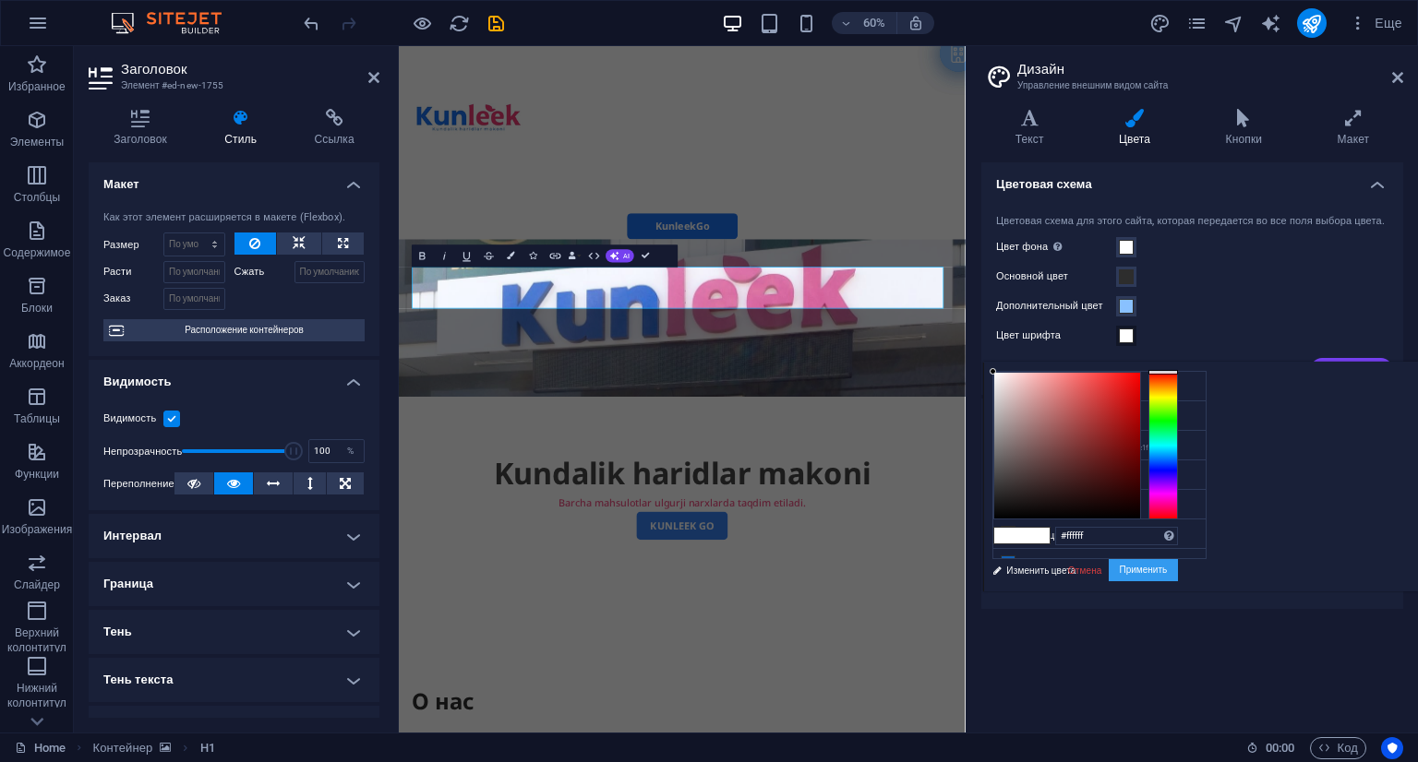
click at [1179, 567] on button "Применить" at bounding box center [1144, 570] width 70 height 22
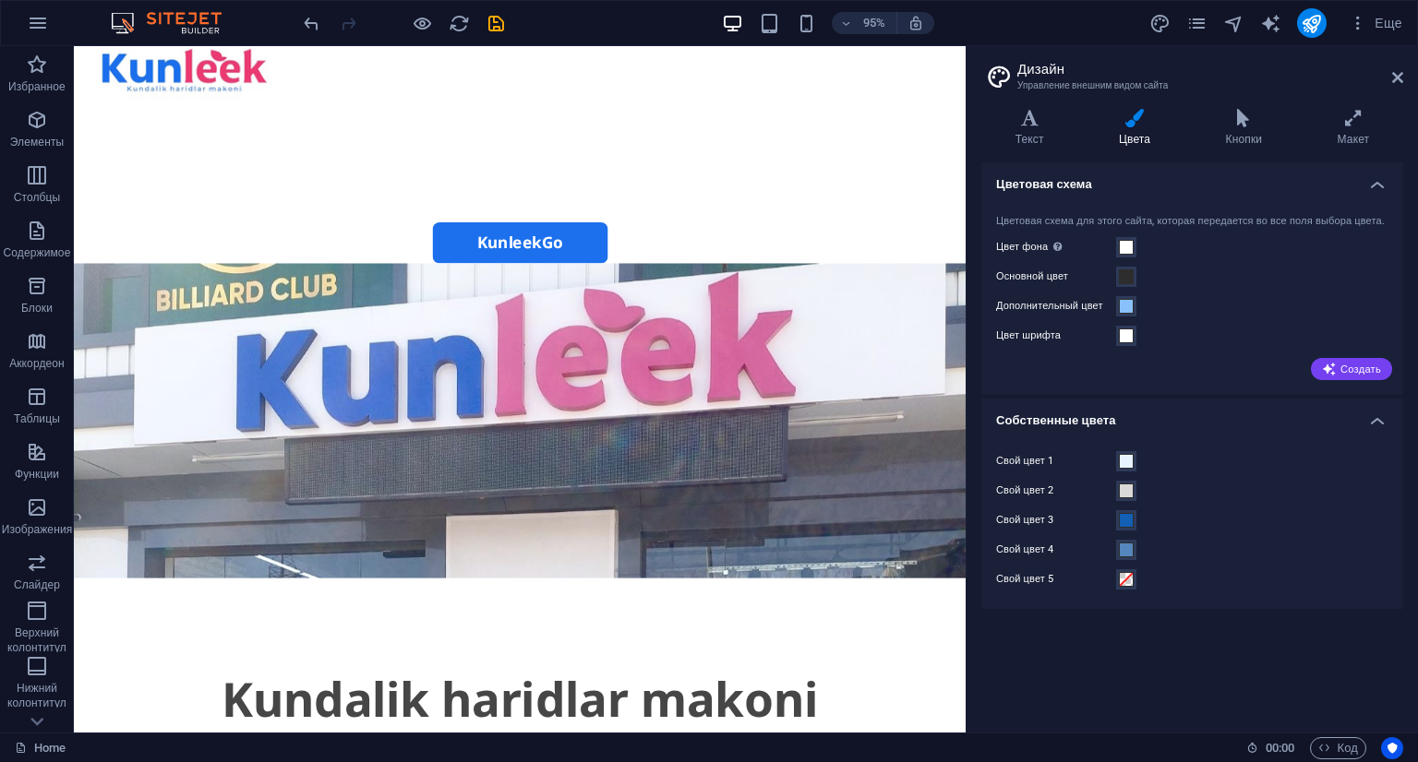
scroll to position [110, 0]
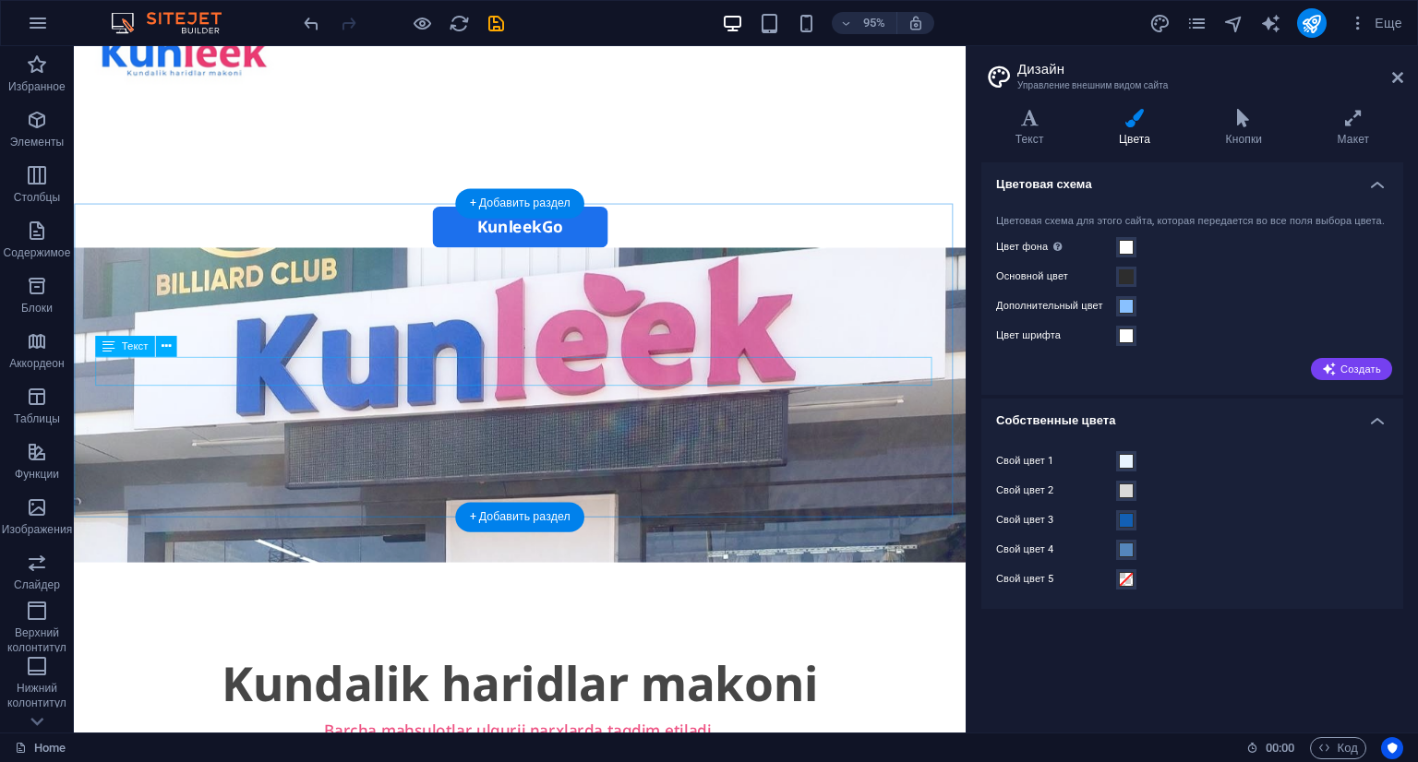
click at [679, 751] on div "Barcha mahsulotlar ulgurji narxlarda taqdim etiladi." at bounding box center [543, 766] width 894 height 30
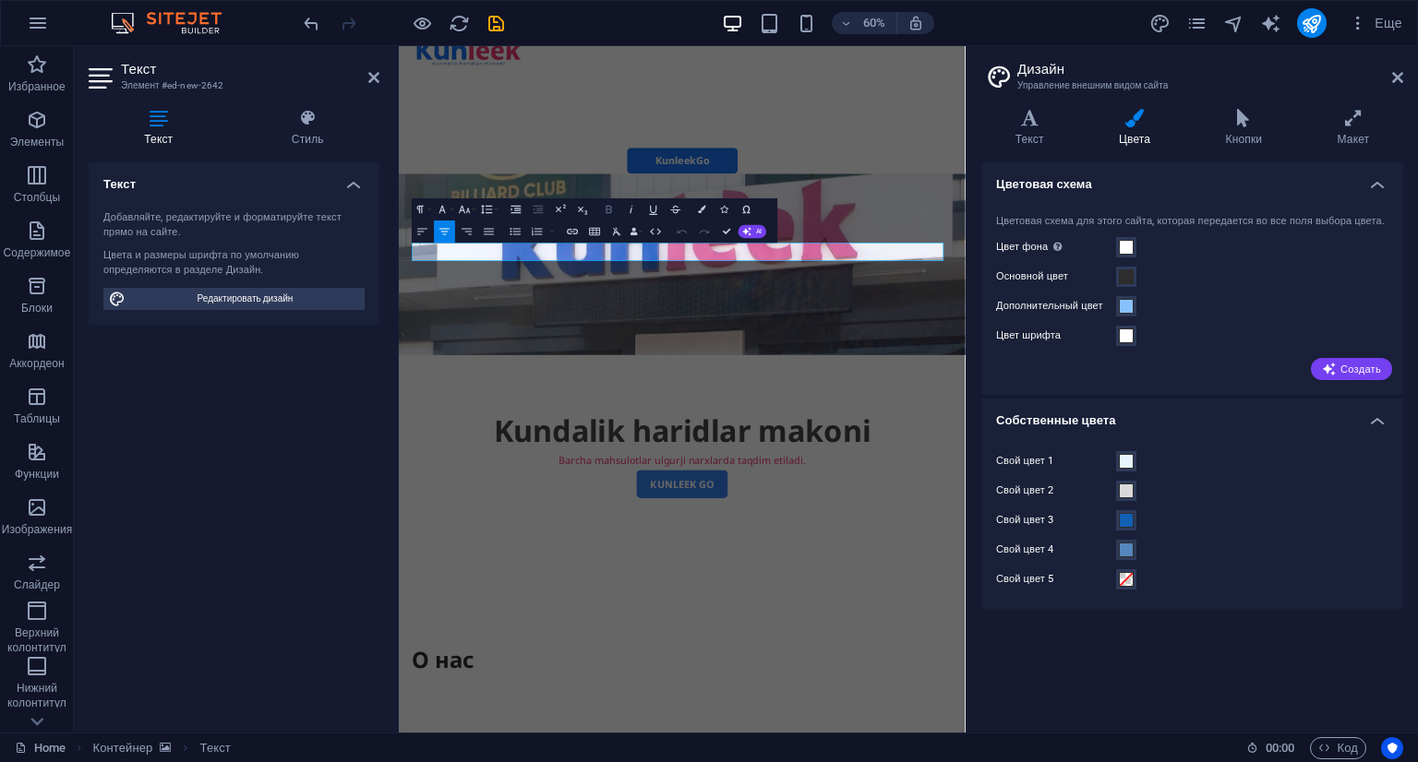
click at [612, 205] on icon "button" at bounding box center [609, 209] width 13 height 13
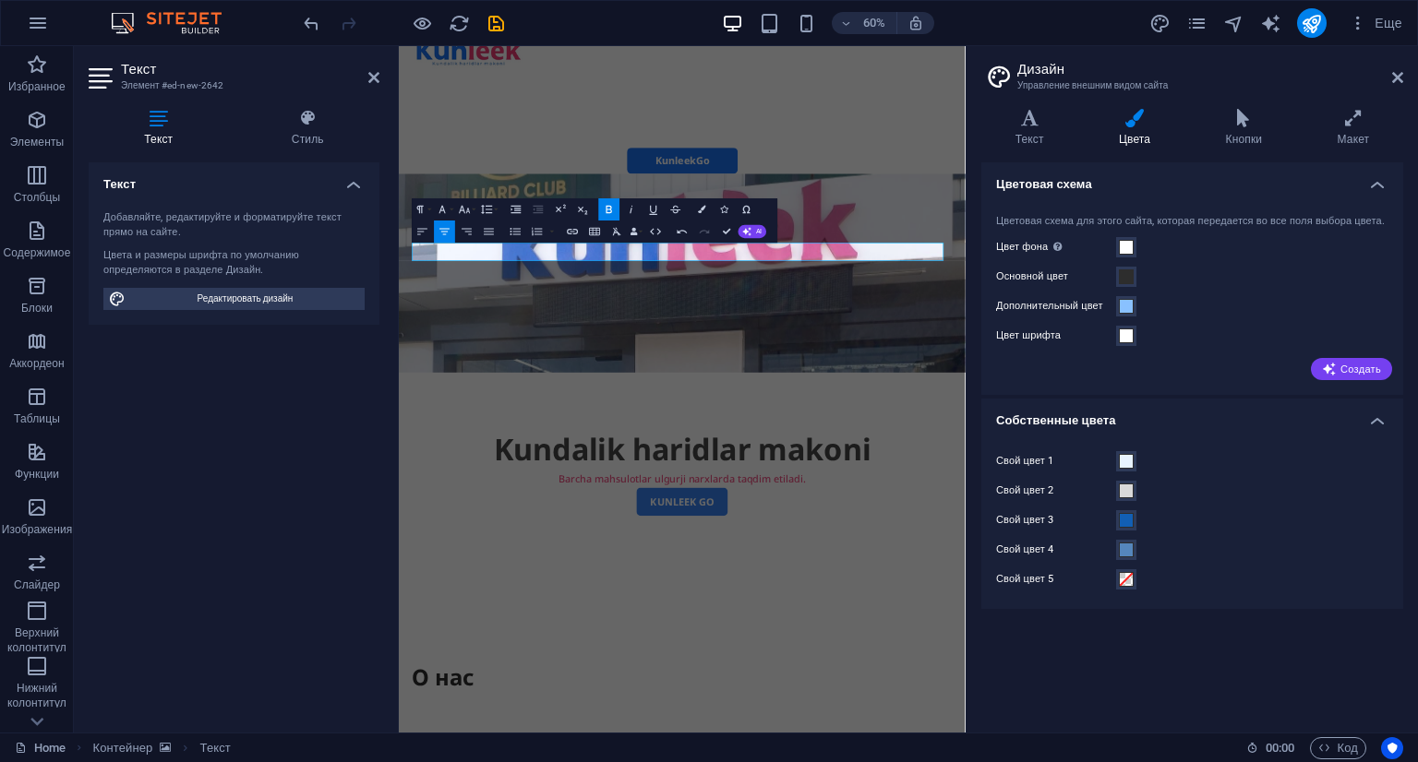
click at [610, 206] on icon "button" at bounding box center [609, 209] width 13 height 13
click at [435, 208] on button "Font Family" at bounding box center [444, 209] width 21 height 22
click at [476, 317] on link "Verdana" at bounding box center [470, 314] width 88 height 17
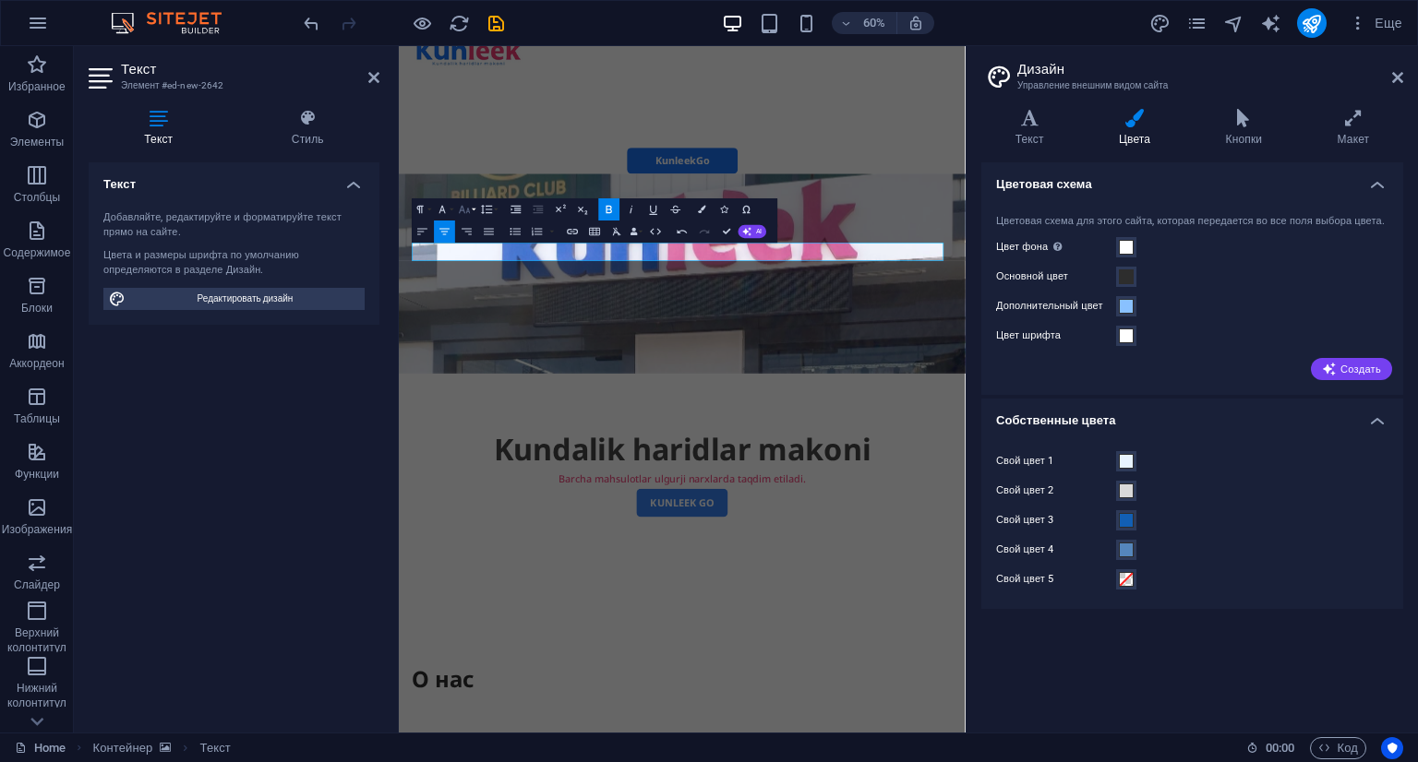
click at [465, 212] on icon "button" at bounding box center [464, 209] width 13 height 13
click at [463, 255] on link "24" at bounding box center [458, 259] width 40 height 17
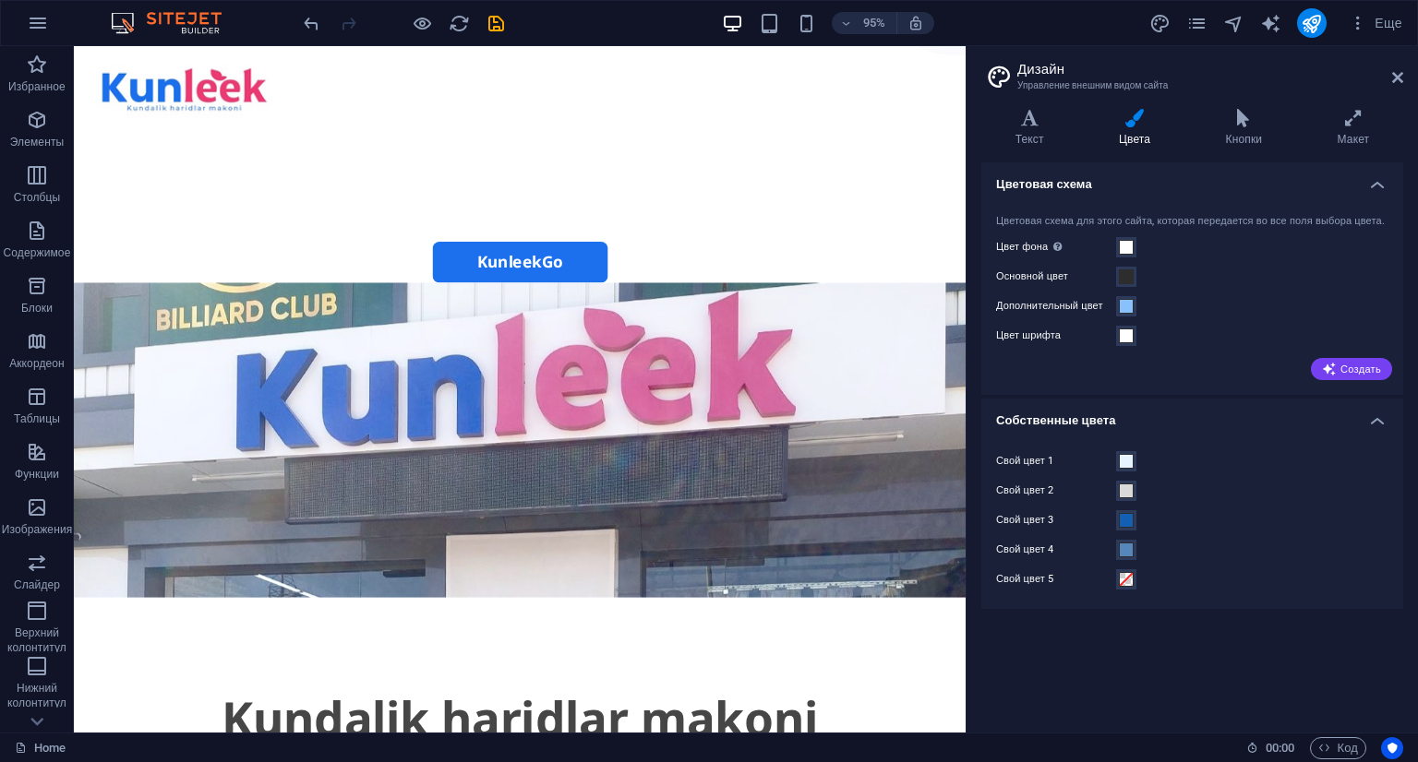
scroll to position [0, 0]
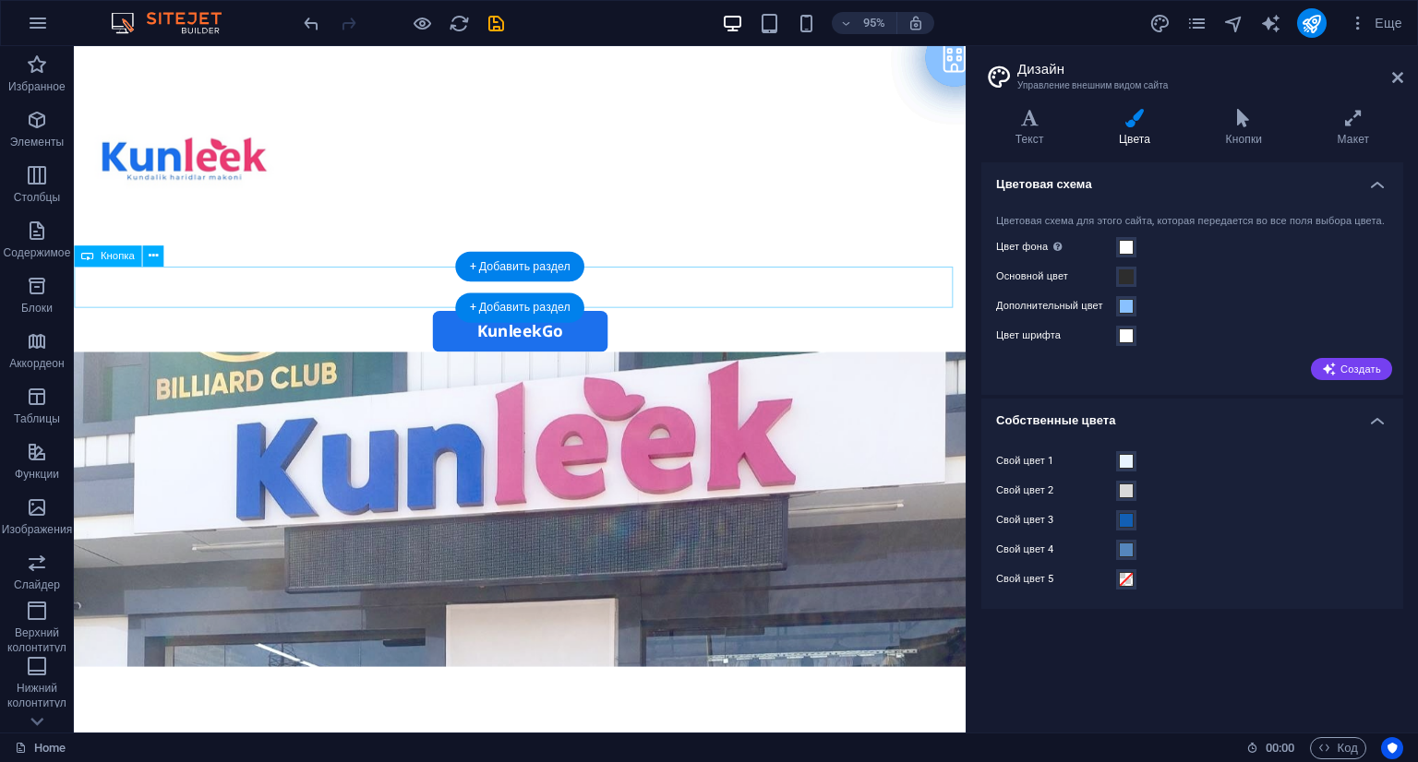
click at [598, 325] on div "KunleekGo" at bounding box center [543, 346] width 939 height 43
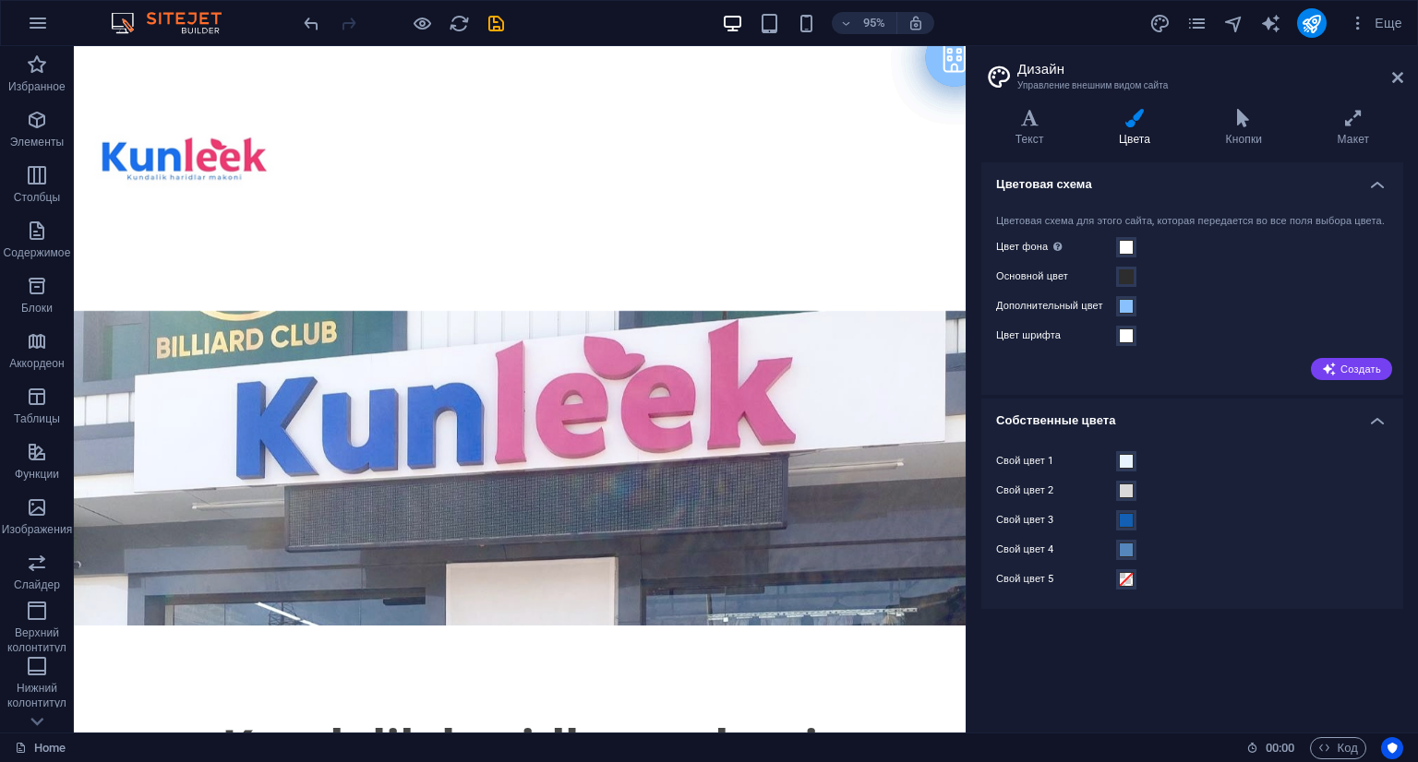
click at [1405, 81] on aside "Дизайн Управление внешним видом сайта Варианты Текст Цвета Кнопки Макет Текст S…" at bounding box center [1192, 389] width 452 height 687
click at [1397, 79] on icon at bounding box center [1397, 77] width 11 height 15
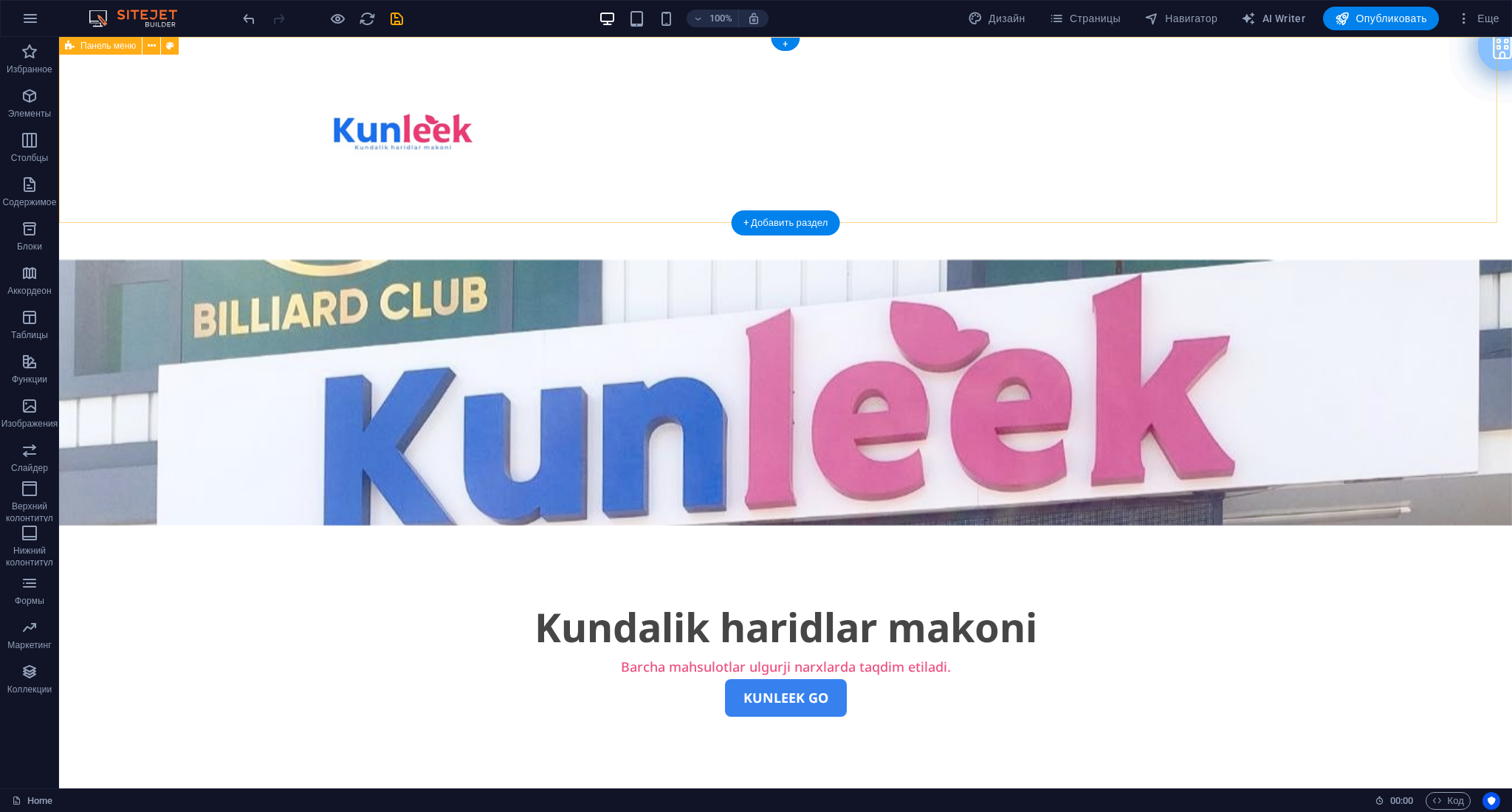
click at [478, 161] on div "Menu Главная О нас Наши магазины Связаться с нами" at bounding box center [785, 148] width 1453 height 223
click at [407, 145] on div at bounding box center [784, 130] width 927 height 162
click at [748, 211] on nav "Главная О нас Наши магазины Связаться с нами" at bounding box center [784, 230] width 927 height 37
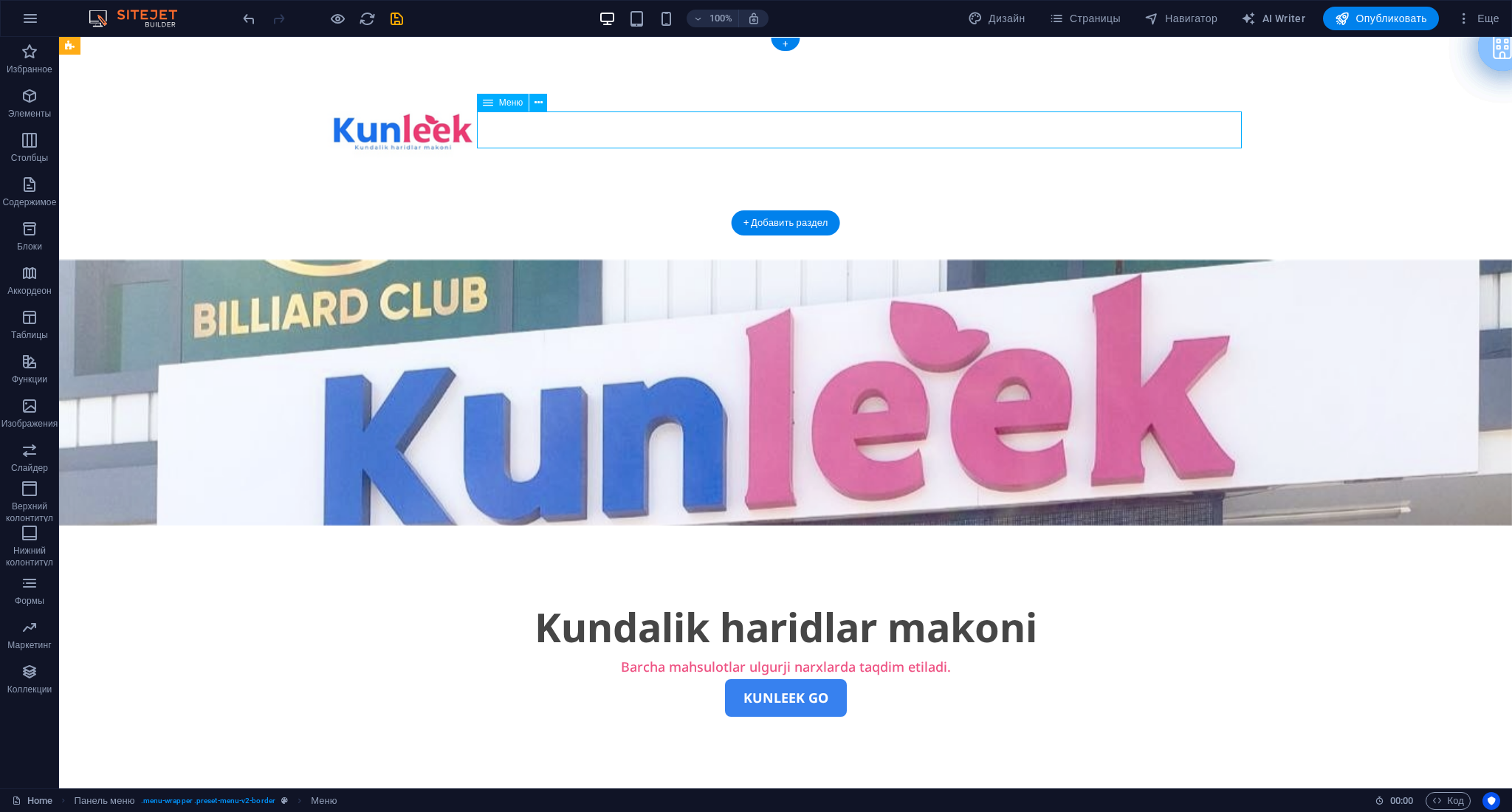
click at [926, 211] on nav "Главная О нас Наши магазины Связаться с нами" at bounding box center [784, 230] width 927 height 37
click at [483, 106] on icon at bounding box center [488, 102] width 10 height 18
click at [538, 104] on icon at bounding box center [538, 102] width 8 height 15
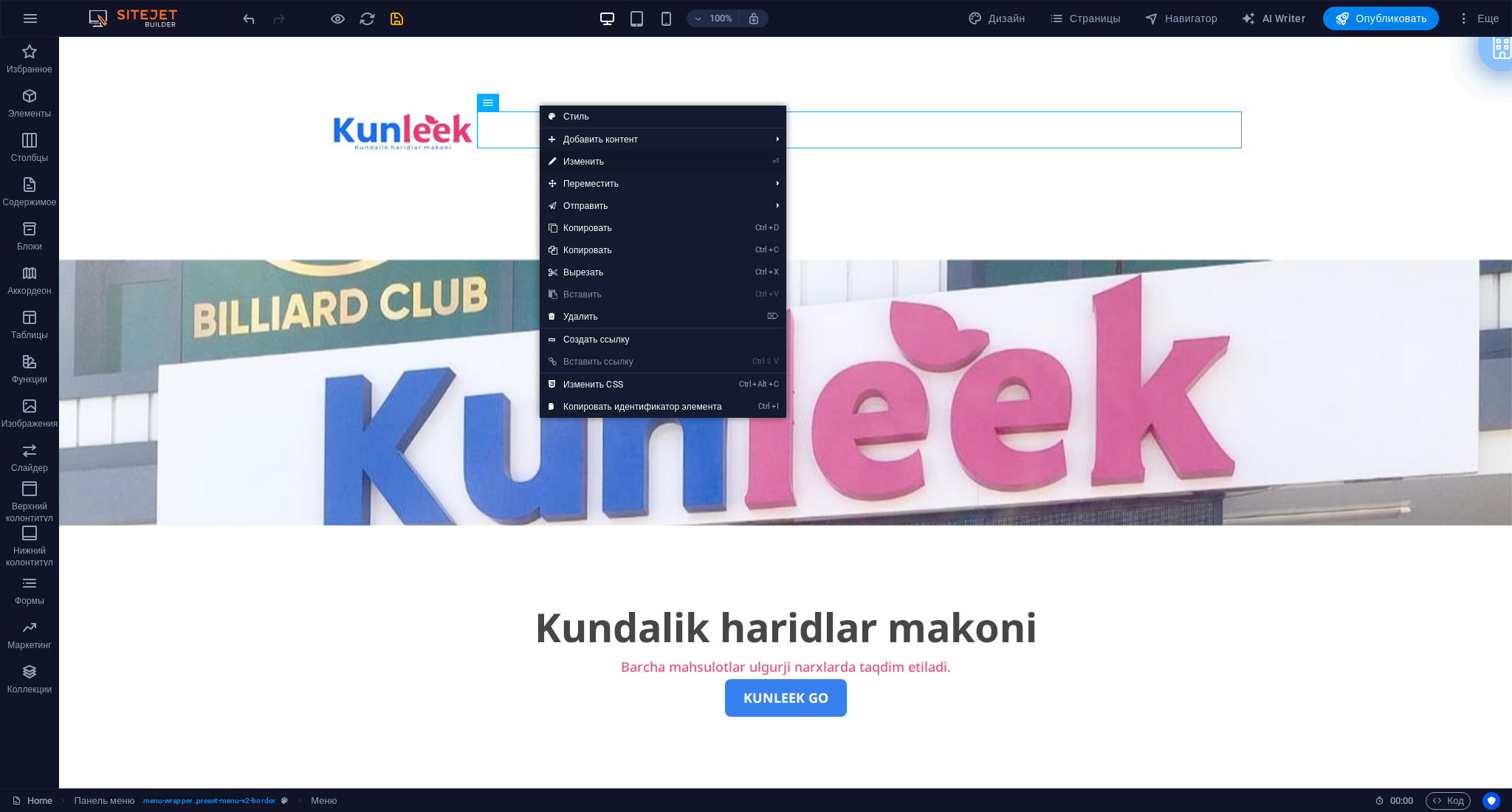
click at [607, 164] on link "⏎ Изменить" at bounding box center [635, 162] width 191 height 22
select select
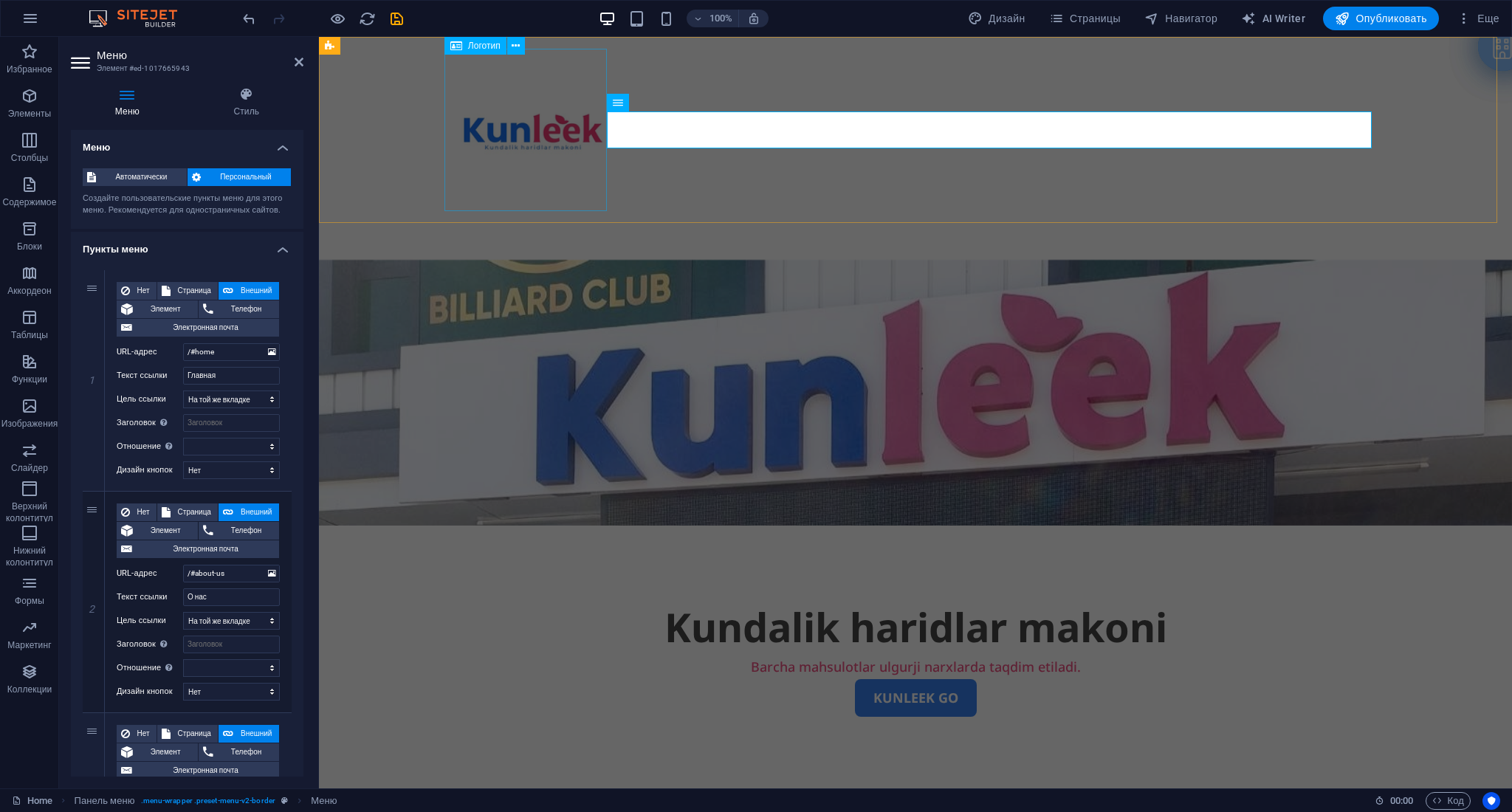
click at [452, 187] on div at bounding box center [915, 130] width 927 height 162
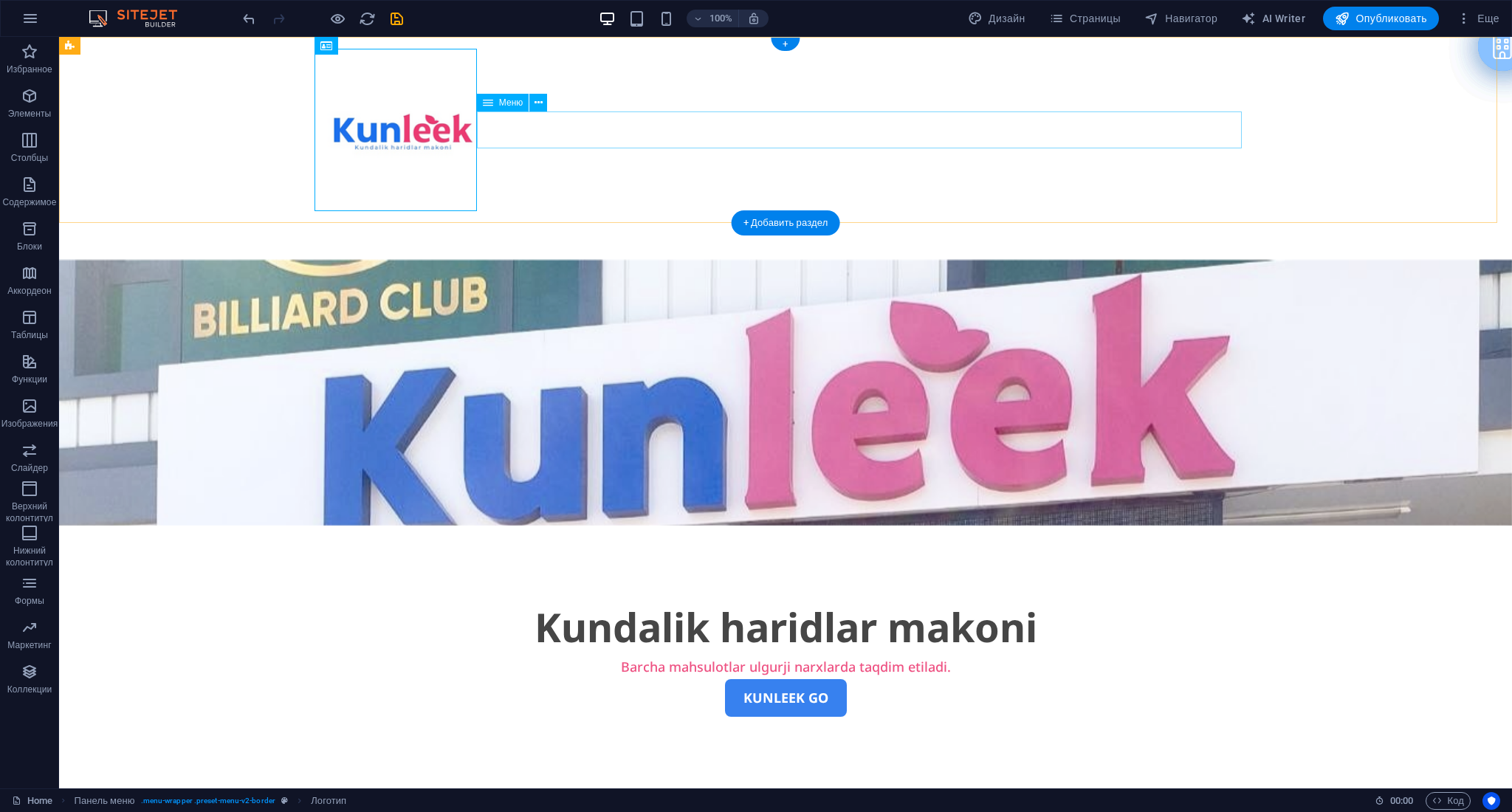
click at [694, 211] on nav "Главная О нас Наши магазины Связаться с нами" at bounding box center [784, 230] width 927 height 37
select select
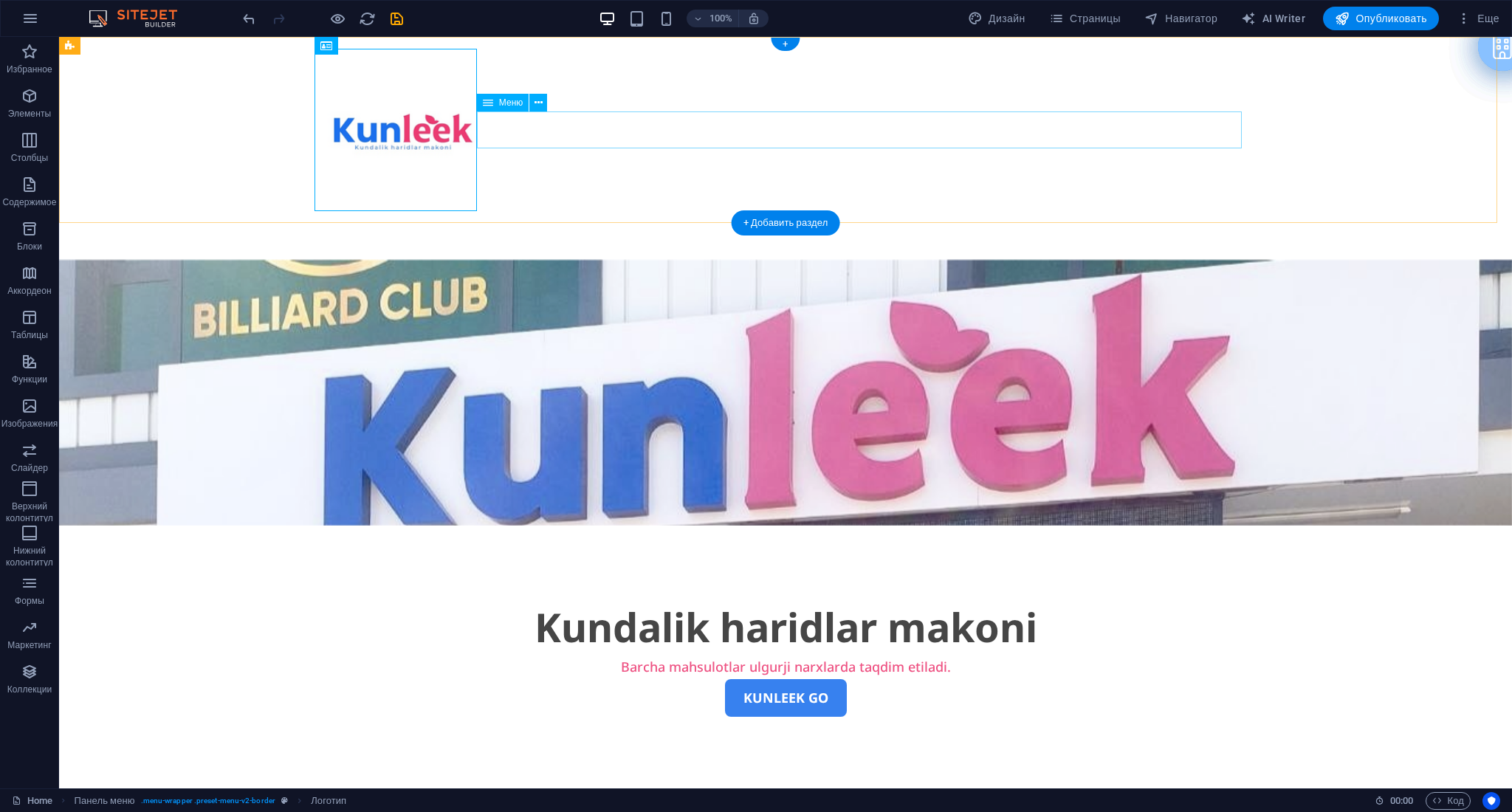
select select
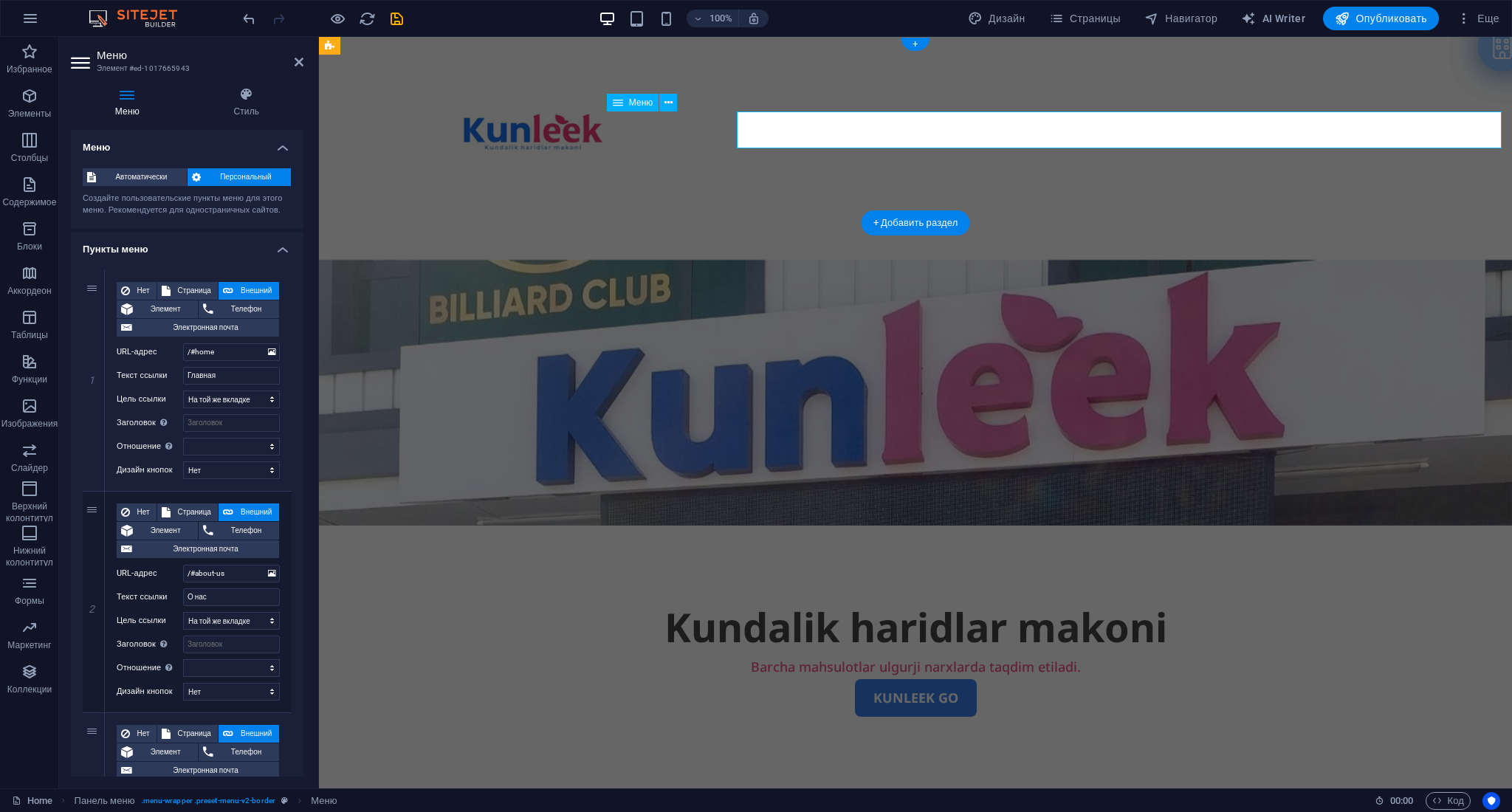
click at [694, 211] on nav "Главная О нас Наши магазины Связаться с нами" at bounding box center [915, 230] width 927 height 37
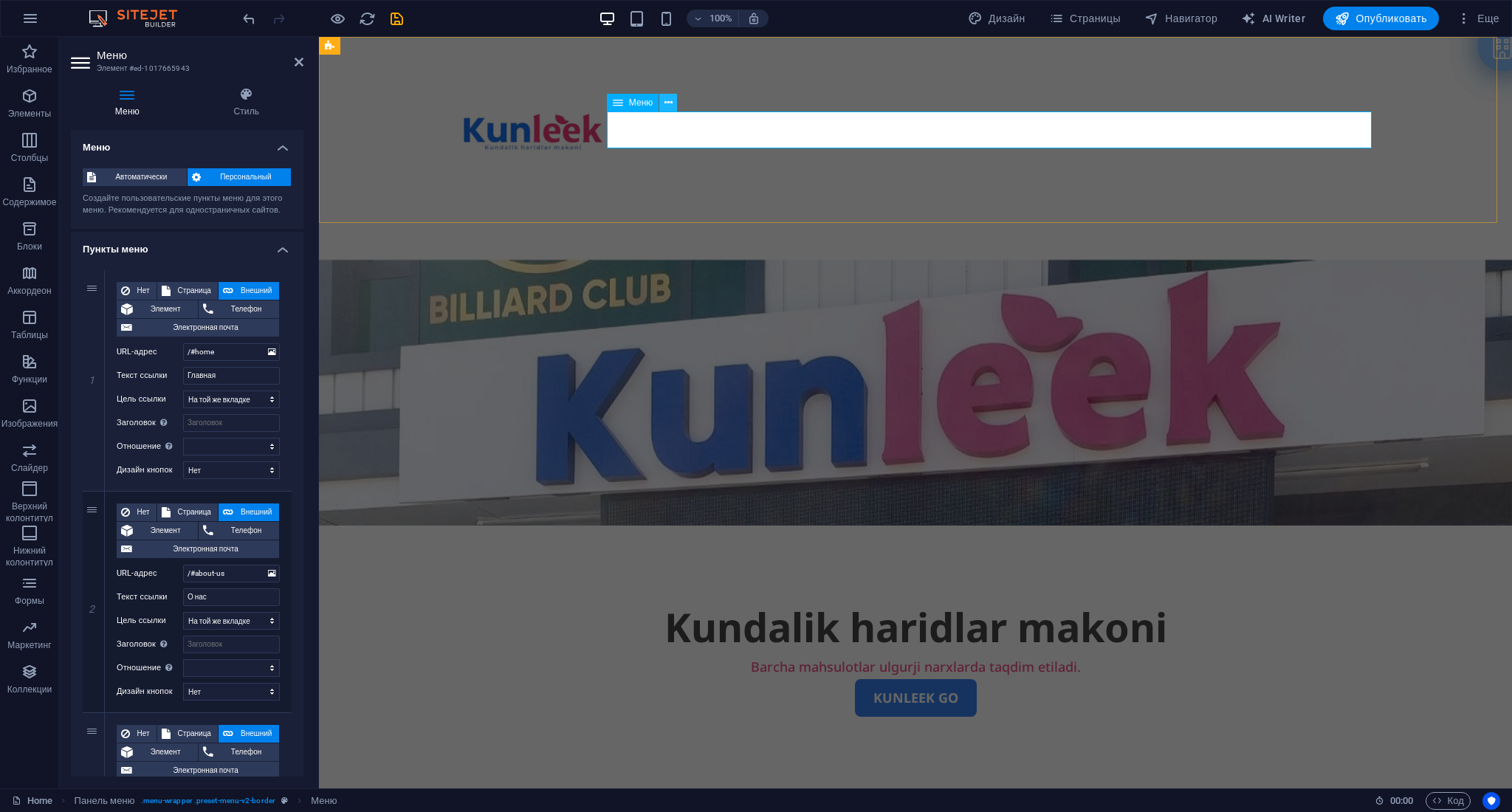
click at [674, 104] on button at bounding box center [668, 102] width 18 height 18
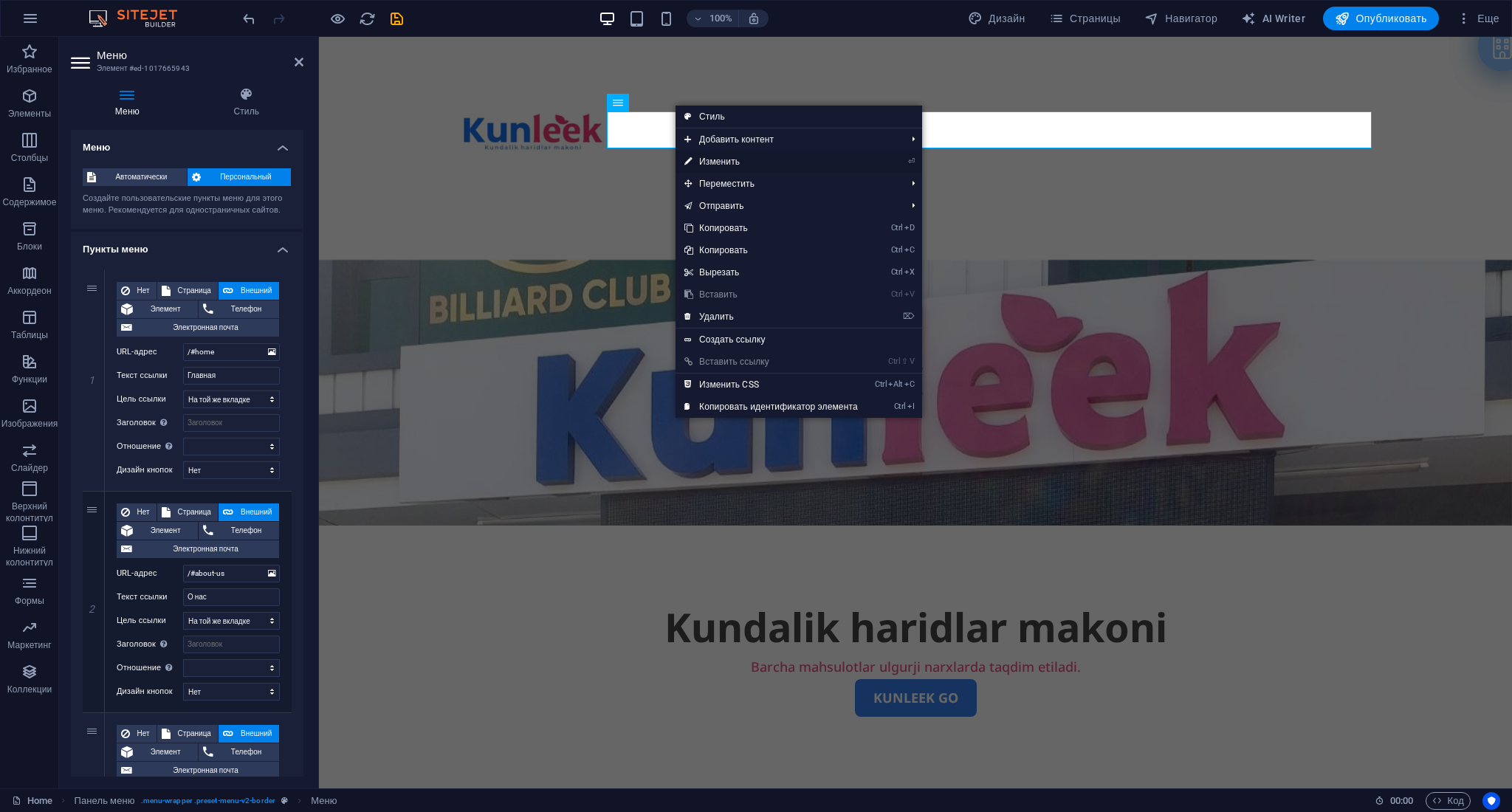
click at [758, 157] on link "⏎ Изменить" at bounding box center [771, 162] width 191 height 22
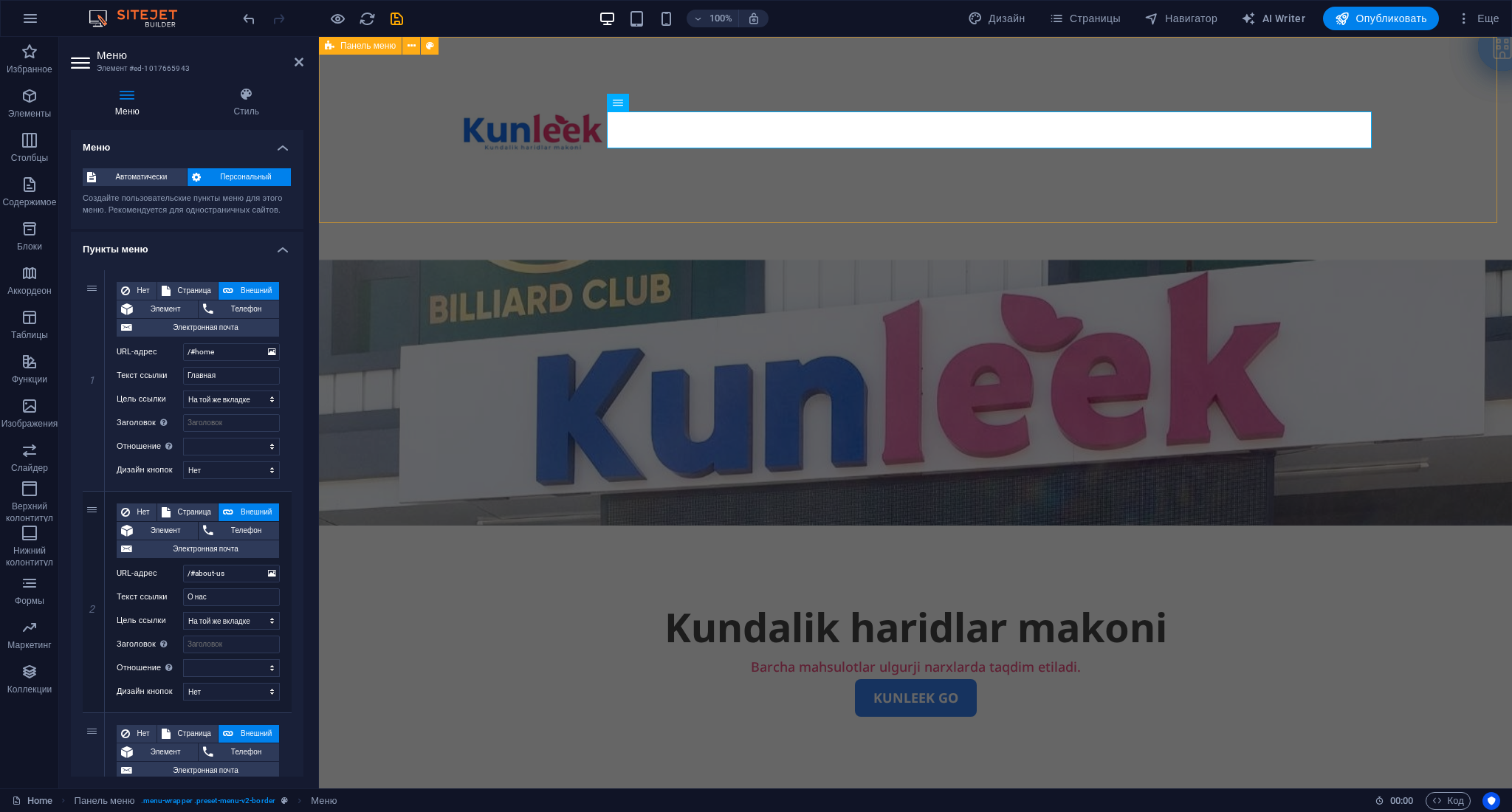
click at [336, 154] on div "Menu Главная О нас Наши магазины Связаться с нами" at bounding box center [916, 148] width 1193 height 223
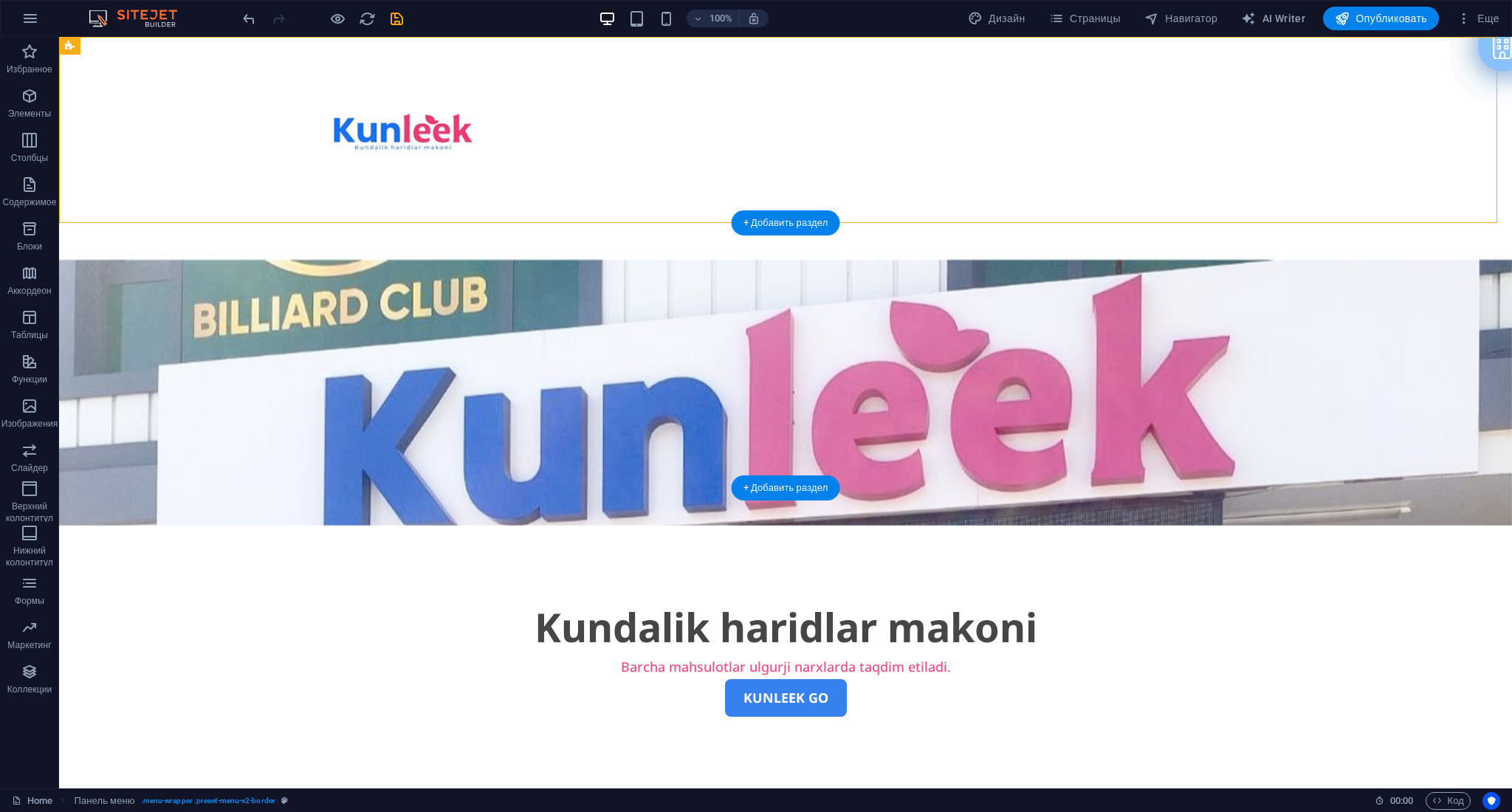
click at [435, 284] on figure at bounding box center [785, 393] width 1453 height 266
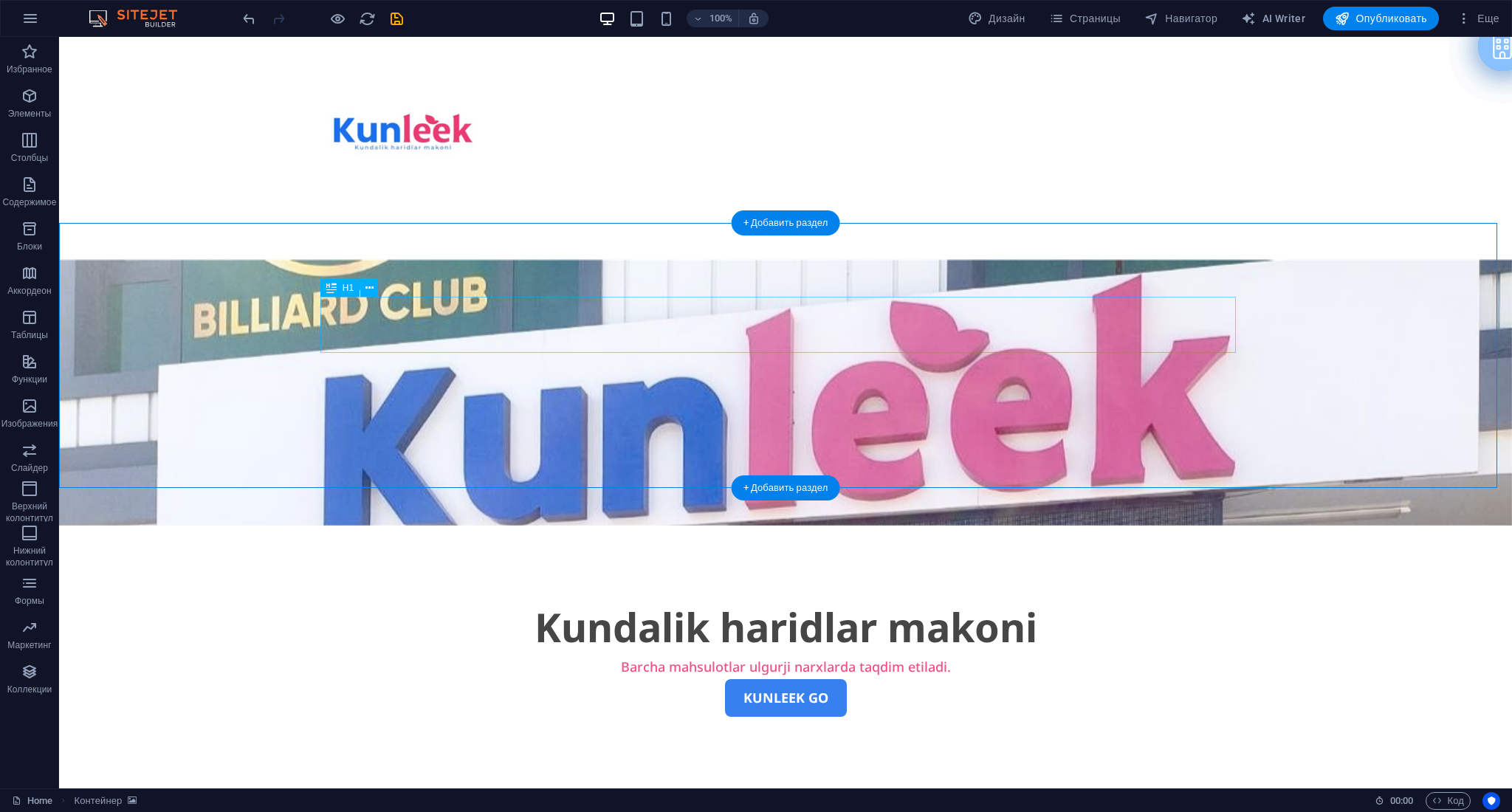
click at [763, 600] on div "Kundalik haridlar makoni" at bounding box center [785, 628] width 916 height 56
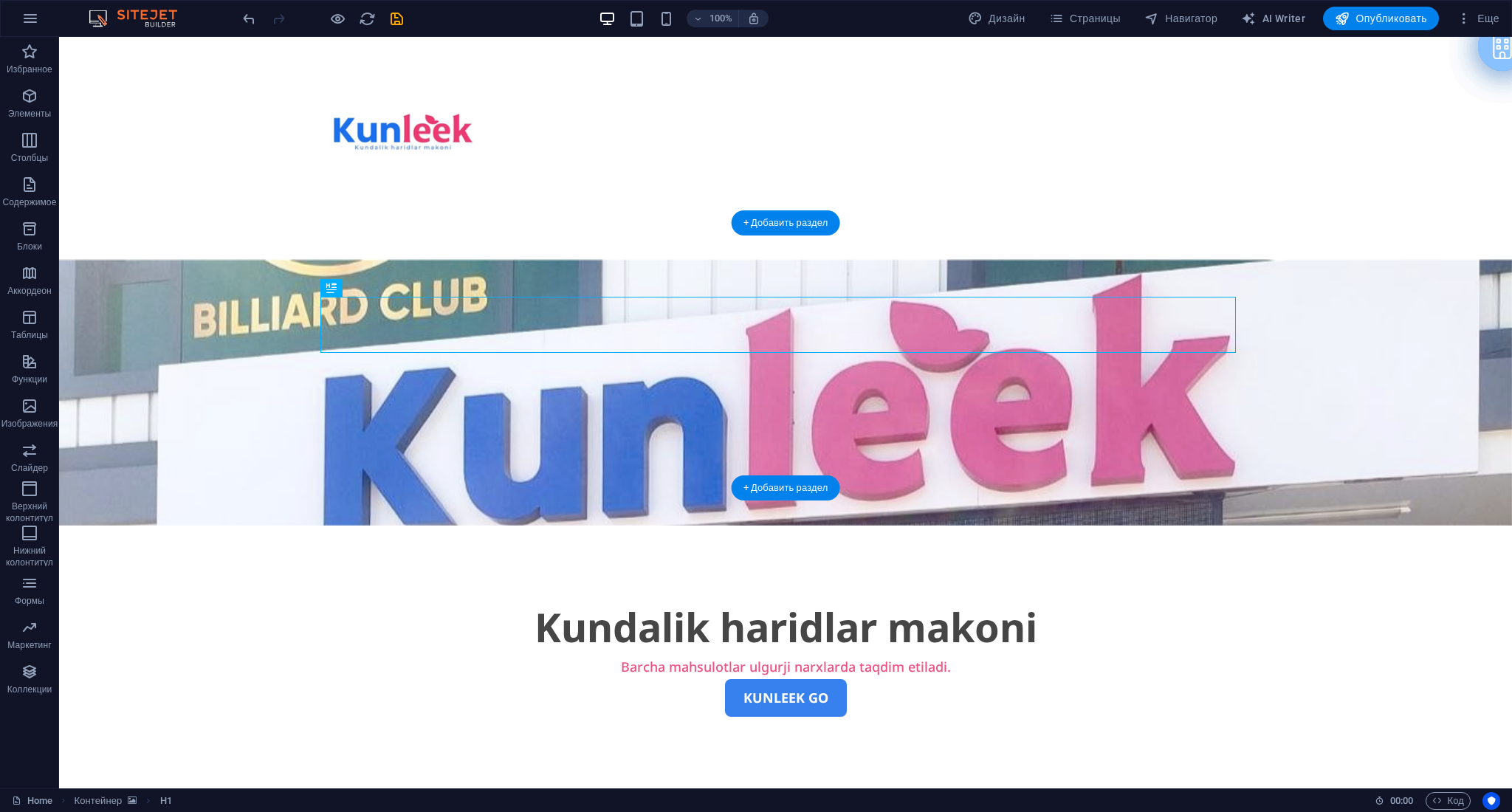
click at [1133, 368] on figure at bounding box center [785, 393] width 1453 height 266
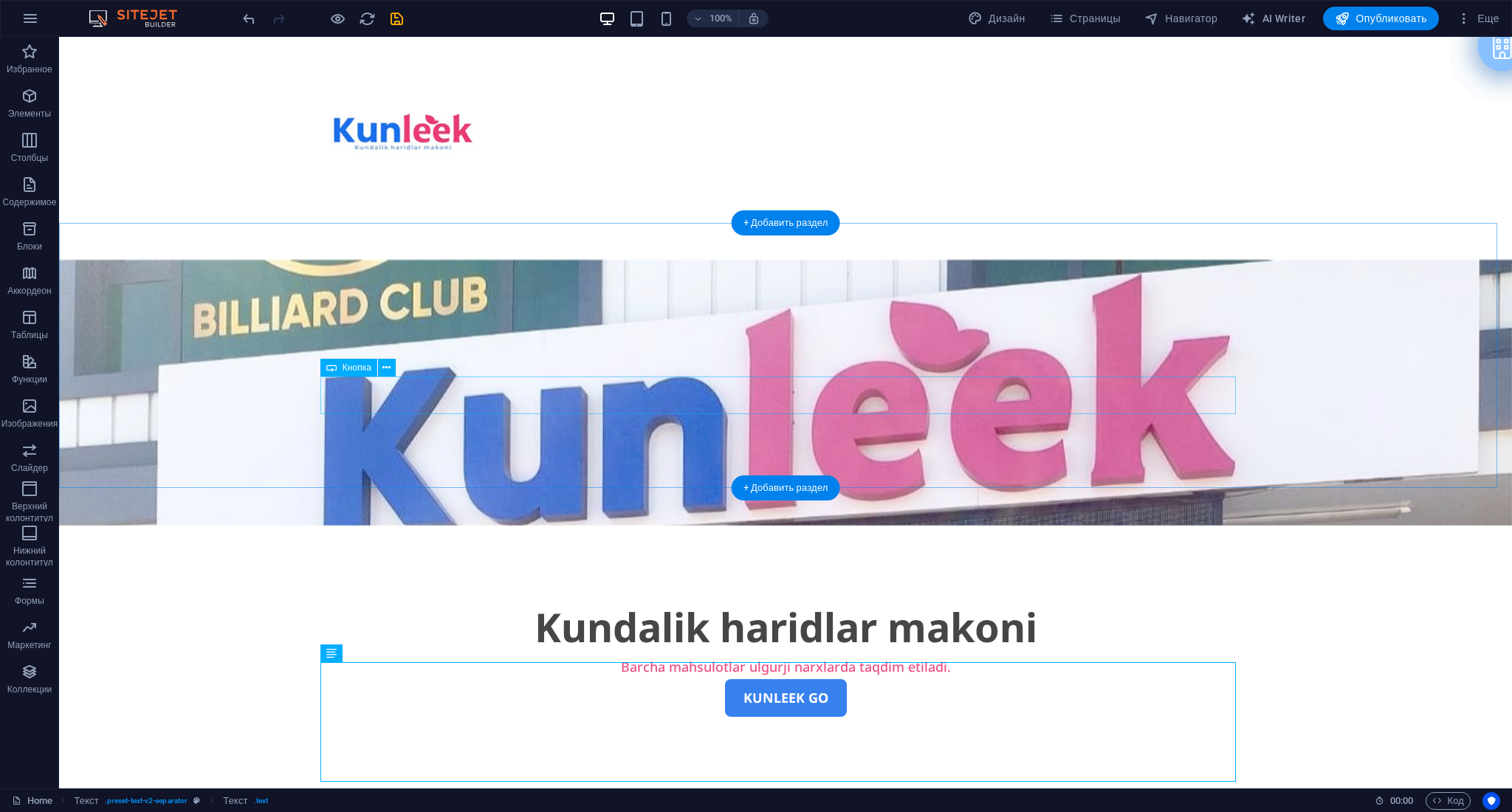
click at [426, 610] on div "KUNLEEK GO" at bounding box center [785, 698] width 916 height 38
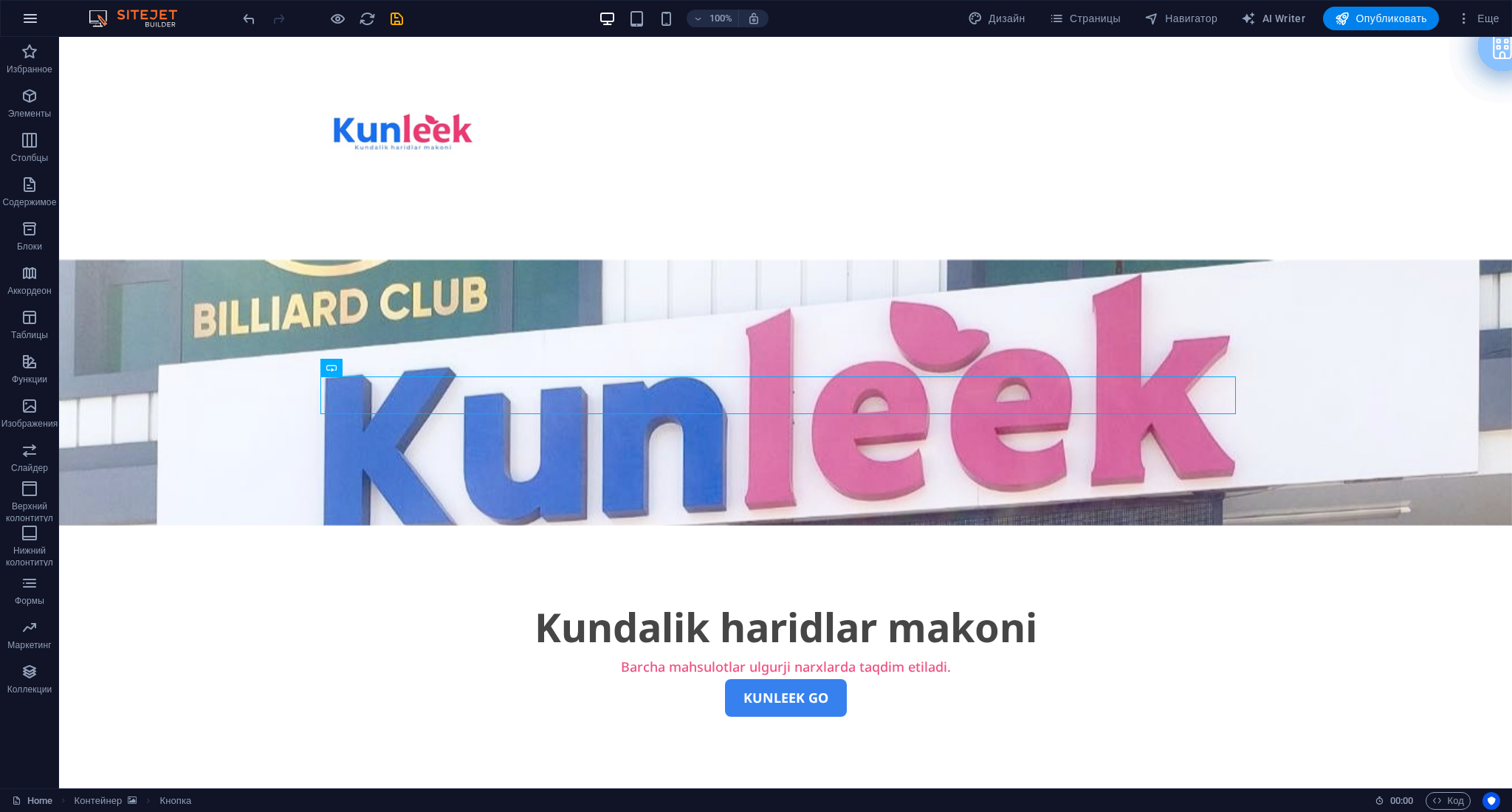
click at [16, 12] on button "button" at bounding box center [30, 18] width 35 height 35
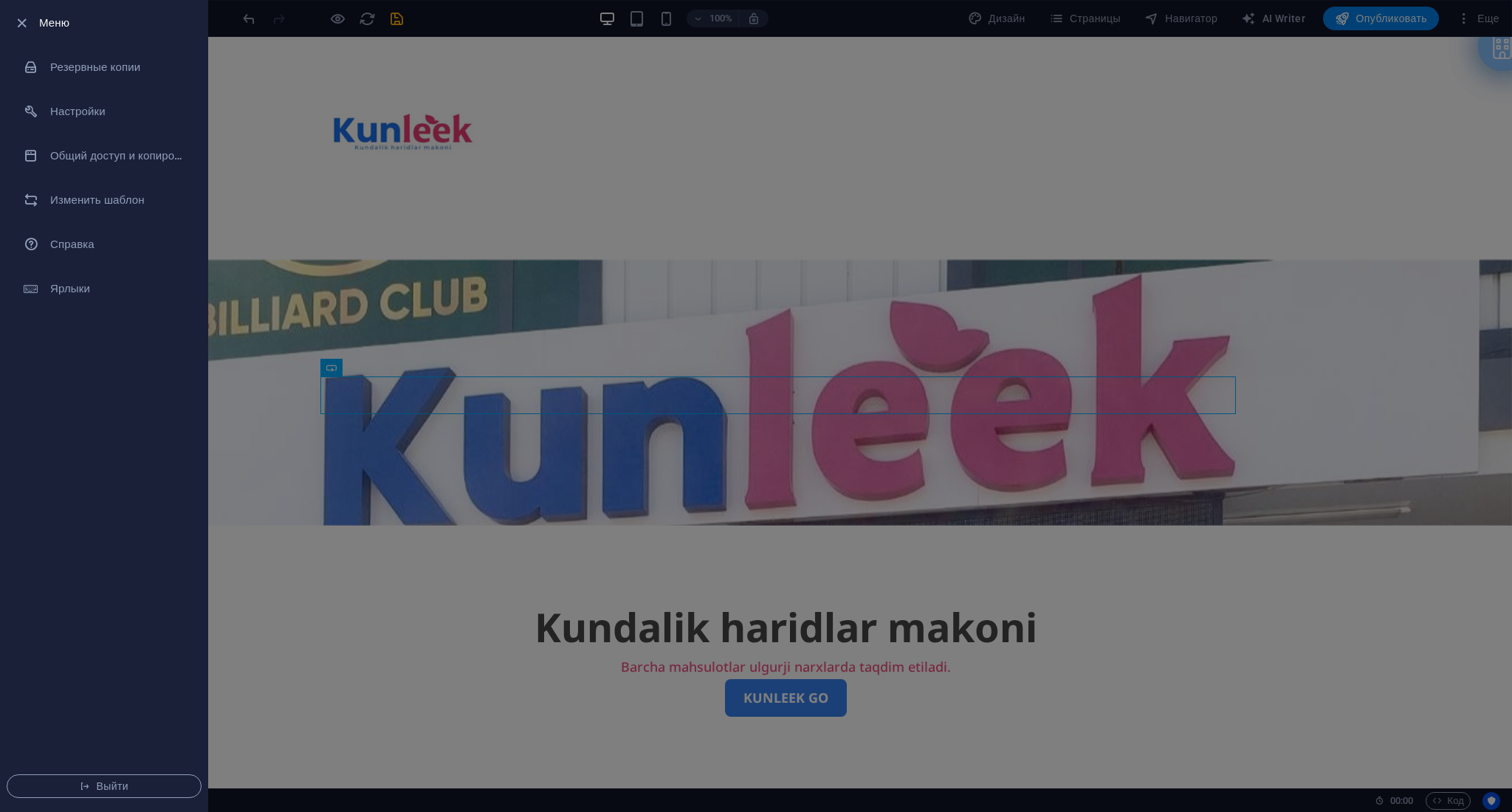
click at [453, 283] on div at bounding box center [756, 406] width 1512 height 812
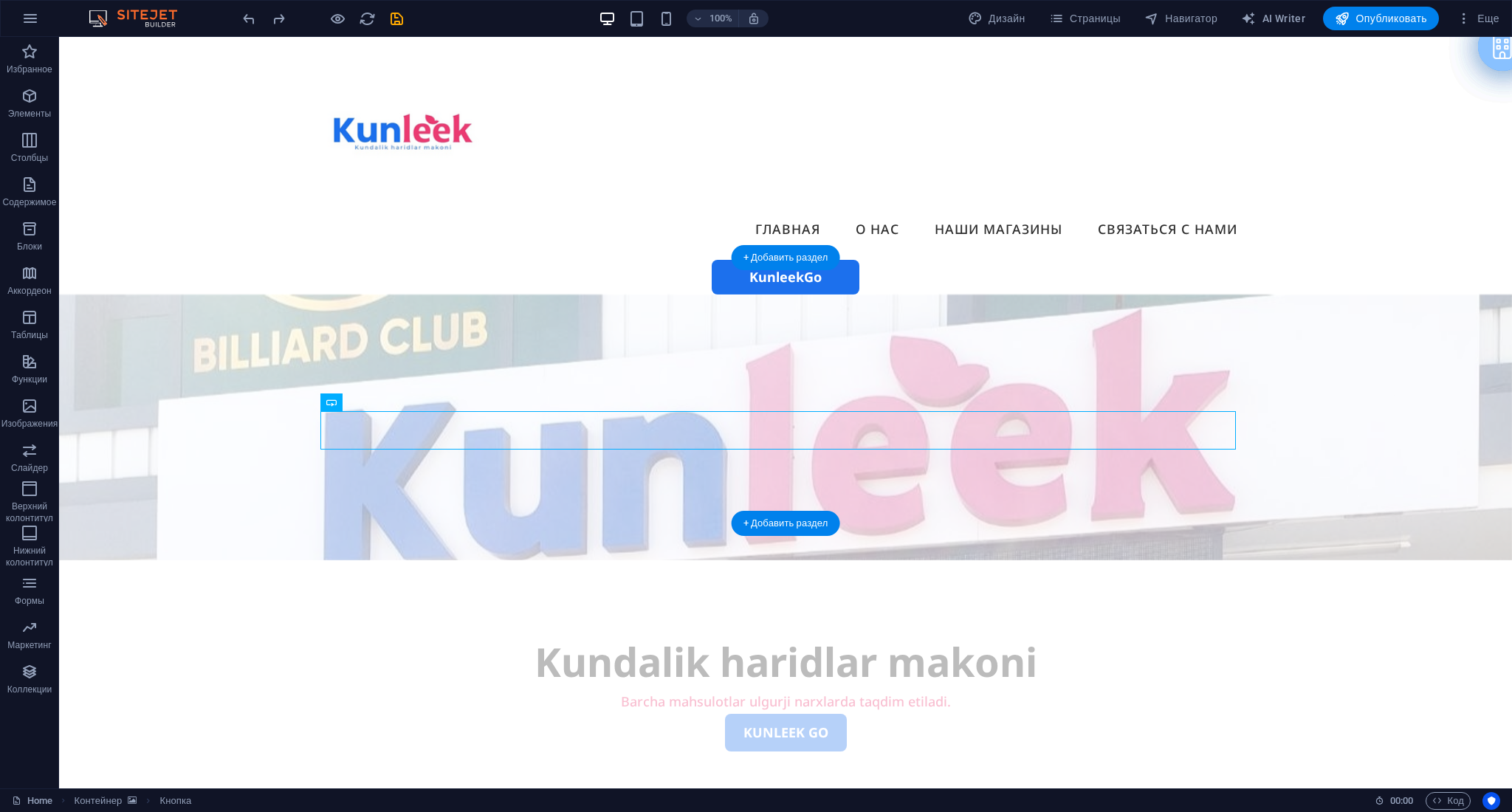
click at [1099, 312] on figure at bounding box center [785, 427] width 1453 height 266
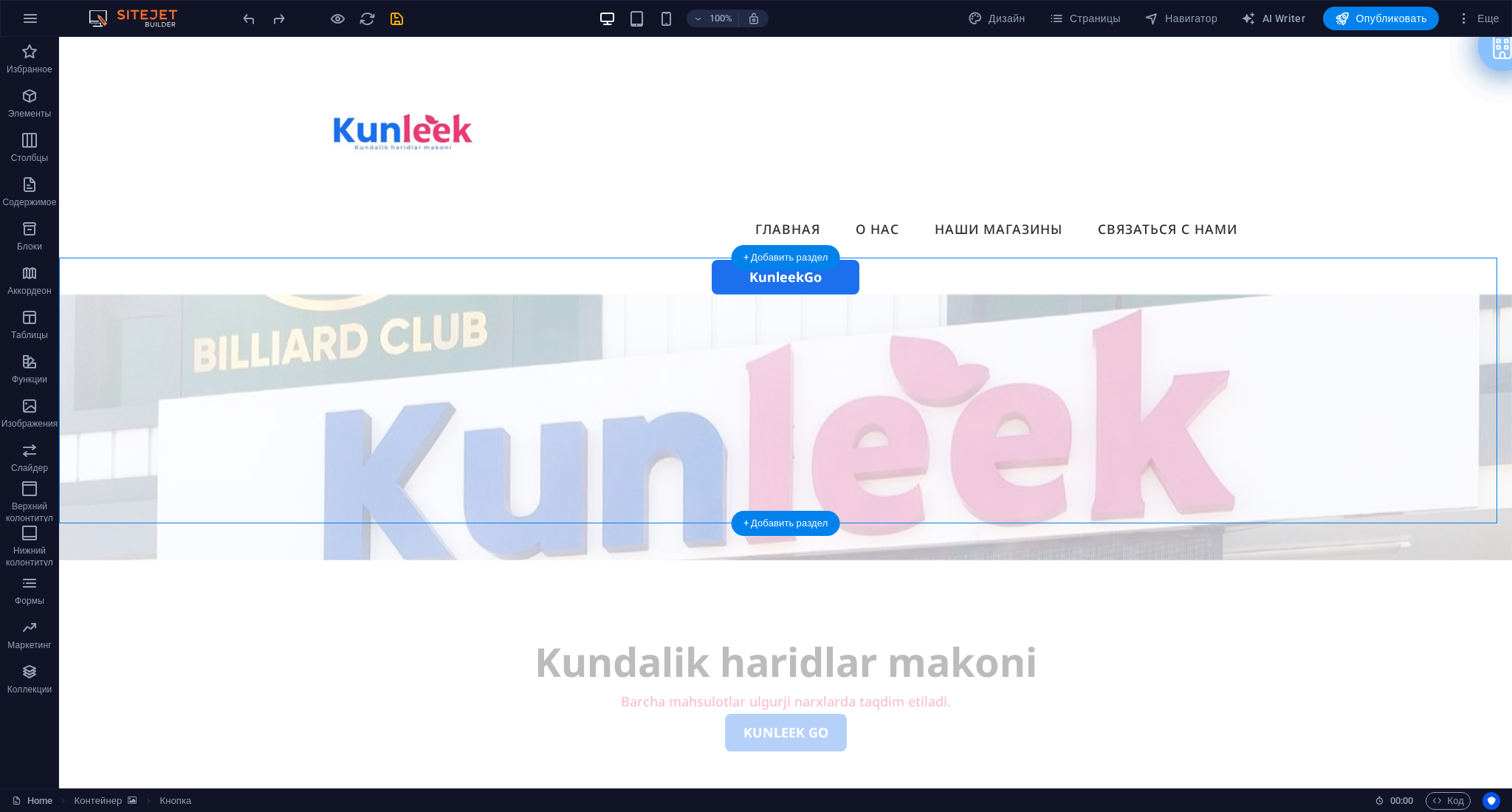
click at [1099, 312] on figure at bounding box center [785, 427] width 1453 height 266
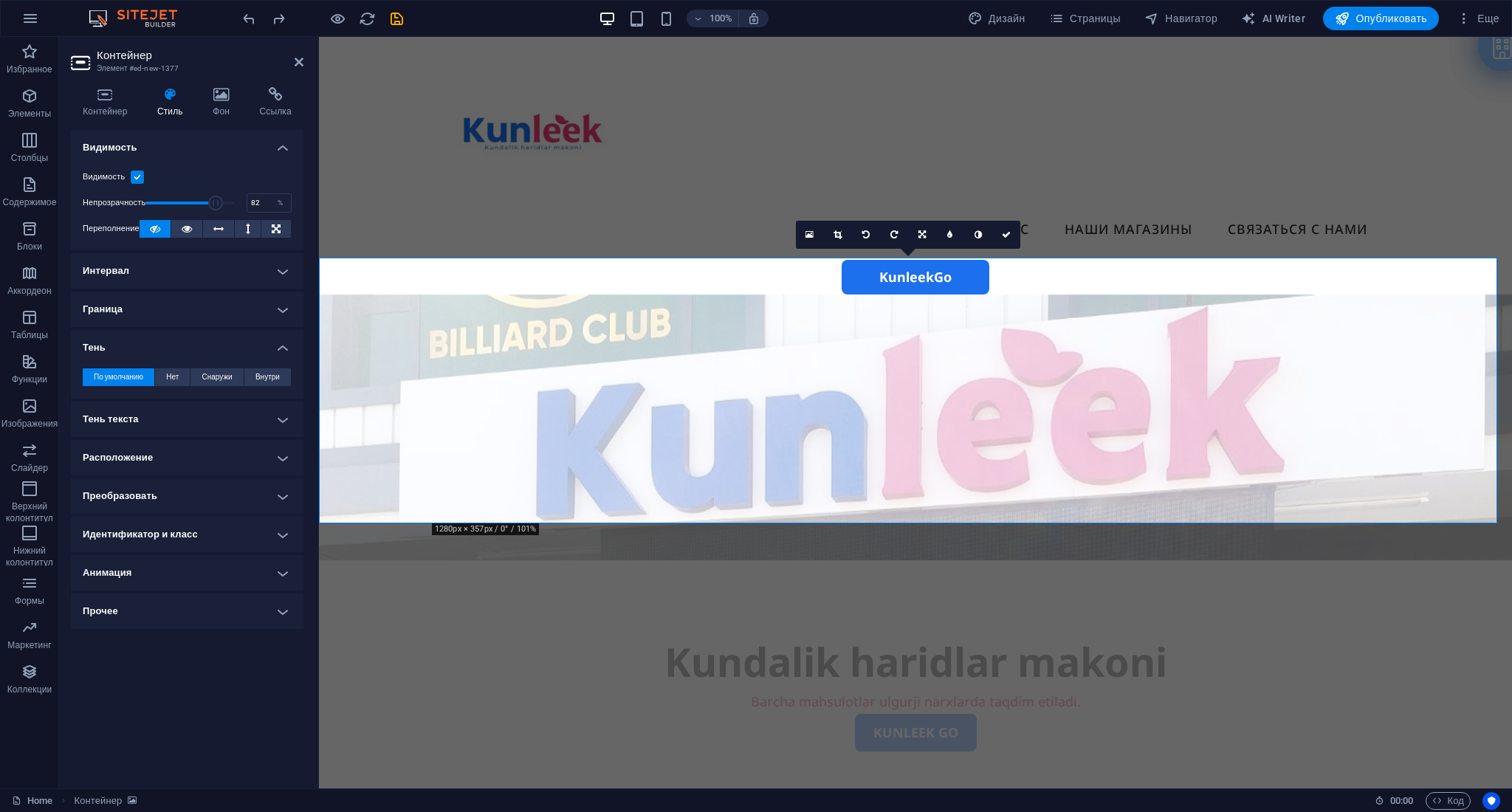
drag, startPoint x: 171, startPoint y: 200, endPoint x: 219, endPoint y: 202, distance: 48.0
click at [219, 202] on span at bounding box center [215, 203] width 14 height 14
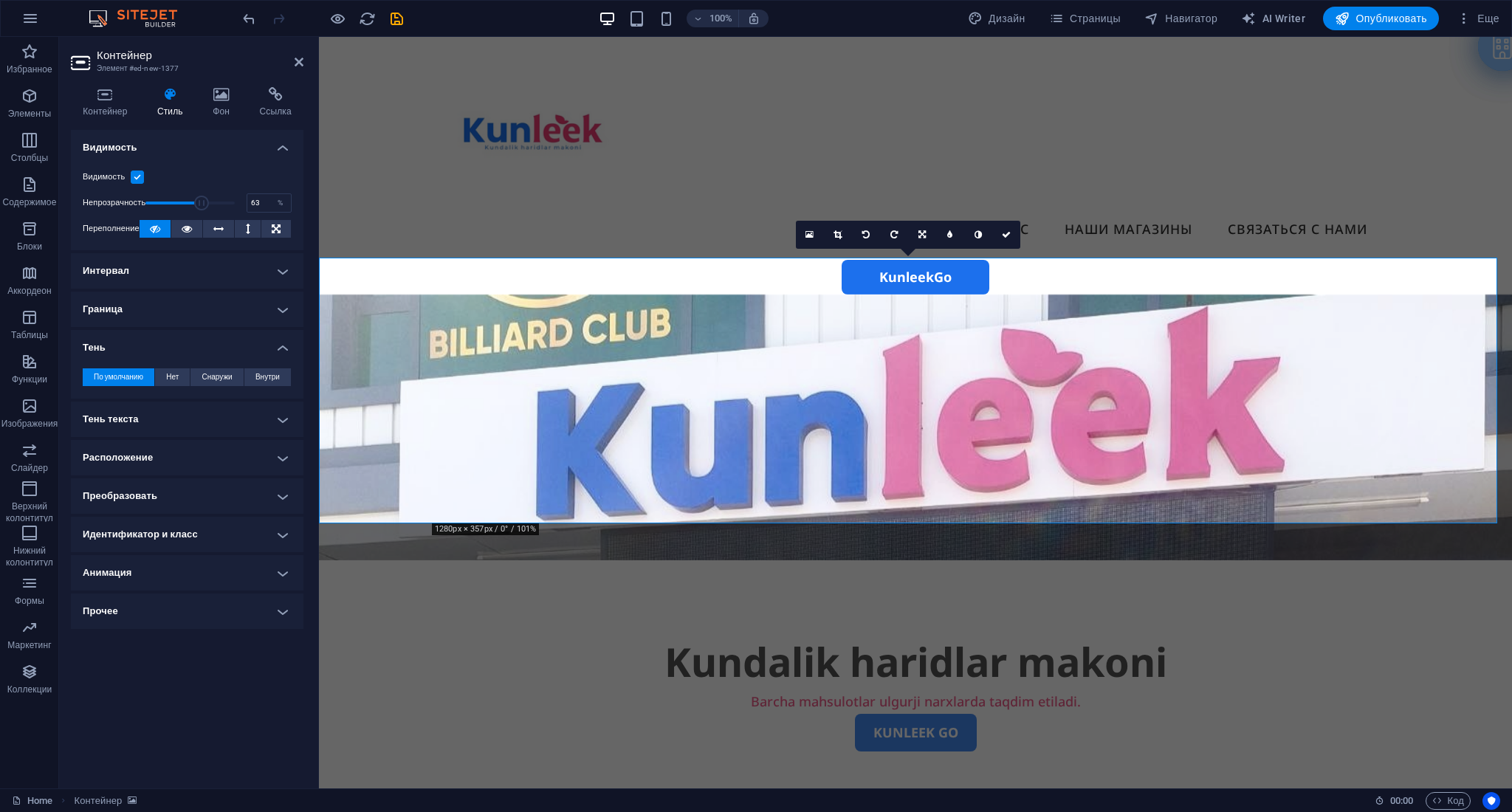
drag, startPoint x: 219, startPoint y: 202, endPoint x: 202, endPoint y: 202, distance: 17.0
click at [202, 202] on span at bounding box center [201, 203] width 14 height 14
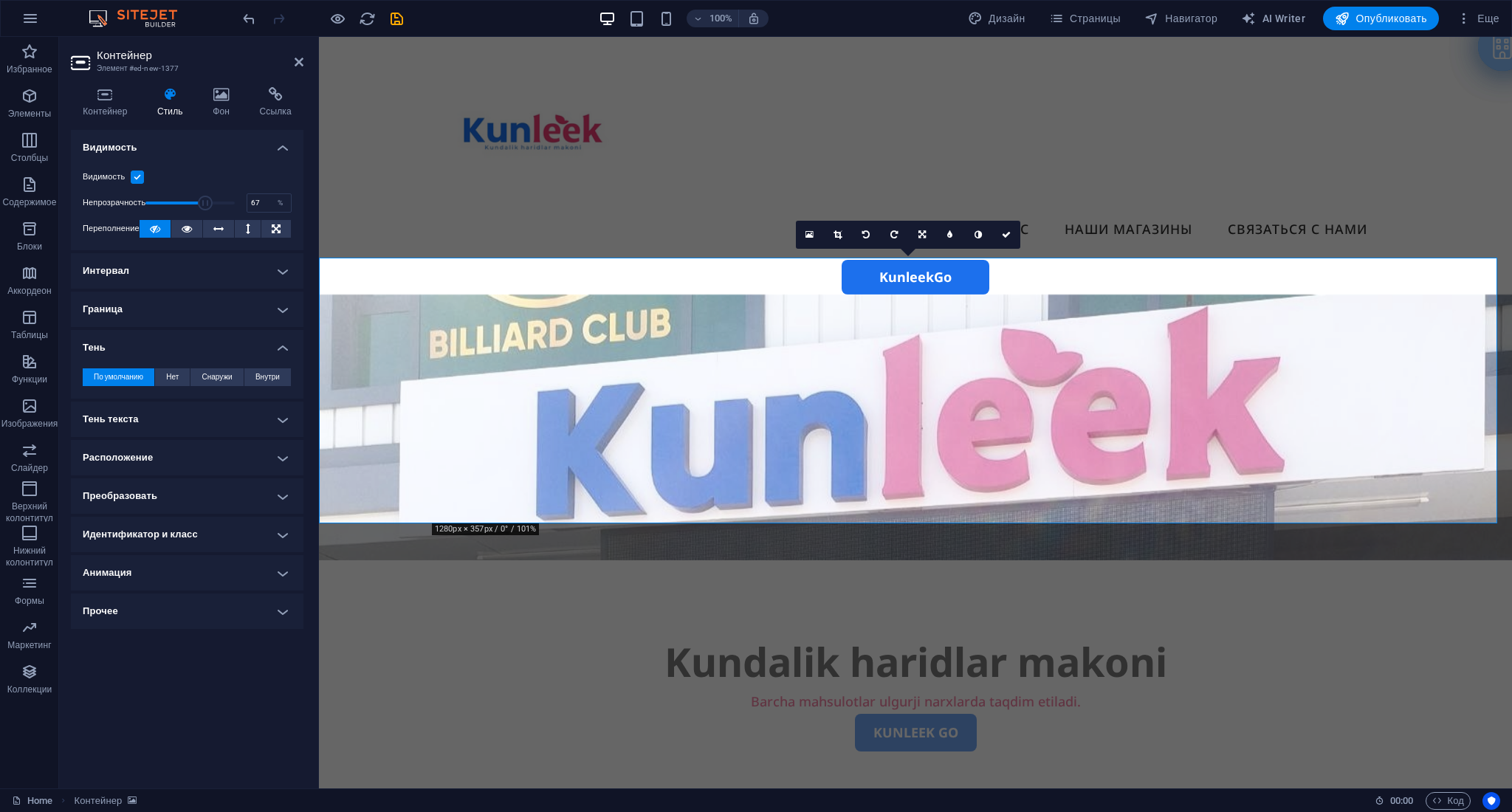
click at [206, 202] on span at bounding box center [205, 203] width 14 height 14
type input "81"
click at [217, 199] on span at bounding box center [190, 203] width 90 height 22
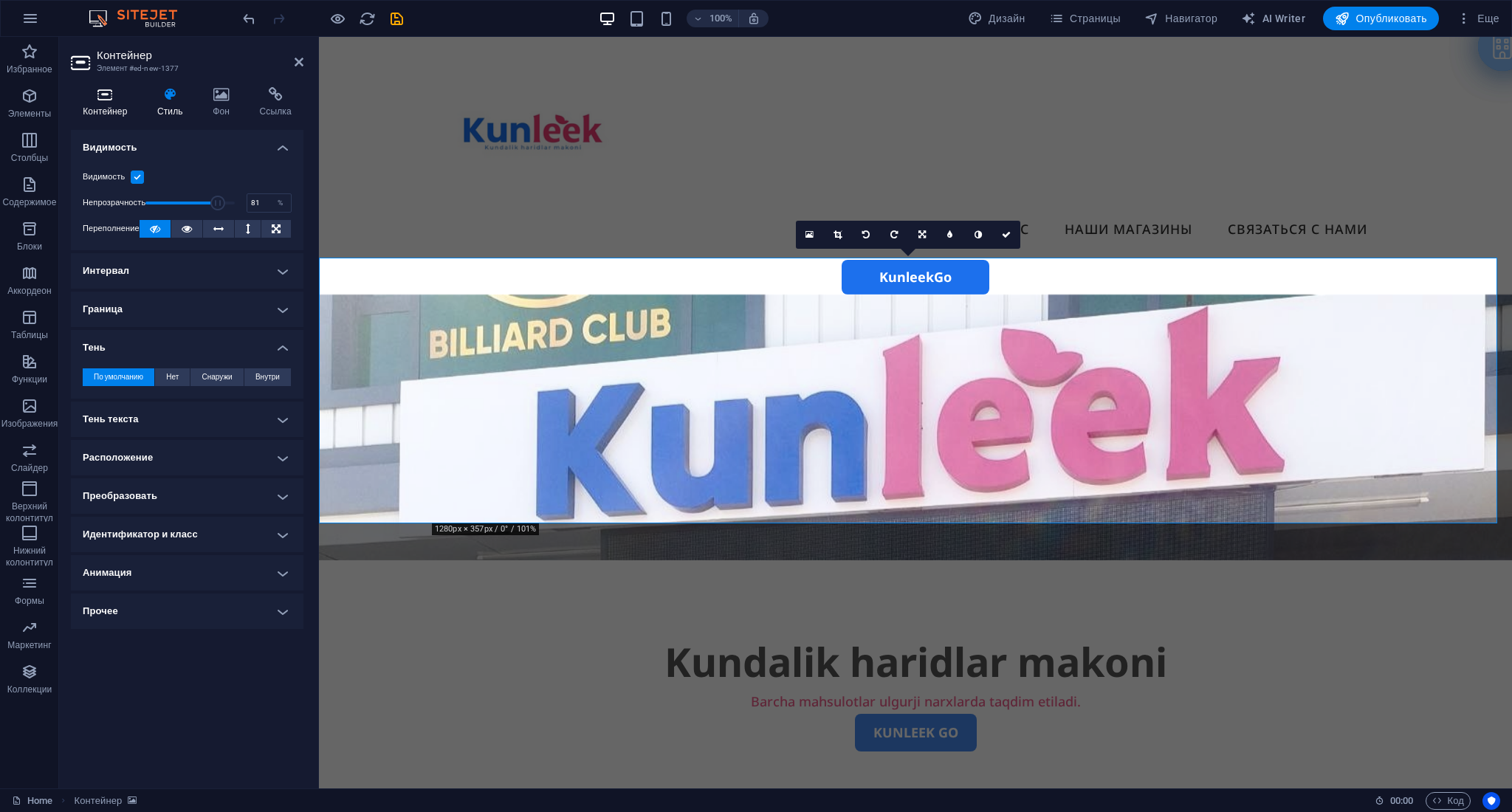
click at [118, 110] on h4 "Контейнер" at bounding box center [108, 102] width 74 height 31
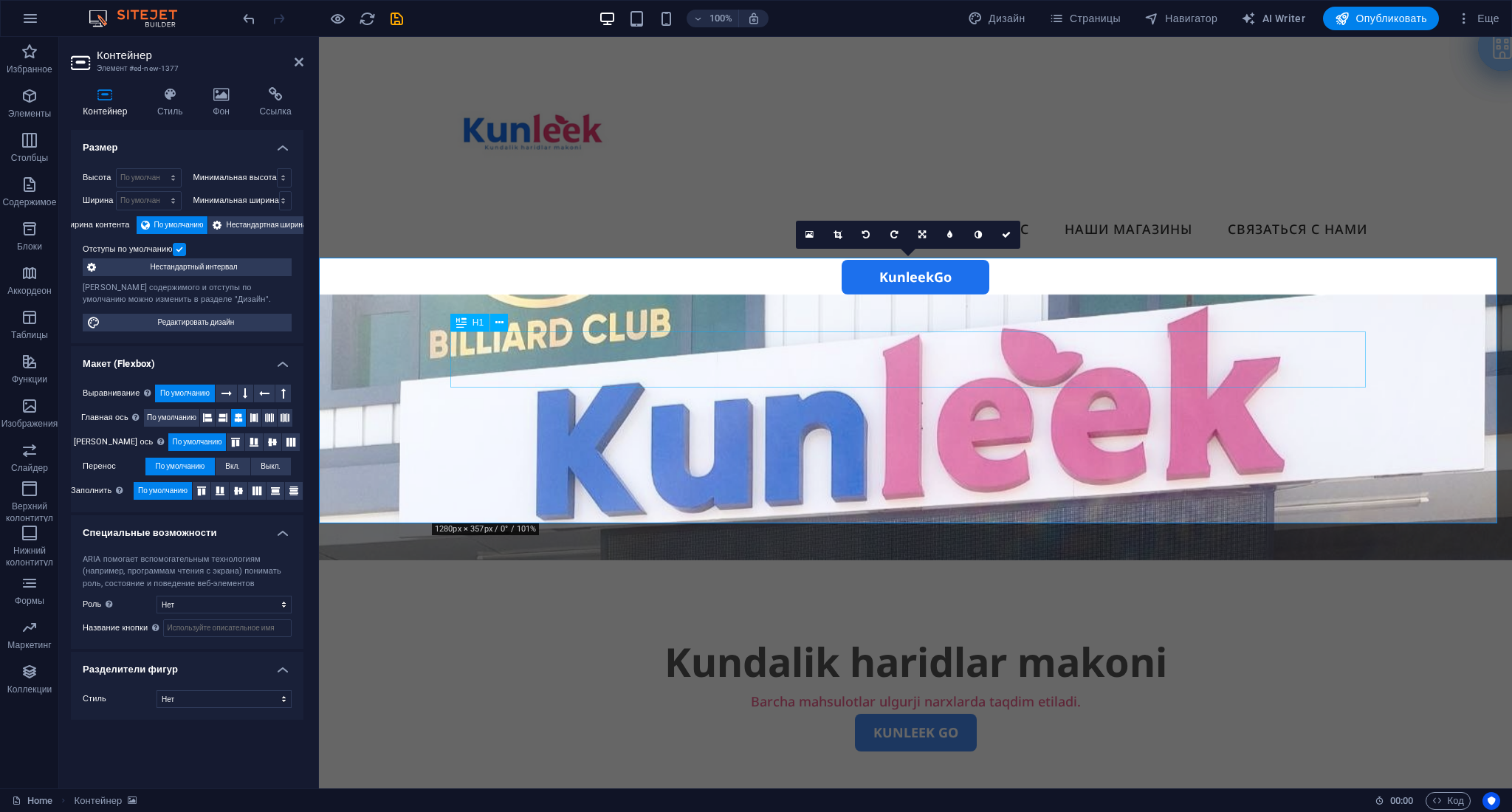
click at [736, 610] on div "Kundalik haridlar makoni" at bounding box center [915, 662] width 916 height 56
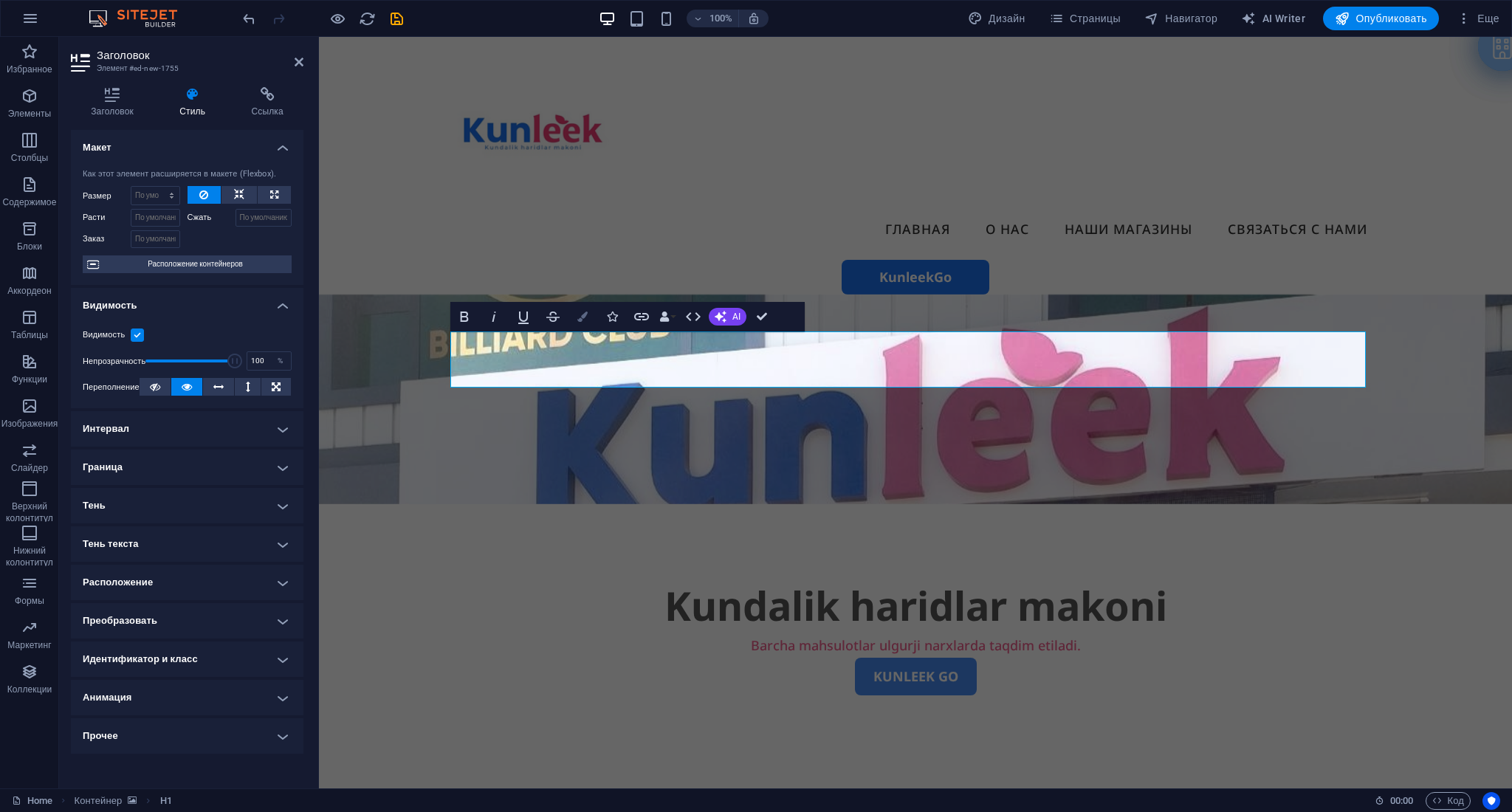
click at [589, 314] on button "Colors" at bounding box center [582, 317] width 28 height 30
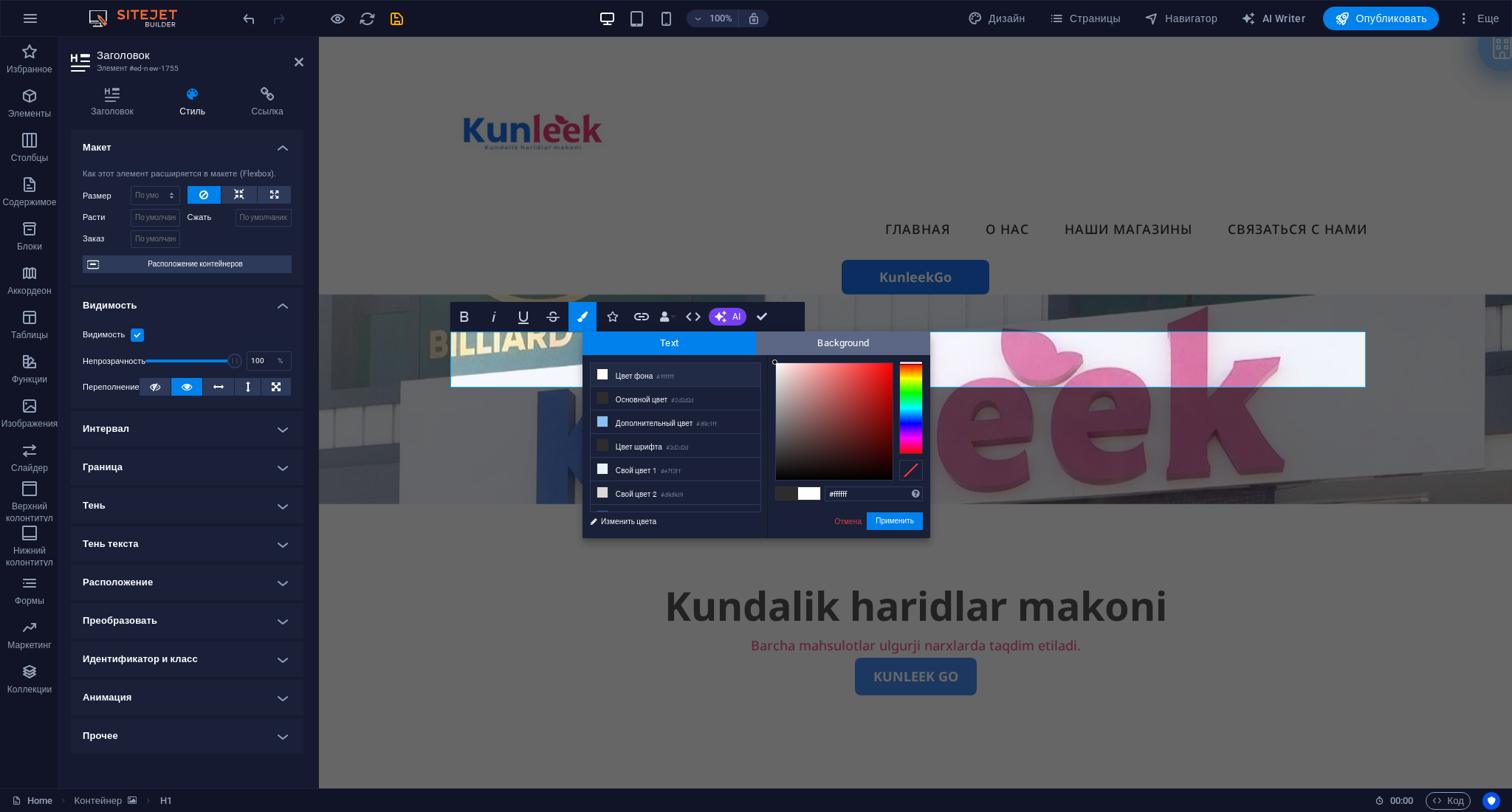
drag, startPoint x: 774, startPoint y: 458, endPoint x: 756, endPoint y: 338, distance: 121.3
click at [756, 338] on div "Text Background less Цвет фона #ffffff Основной цвет #2d2d2d Дополнительный цве…" at bounding box center [756, 434] width 348 height 206
type input "#ffffff"
click at [774, 360] on div at bounding box center [775, 362] width 5 height 5
click at [896, 527] on button "Применить" at bounding box center [895, 522] width 56 height 18
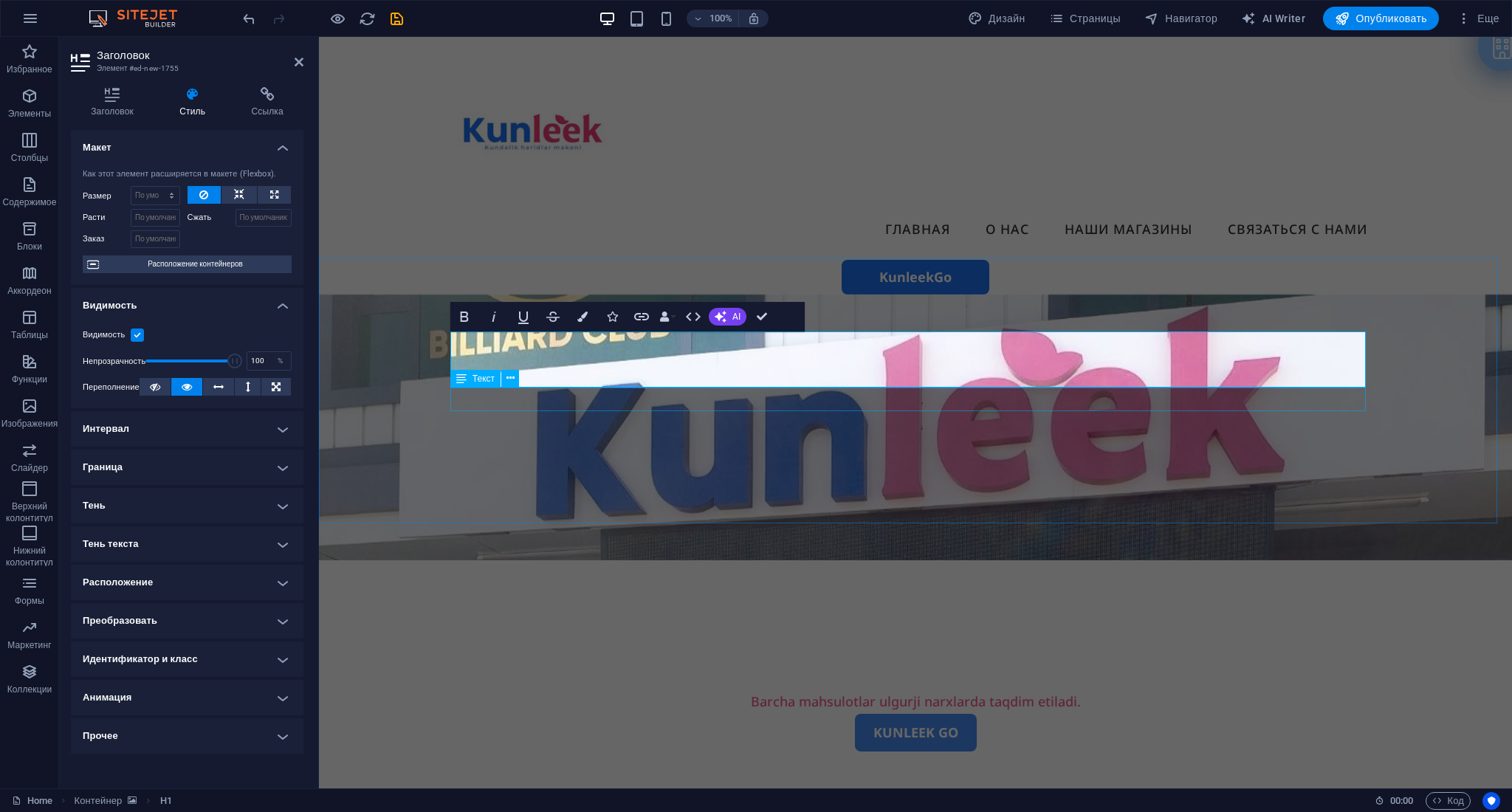
click at [784, 610] on div "Barcha mahsulotlar ulgurji narxlarda taqdim etiladi." at bounding box center [915, 702] width 916 height 24
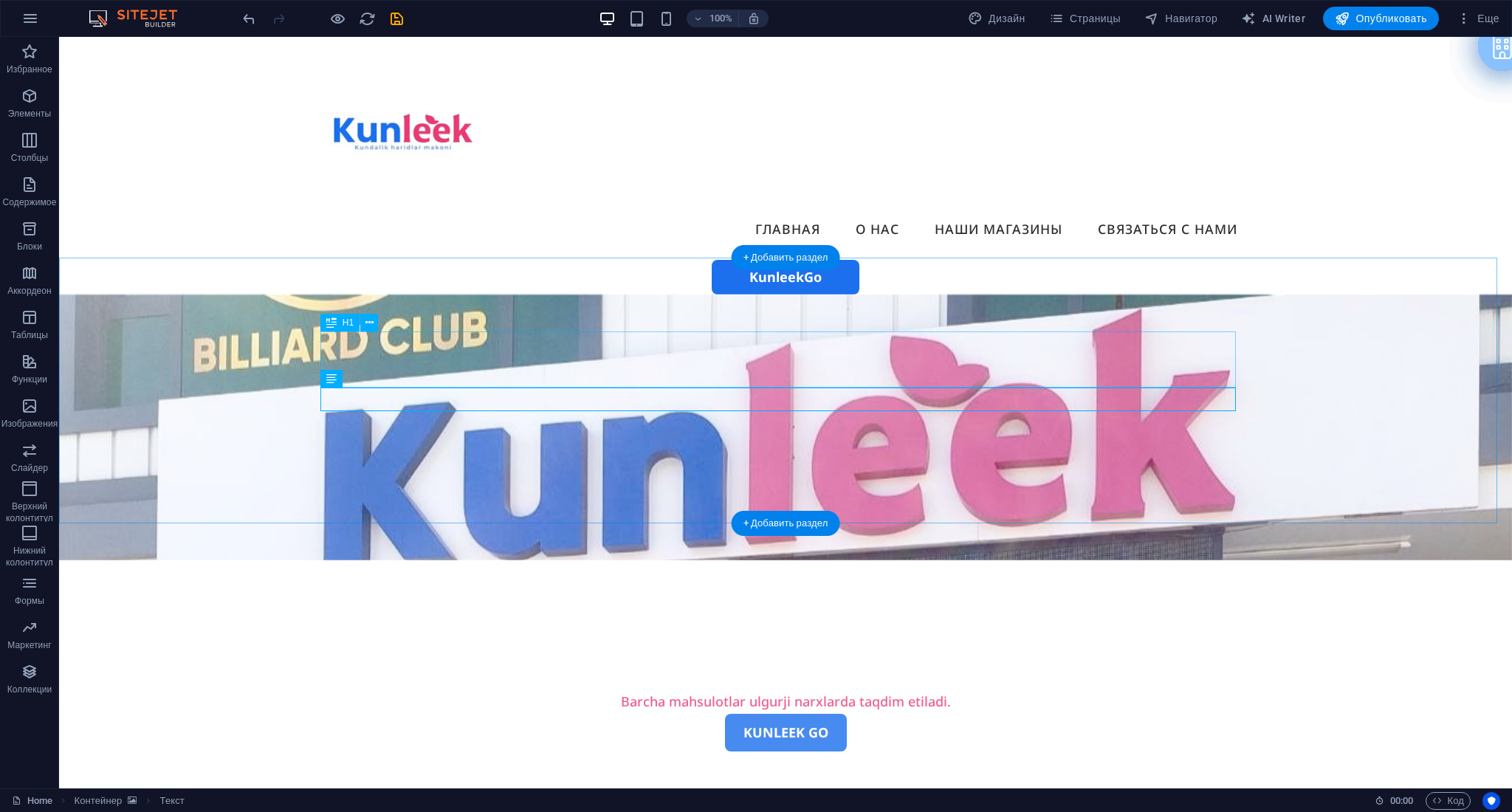
click at [926, 610] on div "Kundalik haridlar makoni" at bounding box center [785, 662] width 916 height 56
click at [370, 328] on icon at bounding box center [369, 322] width 8 height 15
click at [175, 408] on figure at bounding box center [785, 427] width 1453 height 266
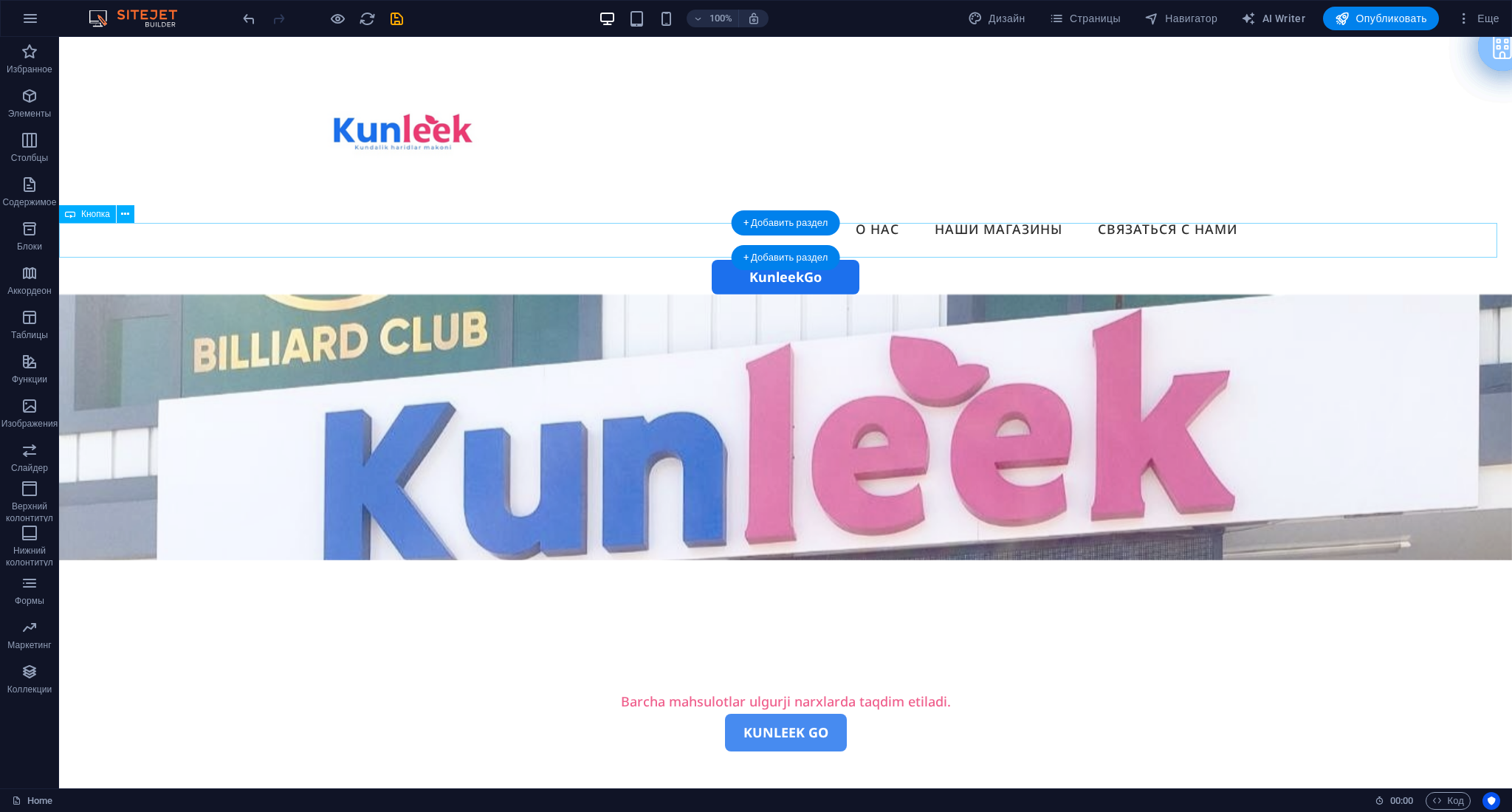
click at [841, 260] on div "KunleekGo" at bounding box center [785, 277] width 1453 height 34
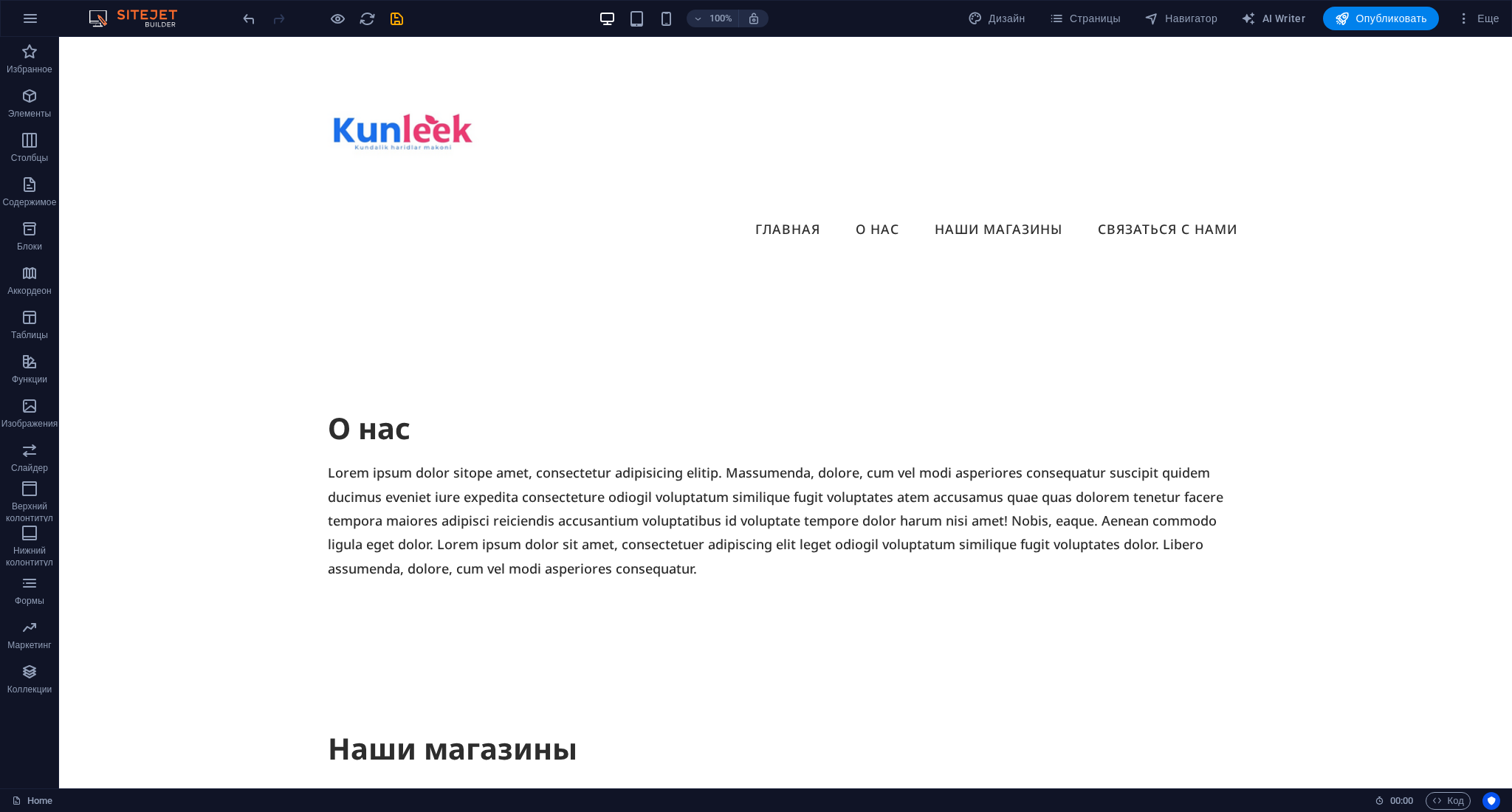
scroll to position [316, 0]
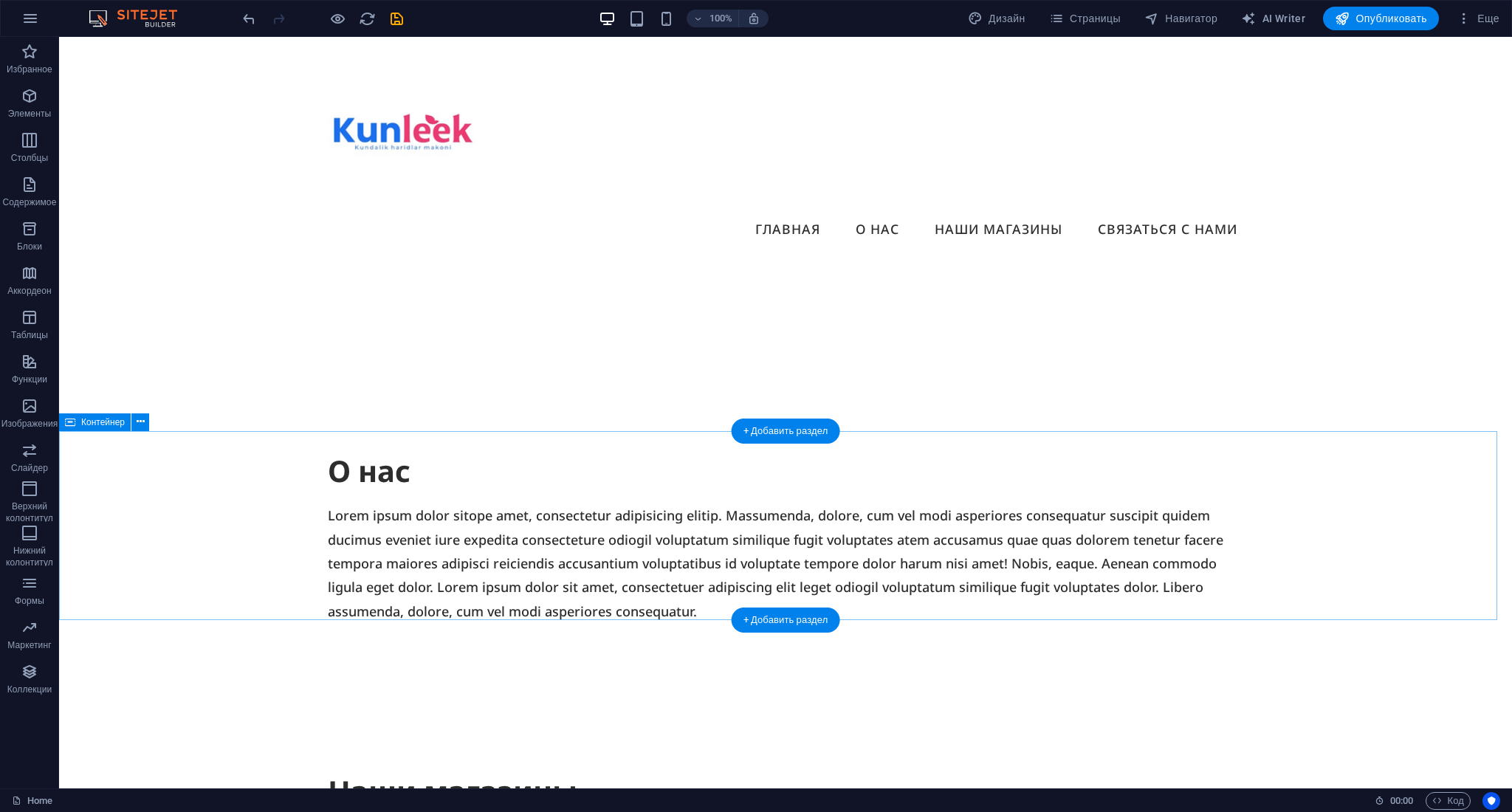
click at [408, 610] on div "Наши магазины" at bounding box center [785, 791] width 1453 height 189
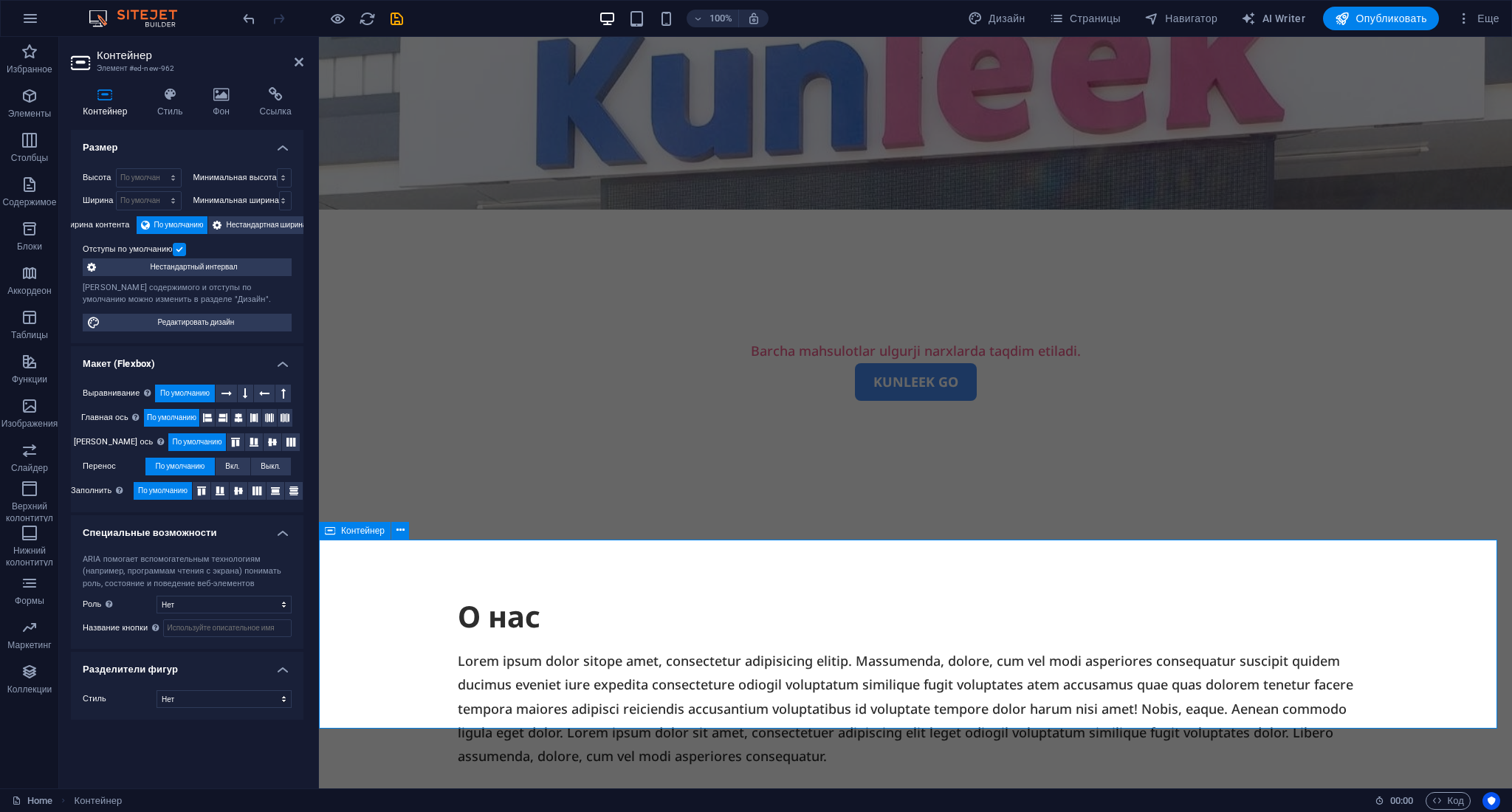
click at [400, 538] on icon at bounding box center [401, 530] width 8 height 15
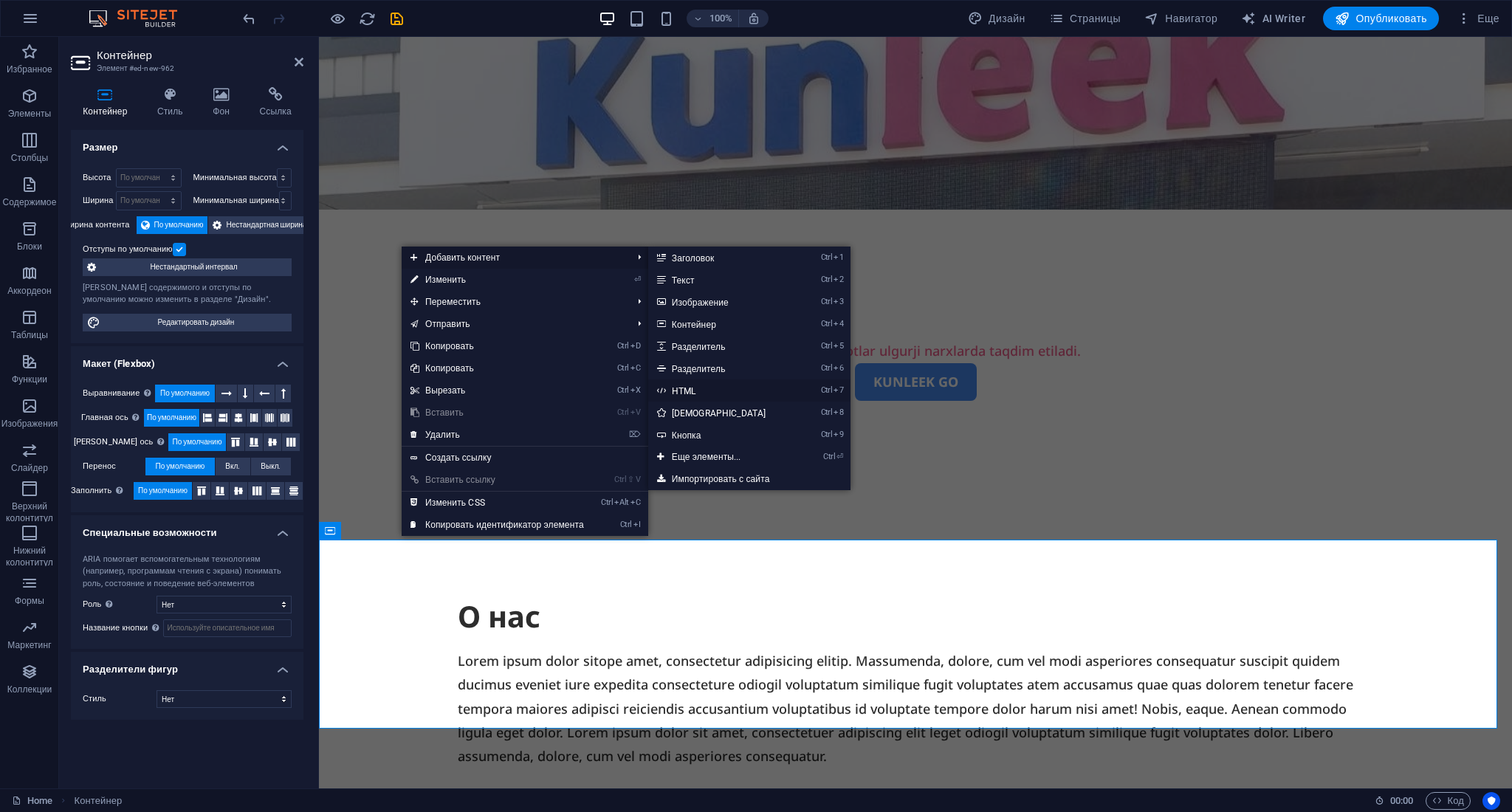
click at [740, 394] on link "Ctrl 7 HTML" at bounding box center [721, 390] width 148 height 22
